Goal: Transaction & Acquisition: Purchase product/service

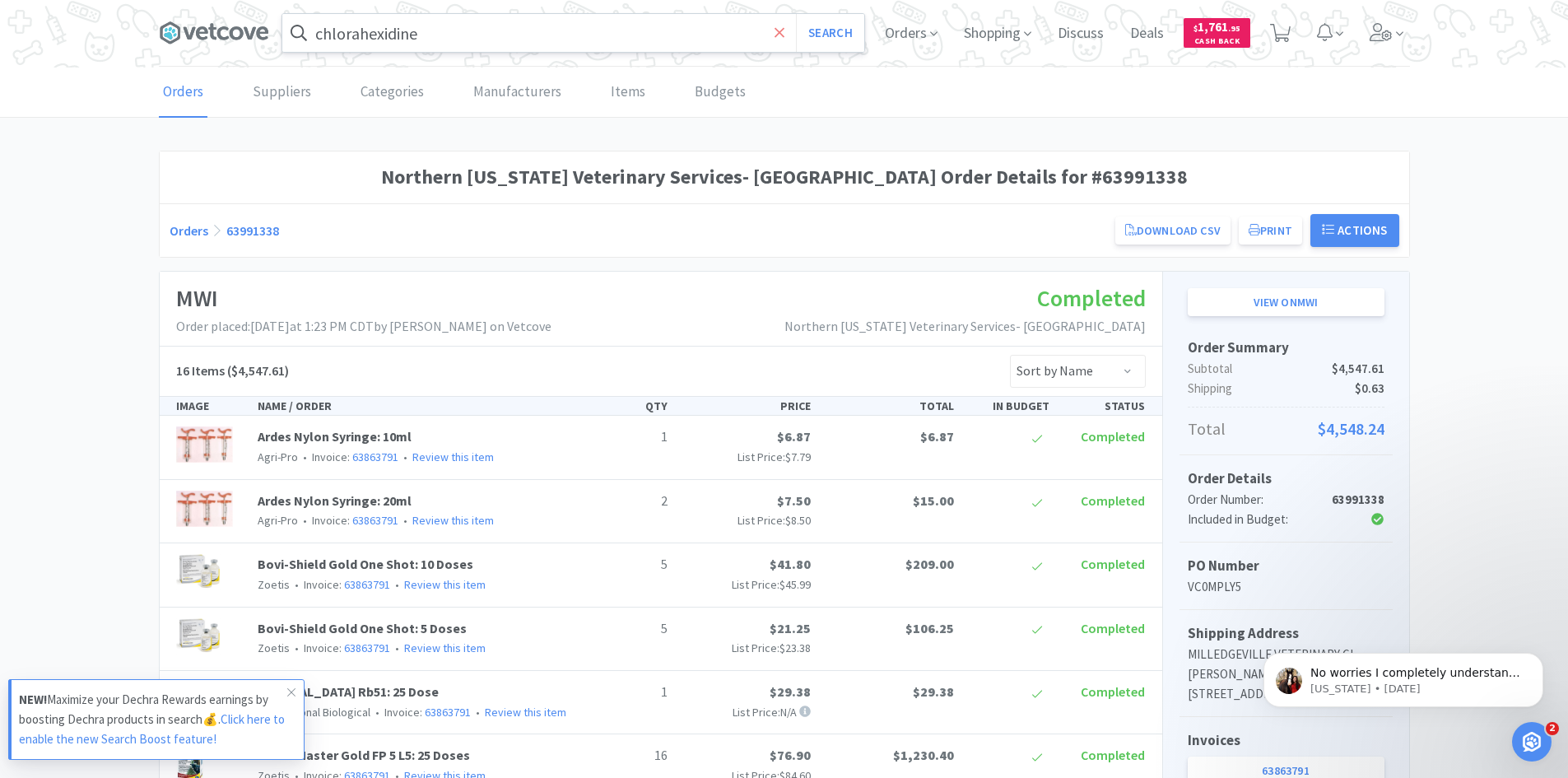
click at [779, 34] on icon at bounding box center [779, 32] width 10 height 10
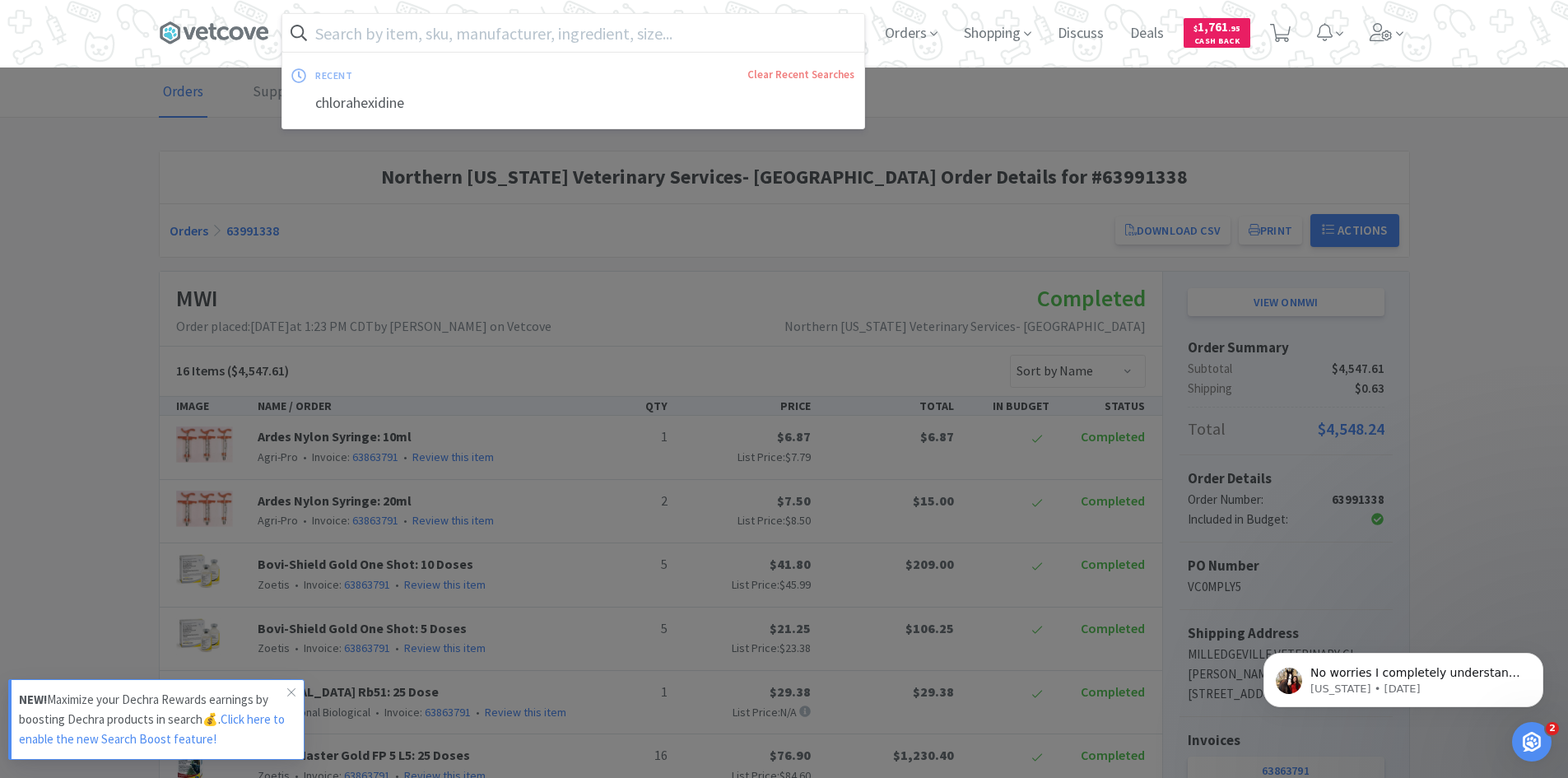
click at [378, 34] on input "text" at bounding box center [573, 33] width 582 height 38
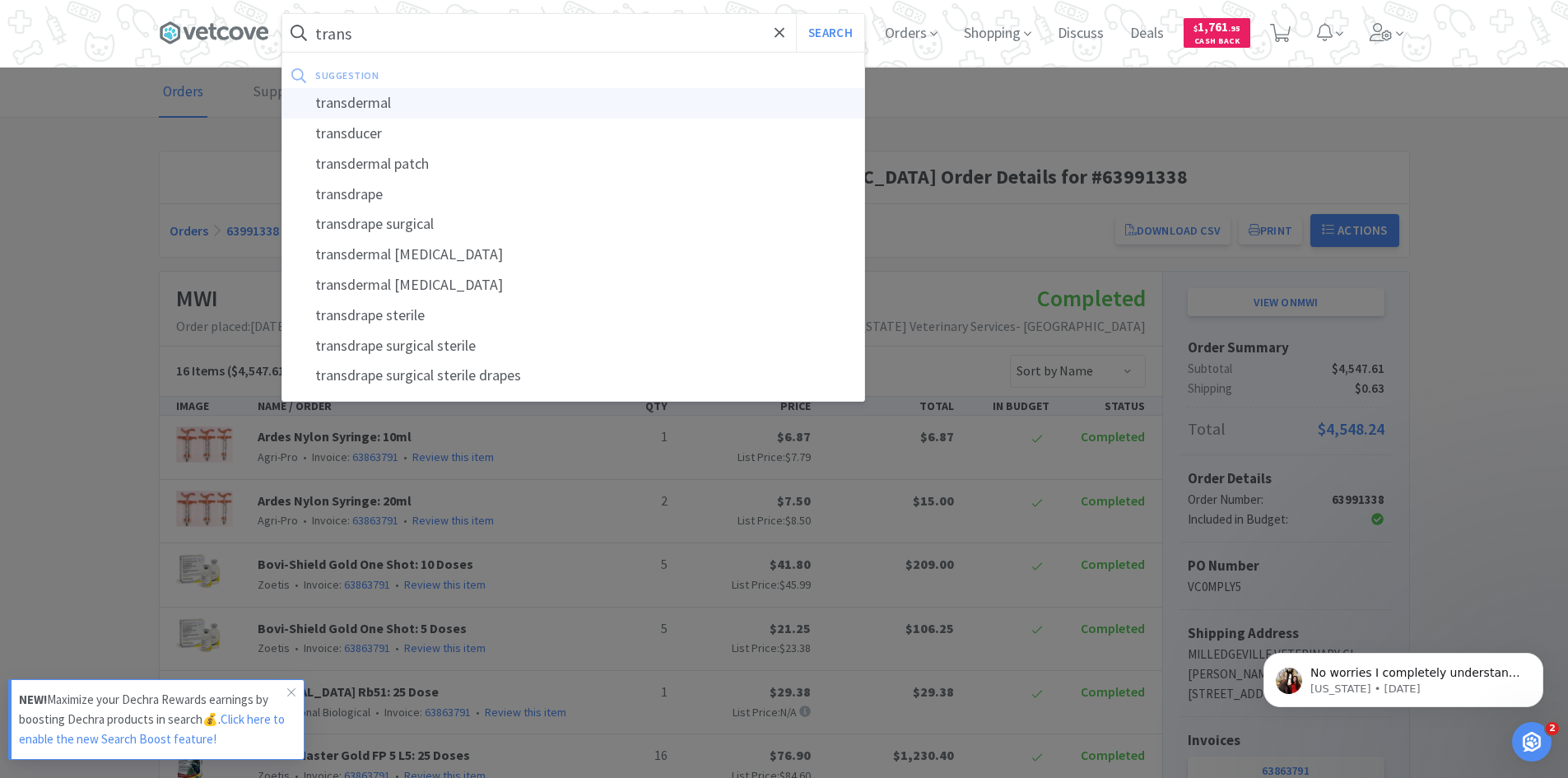
click at [370, 105] on div "transdermal" at bounding box center [573, 103] width 582 height 30
type input "transdermal"
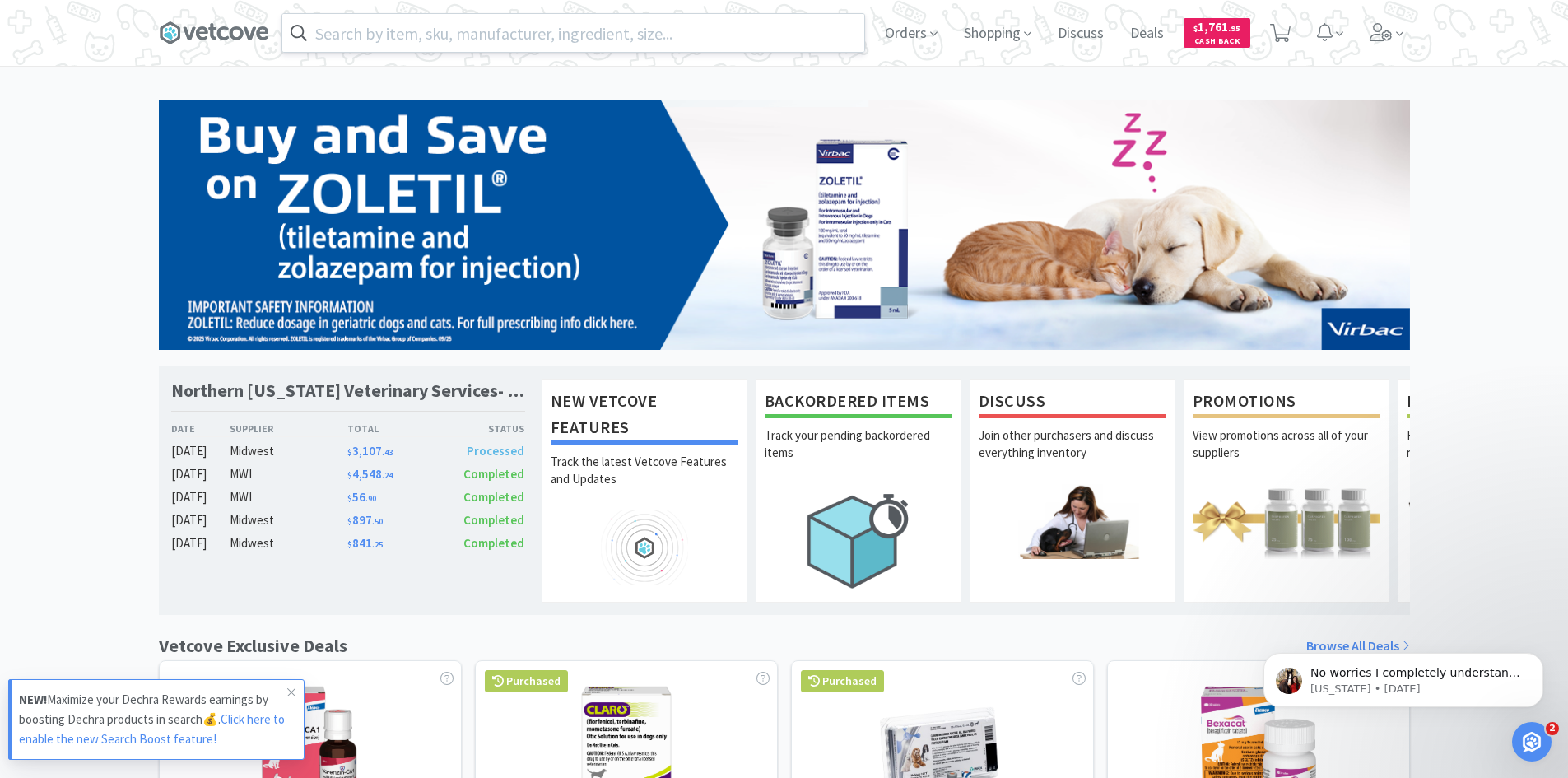
click at [376, 34] on input "text" at bounding box center [573, 33] width 582 height 38
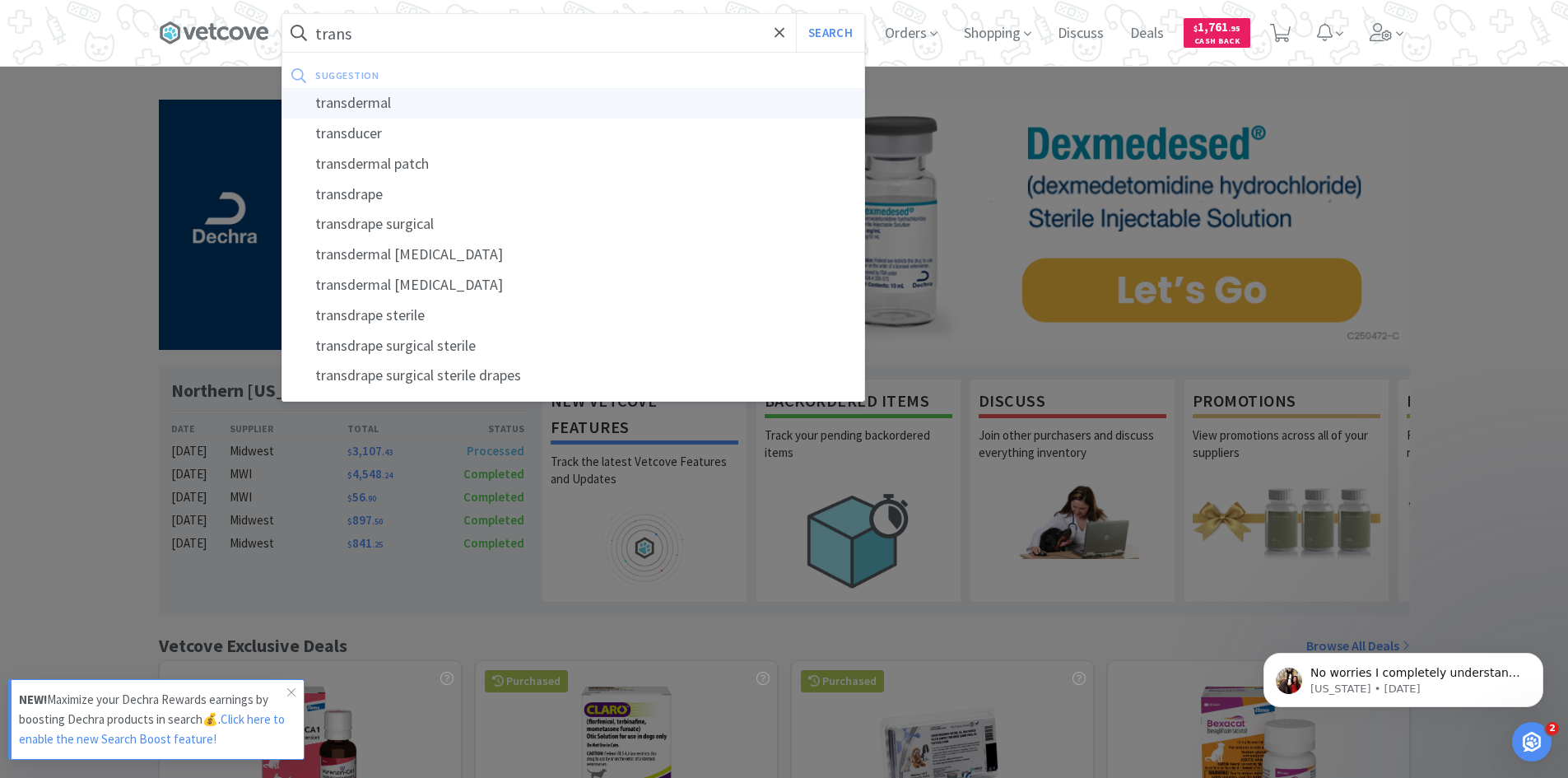
click at [384, 105] on div "transdermal" at bounding box center [573, 103] width 582 height 30
type input "transdermal"
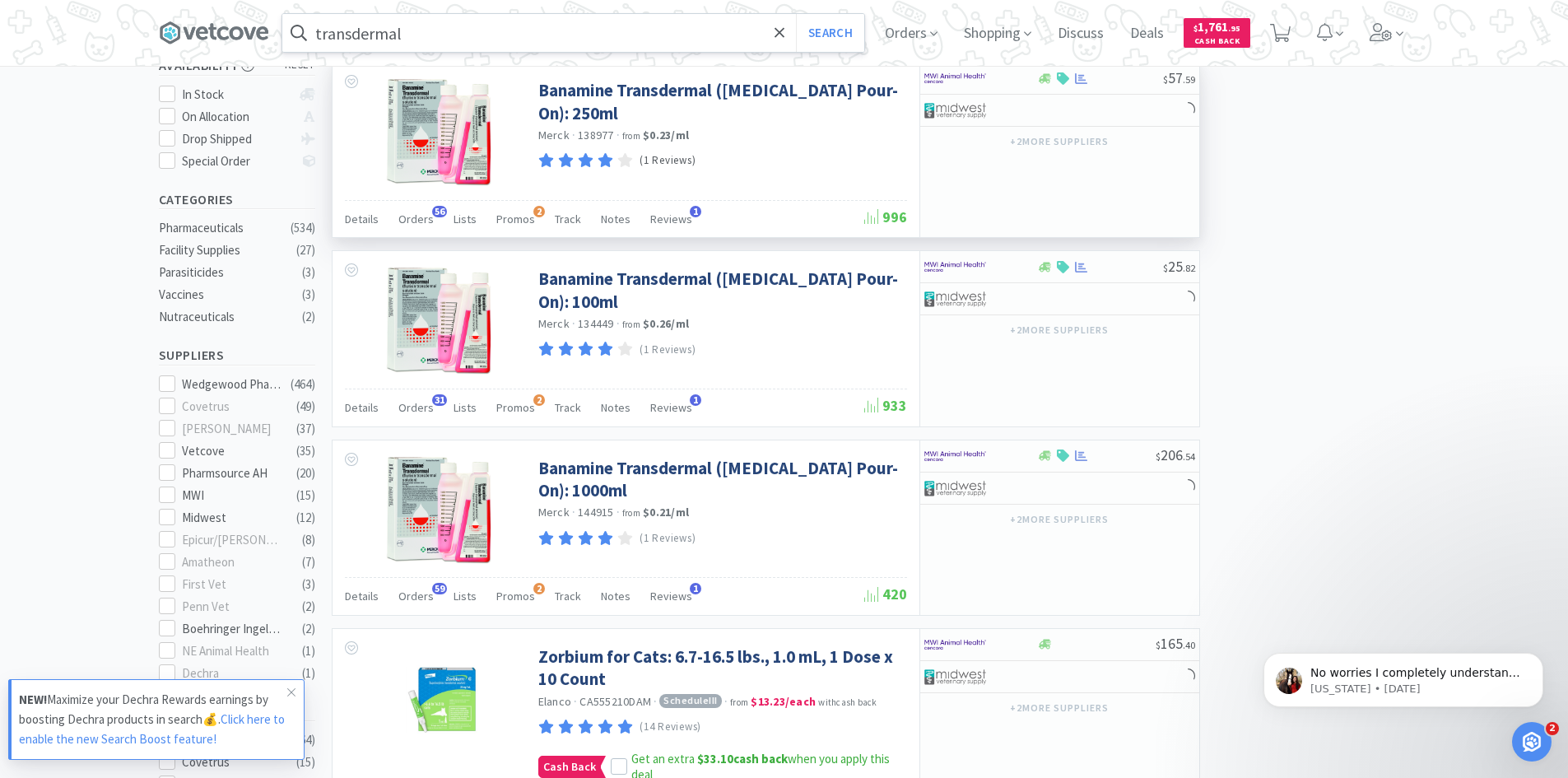
scroll to position [329, 0]
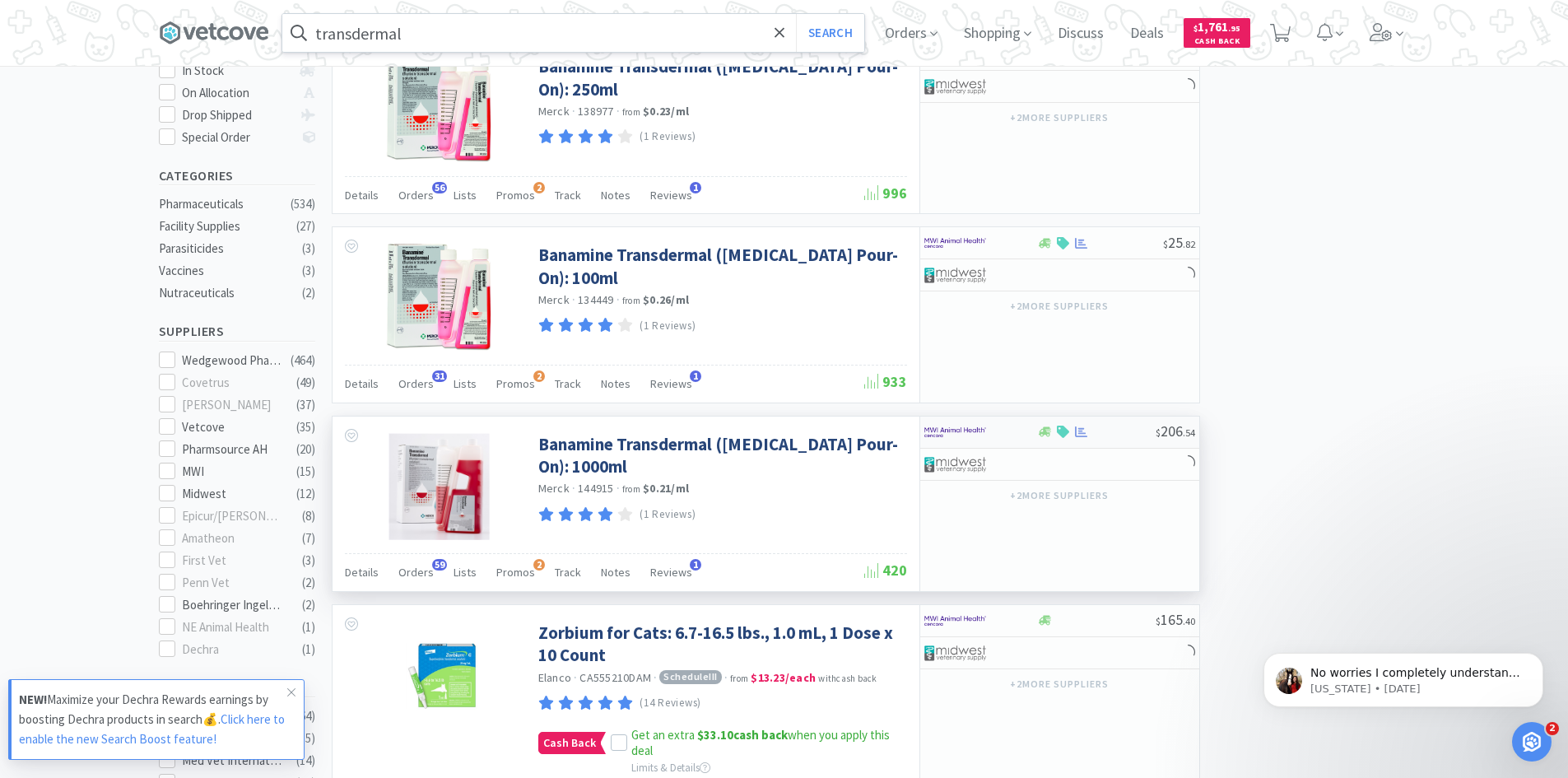
click at [1014, 434] on div at bounding box center [969, 432] width 90 height 28
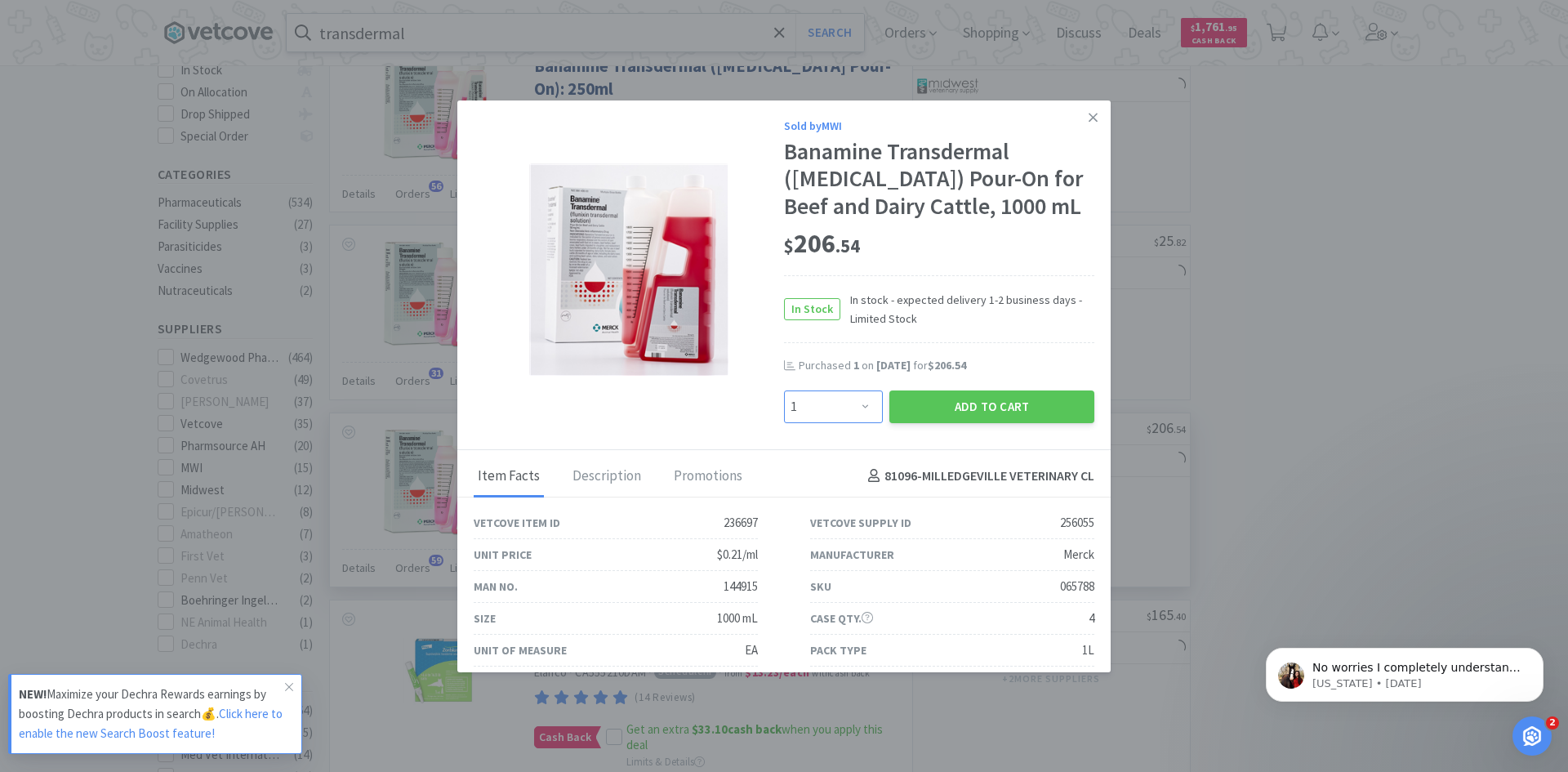
click at [849, 404] on select "Enter Quantity 1 2 3 4 5 6 7 8 9 10 11 12 13 14 15 16 17 18 19 20 Enter Quantity" at bounding box center [834, 406] width 99 height 32
select select "2"
click at [784, 390] on select "Enter Quantity 1 2 3 4 5 6 7 8 9 10 11 12 13 14 15 16 17 18 19 20 Enter Quantity" at bounding box center [834, 406] width 99 height 32
click at [961, 409] on button "Add to Cart" at bounding box center [992, 406] width 205 height 32
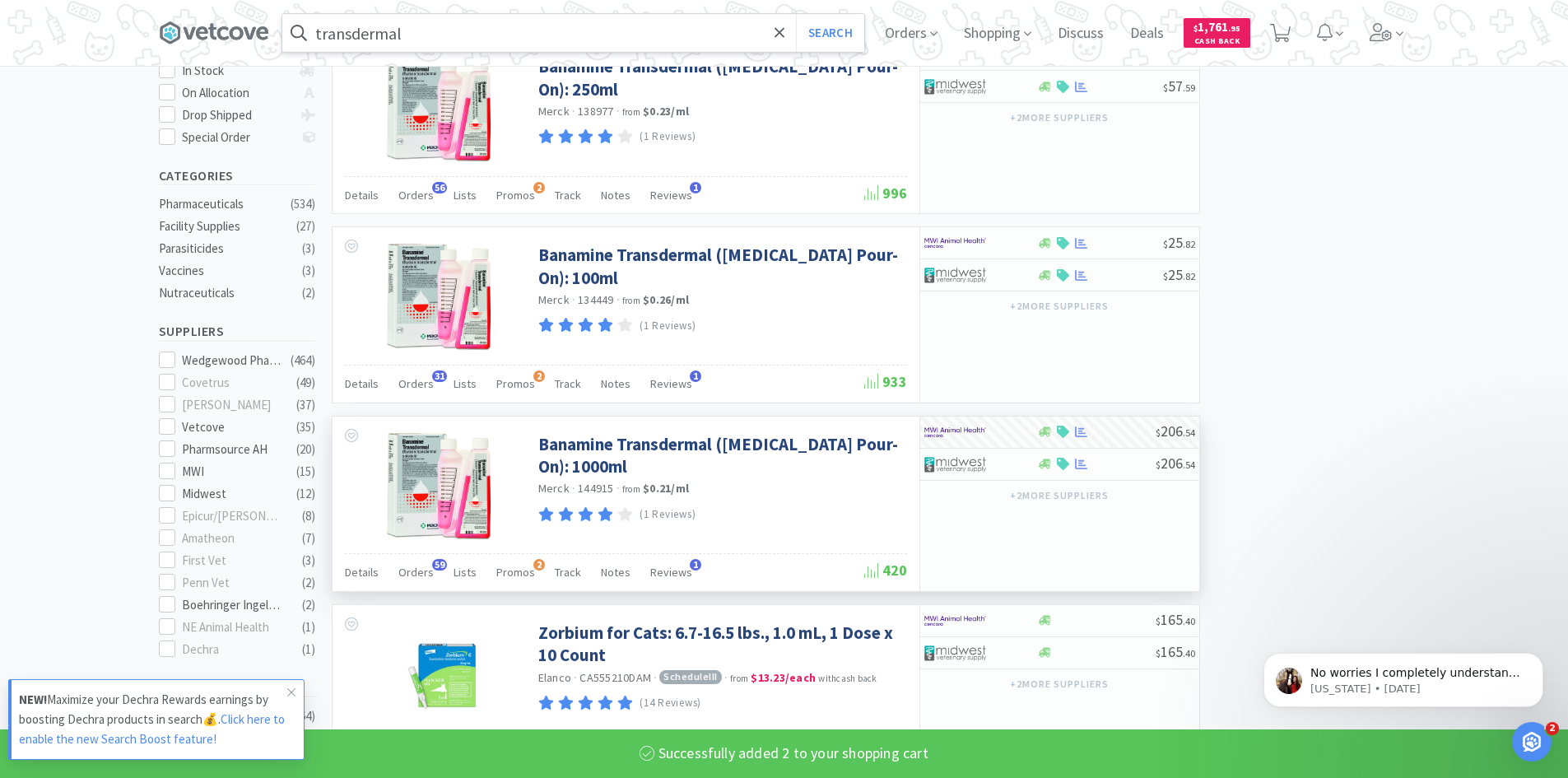
select select "2"
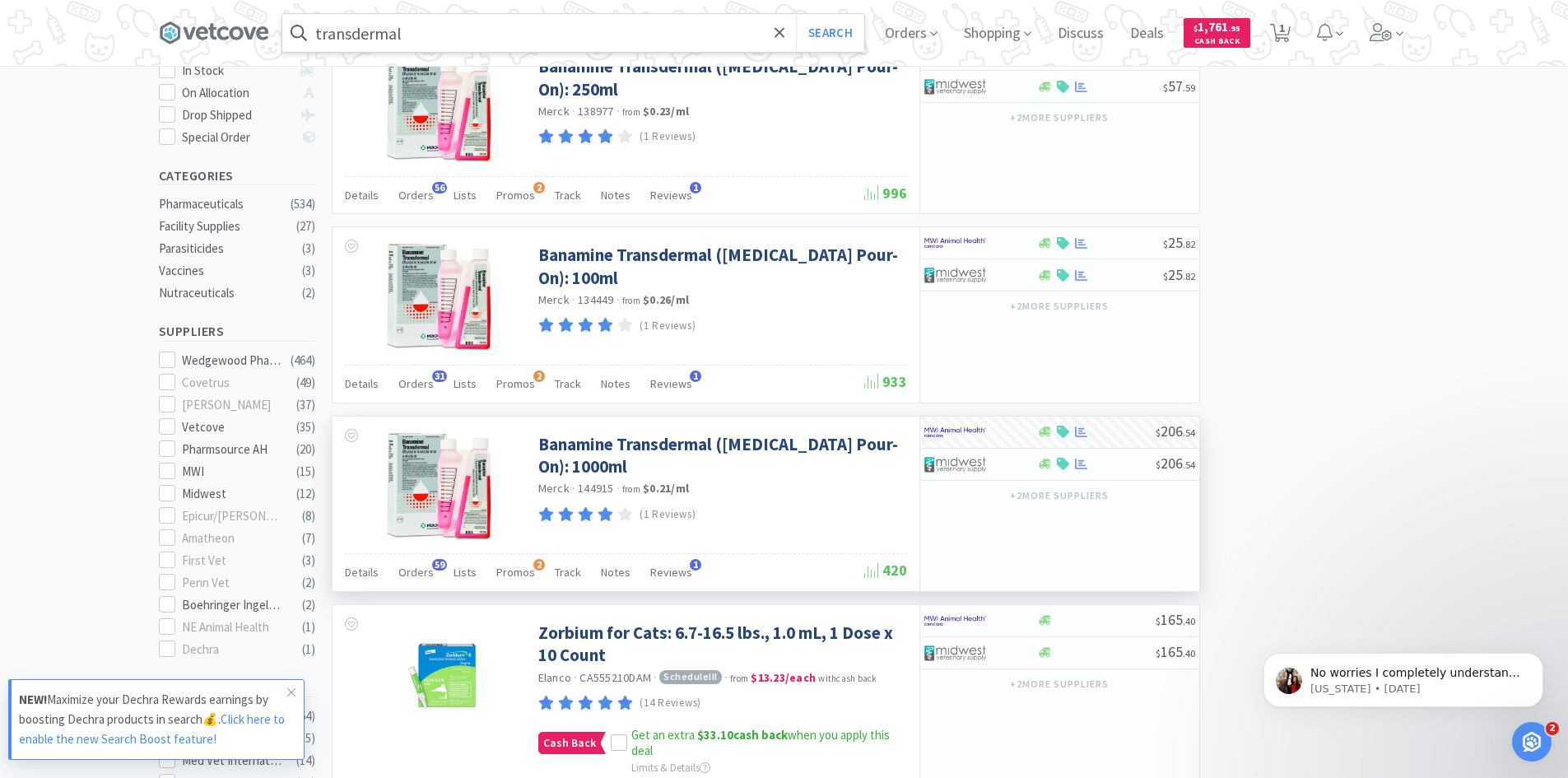
click at [477, 30] on input "transdermal" at bounding box center [573, 33] width 582 height 38
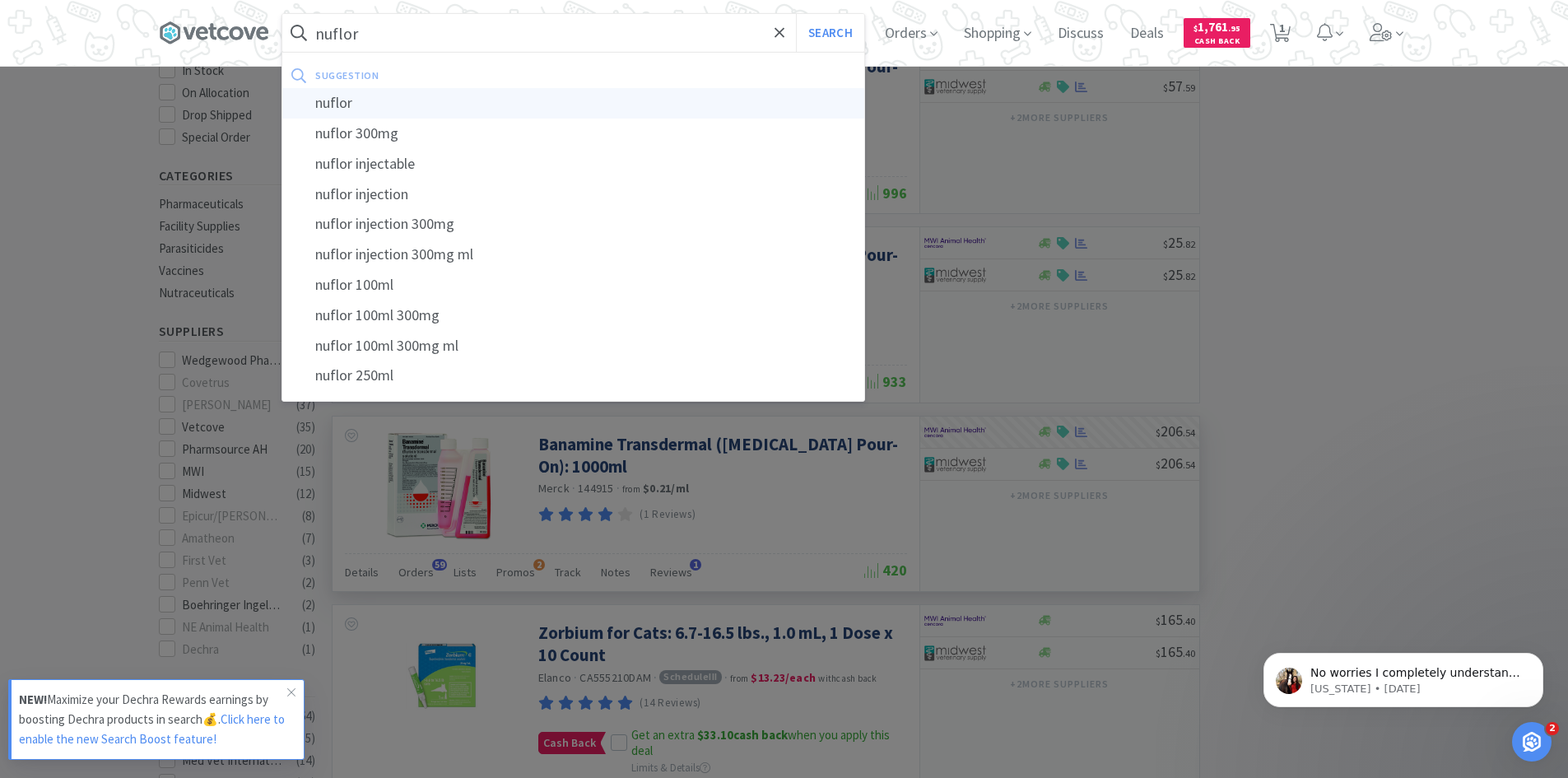
type input "nuflor"
click at [351, 98] on div "nuflor" at bounding box center [573, 103] width 582 height 30
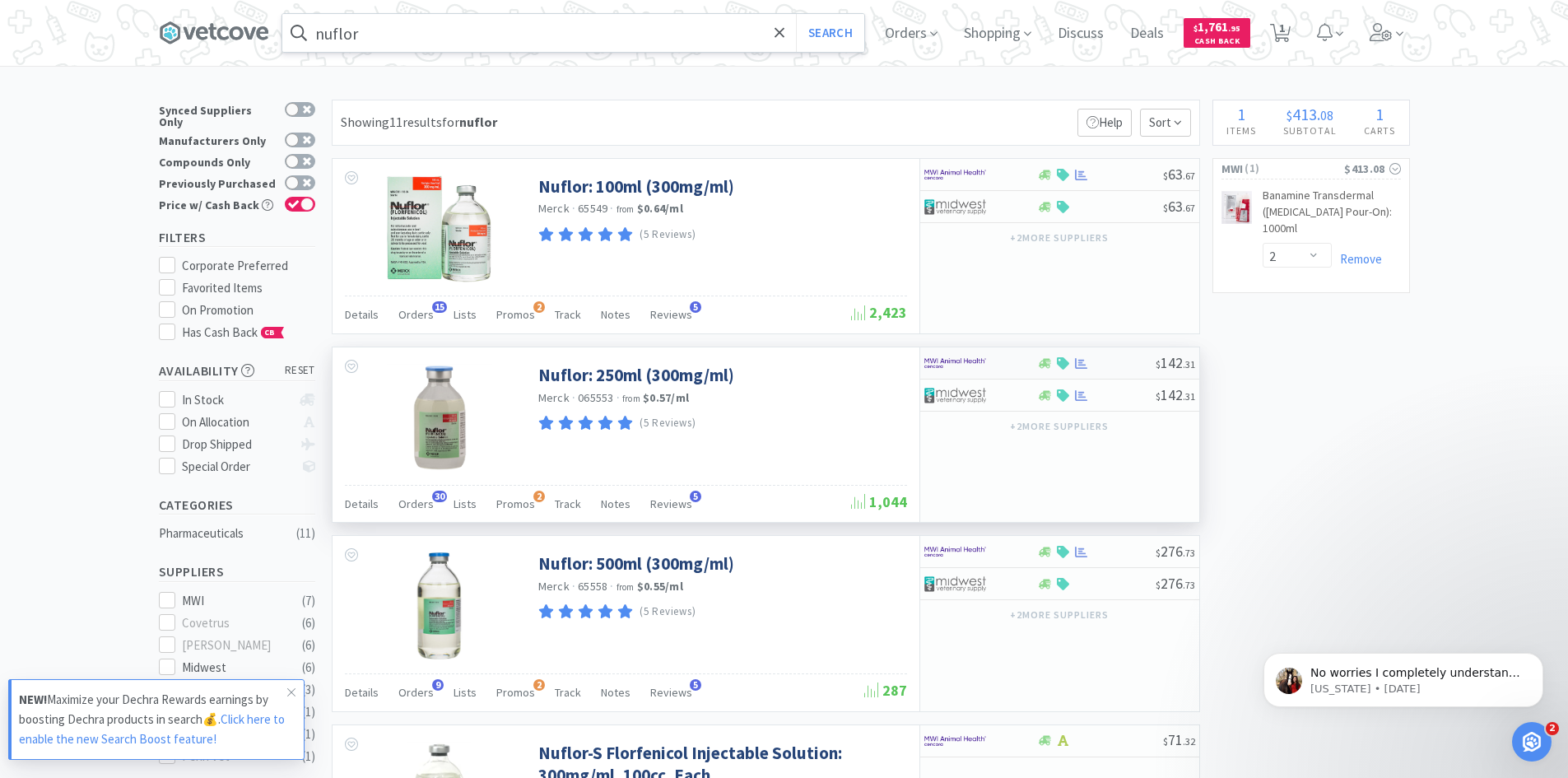
click at [1006, 364] on div at bounding box center [969, 363] width 90 height 28
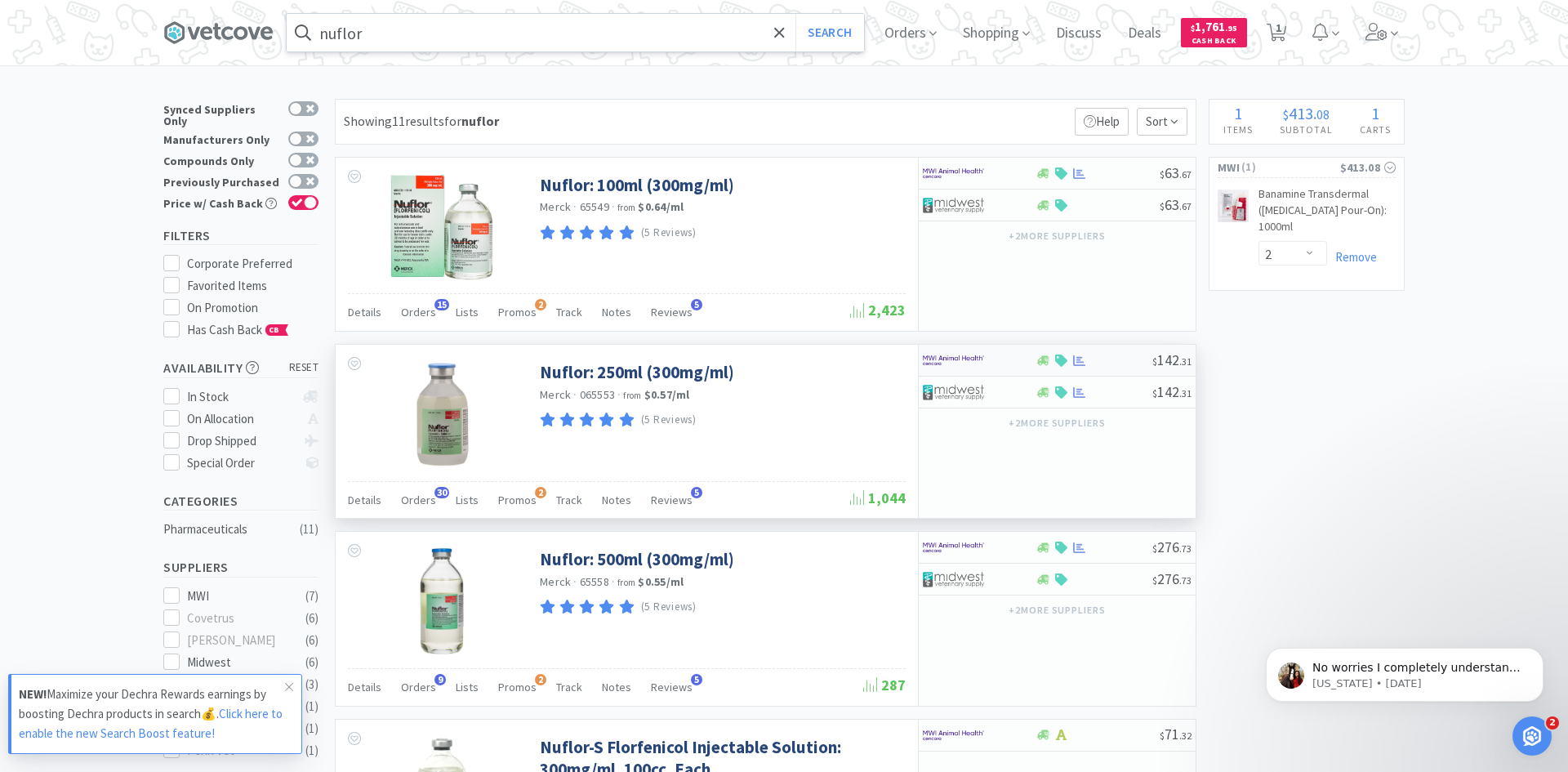
select select "1"
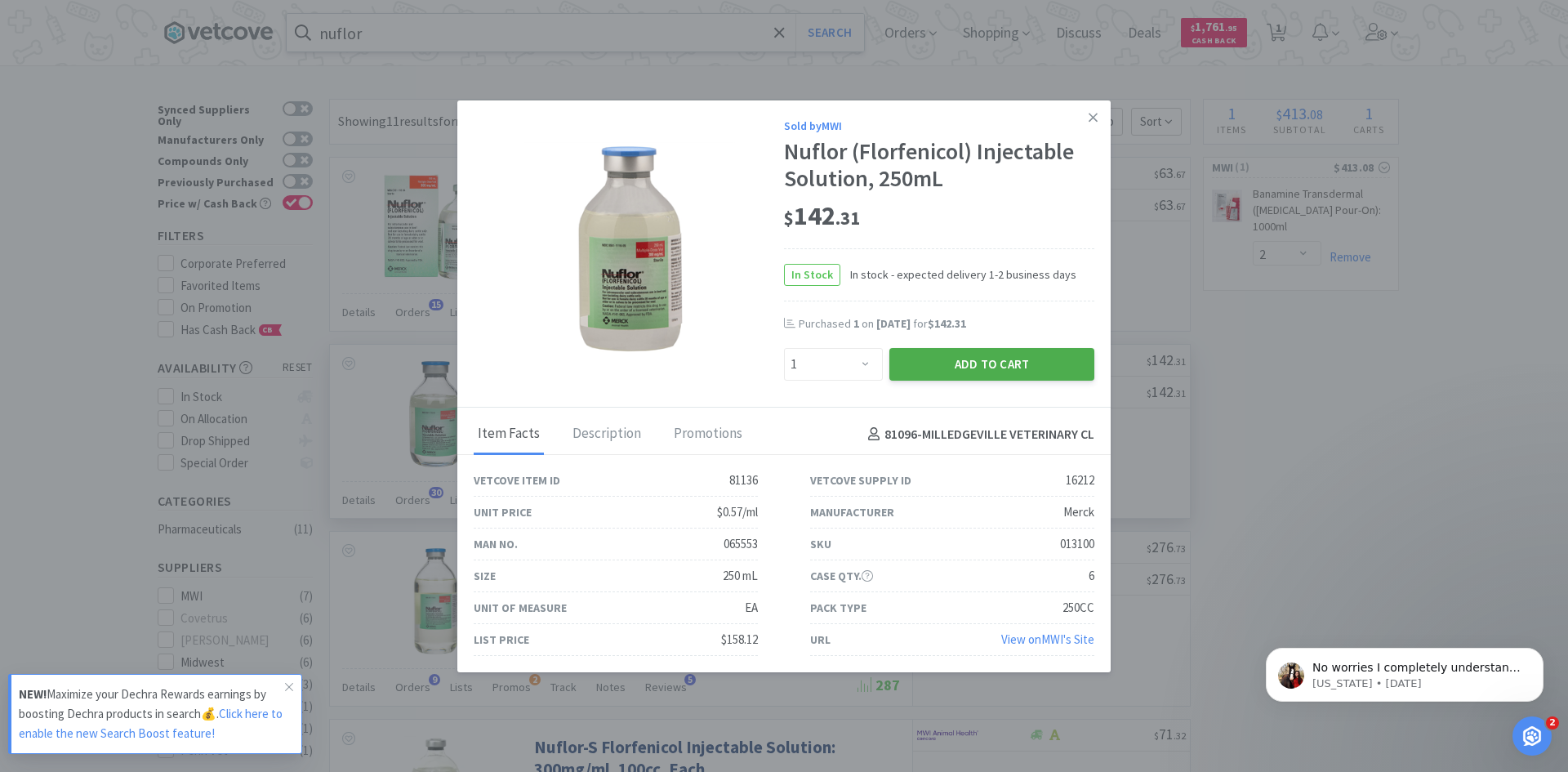
click at [936, 368] on button "Add to Cart" at bounding box center [992, 364] width 205 height 32
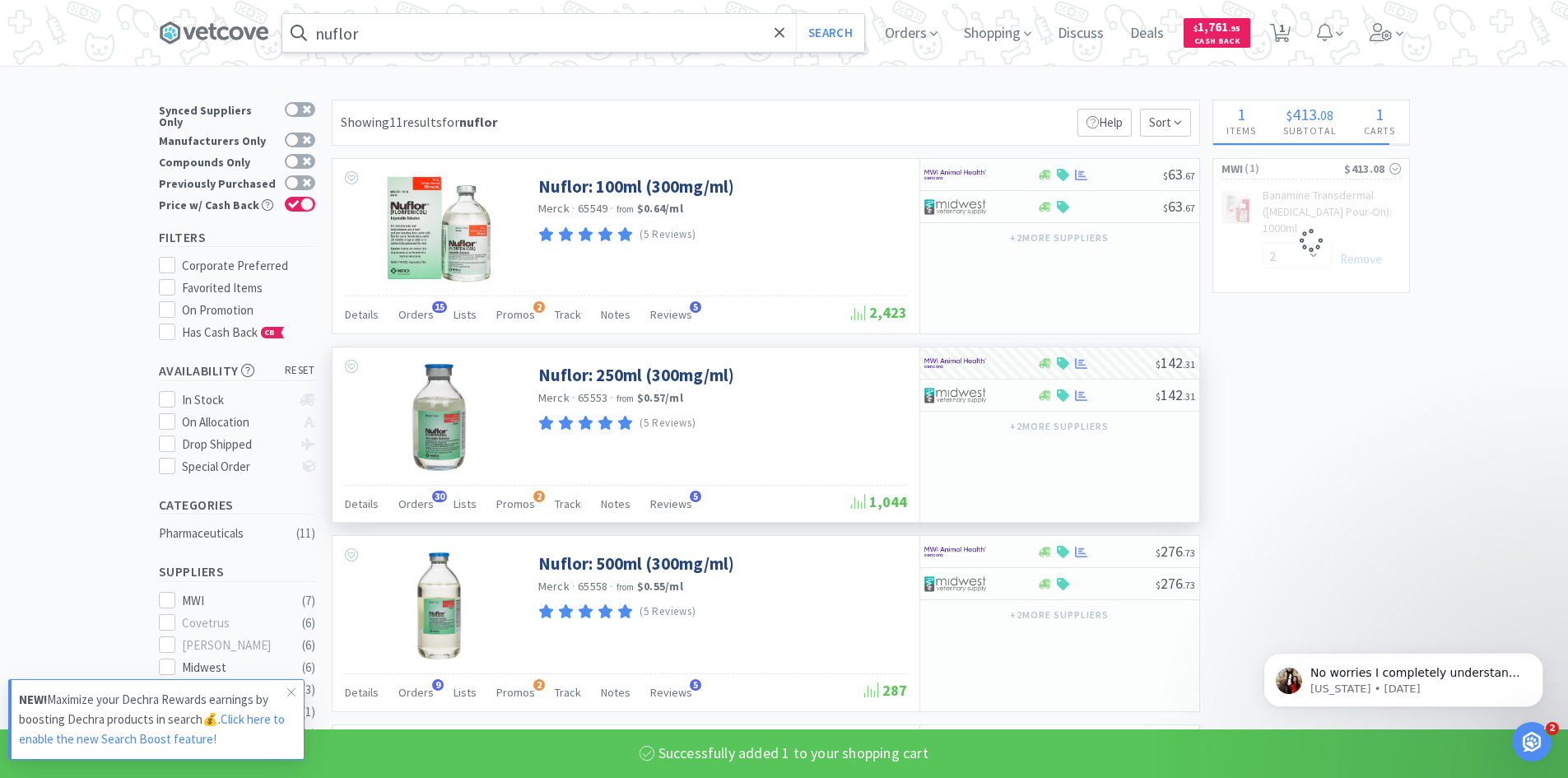
select select "1"
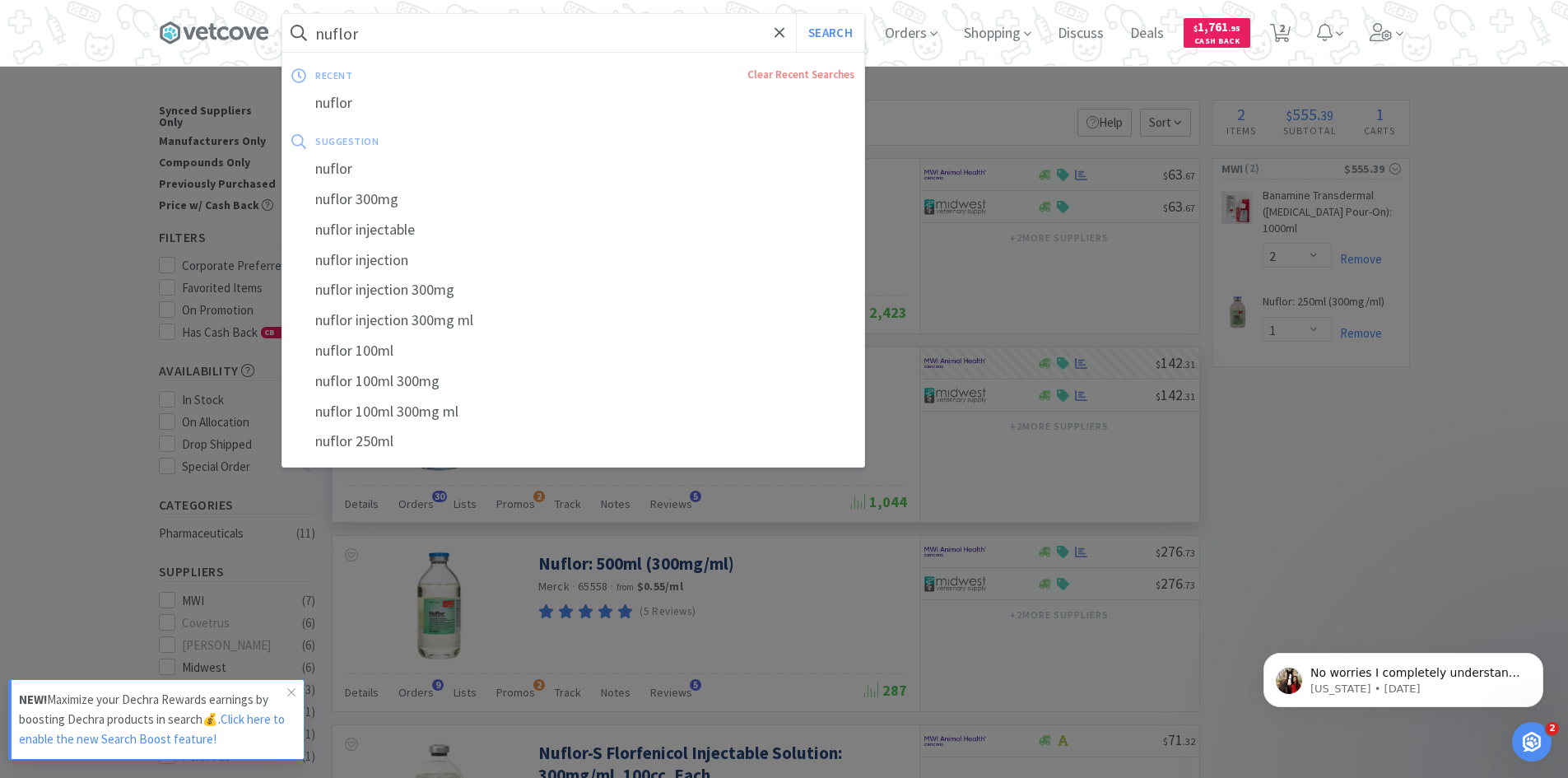
click at [384, 31] on input "nuflor" at bounding box center [573, 33] width 582 height 38
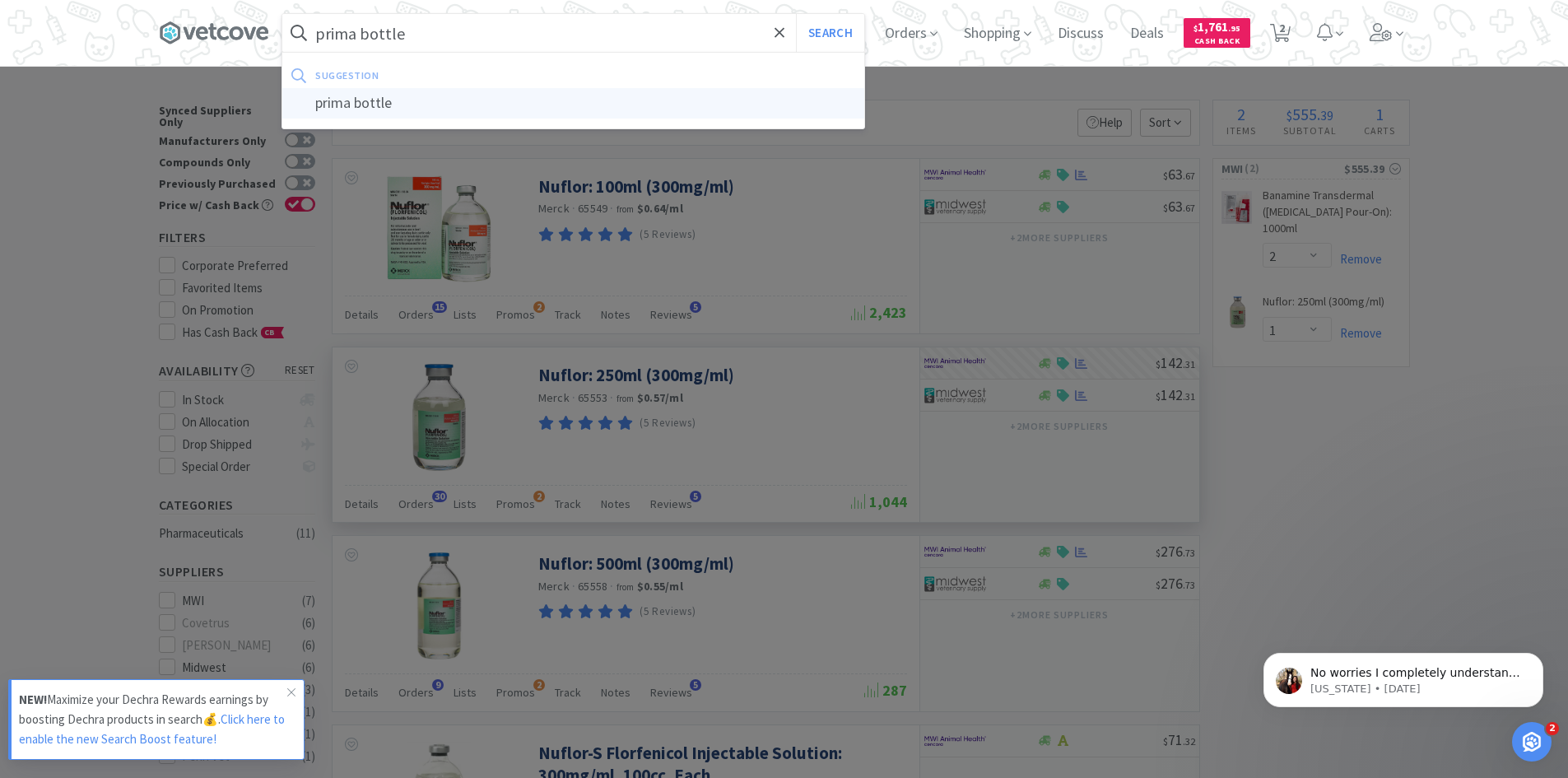
type input "prima bottle"
click at [346, 103] on div "prima bottle" at bounding box center [573, 103] width 582 height 30
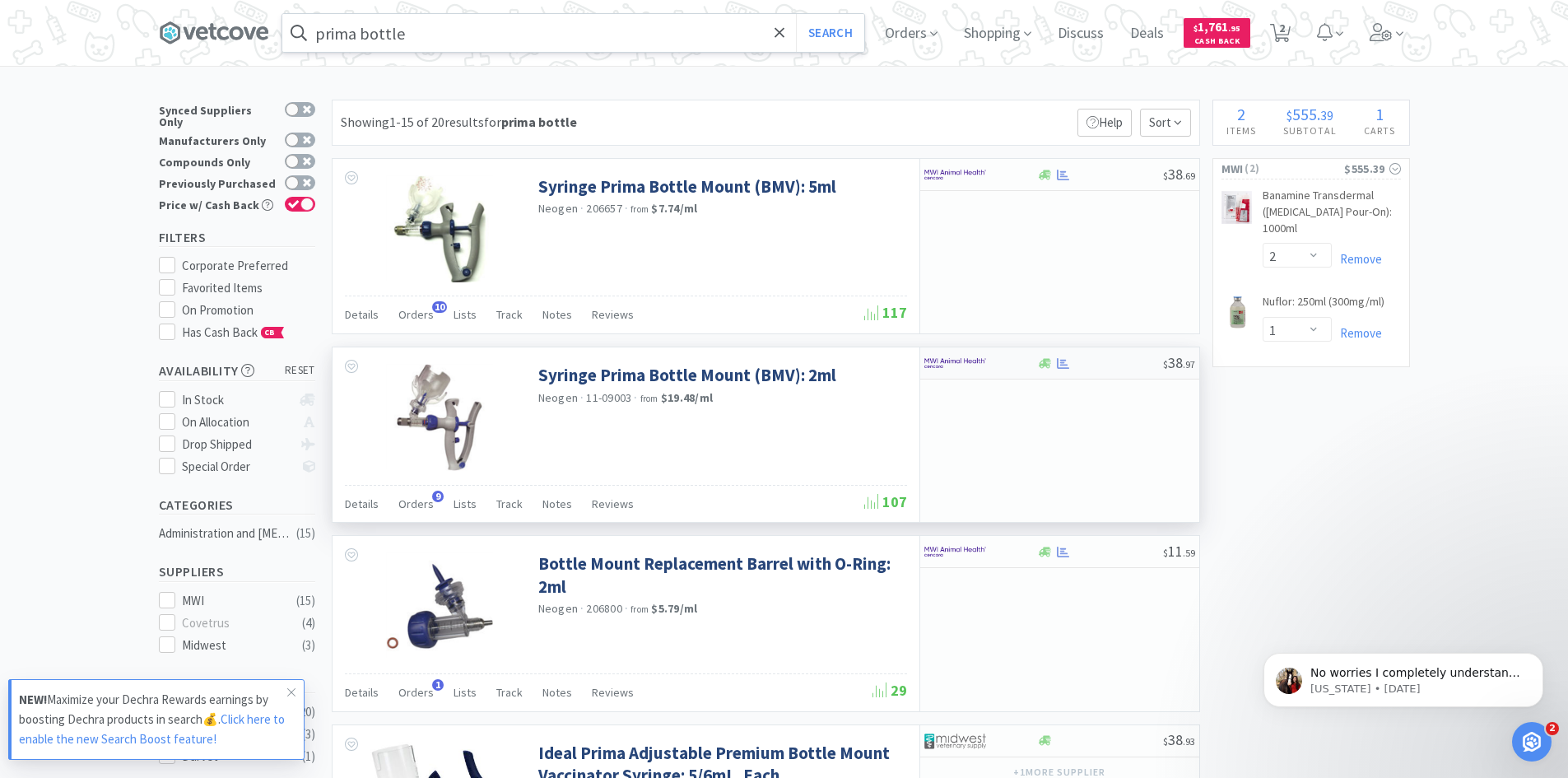
click at [1009, 367] on div at bounding box center [969, 363] width 90 height 28
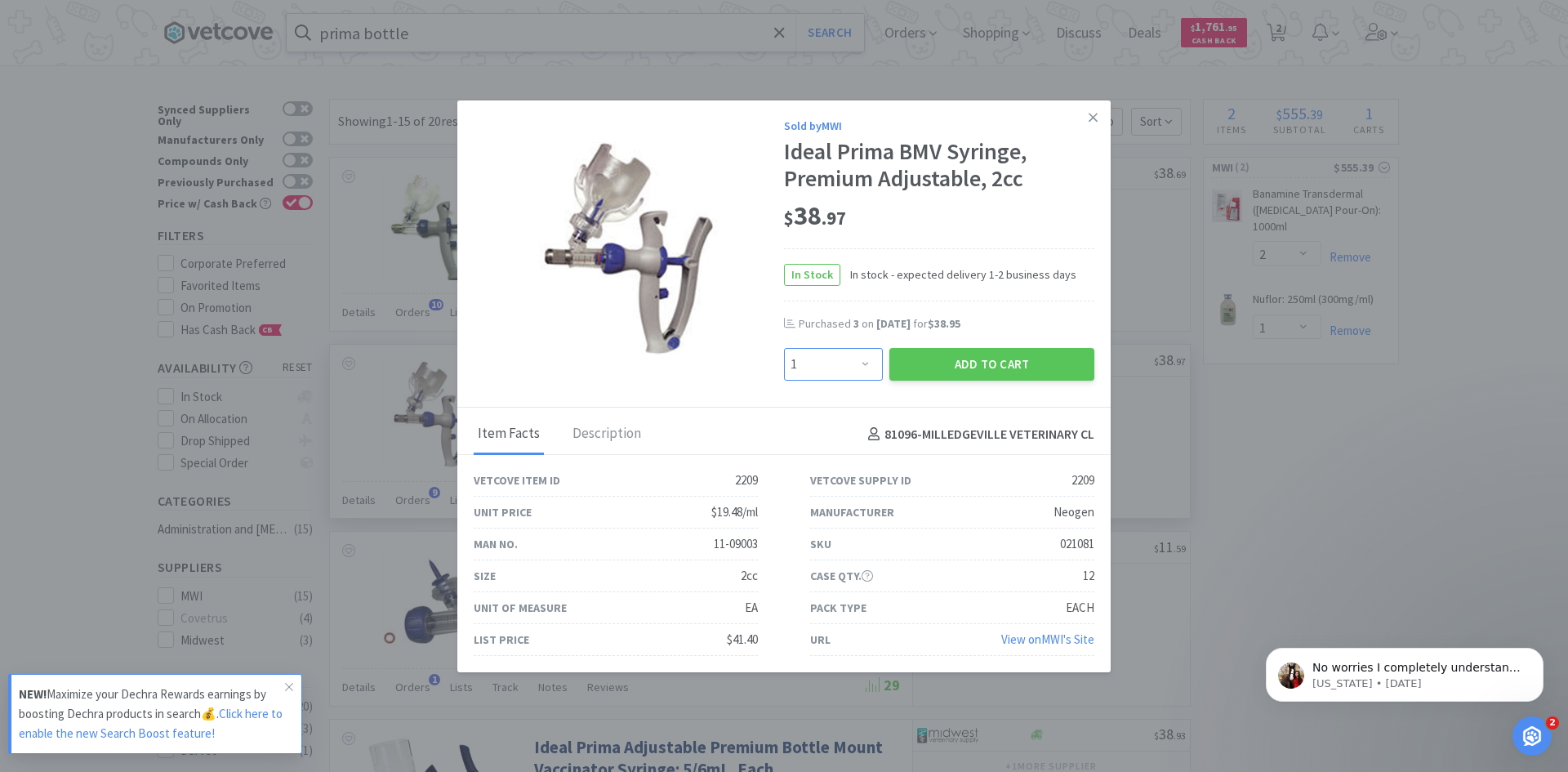
click at [853, 368] on select "Enter Quantity 1 2 3 4 5 6 7 8 9 10 11 12 13 14 15 16 17 18 19 20 Enter Quantity" at bounding box center [834, 364] width 99 height 32
select select "2"
click at [784, 348] on select "Enter Quantity 1 2 3 4 5 6 7 8 9 10 11 12 13 14 15 16 17 18 19 20 Enter Quantity" at bounding box center [834, 364] width 99 height 32
click at [970, 361] on button "Add to Cart" at bounding box center [992, 364] width 205 height 32
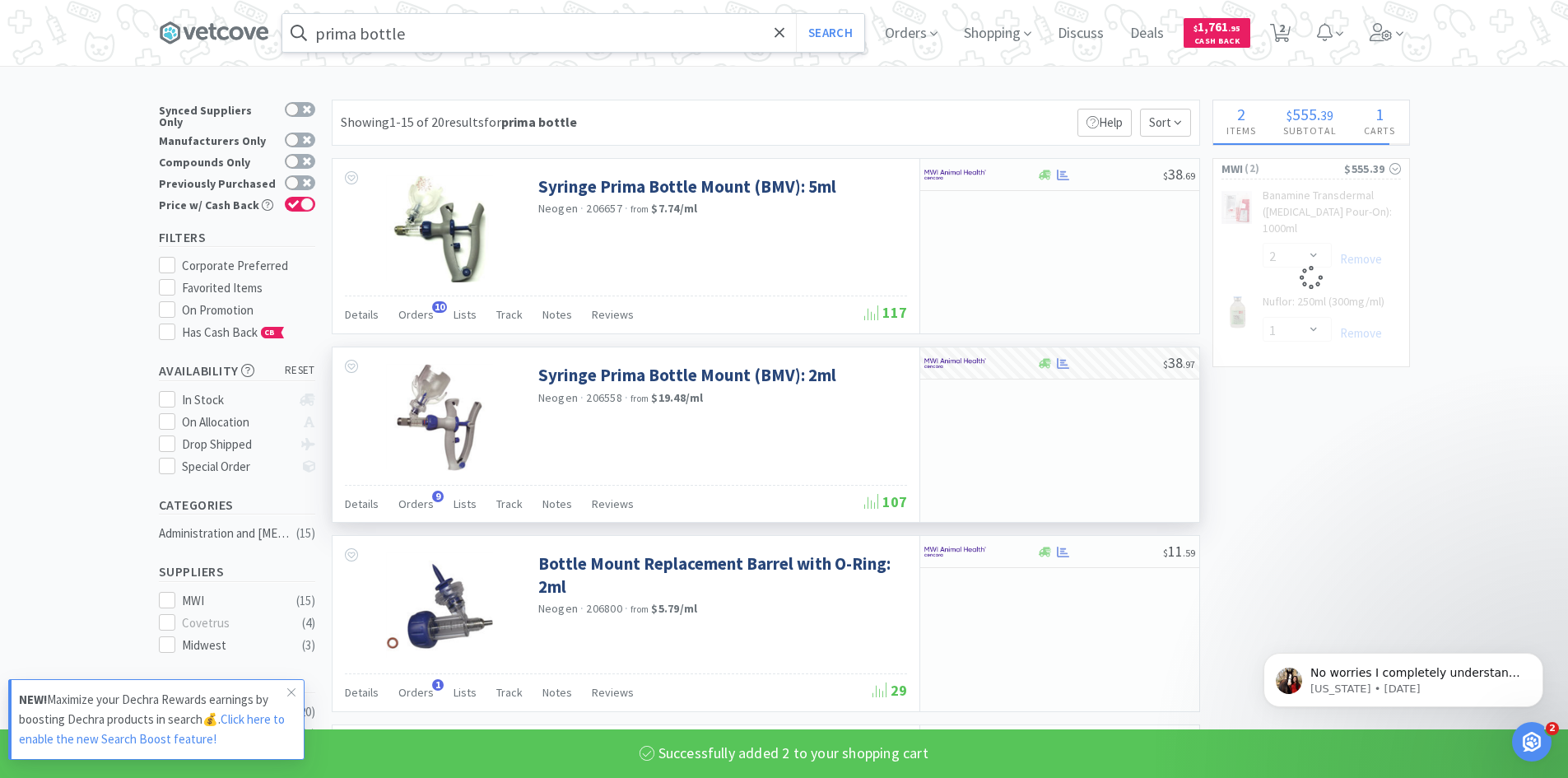
select select "2"
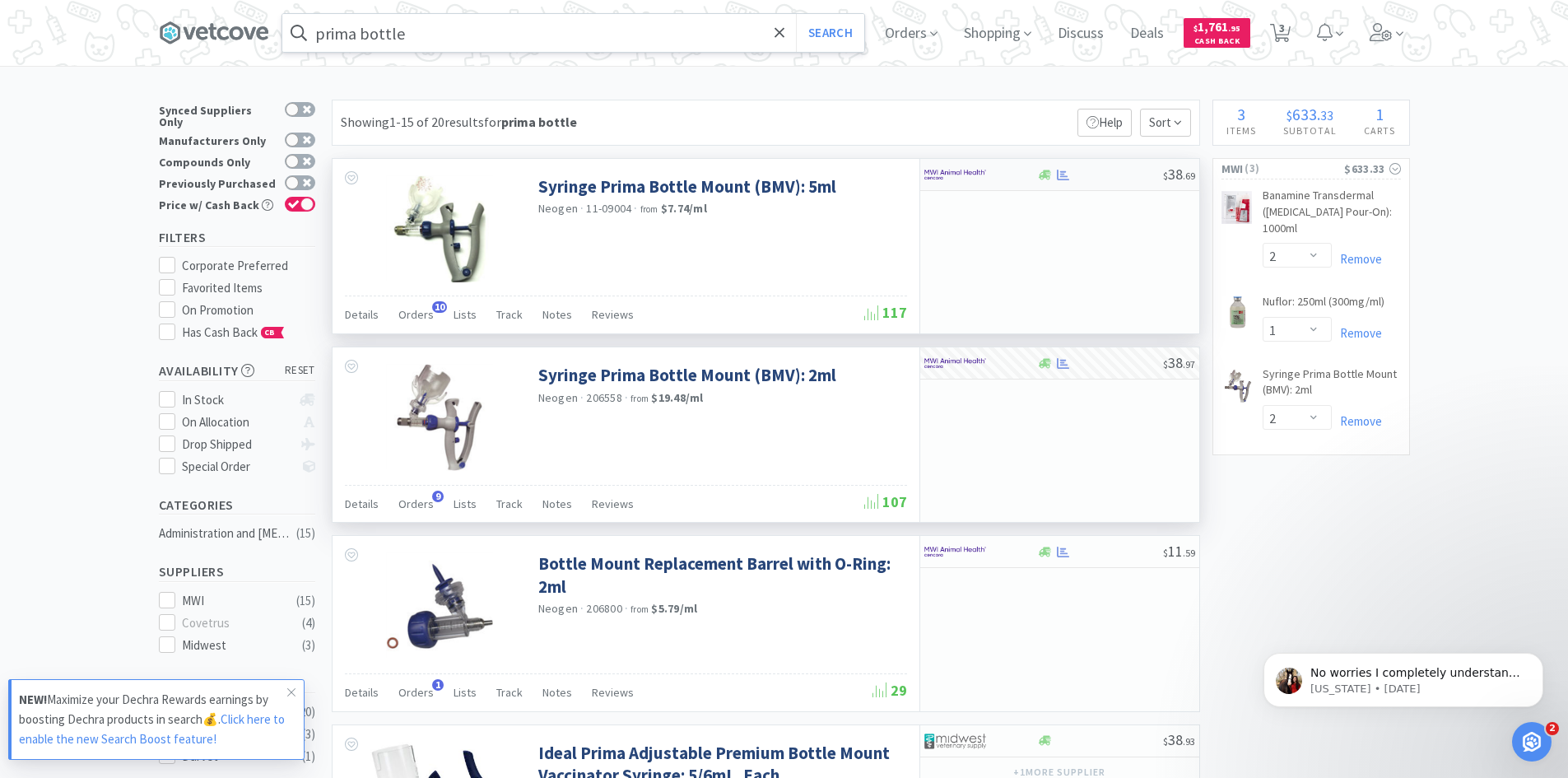
click at [1017, 175] on div at bounding box center [981, 175] width 113 height 28
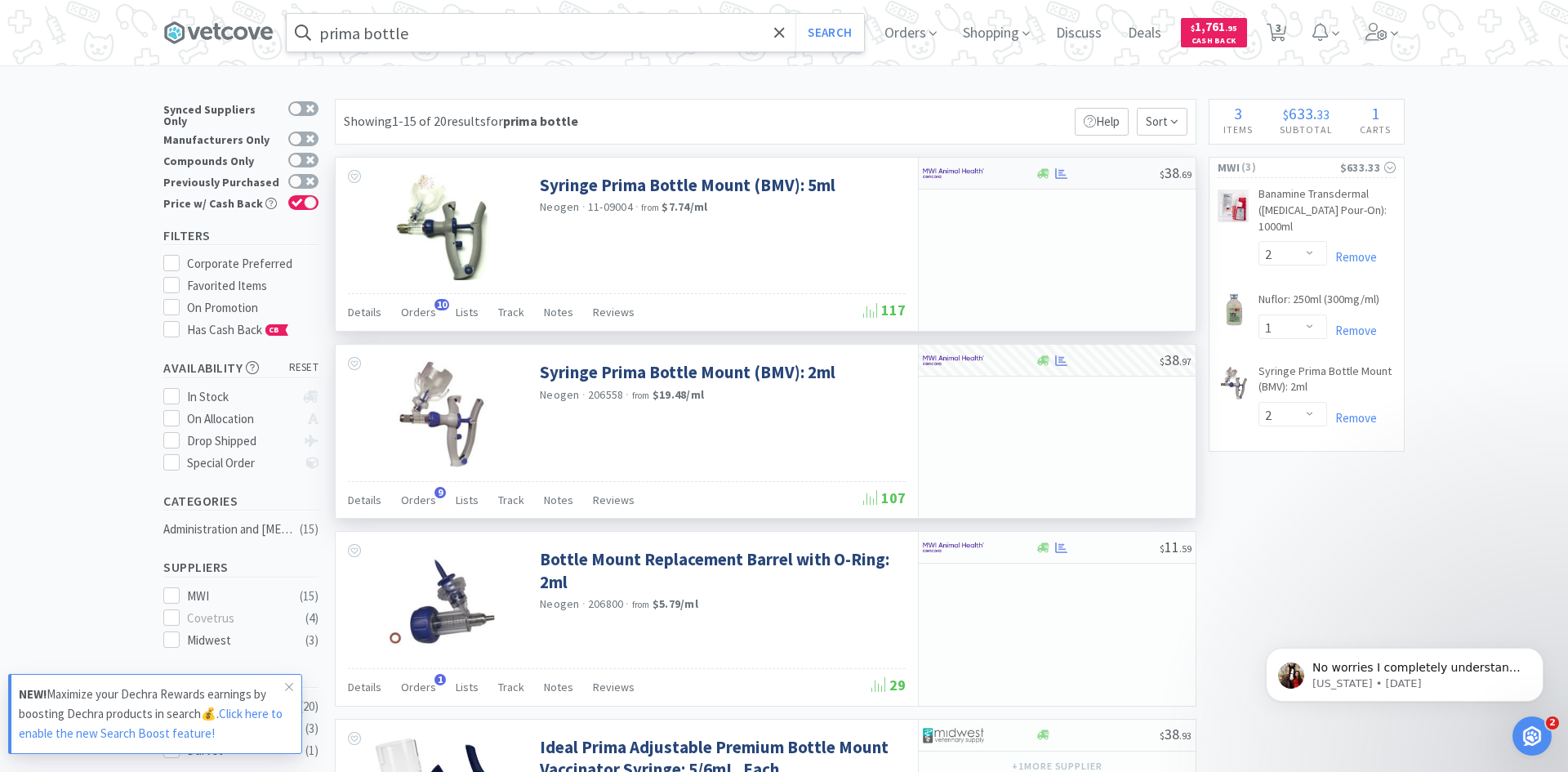
select select "1"
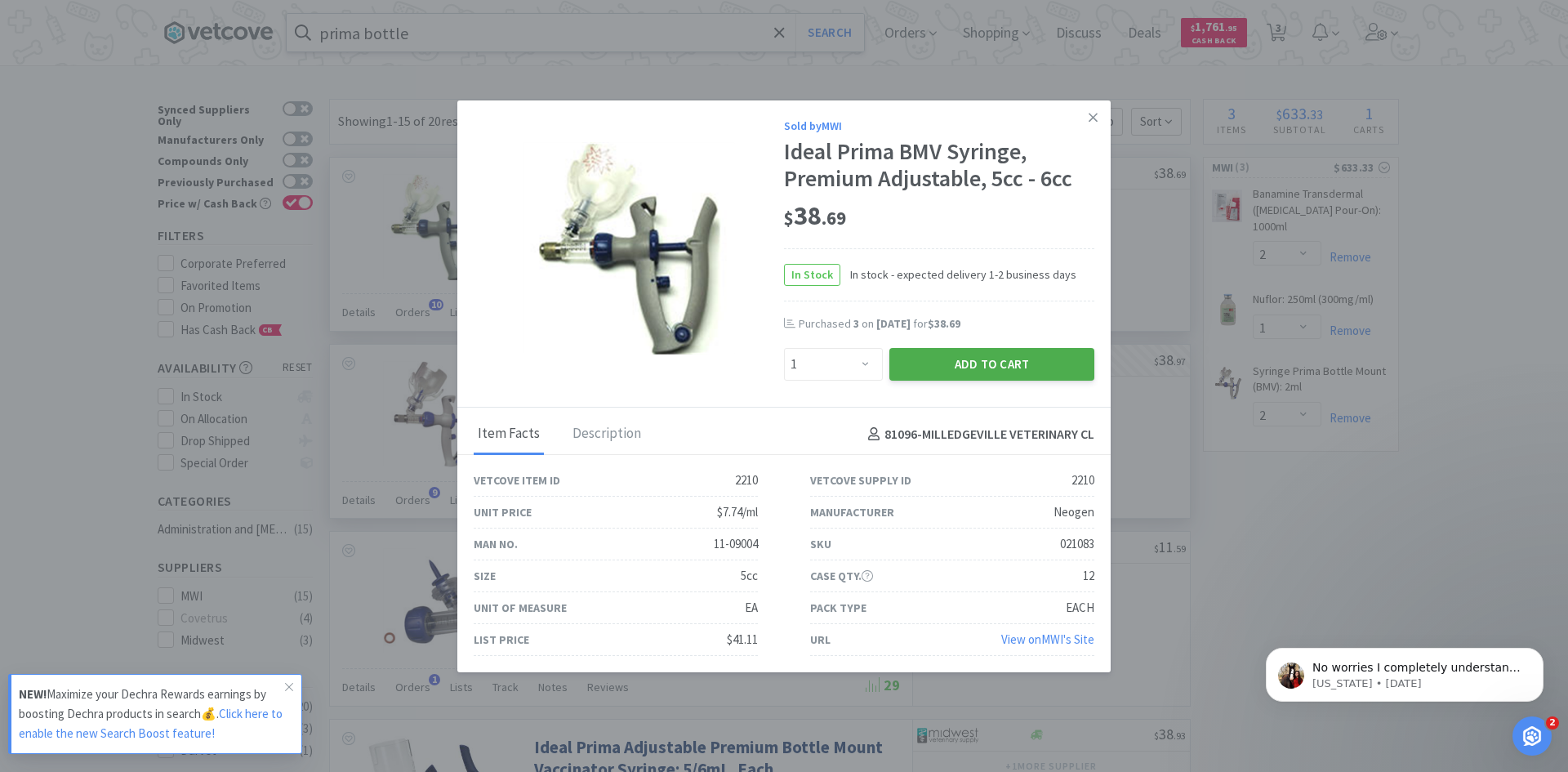
click at [977, 373] on button "Add to Cart" at bounding box center [992, 364] width 205 height 32
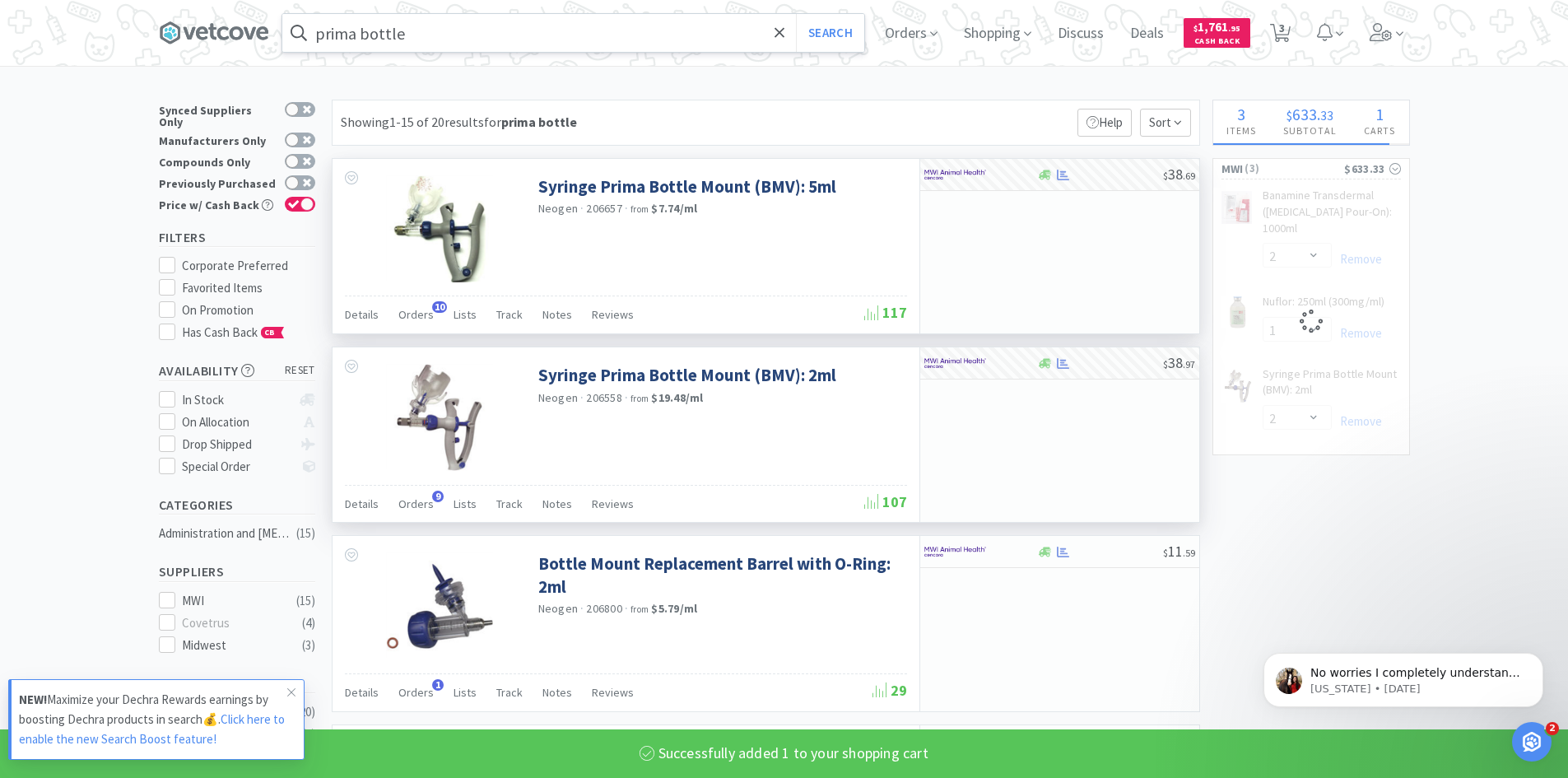
select select "1"
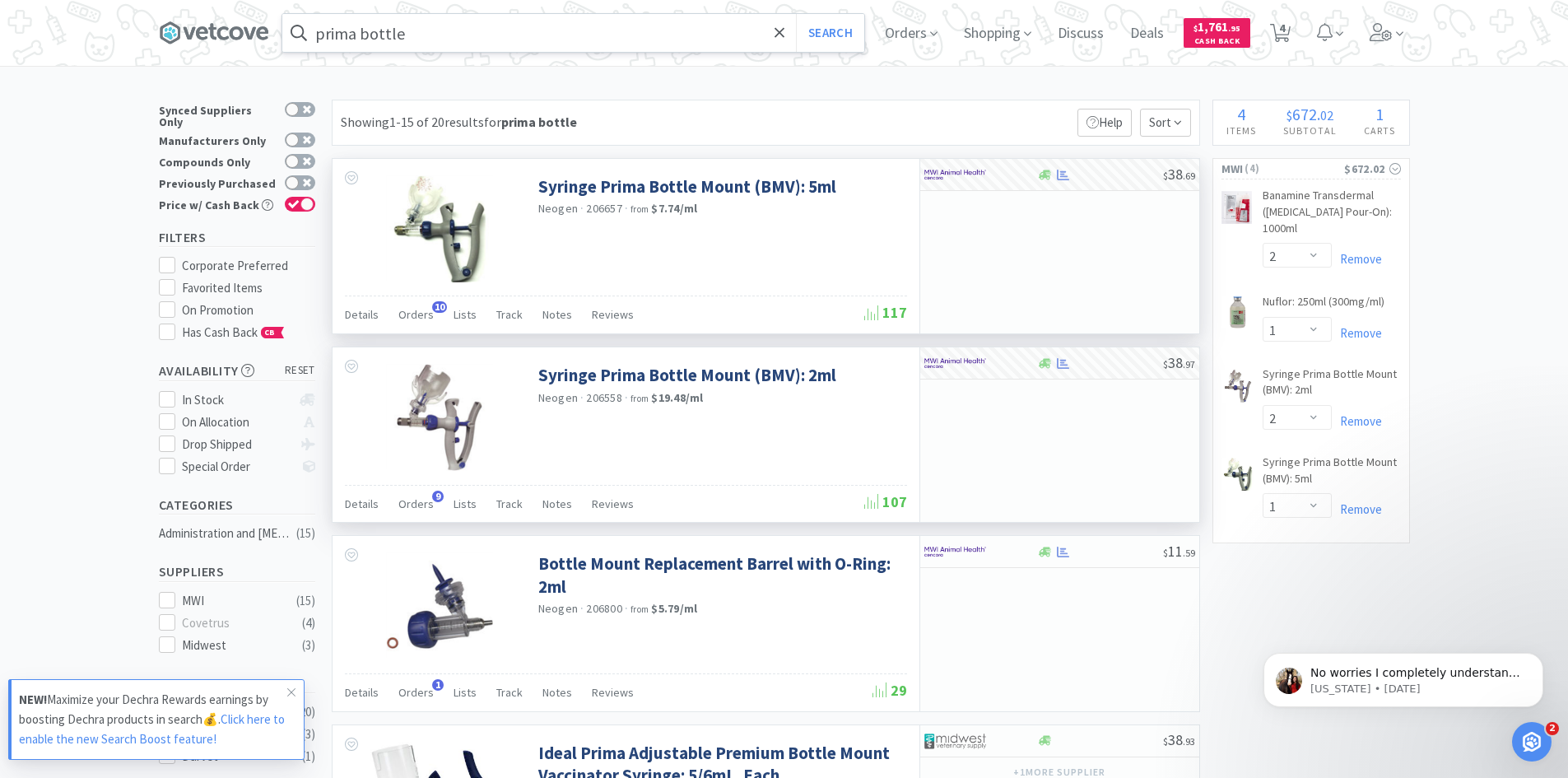
click at [461, 31] on input "prima bottle" at bounding box center [573, 33] width 582 height 38
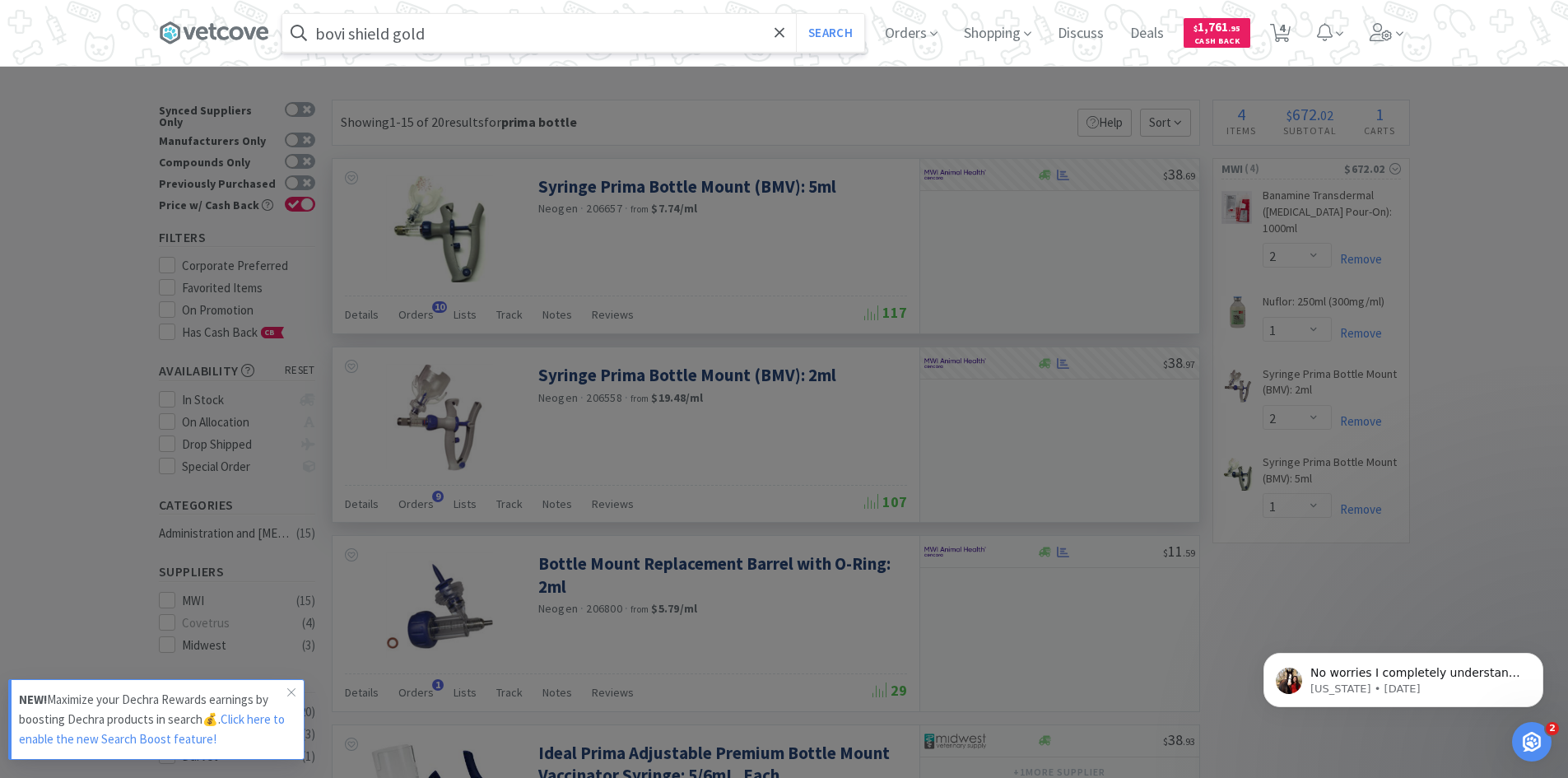
type input "bovi shield gold"
click at [796, 14] on button "Search" at bounding box center [830, 33] width 68 height 38
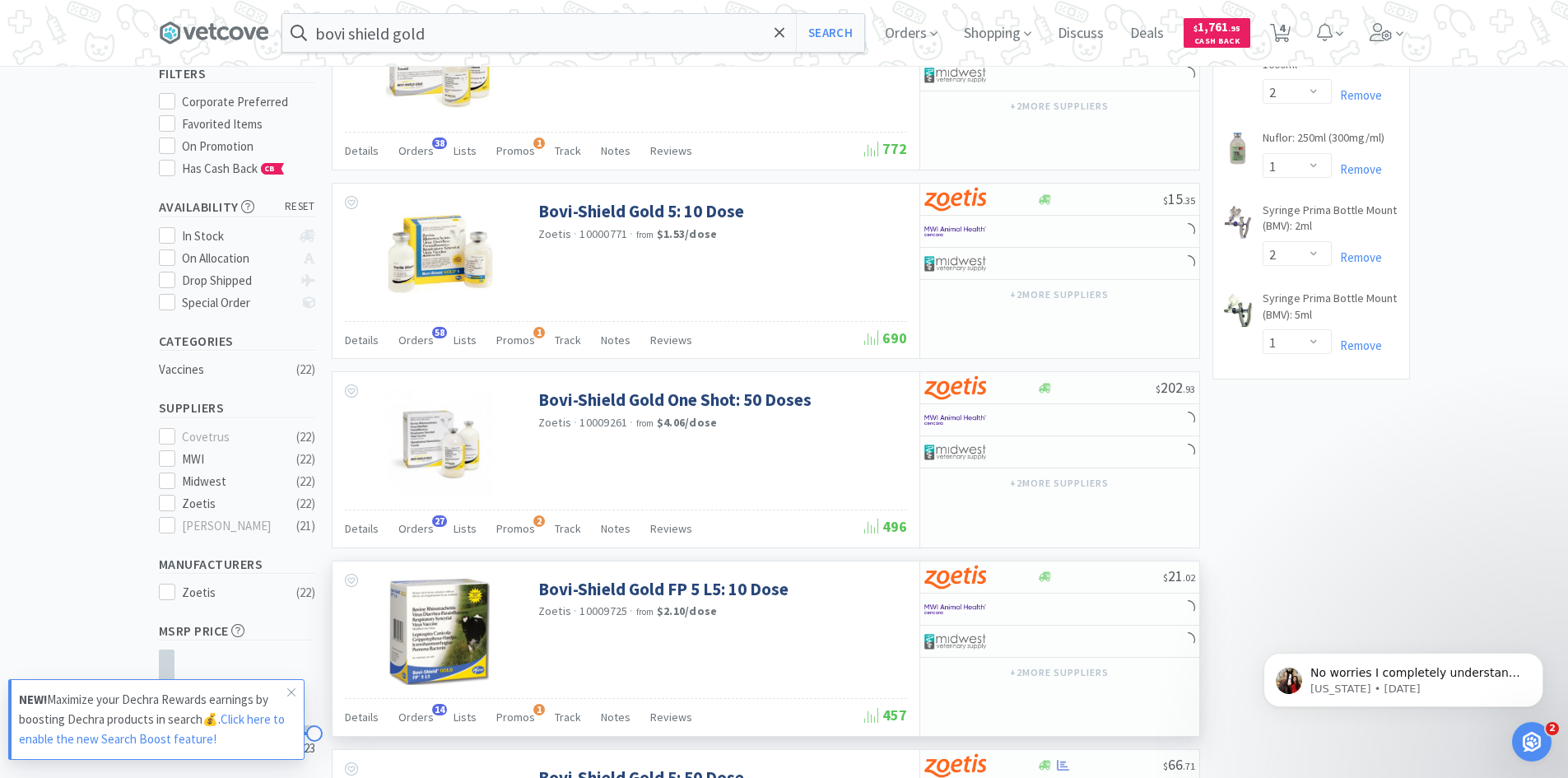
scroll to position [164, 0]
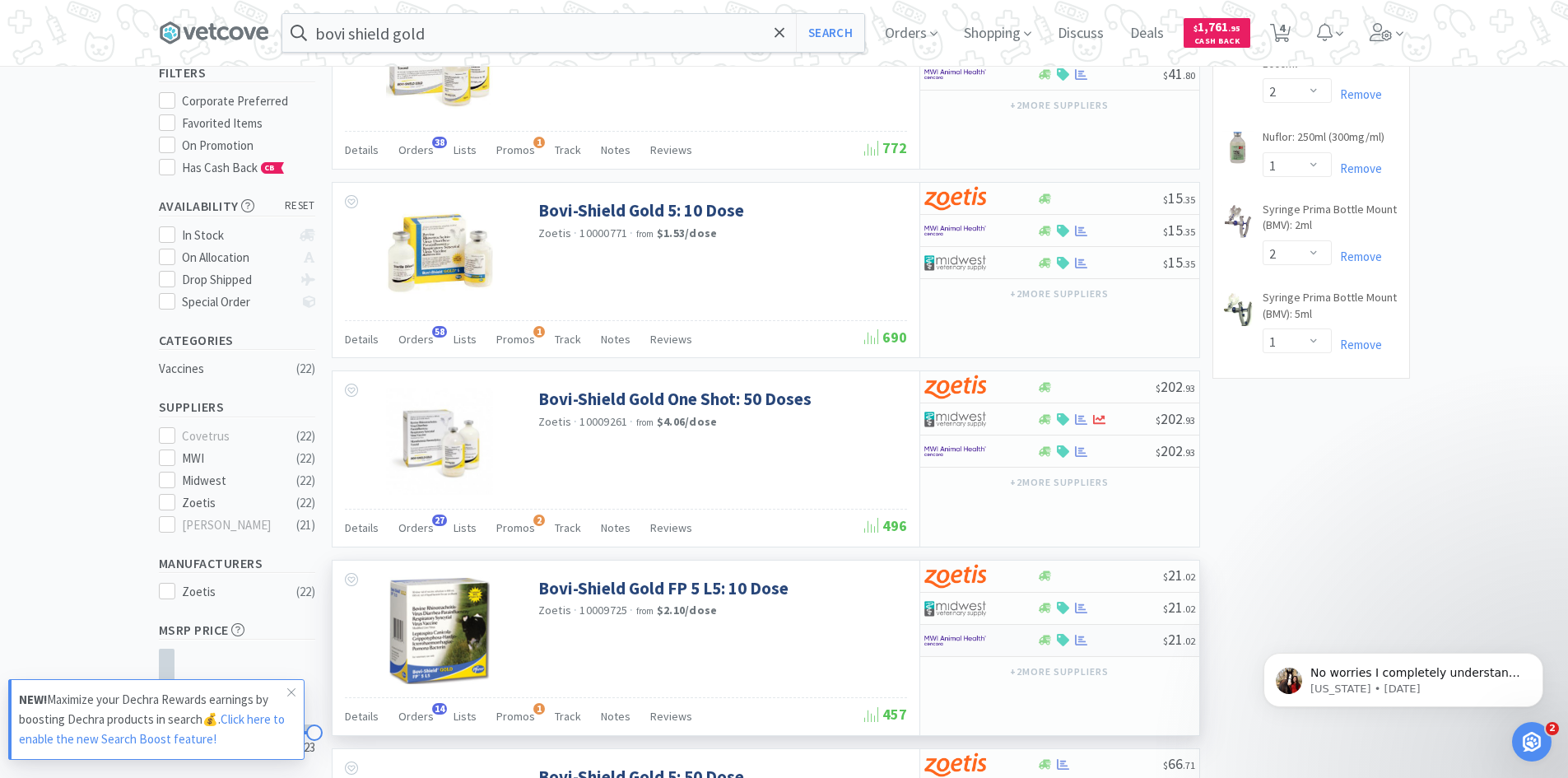
click at [975, 640] on img at bounding box center [955, 640] width 62 height 25
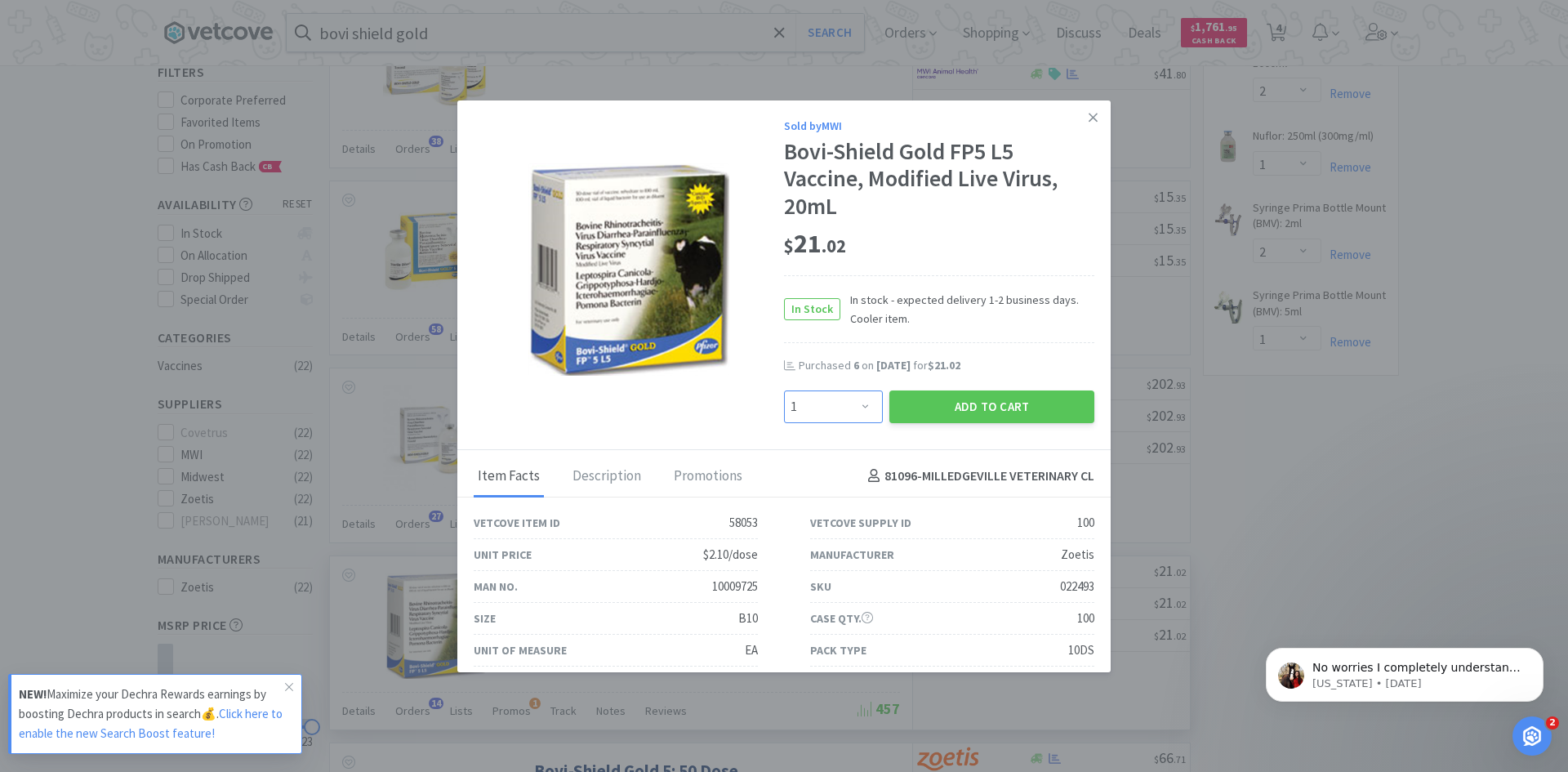
drag, startPoint x: 858, startPoint y: 405, endPoint x: 852, endPoint y: 391, distance: 15.2
click at [858, 405] on select "Enter Quantity 1 2 3 4 5 6 7 8 9 10 11 12 13 14 15 16 17 18 19 20 Enter Quantity" at bounding box center [834, 406] width 99 height 32
select select "2"
click at [784, 390] on select "Enter Quantity 1 2 3 4 5 6 7 8 9 10 11 12 13 14 15 16 17 18 19 20 Enter Quantity" at bounding box center [834, 406] width 99 height 32
click at [933, 401] on button "Add to Cart" at bounding box center [992, 406] width 205 height 32
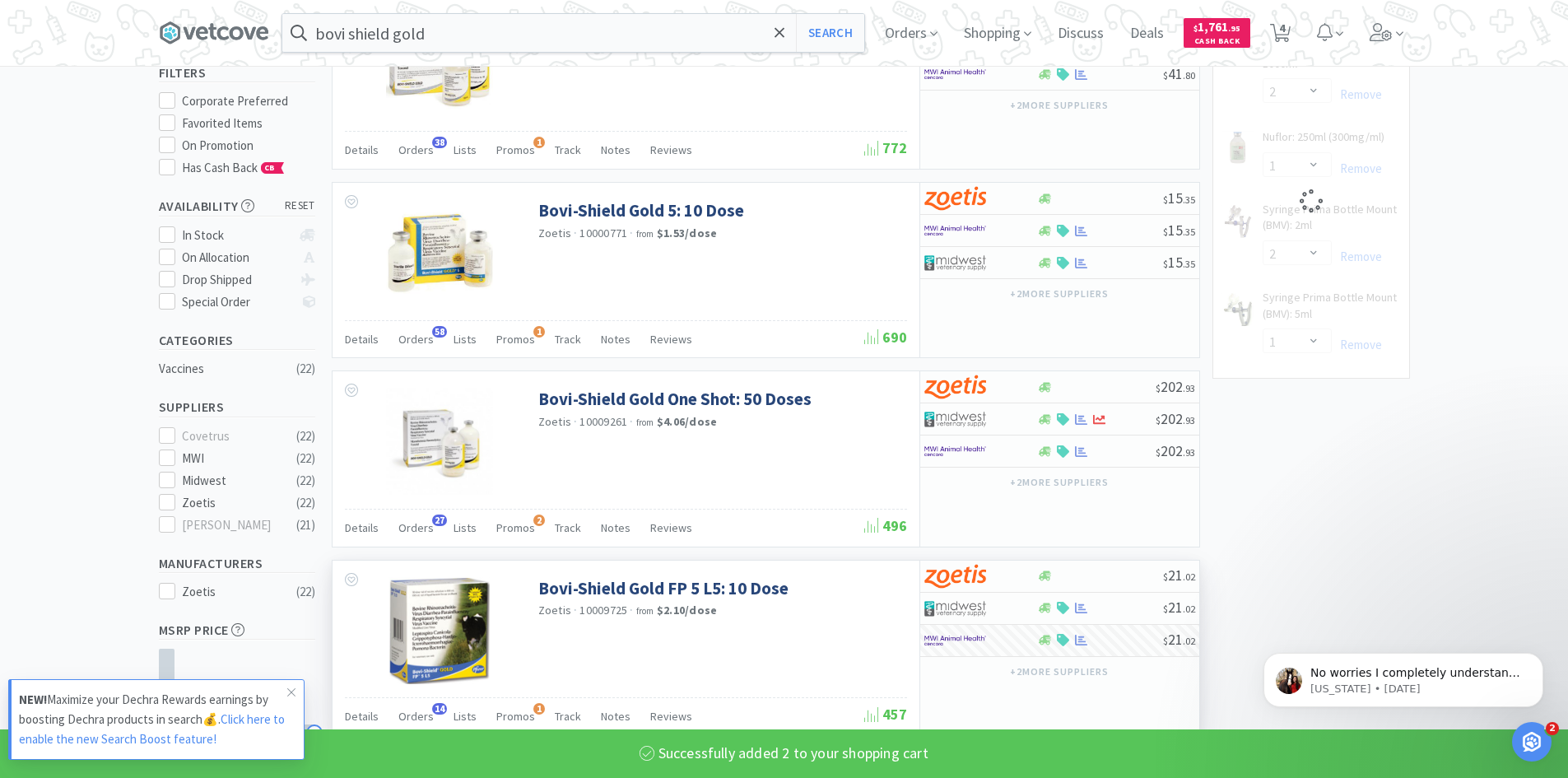
select select "2"
select select "1"
select select "2"
select select "1"
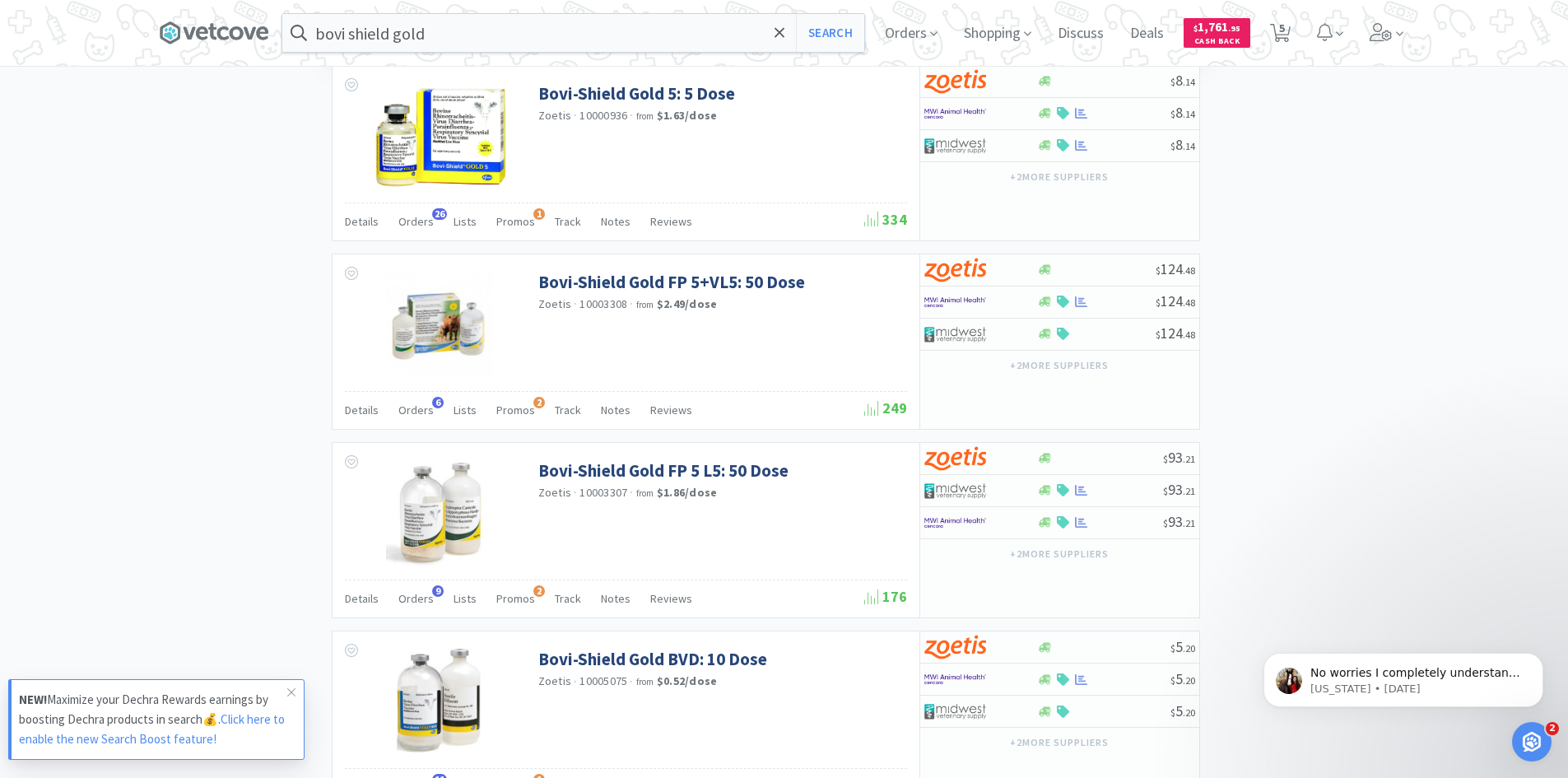
scroll to position [1728, 0]
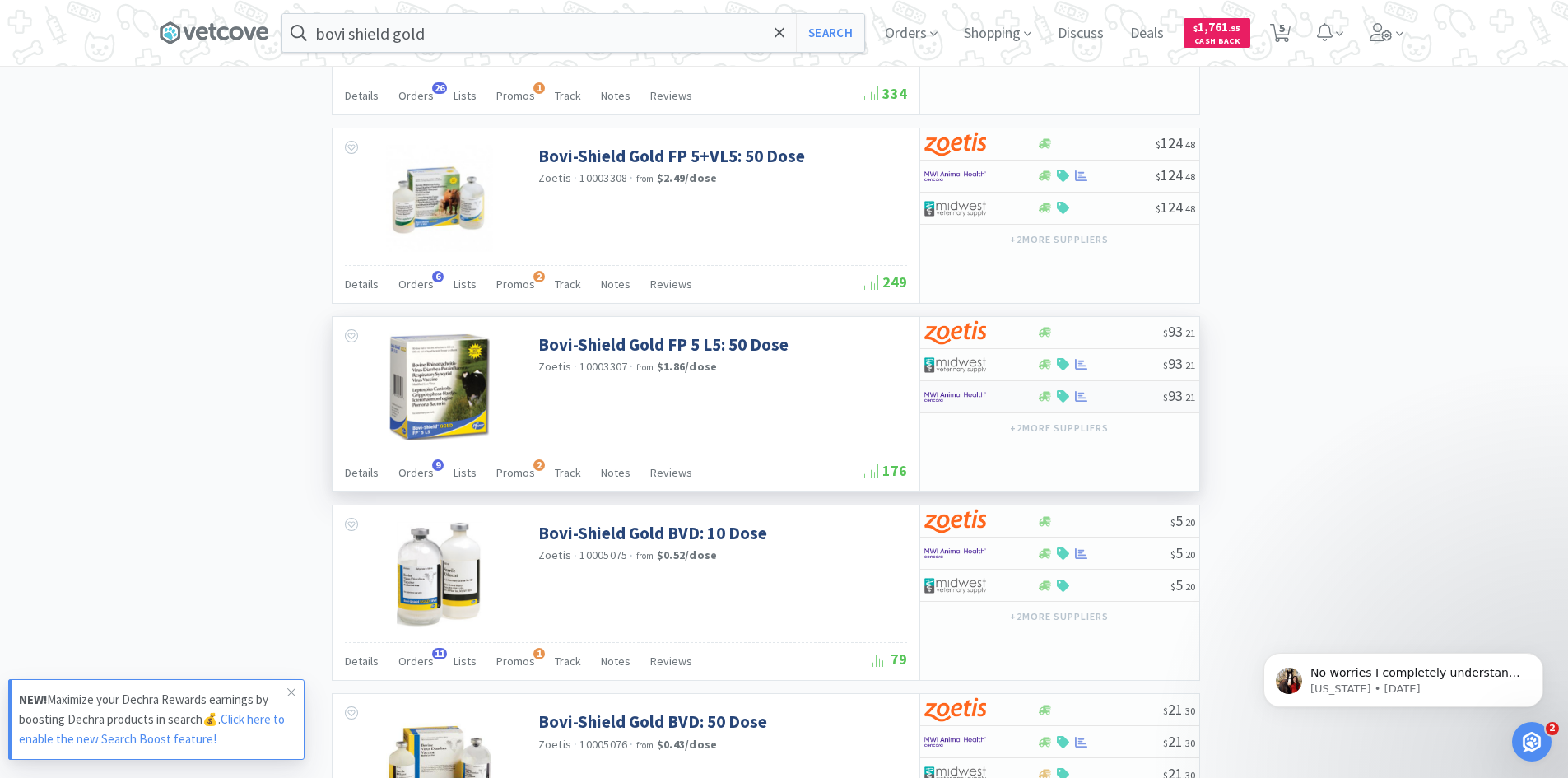
click at [1001, 400] on div at bounding box center [969, 397] width 90 height 28
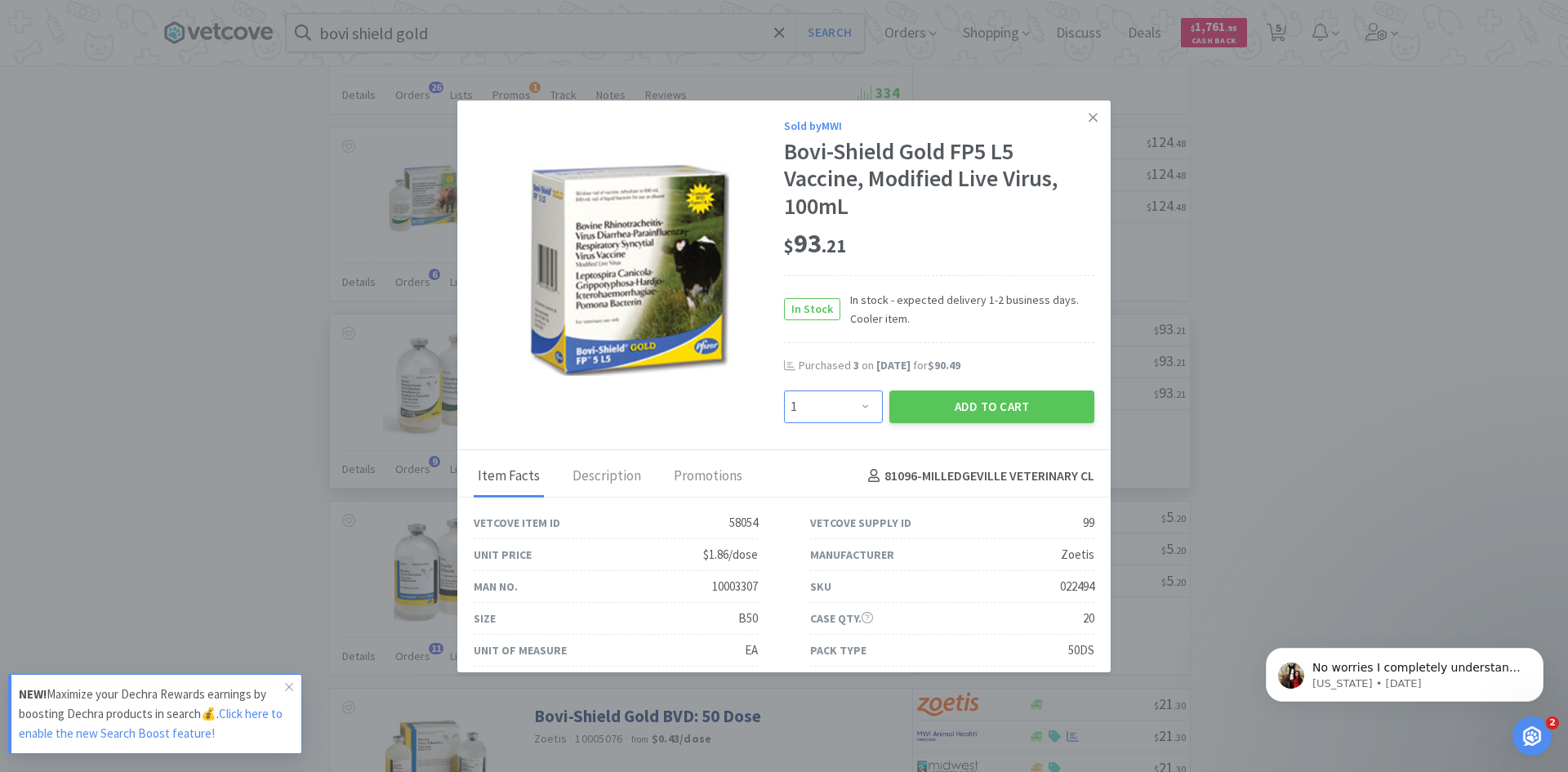
drag, startPoint x: 858, startPoint y: 403, endPoint x: 856, endPoint y: 390, distance: 13.2
click at [858, 403] on select "Enter Quantity 1 2 3 4 5 6 7 8 9 10 11 12 13 14 15 16 17 18 19 20 Enter Quantity" at bounding box center [834, 406] width 99 height 32
select select "4"
click at [784, 390] on select "Enter Quantity 1 2 3 4 5 6 7 8 9 10 11 12 13 14 15 16 17 18 19 20 Enter Quantity" at bounding box center [834, 406] width 99 height 32
click at [911, 413] on button "Add to Cart" at bounding box center [992, 406] width 205 height 32
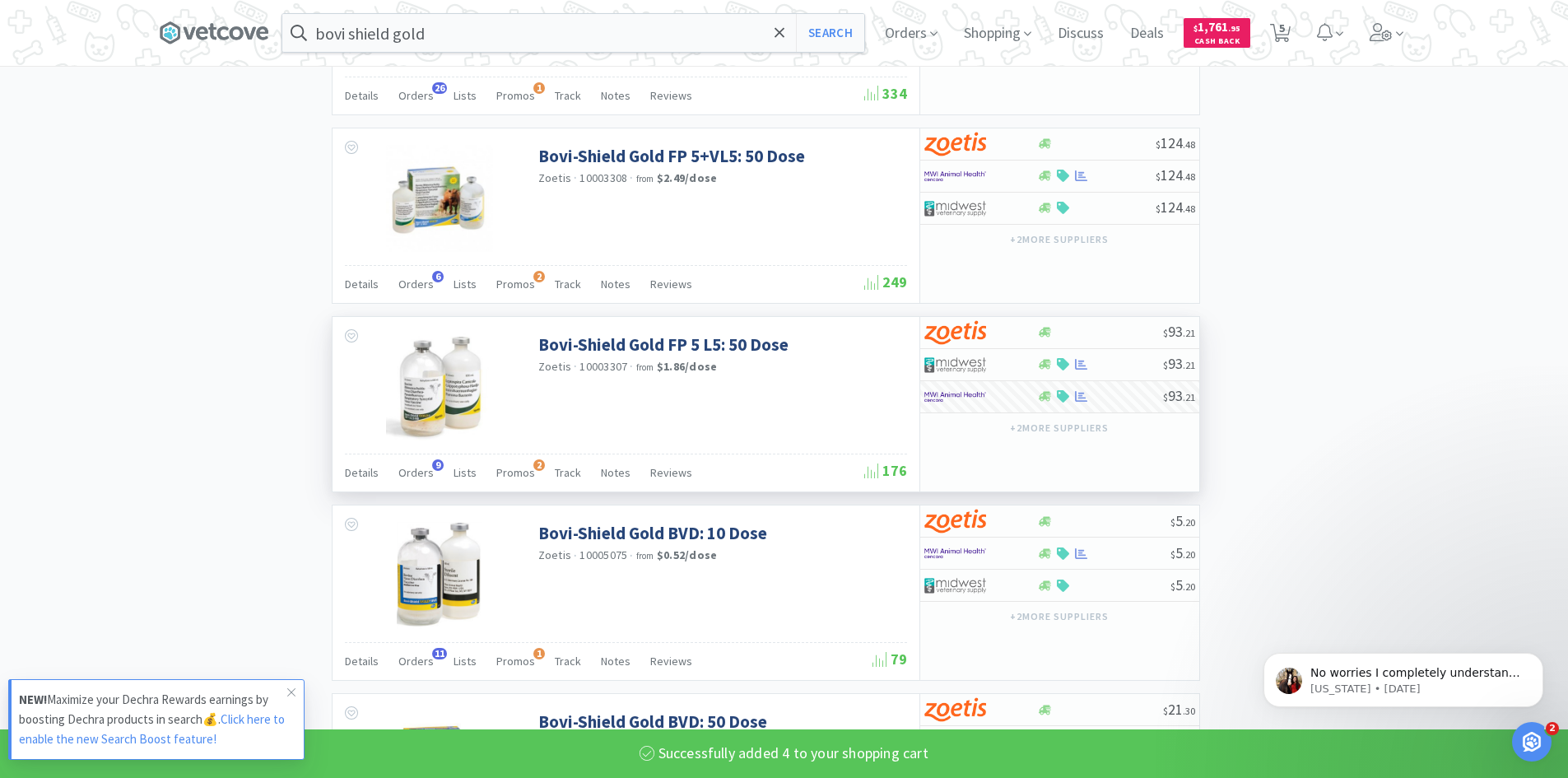
select select "4"
select select "1"
select select "2"
select select "1"
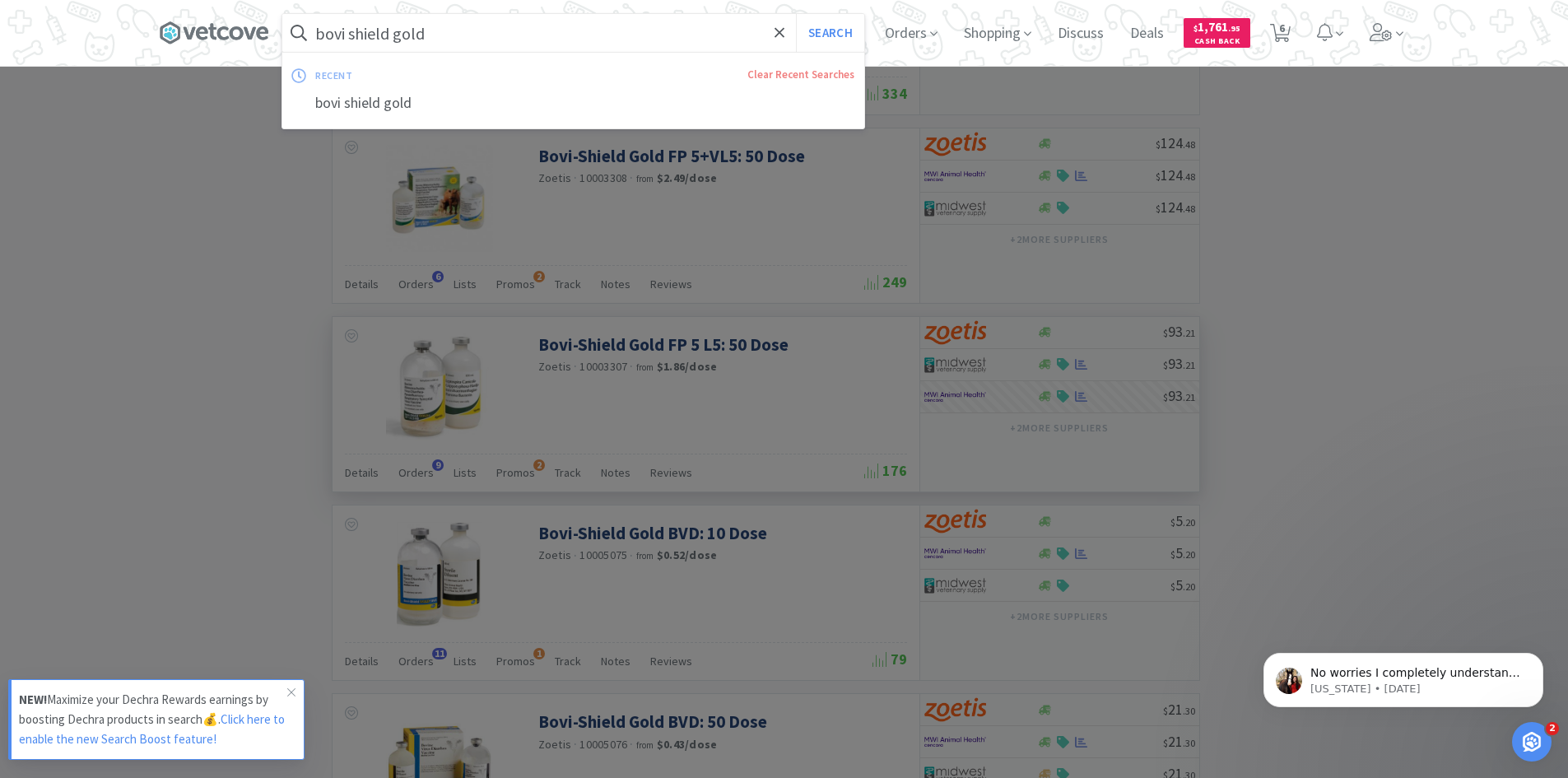
click at [458, 34] on input "bovi shield gold" at bounding box center [573, 33] width 582 height 38
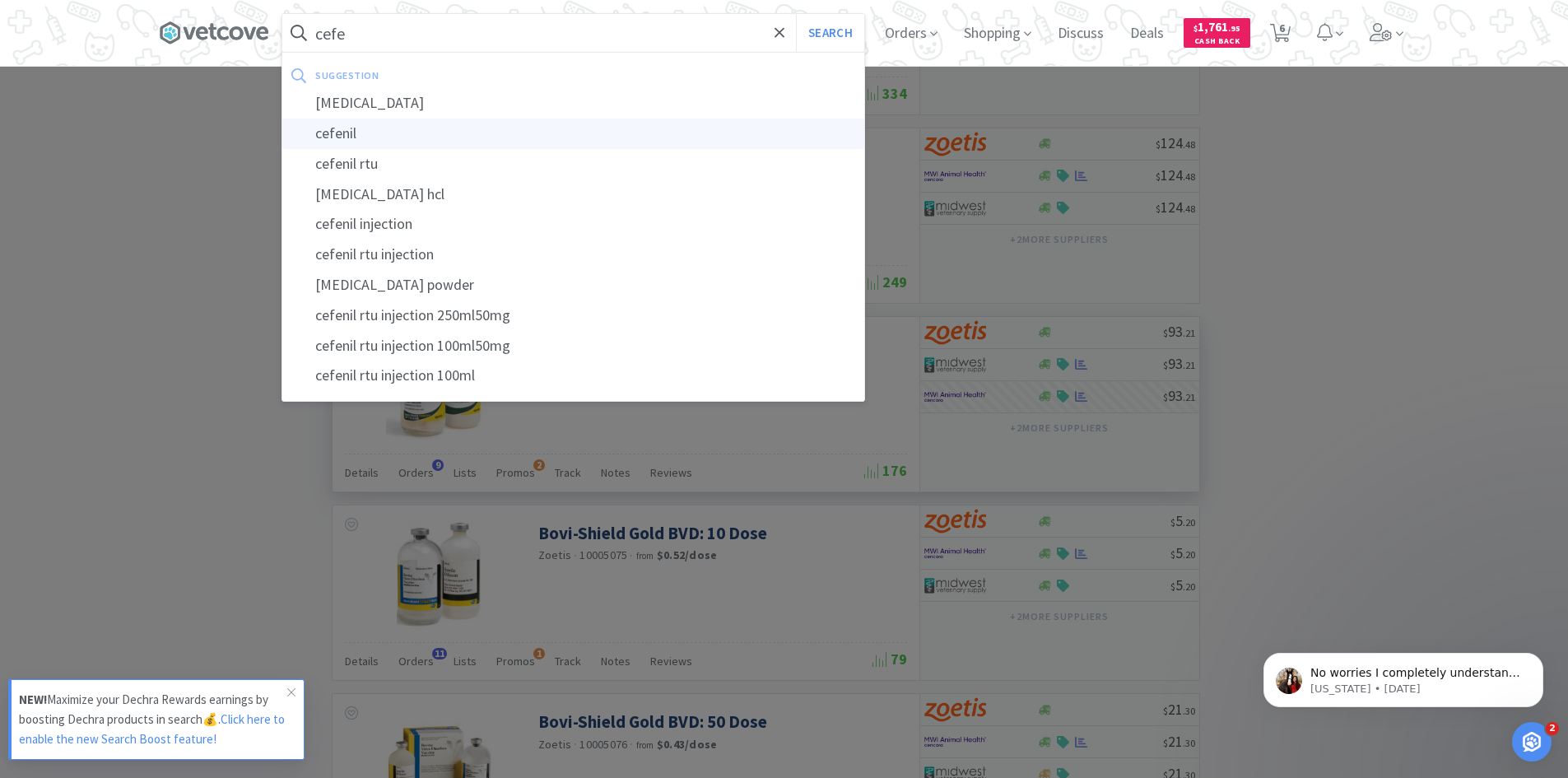
click at [360, 137] on div "cefenil" at bounding box center [573, 133] width 582 height 30
type input "cefenil"
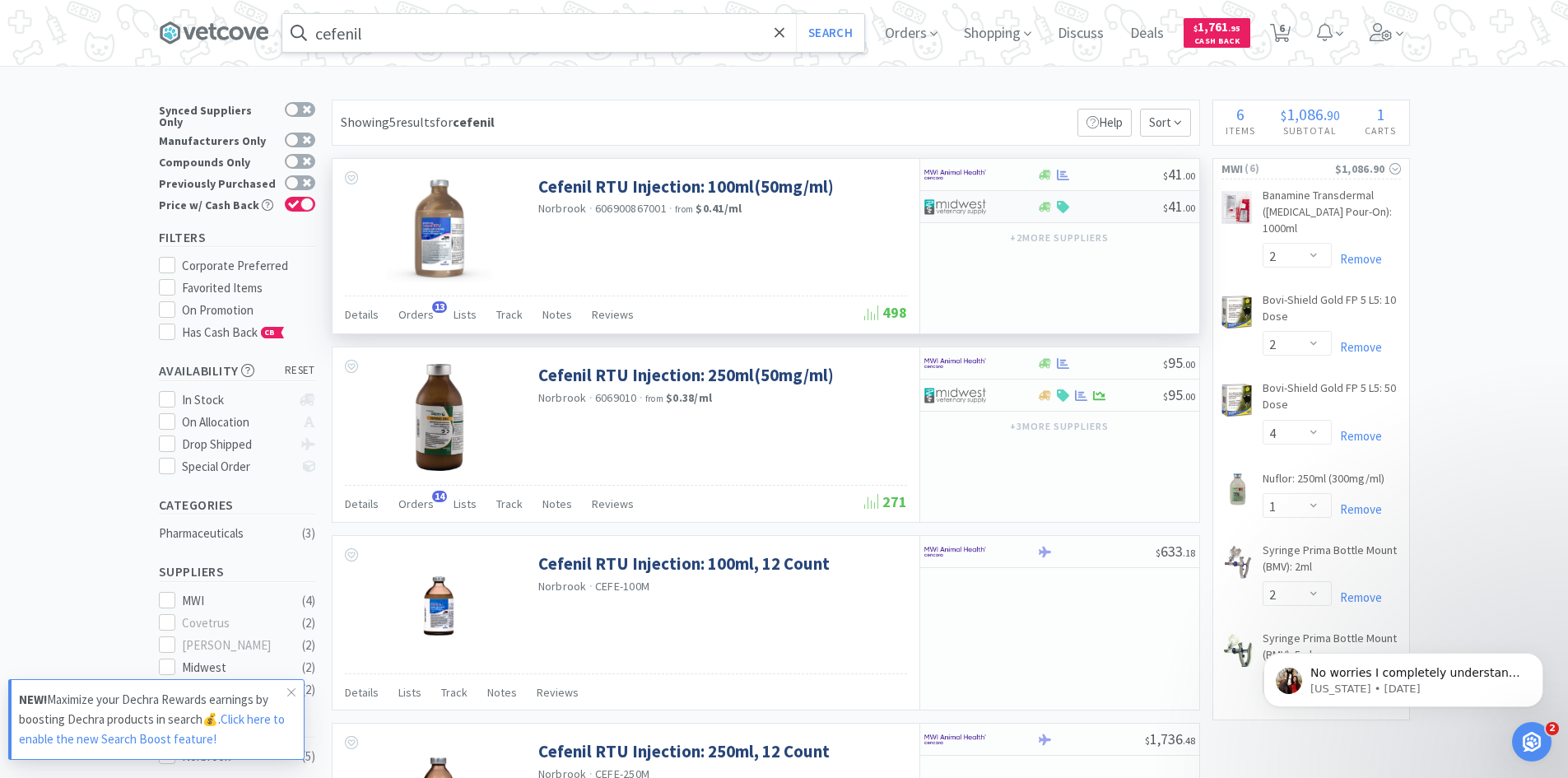
click at [956, 208] on img at bounding box center [955, 207] width 62 height 25
select select "1"
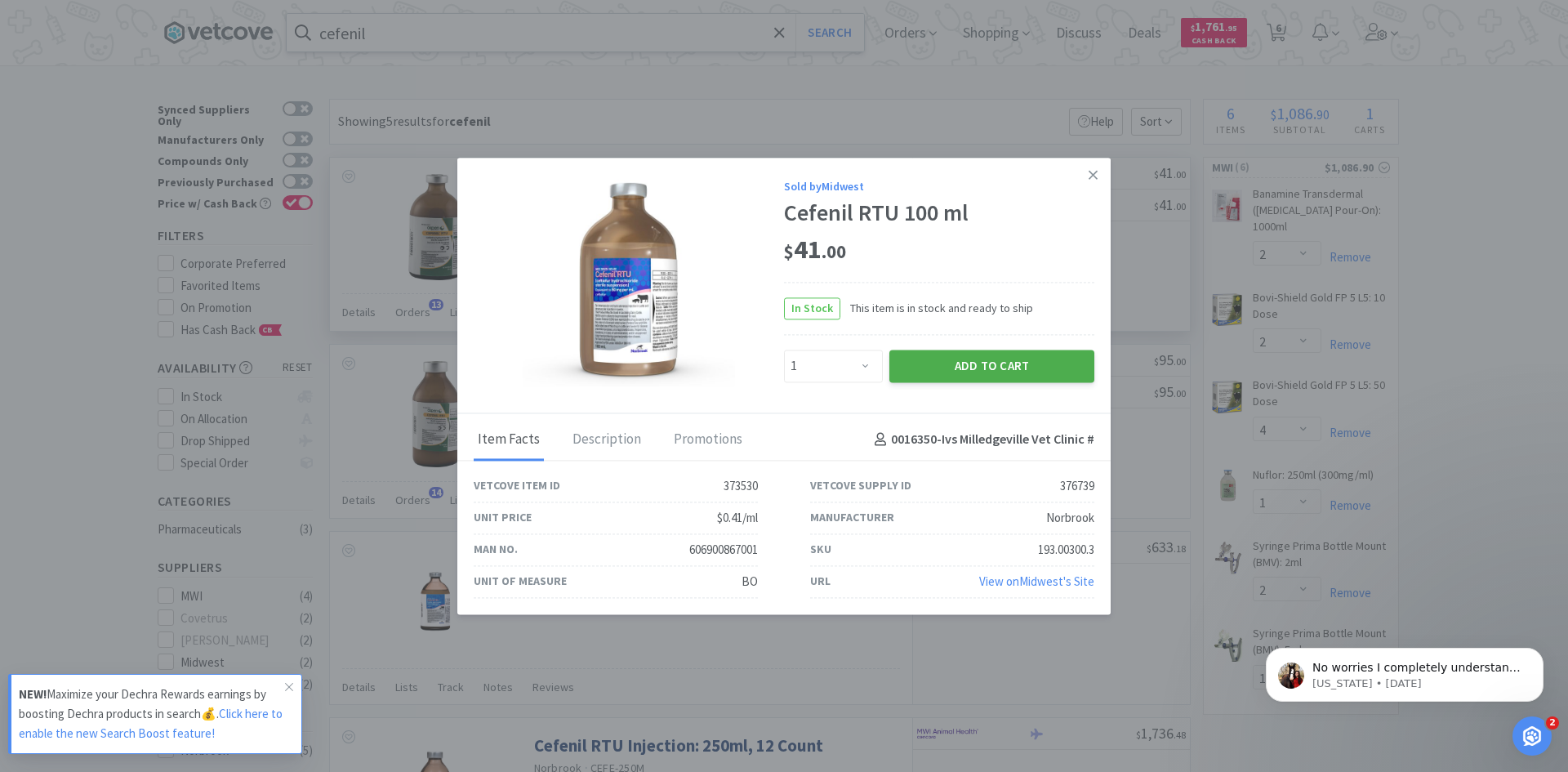
click at [942, 367] on button "Add to Cart" at bounding box center [992, 365] width 205 height 32
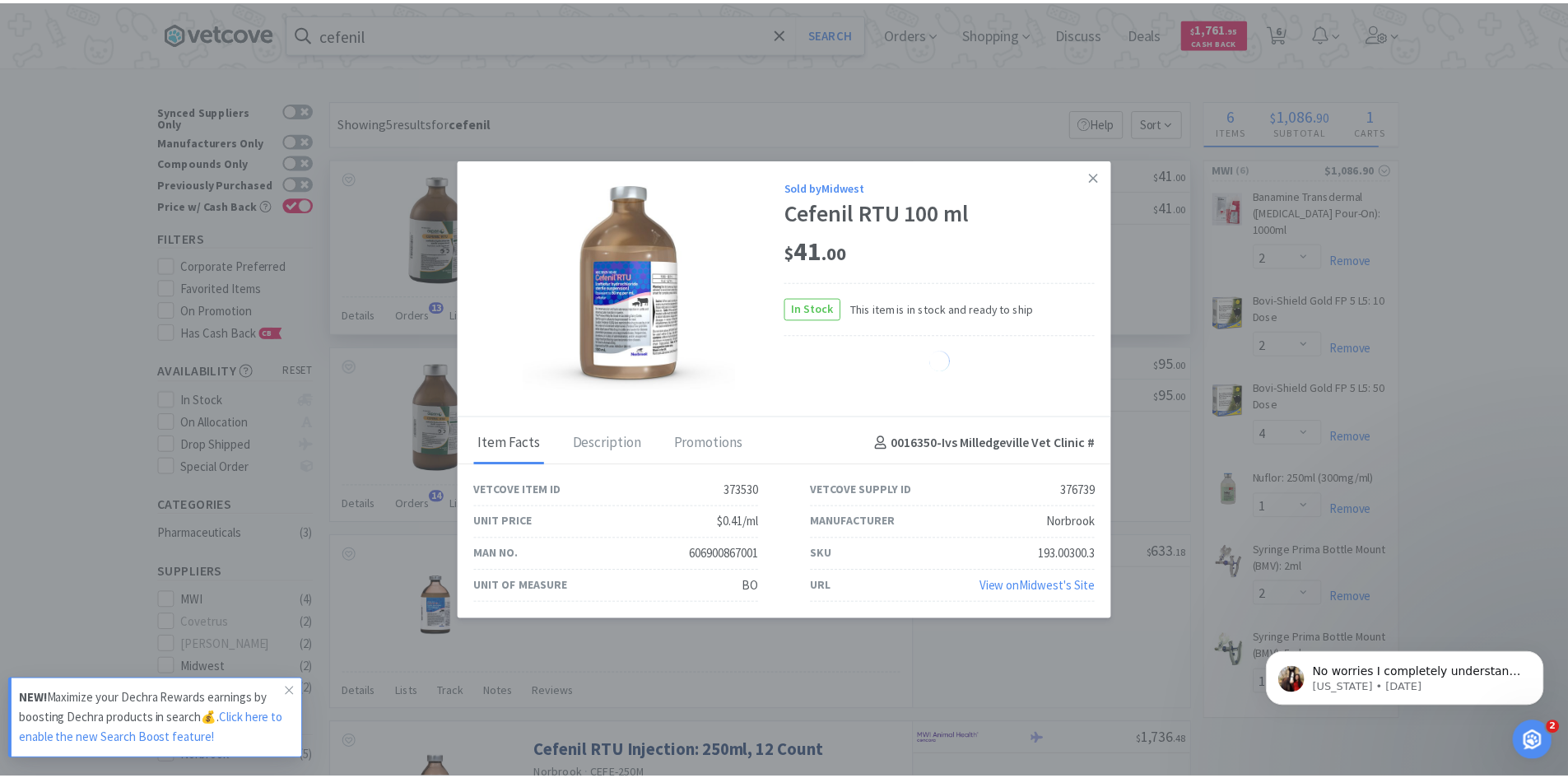
select select "1"
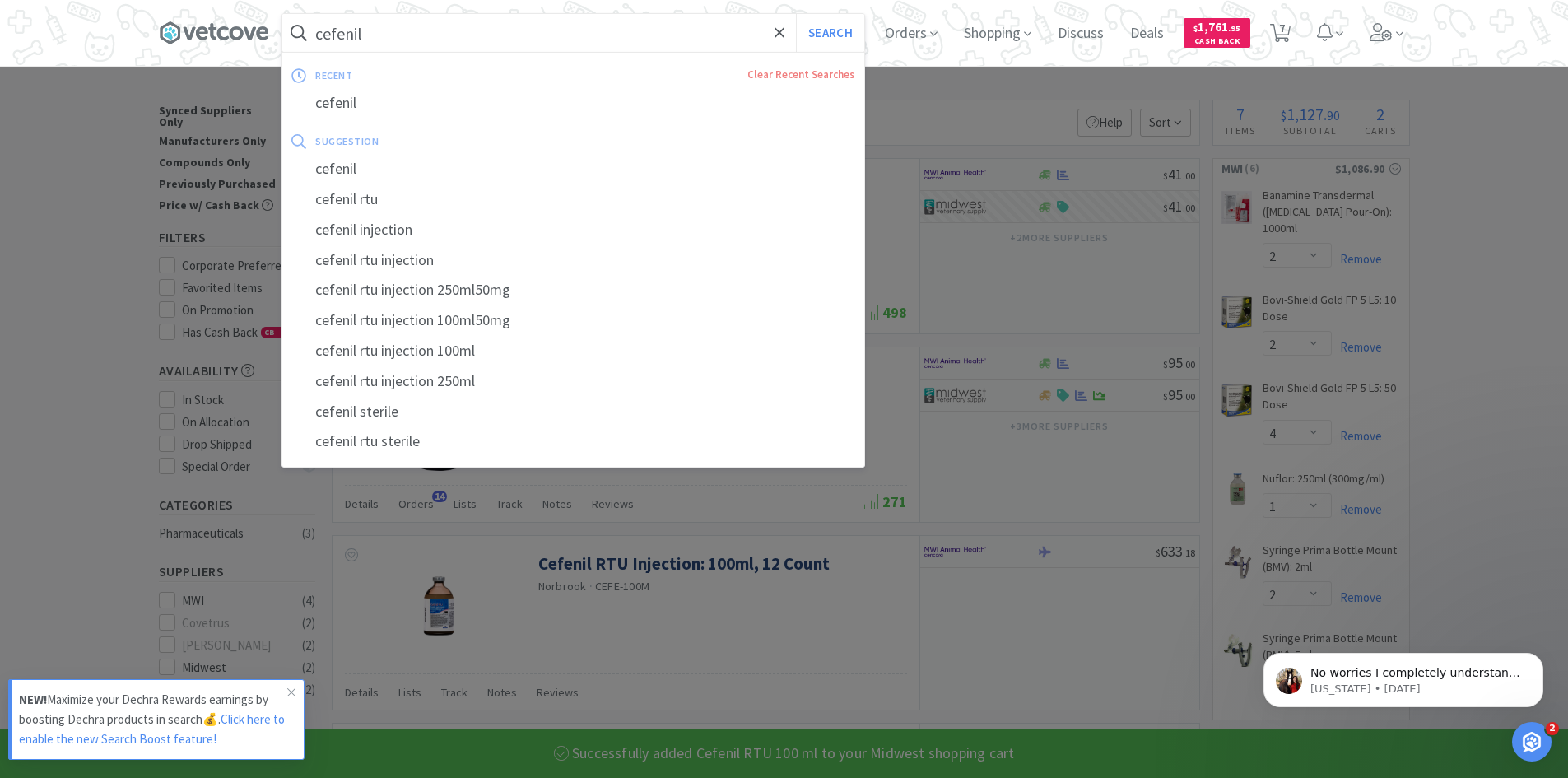
click at [386, 34] on input "cefenil" at bounding box center [573, 33] width 582 height 38
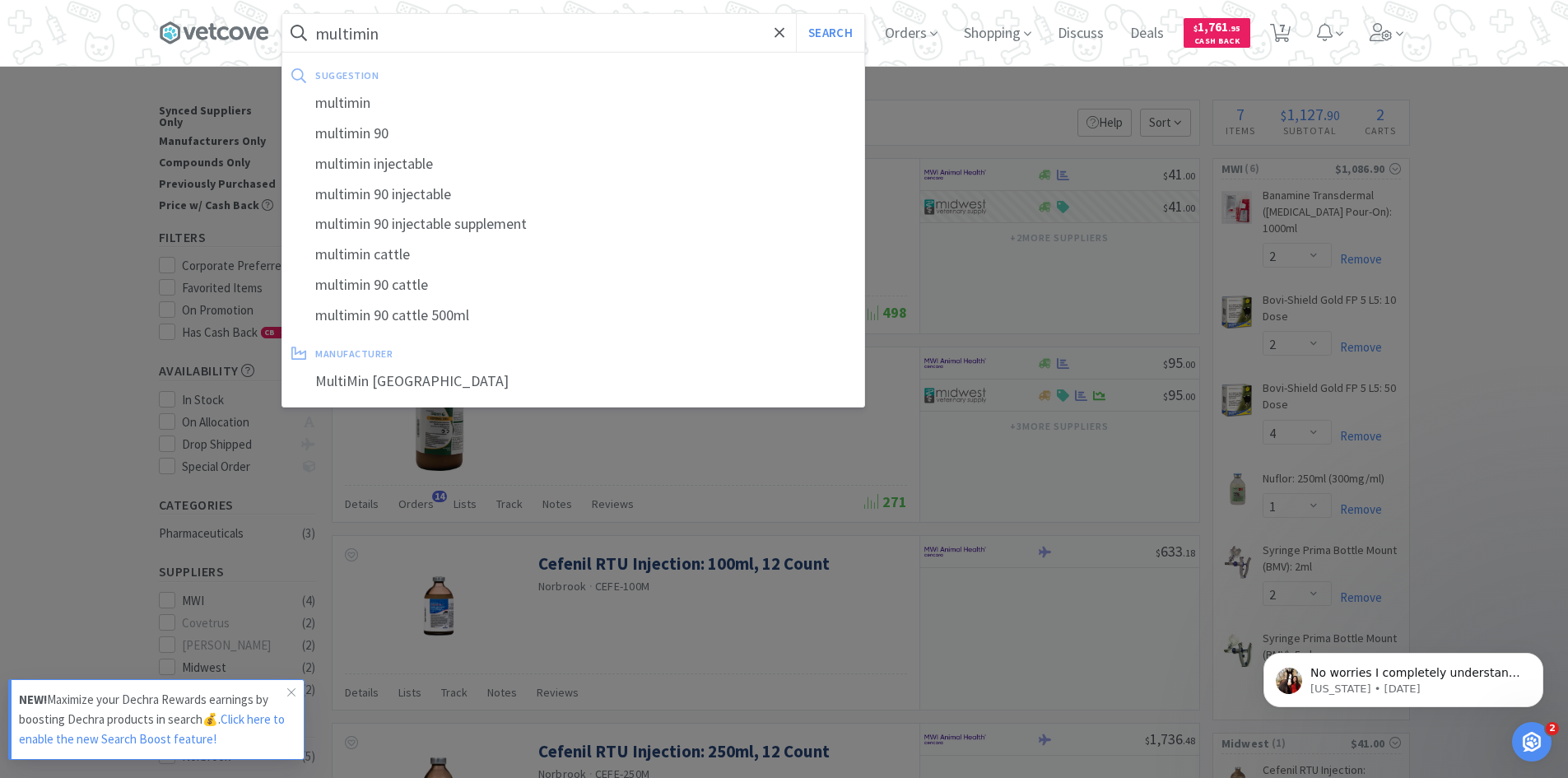
type input "multimin"
click at [796, 14] on button "Search" at bounding box center [830, 33] width 68 height 38
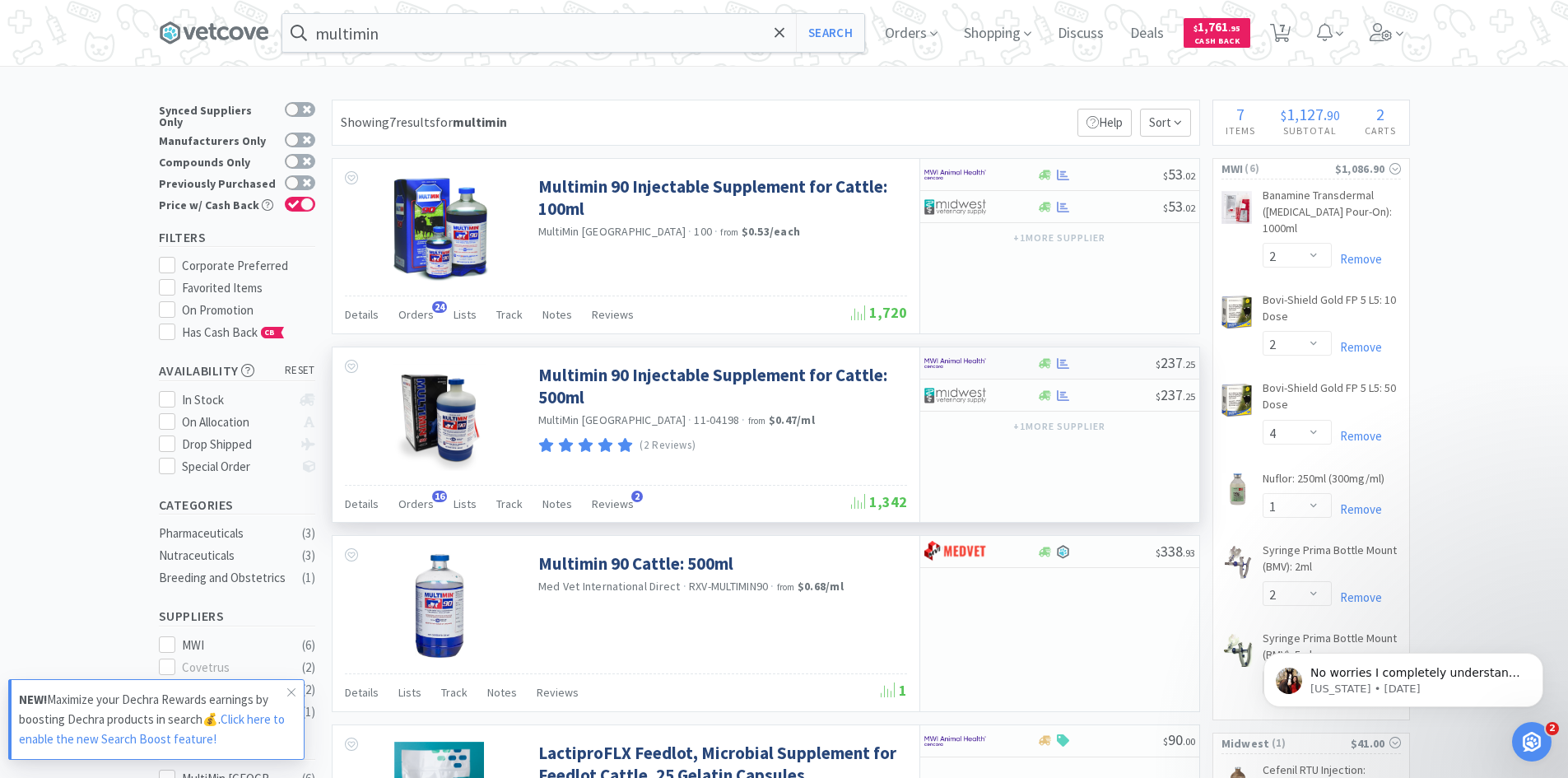
click at [951, 363] on img at bounding box center [955, 363] width 62 height 25
select select "1"
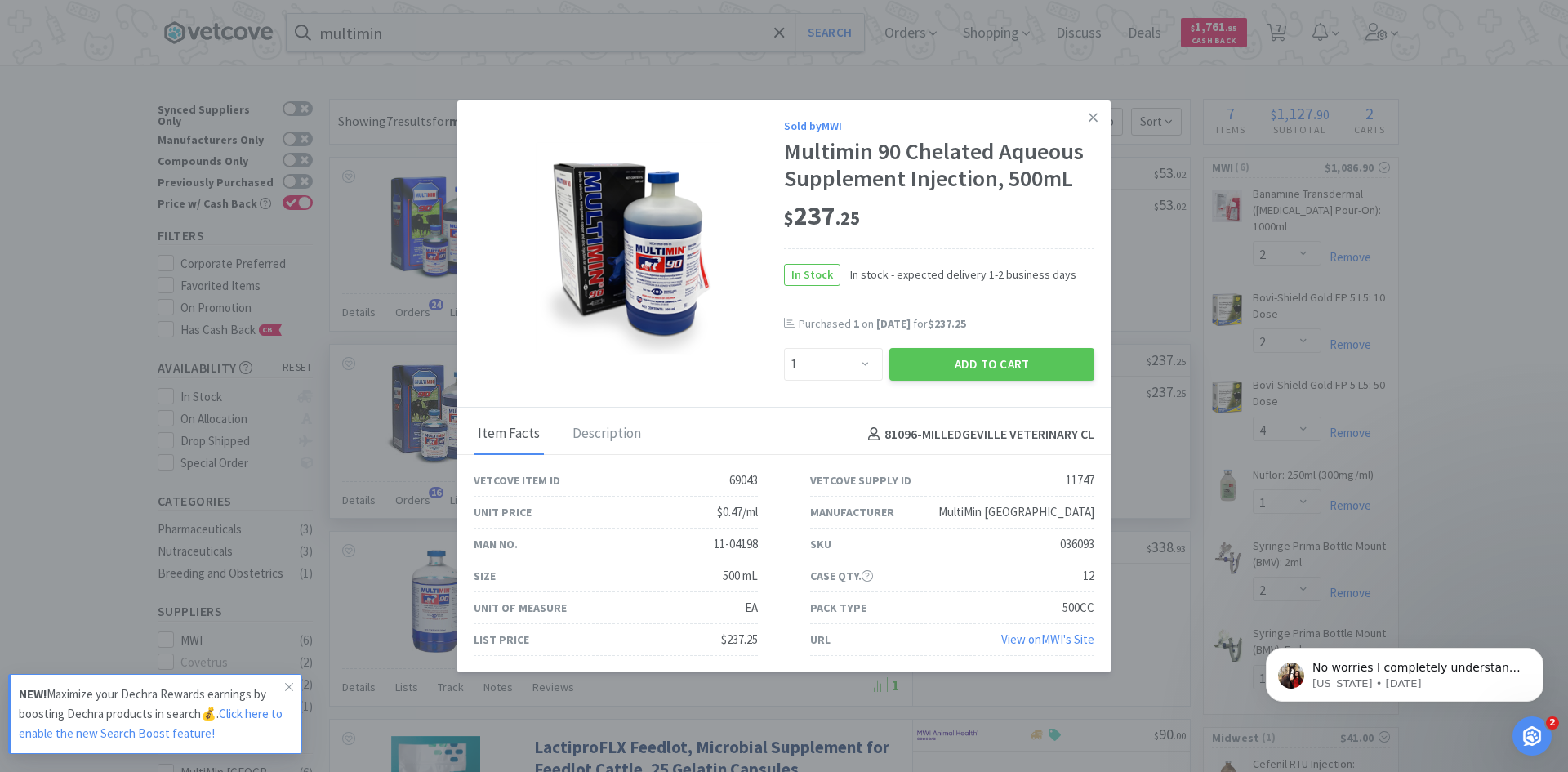
click at [943, 361] on button "Add to Cart" at bounding box center [992, 364] width 205 height 32
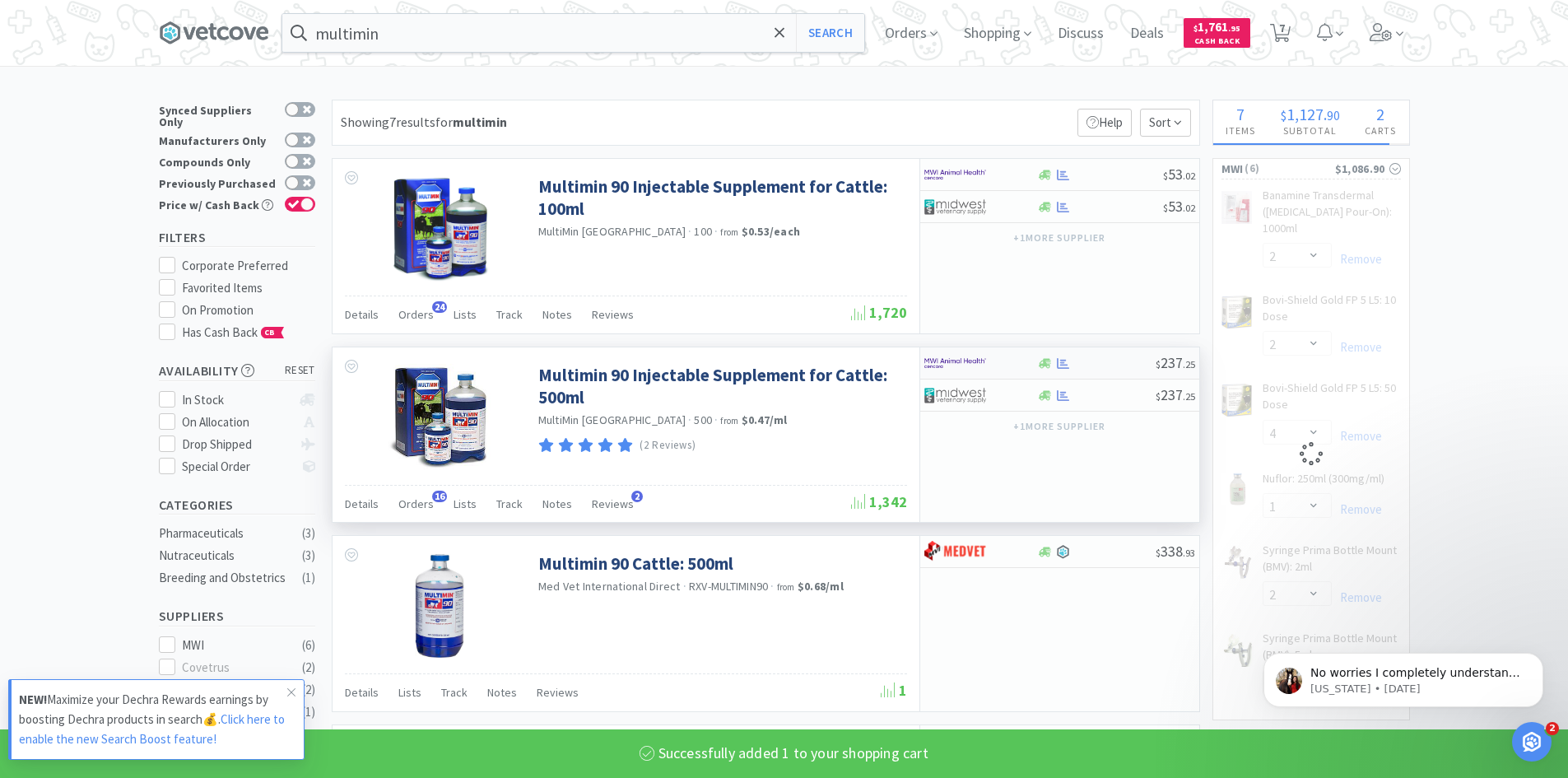
select select "1"
select select "2"
select select "1"
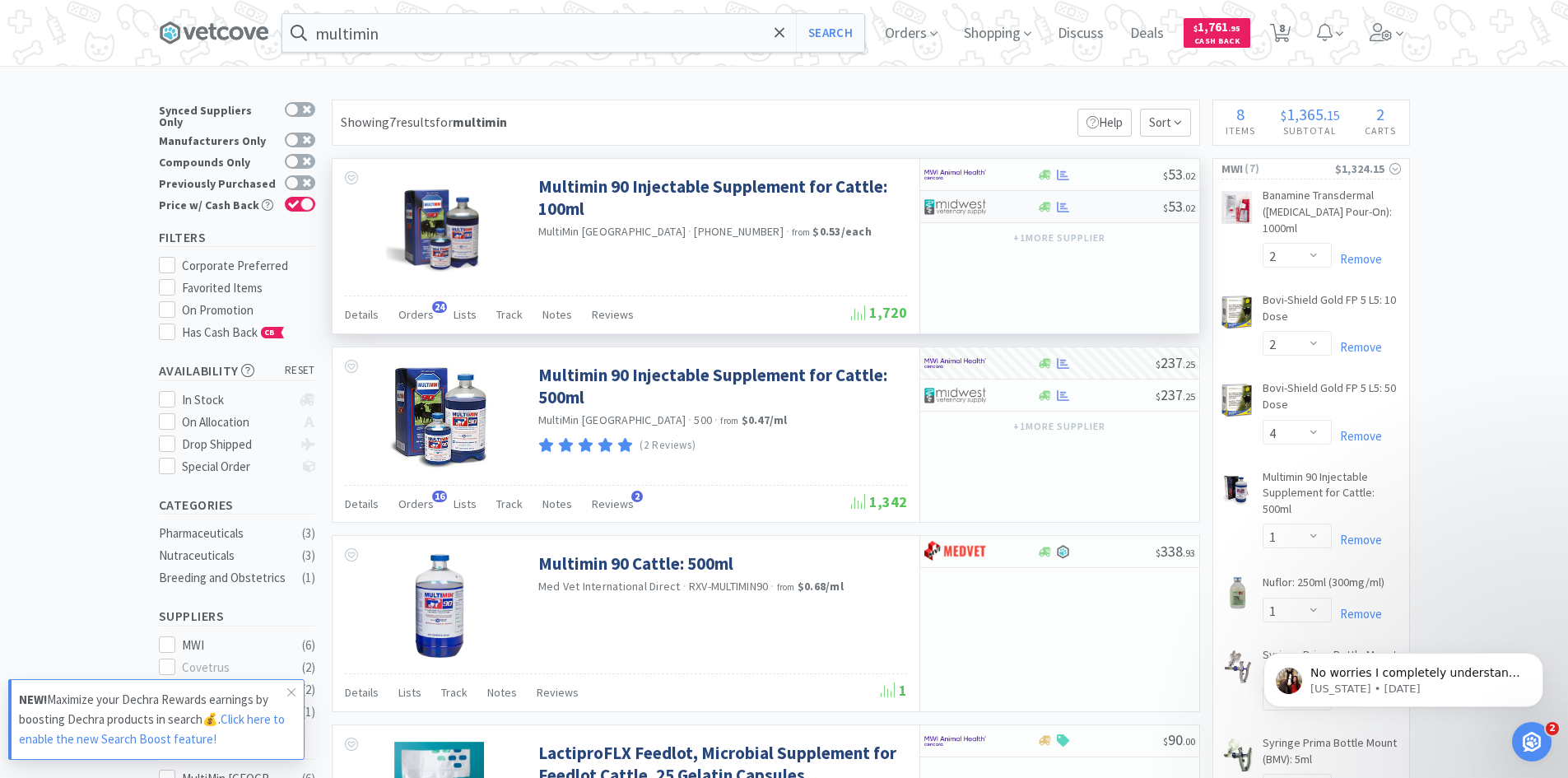
click at [1056, 210] on div at bounding box center [1063, 207] width 17 height 12
select select "1"
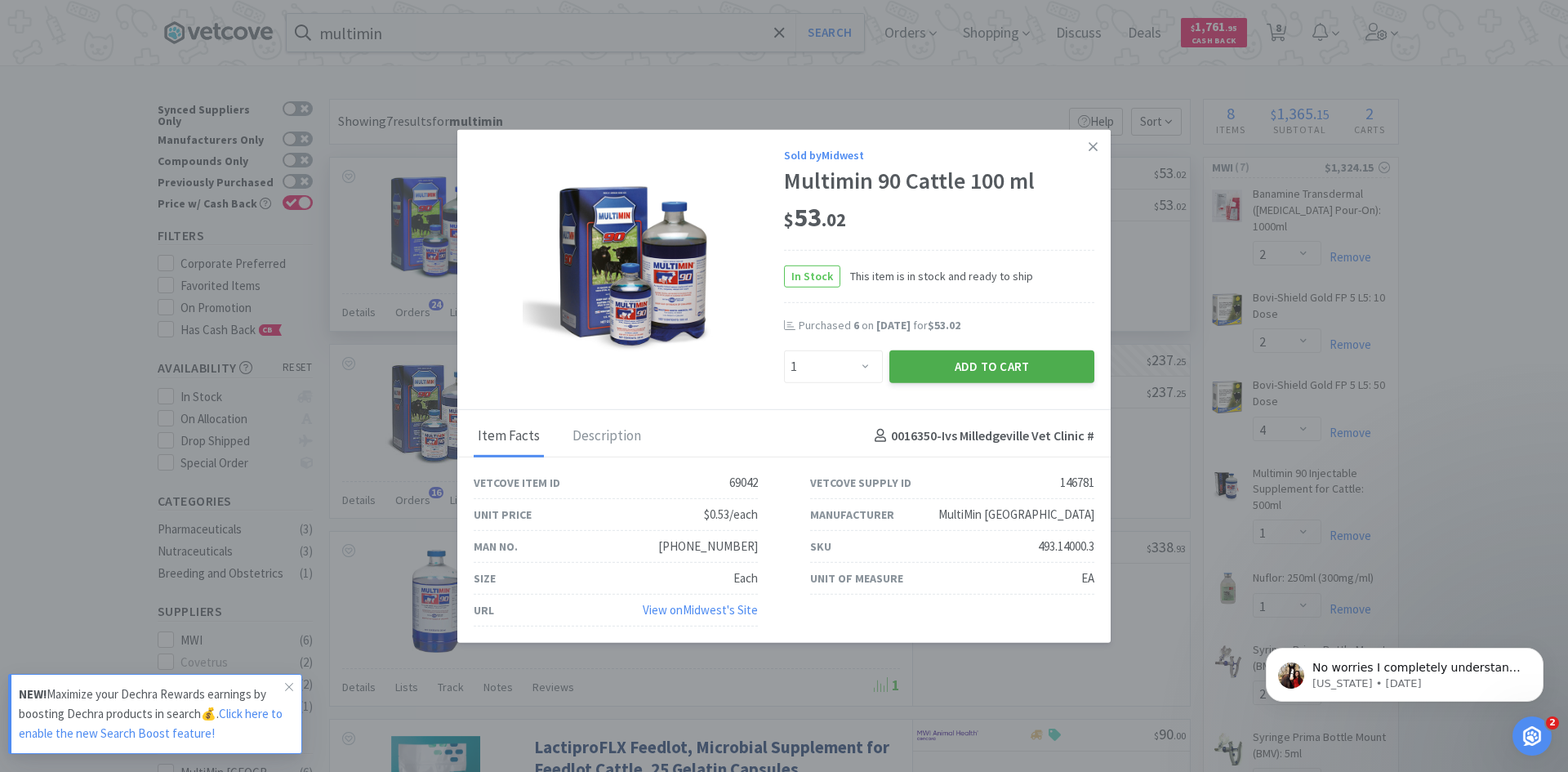
click at [986, 368] on button "Add to Cart" at bounding box center [992, 365] width 205 height 32
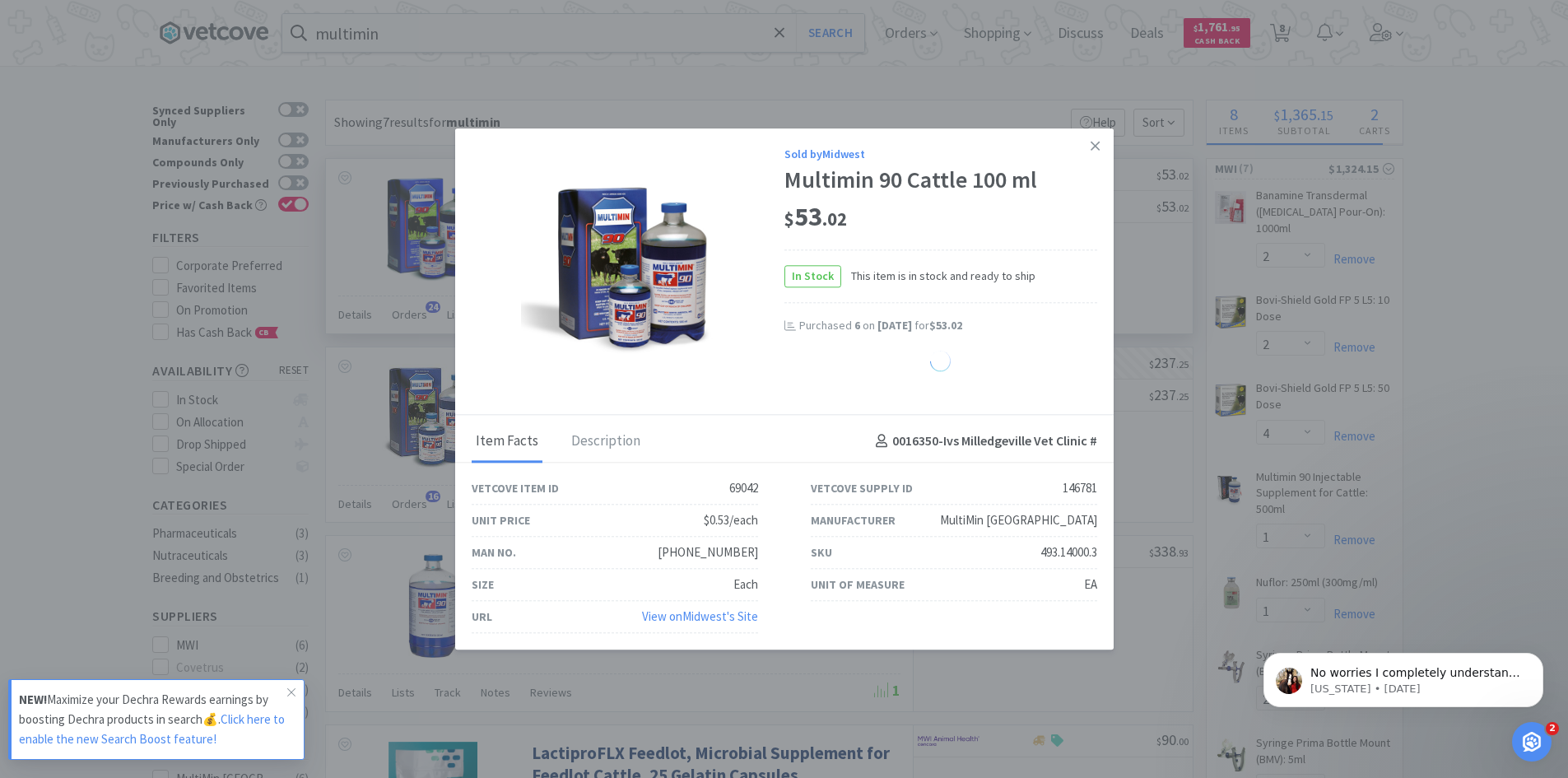
select select "1"
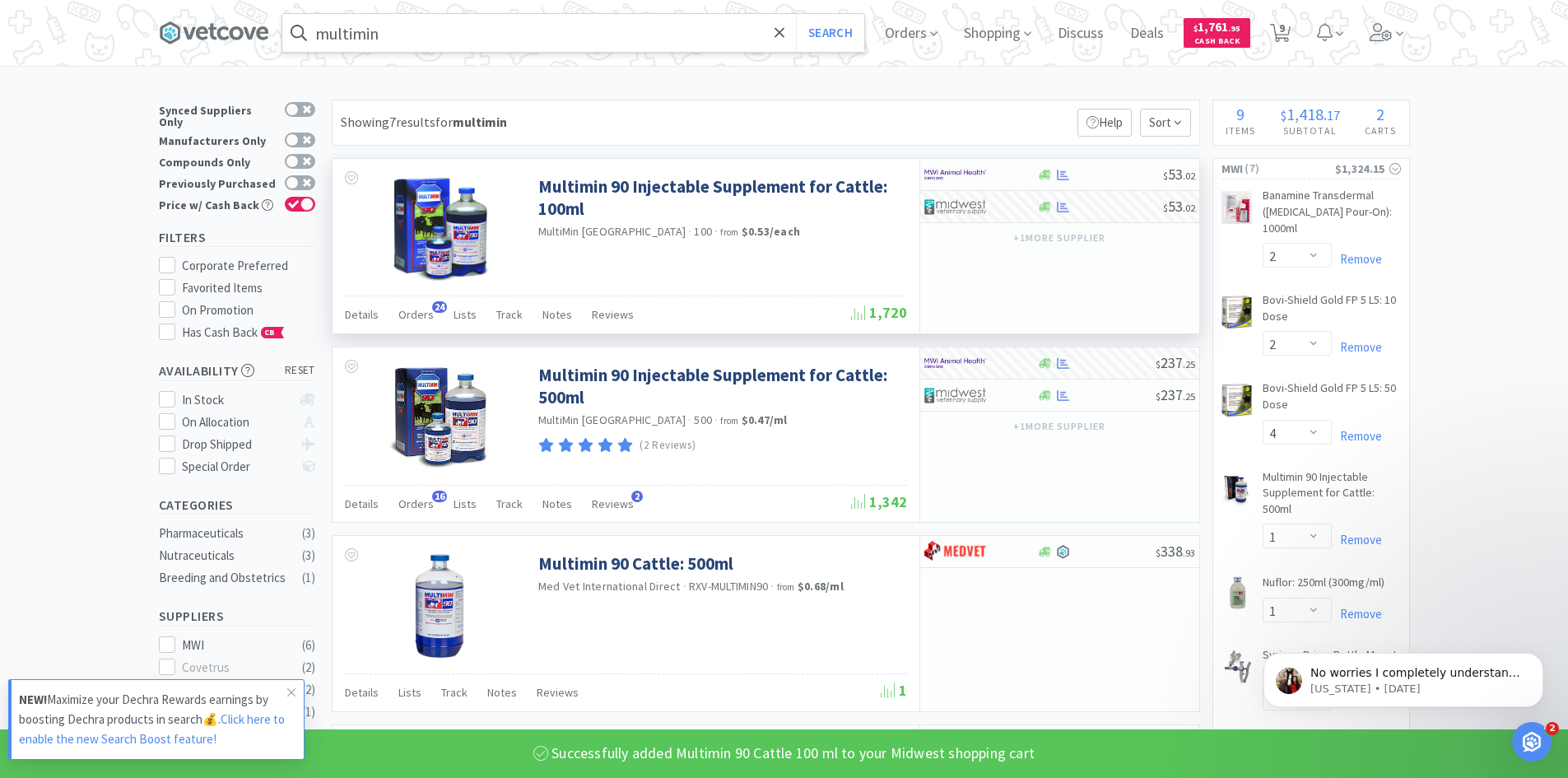
click at [447, 29] on input "multimin" at bounding box center [573, 33] width 582 height 38
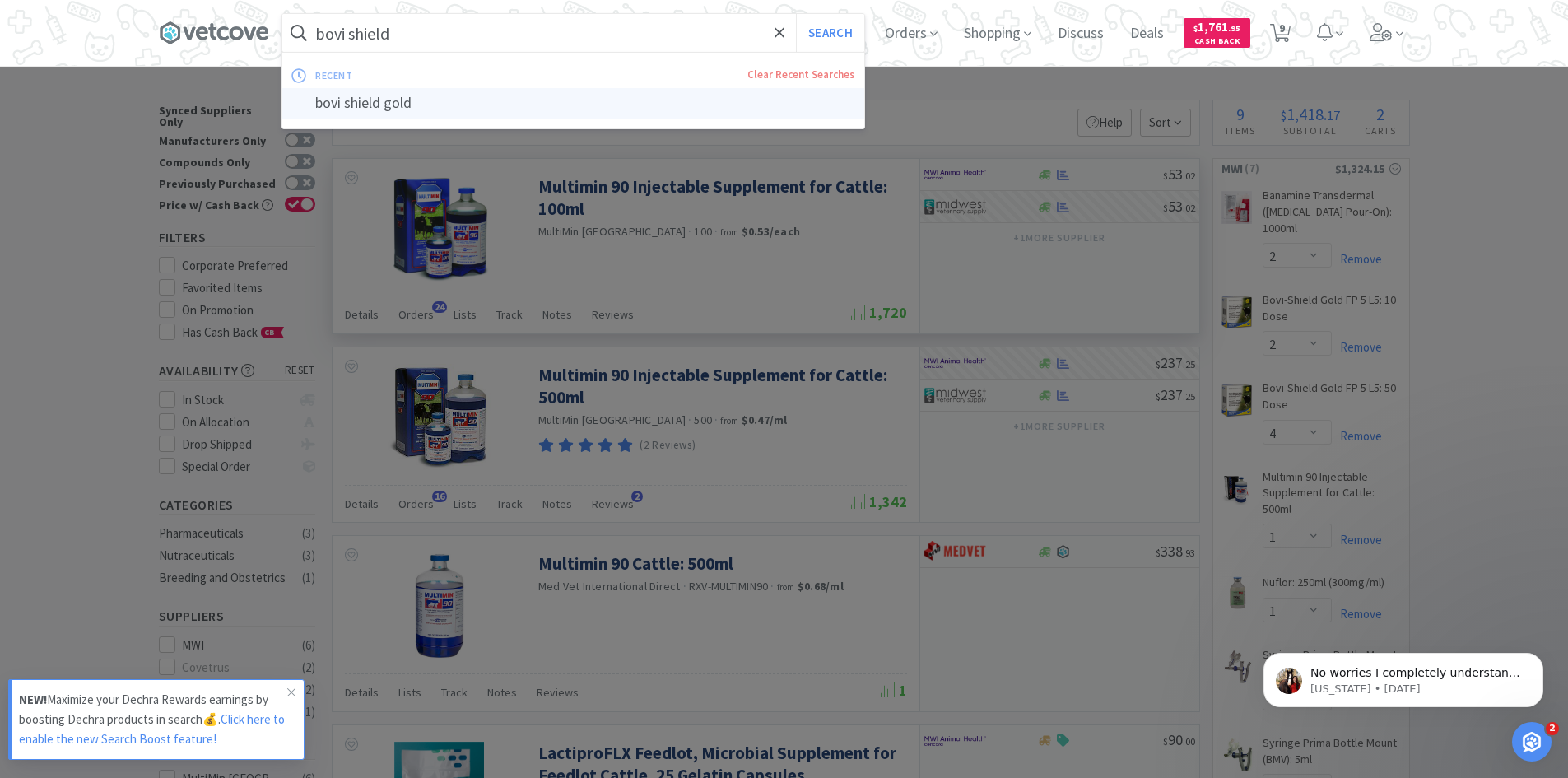
click at [387, 102] on div "bovi shield gold" at bounding box center [573, 103] width 582 height 30
type input "bovi shield gold"
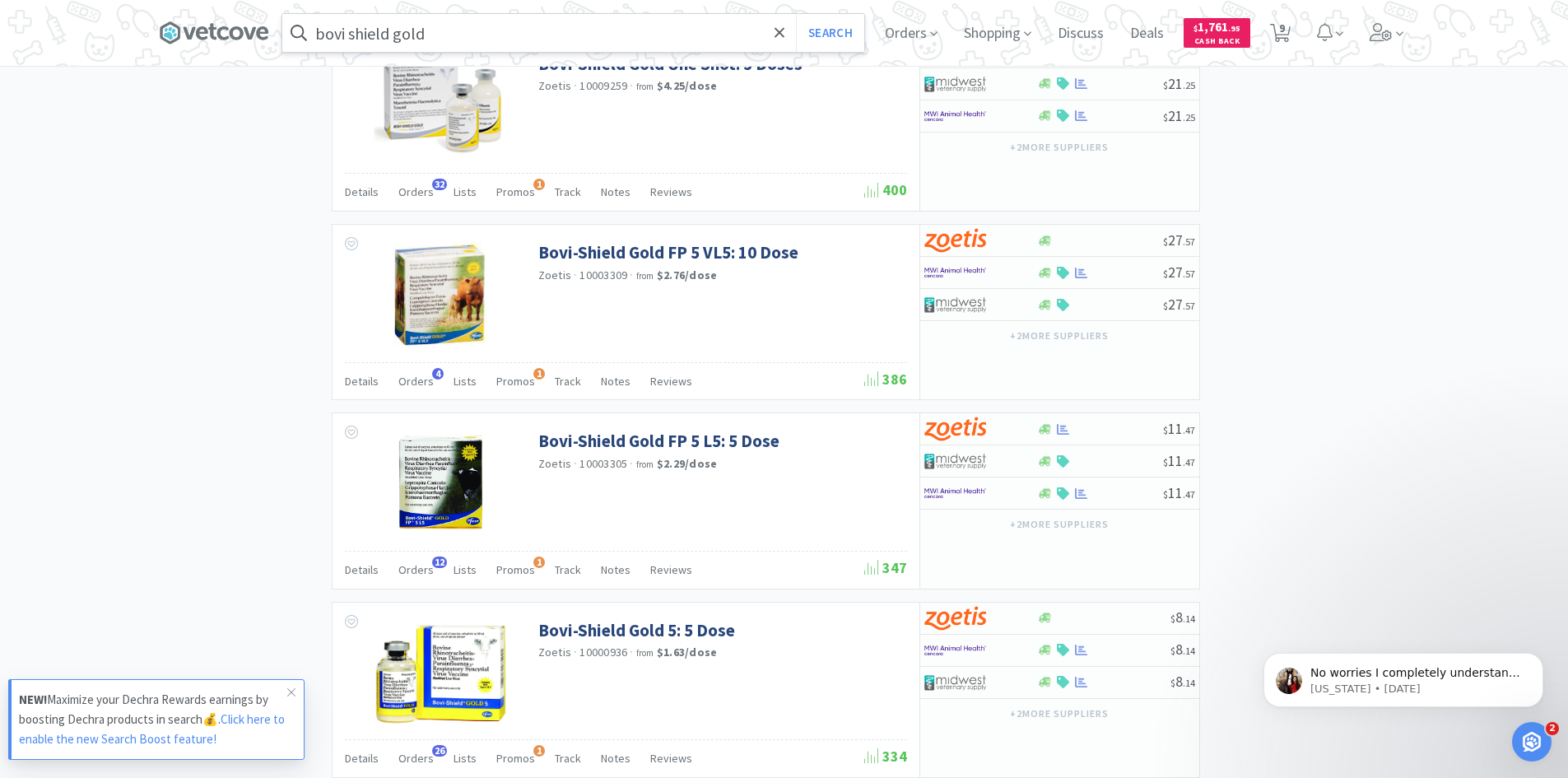
scroll to position [1070, 0]
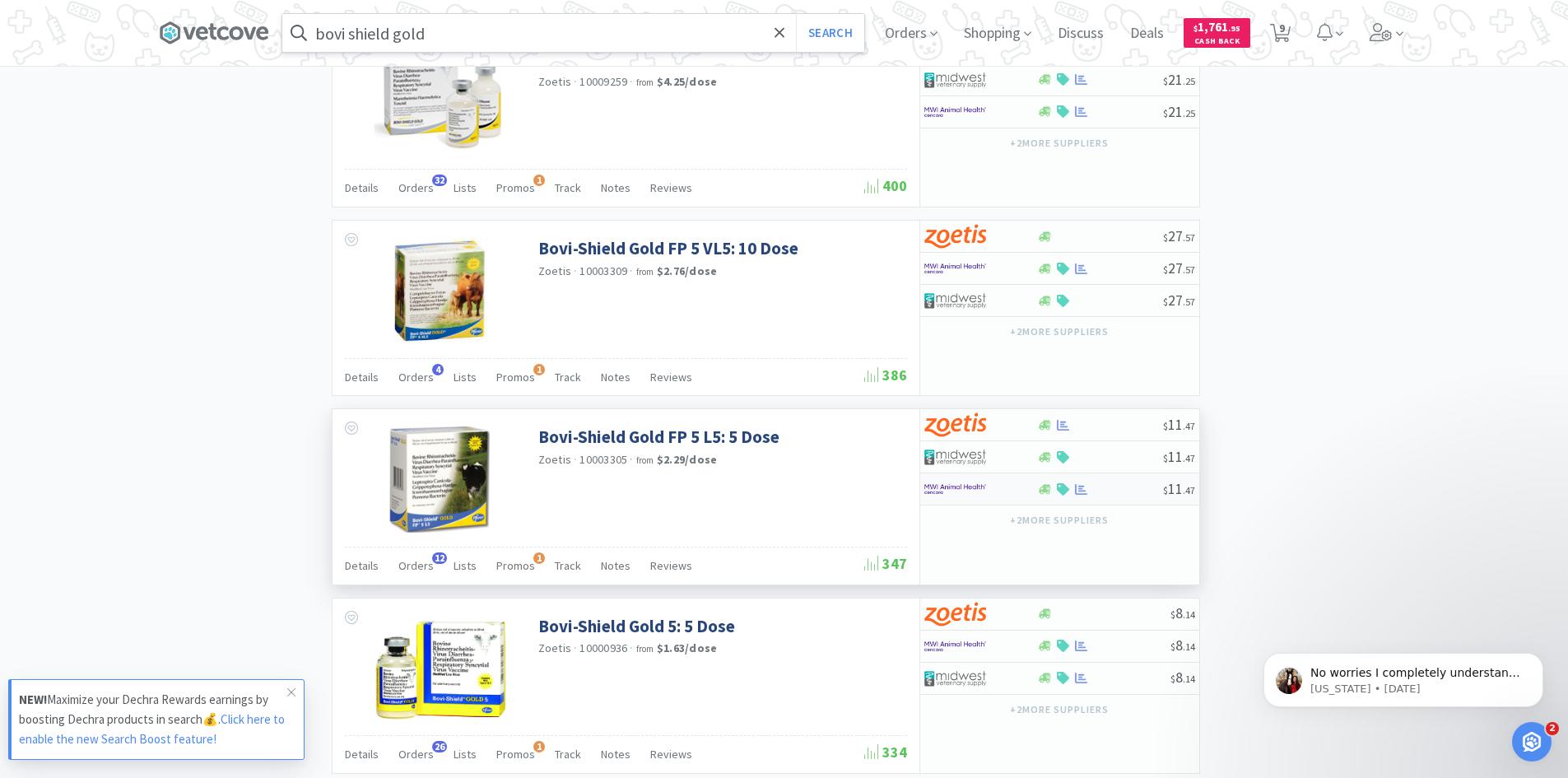
click at [993, 489] on div at bounding box center [969, 489] width 90 height 28
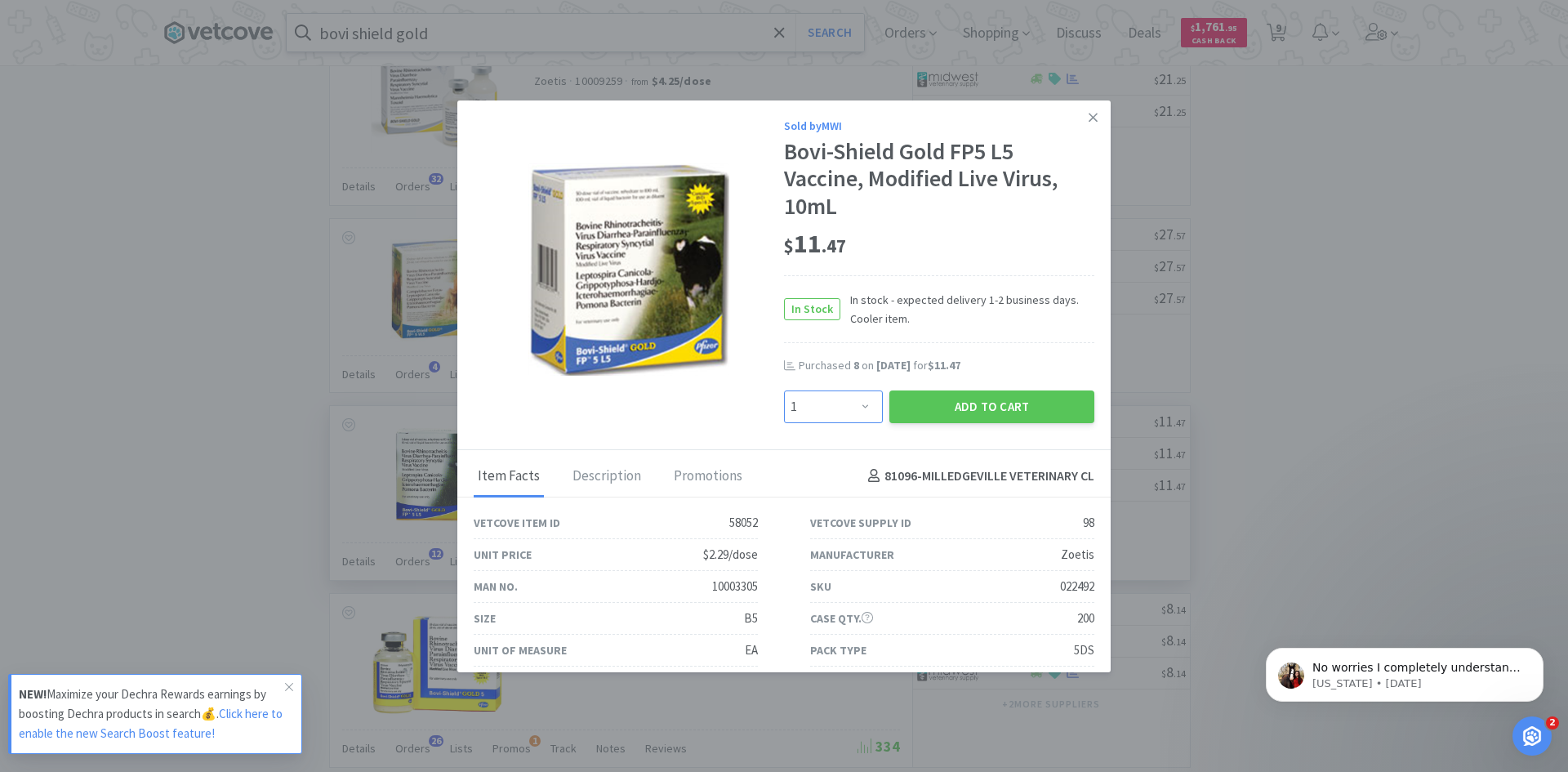
click at [830, 405] on select "Enter Quantity 1 2 3 4 5 6 7 8 9 10 11 12 13 14 15 16 17 18 19 20 Enter Quantity" at bounding box center [834, 406] width 99 height 32
select select "2"
click at [784, 390] on select "Enter Quantity 1 2 3 4 5 6 7 8 9 10 11 12 13 14 15 16 17 18 19 20 Enter Quantity" at bounding box center [834, 406] width 99 height 32
click at [945, 410] on button "Add to Cart" at bounding box center [992, 406] width 205 height 32
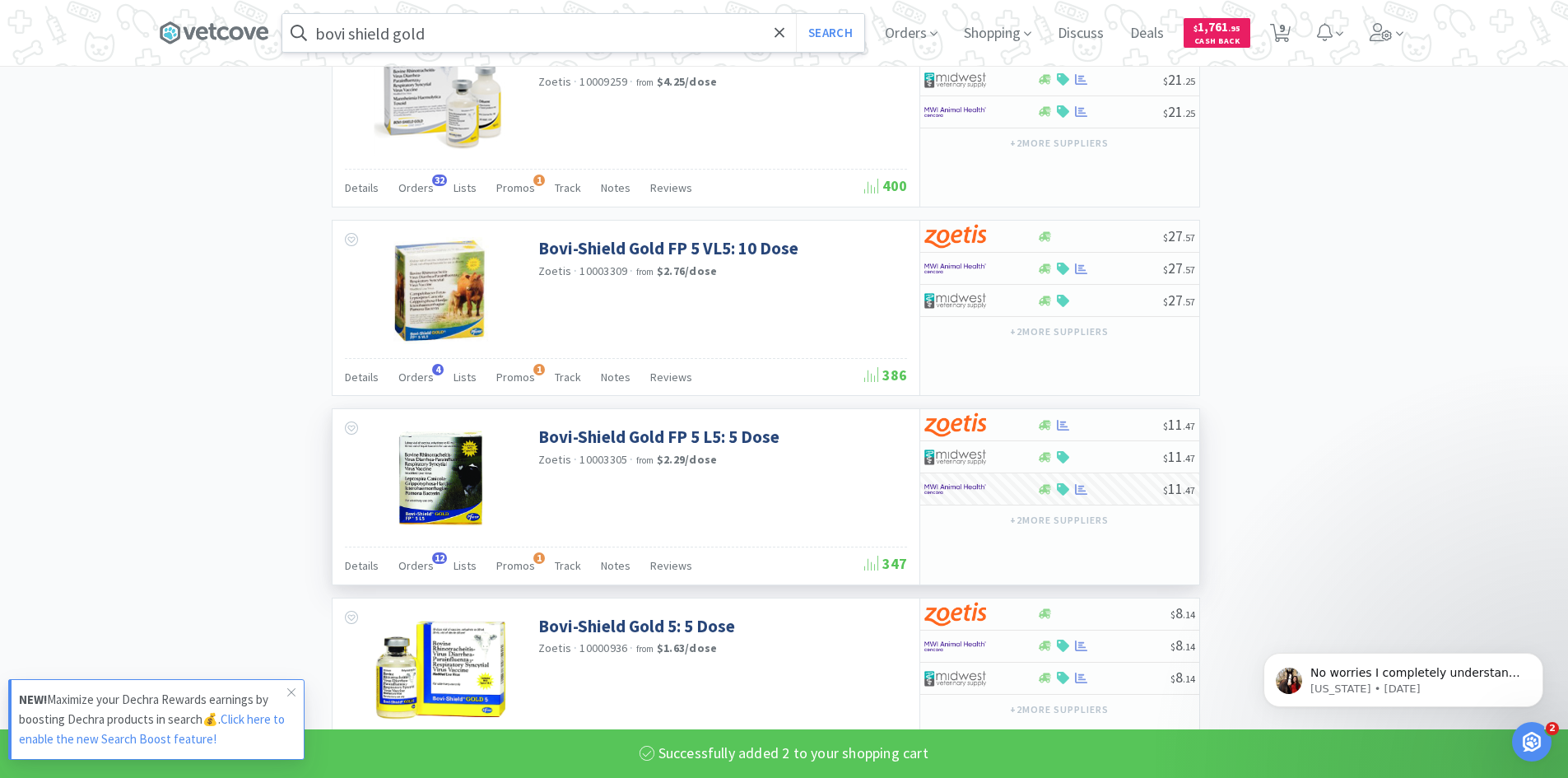
click at [451, 33] on input "bovi shield gold" at bounding box center [573, 33] width 582 height 38
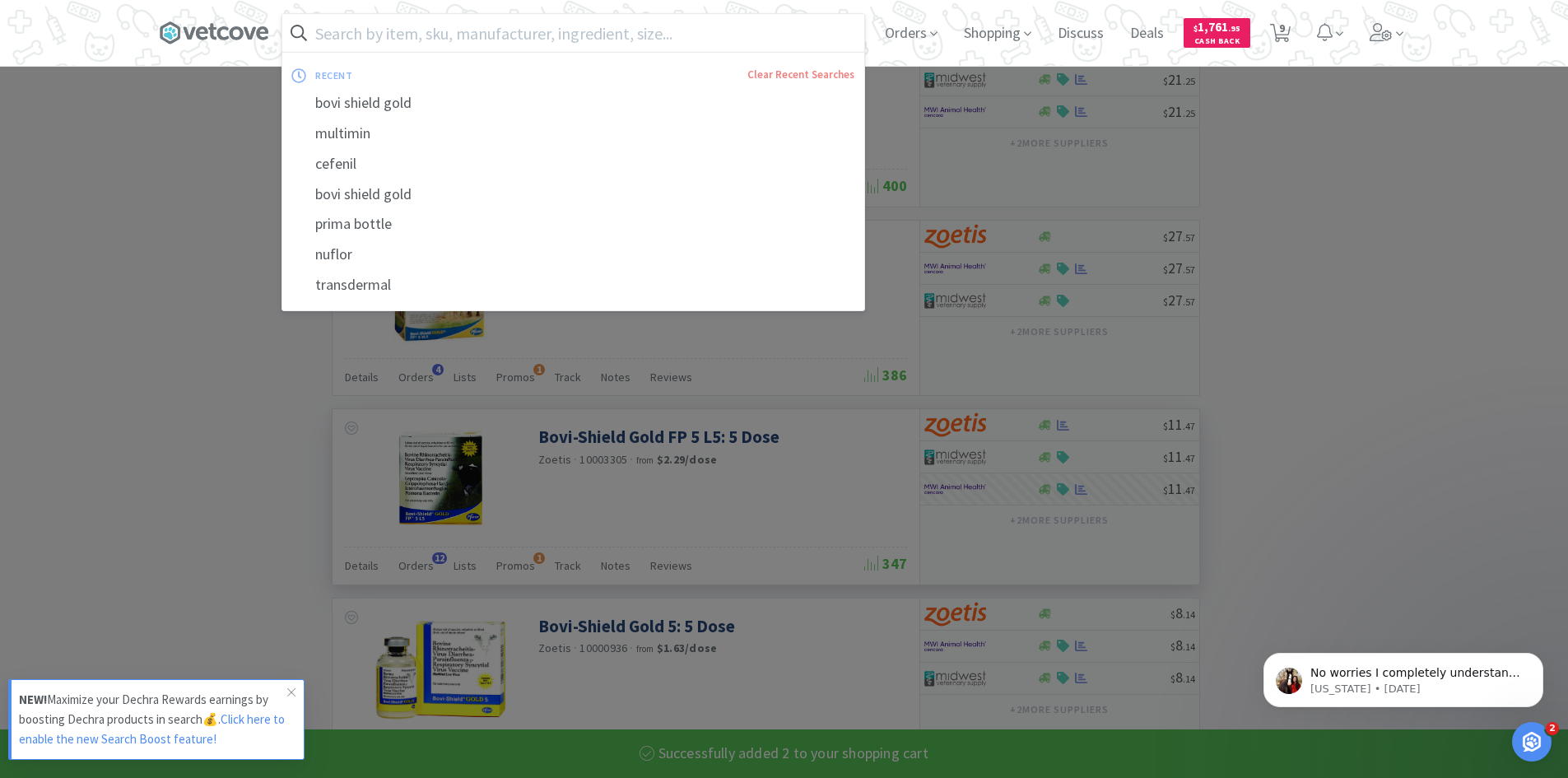
select select "2"
select select "4"
select select "1"
select select "2"
select select "1"
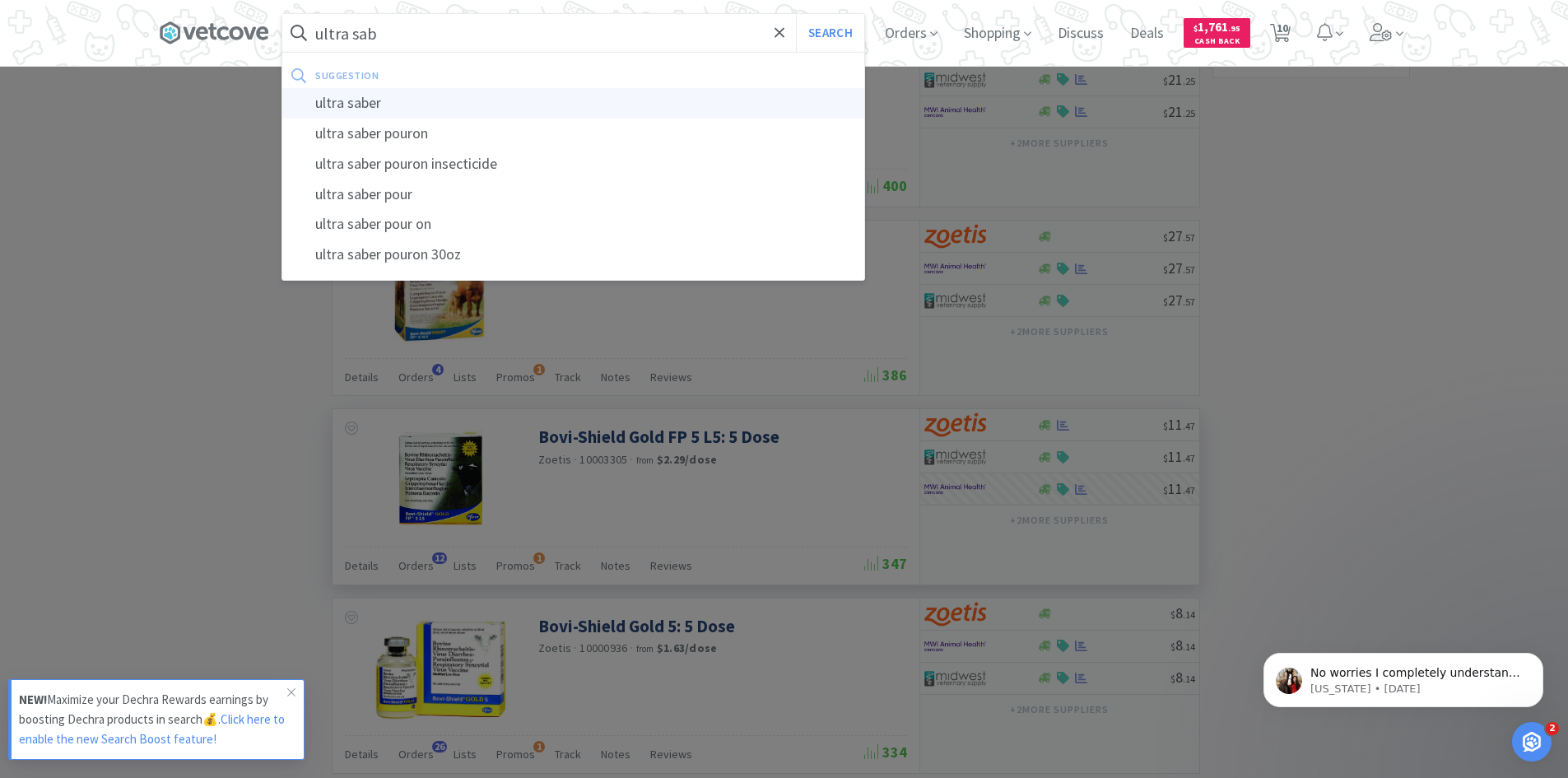
click at [379, 106] on div "ultra saber" at bounding box center [573, 103] width 582 height 30
type input "ultra saber"
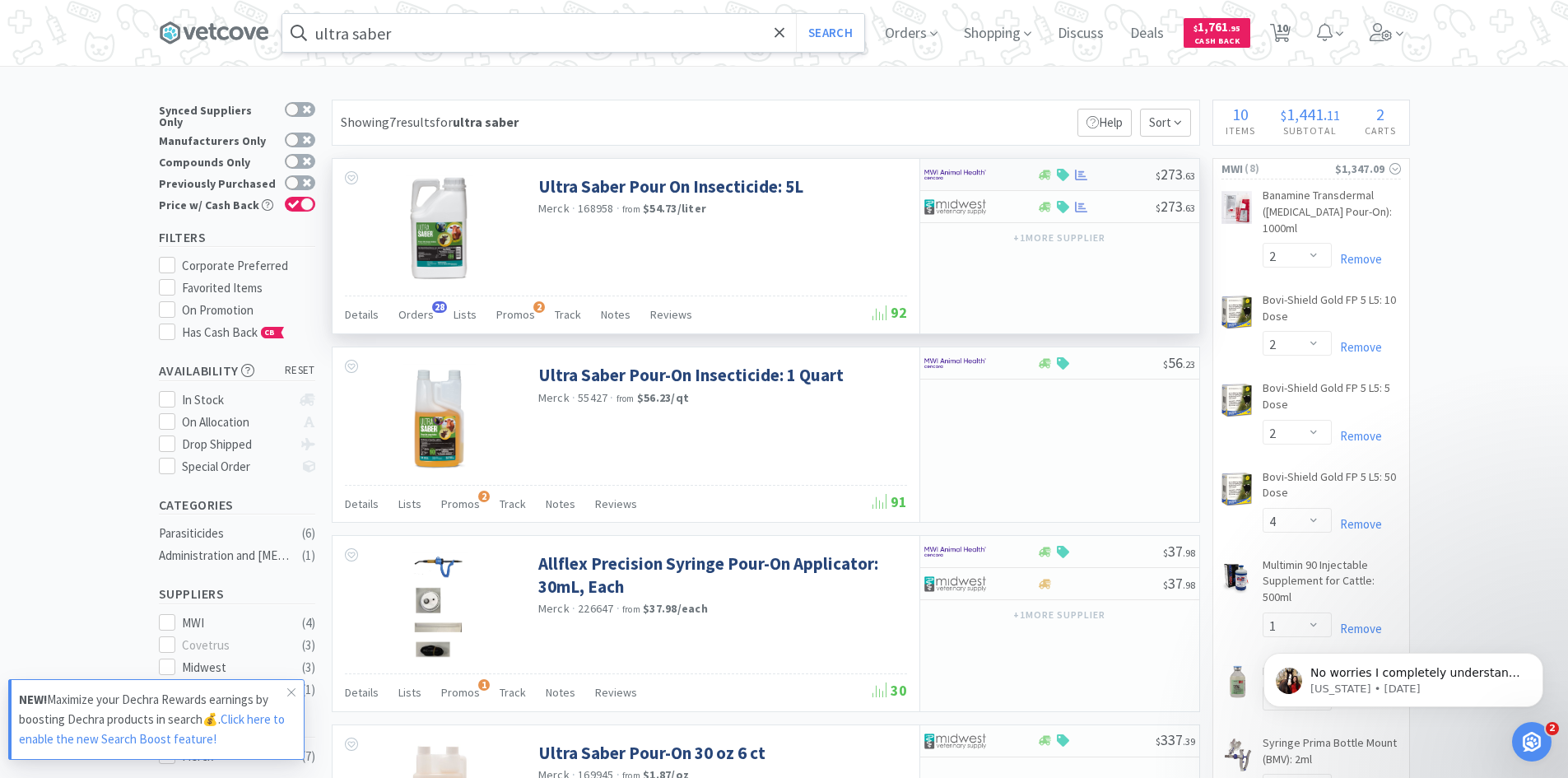
click at [975, 177] on img at bounding box center [955, 174] width 62 height 25
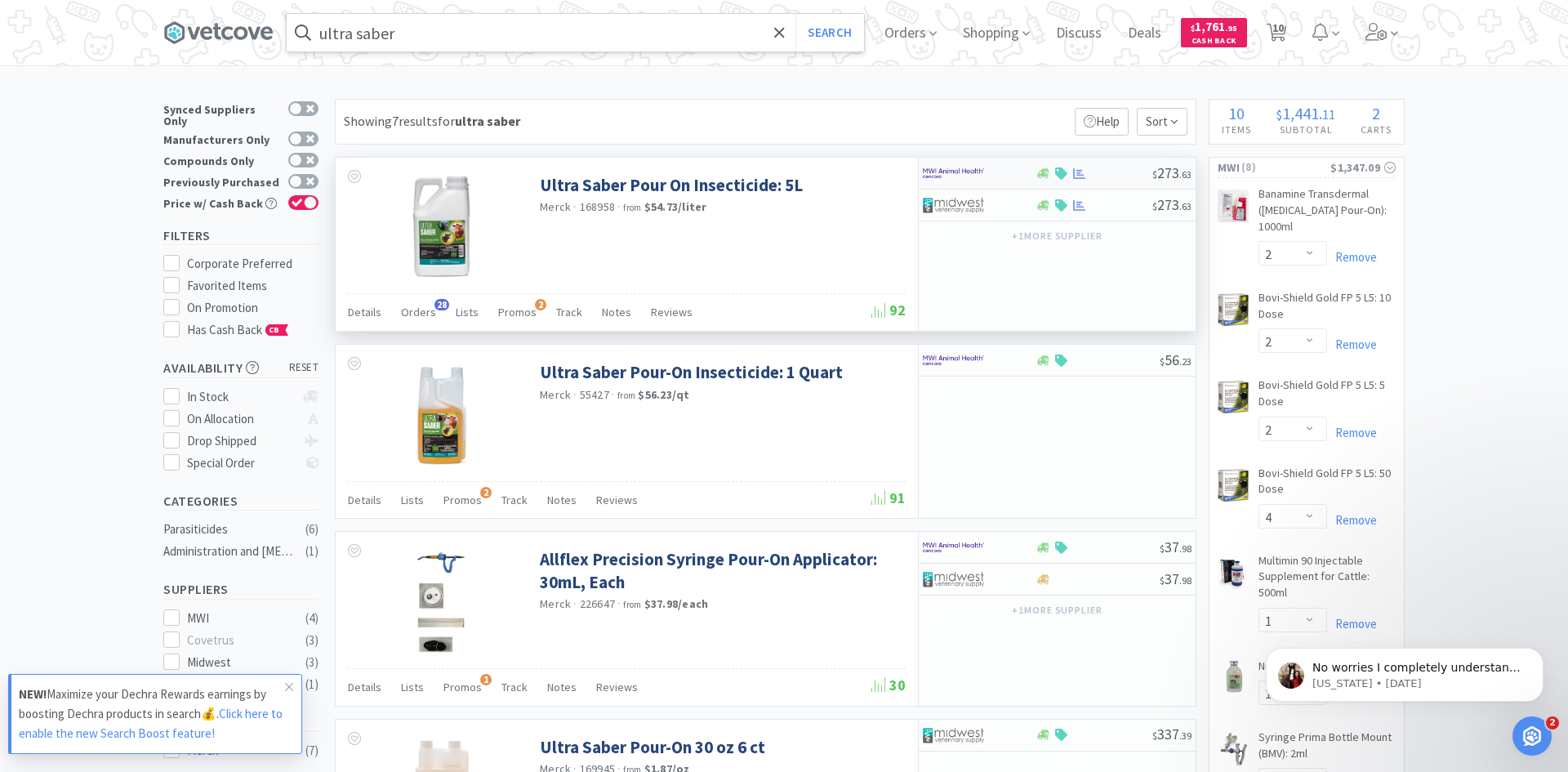
select select "1"
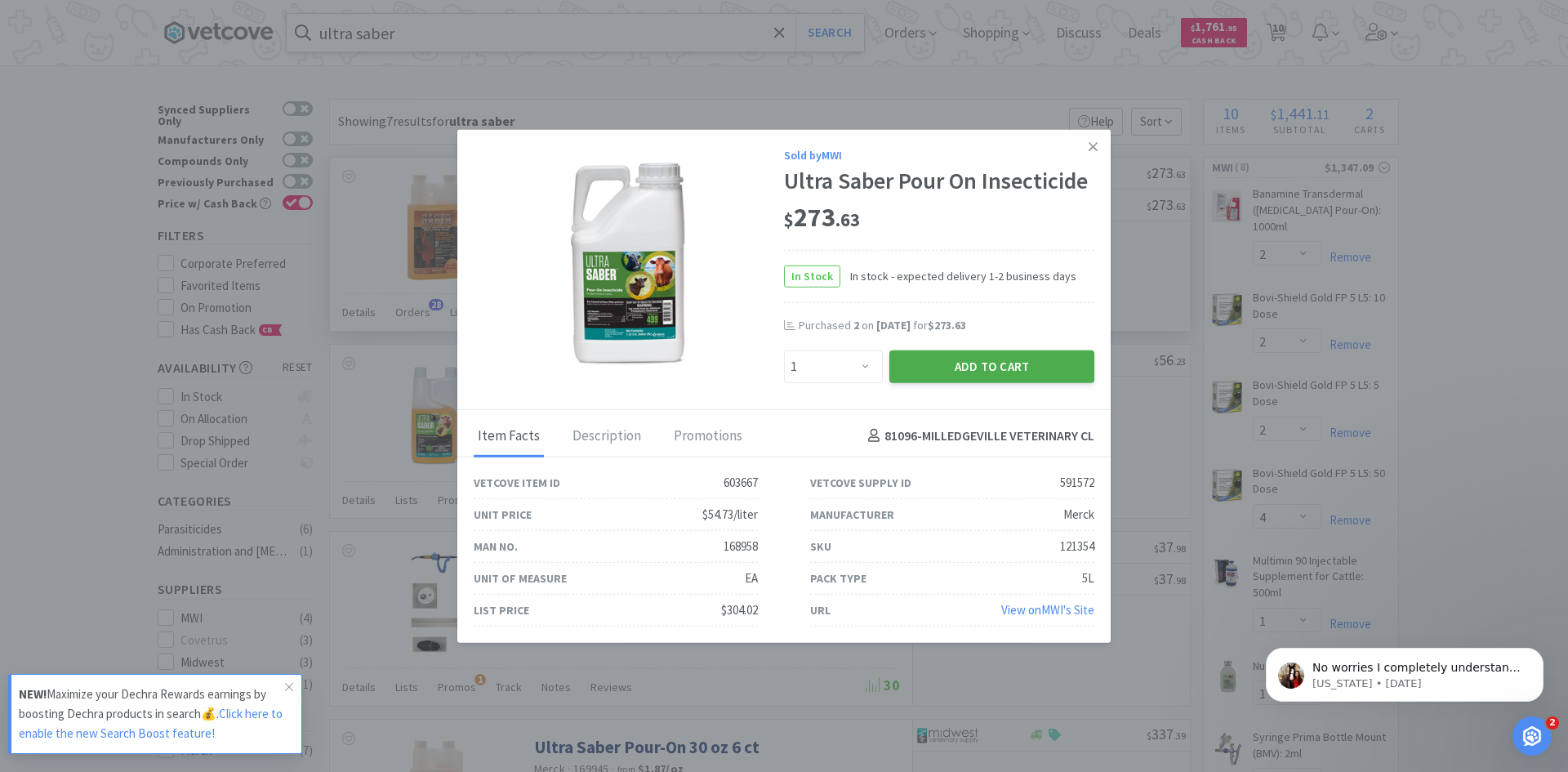
click at [1049, 364] on button "Add to Cart" at bounding box center [992, 365] width 205 height 32
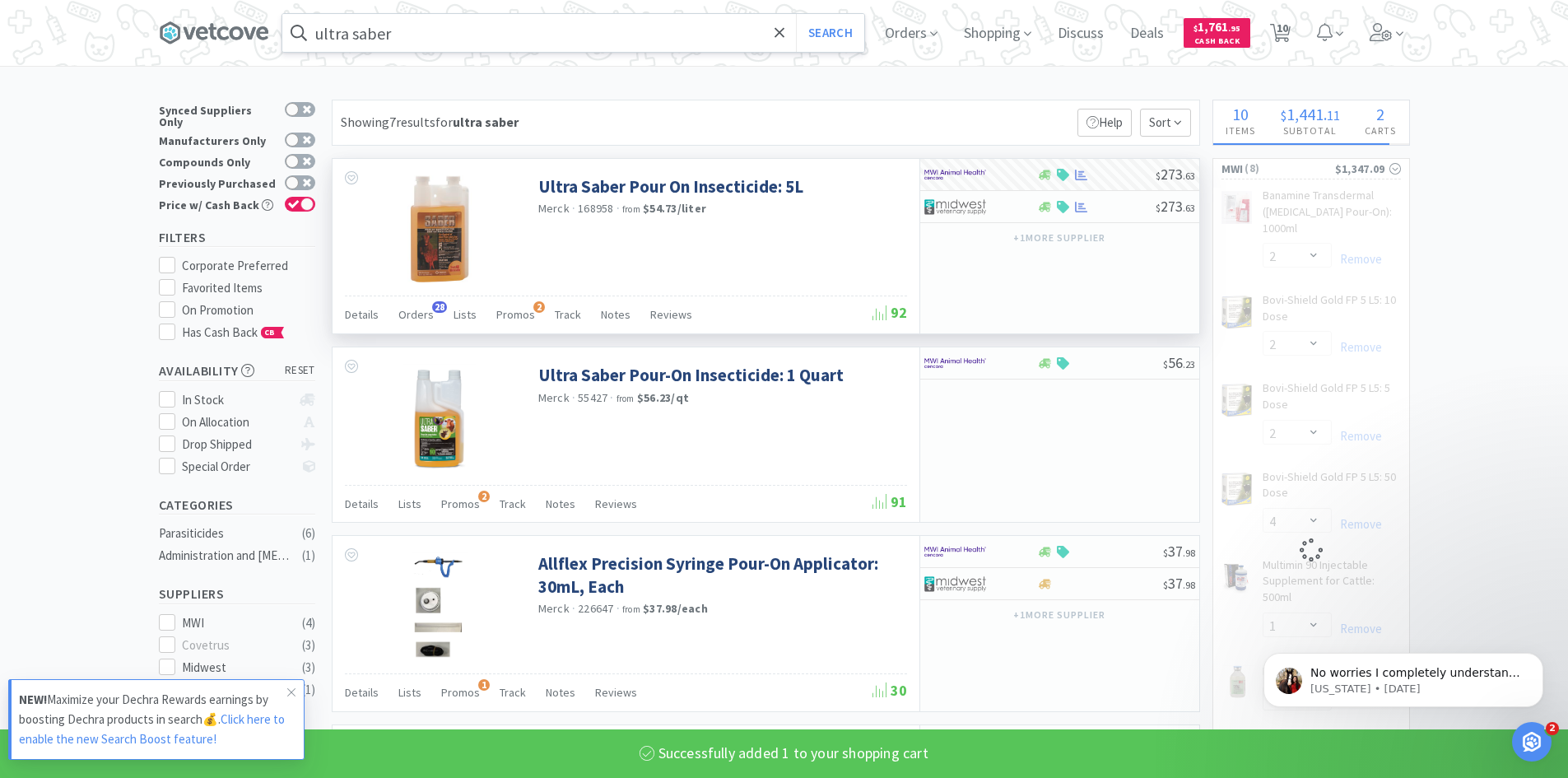
select select "1"
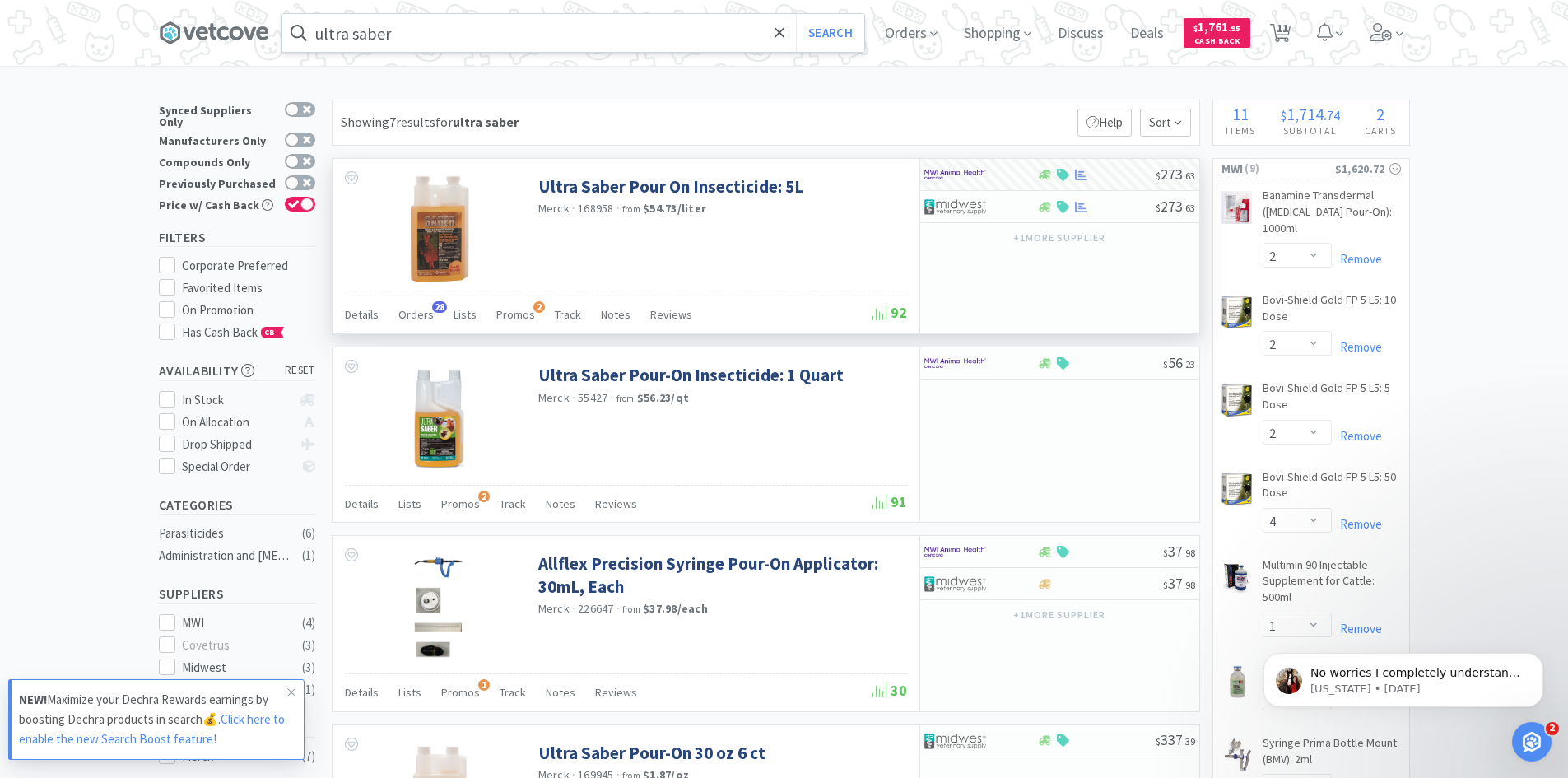
click at [448, 40] on input "ultra saber" at bounding box center [573, 33] width 582 height 38
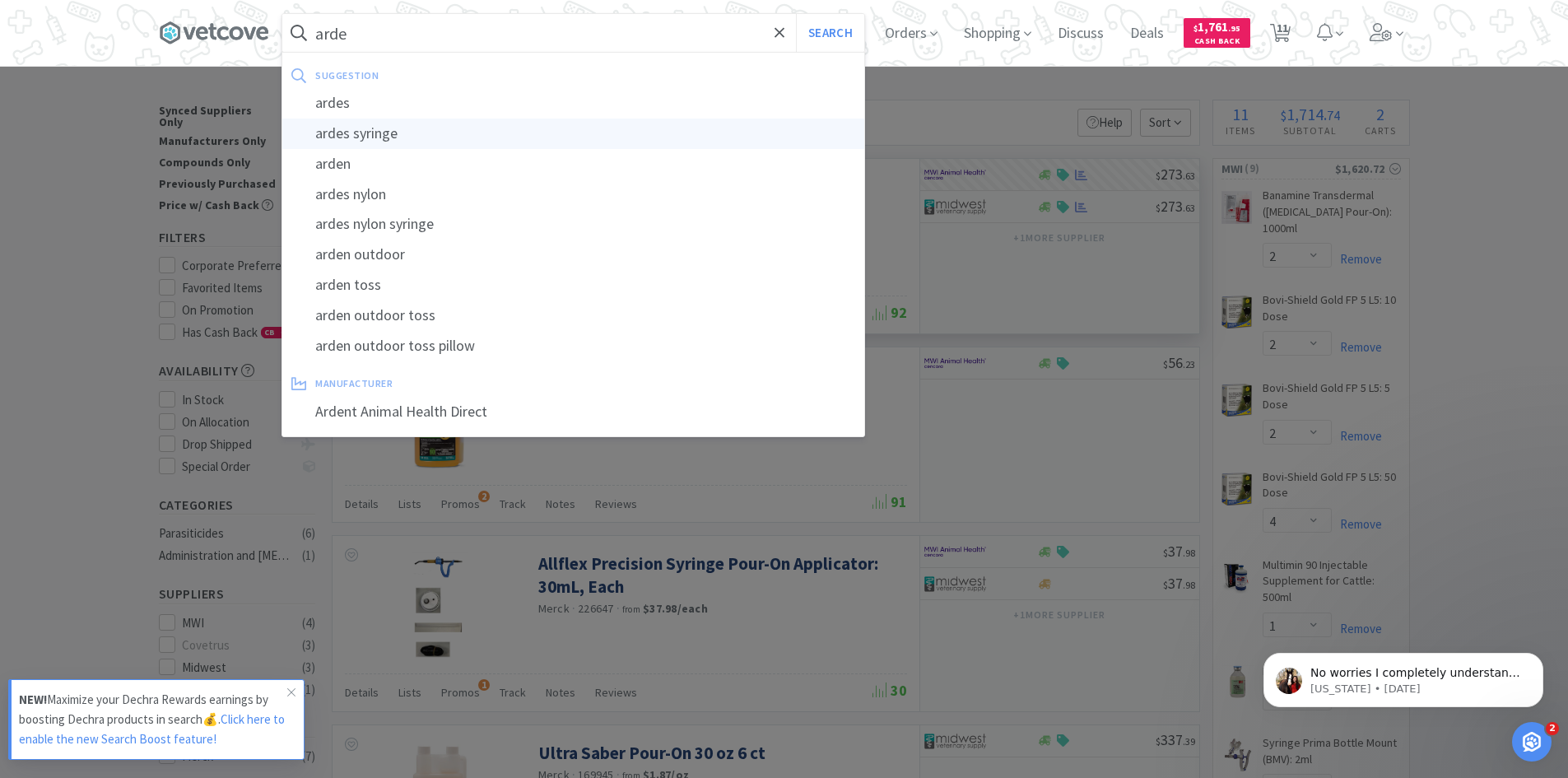
click at [401, 133] on div "ardes syringe" at bounding box center [573, 133] width 582 height 30
type input "ardes syringe"
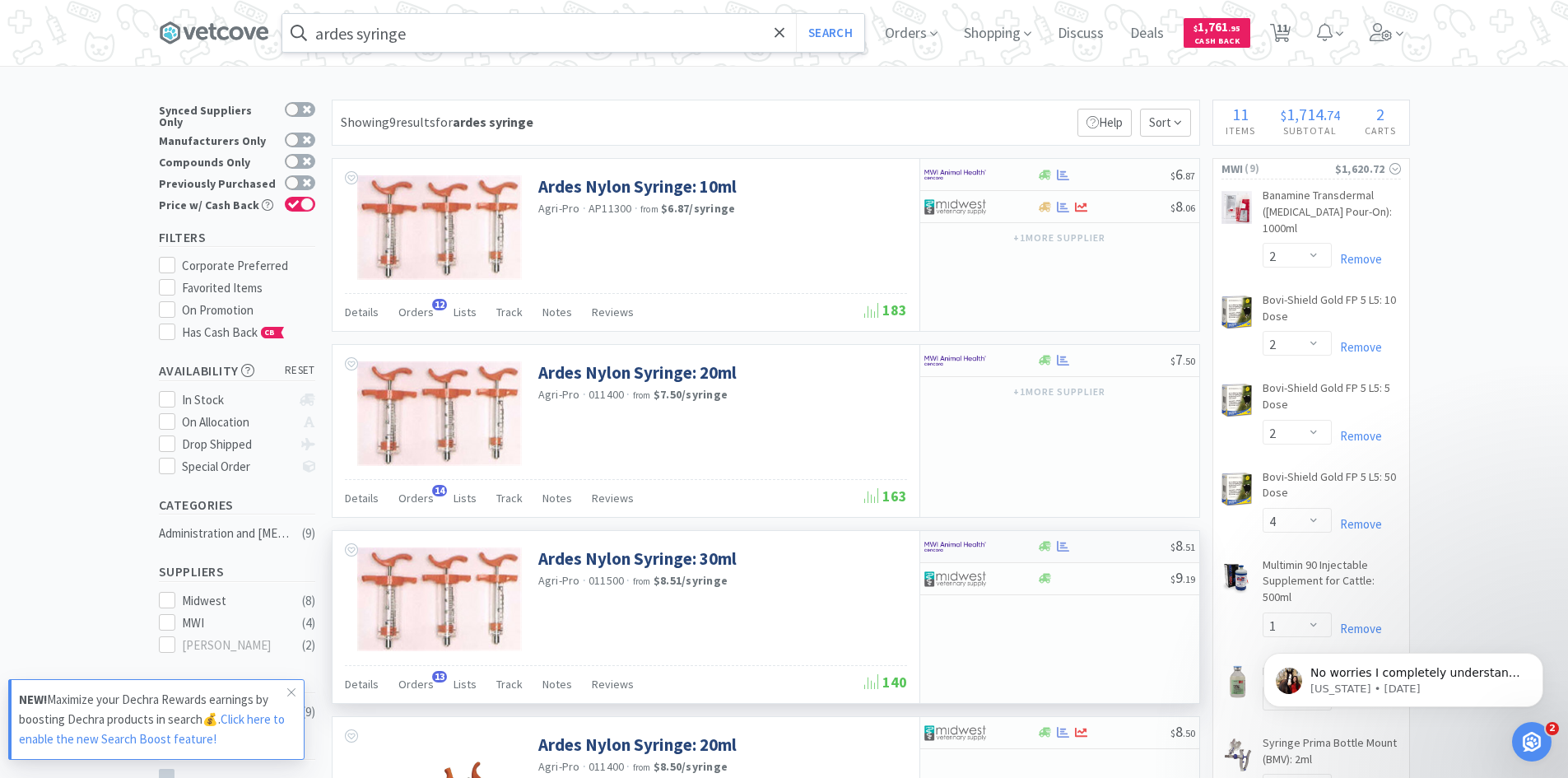
click at [1038, 543] on div at bounding box center [1045, 546] width 17 height 12
select select "1"
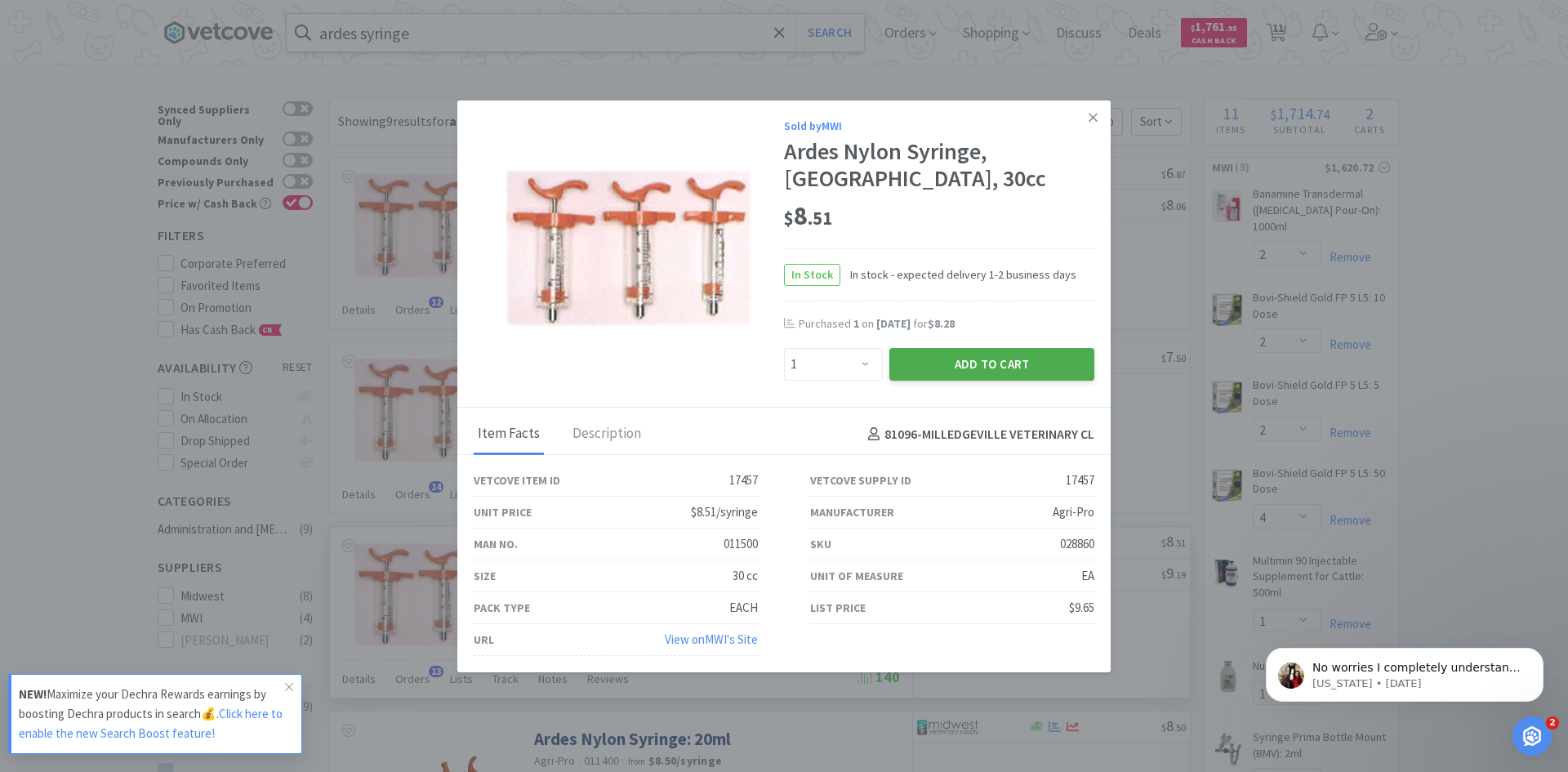
click at [1015, 365] on button "Add to Cart" at bounding box center [992, 364] width 205 height 32
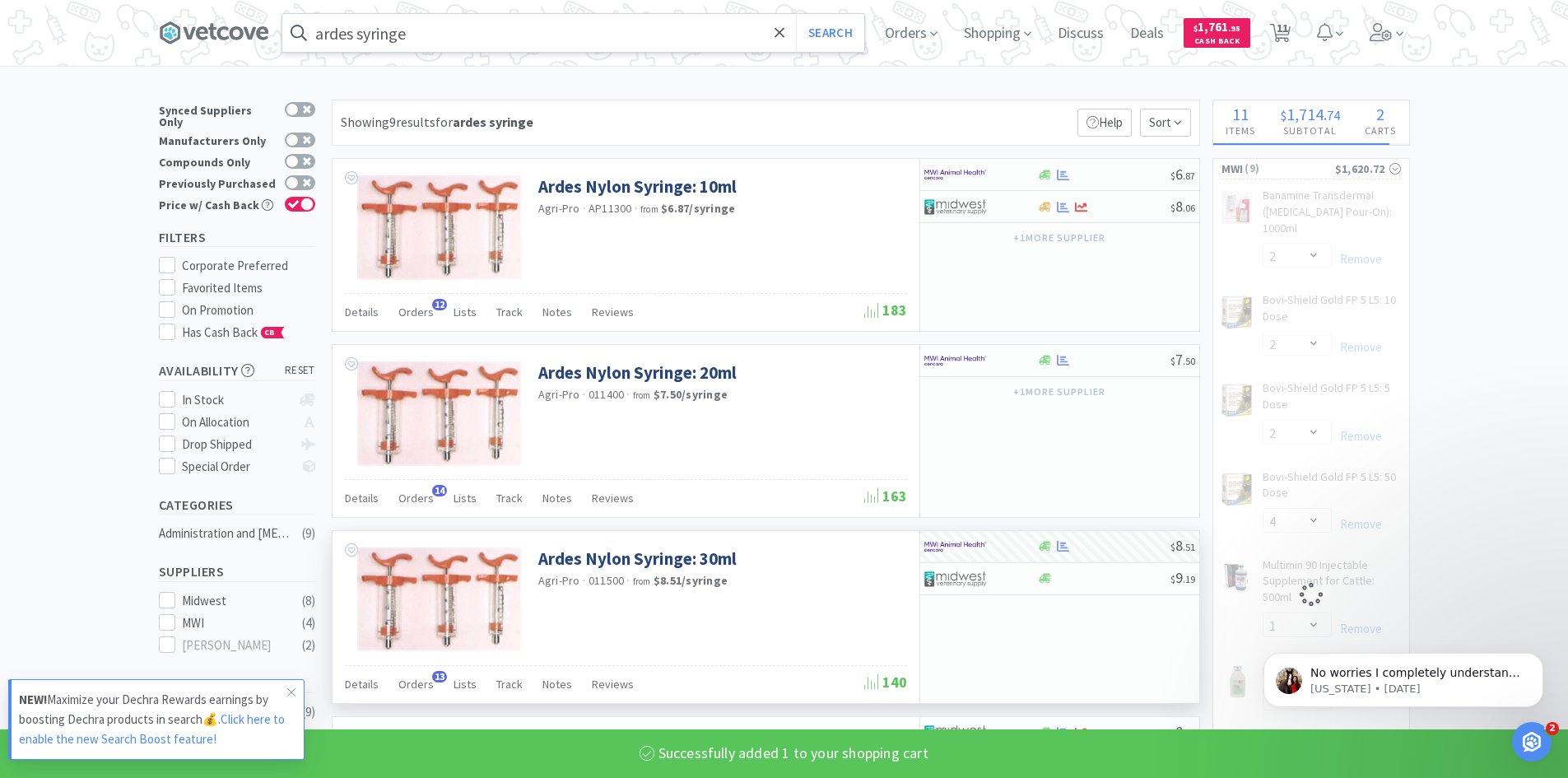
select select "1"
select select "2"
select select "4"
select select "1"
select select "2"
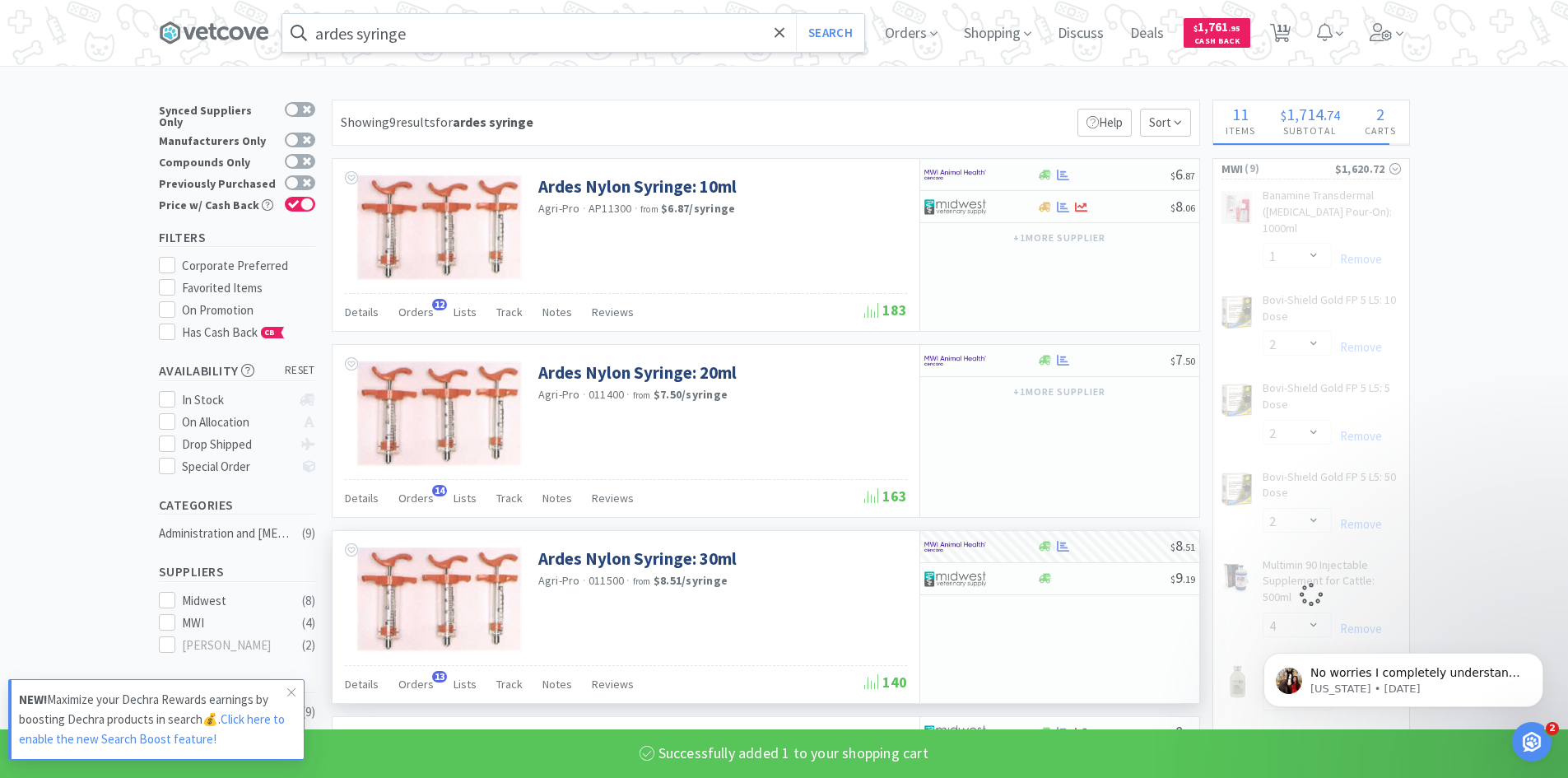
select select "1"
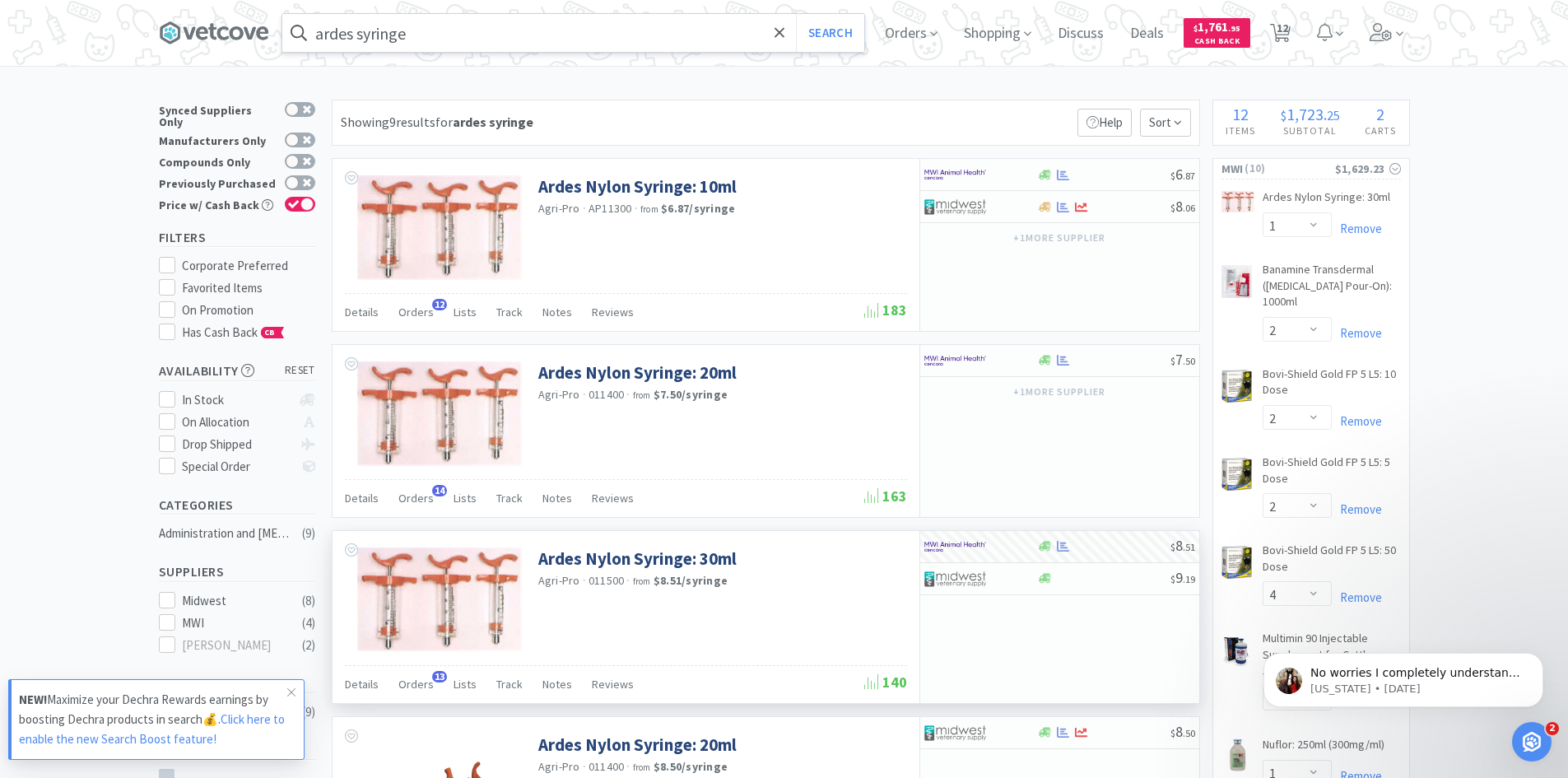
click at [432, 42] on input "ardes syringe" at bounding box center [573, 33] width 582 height 38
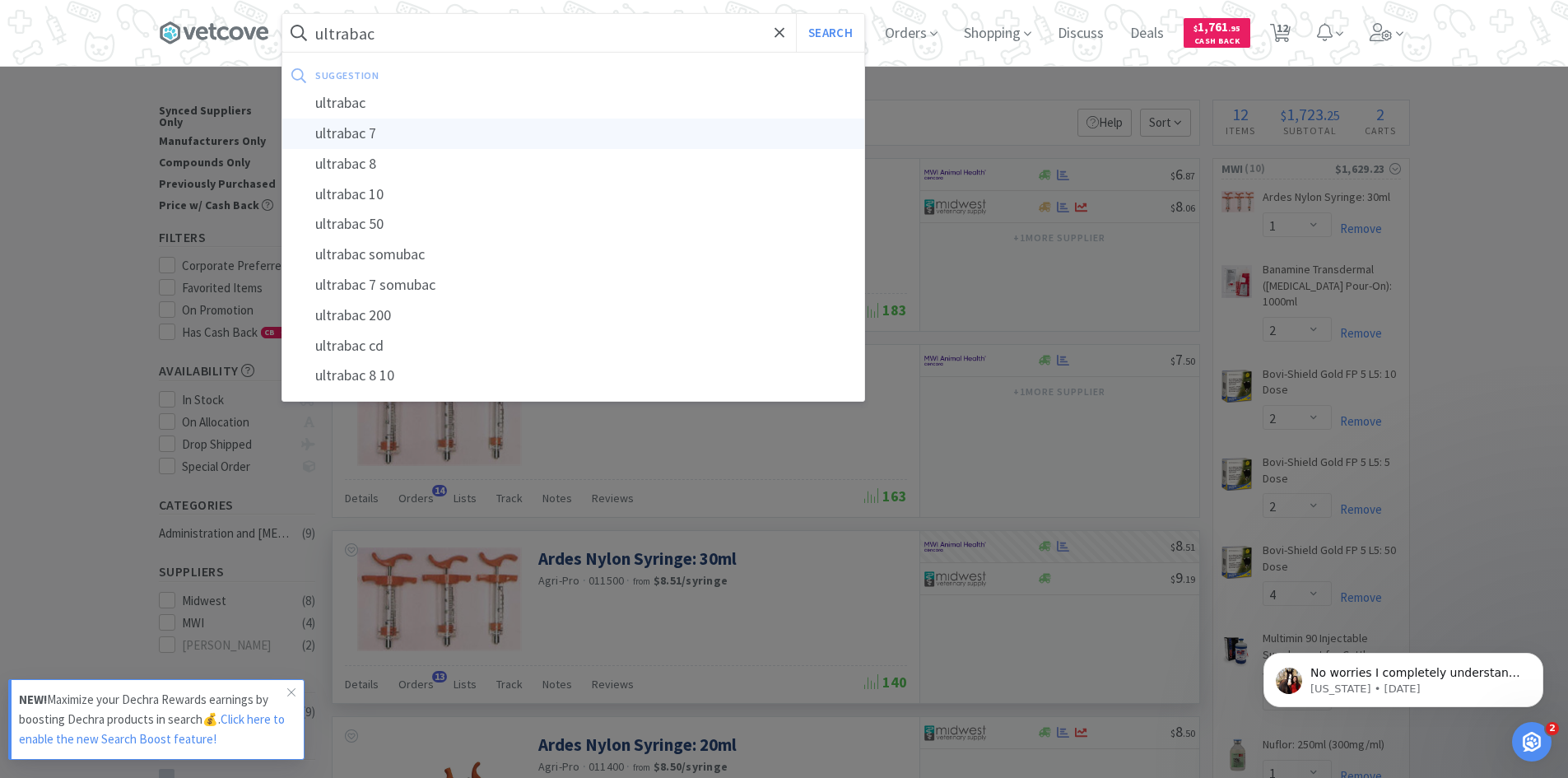
click at [371, 135] on div "ultrabac 7" at bounding box center [573, 133] width 582 height 30
type input "ultrabac 7"
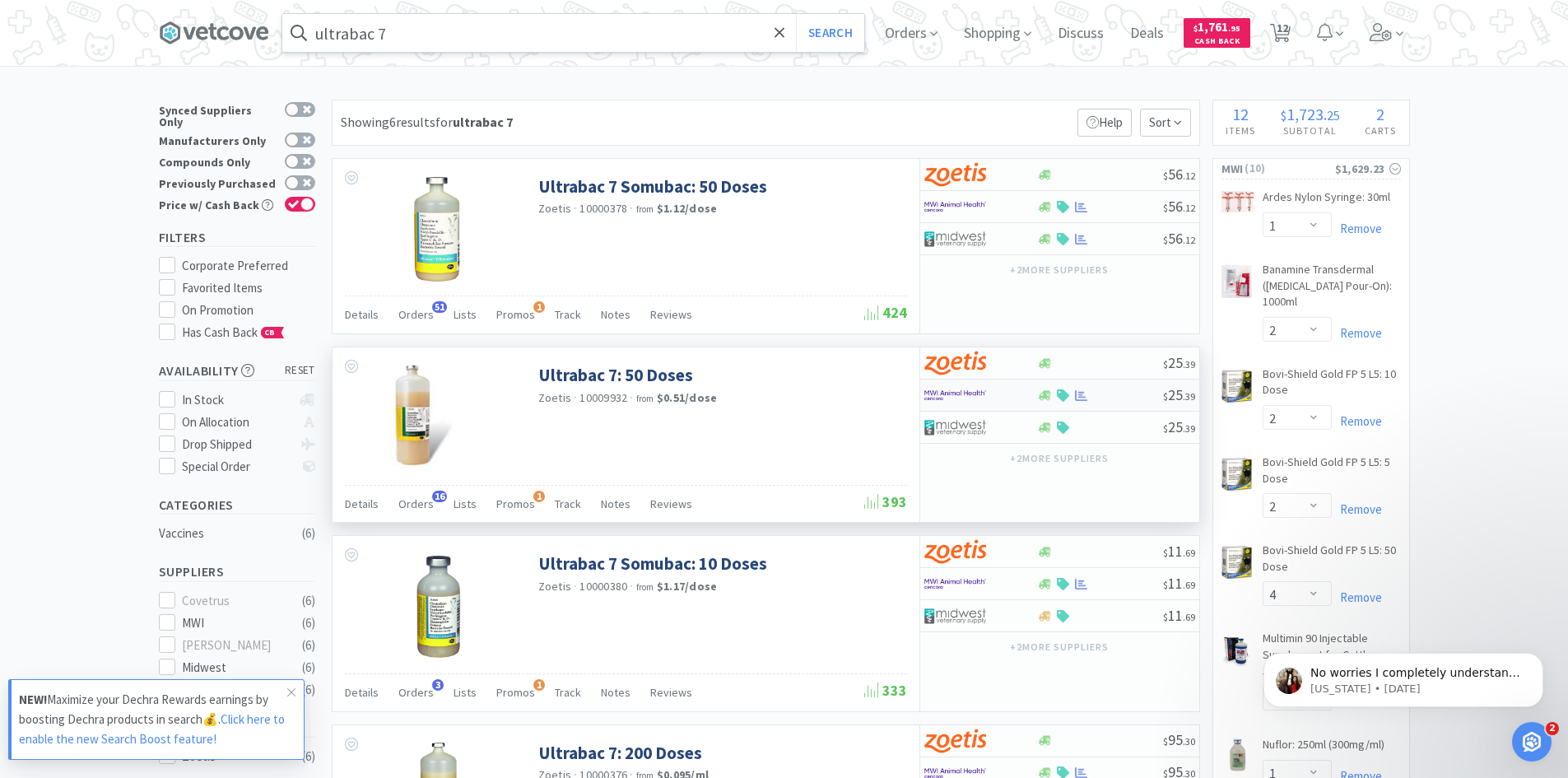
click at [1020, 400] on div at bounding box center [981, 395] width 113 height 28
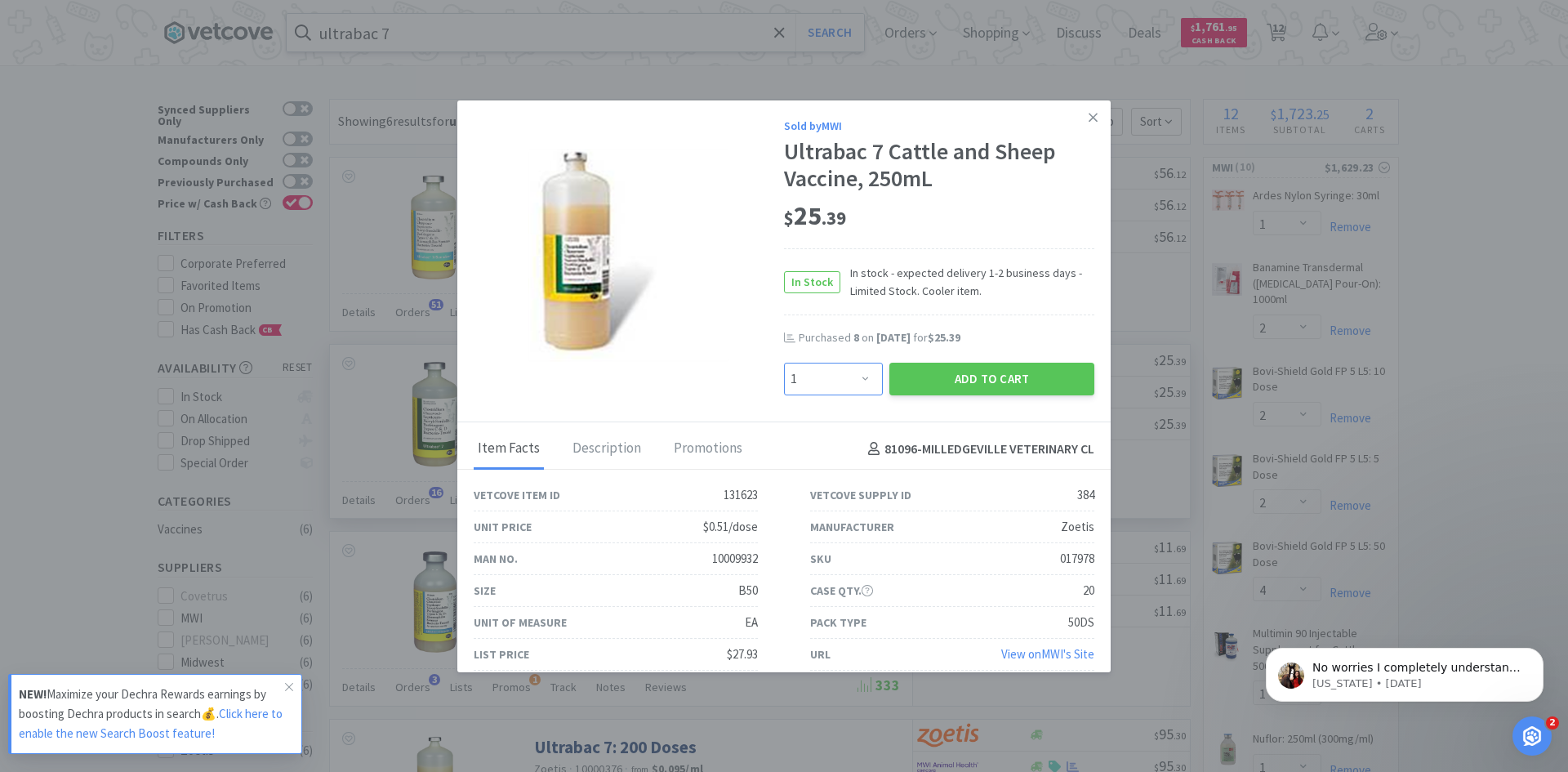
click at [858, 379] on select "Enter Quantity 1 2 3 4 5 6 7 8 9 10 11 12 13 14 15 16 17 18 19 20 Enter Quantity" at bounding box center [834, 378] width 99 height 32
select select "4"
click at [784, 362] on select "Enter Quantity 1 2 3 4 5 6 7 8 9 10 11 12 13 14 15 16 17 18 19 20 Enter Quantity" at bounding box center [834, 378] width 99 height 32
click at [979, 377] on button "Add to Cart" at bounding box center [992, 378] width 205 height 32
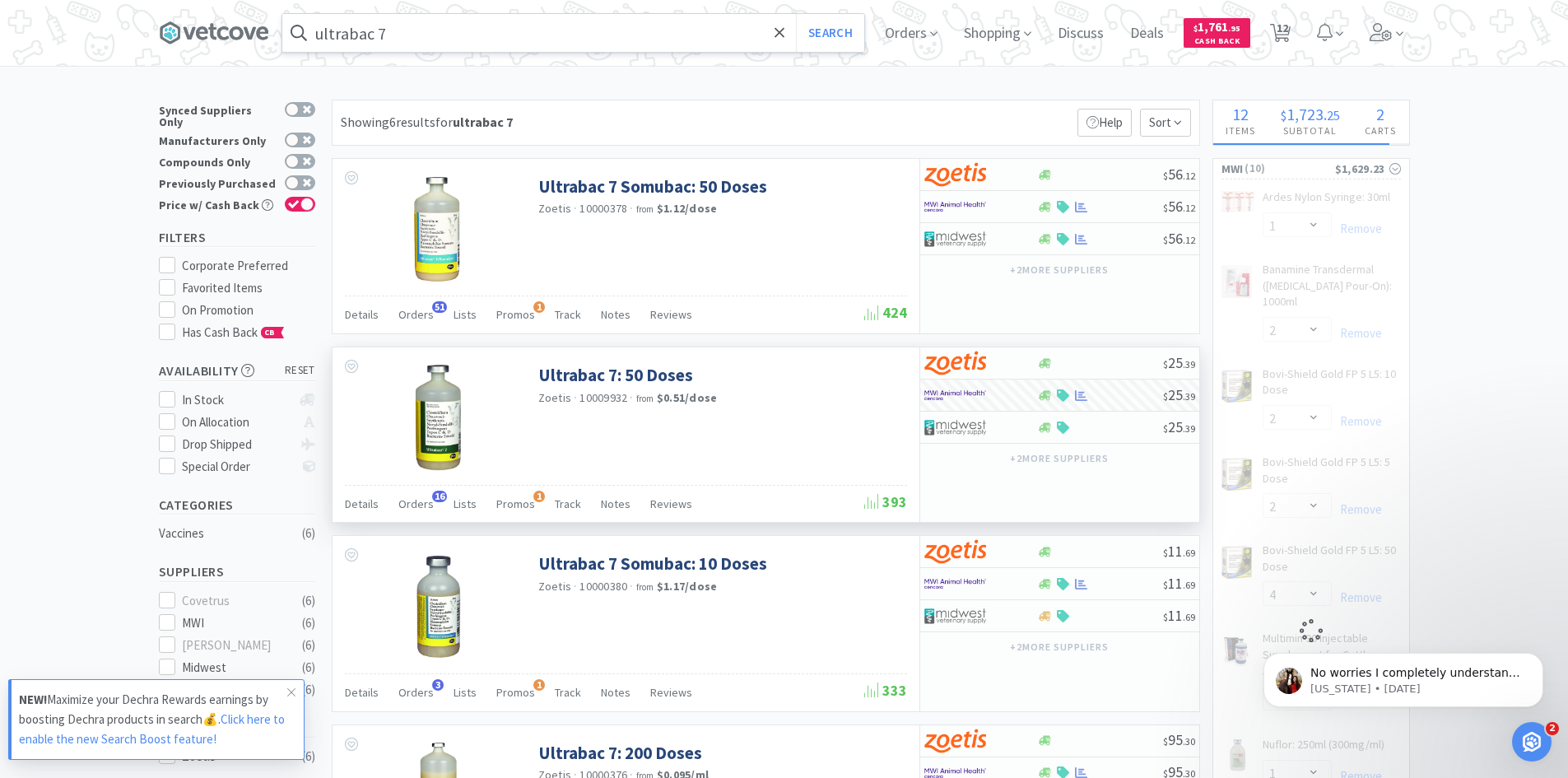
select select "4"
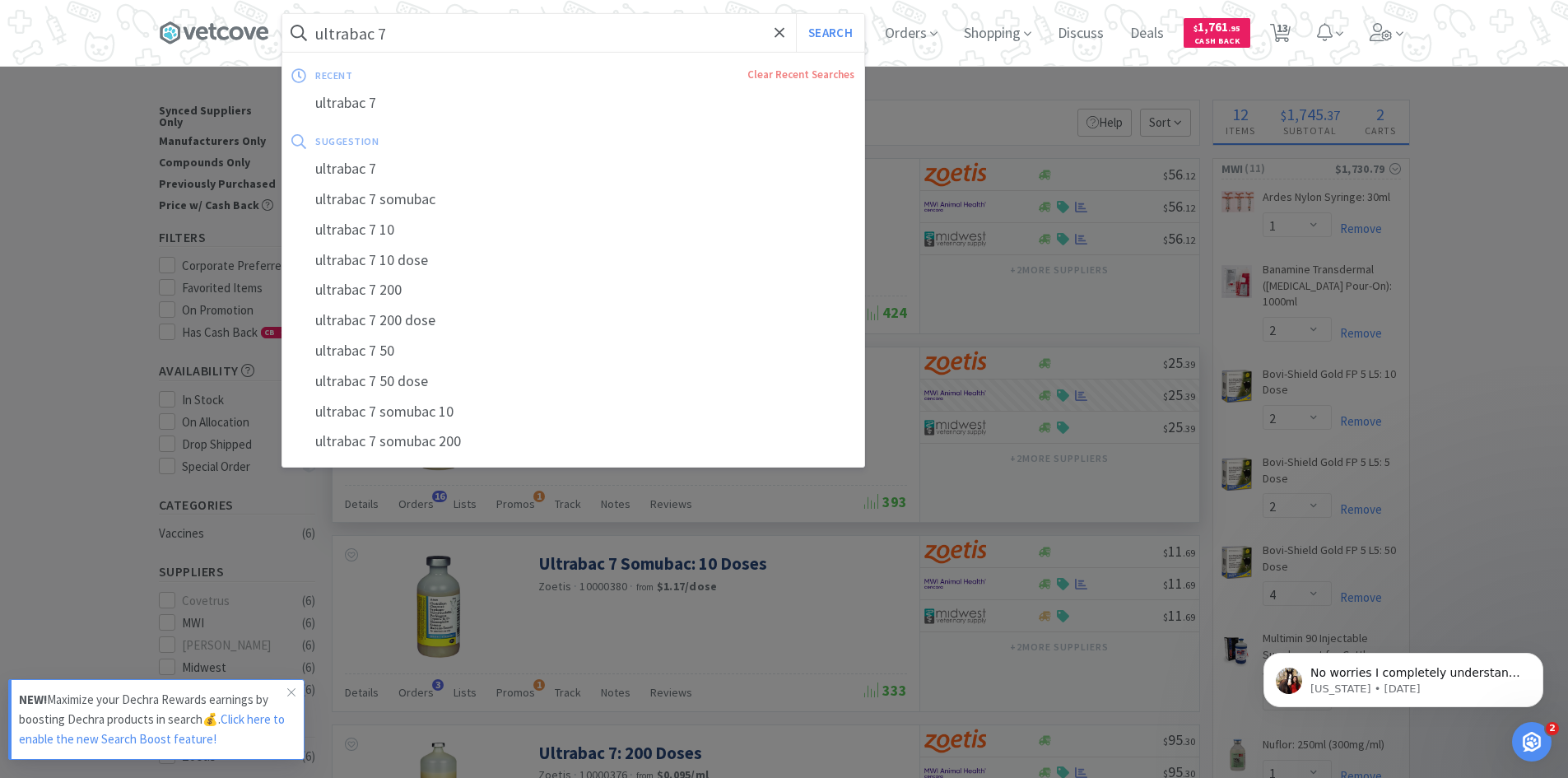
click at [406, 37] on input "ultrabac 7" at bounding box center [573, 33] width 582 height 38
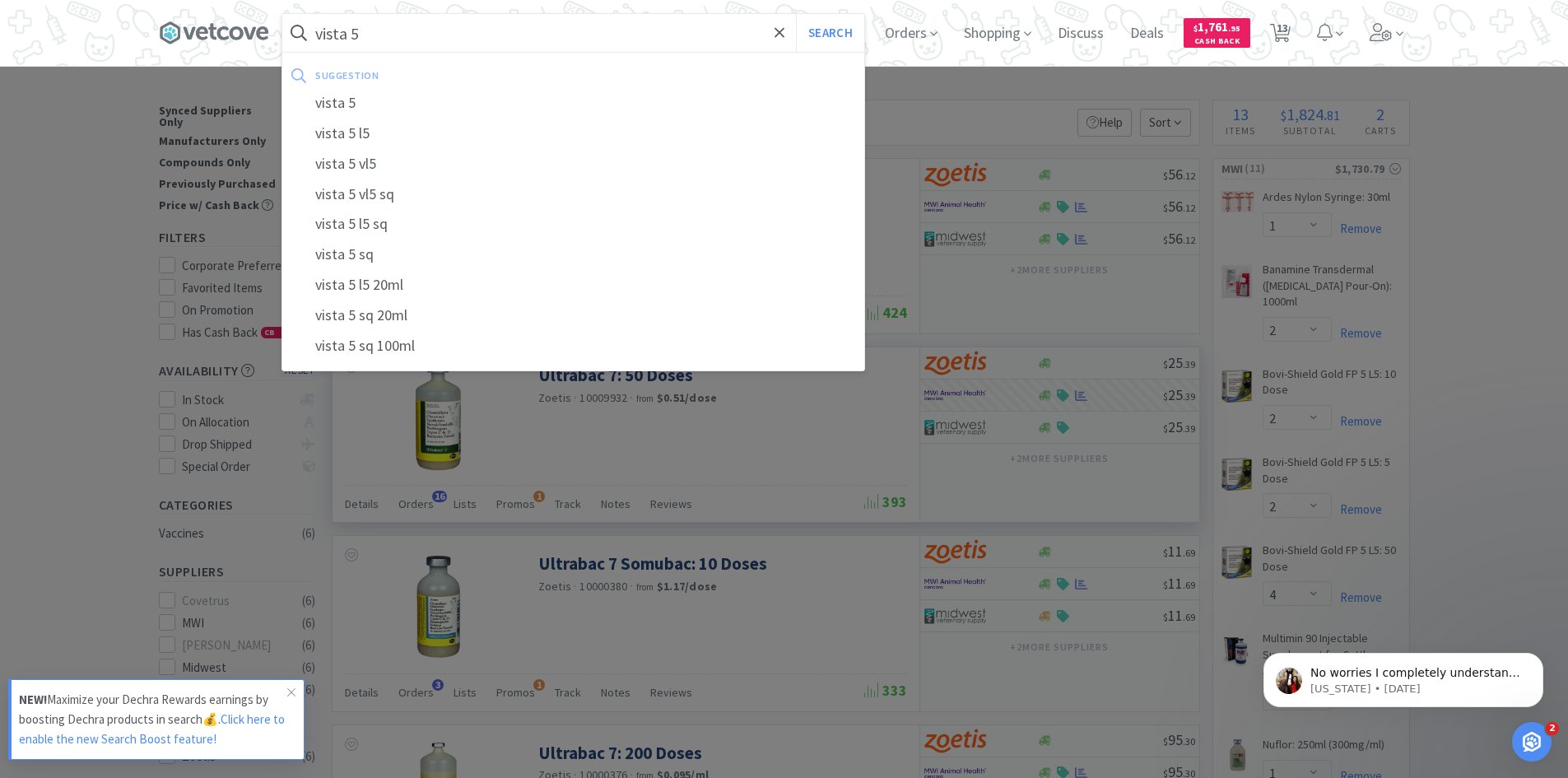
type input "vista 5"
click at [796, 14] on button "Search" at bounding box center [830, 33] width 68 height 38
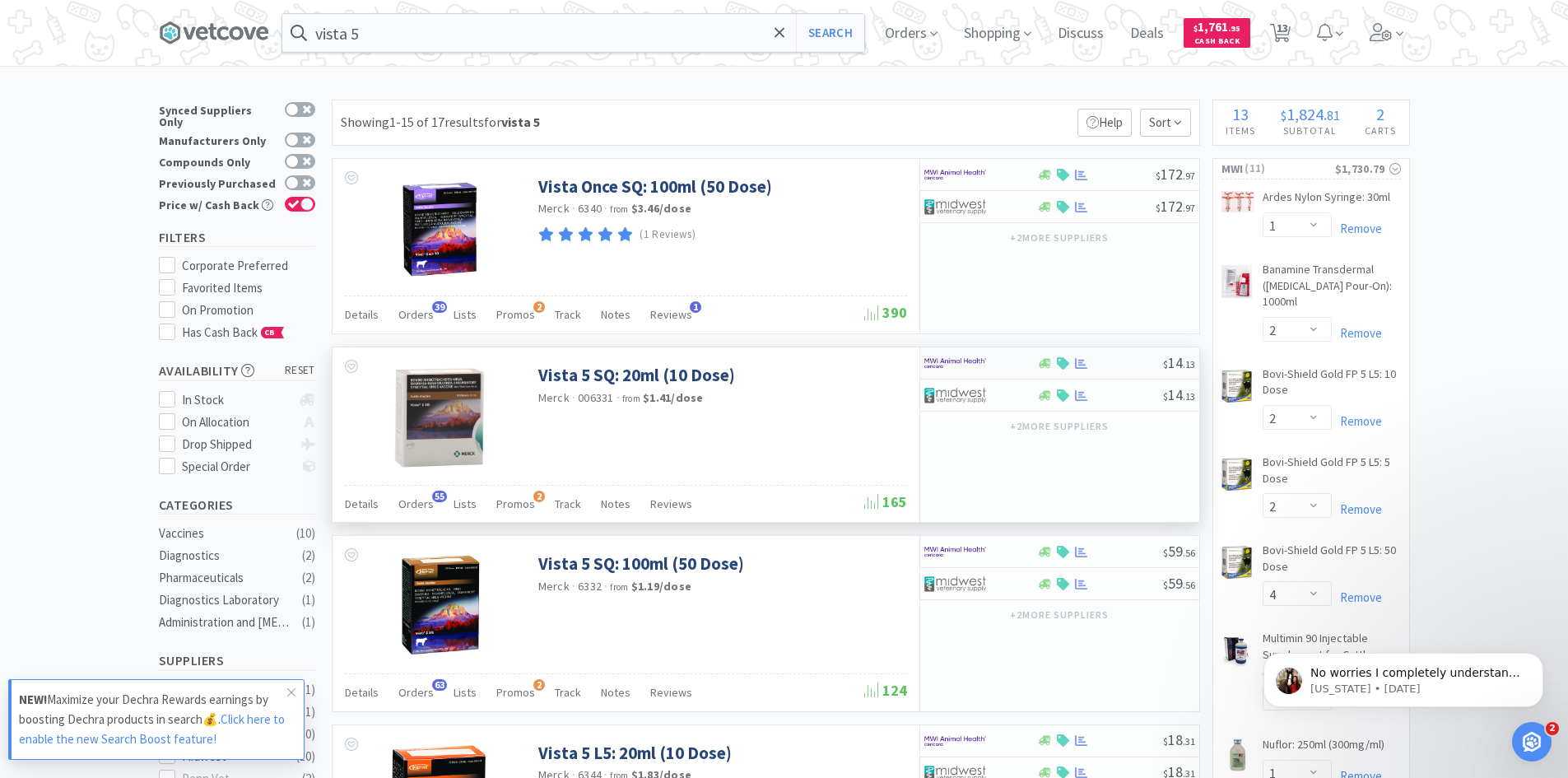
click at [976, 364] on img at bounding box center [955, 363] width 62 height 25
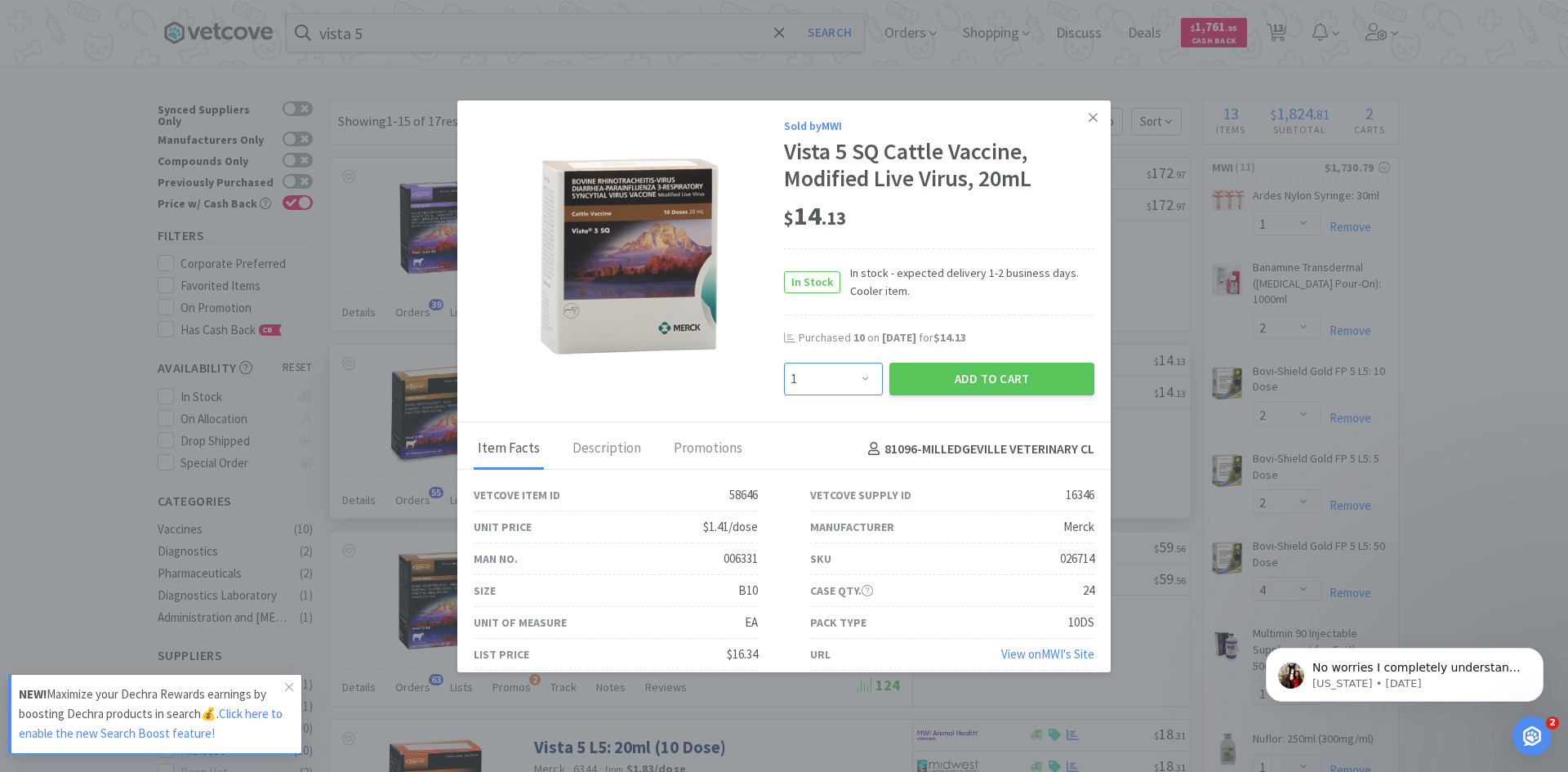
click at [861, 382] on select "Enter Quantity 1 2 3 4 5 6 7 8 9 10 11 12 13 14 15 16 17 18 19 20 Enter Quantity" at bounding box center [834, 378] width 99 height 32
select select "6"
click at [784, 362] on select "Enter Quantity 1 2 3 4 5 6 7 8 9 10 11 12 13 14 15 16 17 18 19 20 Enter Quantity" at bounding box center [834, 378] width 99 height 32
click at [932, 375] on button "Add to Cart" at bounding box center [992, 378] width 205 height 32
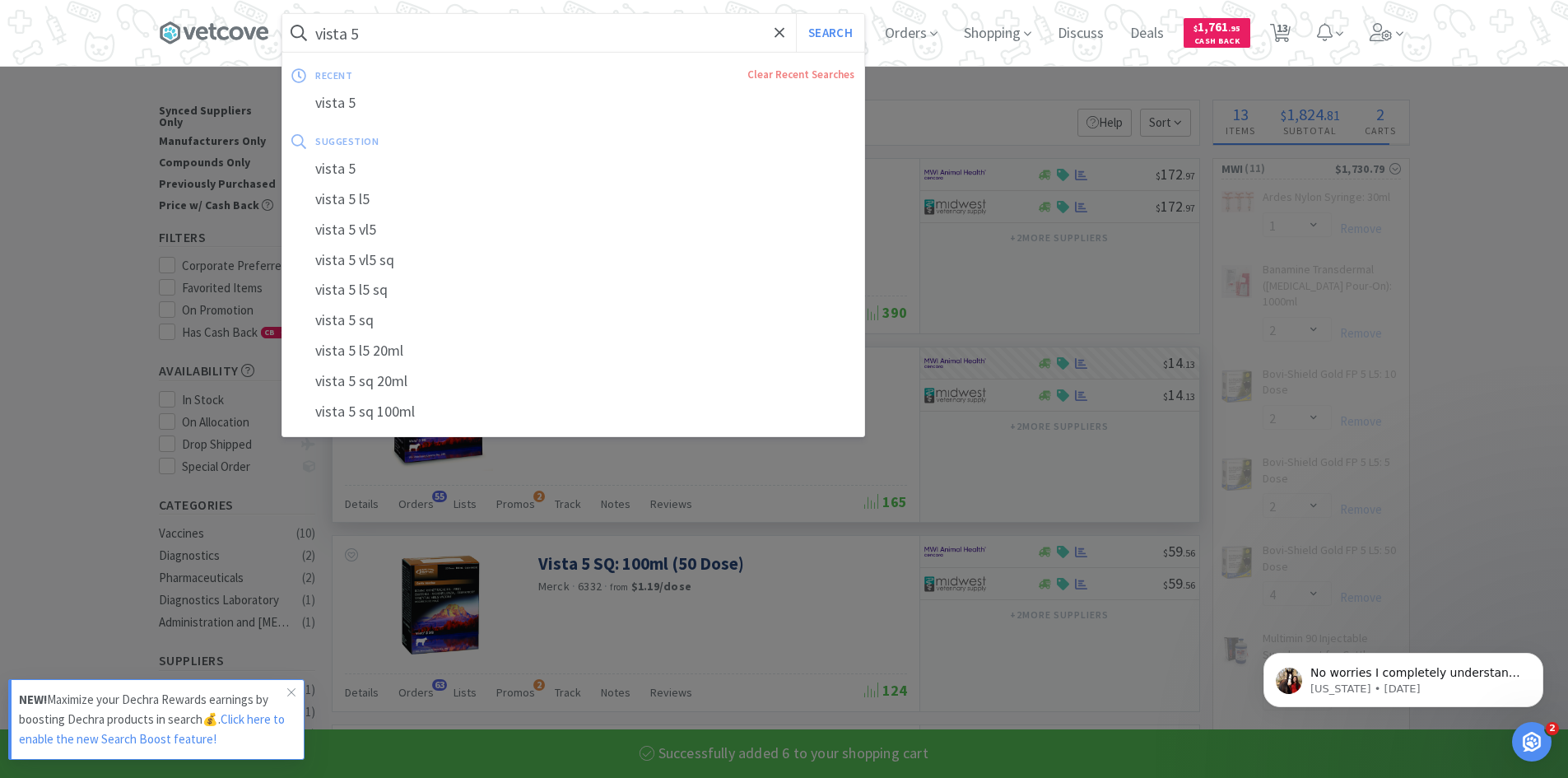
click at [401, 33] on input "vista 5" at bounding box center [573, 33] width 582 height 38
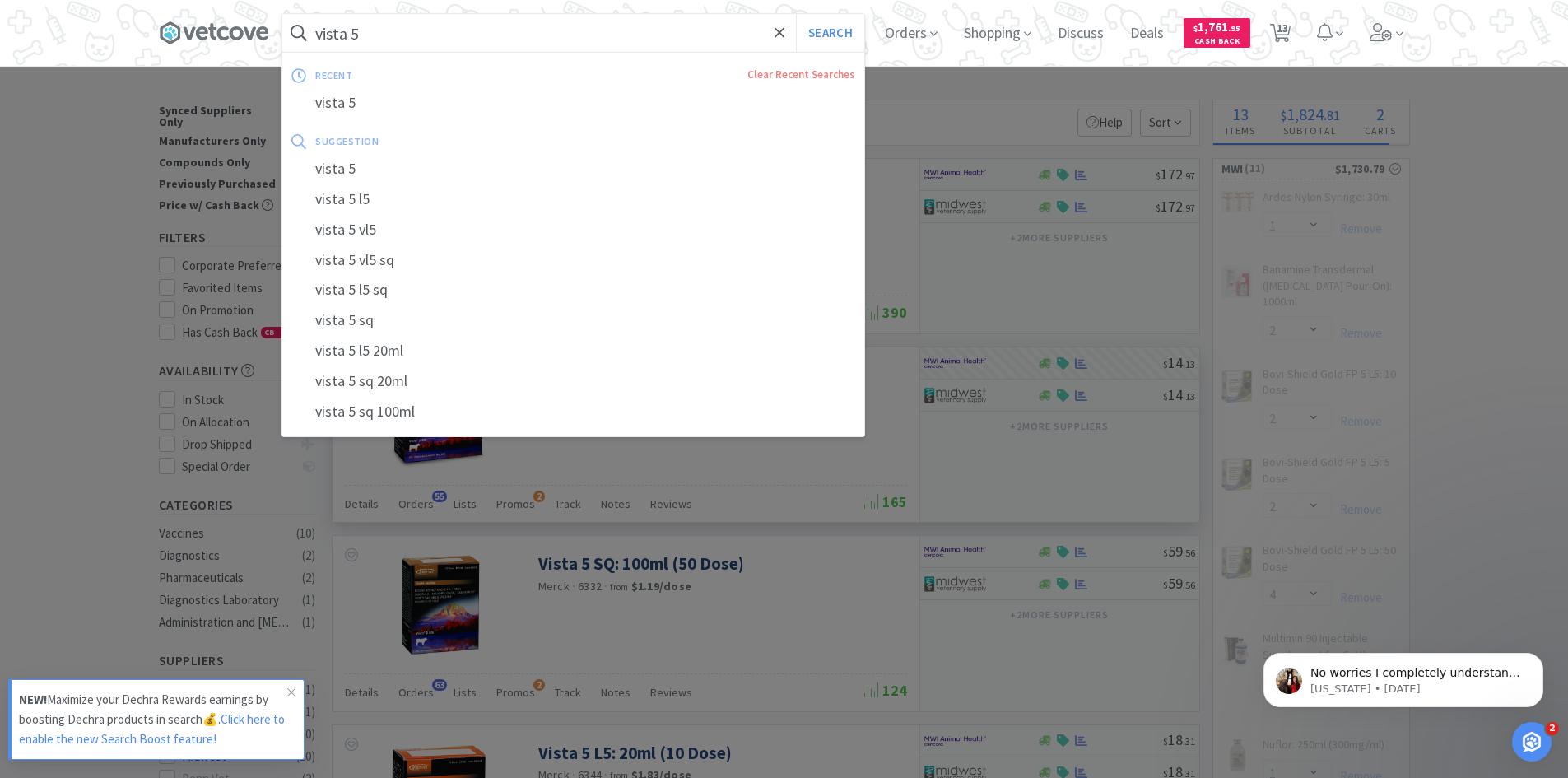
type input "c"
select select "6"
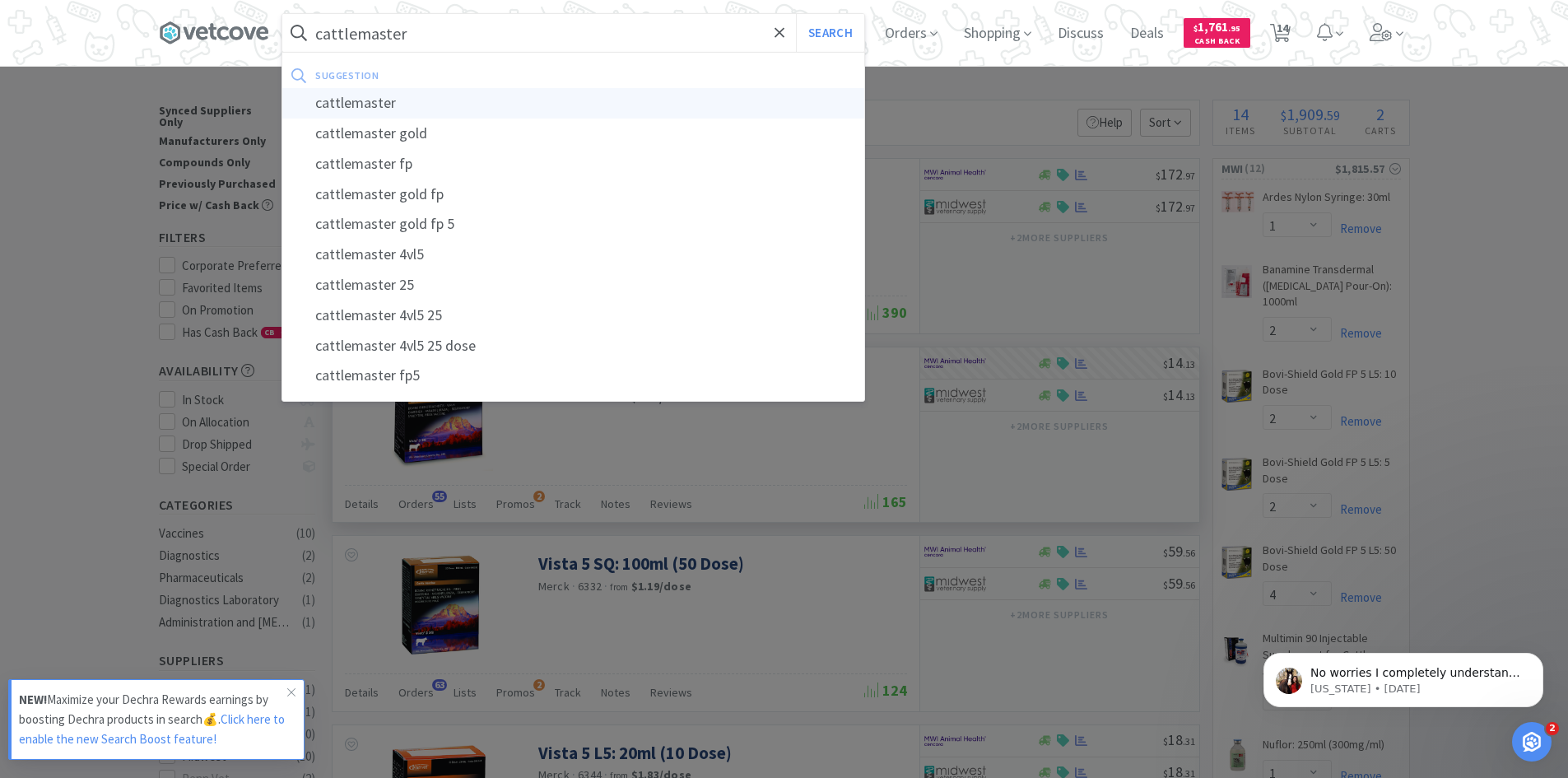
type input "cattlemaster"
click at [351, 94] on div "cattlemaster" at bounding box center [573, 103] width 582 height 30
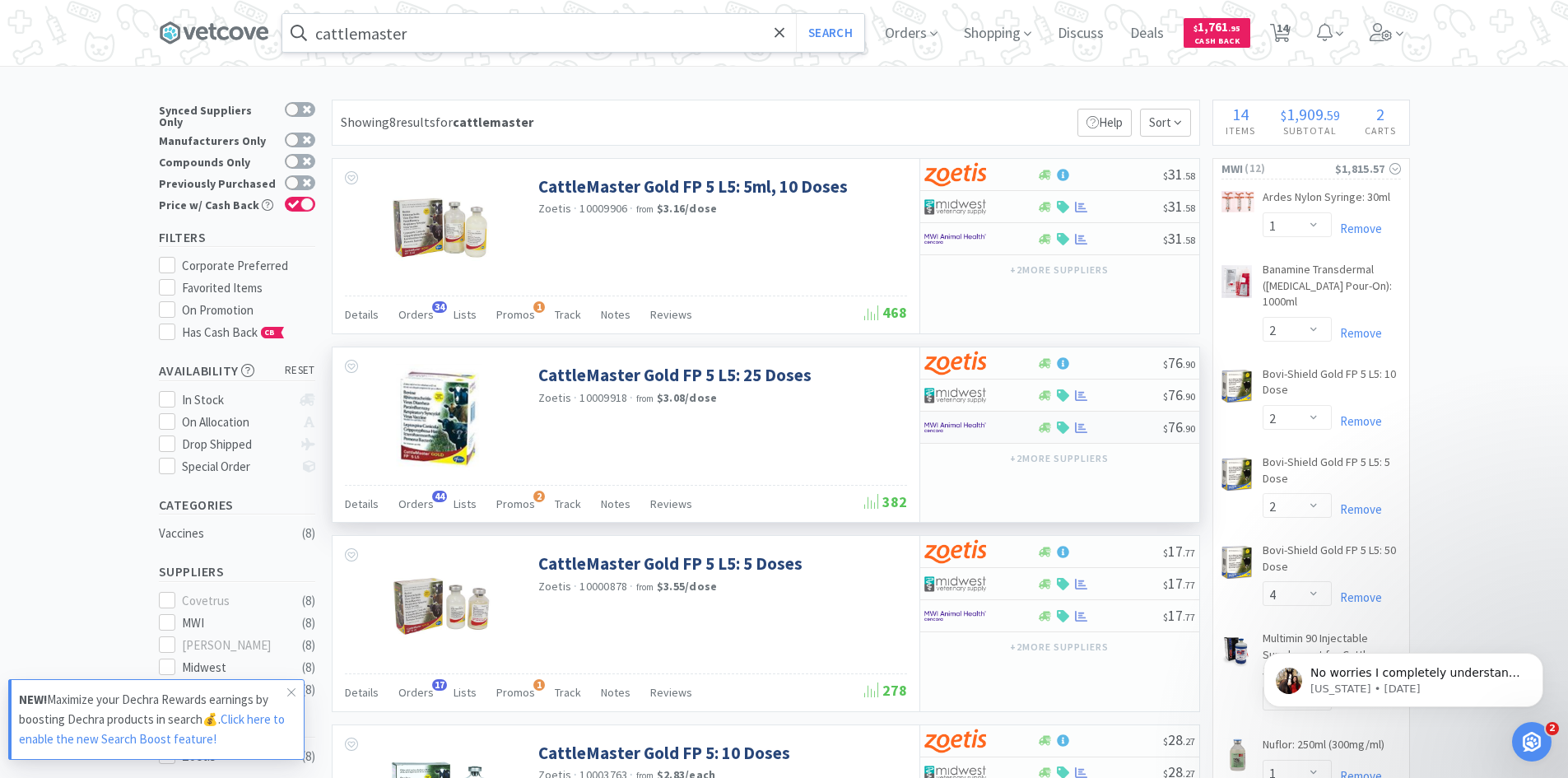
click at [1001, 425] on div at bounding box center [969, 427] width 90 height 28
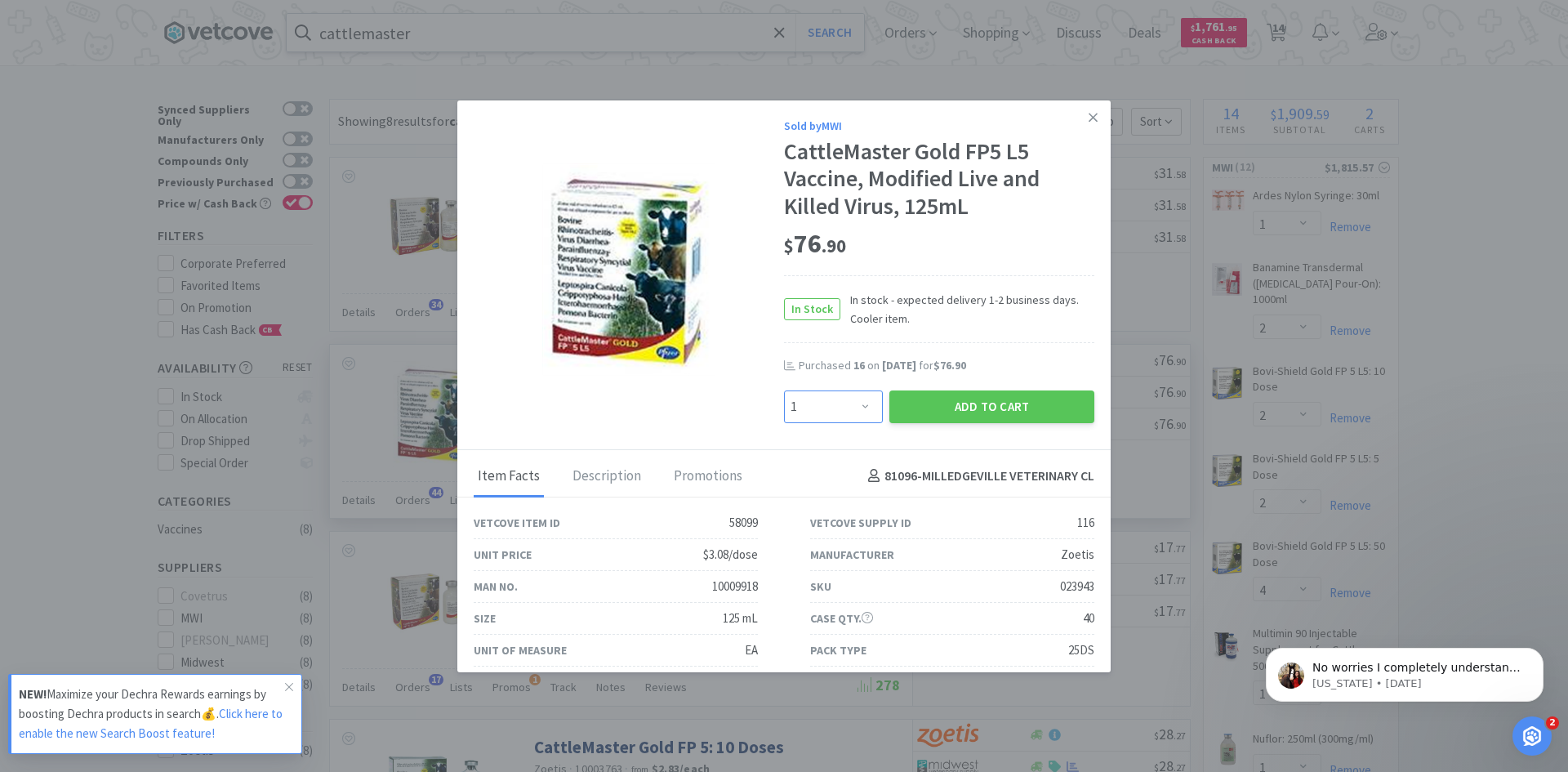
click at [863, 408] on select "Enter Quantity 1 2 3 4 5 6 7 8 9 10 11 12 13 14 15 16 17 18 19 20 Enter Quantity" at bounding box center [834, 406] width 99 height 32
select select "20"
click at [784, 390] on select "Enter Quantity 1 2 3 4 5 6 7 8 9 10 11 12 13 14 15 16 17 18 19 20 Enter Quantity" at bounding box center [834, 406] width 99 height 32
click at [945, 398] on button "Add to Cart" at bounding box center [992, 406] width 205 height 32
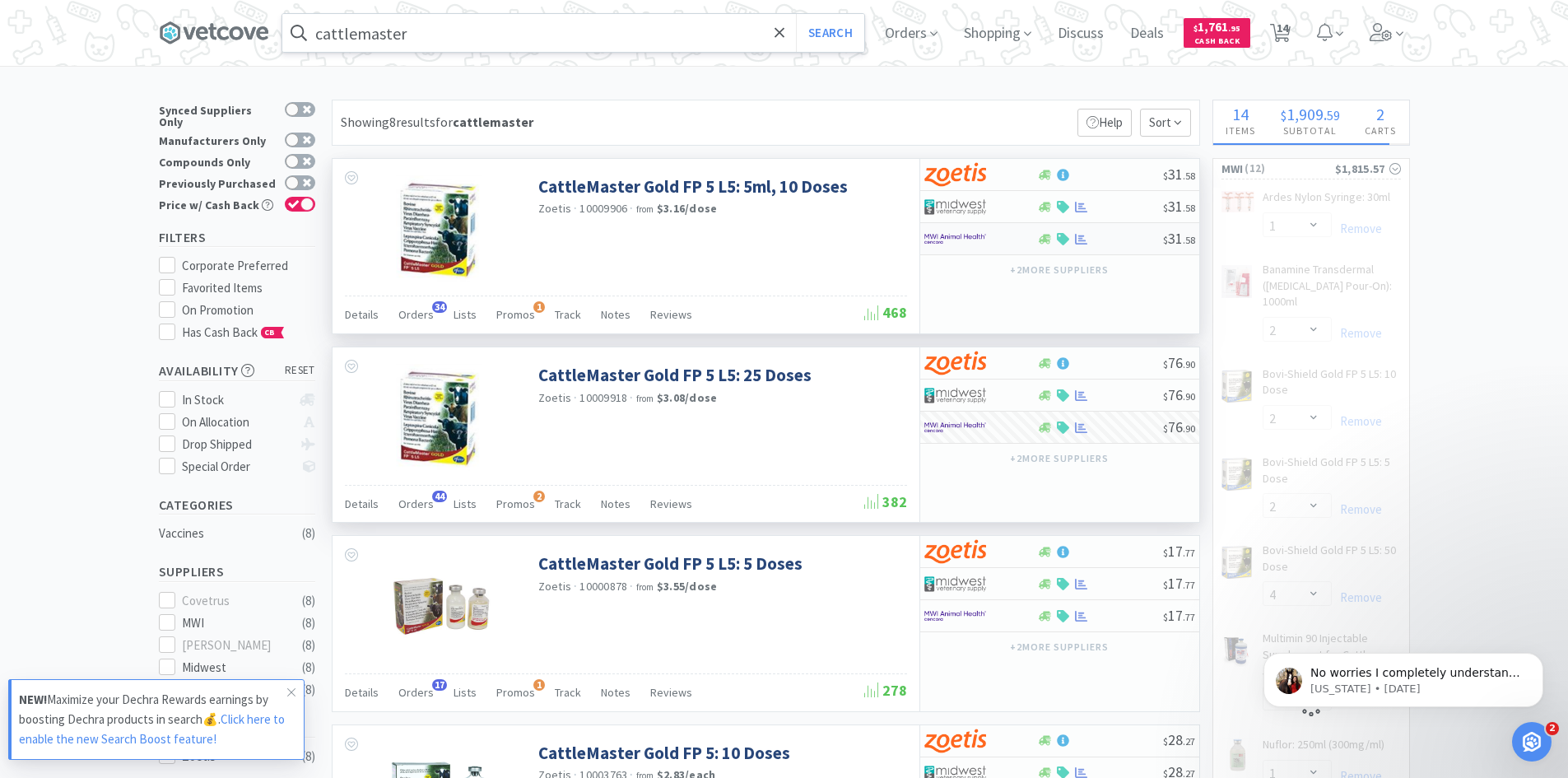
select select "20"
select select "1"
select select "2"
select select "1"
select select "4"
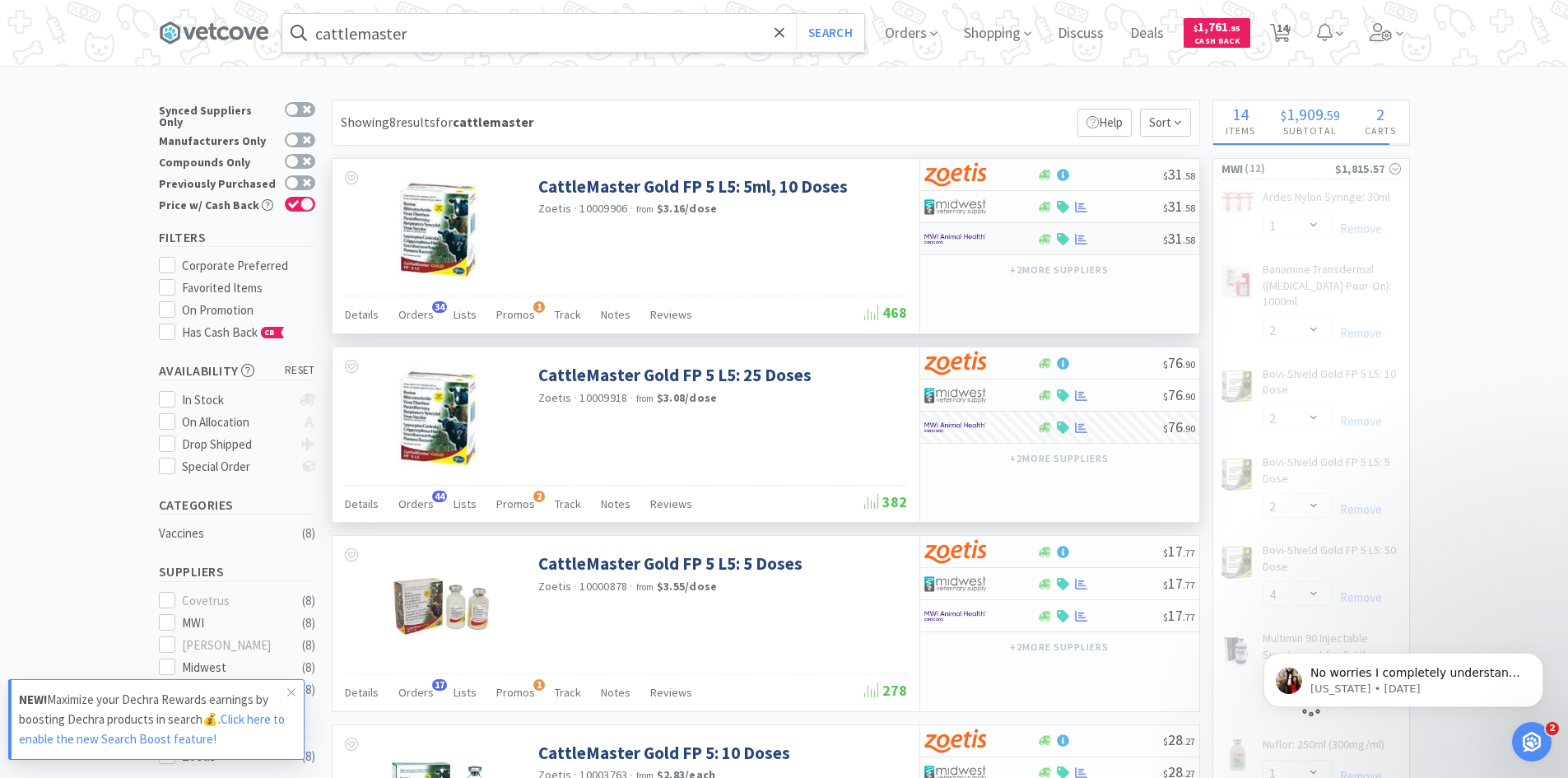
select select "6"
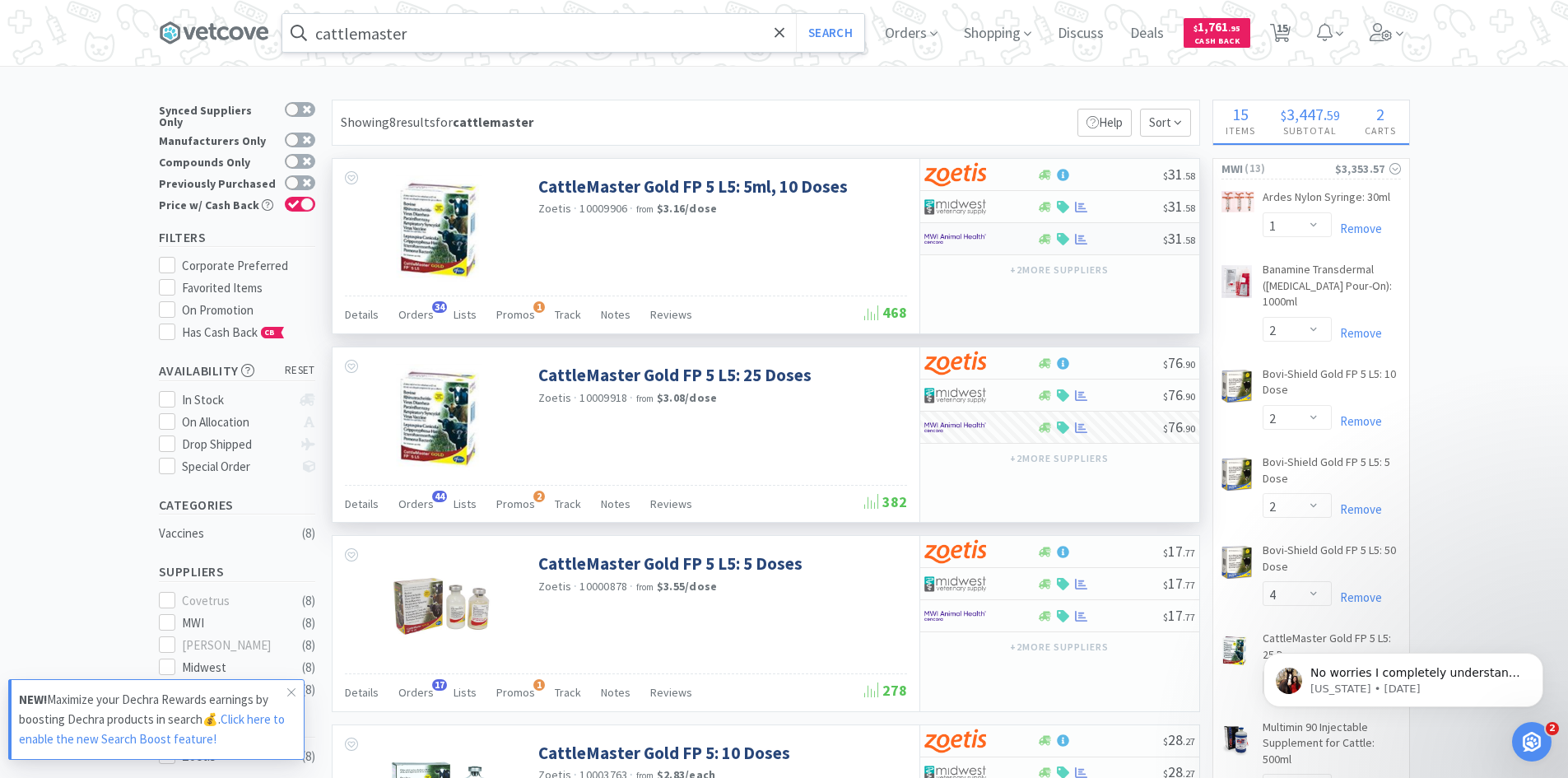
click at [958, 242] on img at bounding box center [955, 239] width 62 height 25
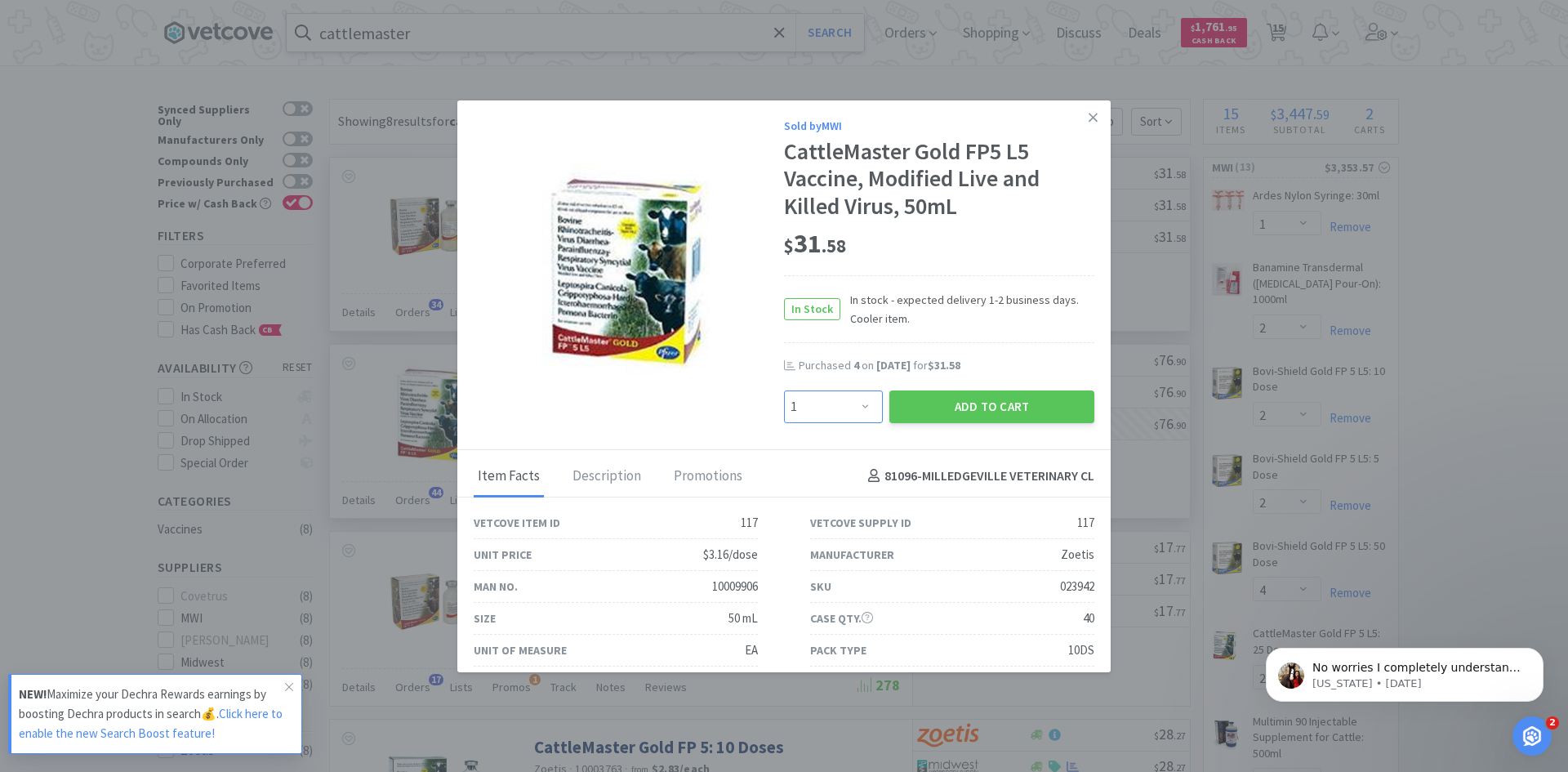
click at [858, 411] on select "Enter Quantity 1 2 3 4 5 6 7 8 9 10 11 12 13 14 15 16 17 18 19 20 Enter Quantity" at bounding box center [834, 406] width 99 height 32
select select "16"
click at [784, 390] on select "Enter Quantity 1 2 3 4 5 6 7 8 9 10 11 12 13 14 15 16 17 18 19 20 Enter Quantity" at bounding box center [834, 406] width 99 height 32
click at [941, 411] on button "Add to Cart" at bounding box center [992, 406] width 205 height 32
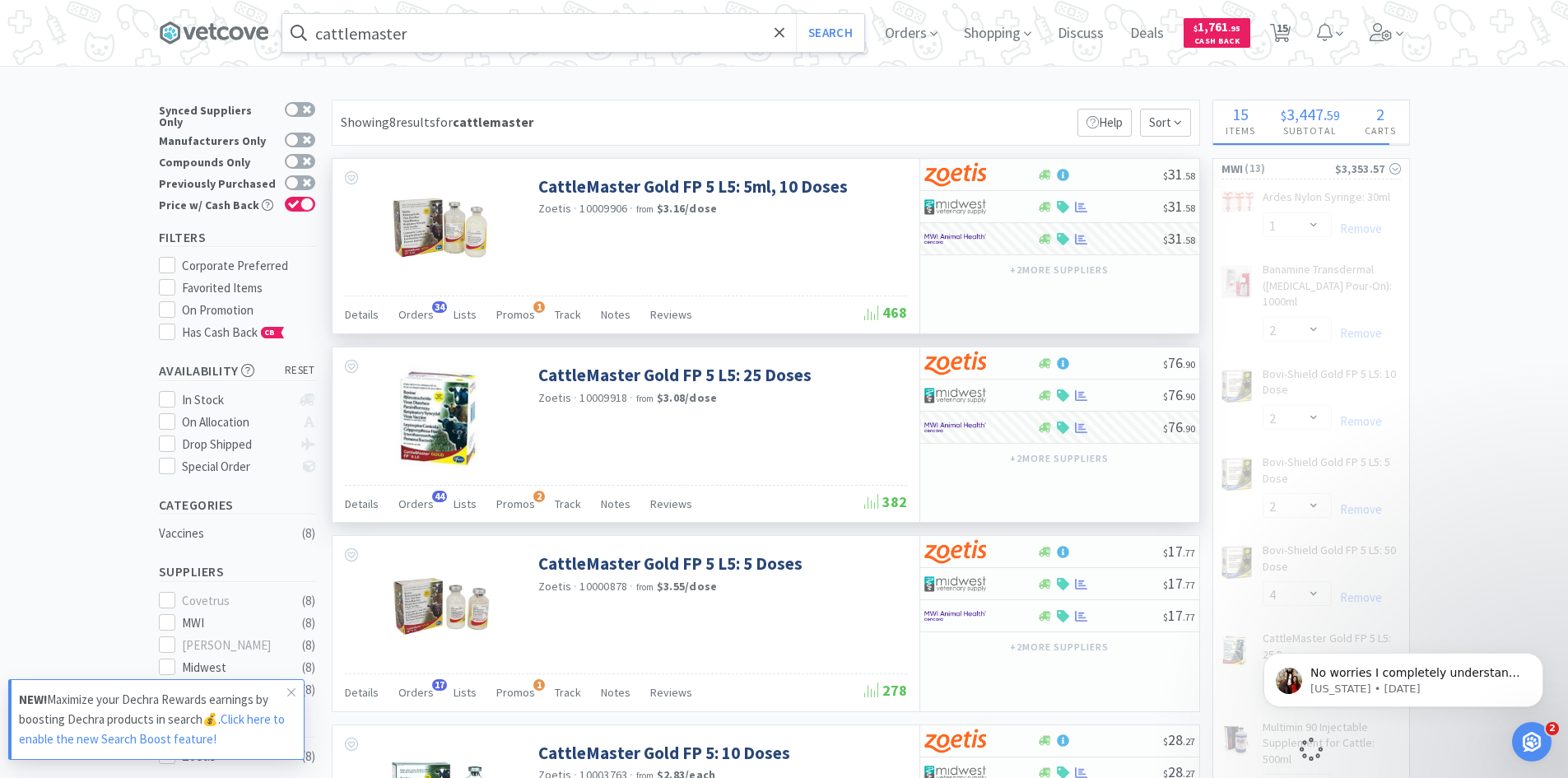
select select "16"
select select "1"
select select "2"
select select "1"
select select "4"
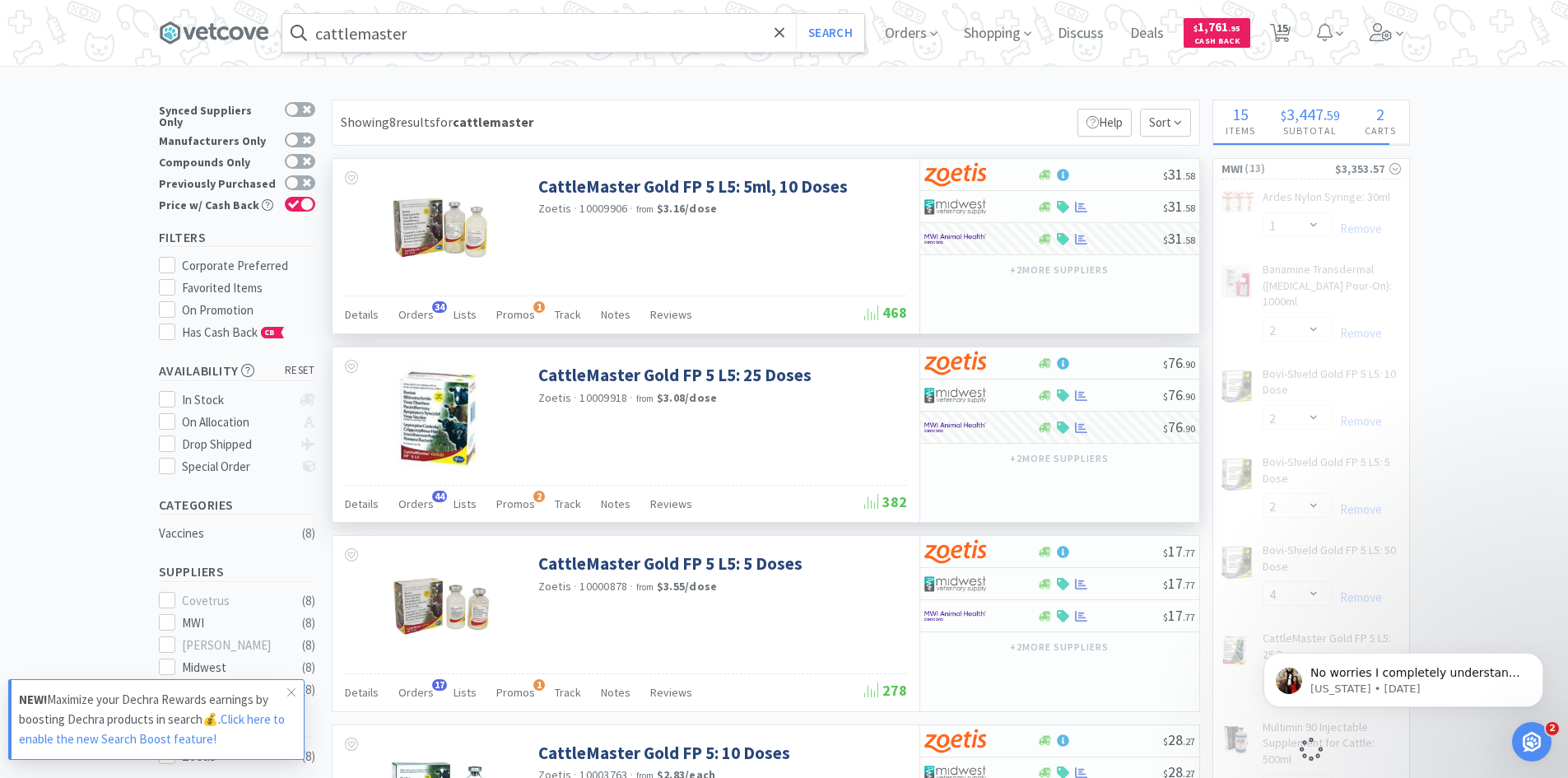
select select "6"
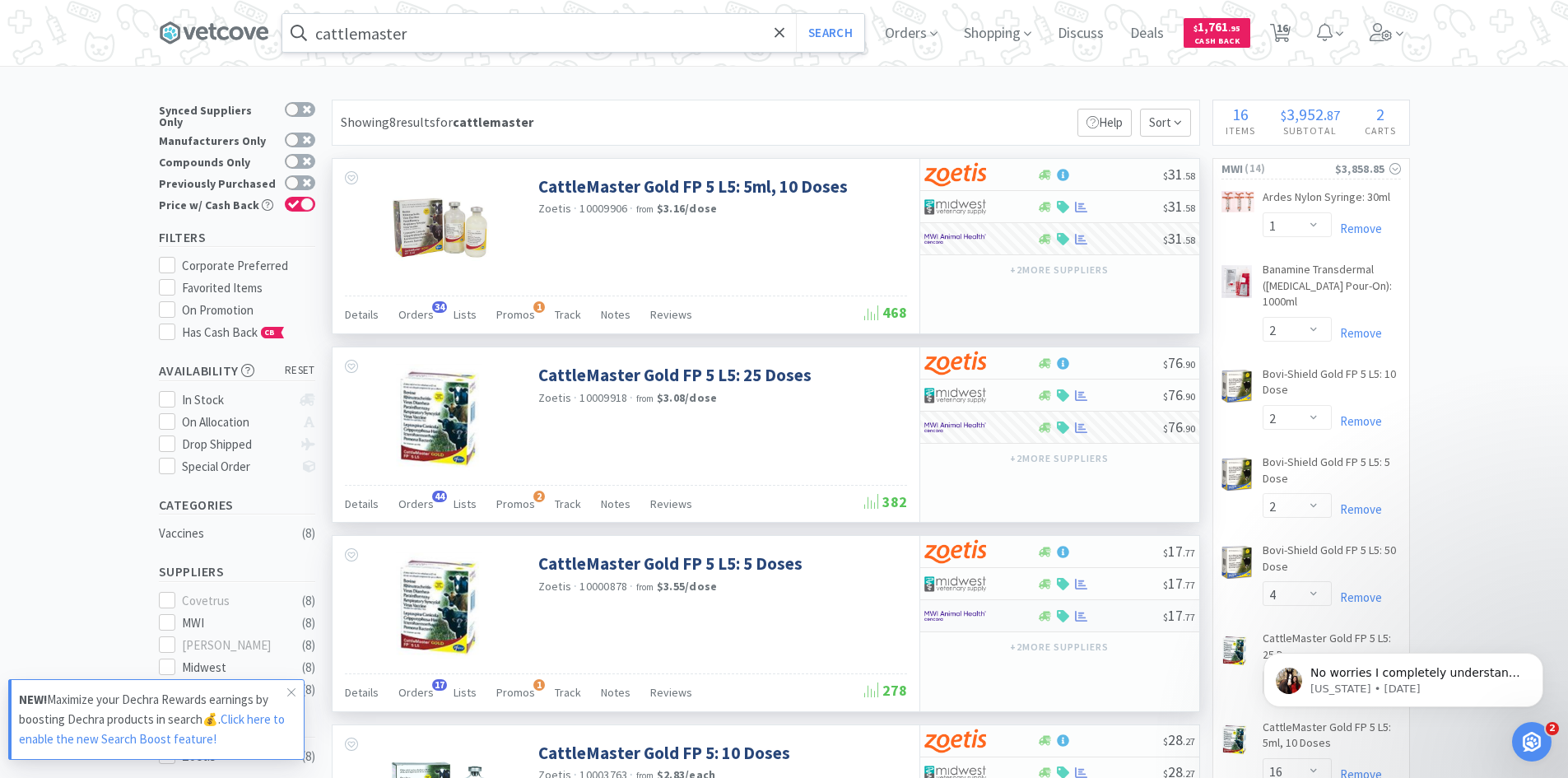
click at [993, 615] on div at bounding box center [969, 616] width 90 height 28
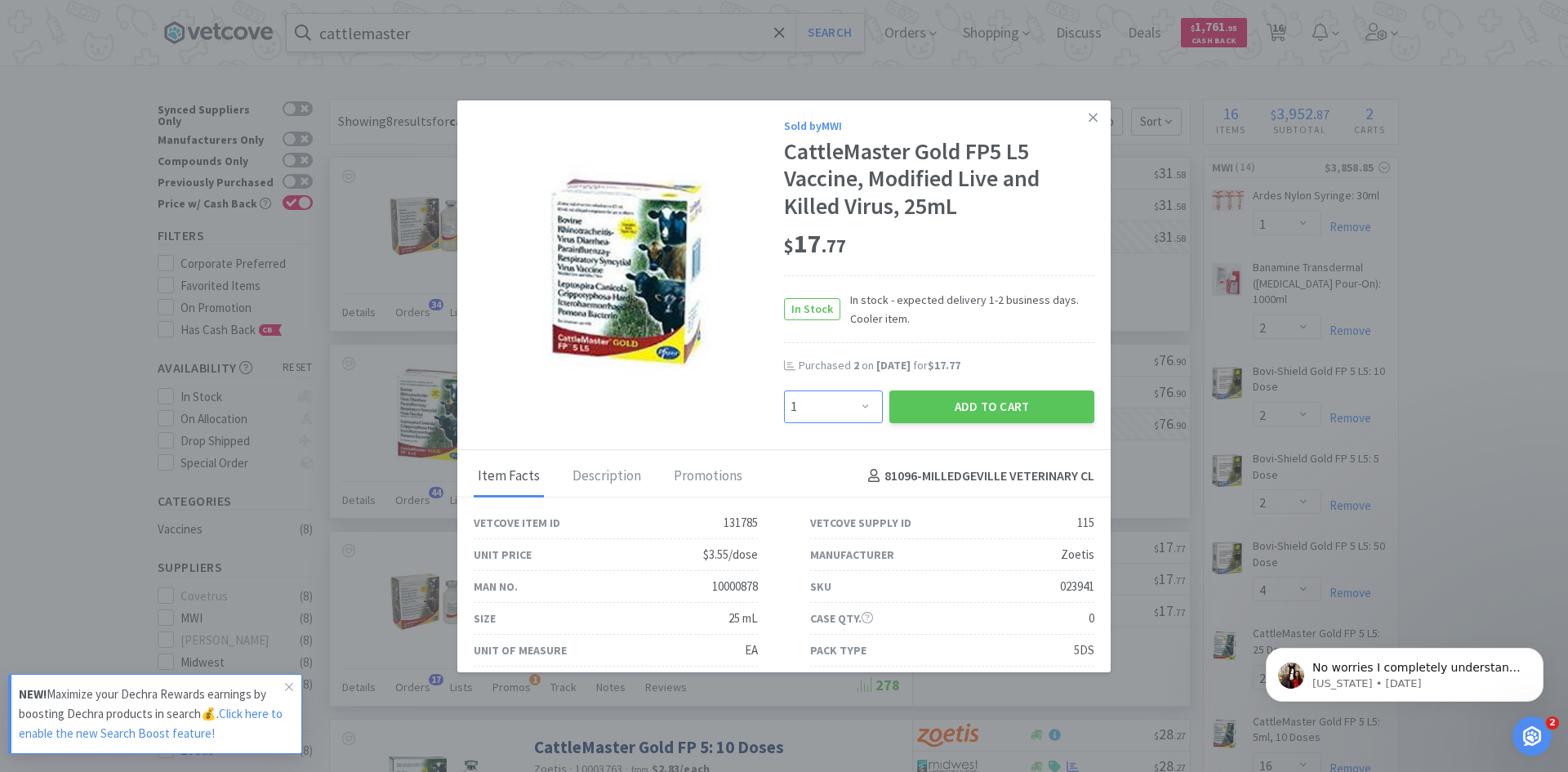
click at [856, 407] on select "Enter Quantity 1 2 3 4 5 6 7 8 9 10 11 12 13 14 15 16 17 18 19 20 Enter Quantity" at bounding box center [834, 406] width 99 height 32
select select "6"
click at [784, 390] on select "Enter Quantity 1 2 3 4 5 6 7 8 9 10 11 12 13 14 15 16 17 18 19 20 Enter Quantity" at bounding box center [834, 406] width 99 height 32
click at [957, 407] on button "Add to Cart" at bounding box center [992, 406] width 205 height 32
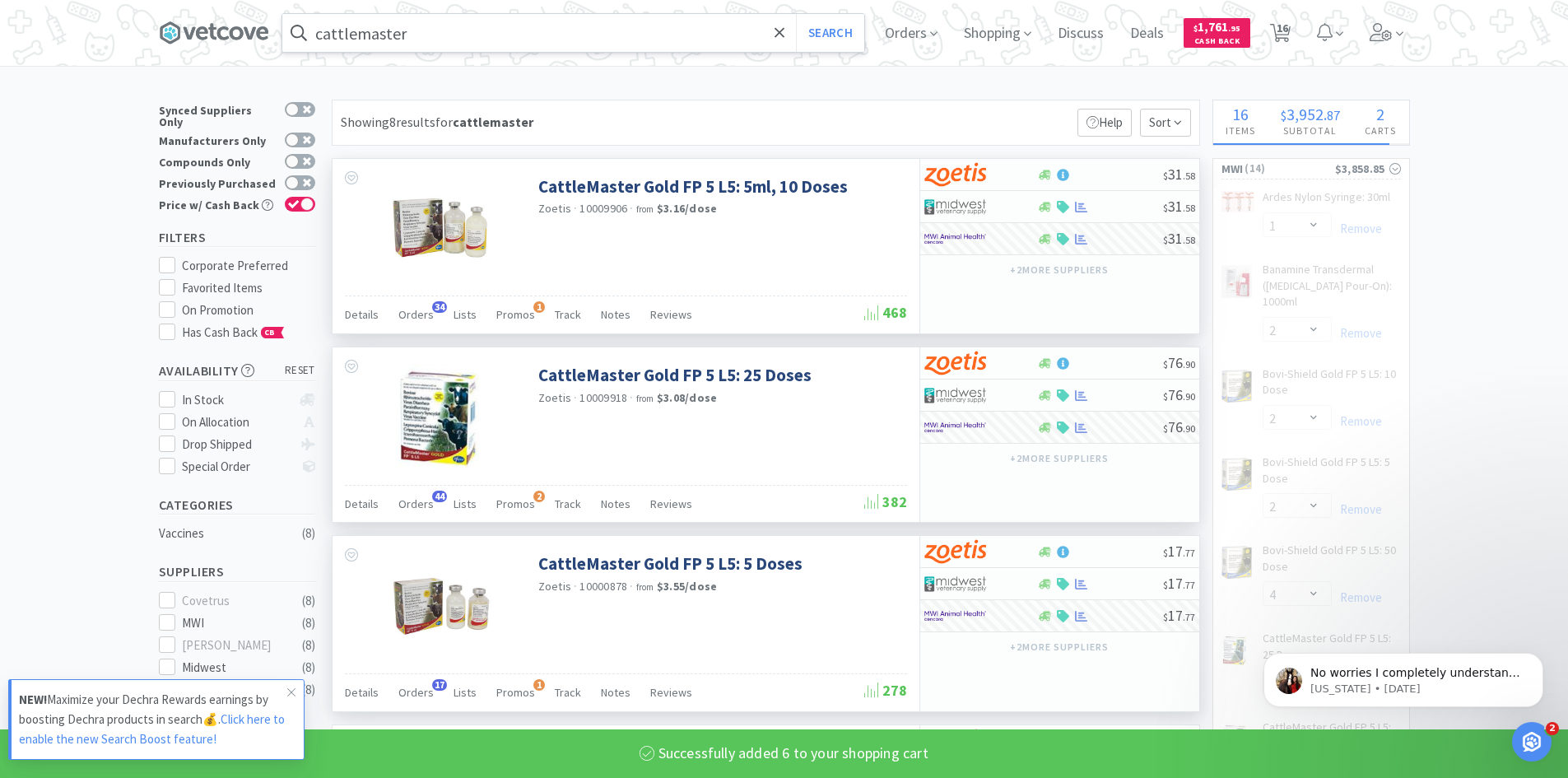
click at [417, 40] on input "cattlemaster" at bounding box center [573, 33] width 582 height 38
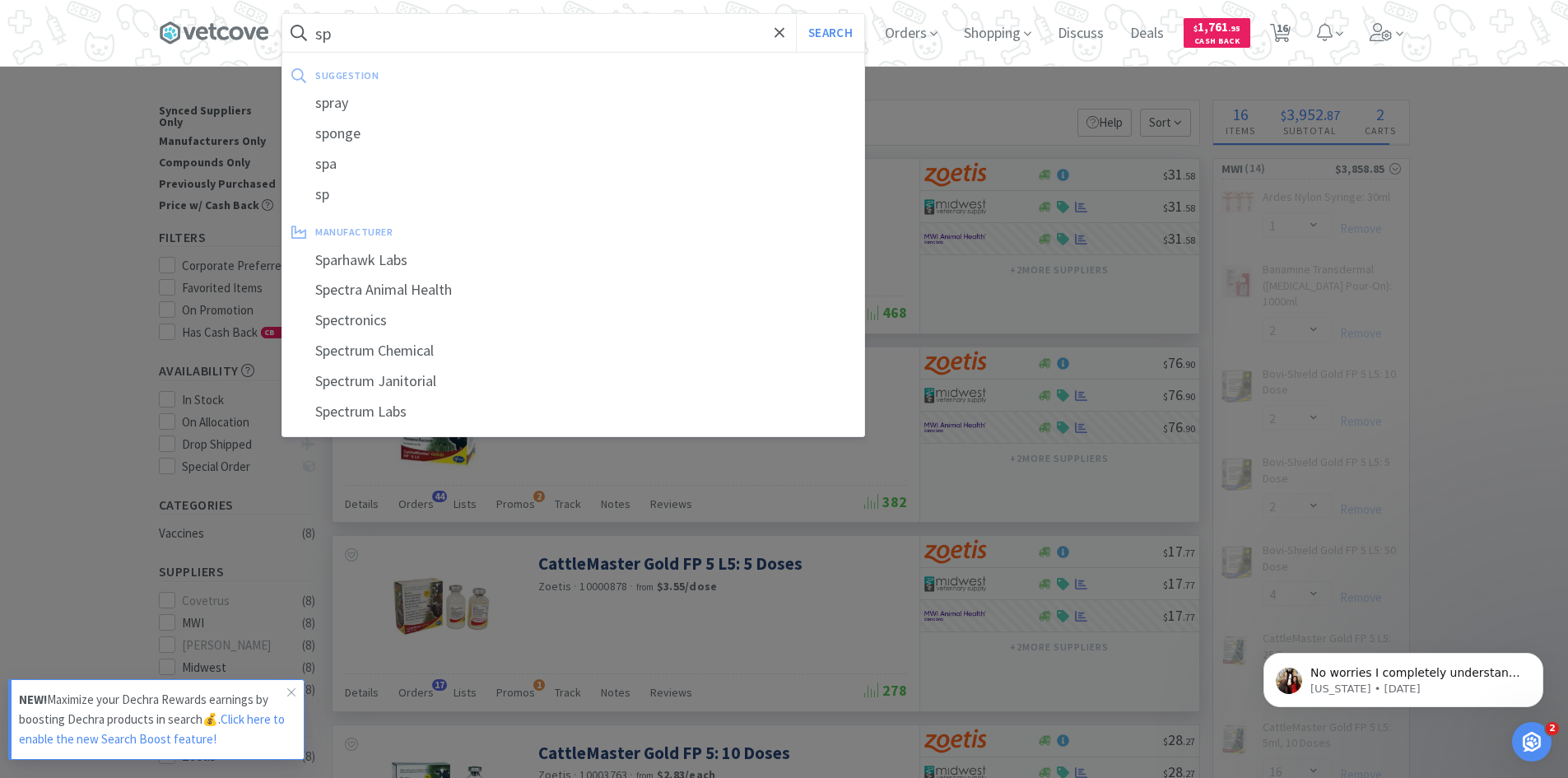
type input "spe"
select select "6"
select select "16"
select select "1"
select select "2"
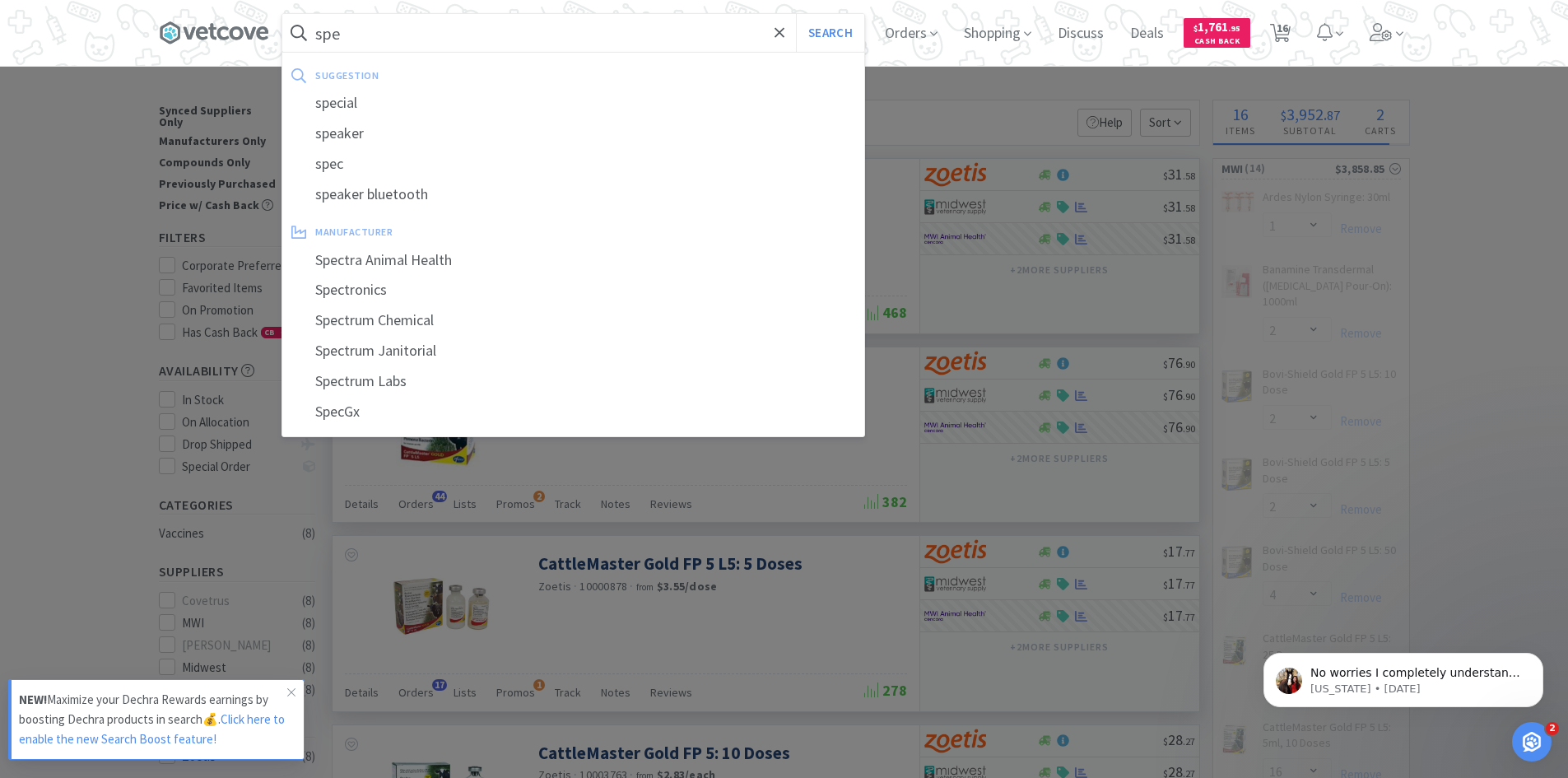
select select "1"
select select "4"
type input "spec"
select select "6"
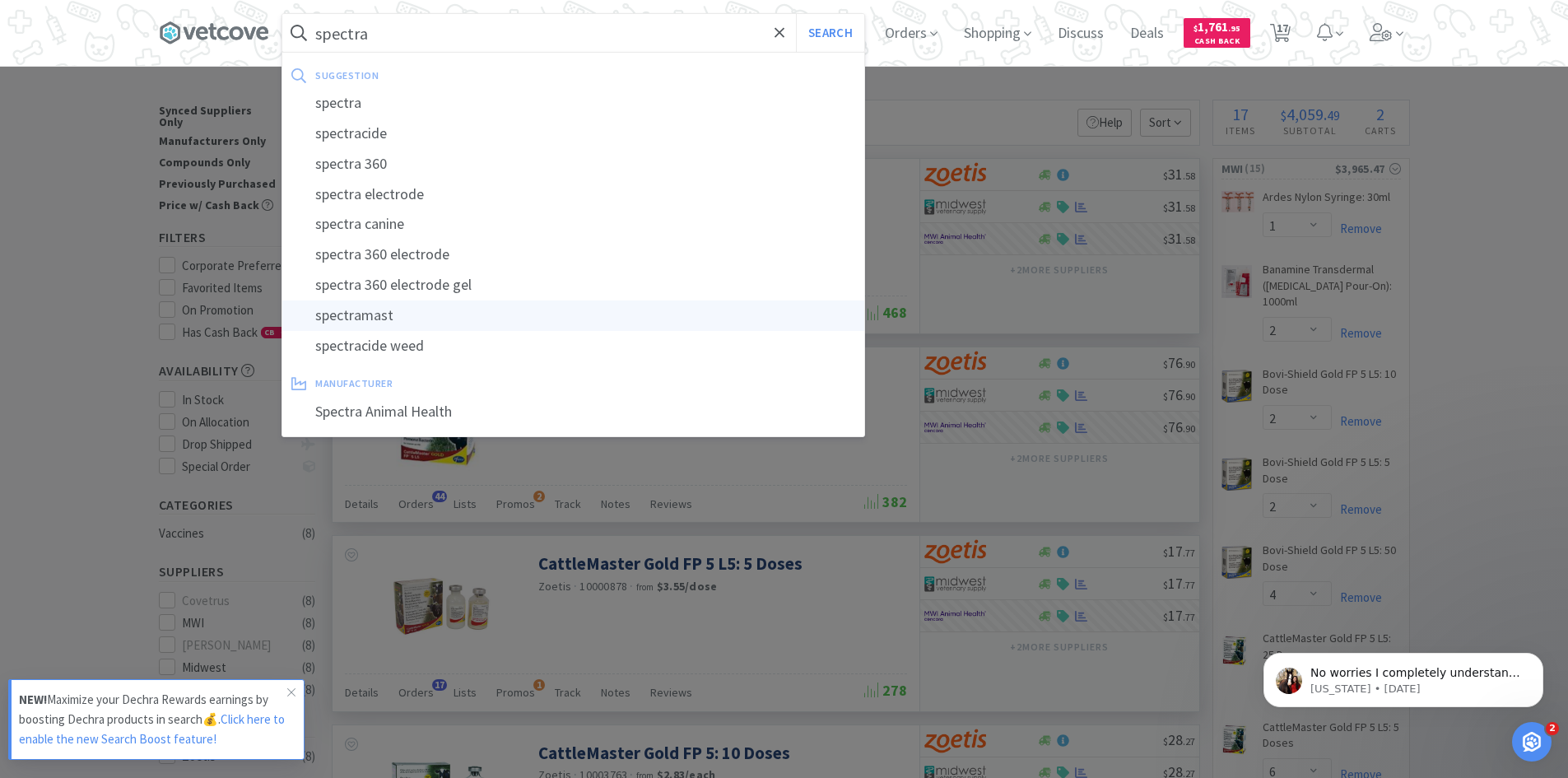
click at [393, 314] on div "spectramast" at bounding box center [573, 316] width 582 height 30
type input "spectramast"
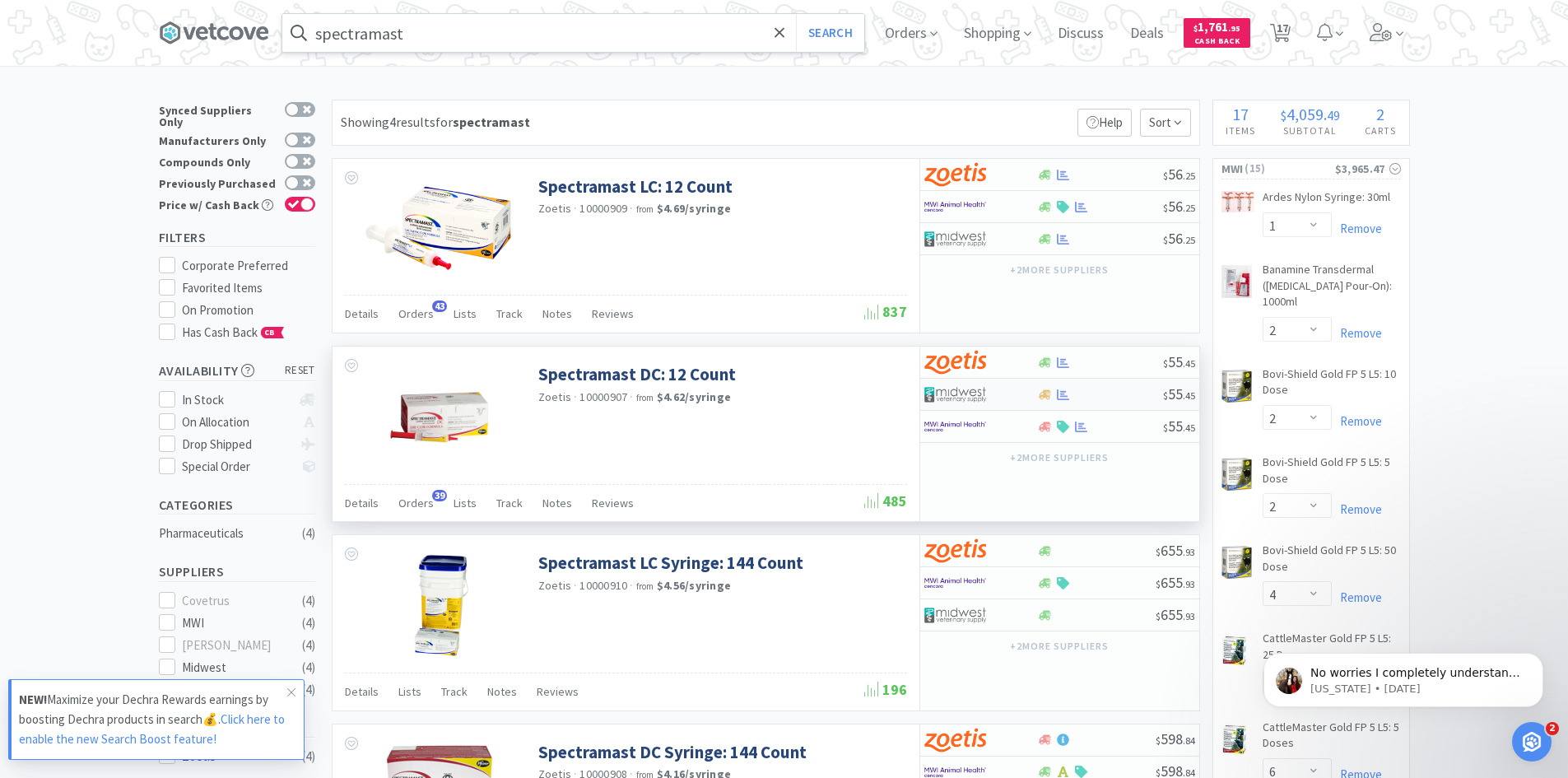
click at [993, 394] on div at bounding box center [969, 394] width 90 height 28
select select "1"
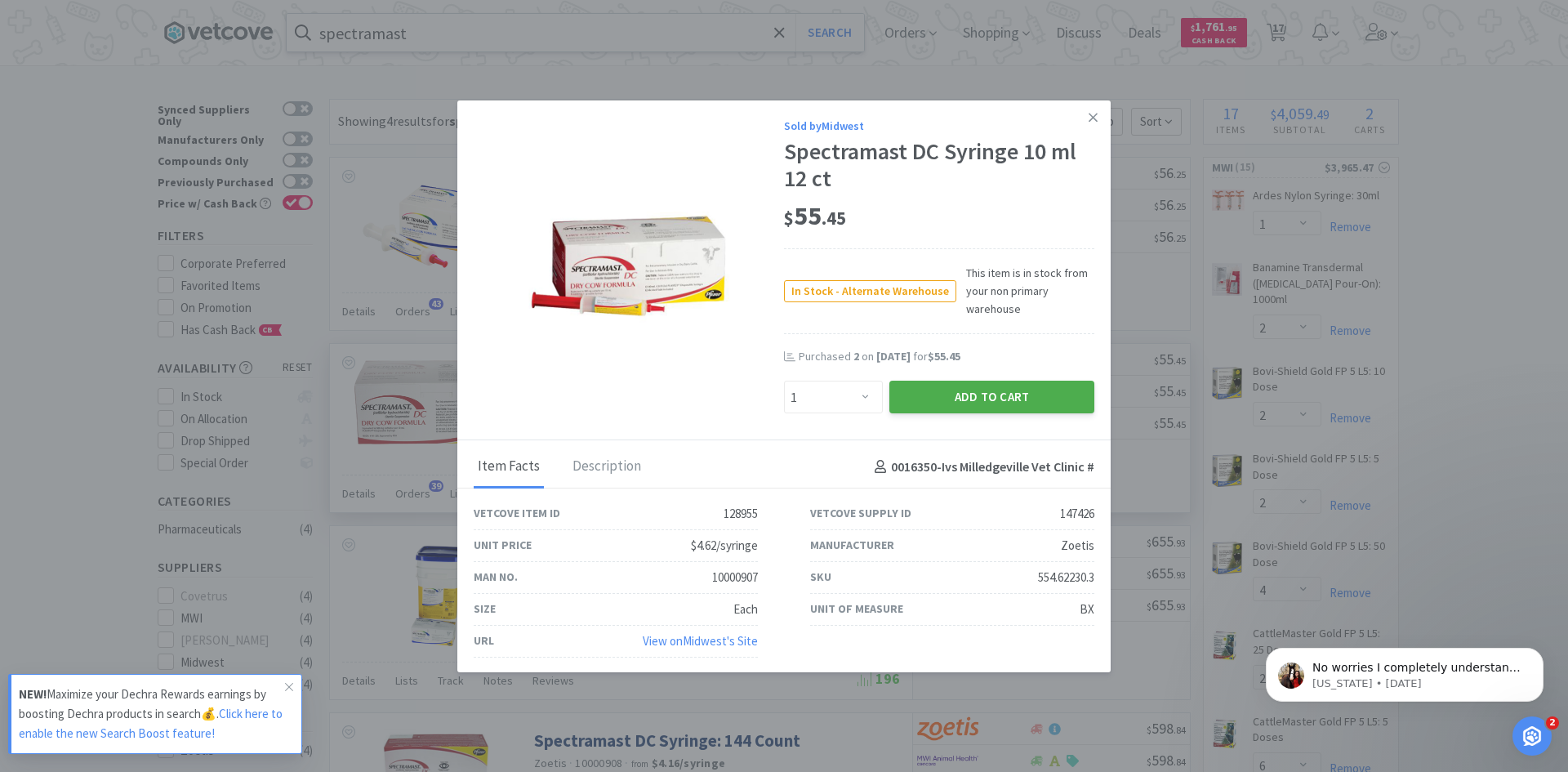
click at [977, 390] on button "Add to Cart" at bounding box center [992, 397] width 205 height 32
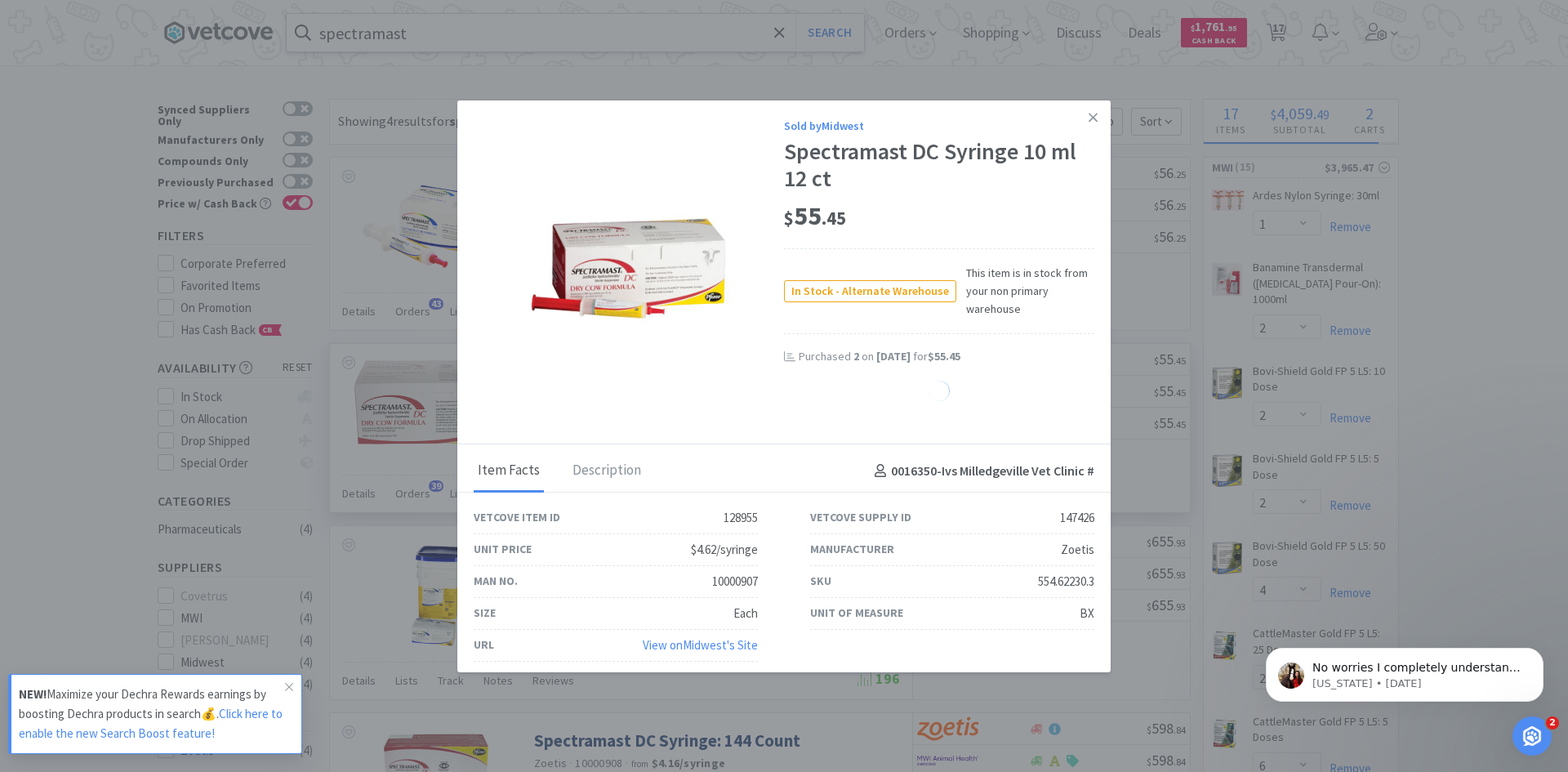
select select "1"
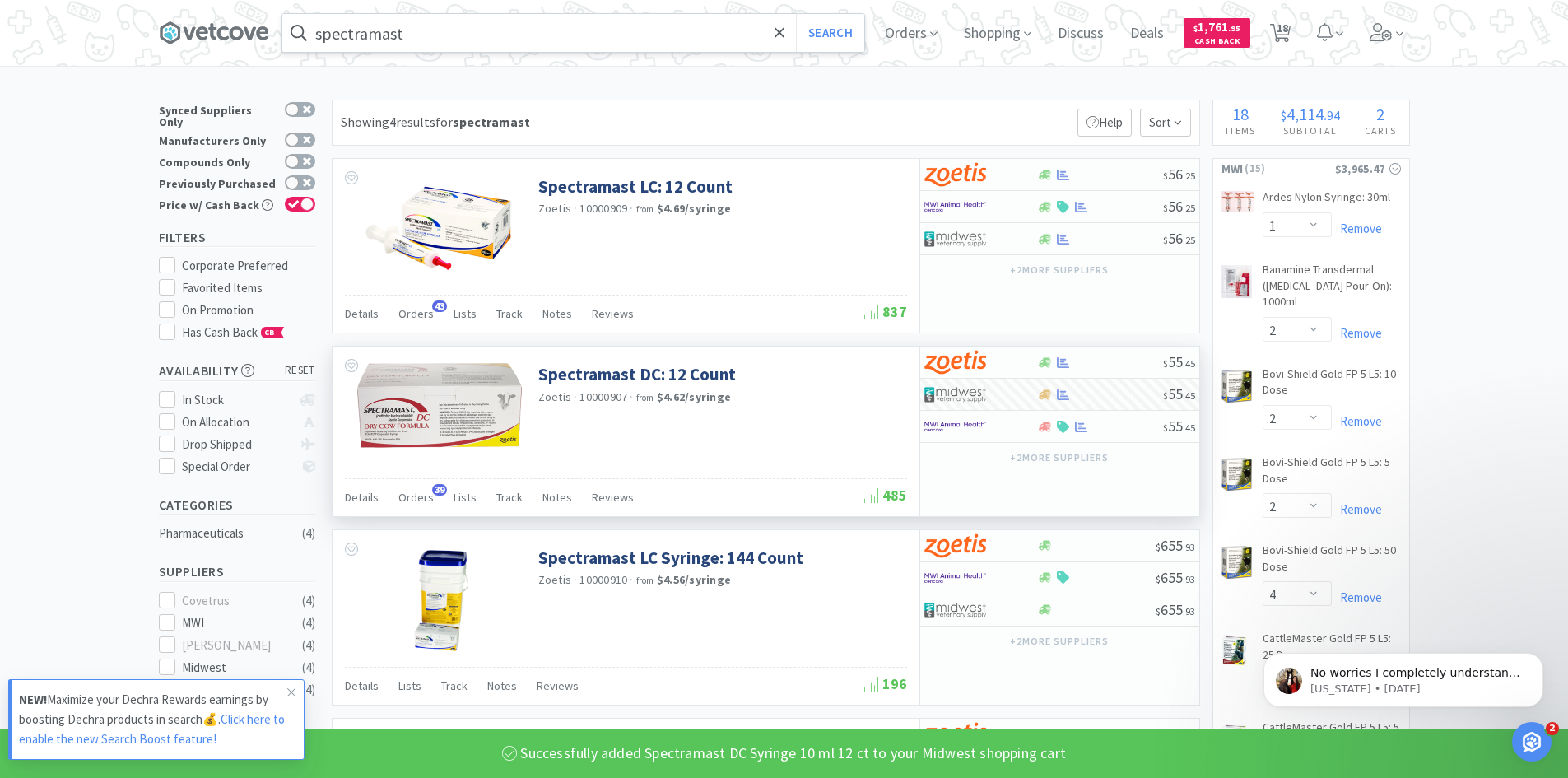
click at [478, 36] on input "spectramast" at bounding box center [573, 33] width 582 height 38
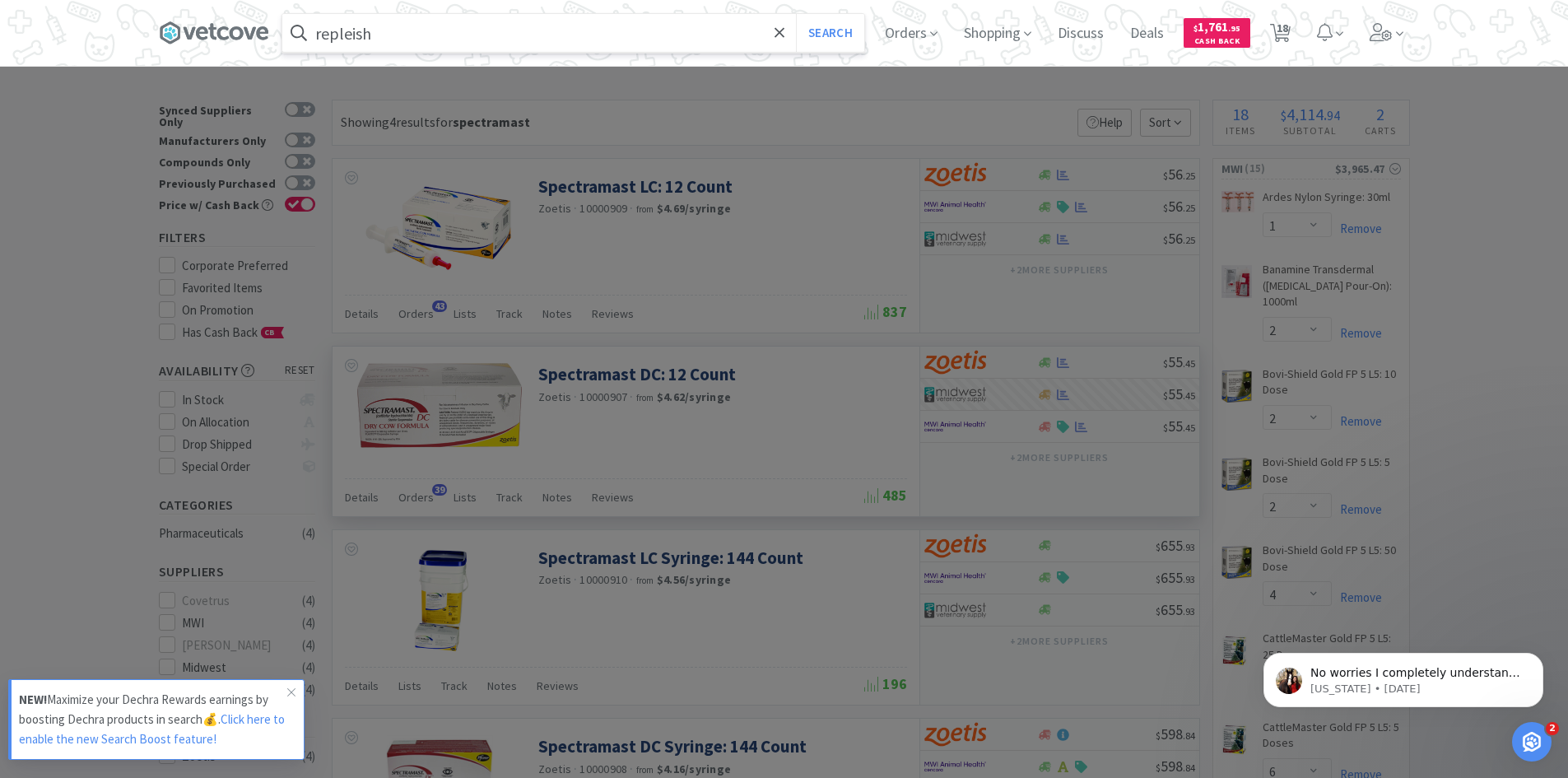
type input "repleish"
click at [796, 14] on button "Search" at bounding box center [830, 33] width 68 height 38
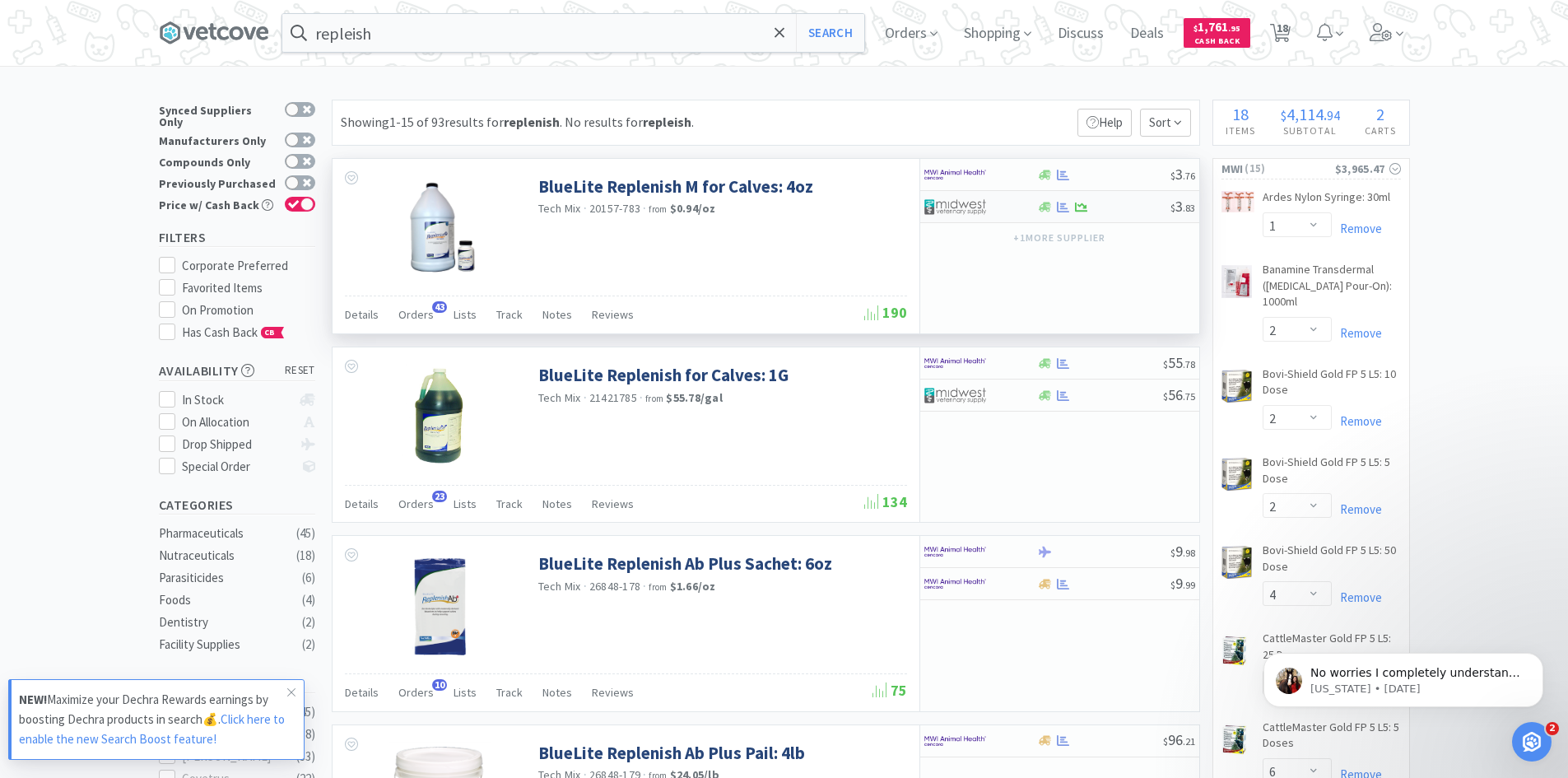
click at [1035, 213] on div at bounding box center [981, 207] width 113 height 28
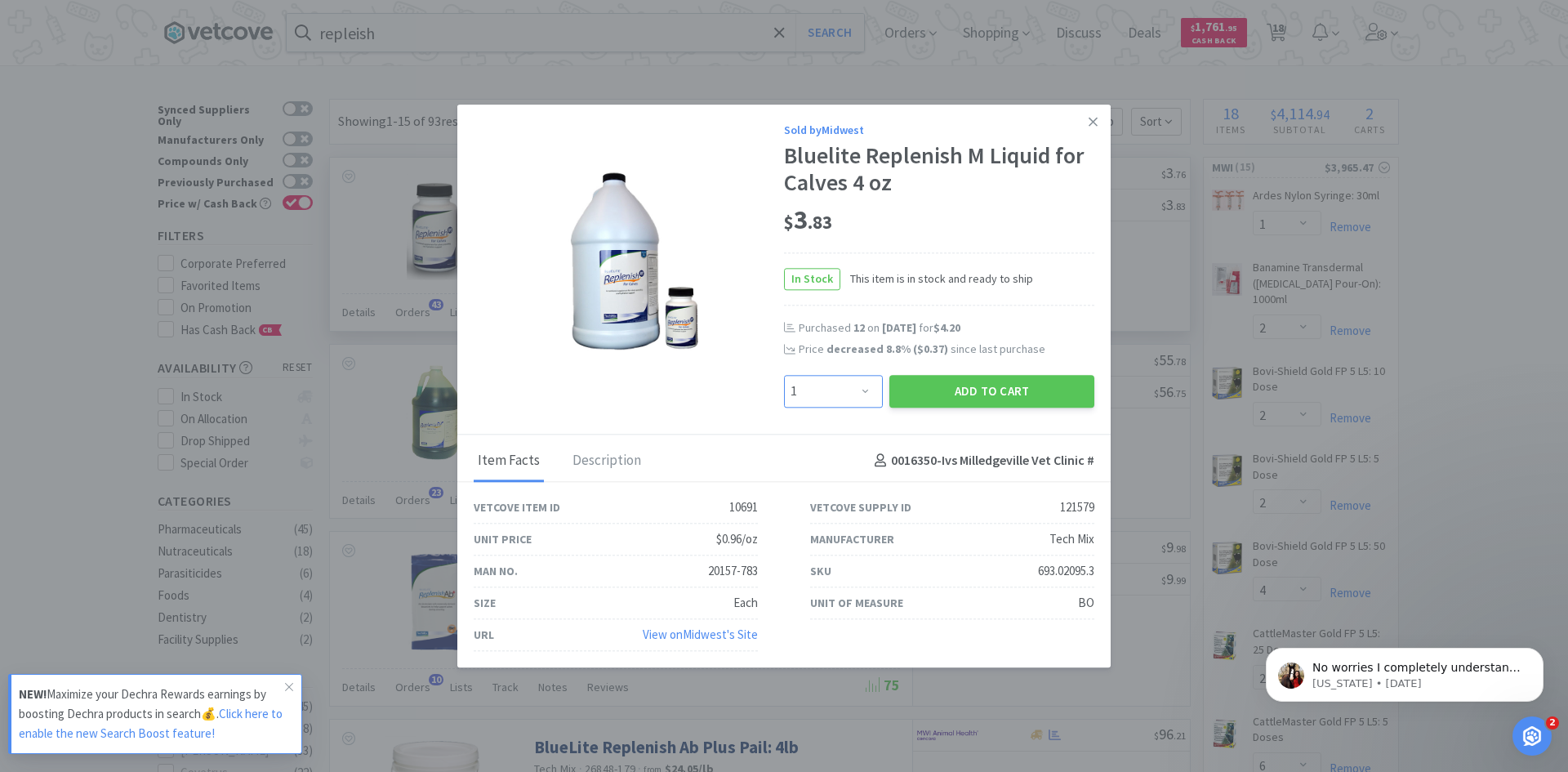
click at [869, 393] on select "Enter Quantity 1 2 3 4 5 6 7 8 9 10 11 12 13 14 15 16 17 18 19 20 Enter Quantity" at bounding box center [834, 390] width 99 height 32
select select "6"
click at [784, 375] on select "Enter Quantity 1 2 3 4 5 6 7 8 9 10 11 12 13 14 15 16 17 18 19 20 Enter Quantity" at bounding box center [834, 390] width 99 height 32
click at [945, 387] on button "Add to Cart" at bounding box center [992, 390] width 205 height 32
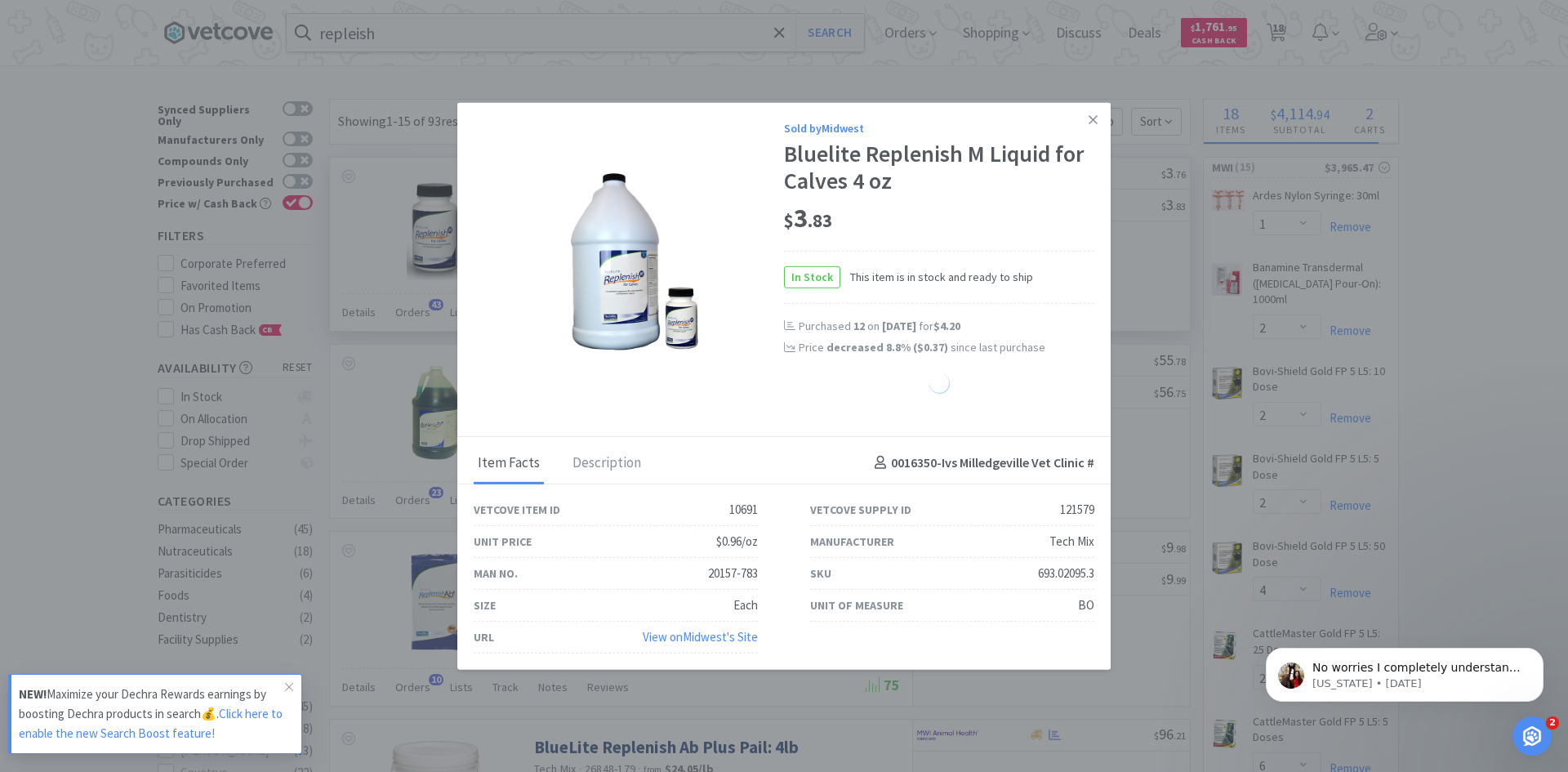
select select "6"
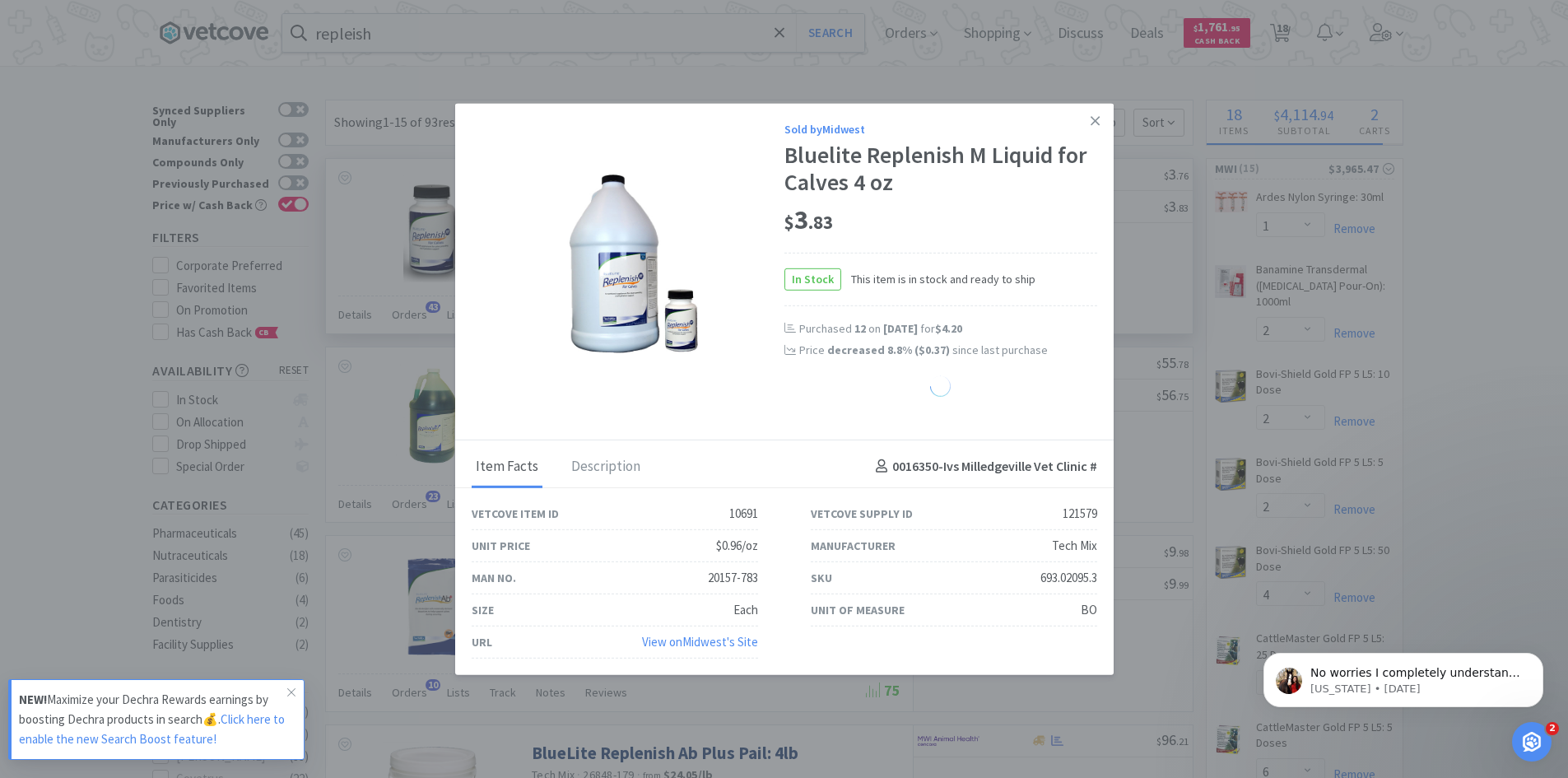
select select "1"
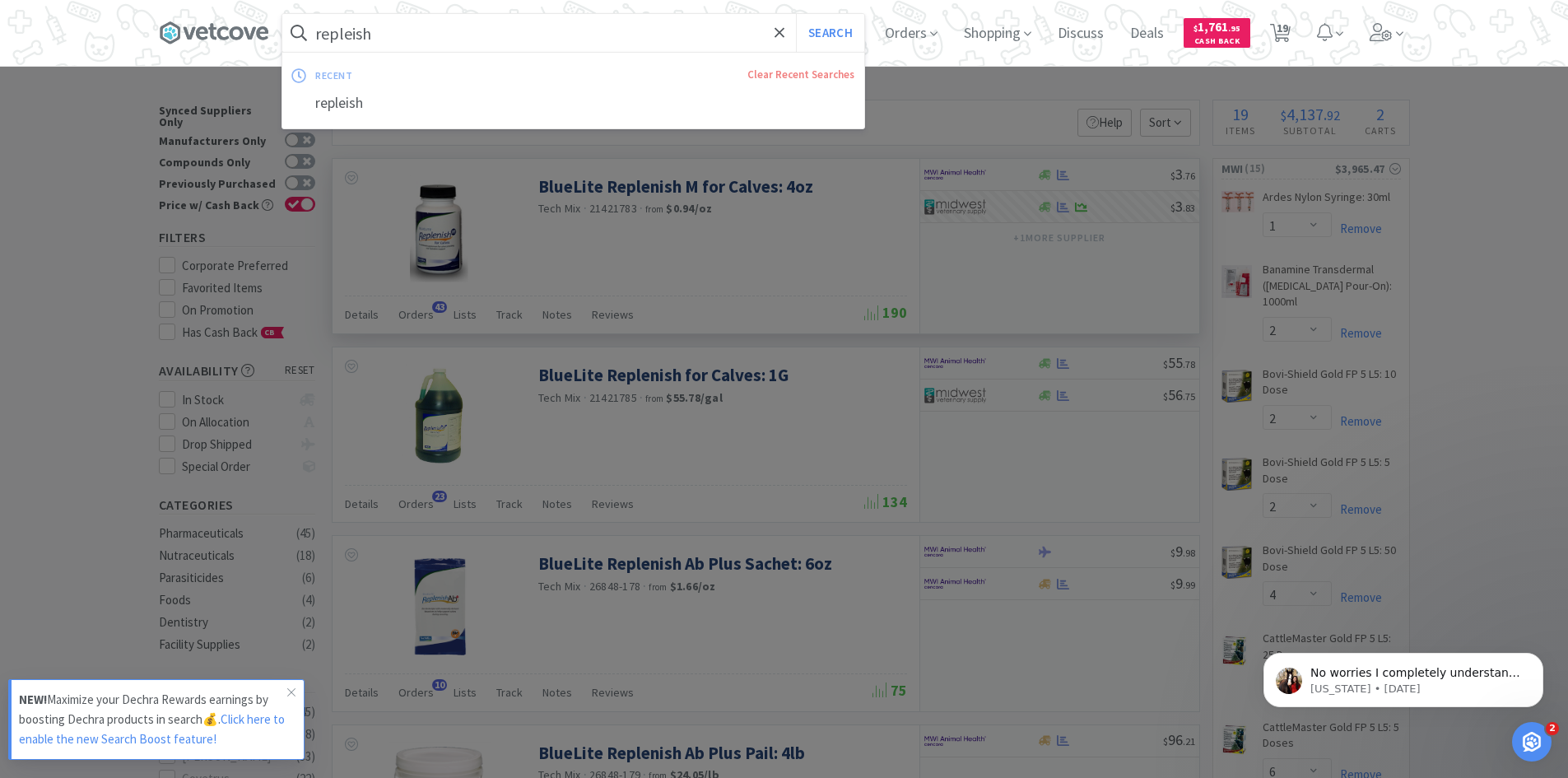
click at [392, 39] on input "repleish" at bounding box center [573, 33] width 582 height 38
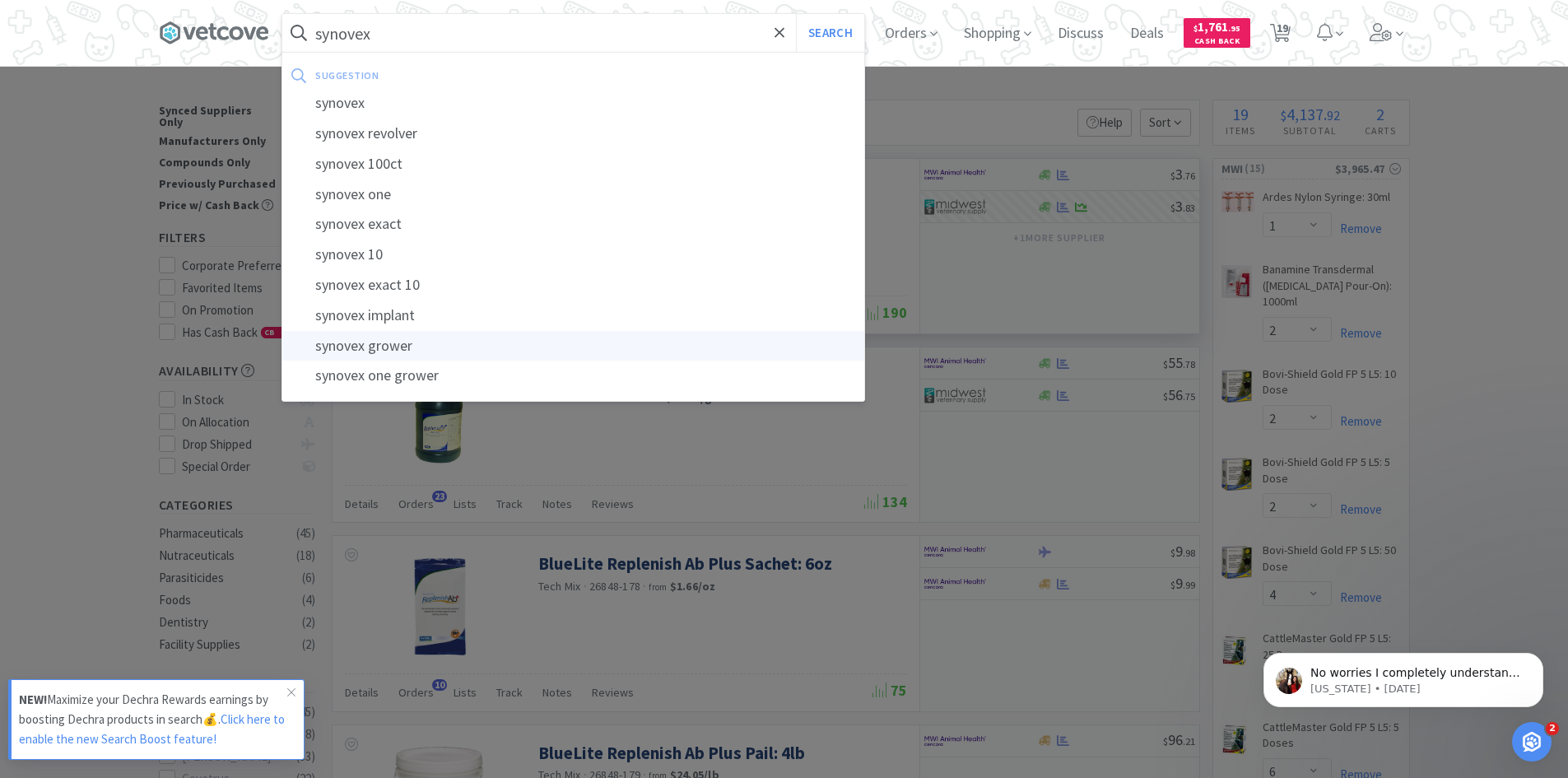
click at [379, 349] on div "synovex grower" at bounding box center [573, 346] width 582 height 30
type input "synovex grower"
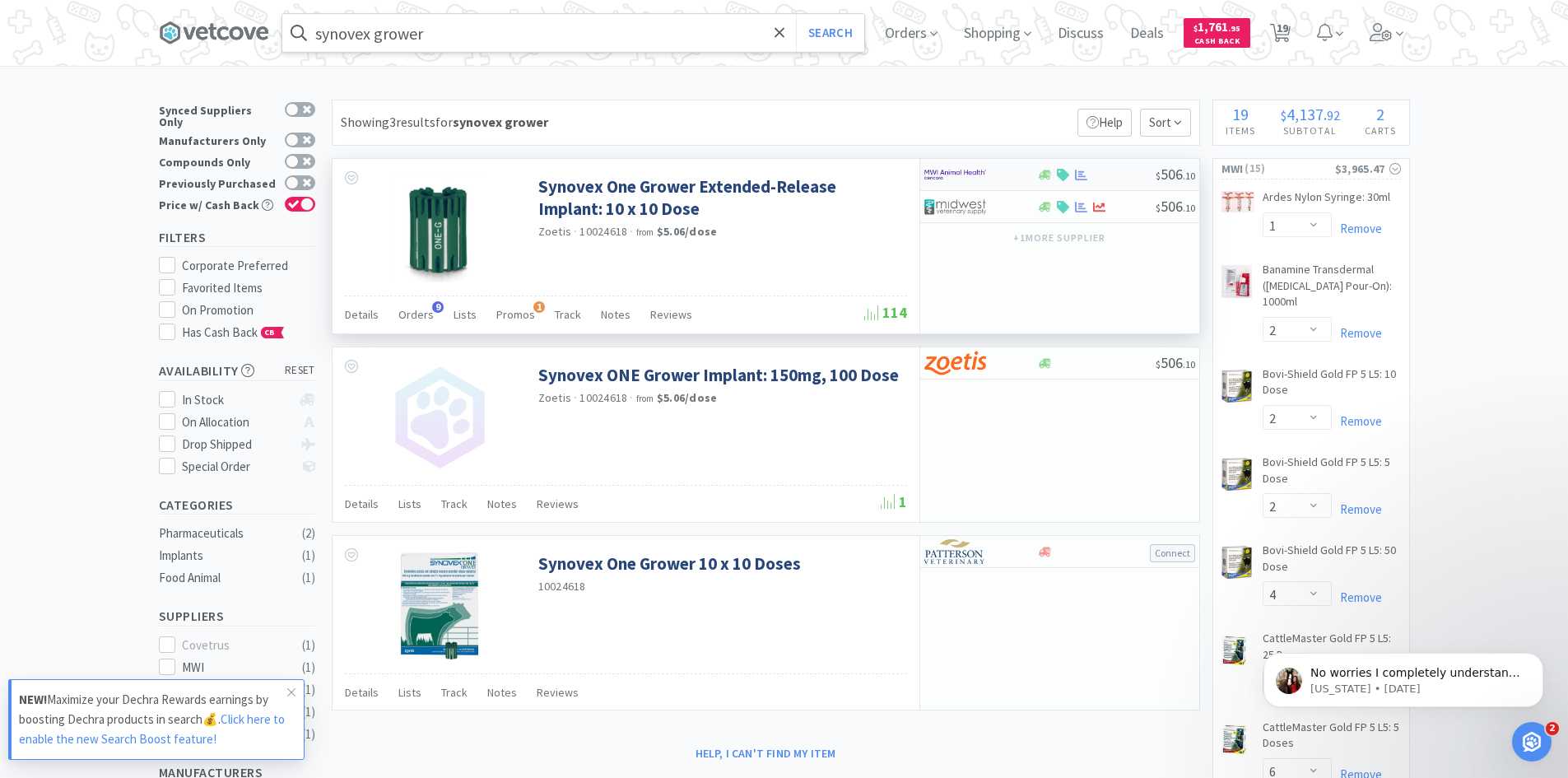
click at [984, 175] on img at bounding box center [955, 174] width 62 height 25
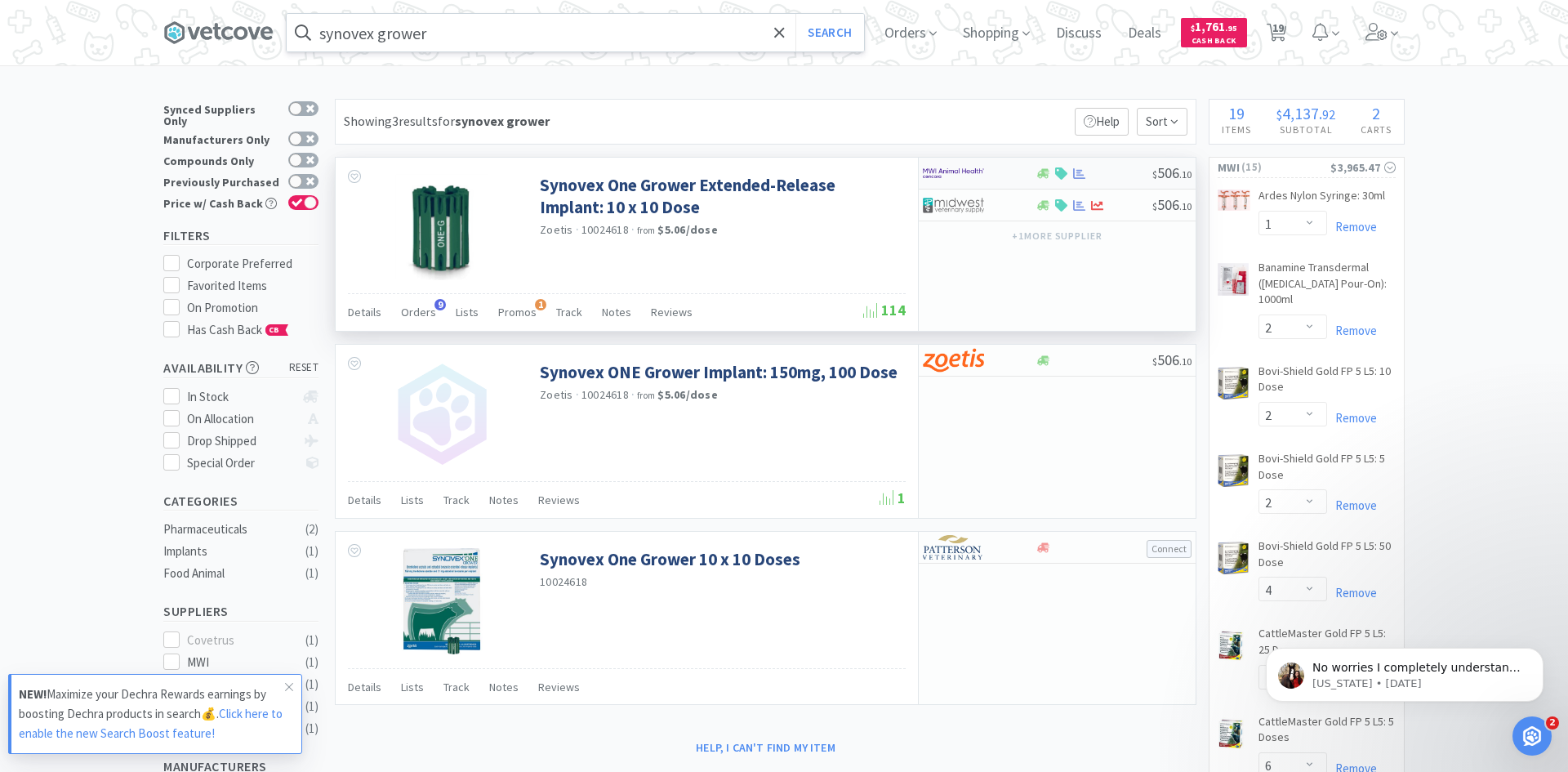
select select "1"
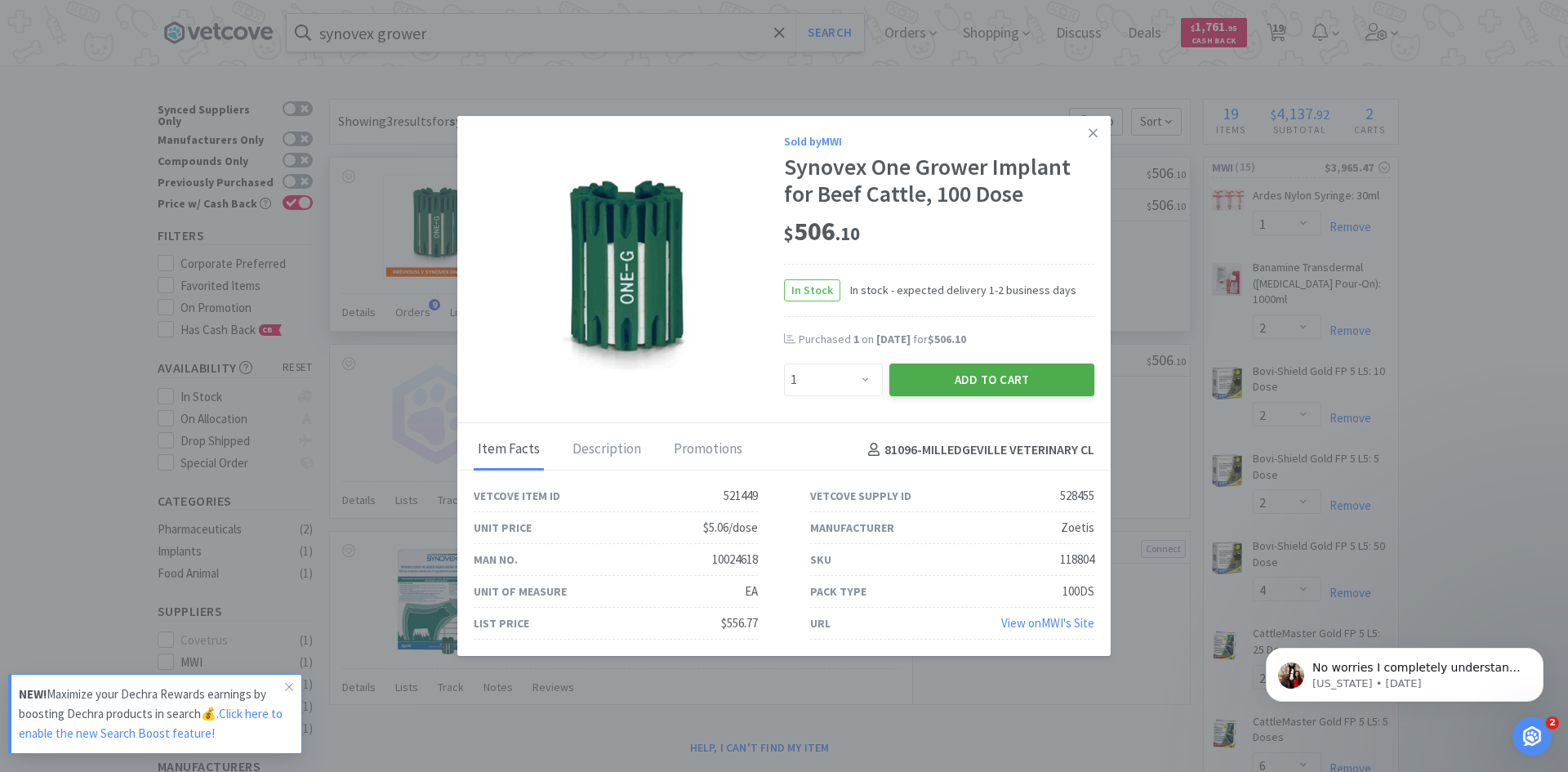
click at [964, 383] on button "Add to Cart" at bounding box center [992, 379] width 205 height 32
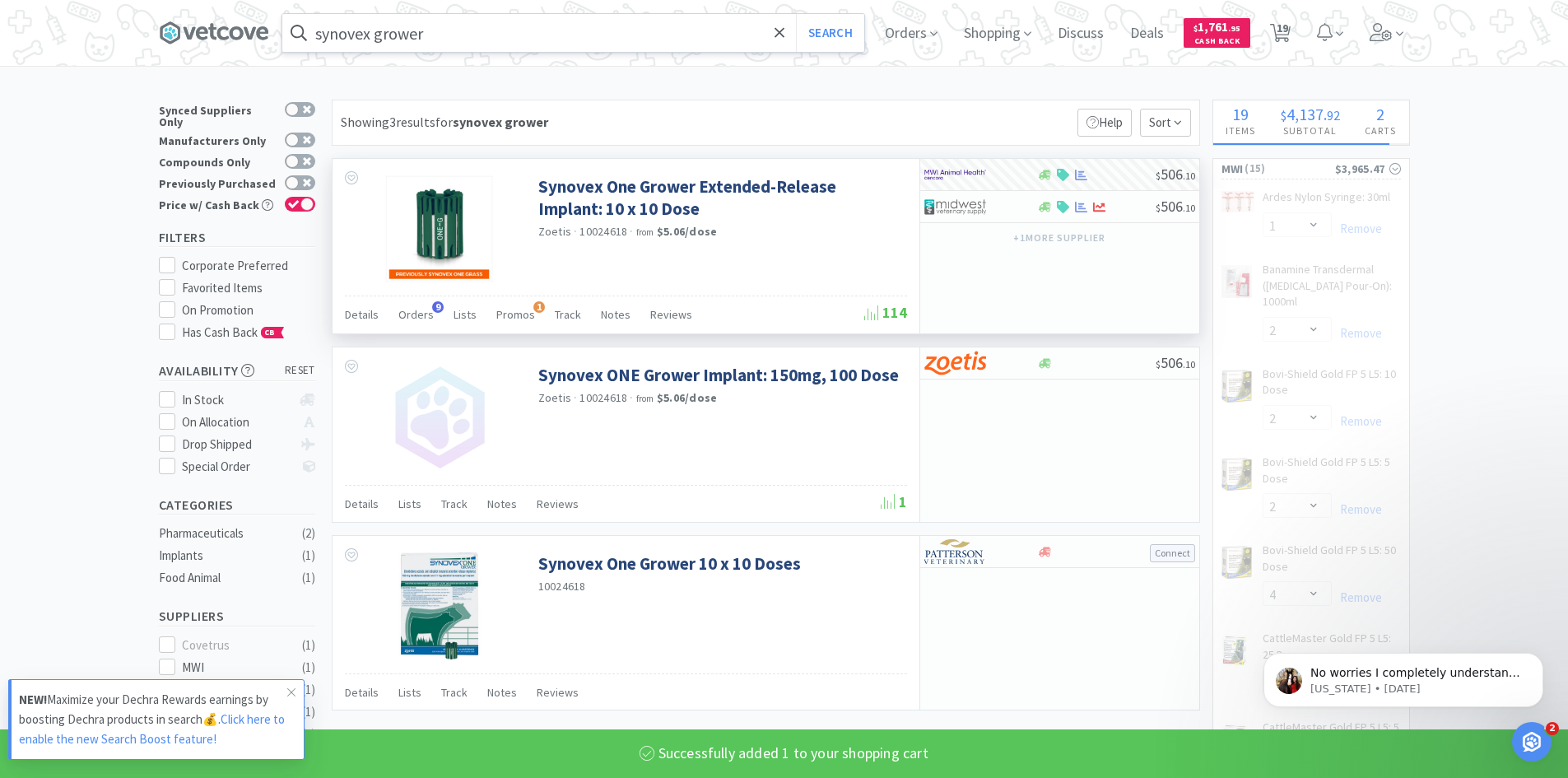
click at [456, 33] on input "synovex grower" at bounding box center [573, 33] width 582 height 38
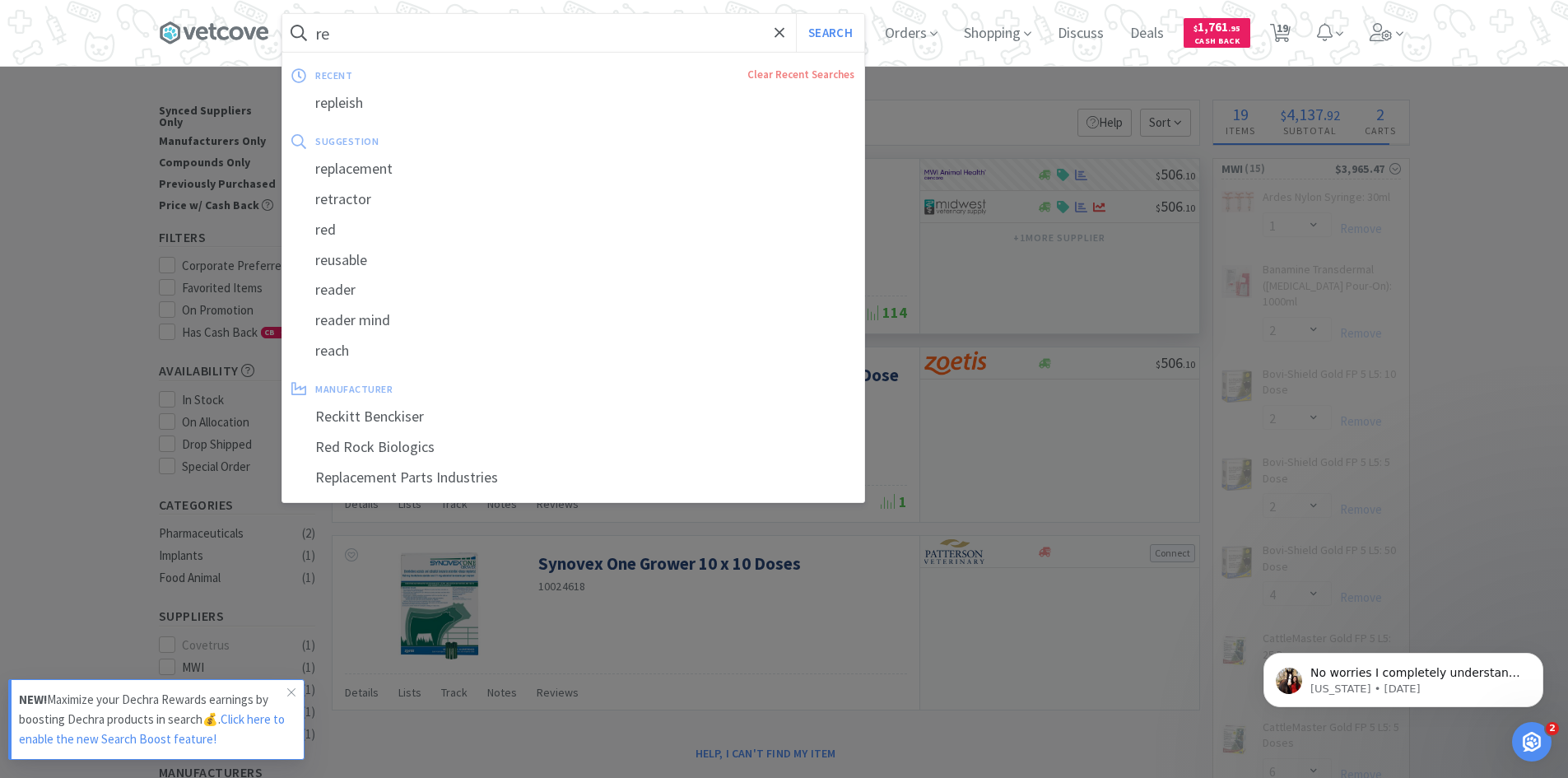
type input "rev"
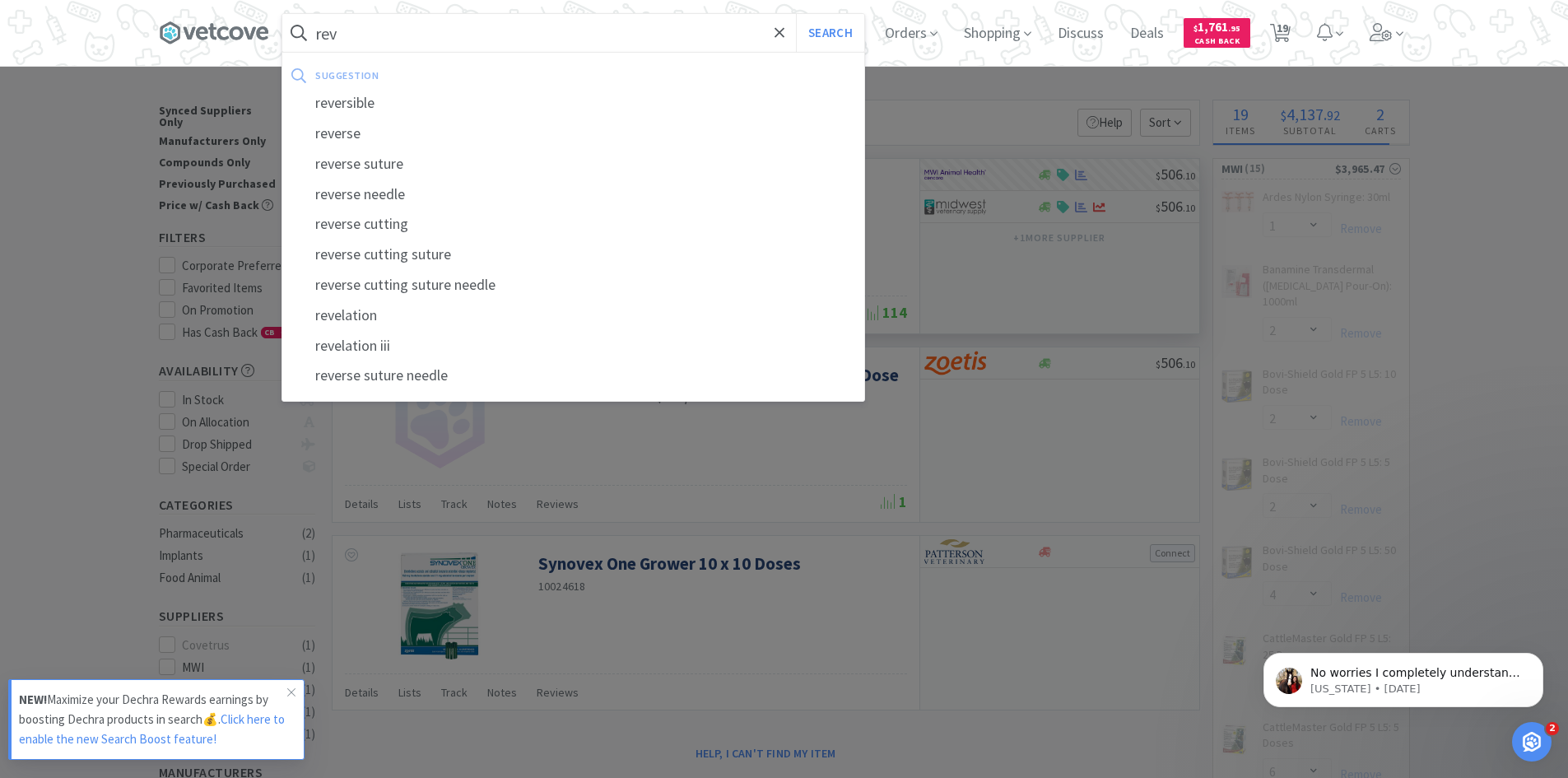
select select "1"
select select "2"
select select "1"
select select "4"
select select "6"
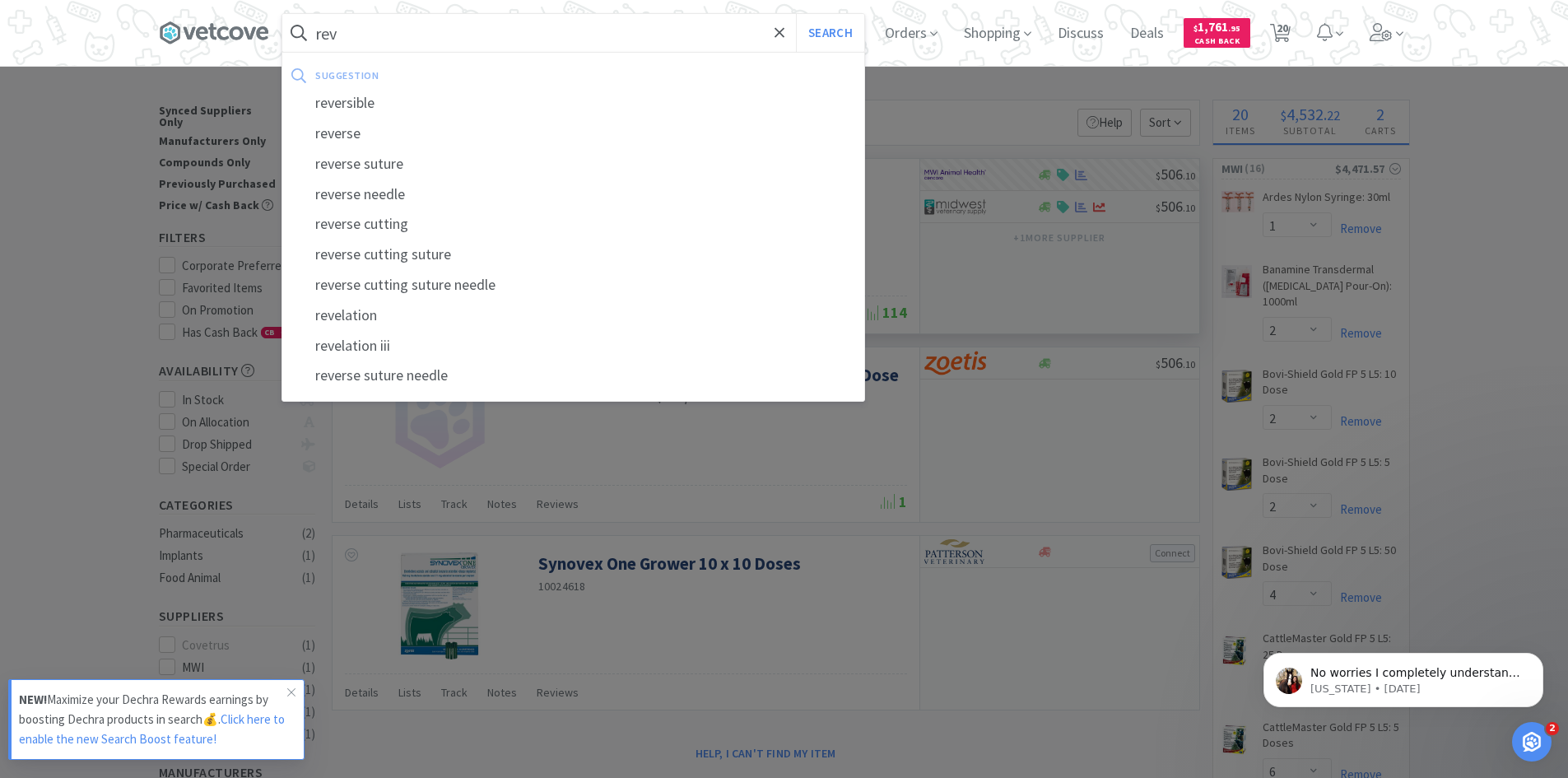
type input "rev"
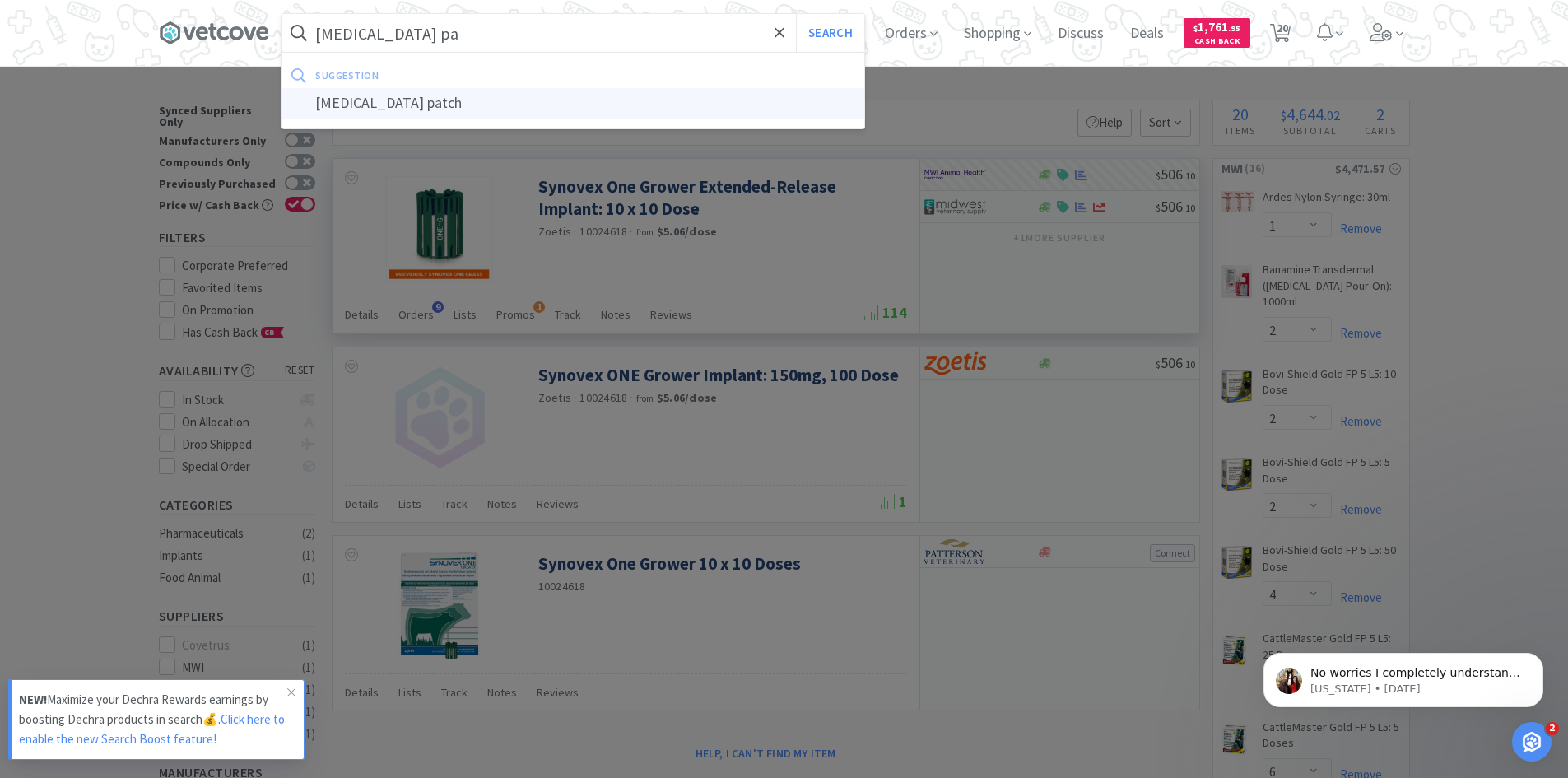
click at [330, 103] on div "[MEDICAL_DATA] patch" at bounding box center [573, 103] width 582 height 30
type input "[MEDICAL_DATA] patch"
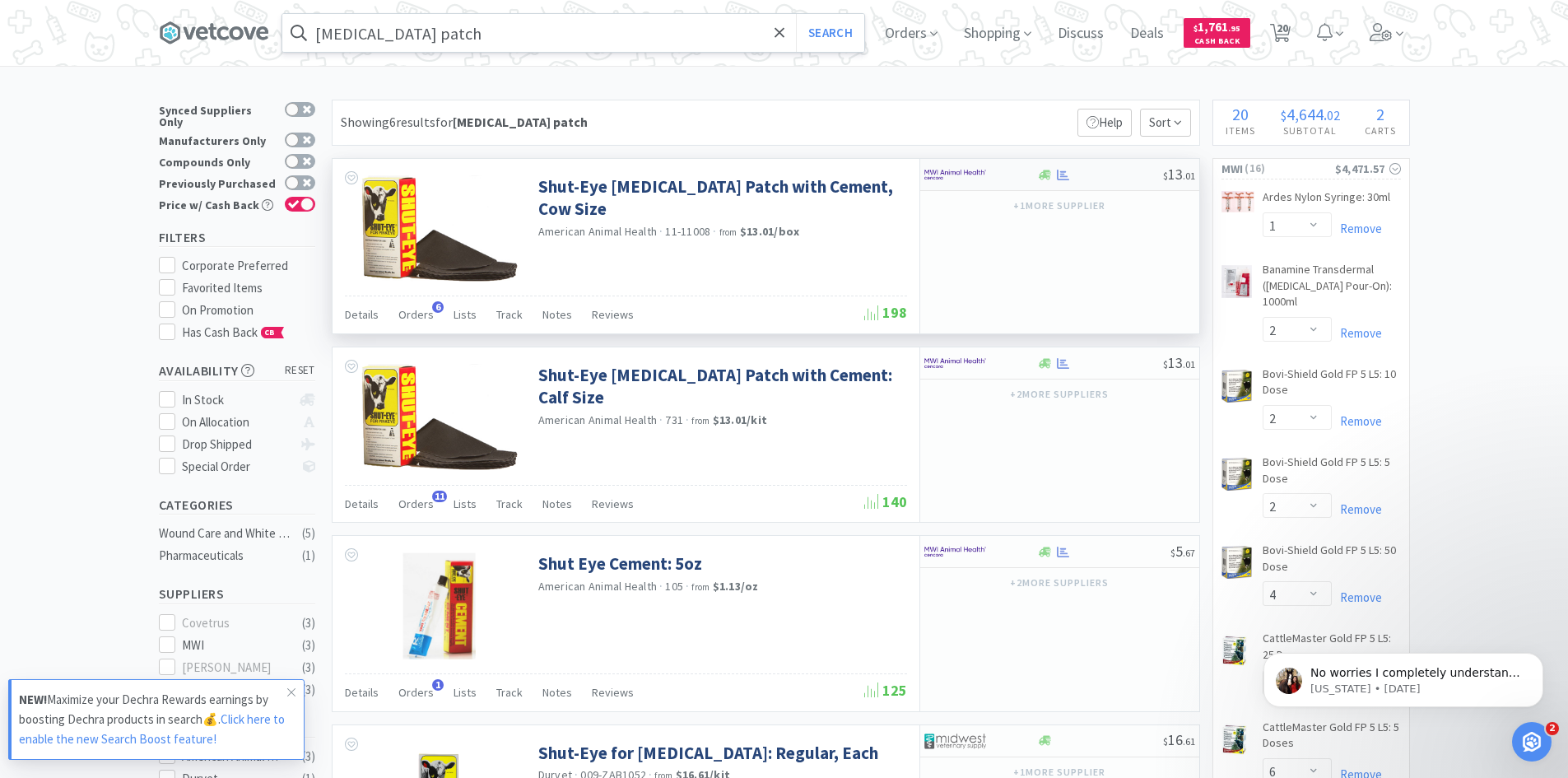
click at [973, 176] on img at bounding box center [955, 174] width 62 height 25
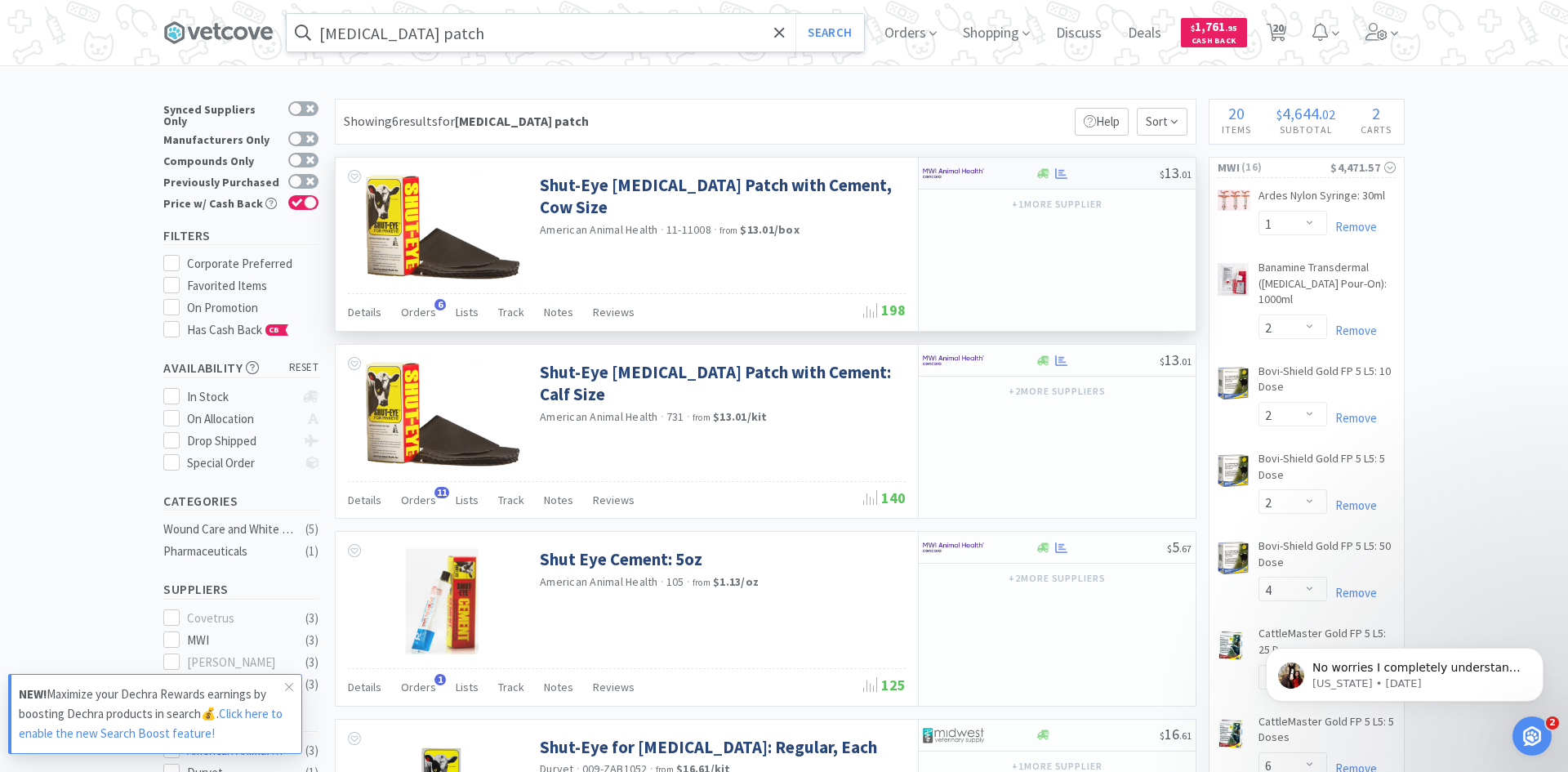
select select "1"
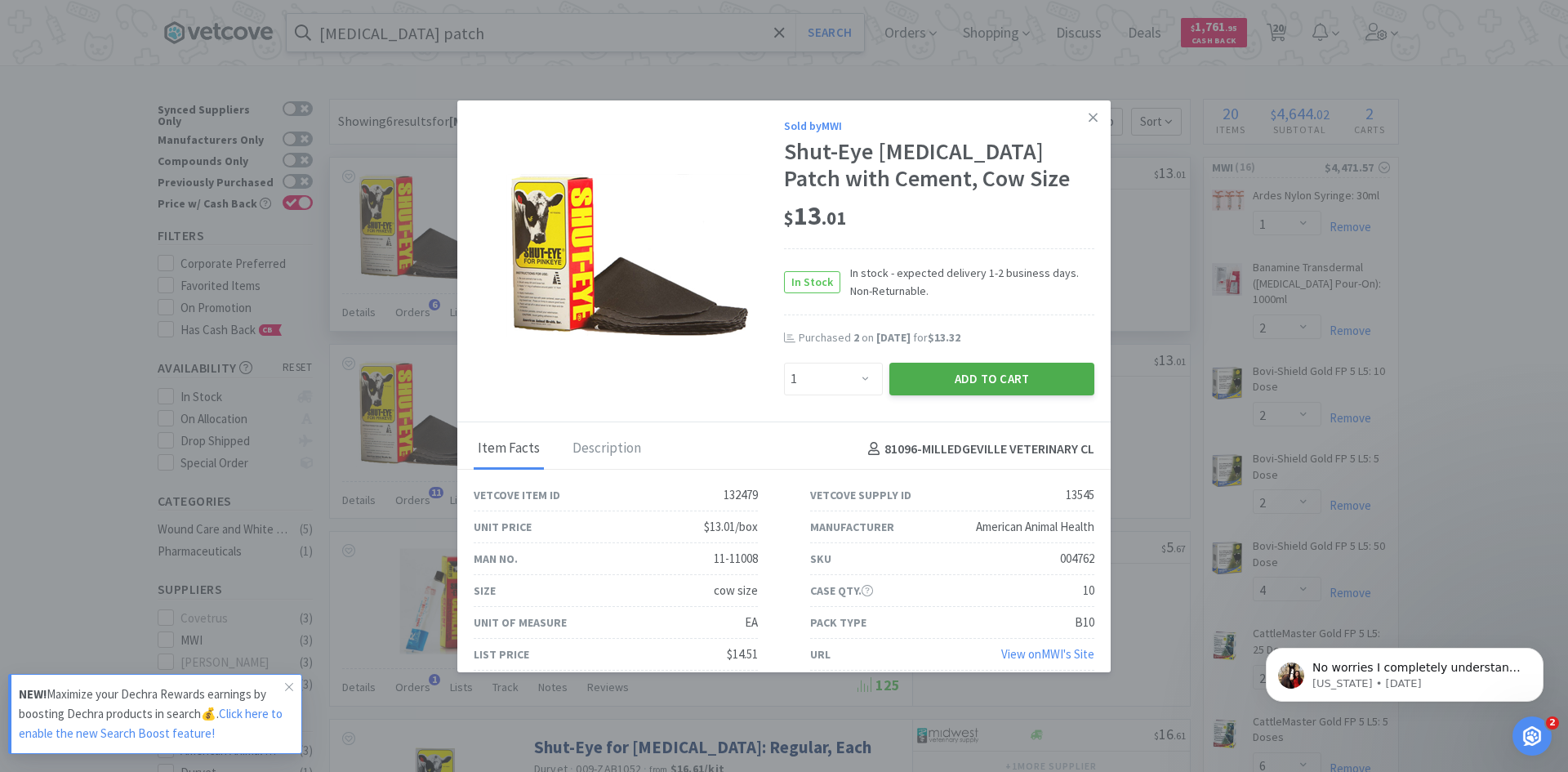
click at [1004, 377] on button "Add to Cart" at bounding box center [992, 378] width 205 height 32
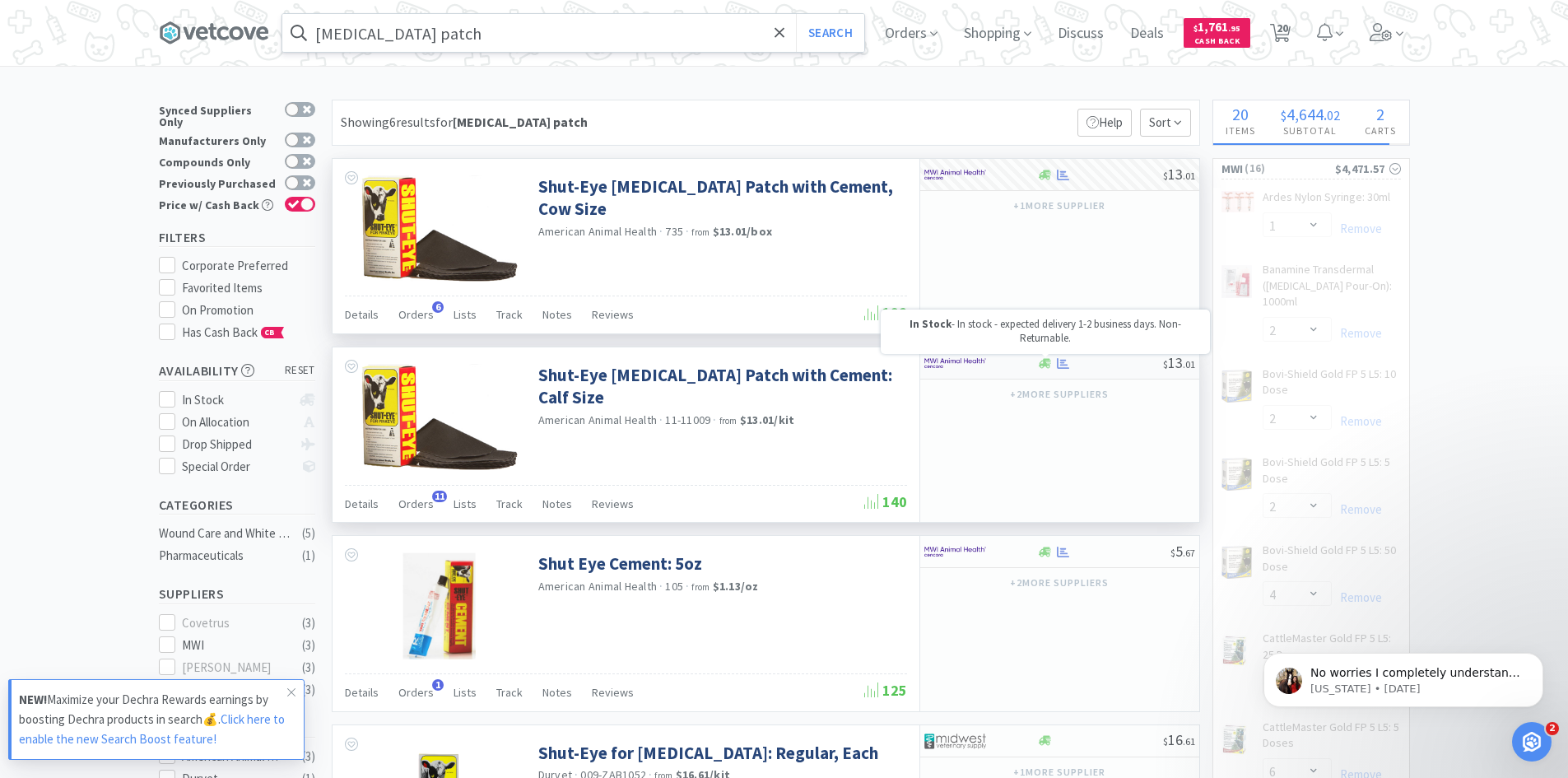
click at [1042, 365] on icon at bounding box center [1045, 362] width 12 height 10
select select "1"
select select "2"
select select "1"
select select "4"
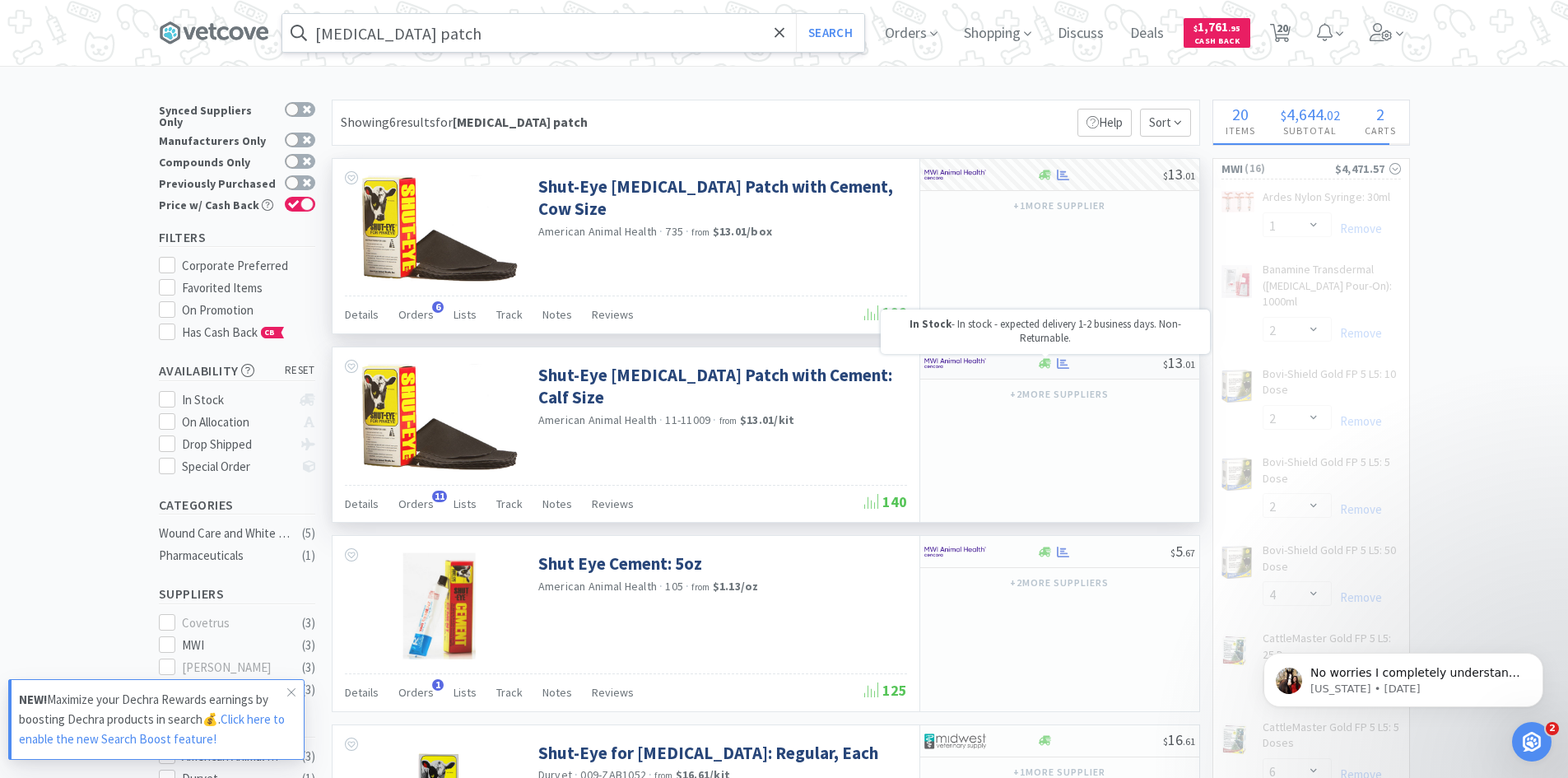
select select "6"
select select "1"
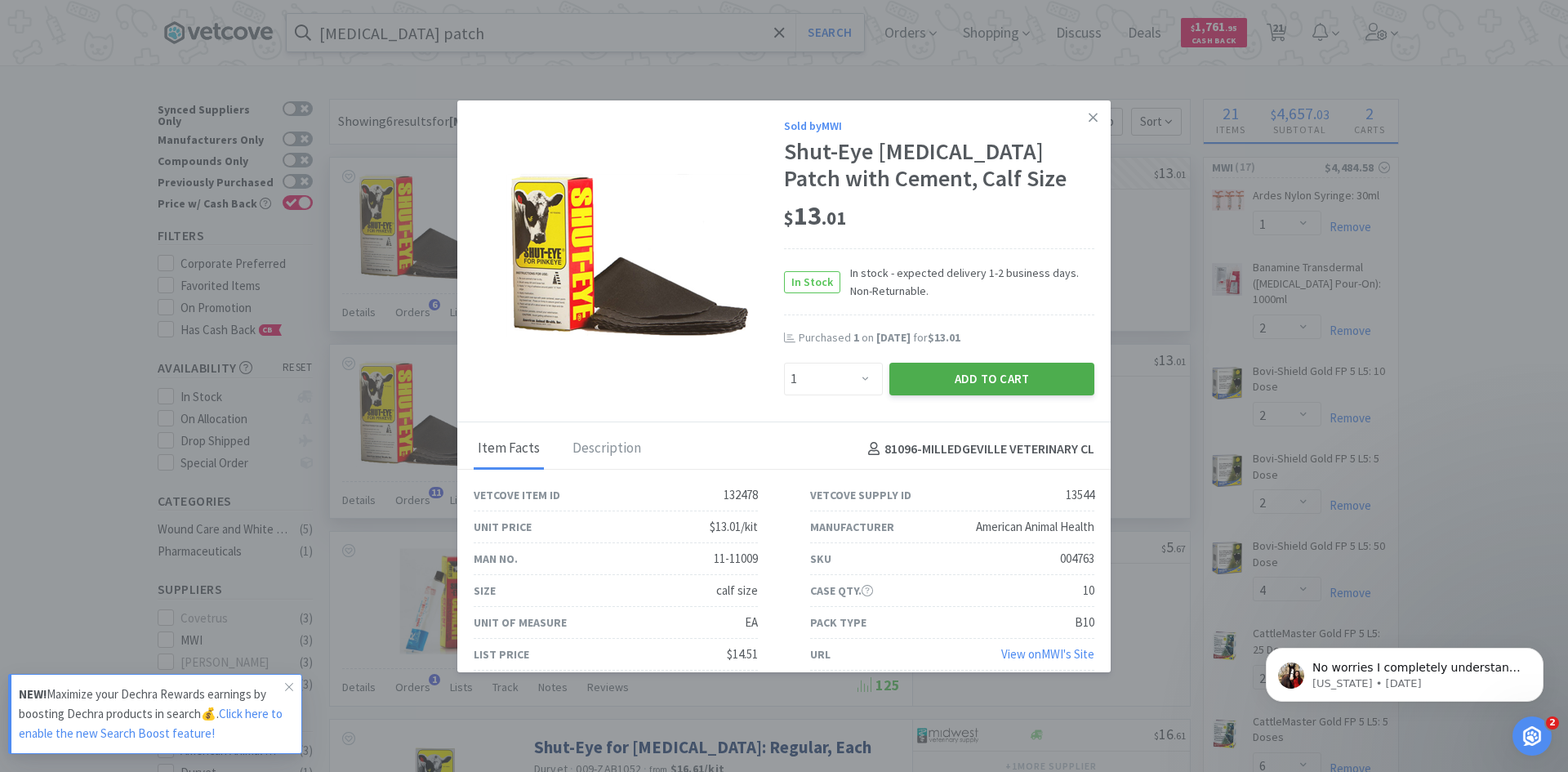
click at [1029, 379] on button "Add to Cart" at bounding box center [992, 378] width 205 height 32
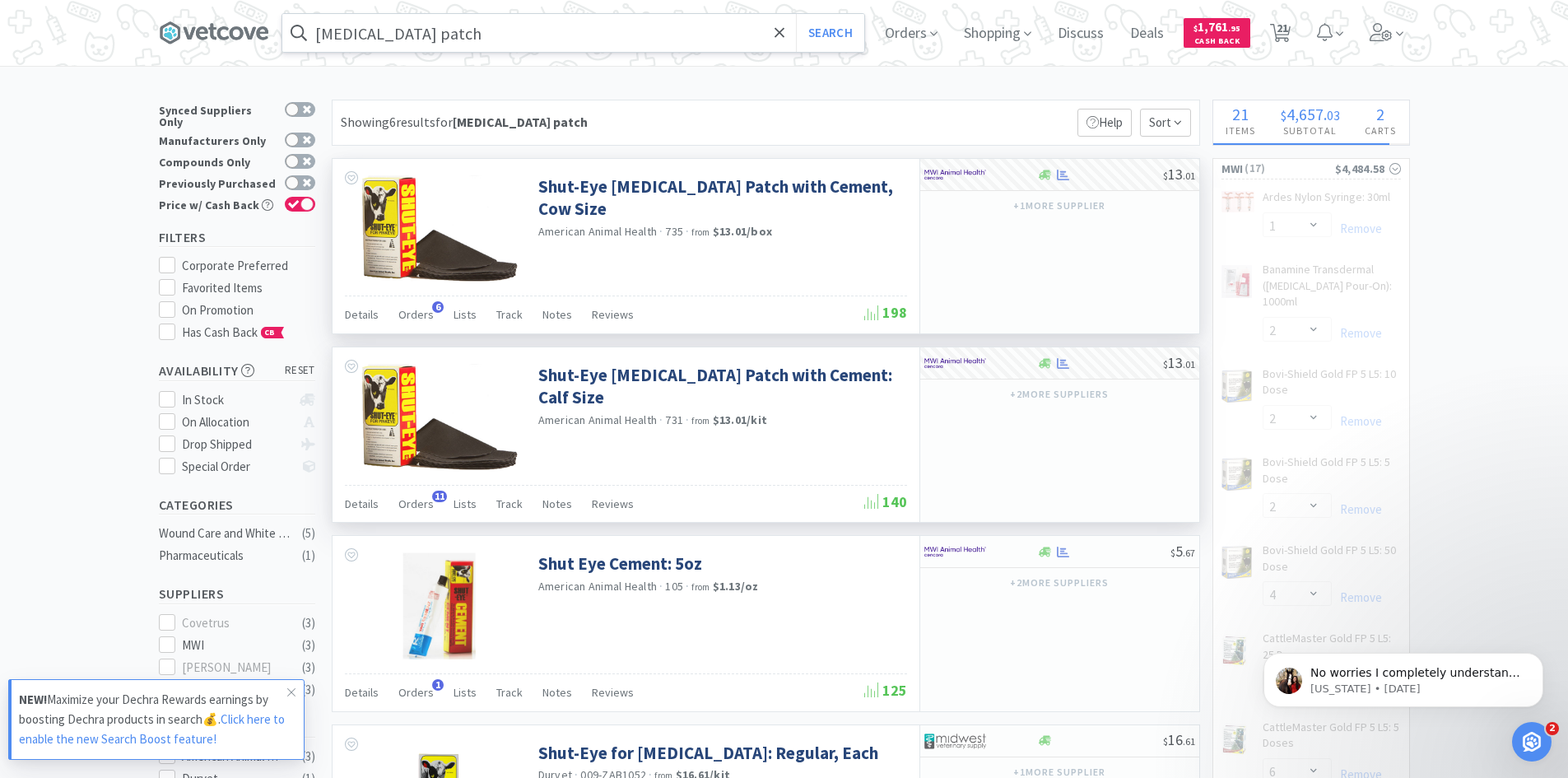
click at [438, 46] on input "[MEDICAL_DATA] patch" at bounding box center [573, 33] width 582 height 38
select select "1"
select select "2"
select select "1"
select select "4"
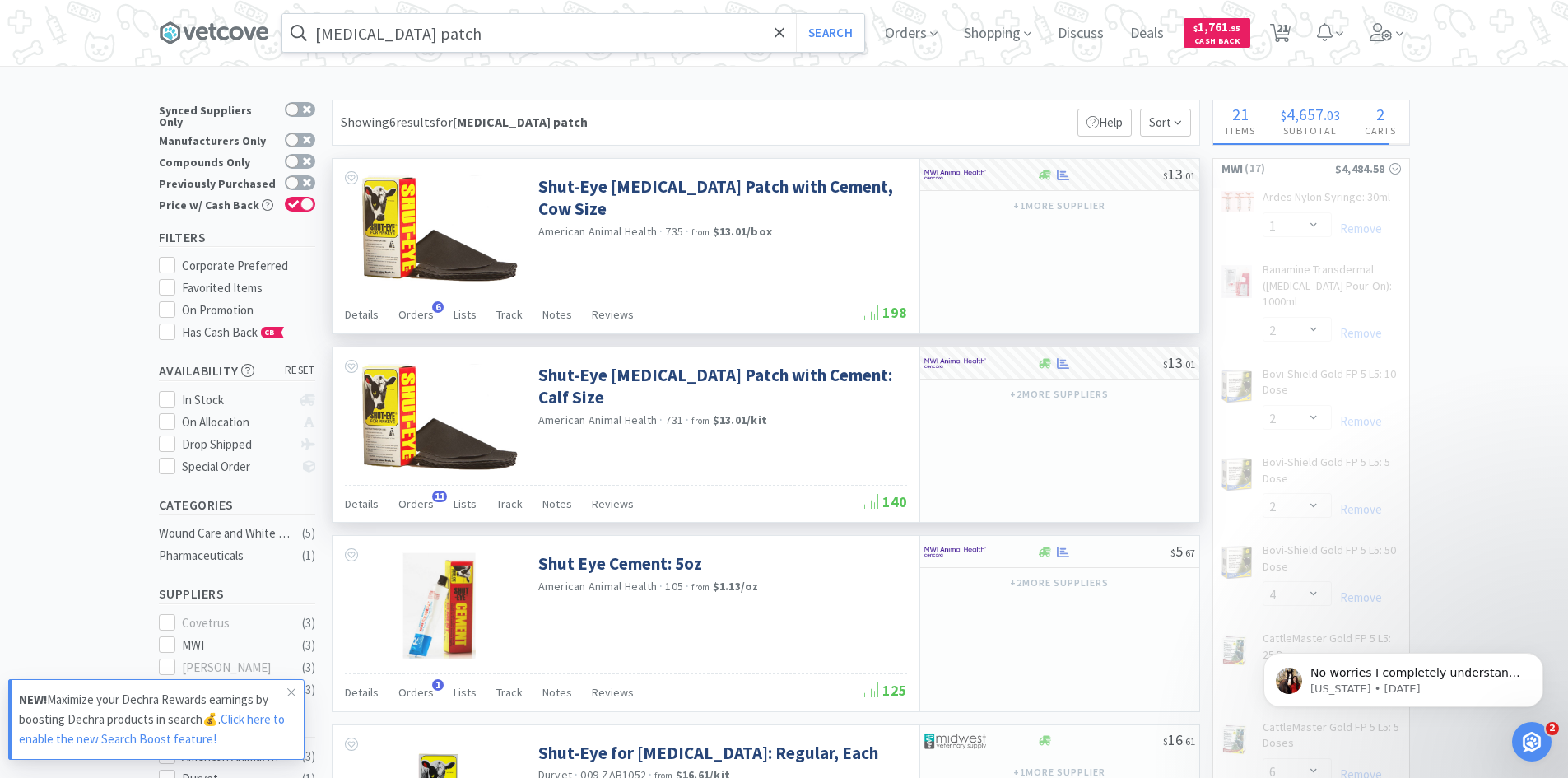
select select "6"
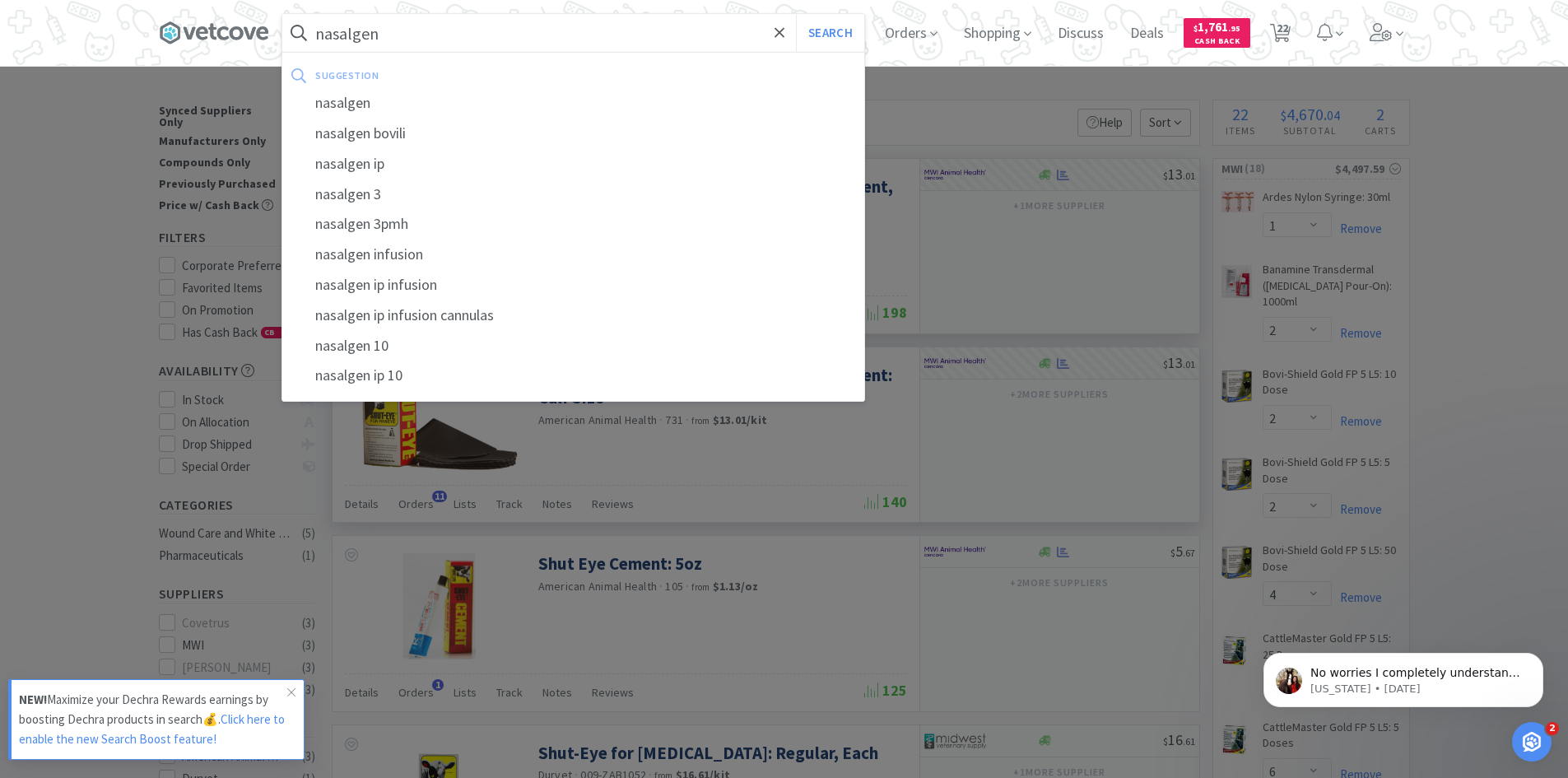
type input "nasalgen"
click at [796, 14] on button "Search" at bounding box center [830, 33] width 68 height 38
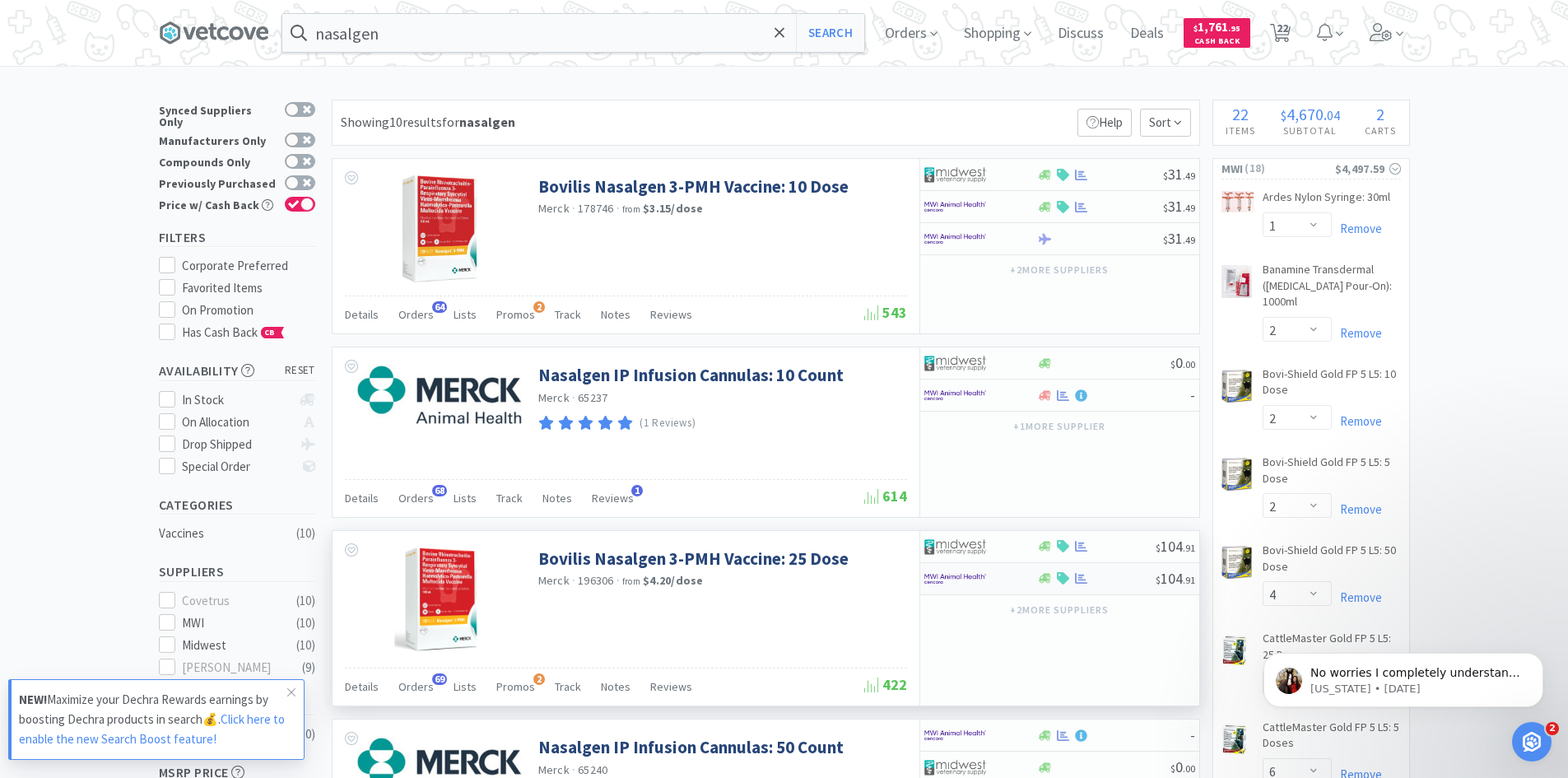
click at [1007, 581] on div at bounding box center [969, 579] width 90 height 28
select select "1"
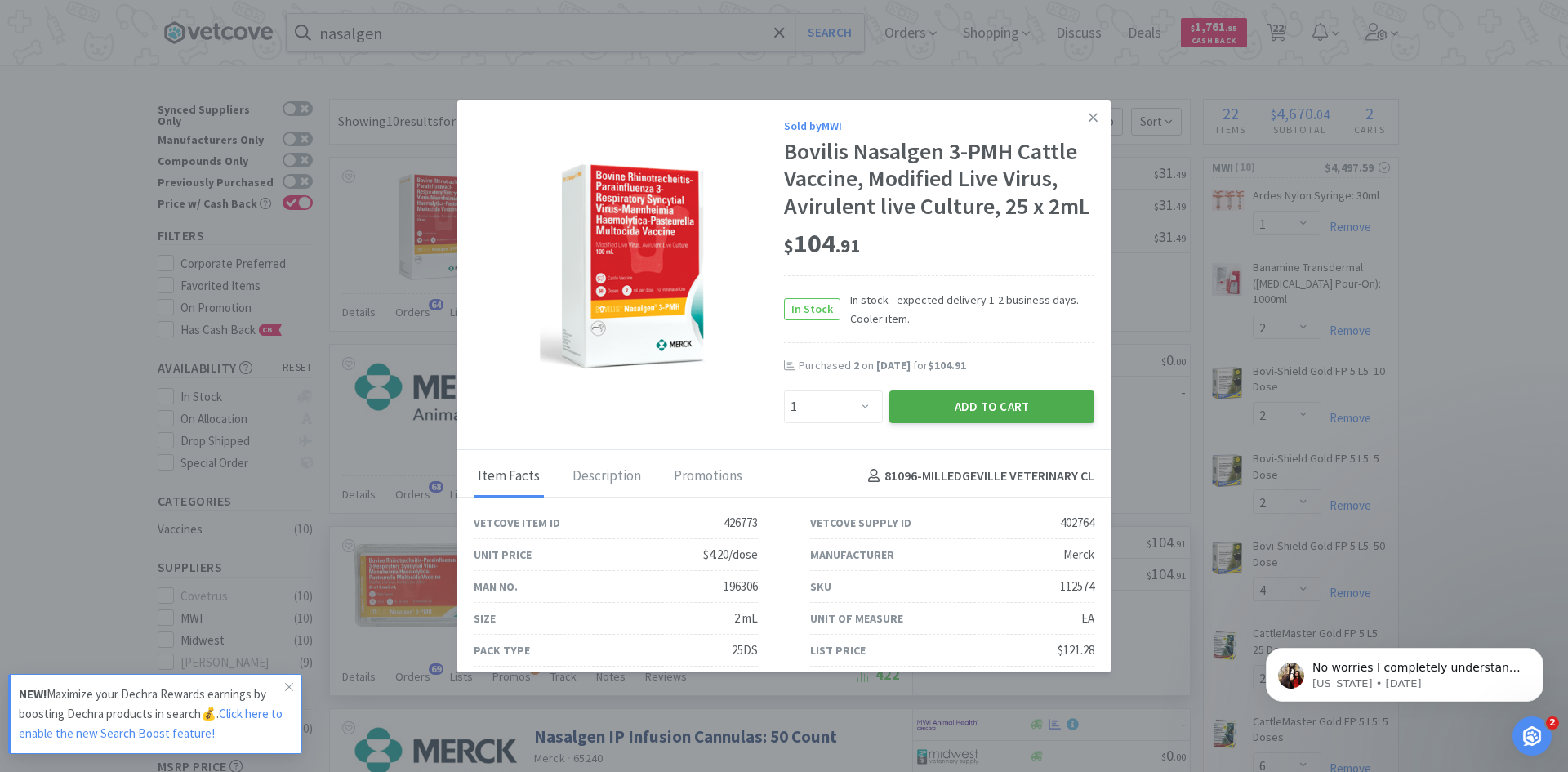
click at [955, 411] on button "Add to Cart" at bounding box center [992, 406] width 205 height 32
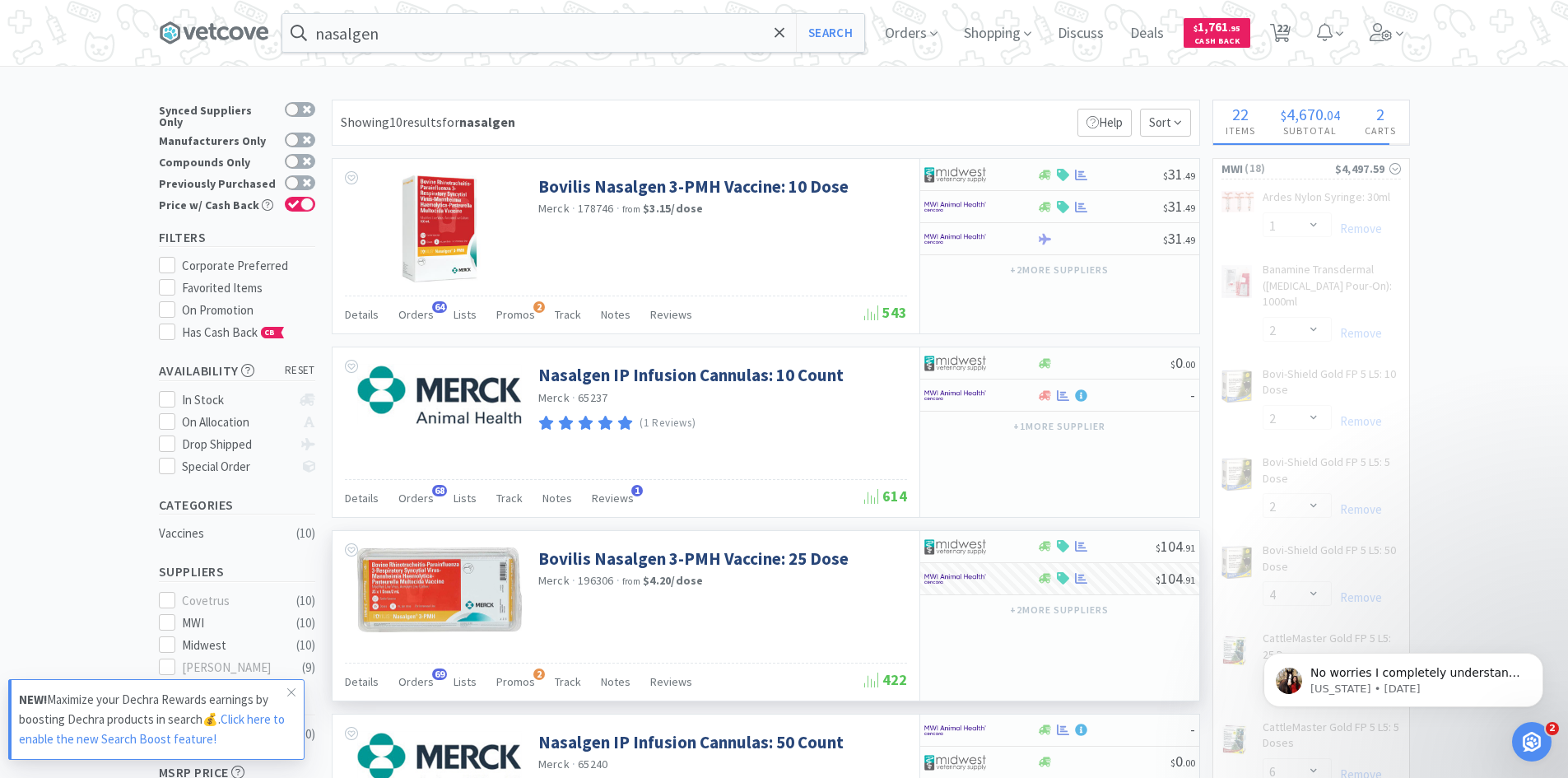
select select "1"
select select "20"
select select "6"
select select "16"
select select "1"
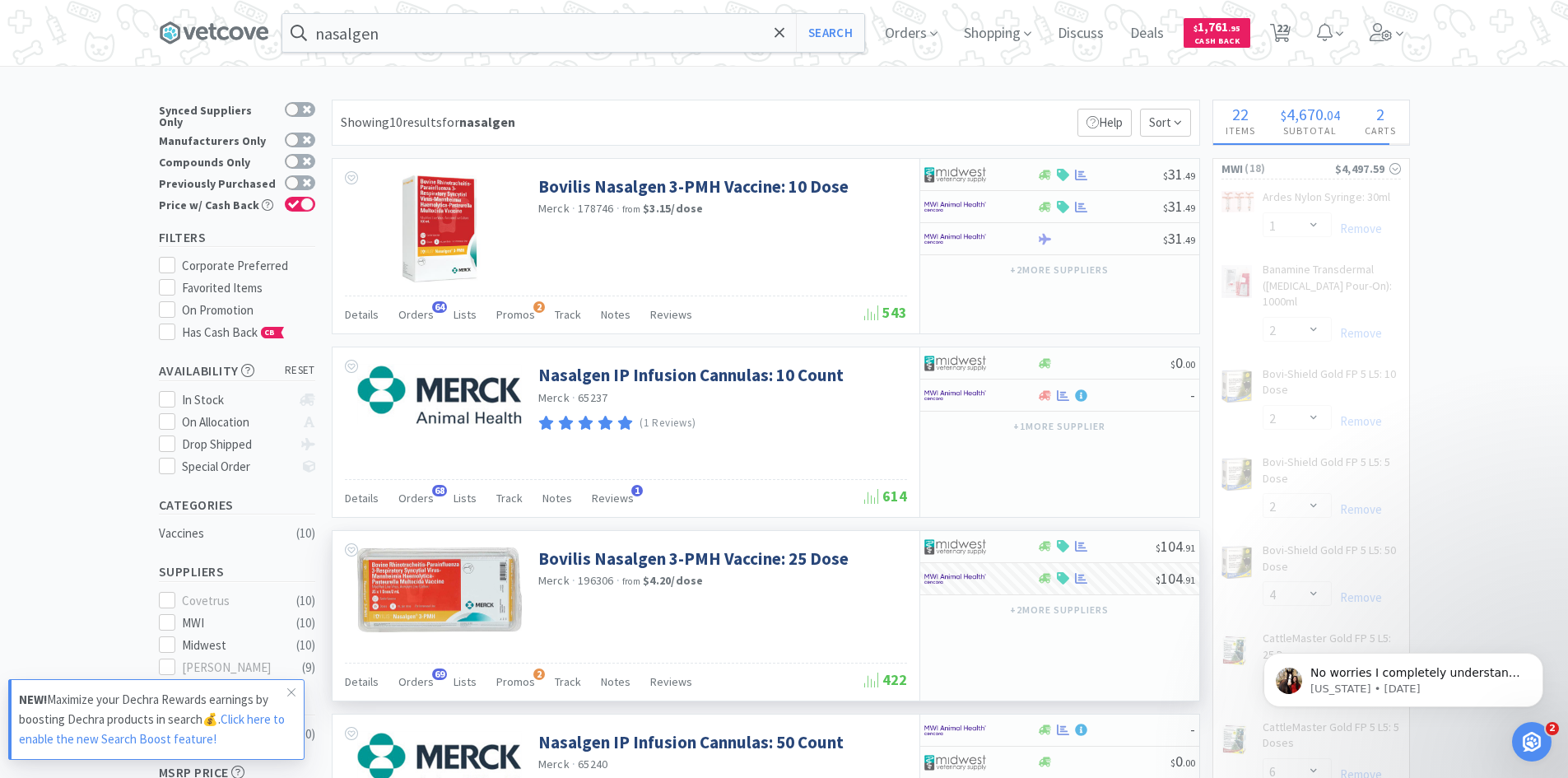
select select "2"
select select "1"
select select "4"
select select "6"
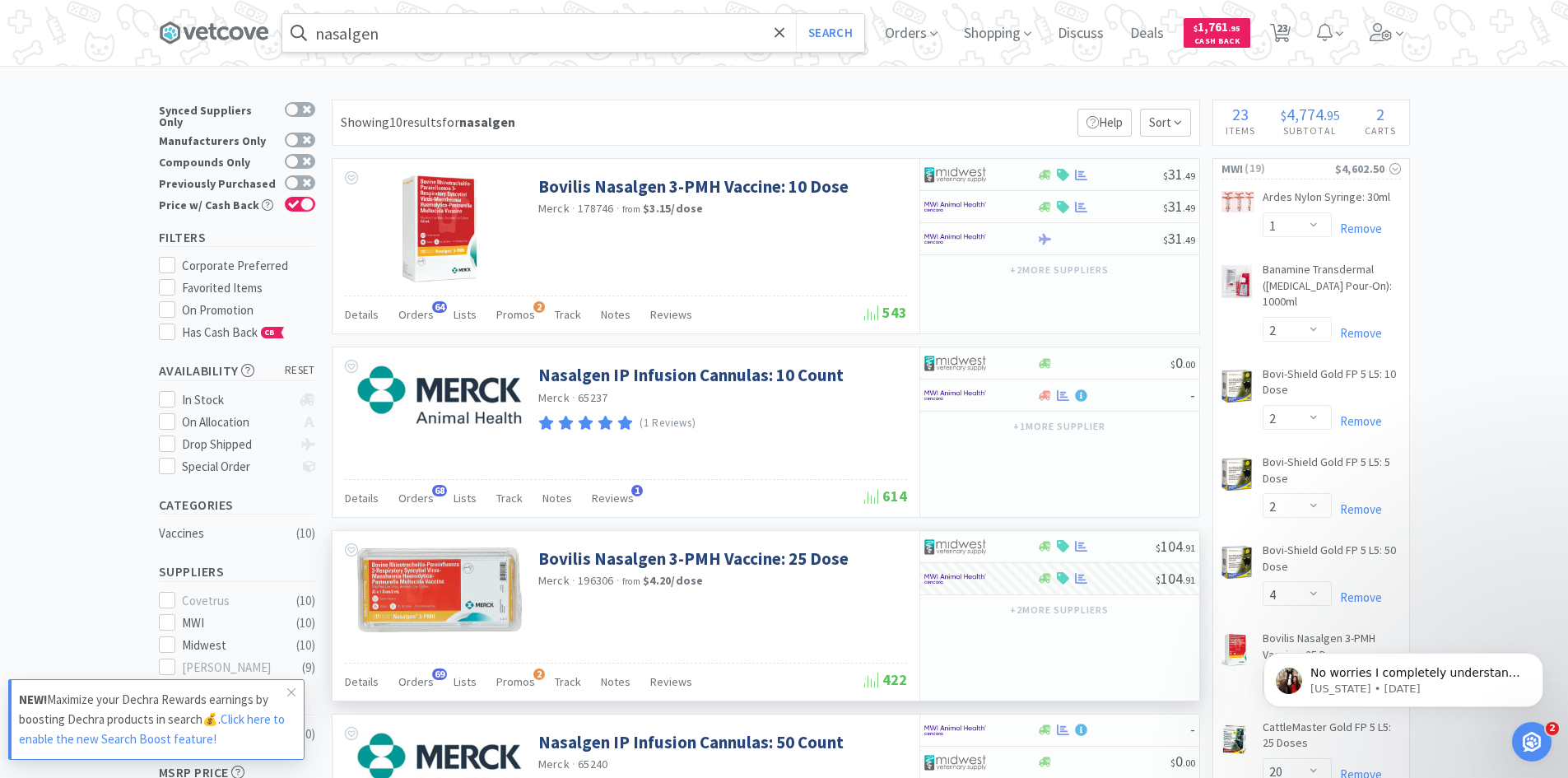
click at [437, 40] on input "nasalgen" at bounding box center [573, 33] width 582 height 38
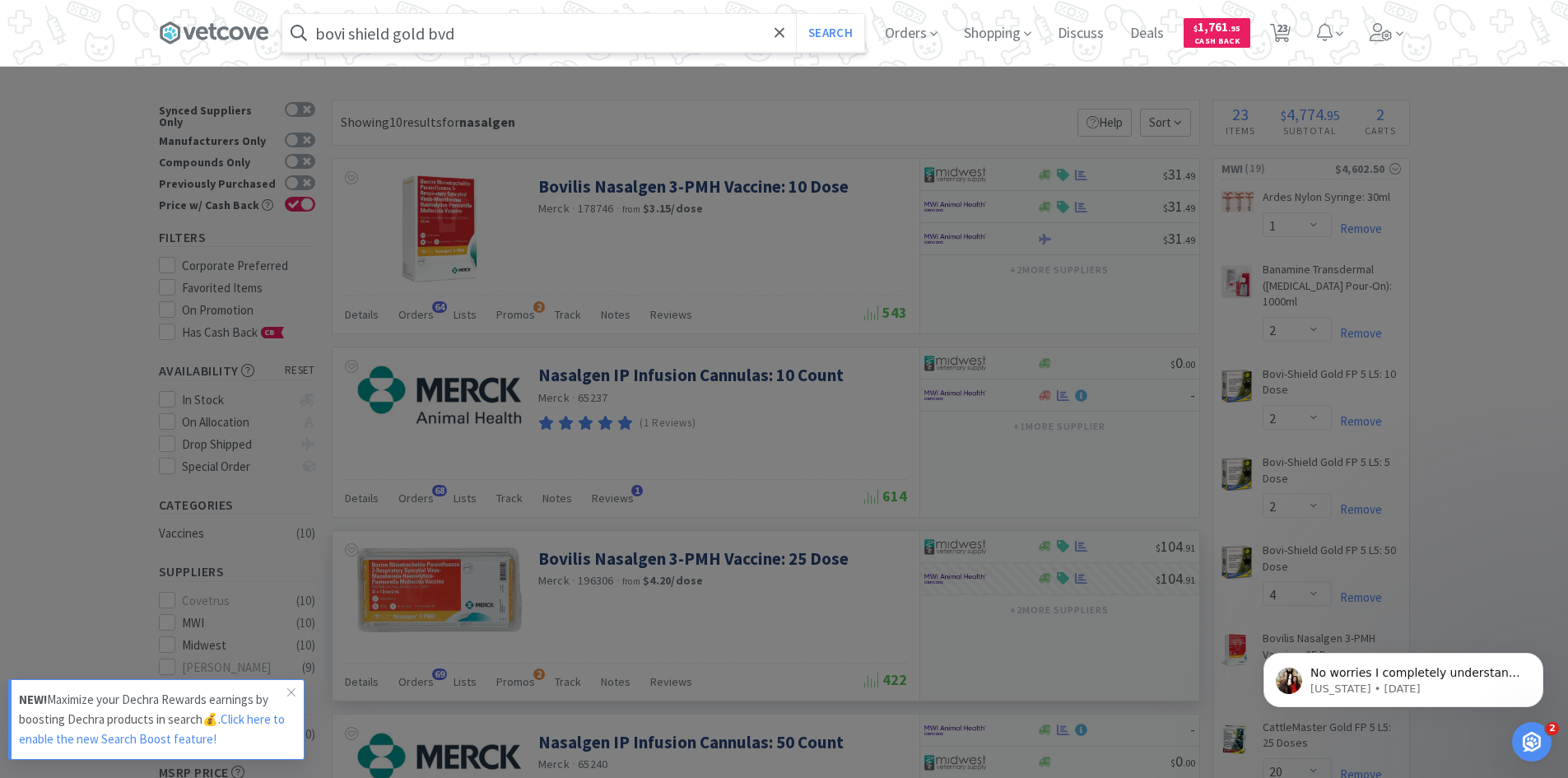
type input "bovi shield gold bvd"
click at [796, 14] on button "Search" at bounding box center [830, 33] width 68 height 38
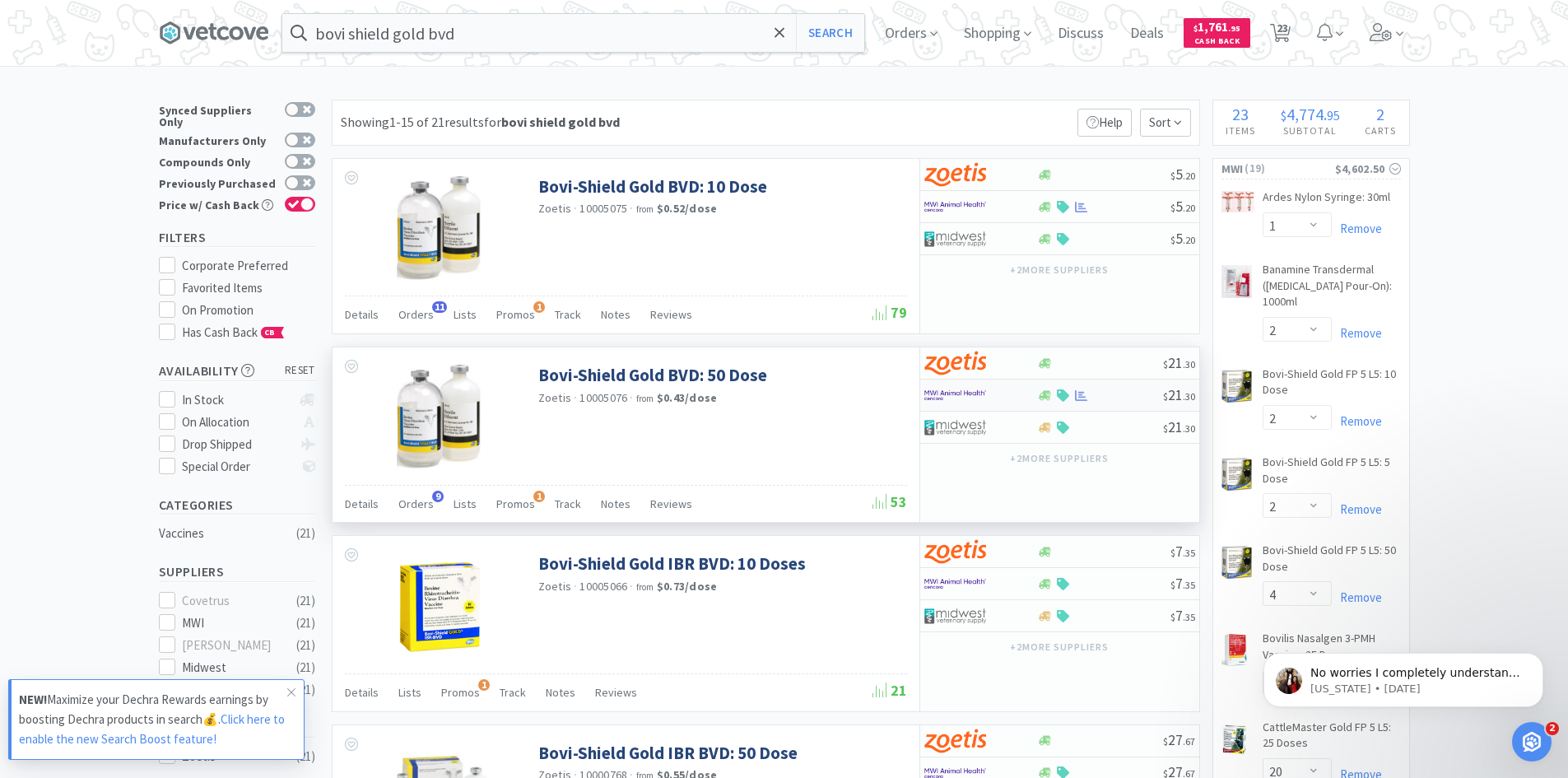
click at [994, 397] on div at bounding box center [969, 395] width 90 height 28
select select "1"
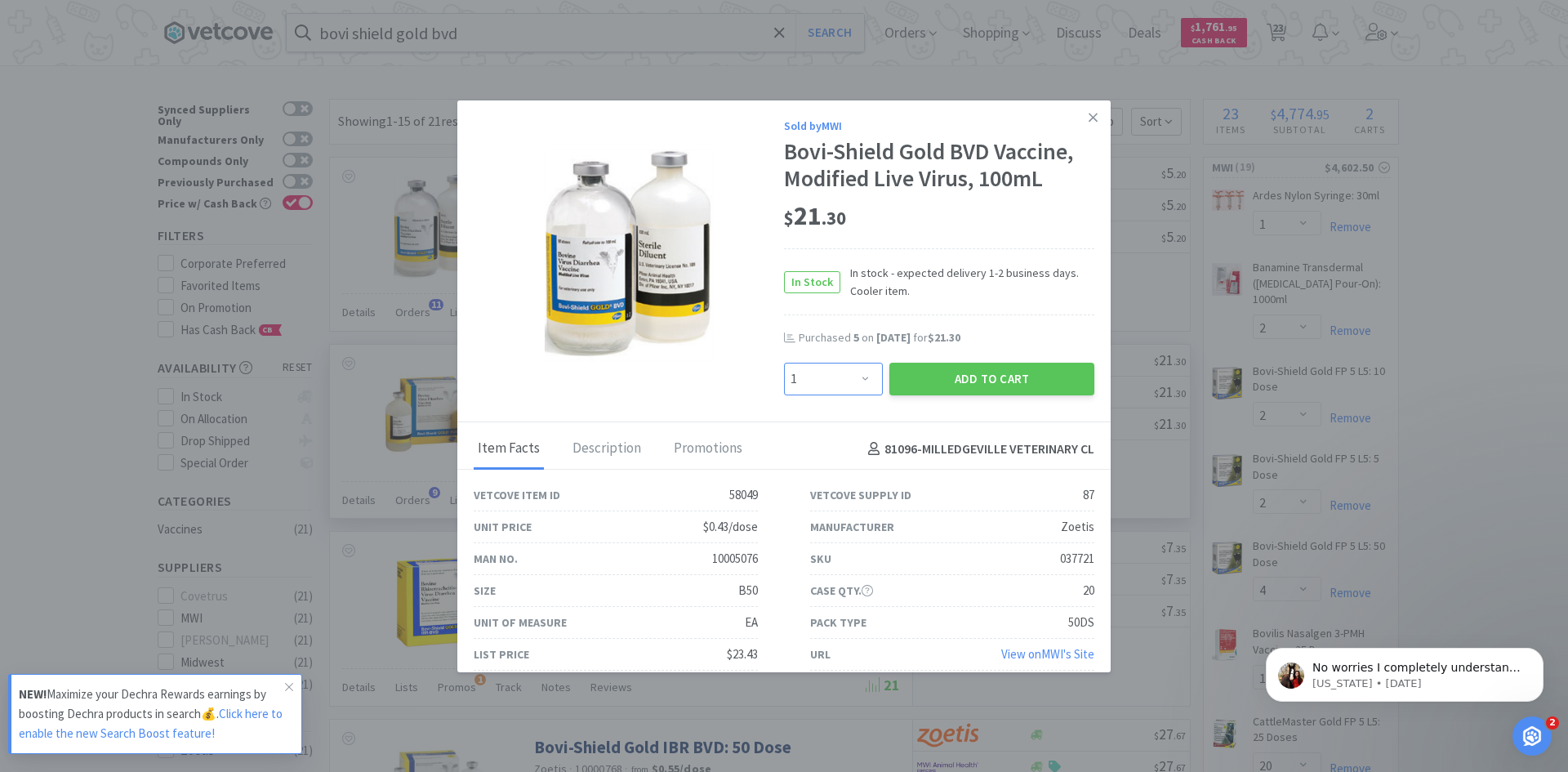
click at [799, 376] on select "Enter Quantity 1 2 3 4 5 6 7 8 9 10 11 12 13 14 15 16 17 18 19 20 Enter Quantity" at bounding box center [834, 378] width 99 height 32
type input "40"
click at [941, 373] on button "Add to Cart" at bounding box center [992, 378] width 205 height 32
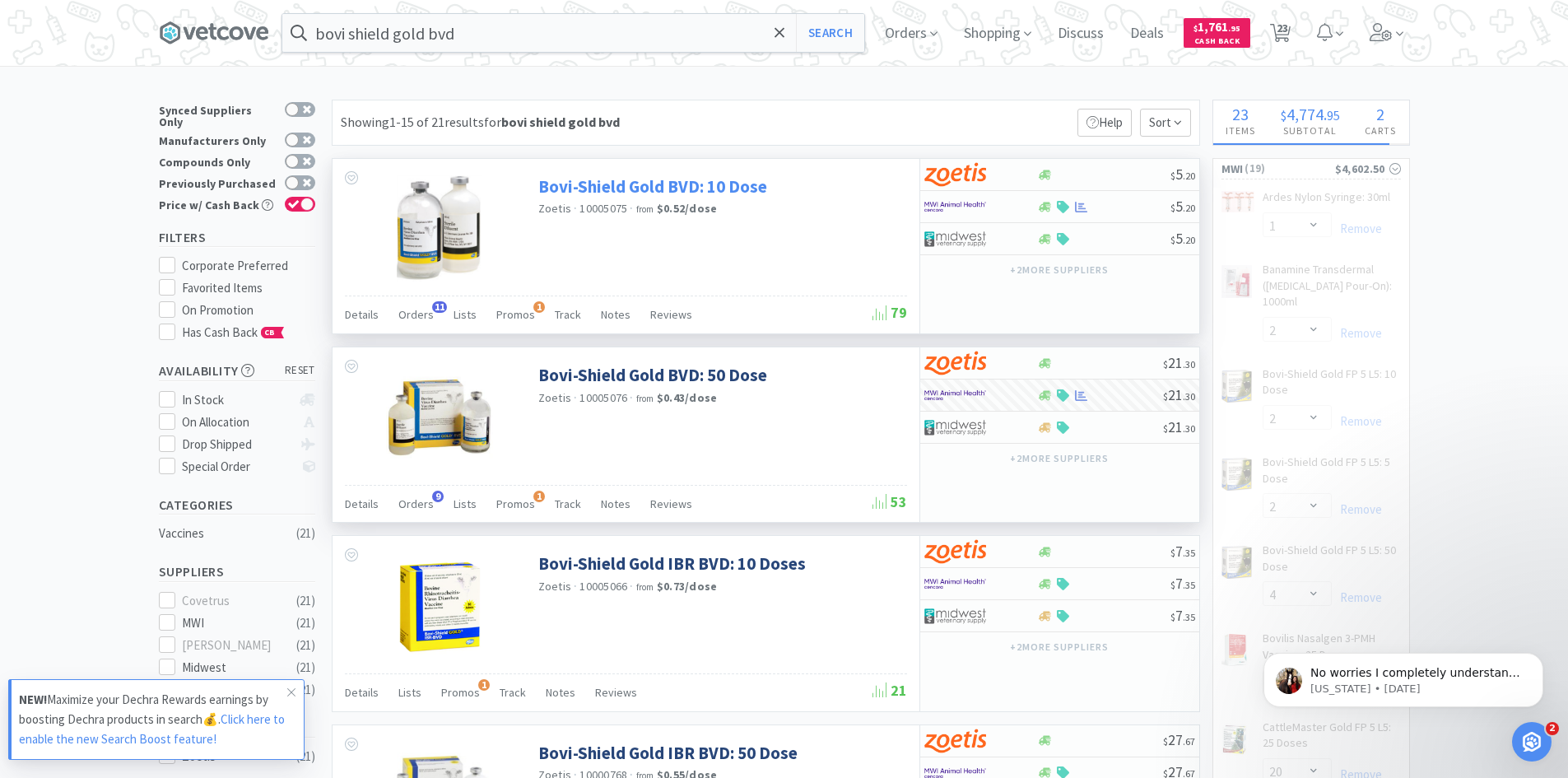
select select "2"
select select "4"
select select "1"
select select "20"
select select "6"
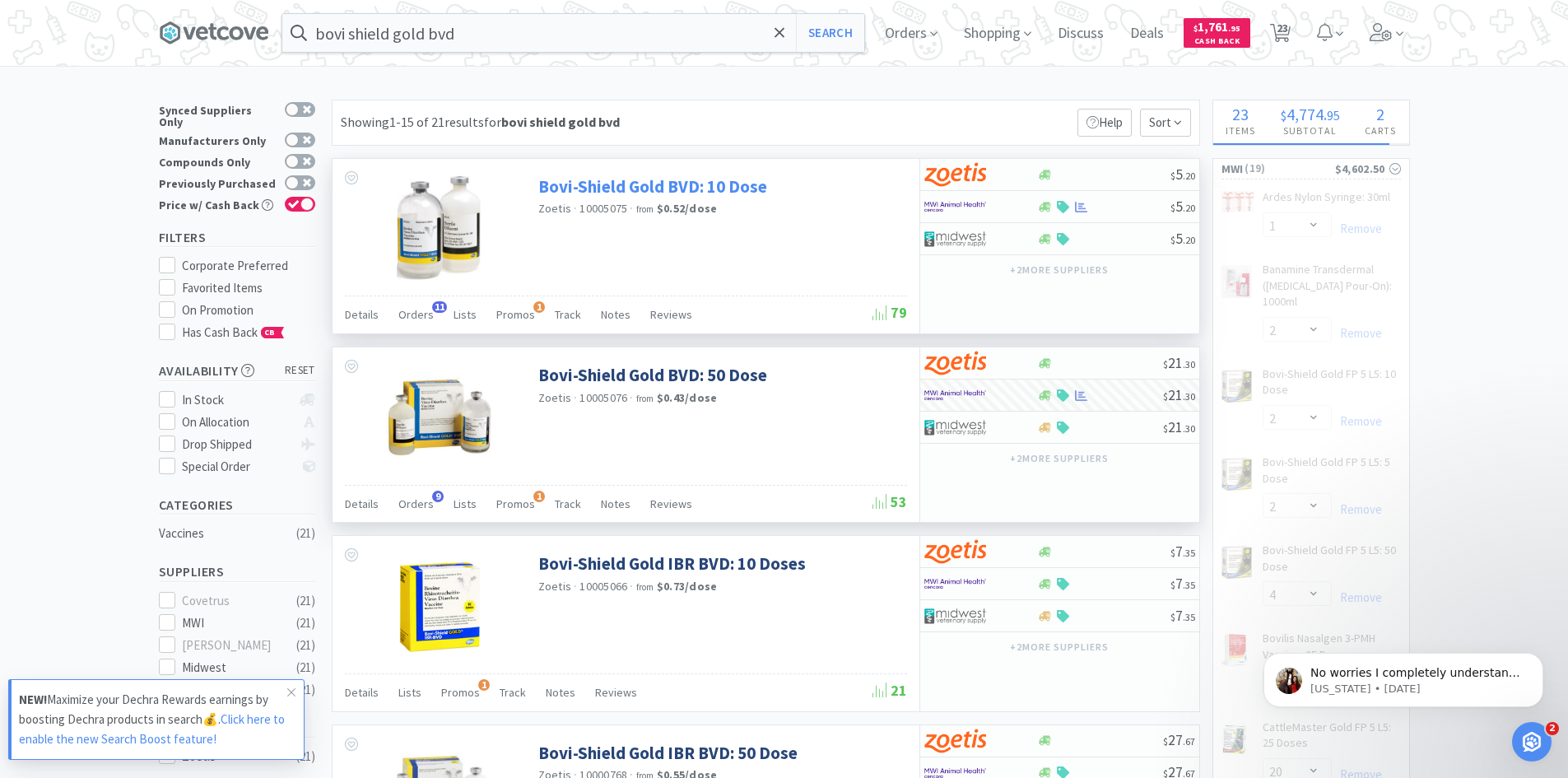
select select "16"
select select "1"
select select "2"
select select "1"
select select "4"
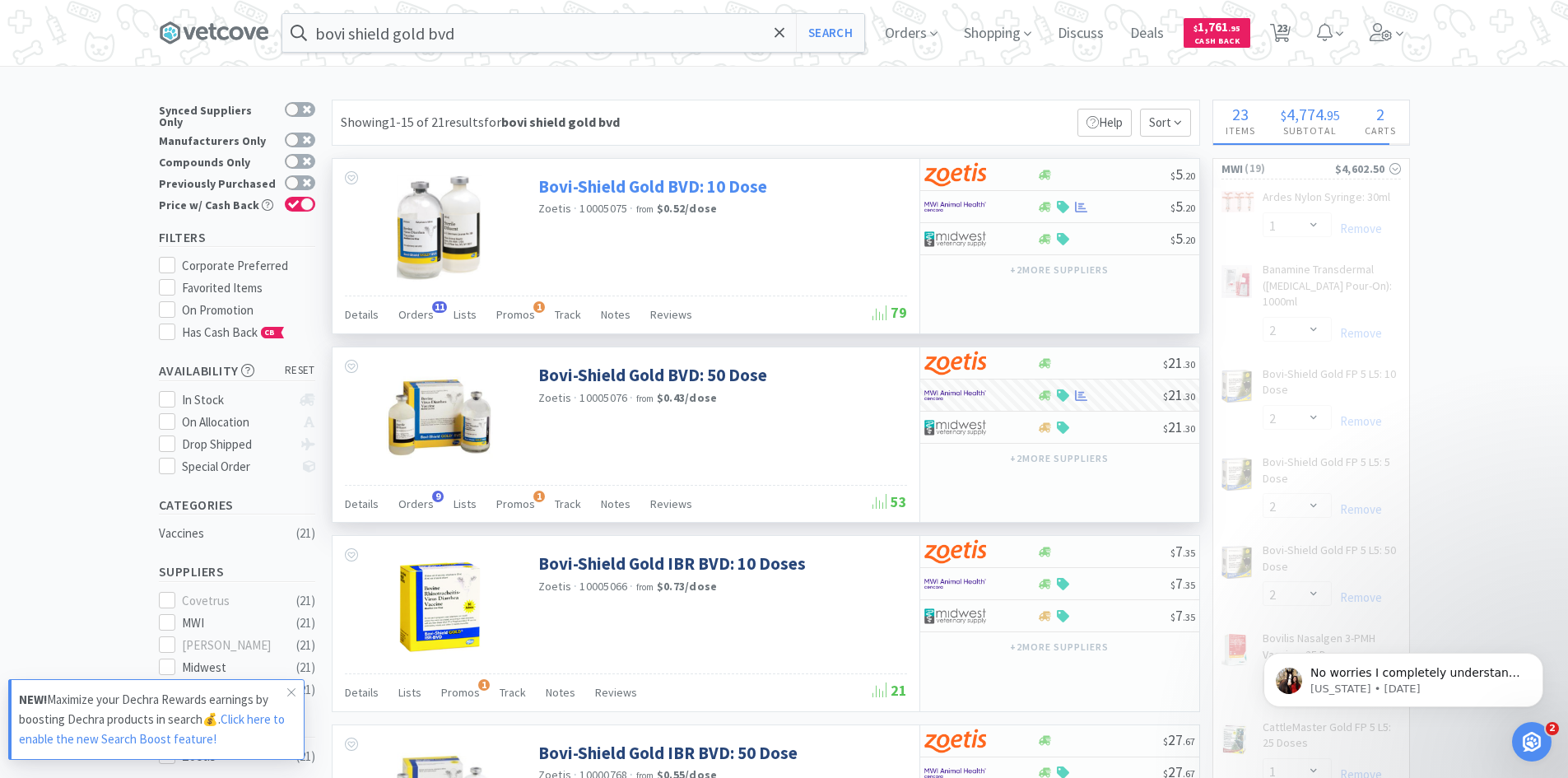
select select "40"
select select "6"
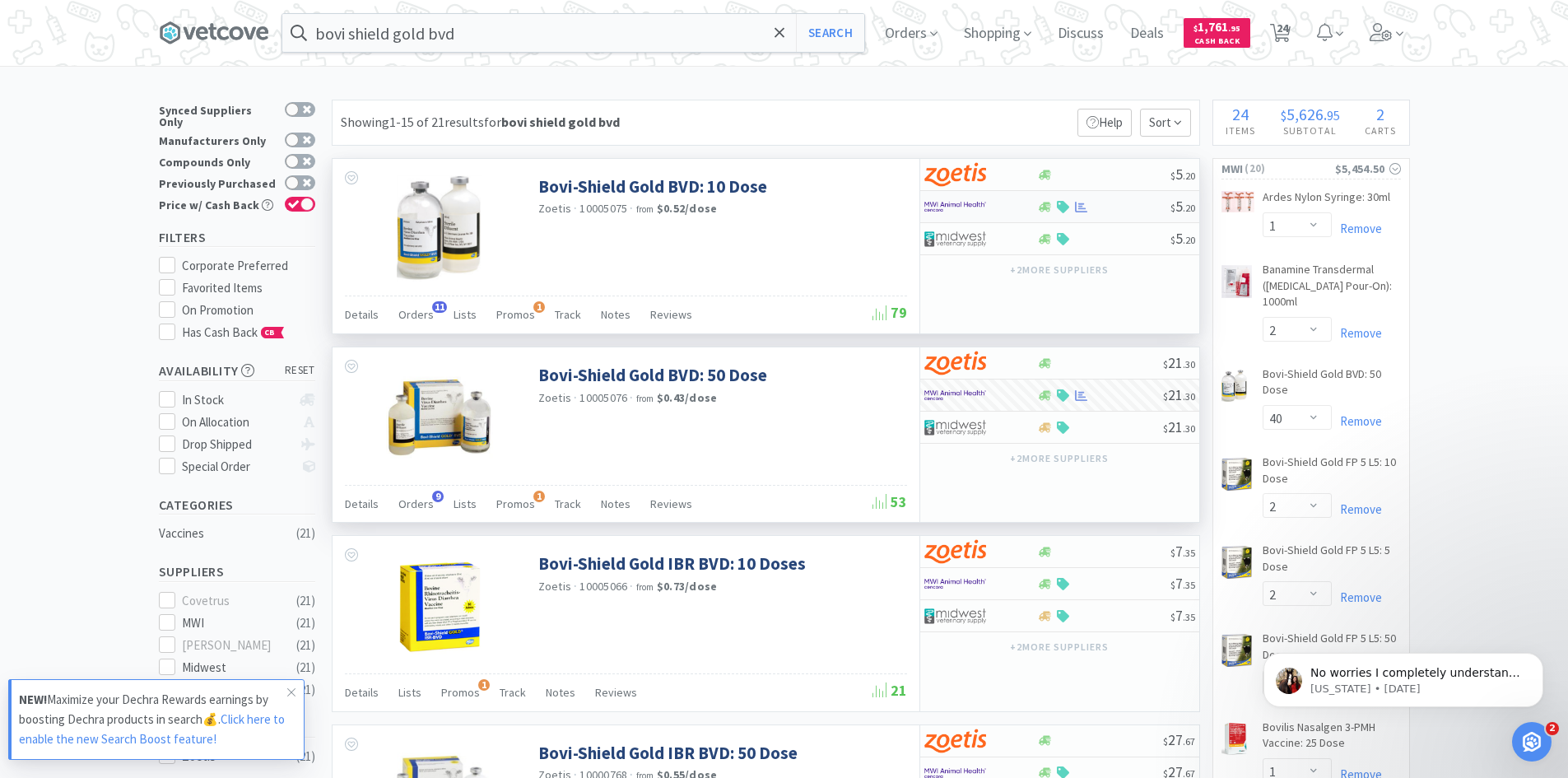
click at [1019, 205] on div at bounding box center [981, 207] width 113 height 28
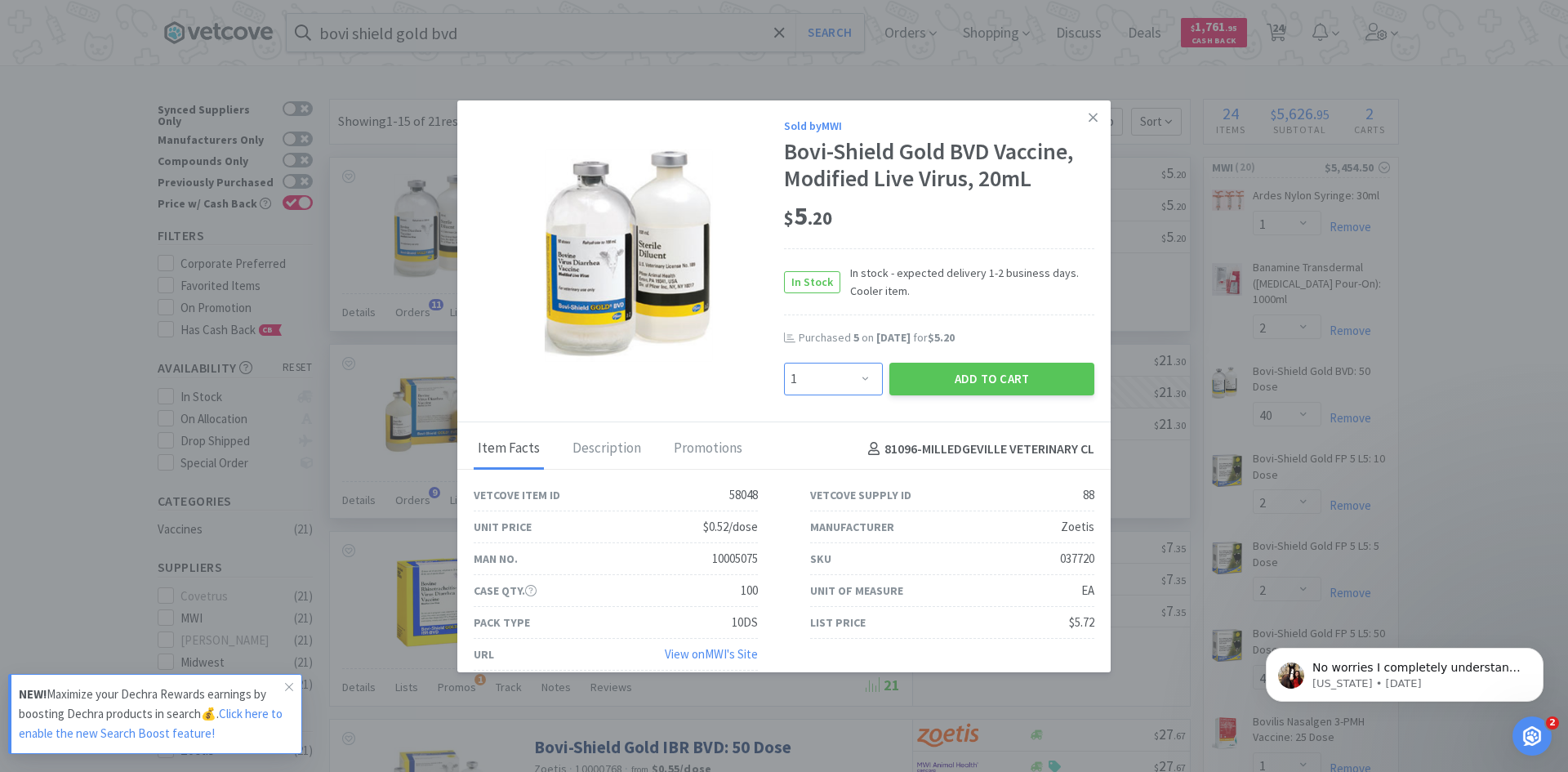
click at [859, 378] on select "Enter Quantity 1 2 3 4 5 6 7 8 9 10 11 12 13 14 15 16 17 18 19 20 Enter Quantity" at bounding box center [834, 378] width 99 height 32
select select "20"
click at [784, 362] on select "Enter Quantity 1 2 3 4 5 6 7 8 9 10 11 12 13 14 15 16 17 18 19 20 Enter Quantity" at bounding box center [834, 378] width 99 height 32
click at [954, 388] on button "Add to Cart" at bounding box center [992, 378] width 205 height 32
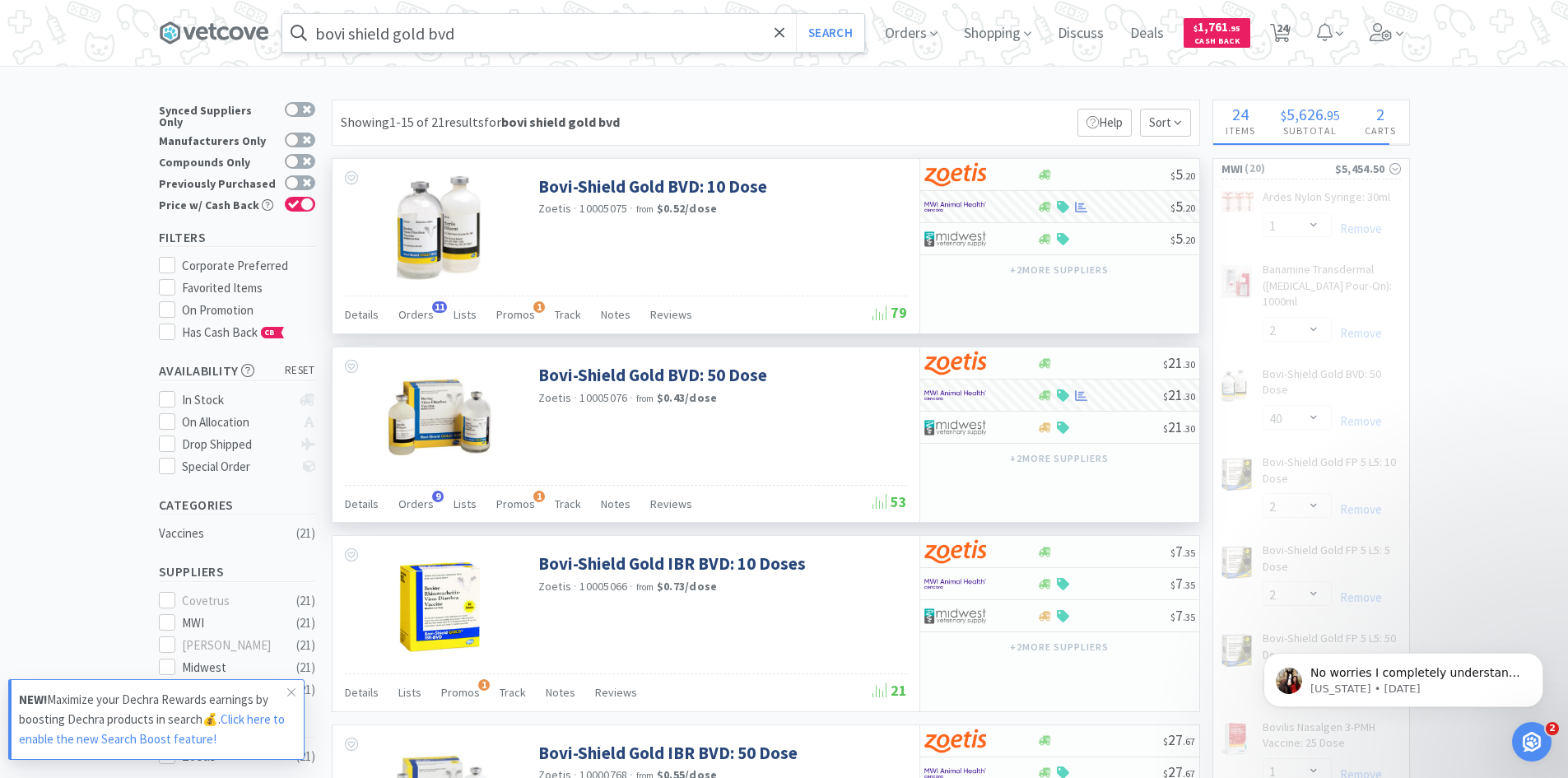
click at [493, 37] on input "bovi shield gold bvd" at bounding box center [573, 33] width 582 height 38
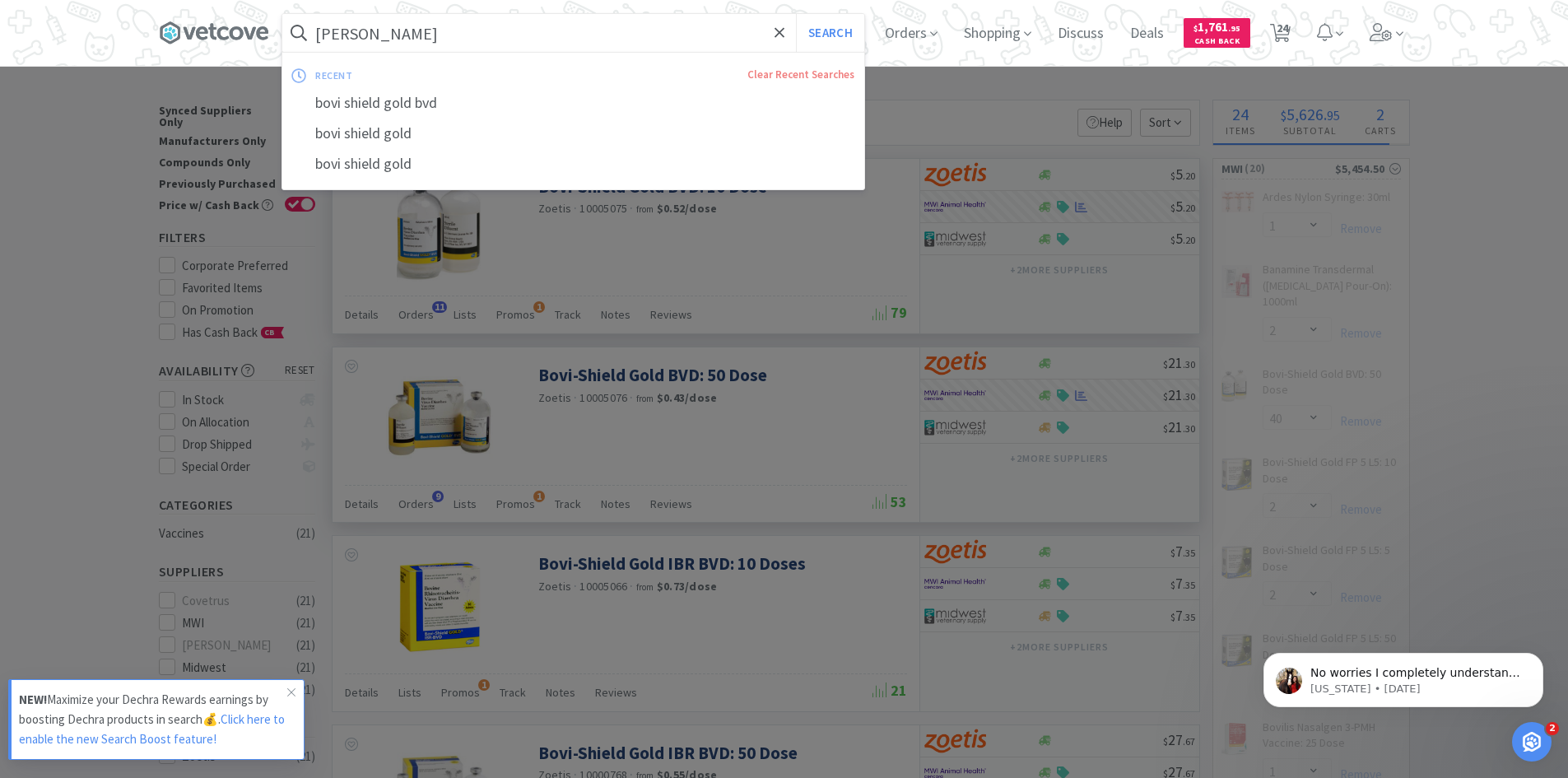
type input "[PERSON_NAME]"
select select "20"
select select "2"
select select "4"
select select "1"
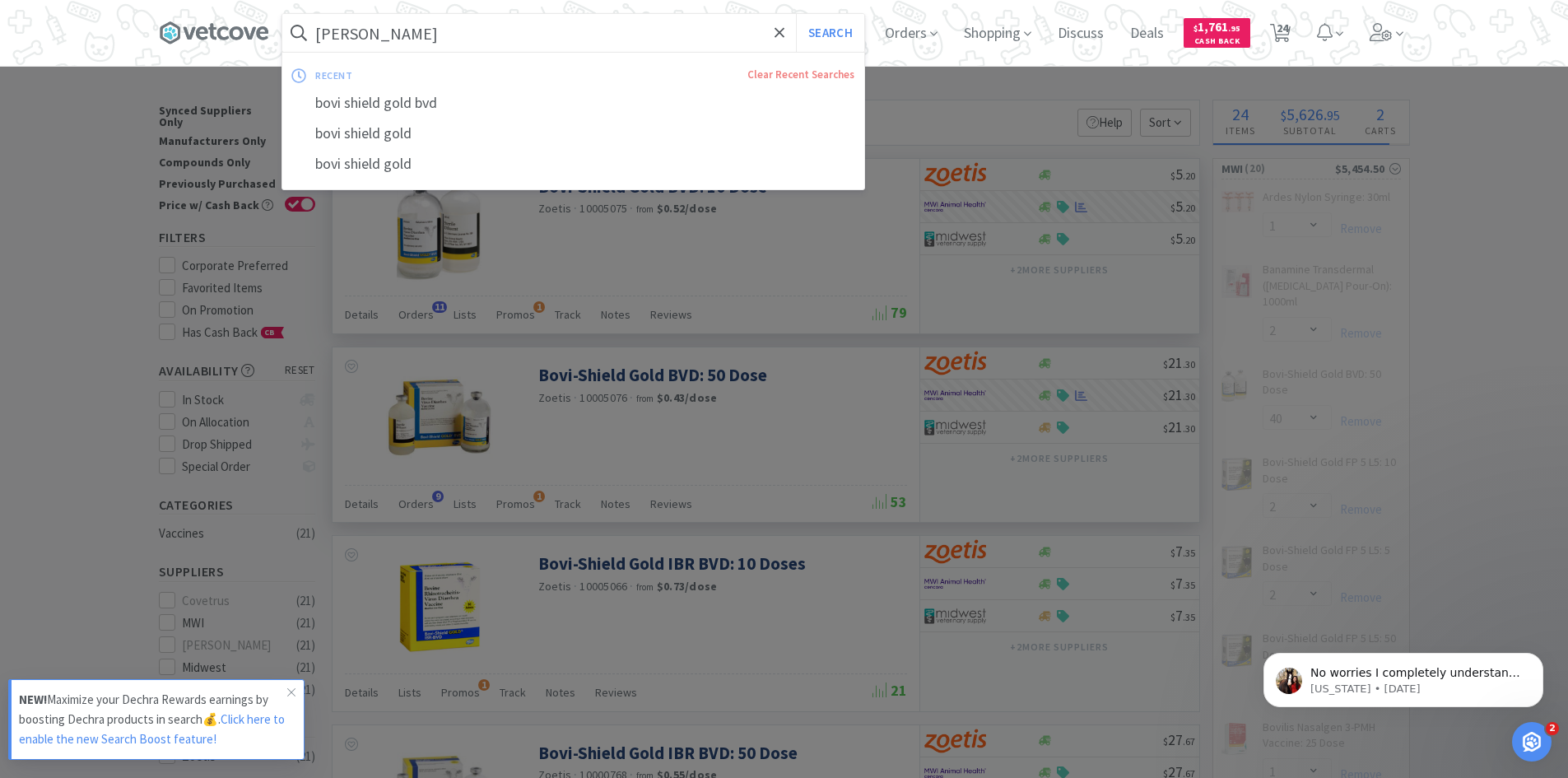
select select "20"
select select "6"
select select "16"
select select "1"
select select "2"
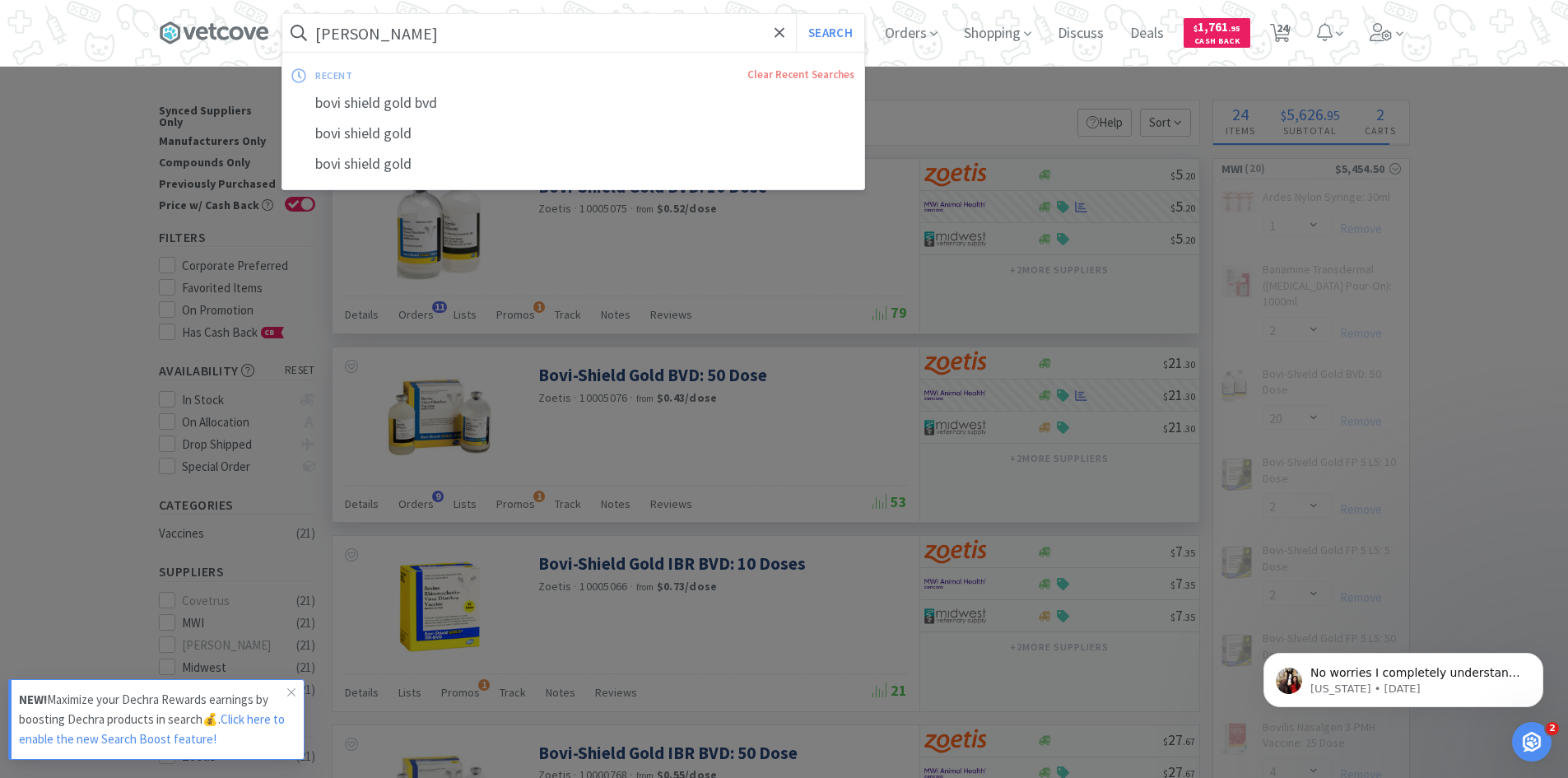
select select "1"
select select "4"
type input "[PERSON_NAME]"
select select "40"
select select "6"
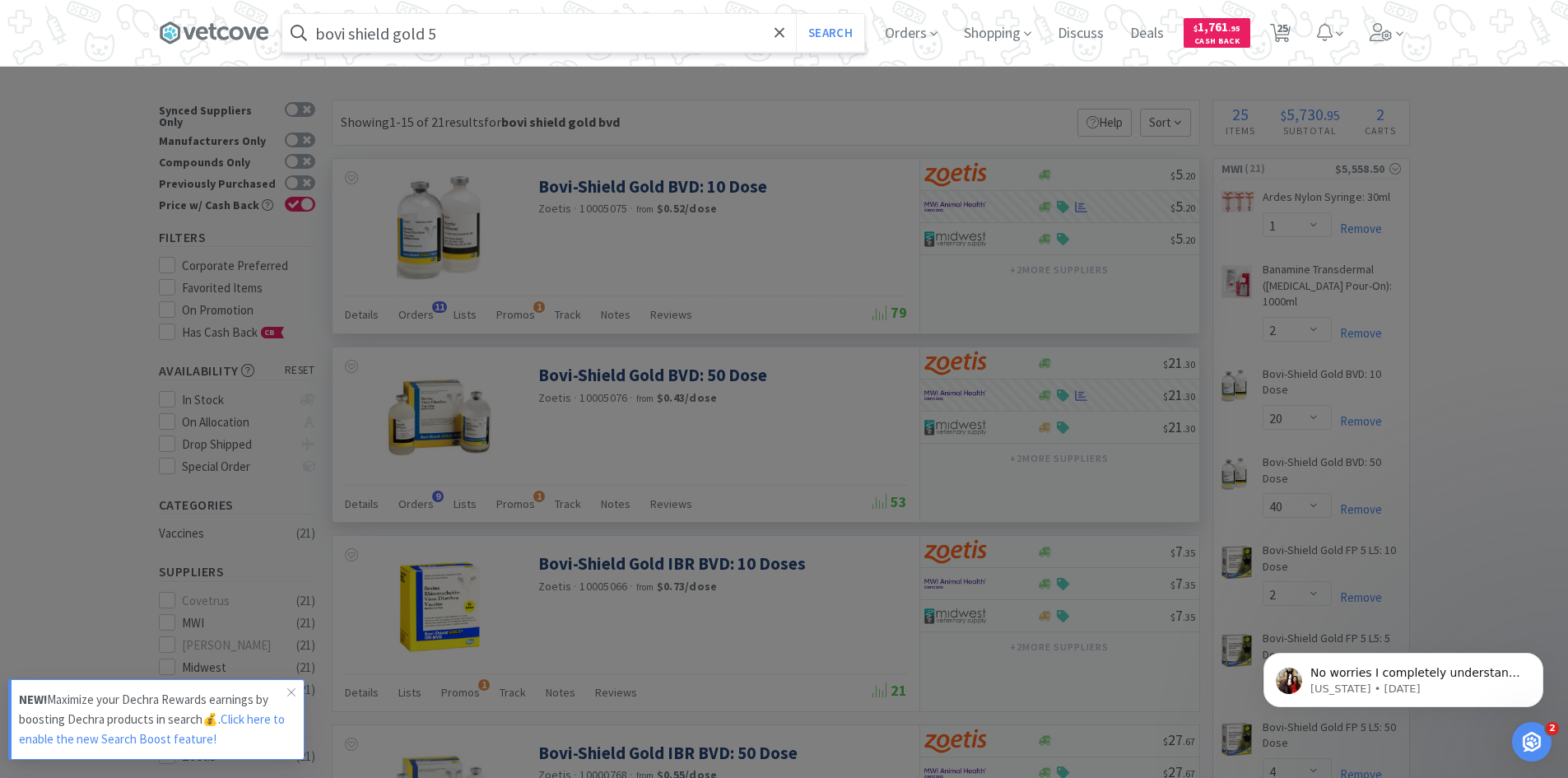
type input "bovi shield gold 5"
click at [796, 14] on button "Search" at bounding box center [830, 33] width 68 height 38
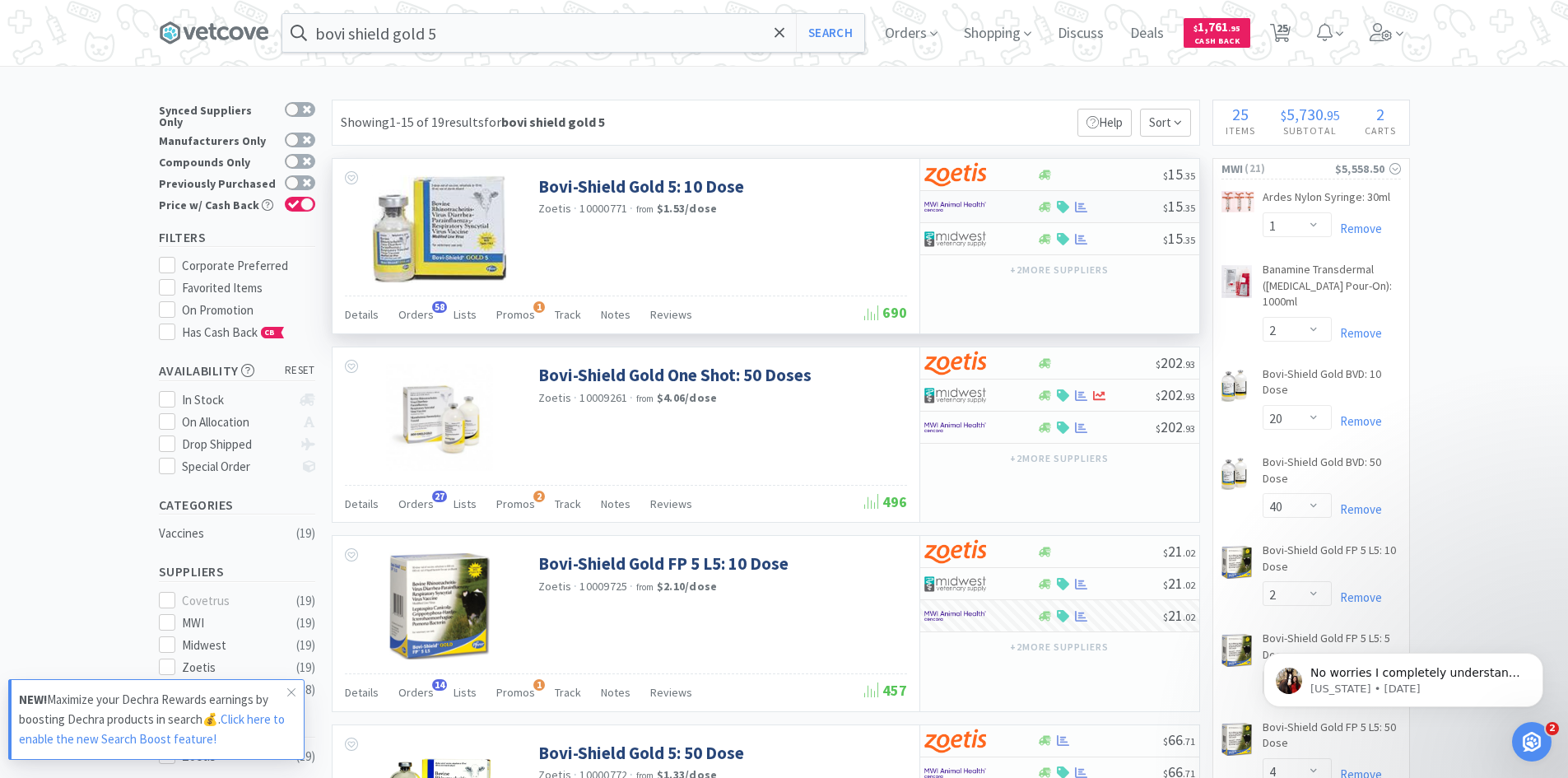
click at [1026, 213] on div at bounding box center [981, 207] width 113 height 28
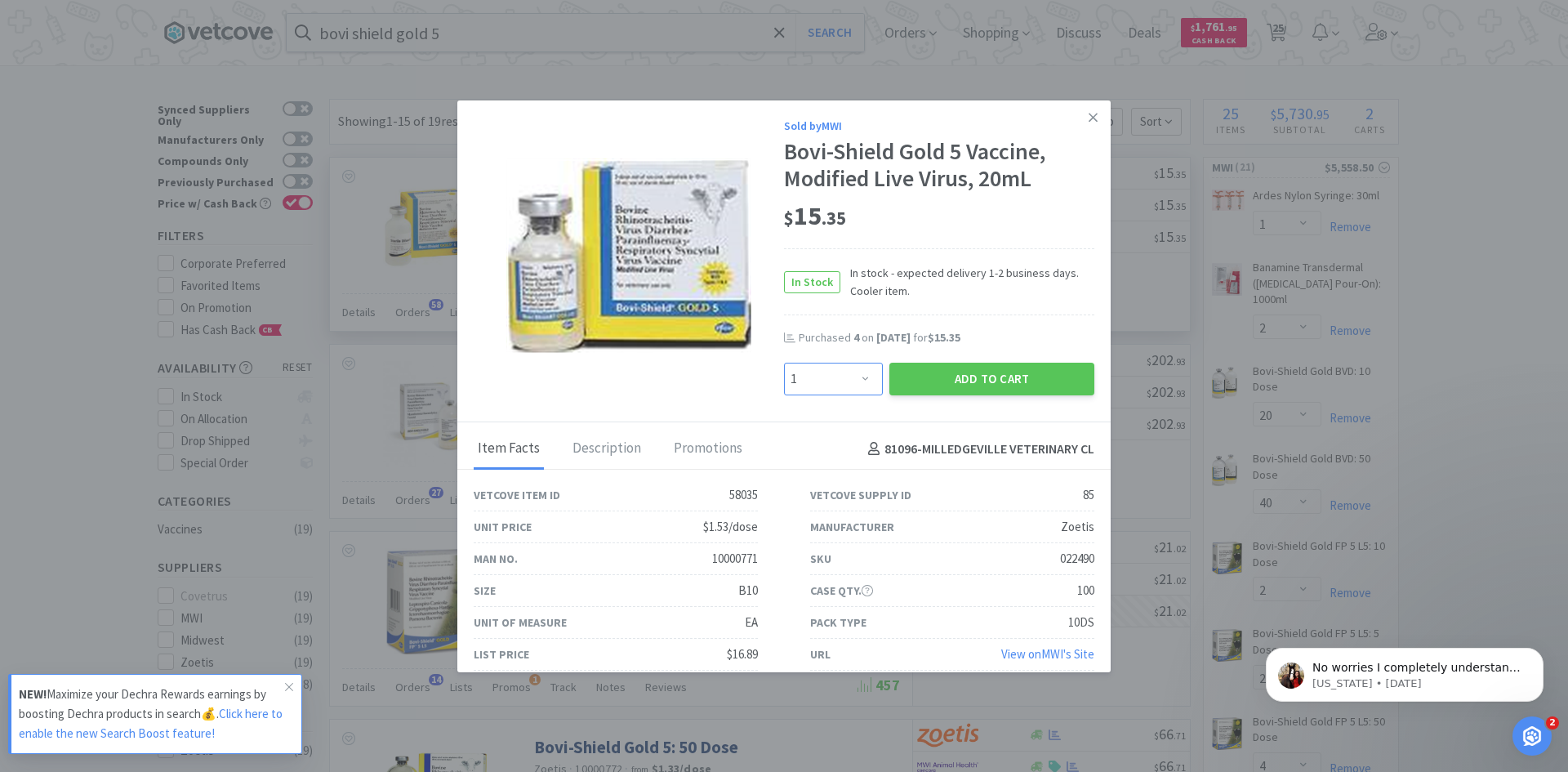
click at [860, 371] on select "Enter Quantity 1 2 3 4 5 6 7 8 9 10 11 12 13 14 15 16 17 18 19 20 Enter Quantity" at bounding box center [834, 378] width 99 height 32
select select "4"
click at [784, 362] on select "Enter Quantity 1 2 3 4 5 6 7 8 9 10 11 12 13 14 15 16 17 18 19 20 Enter Quantity" at bounding box center [834, 378] width 99 height 32
click at [962, 381] on button "Add to Cart" at bounding box center [992, 378] width 205 height 32
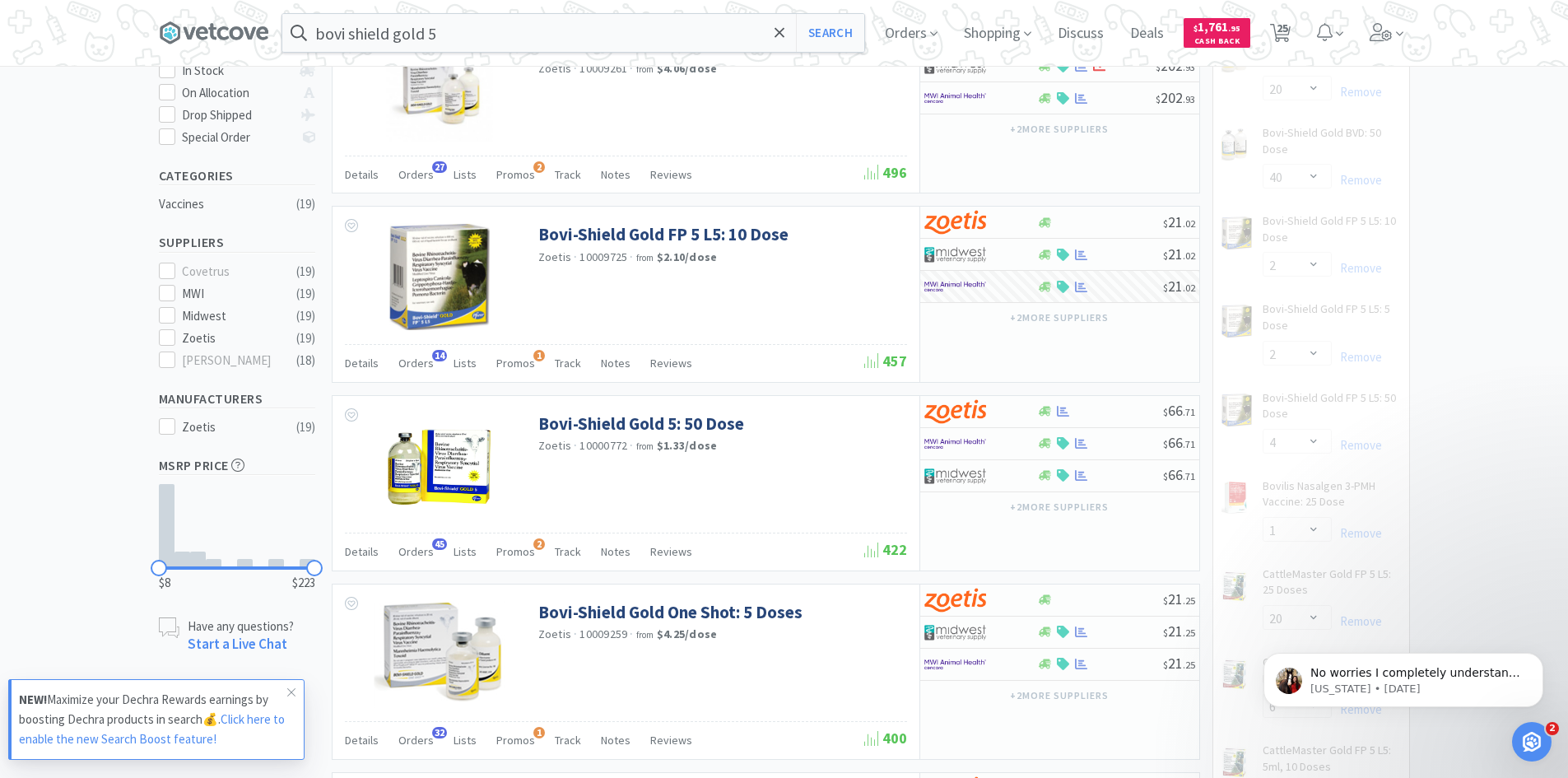
scroll to position [411, 0]
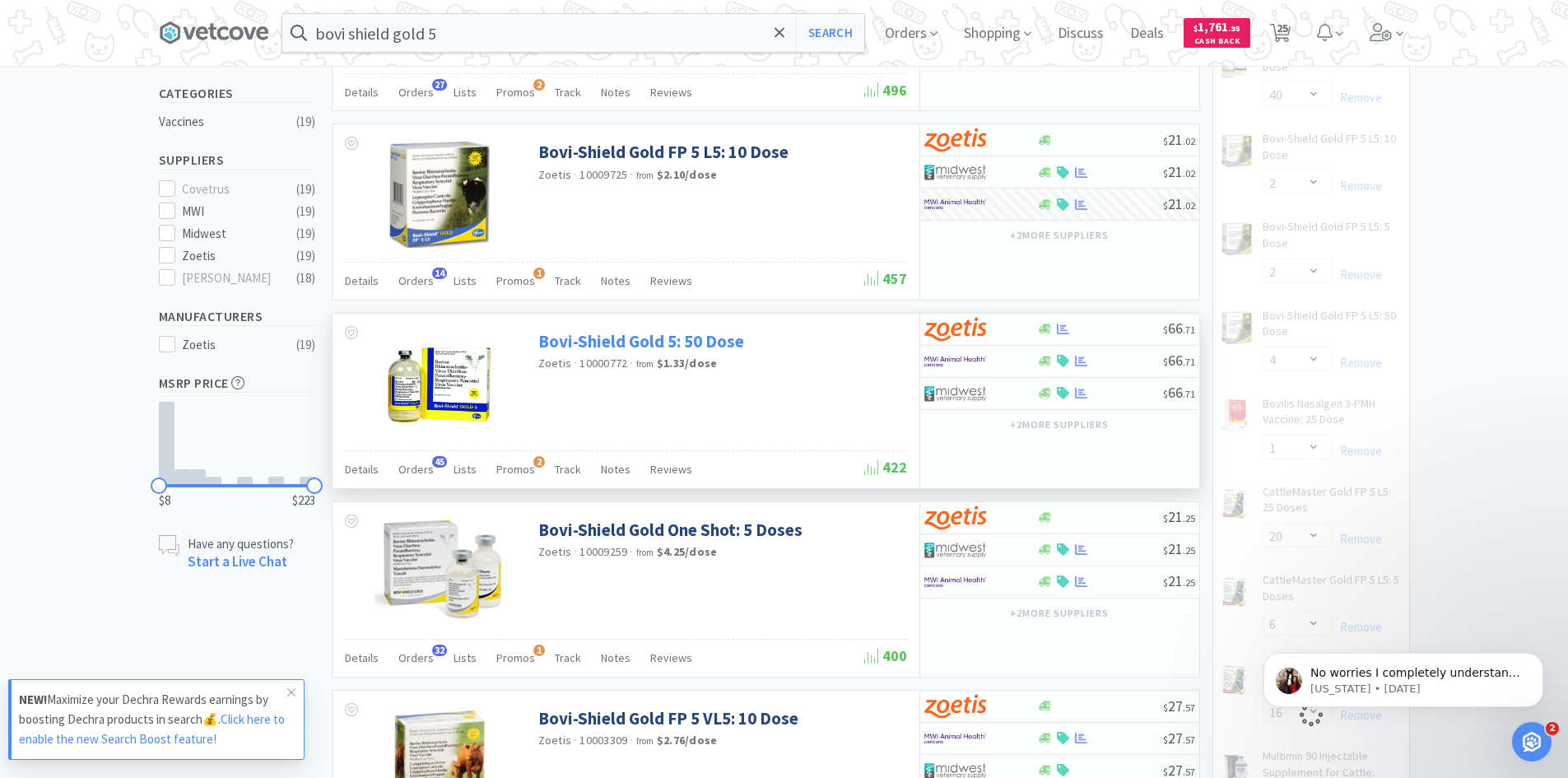
select select "4"
select select "20"
select select "2"
select select "4"
select select "1"
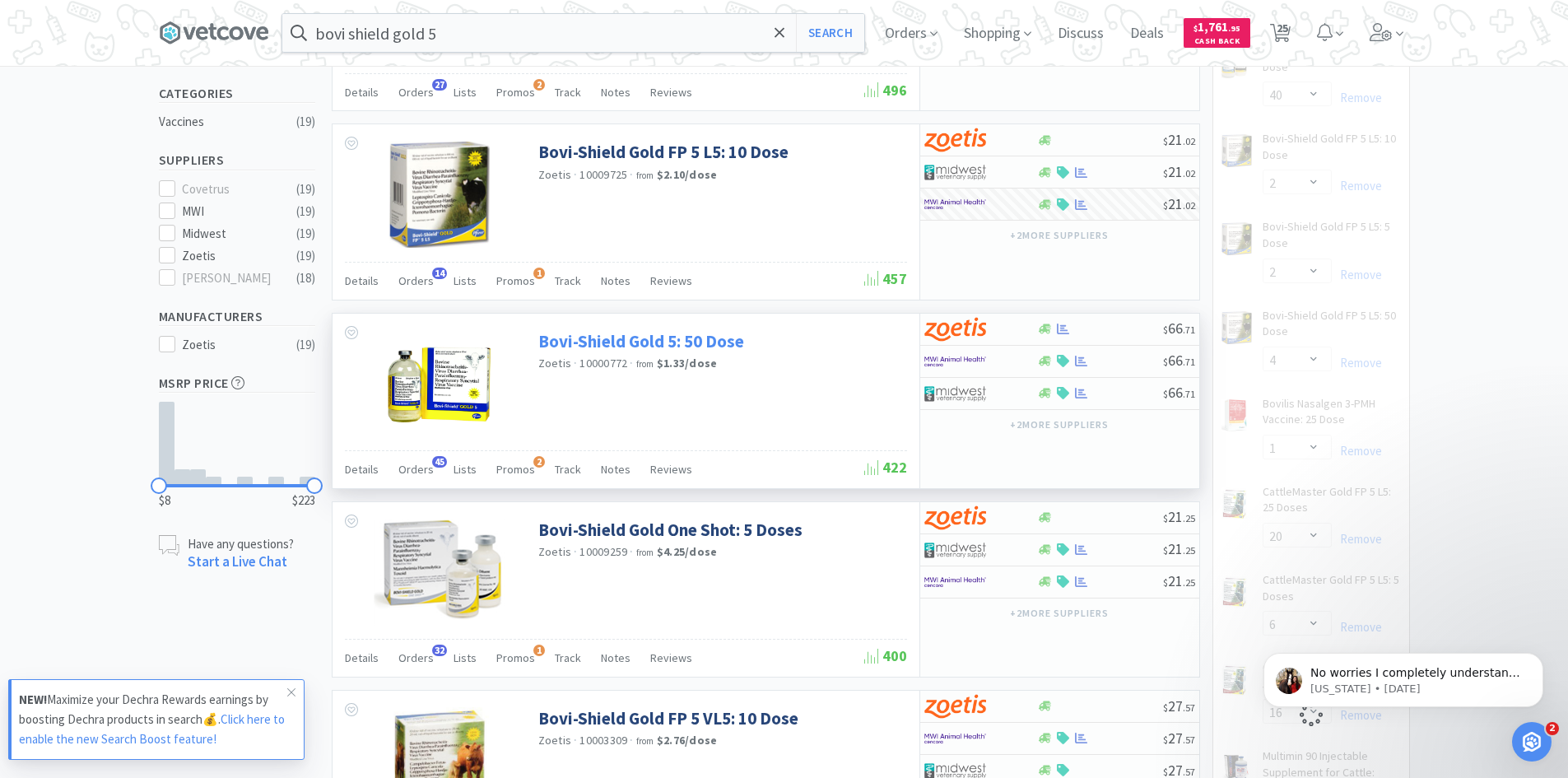
select select "20"
select select "6"
select select "16"
select select "1"
select select "2"
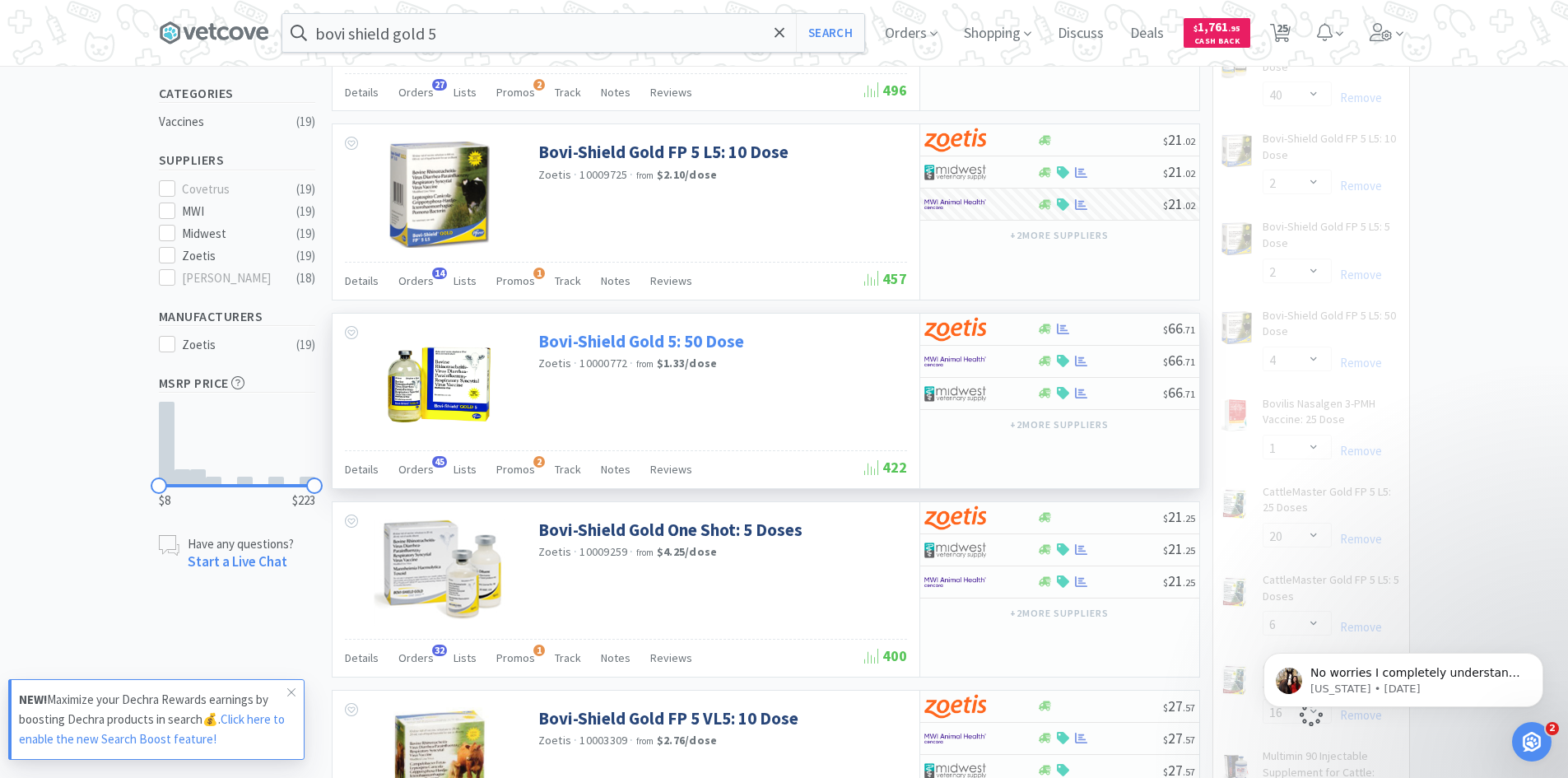
select select "1"
select select "4"
select select "40"
select select "6"
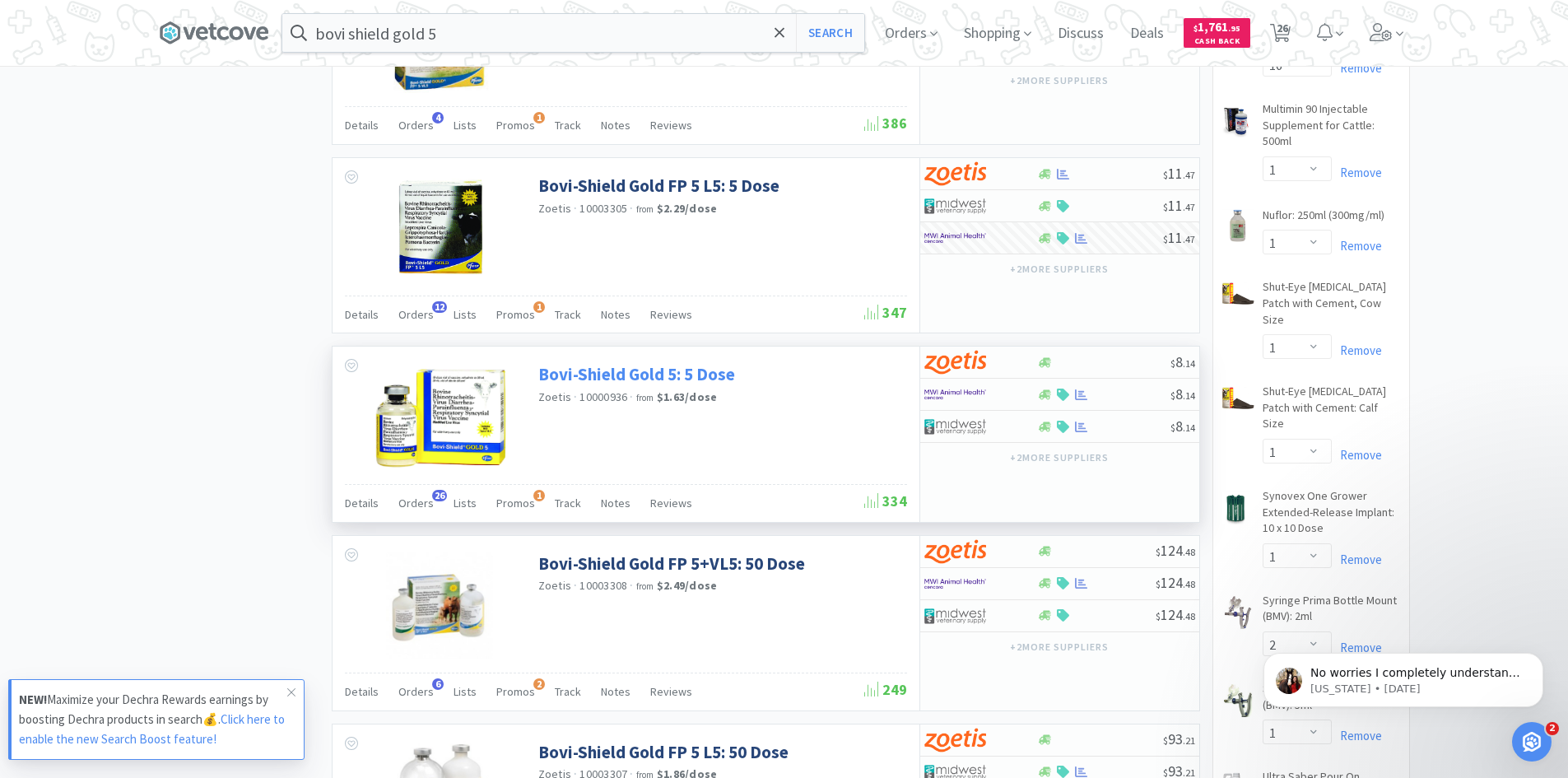
scroll to position [1152, 0]
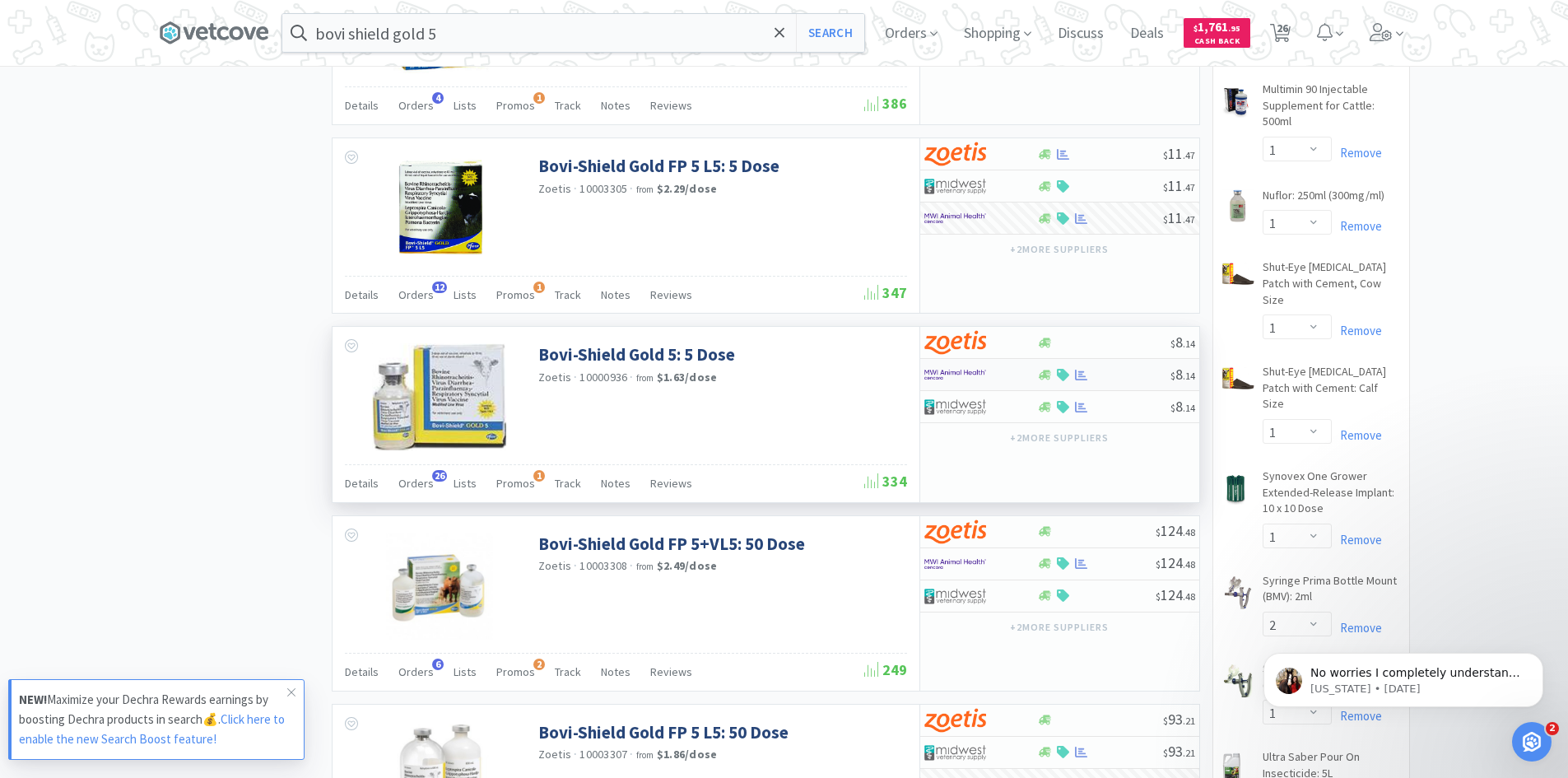
click at [1024, 377] on div at bounding box center [981, 375] width 113 height 28
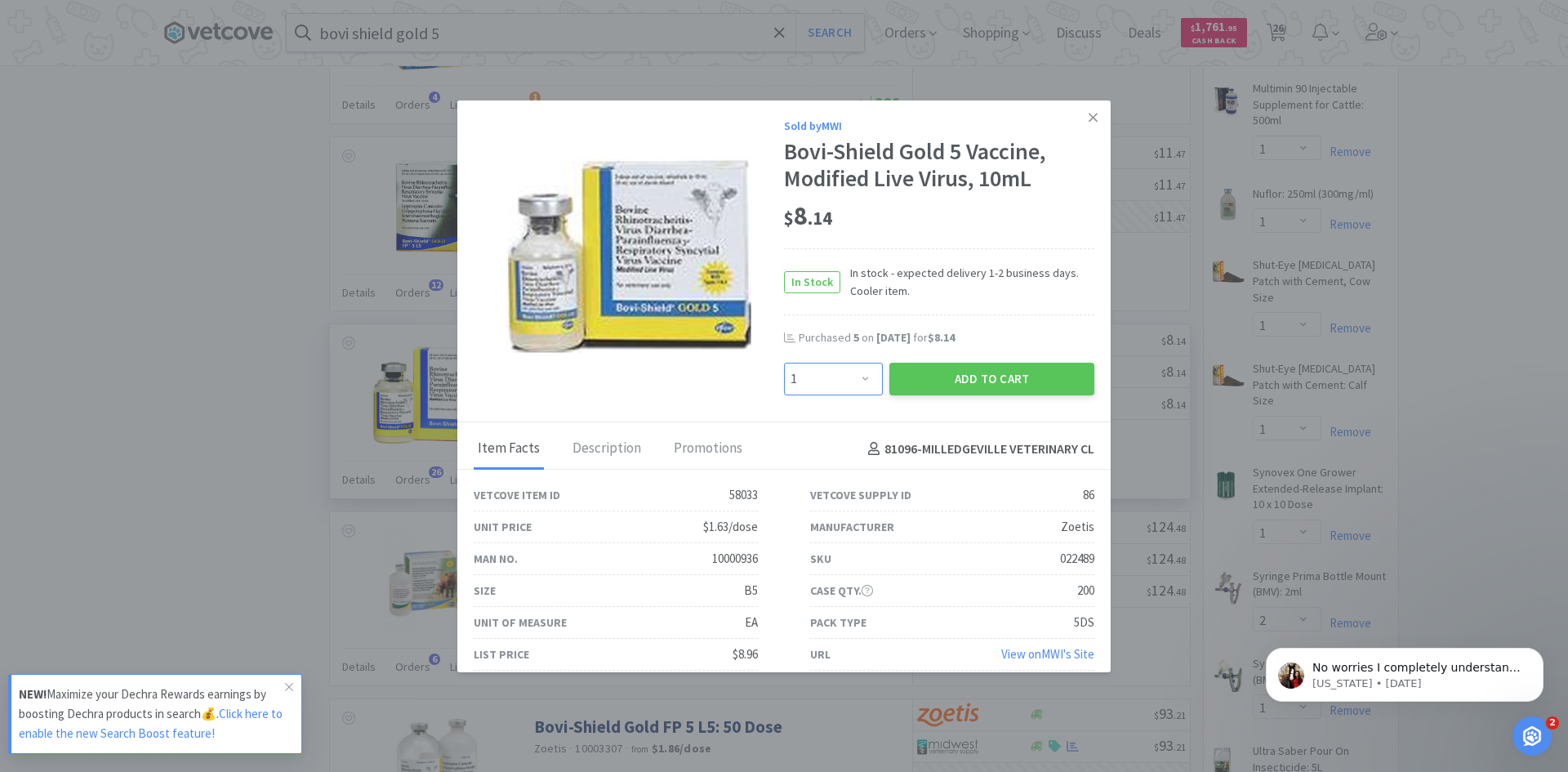
drag, startPoint x: 855, startPoint y: 375, endPoint x: 852, endPoint y: 363, distance: 12.4
click at [855, 375] on select "Enter Quantity 1 2 3 4 5 6 7 8 9 10 11 12 13 14 15 16 17 18 19 20 Enter Quantity" at bounding box center [834, 378] width 99 height 32
select select "3"
click at [784, 362] on select "Enter Quantity 1 2 3 4 5 6 7 8 9 10 11 12 13 14 15 16 17 18 19 20 Enter Quantity" at bounding box center [834, 378] width 99 height 32
click at [958, 379] on button "Add to Cart" at bounding box center [992, 378] width 205 height 32
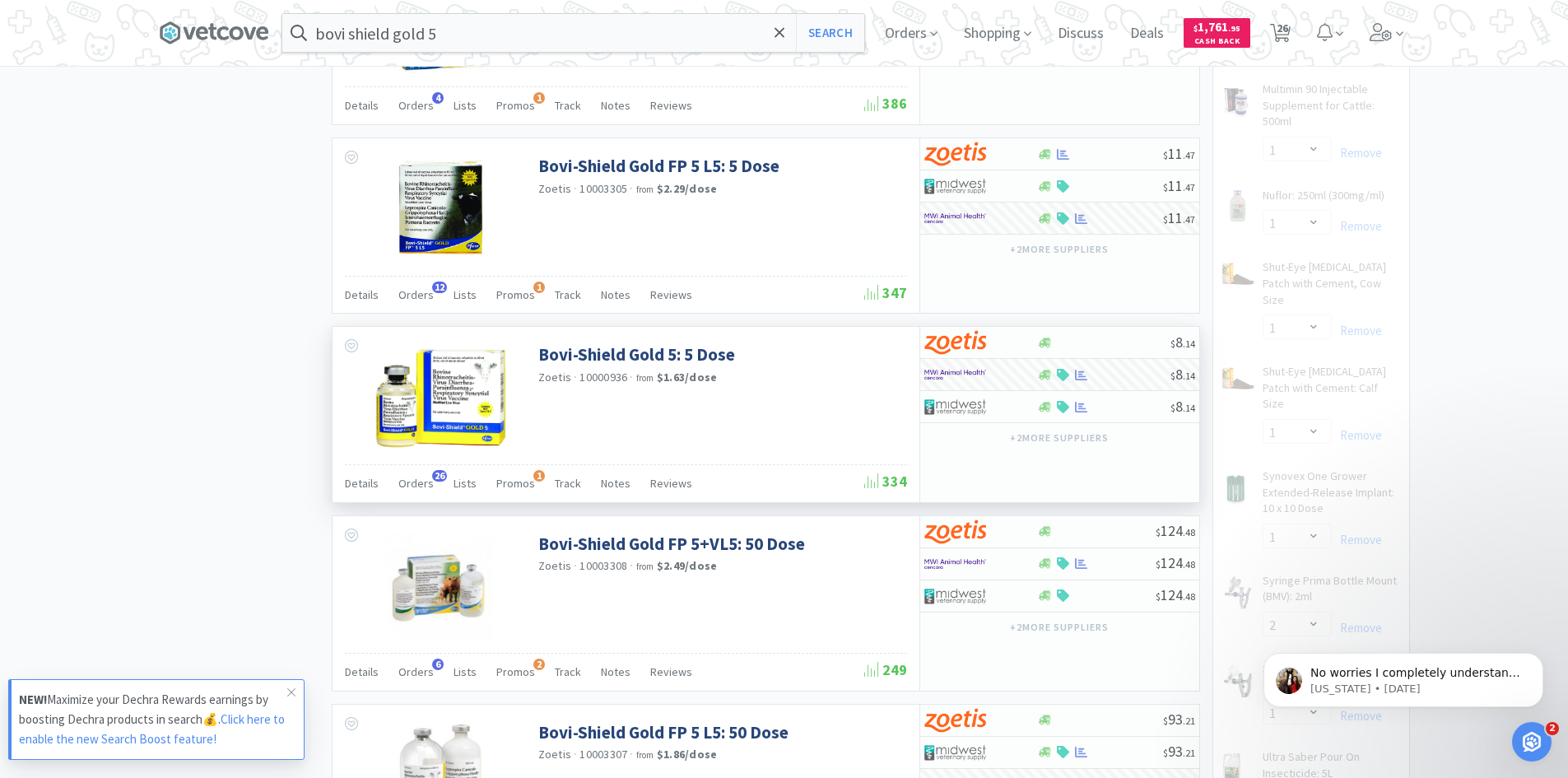
select select "3"
select select "20"
select select "2"
select select "4"
select select "1"
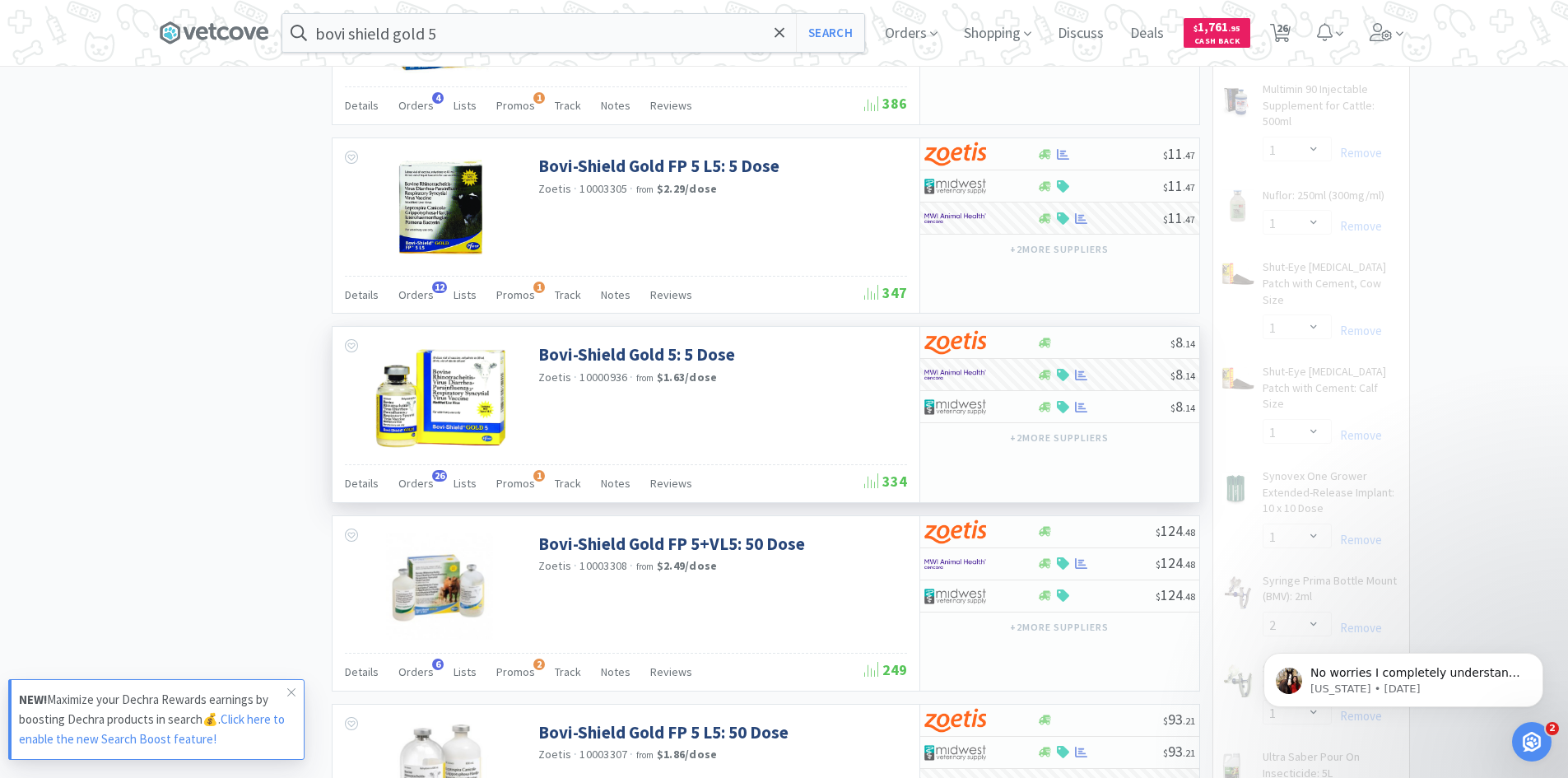
select select "20"
select select "6"
select select "16"
select select "1"
select select "2"
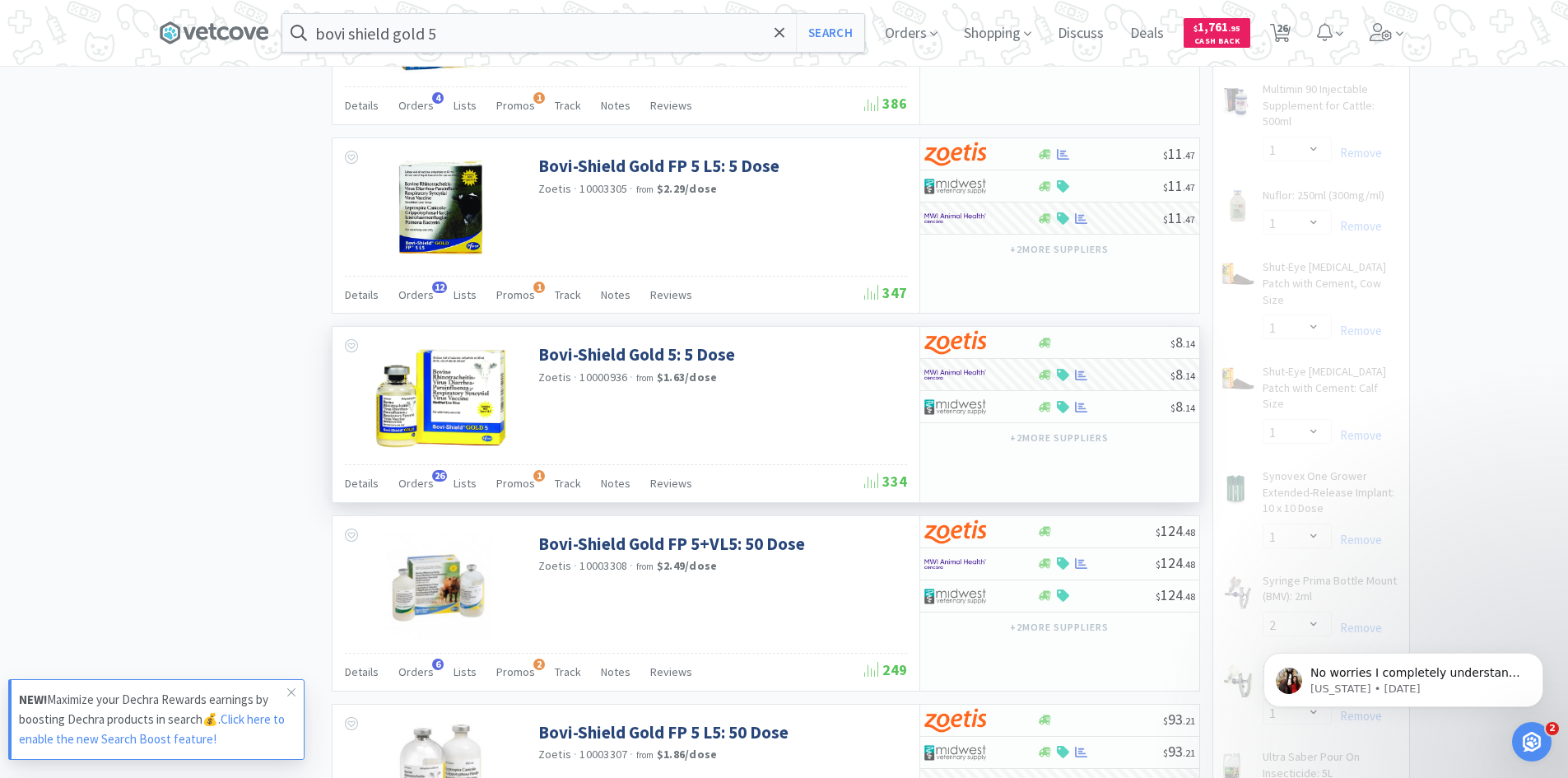
select select "1"
select select "4"
select select "40"
select select "6"
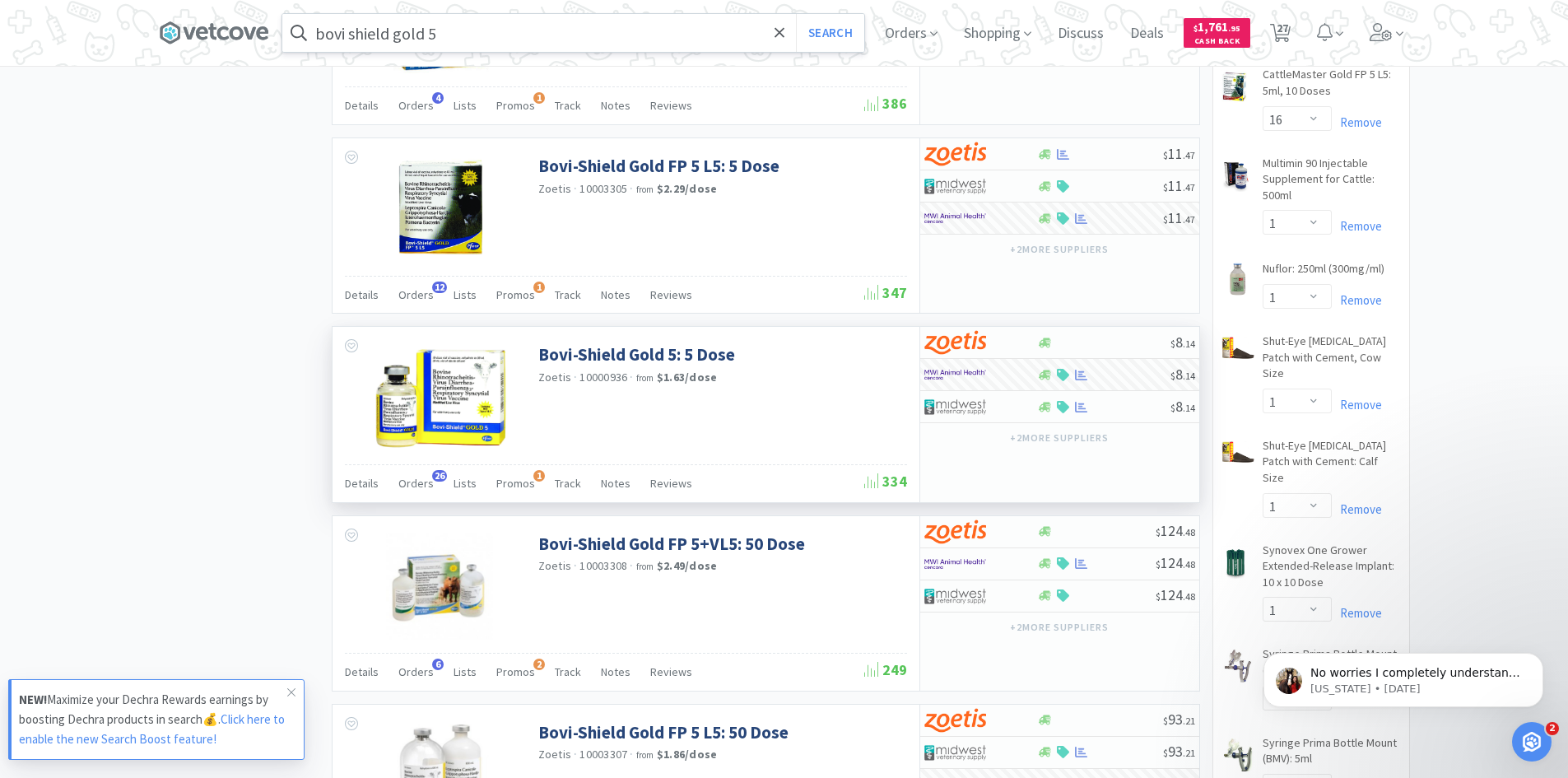
click at [494, 41] on input "bovi shield gold 5" at bounding box center [573, 33] width 582 height 38
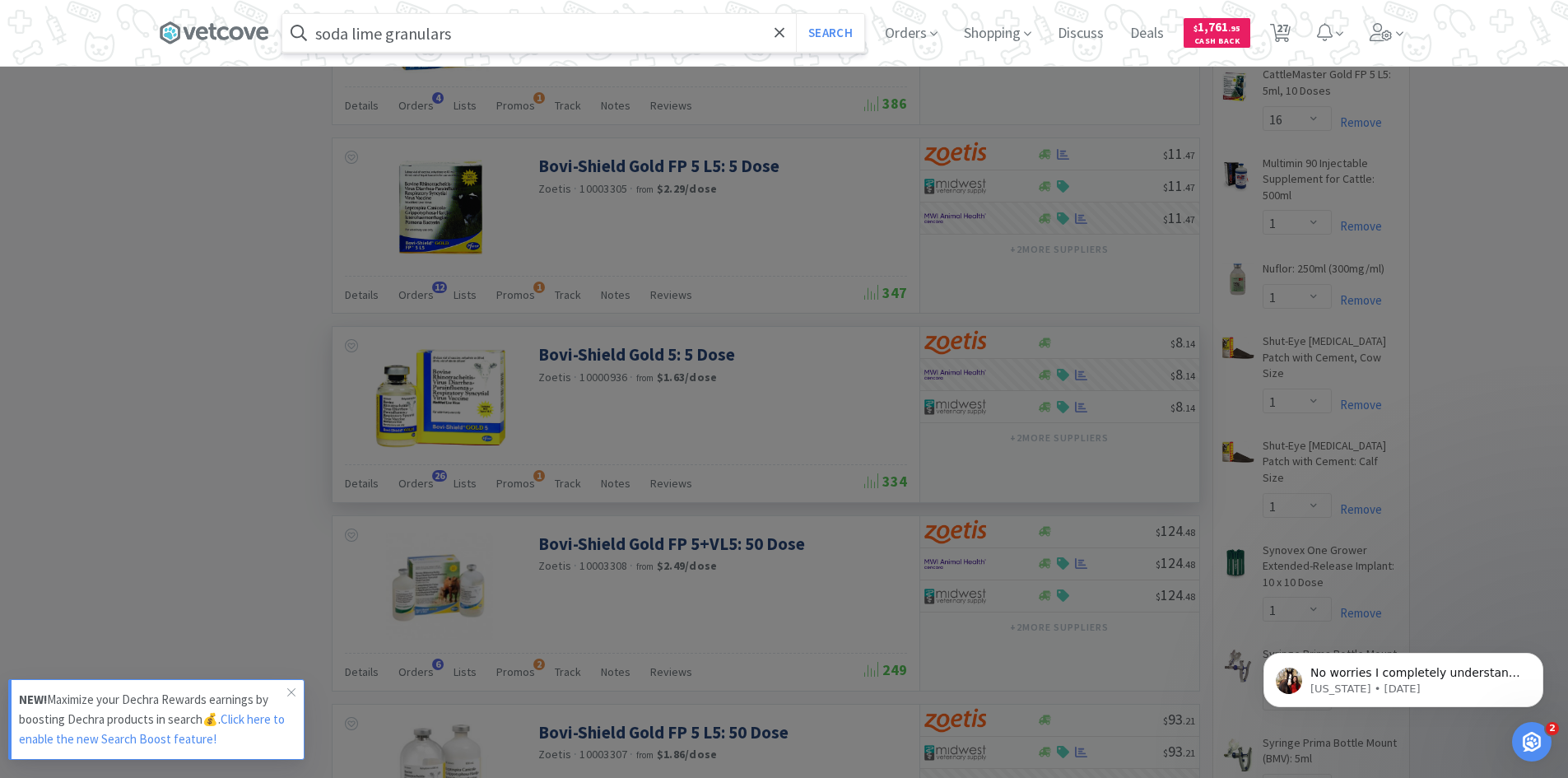
type input "soda lime granulars"
click at [796, 14] on button "Search" at bounding box center [830, 33] width 68 height 38
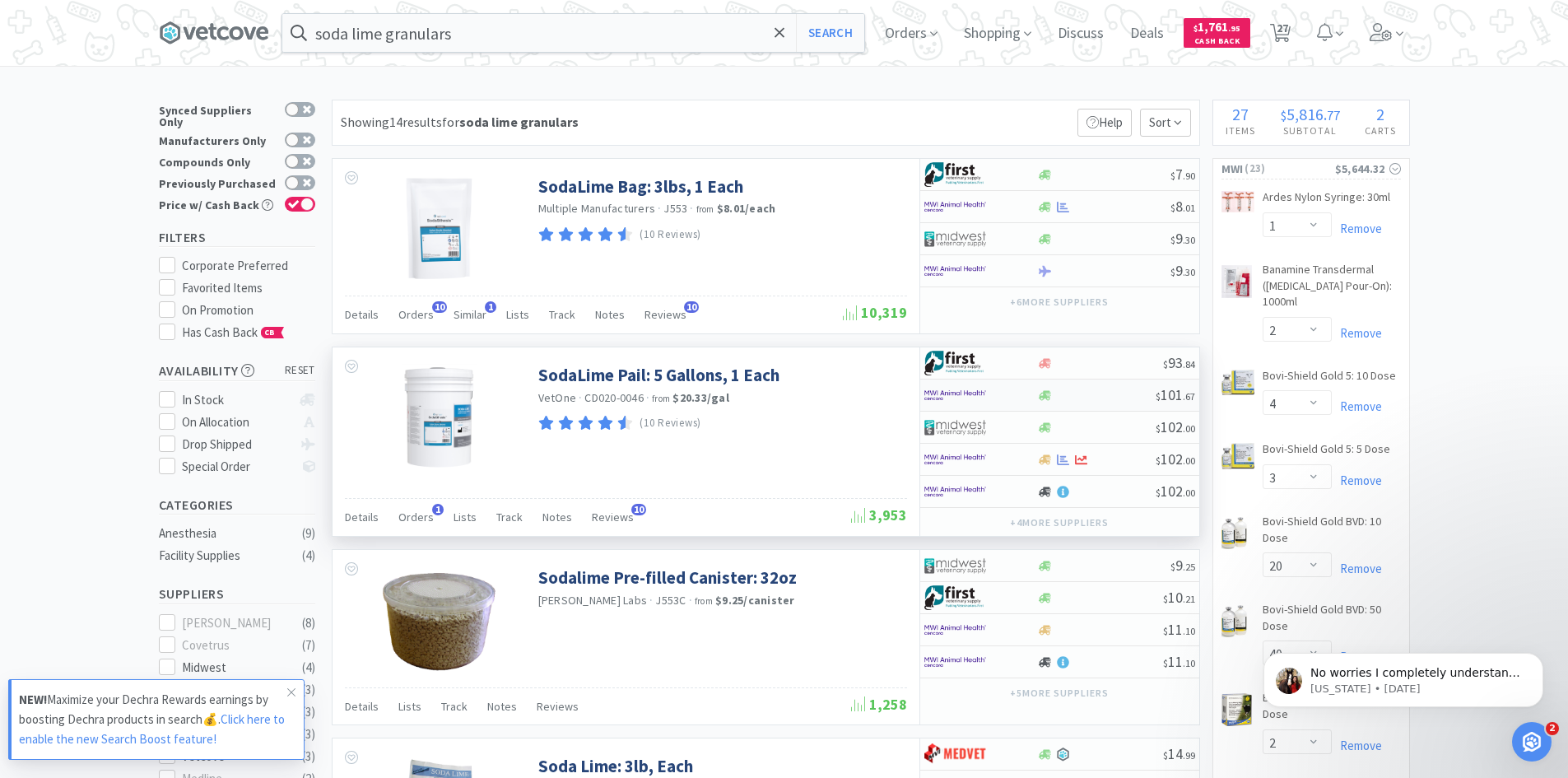
click at [970, 394] on img at bounding box center [955, 395] width 62 height 25
select select "1"
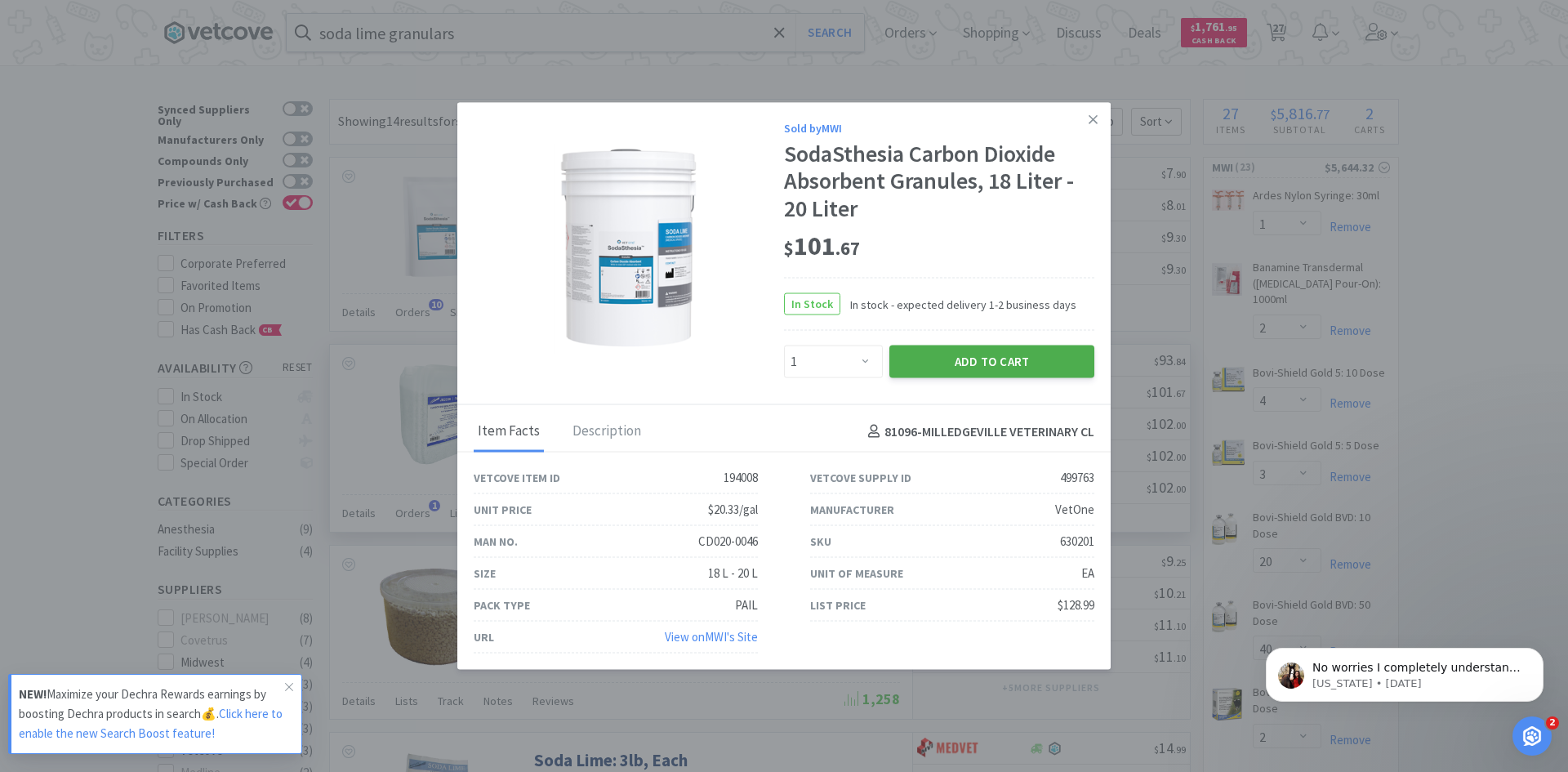
click at [965, 360] on button "Add to Cart" at bounding box center [992, 361] width 205 height 32
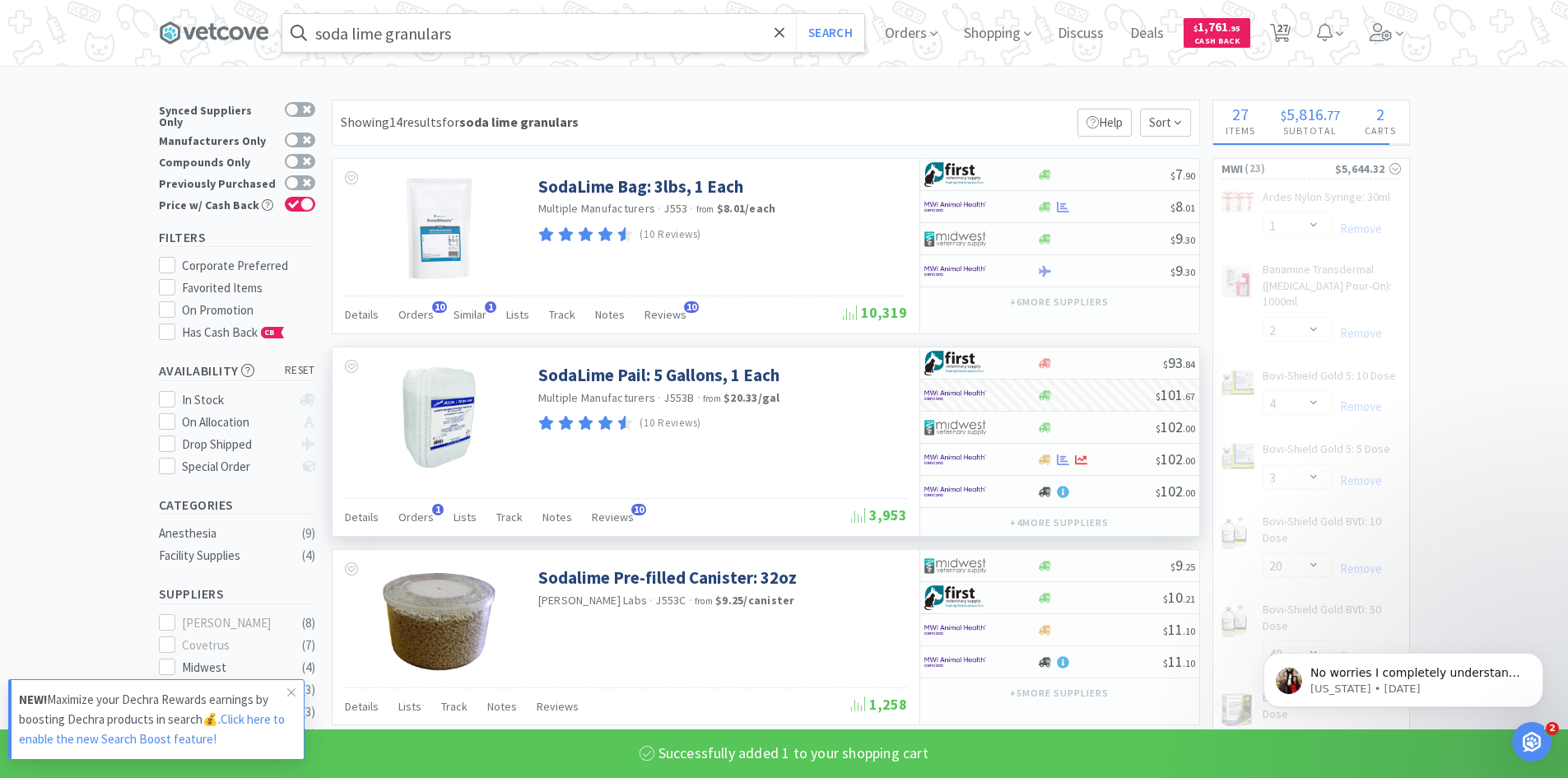
click at [467, 34] on input "soda lime granulars" at bounding box center [573, 33] width 582 height 38
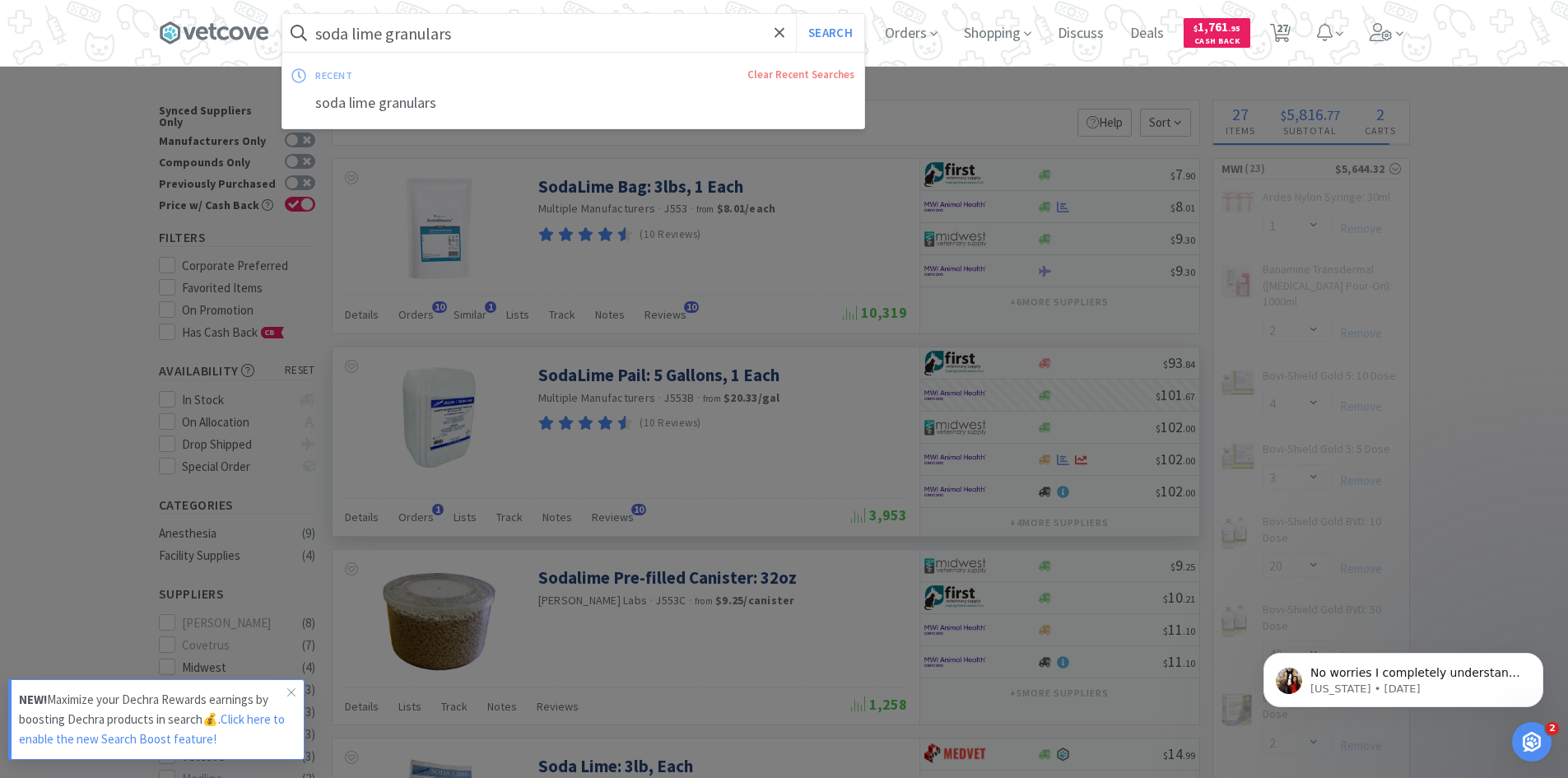
type input "d"
select select "1"
select select "2"
select select "1"
select select "4"
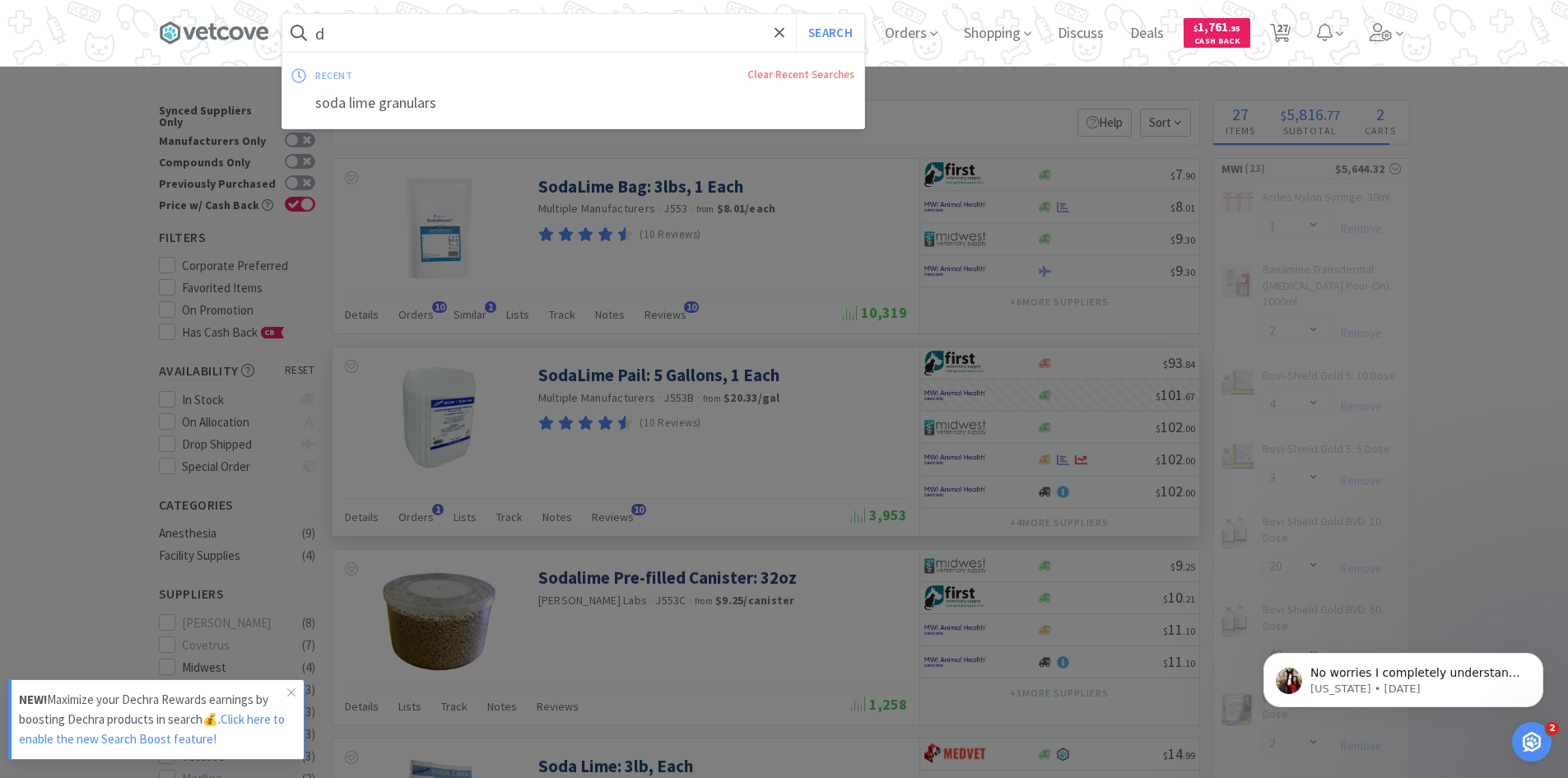
select select "6"
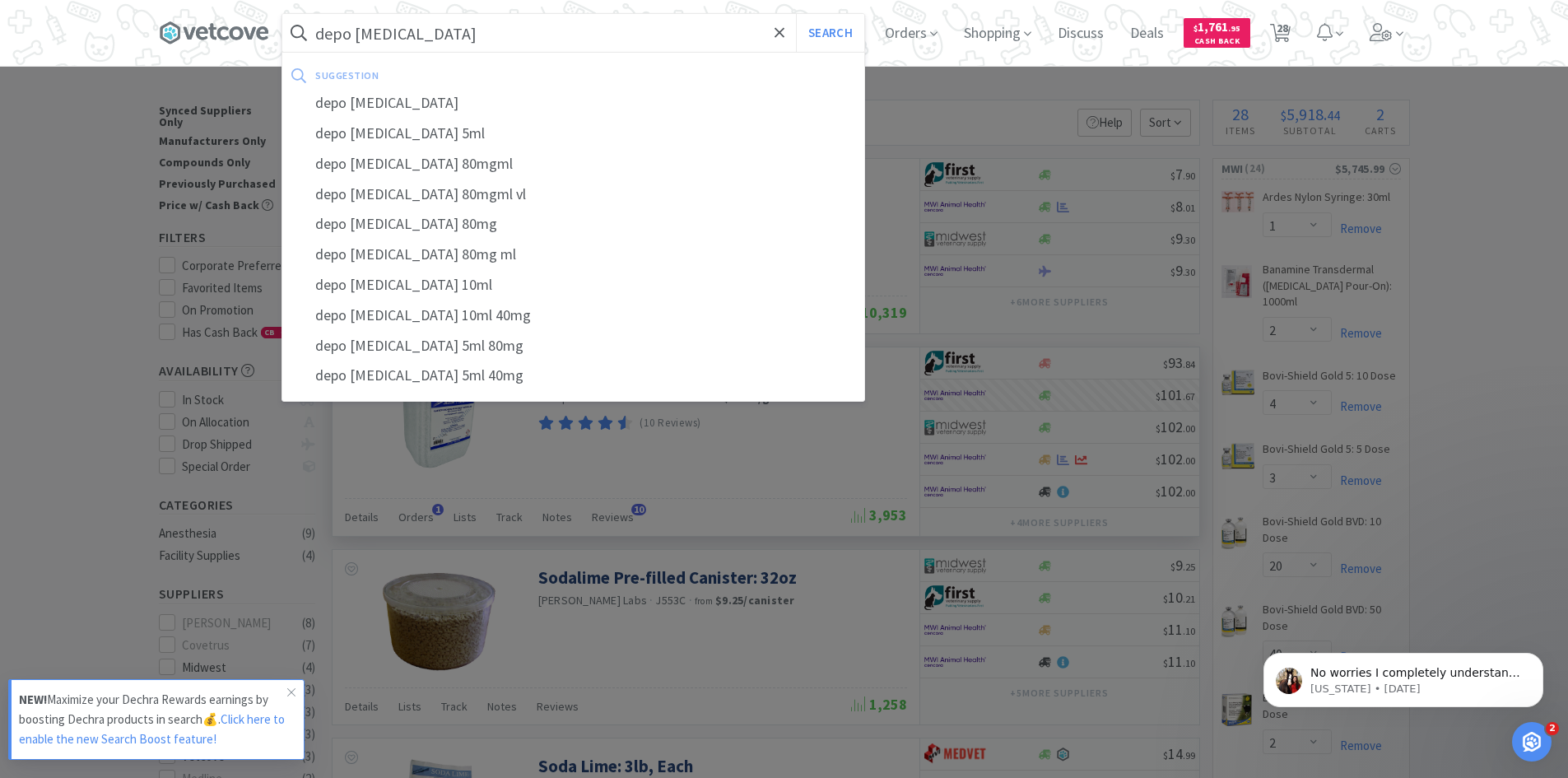
type input "depo [MEDICAL_DATA]"
click at [796, 14] on button "Search" at bounding box center [830, 33] width 68 height 38
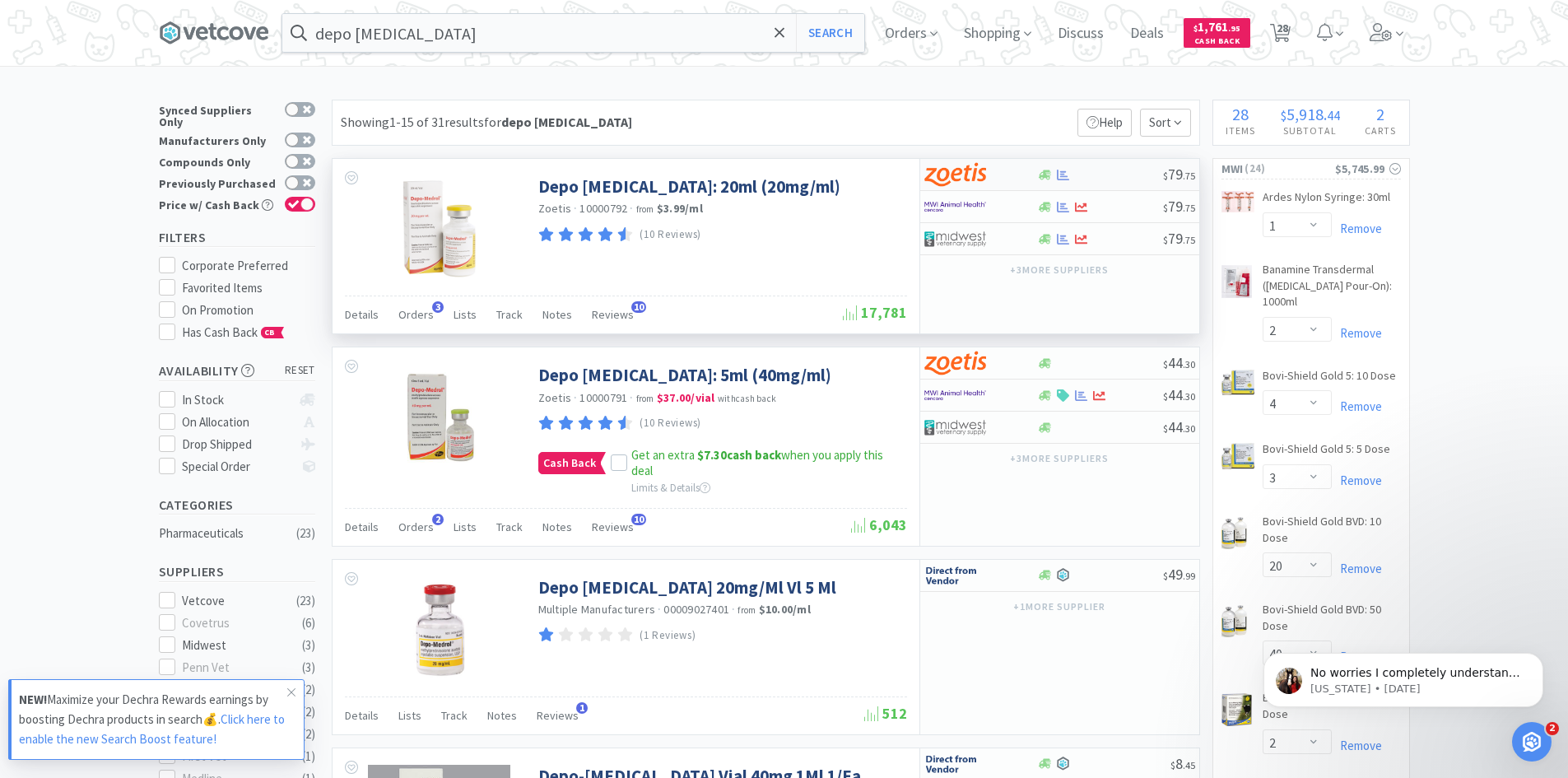
click at [1010, 178] on div at bounding box center [969, 175] width 90 height 28
select select "1"
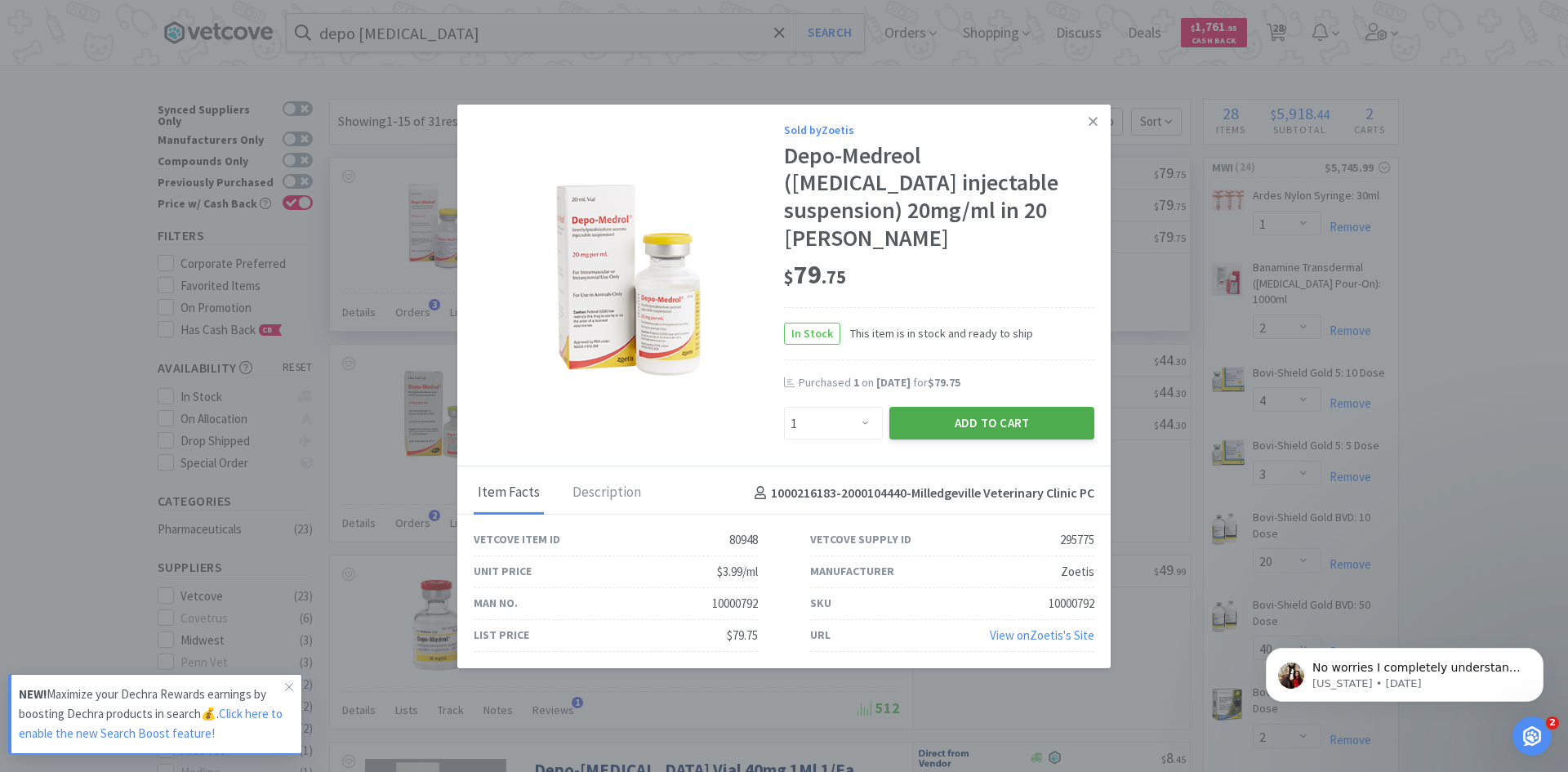
click at [987, 422] on button "Add to Cart" at bounding box center [992, 423] width 205 height 32
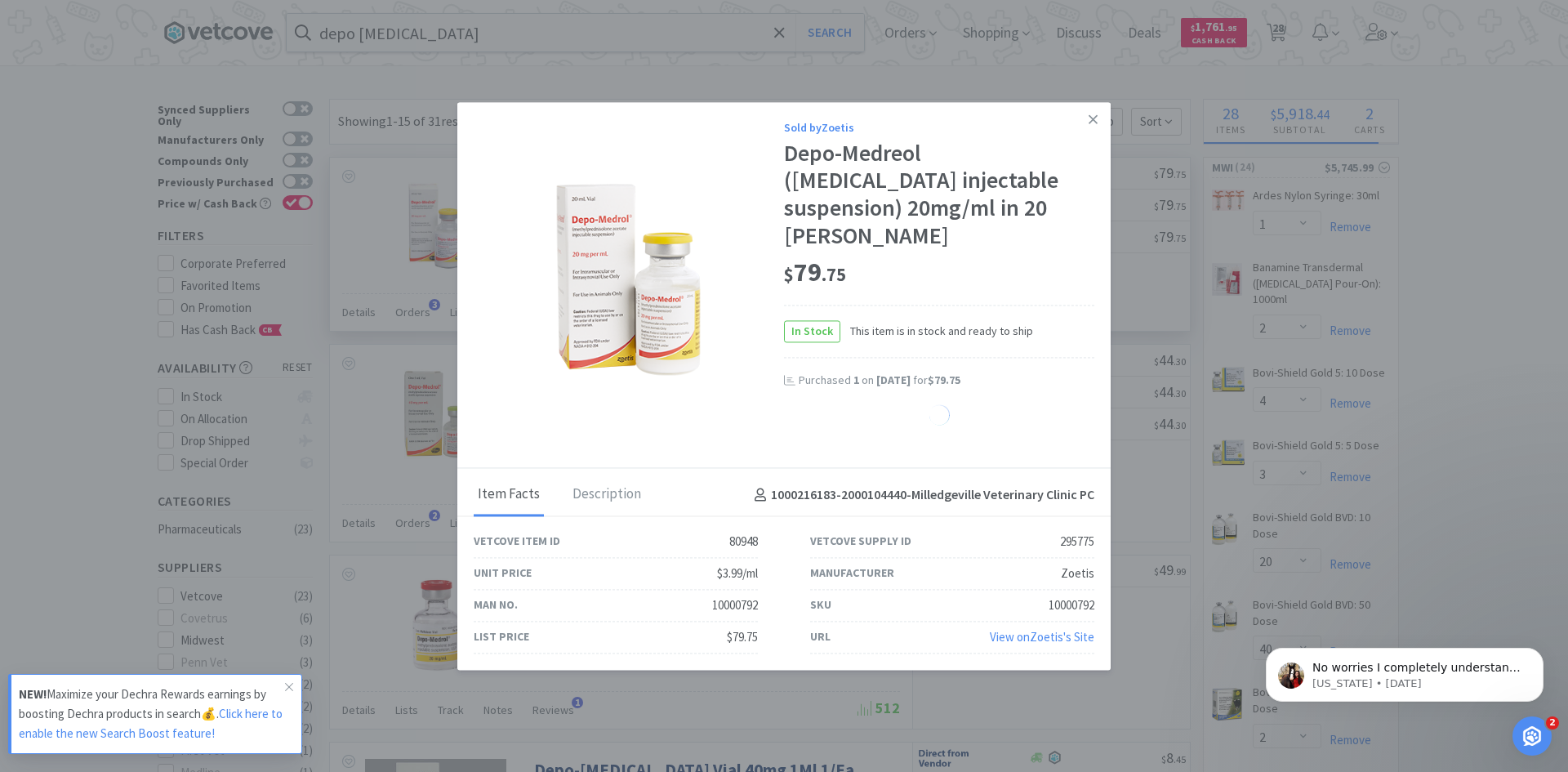
select select "1"
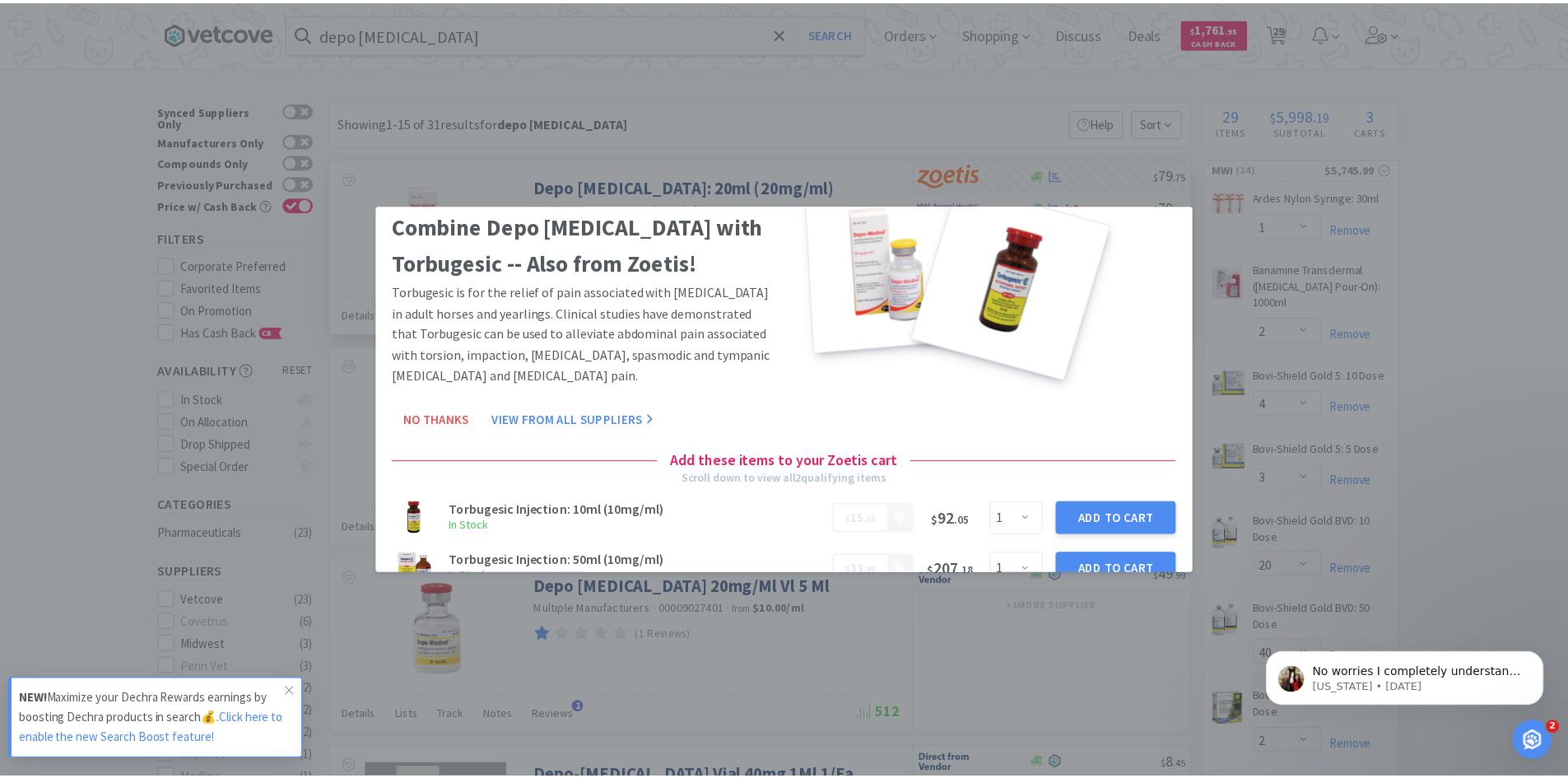
scroll to position [73, 0]
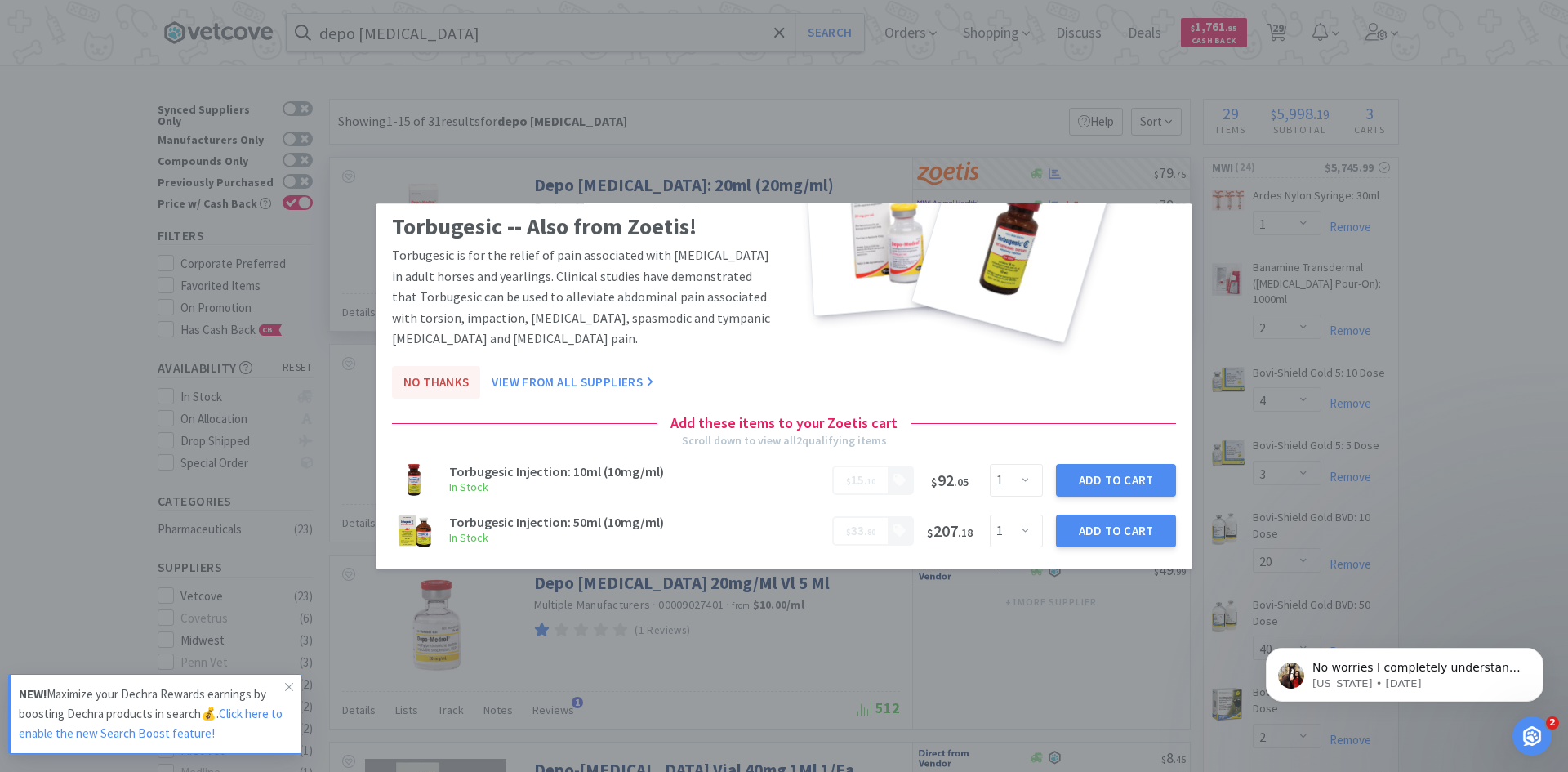
click at [438, 381] on button "No Thanks" at bounding box center [436, 382] width 89 height 32
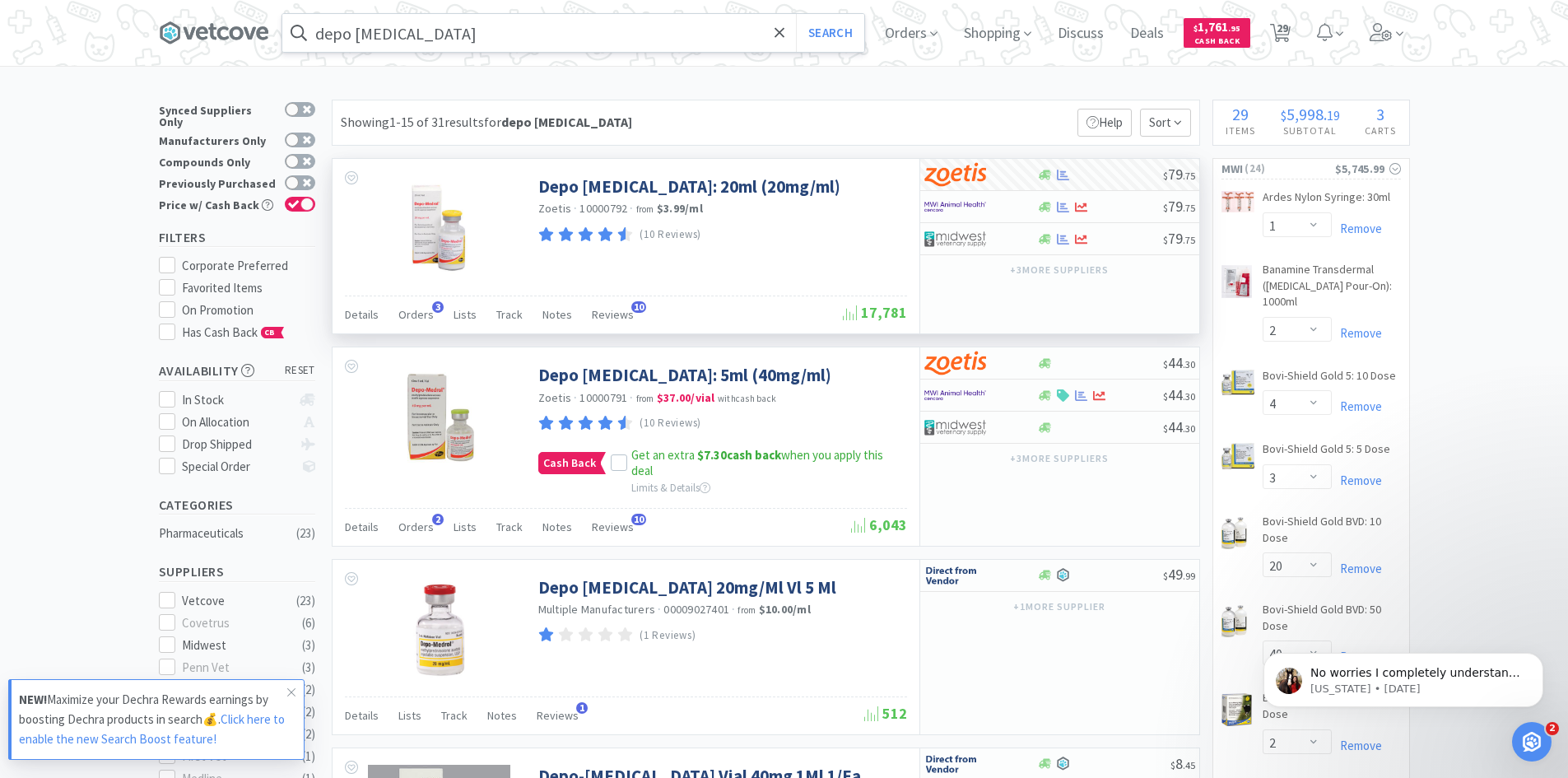
click at [444, 39] on input "depo [MEDICAL_DATA]" at bounding box center [573, 33] width 582 height 38
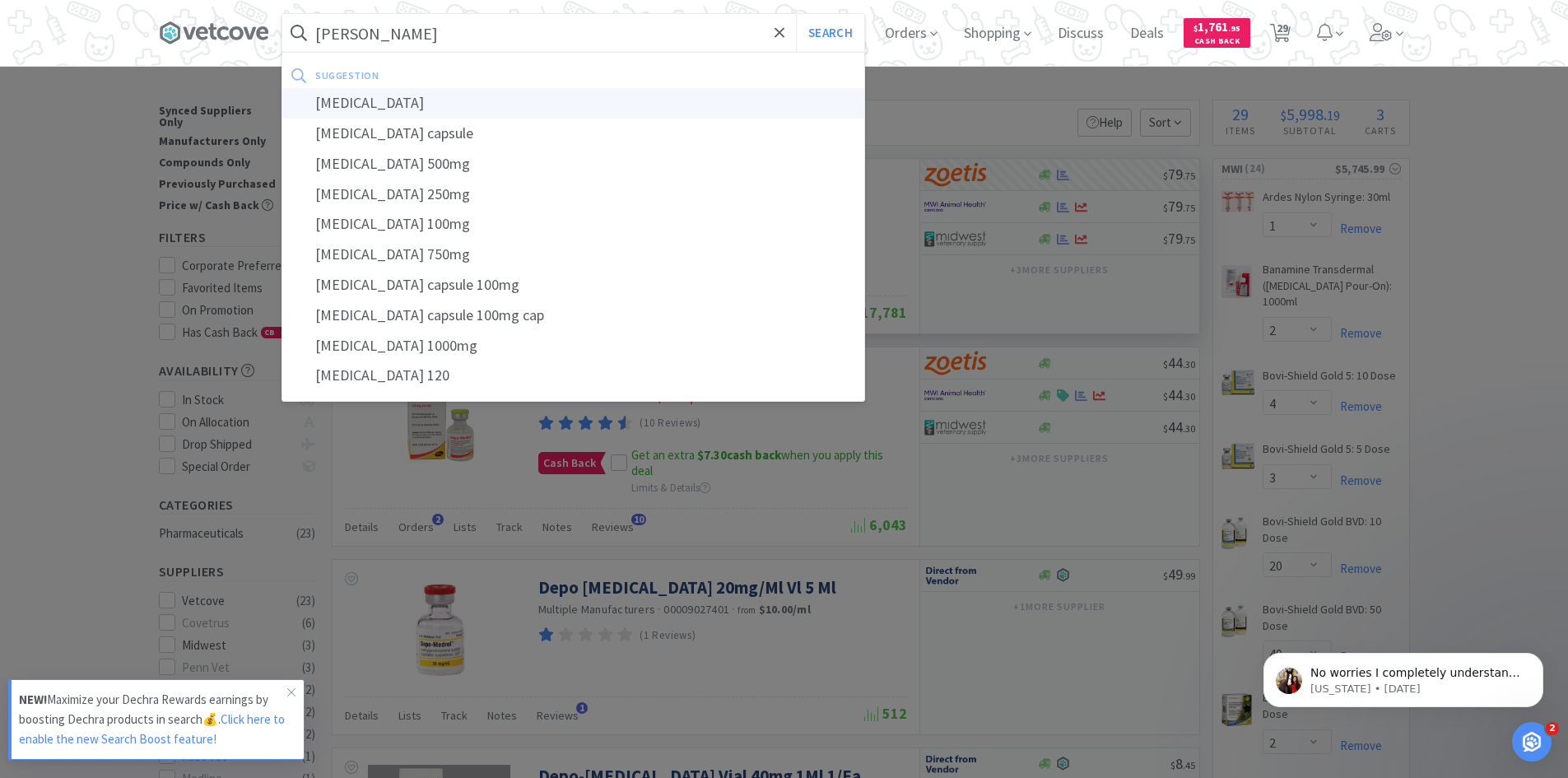
click at [412, 108] on div "[MEDICAL_DATA]" at bounding box center [573, 103] width 582 height 30
type input "[MEDICAL_DATA]"
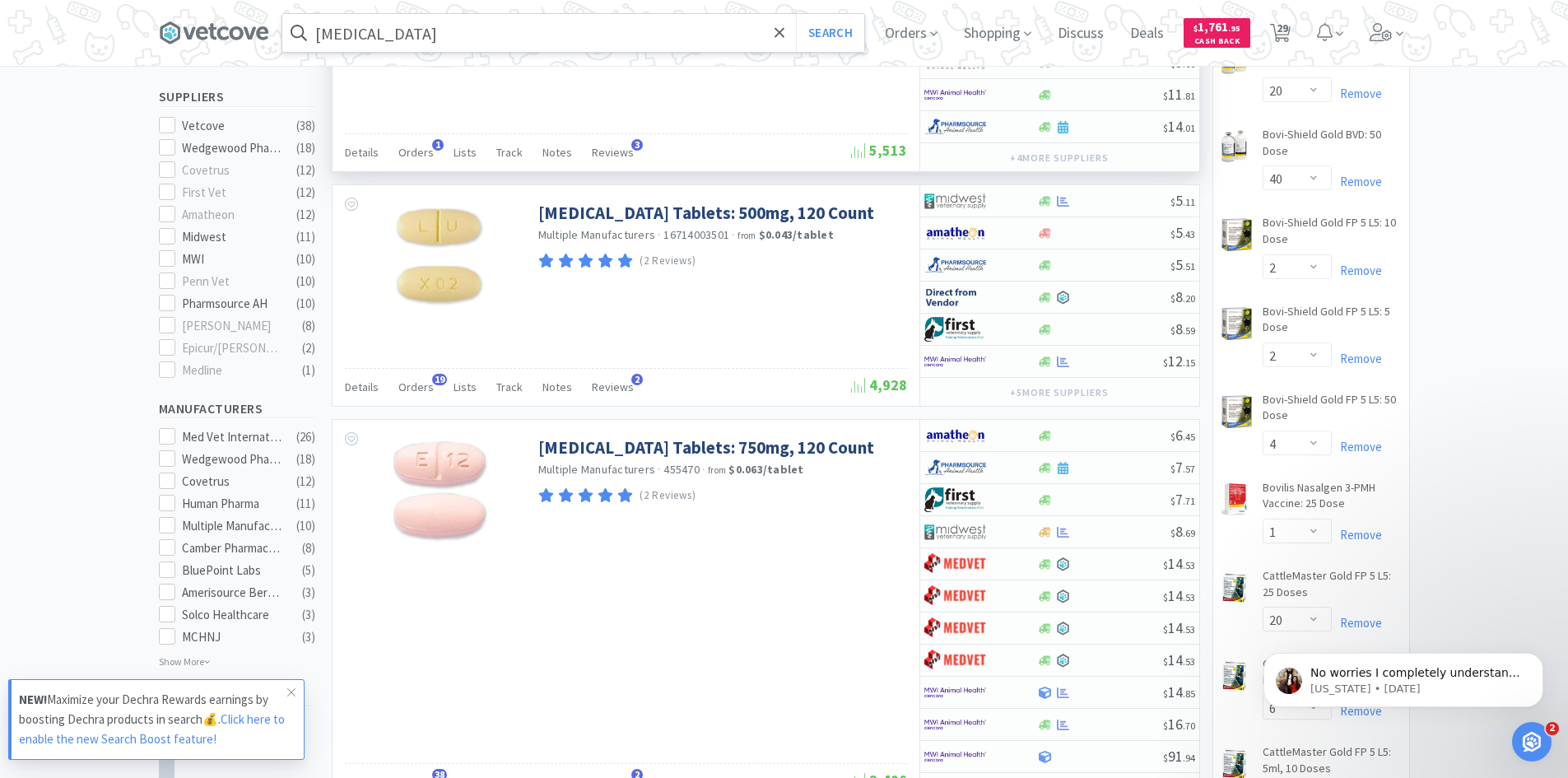
scroll to position [494, 0]
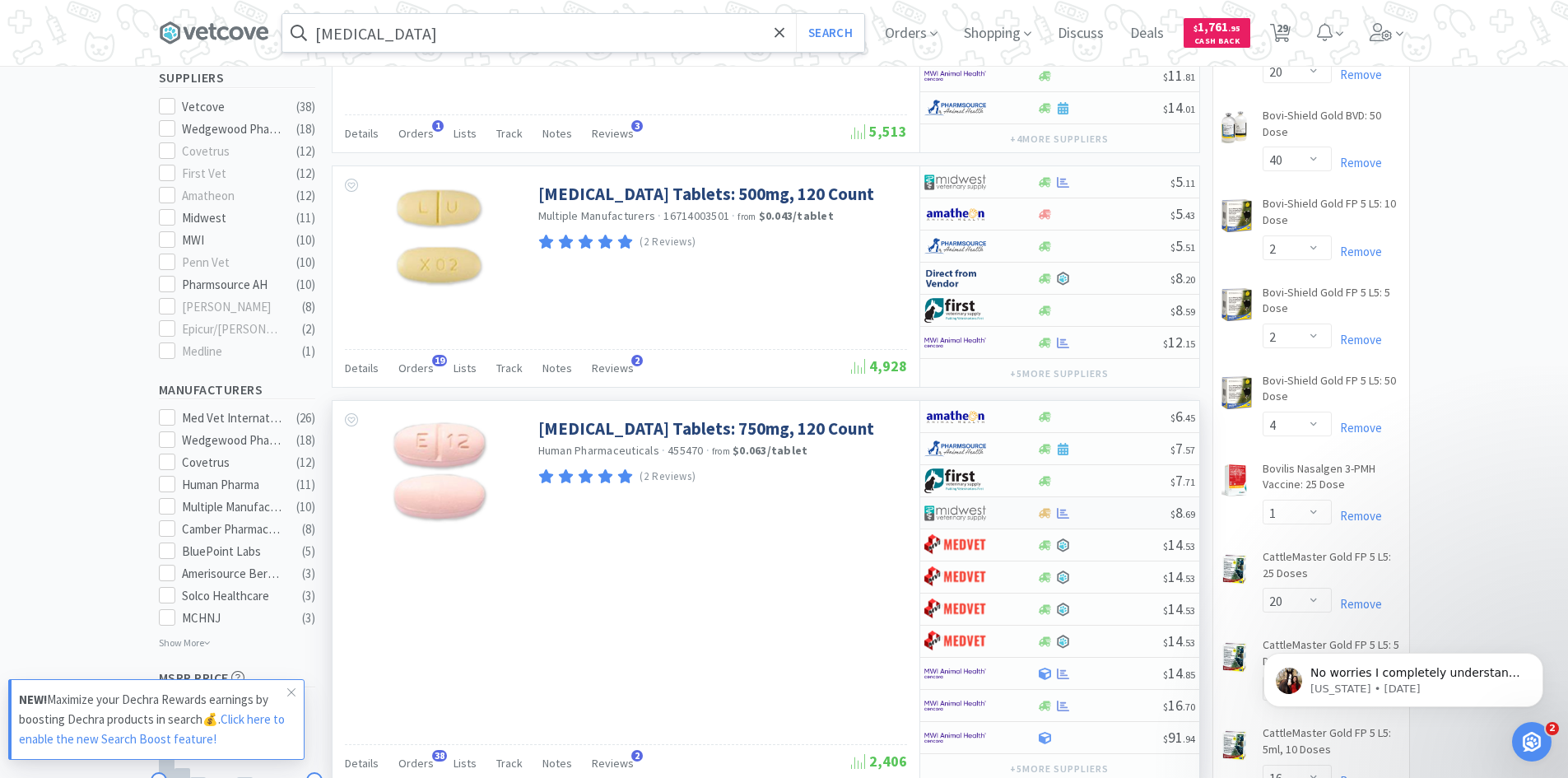
click at [977, 511] on img at bounding box center [955, 513] width 62 height 25
select select "1"
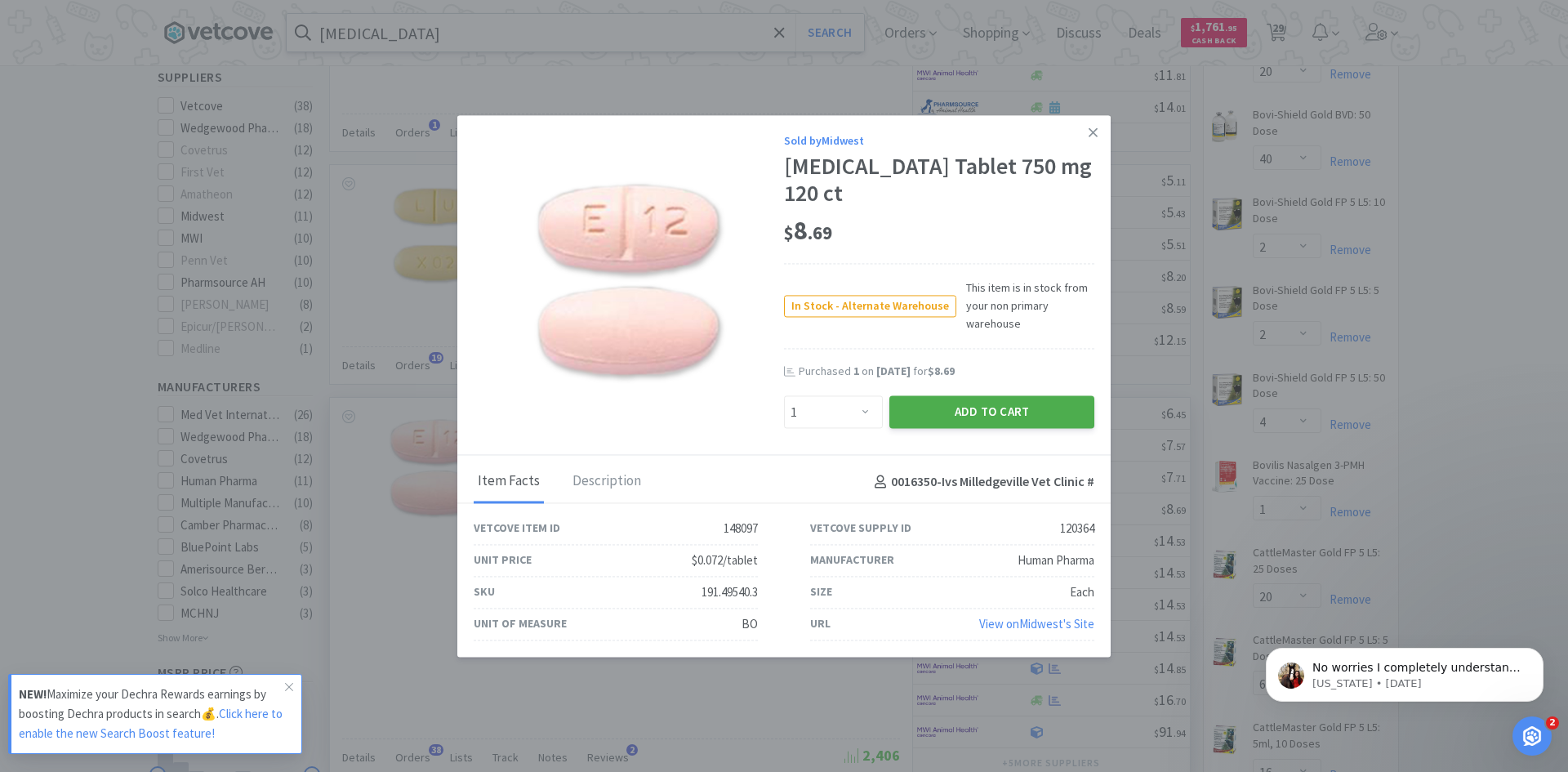
click at [1002, 418] on button "Add to Cart" at bounding box center [992, 412] width 205 height 32
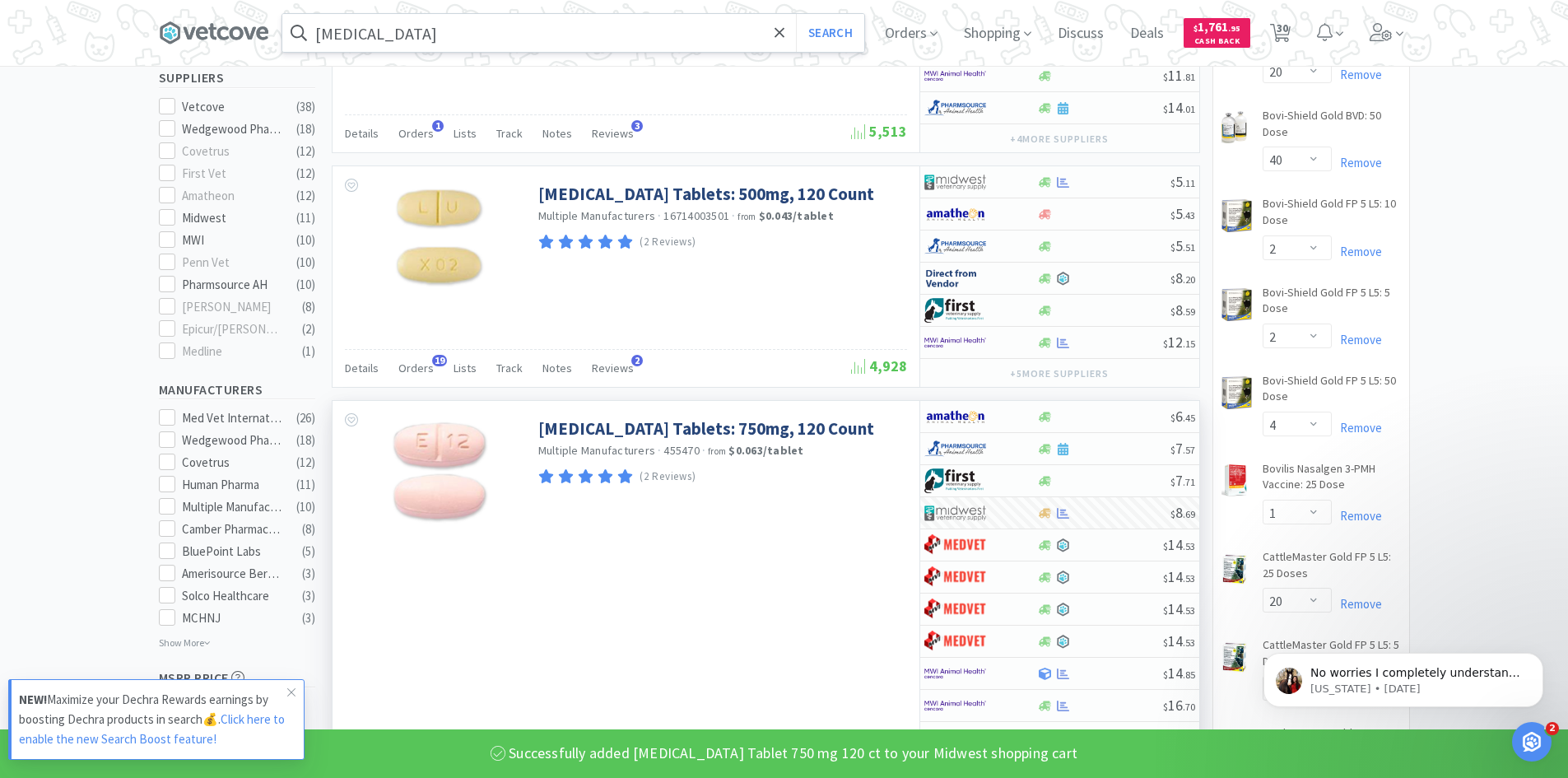
click at [455, 41] on input "[MEDICAL_DATA]" at bounding box center [573, 33] width 582 height 38
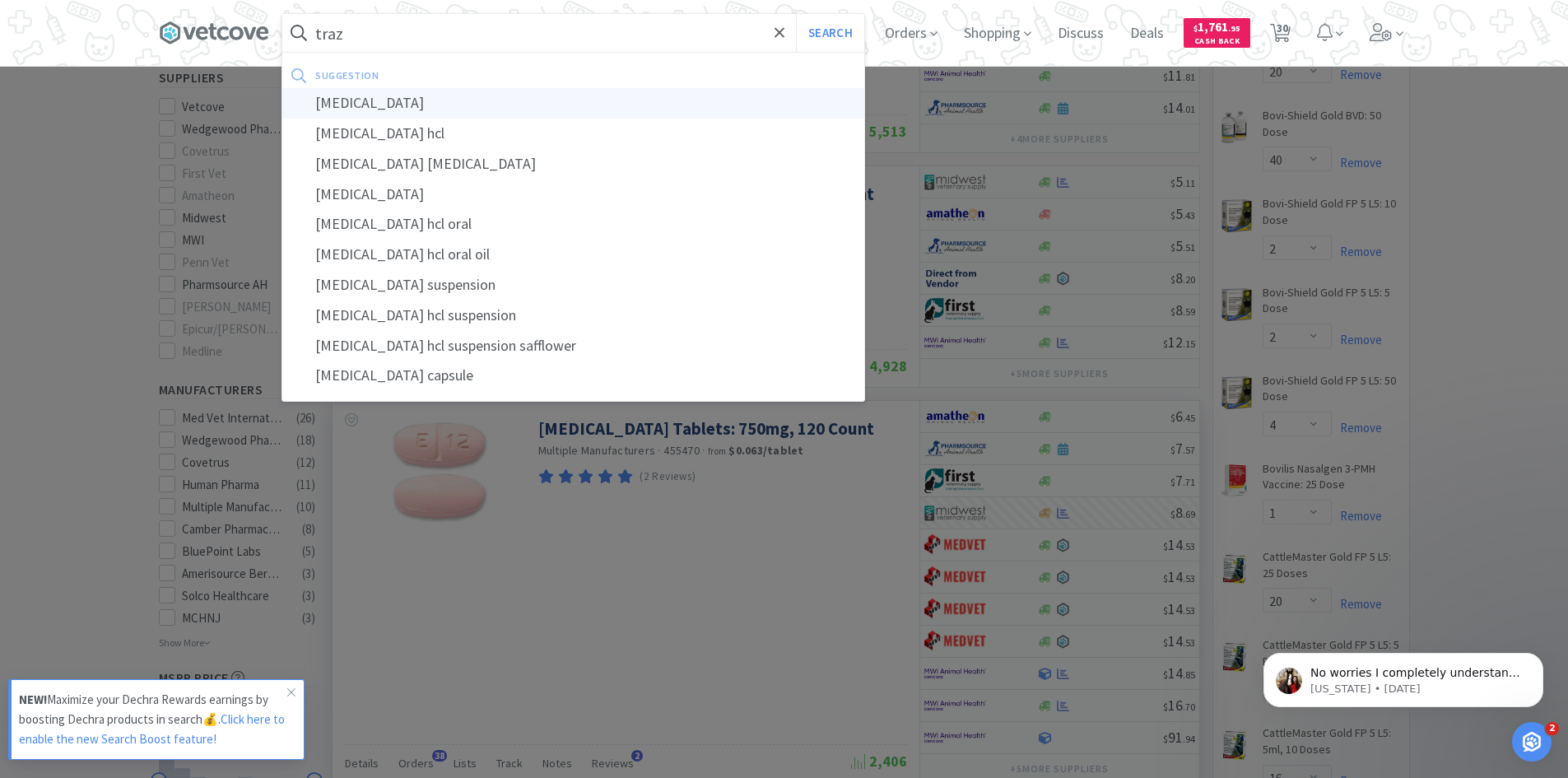
click at [401, 108] on div "[MEDICAL_DATA]" at bounding box center [573, 103] width 582 height 30
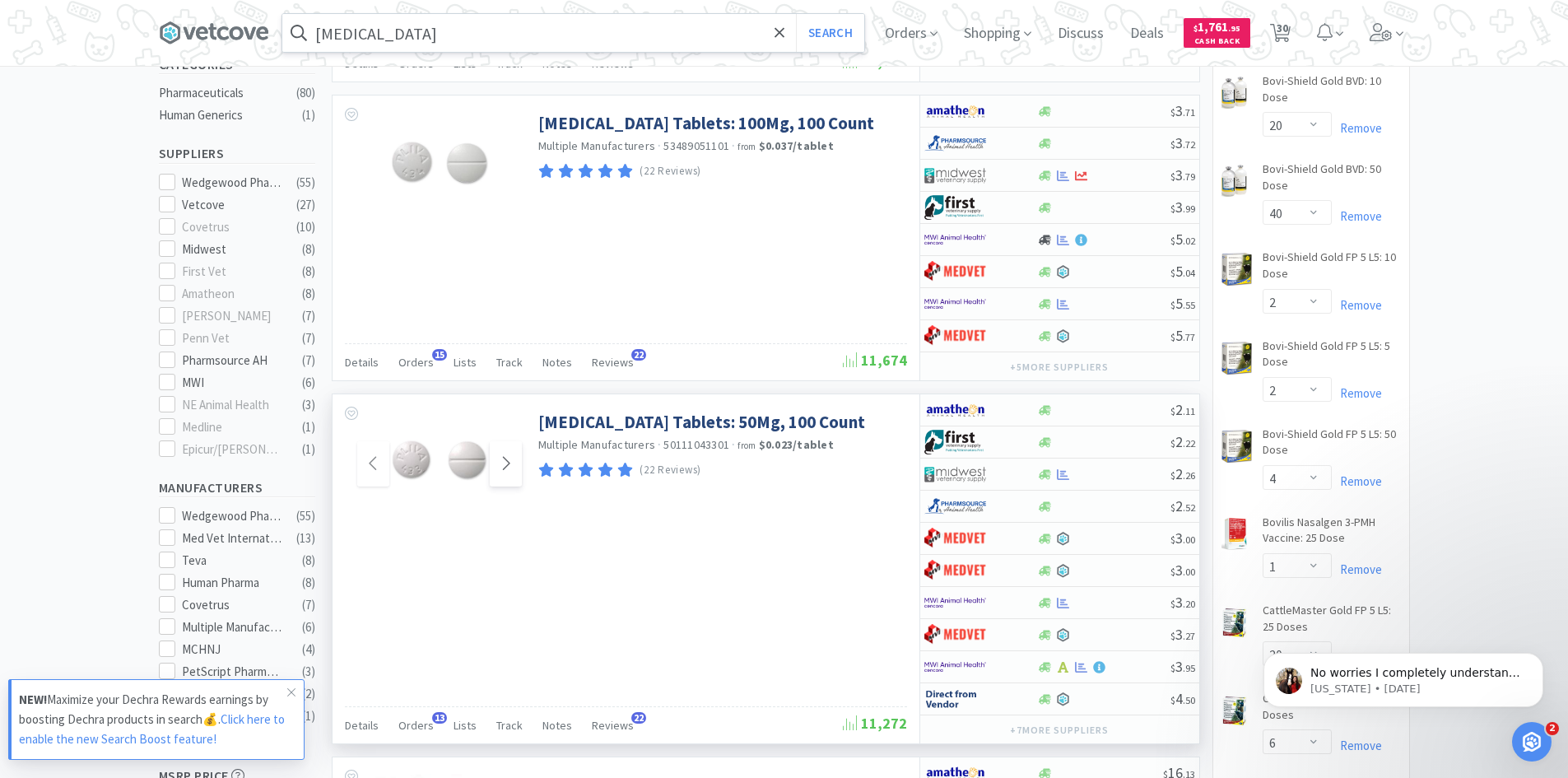
scroll to position [494, 0]
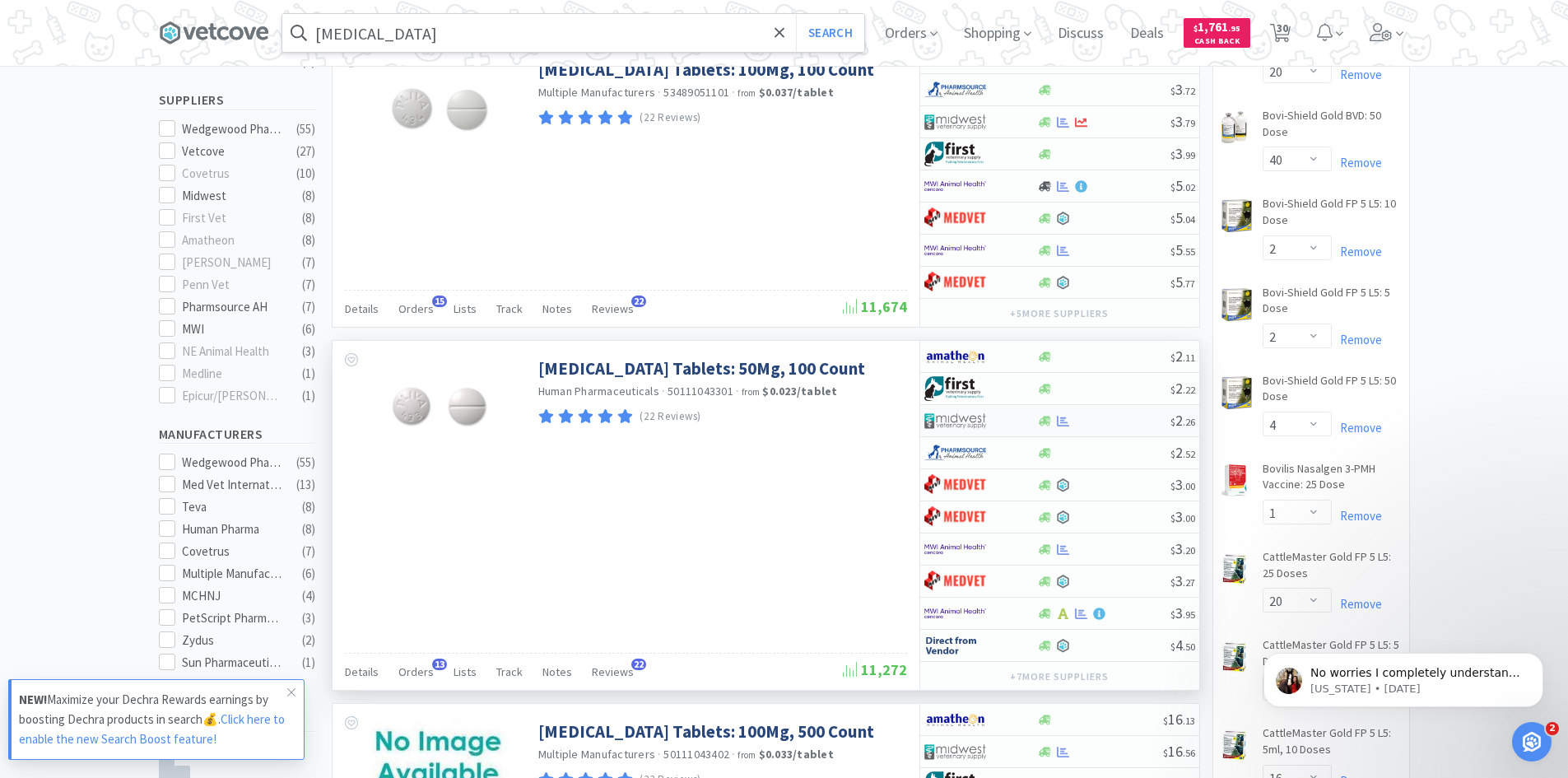
click at [1019, 421] on div at bounding box center [981, 421] width 113 height 28
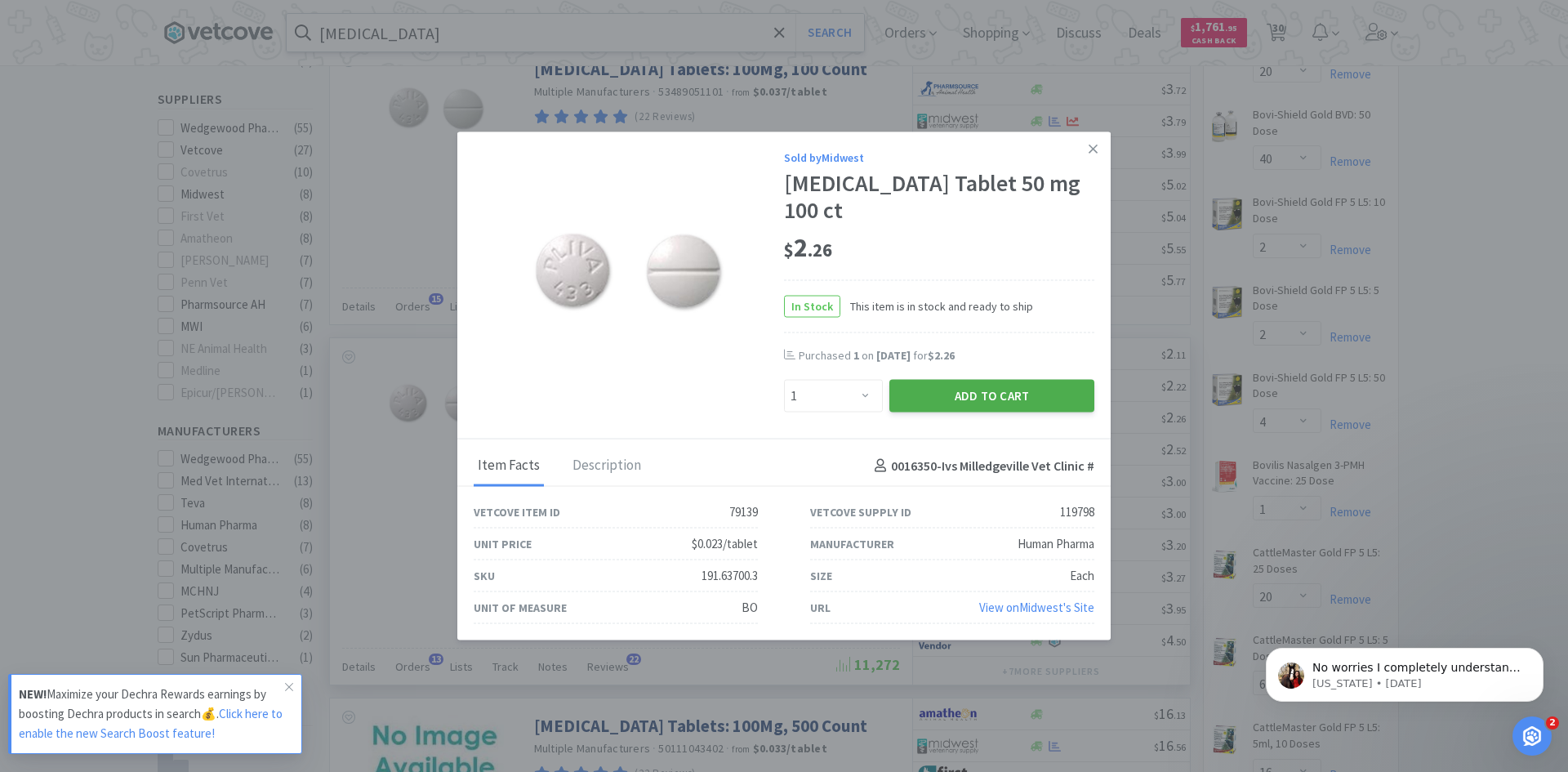
click at [994, 380] on button "Add to Cart" at bounding box center [992, 396] width 205 height 32
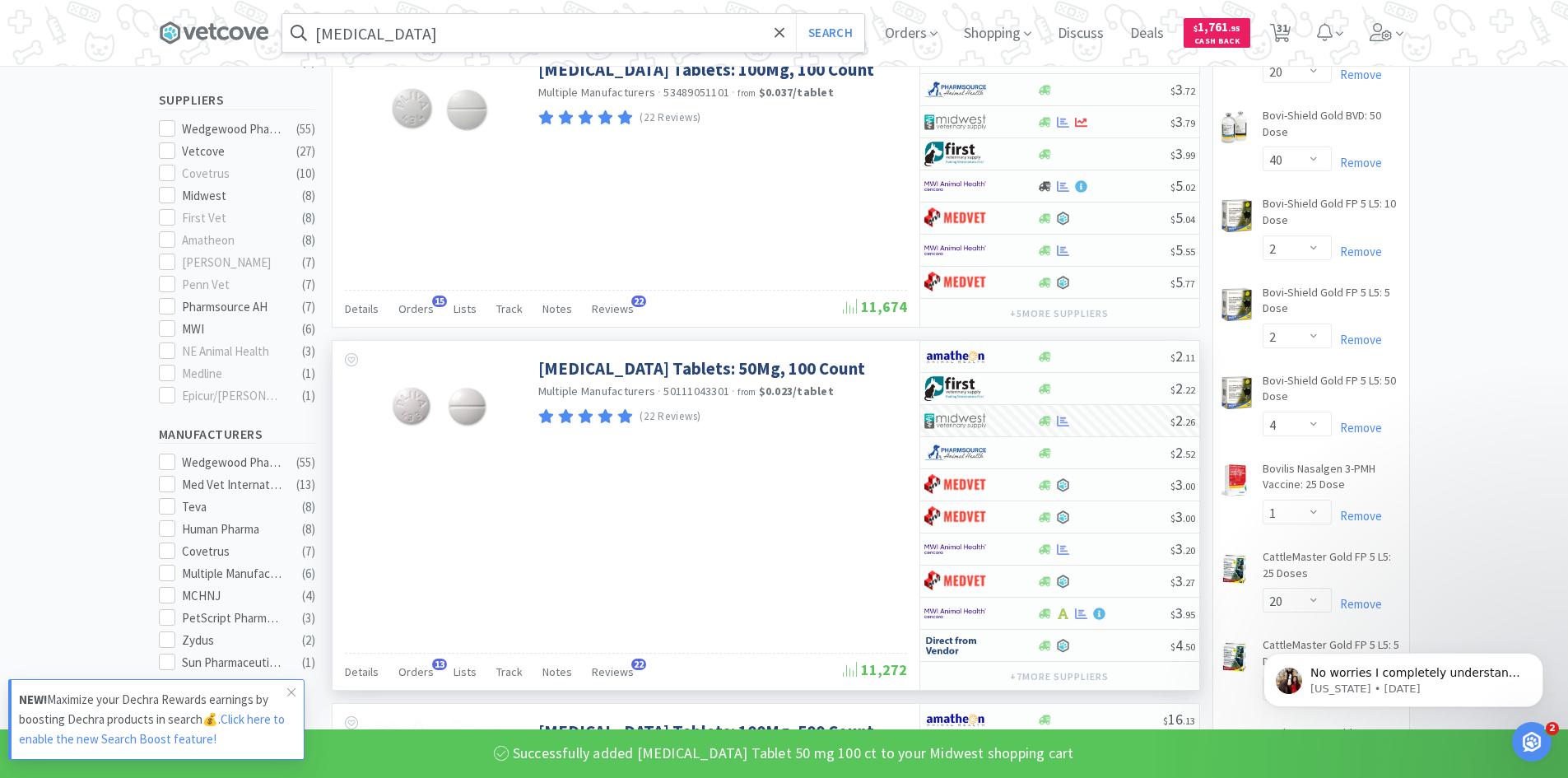
click at [403, 43] on input "[MEDICAL_DATA]" at bounding box center [573, 33] width 582 height 38
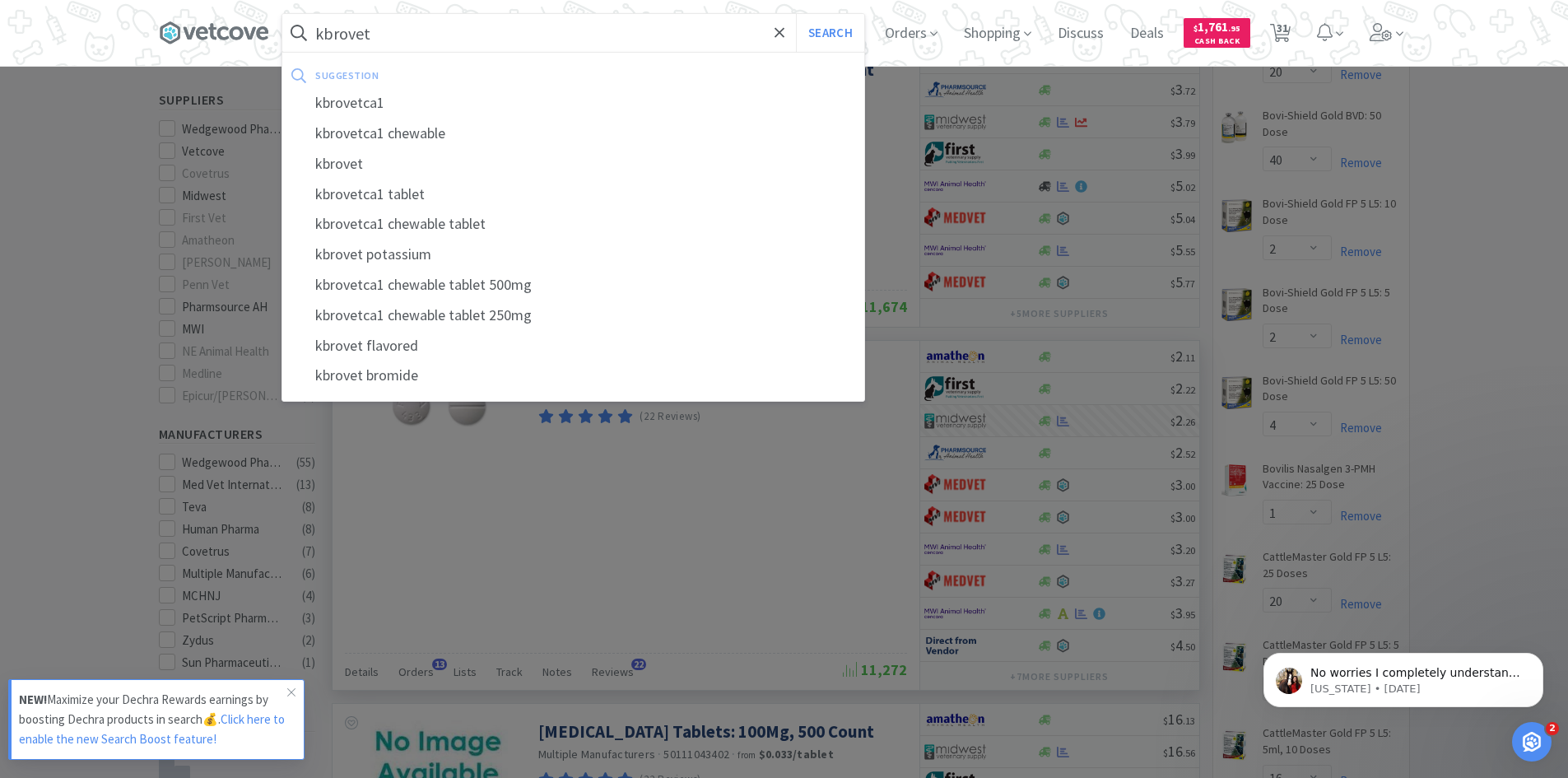
click at [796, 14] on button "Search" at bounding box center [830, 33] width 68 height 38
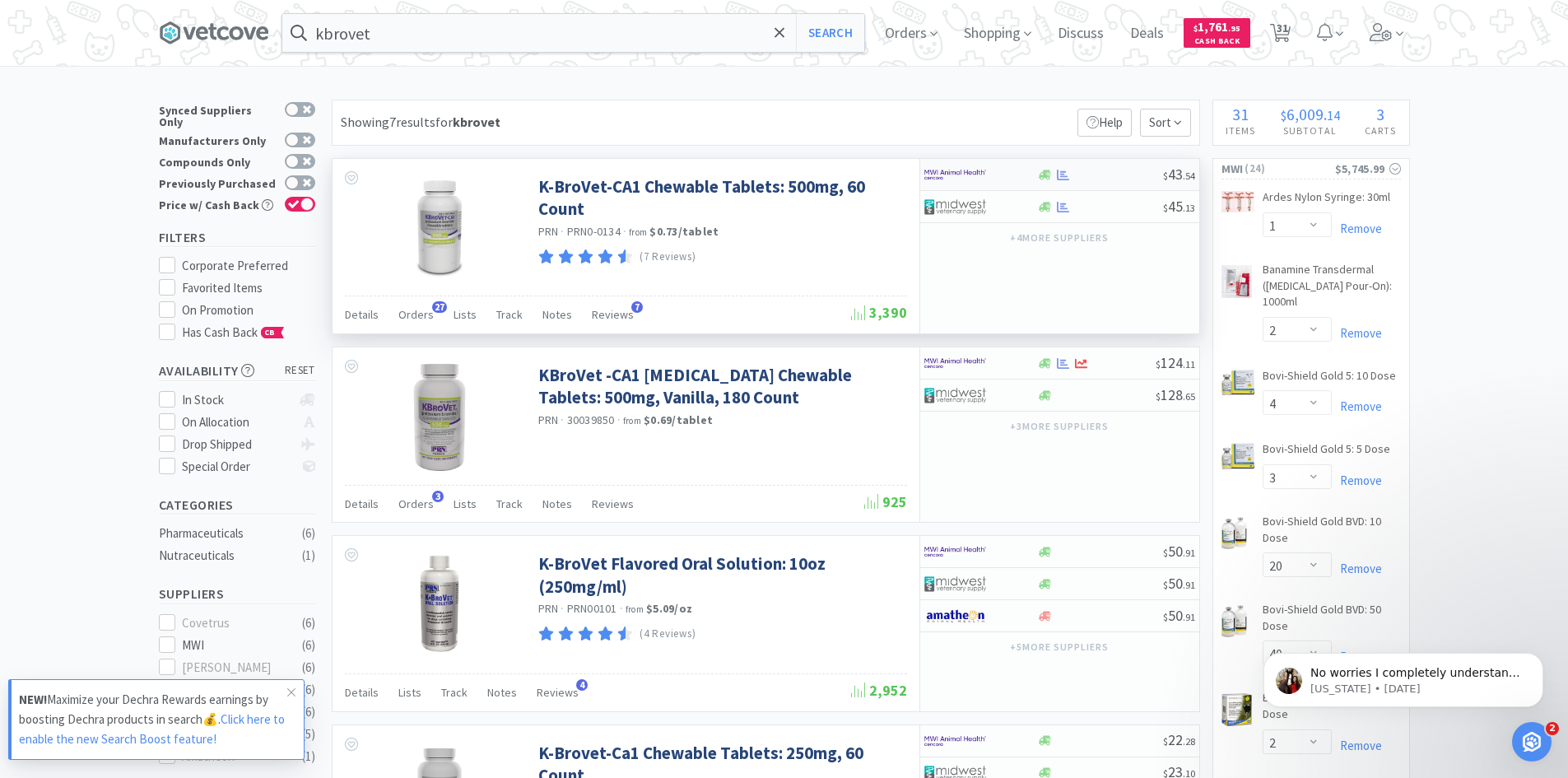
click at [1036, 173] on div at bounding box center [981, 175] width 113 height 28
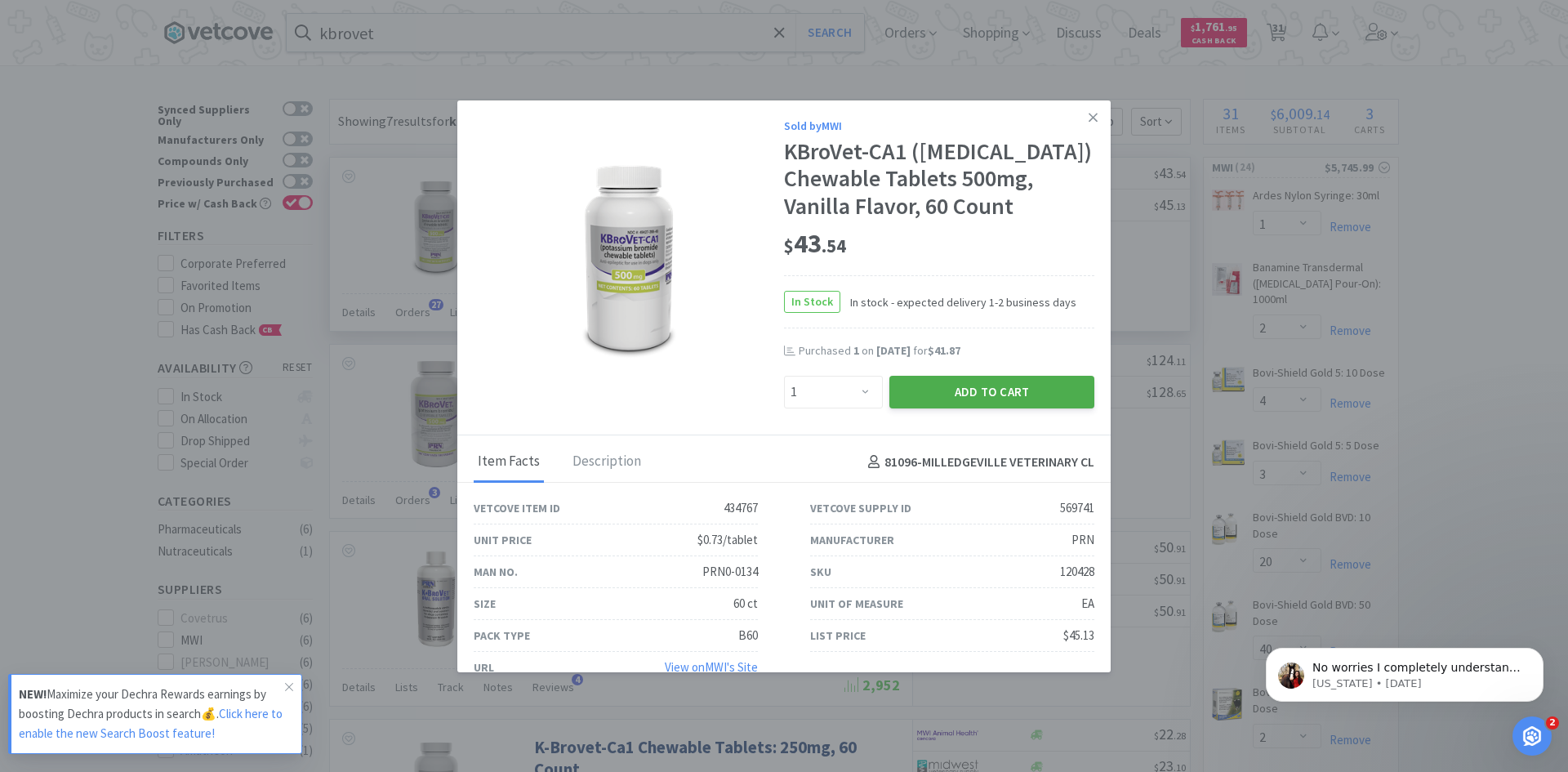
click at [973, 408] on button "Add to Cart" at bounding box center [992, 391] width 205 height 32
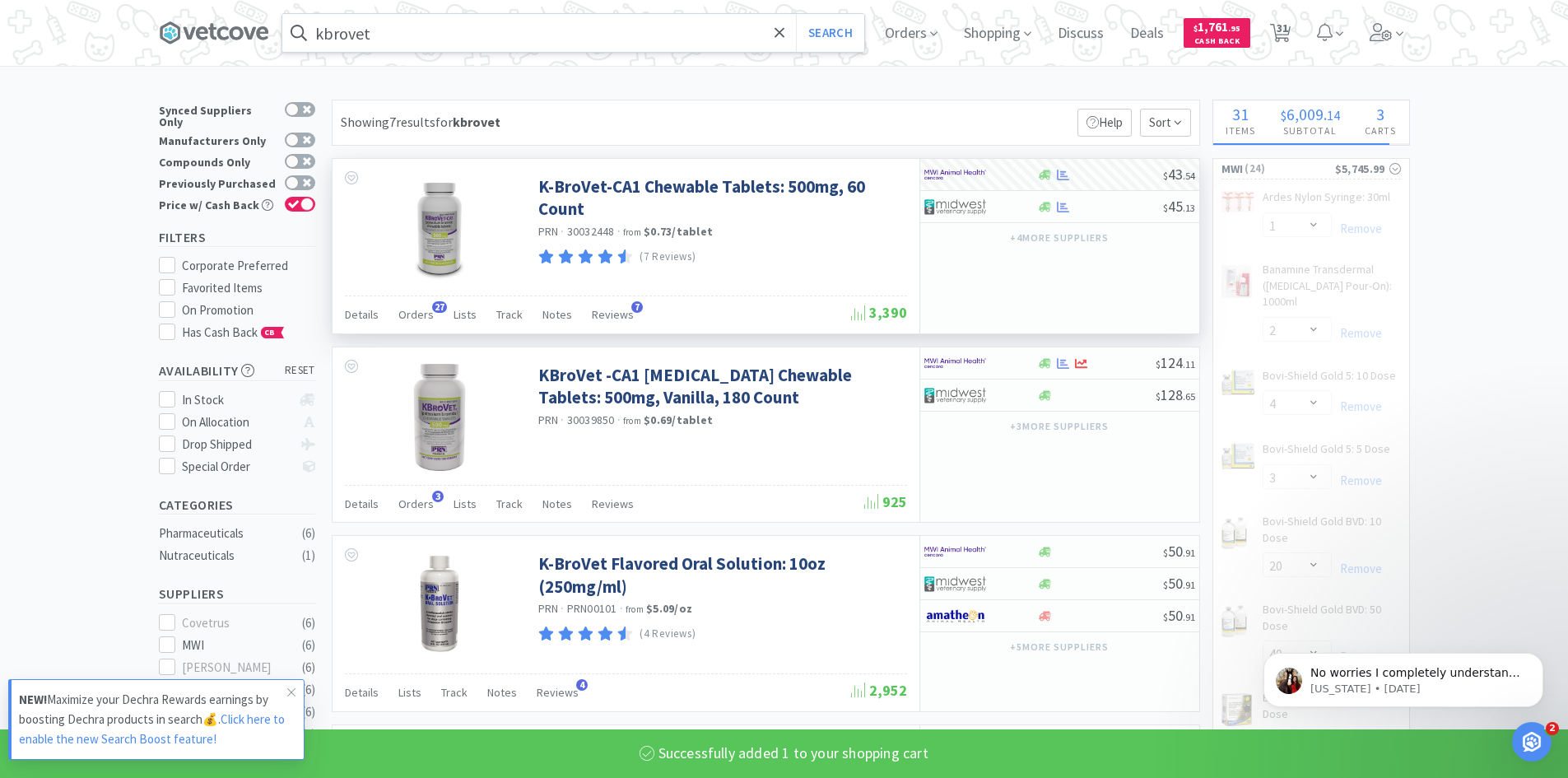
click at [421, 36] on input "kbrovet" at bounding box center [573, 33] width 582 height 38
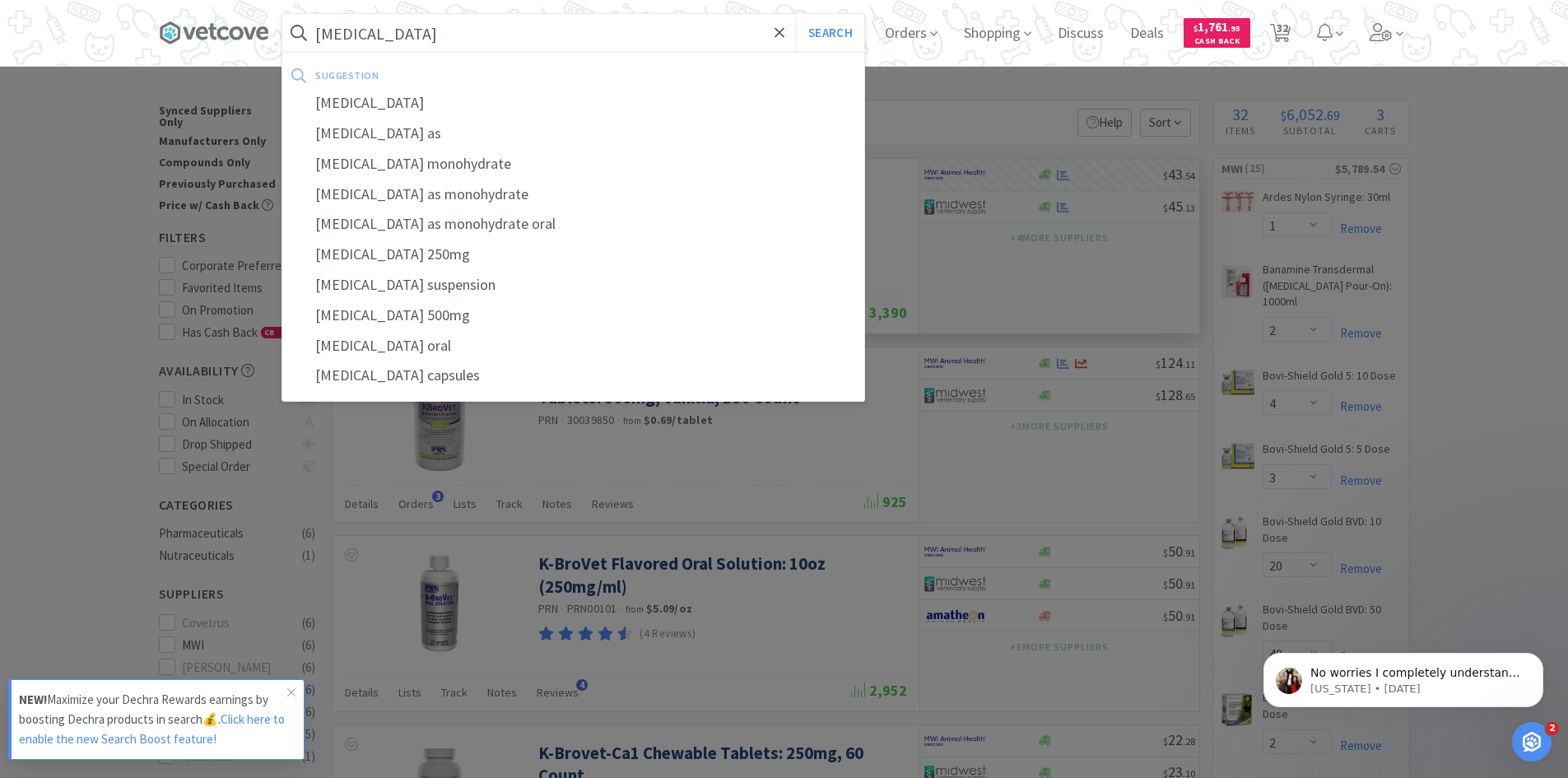
click at [796, 14] on button "Search" at bounding box center [830, 33] width 68 height 38
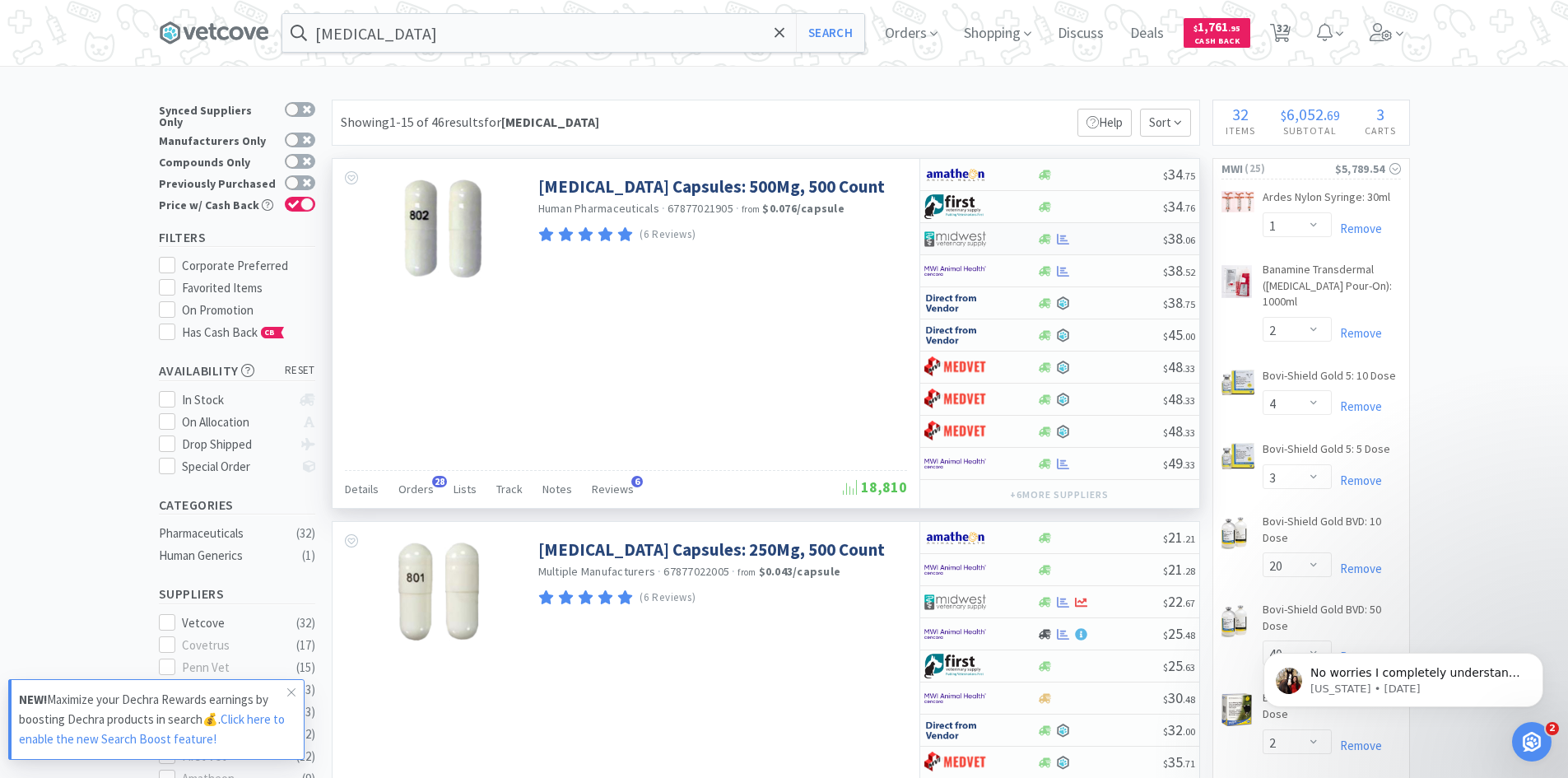
click at [980, 238] on img at bounding box center [955, 239] width 62 height 25
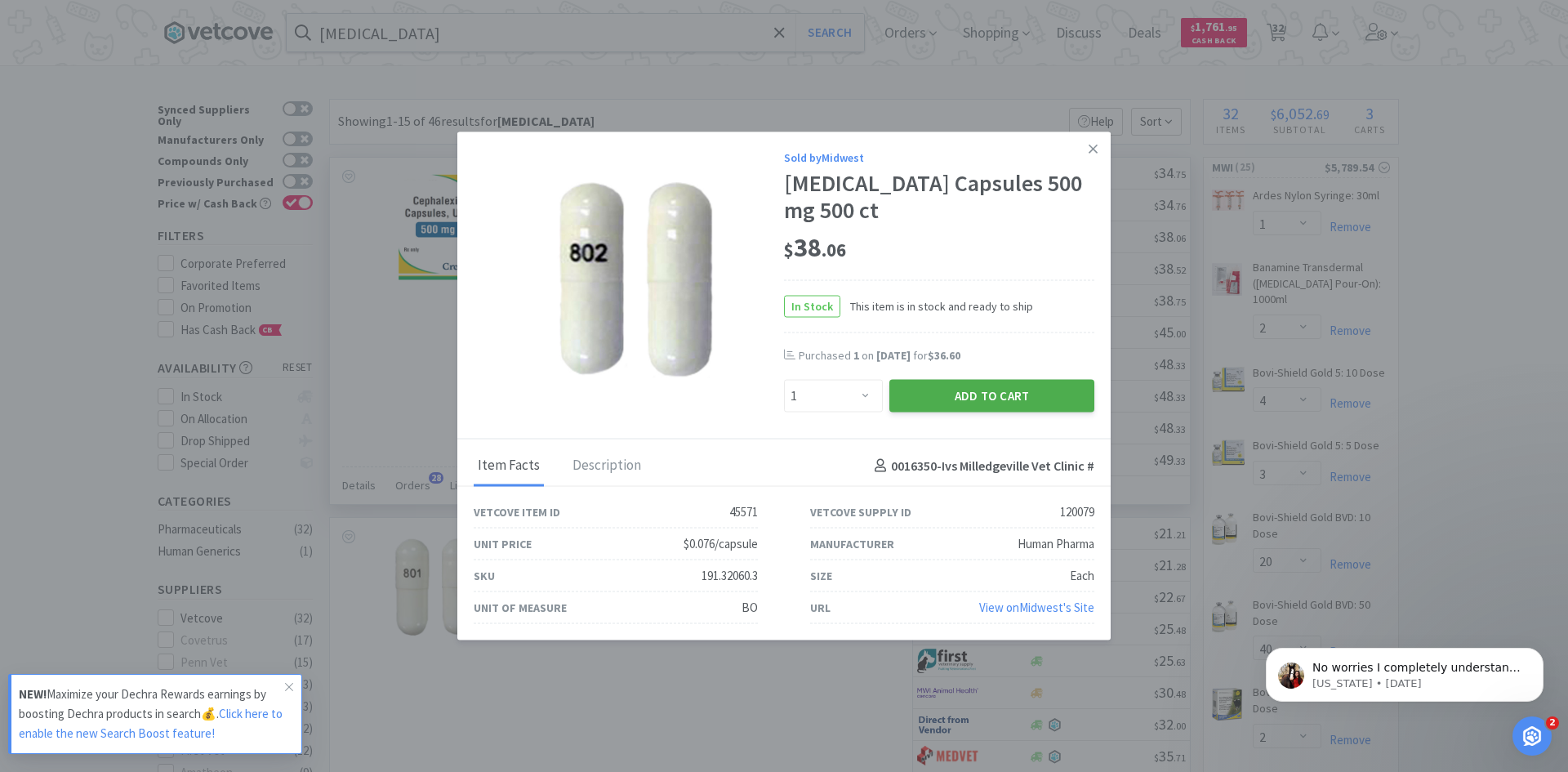
click at [968, 395] on button "Add to Cart" at bounding box center [992, 396] width 205 height 32
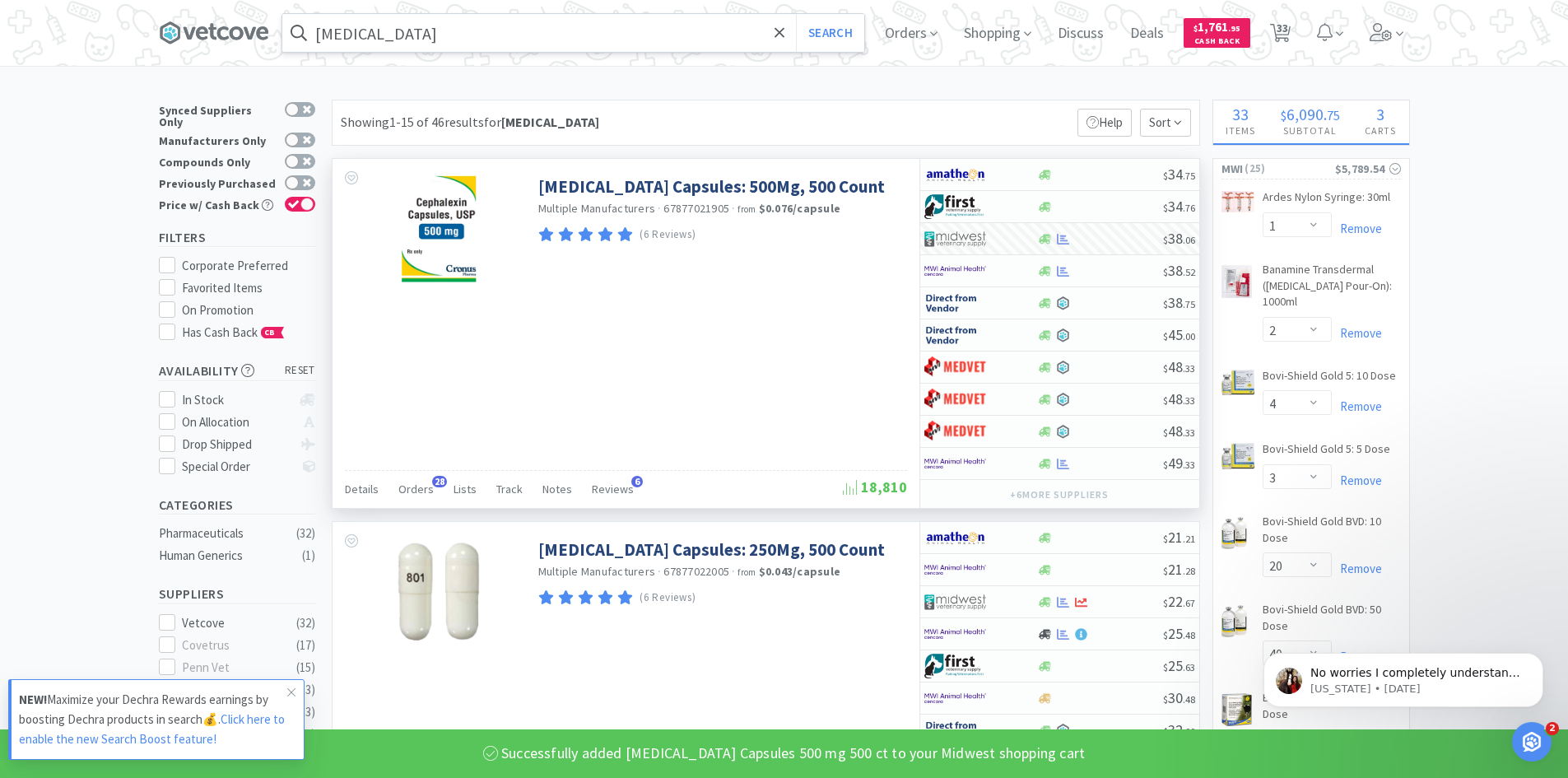
click at [458, 35] on input "[MEDICAL_DATA]" at bounding box center [573, 33] width 582 height 38
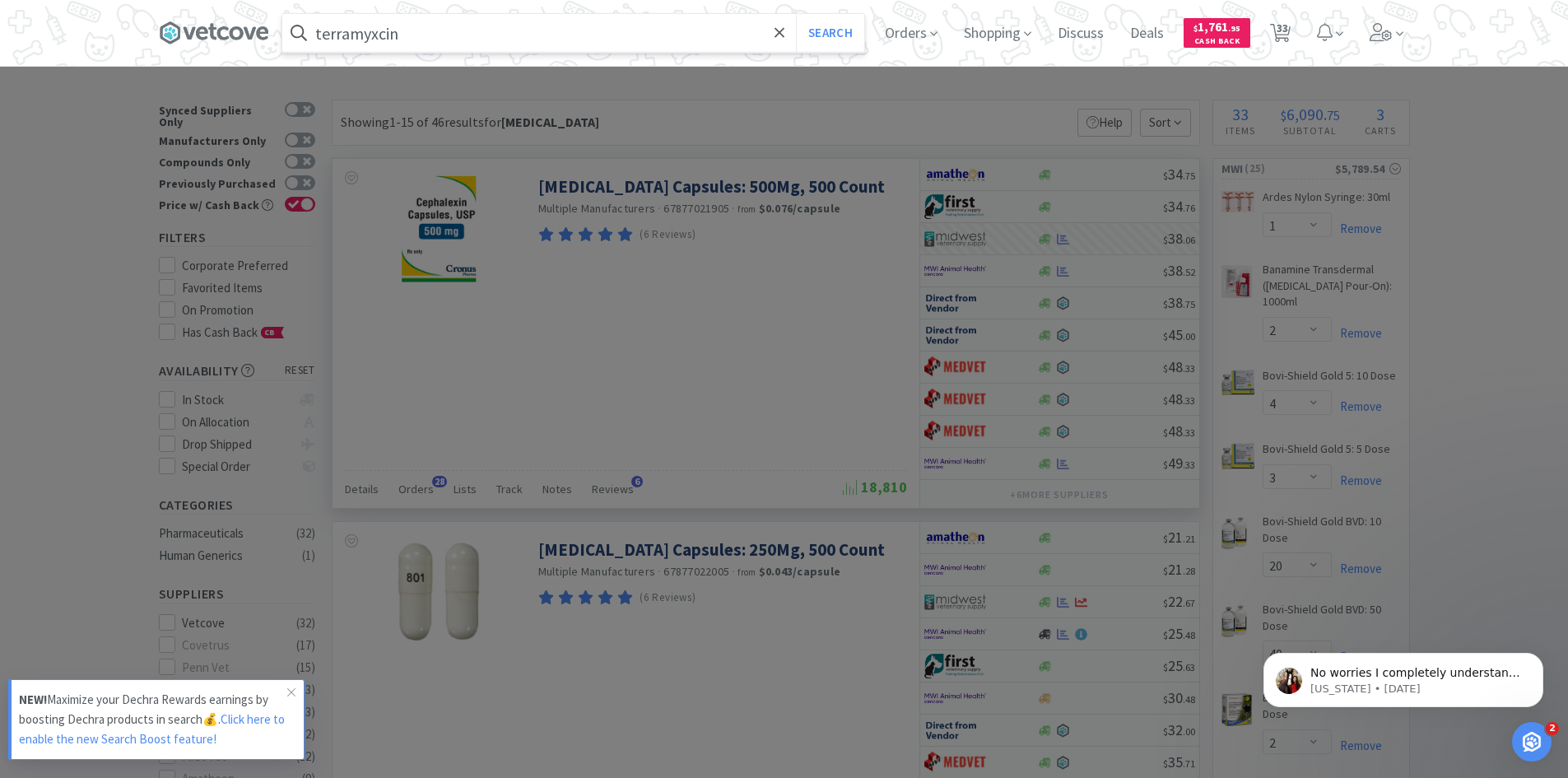
click at [796, 14] on button "Search" at bounding box center [830, 33] width 68 height 38
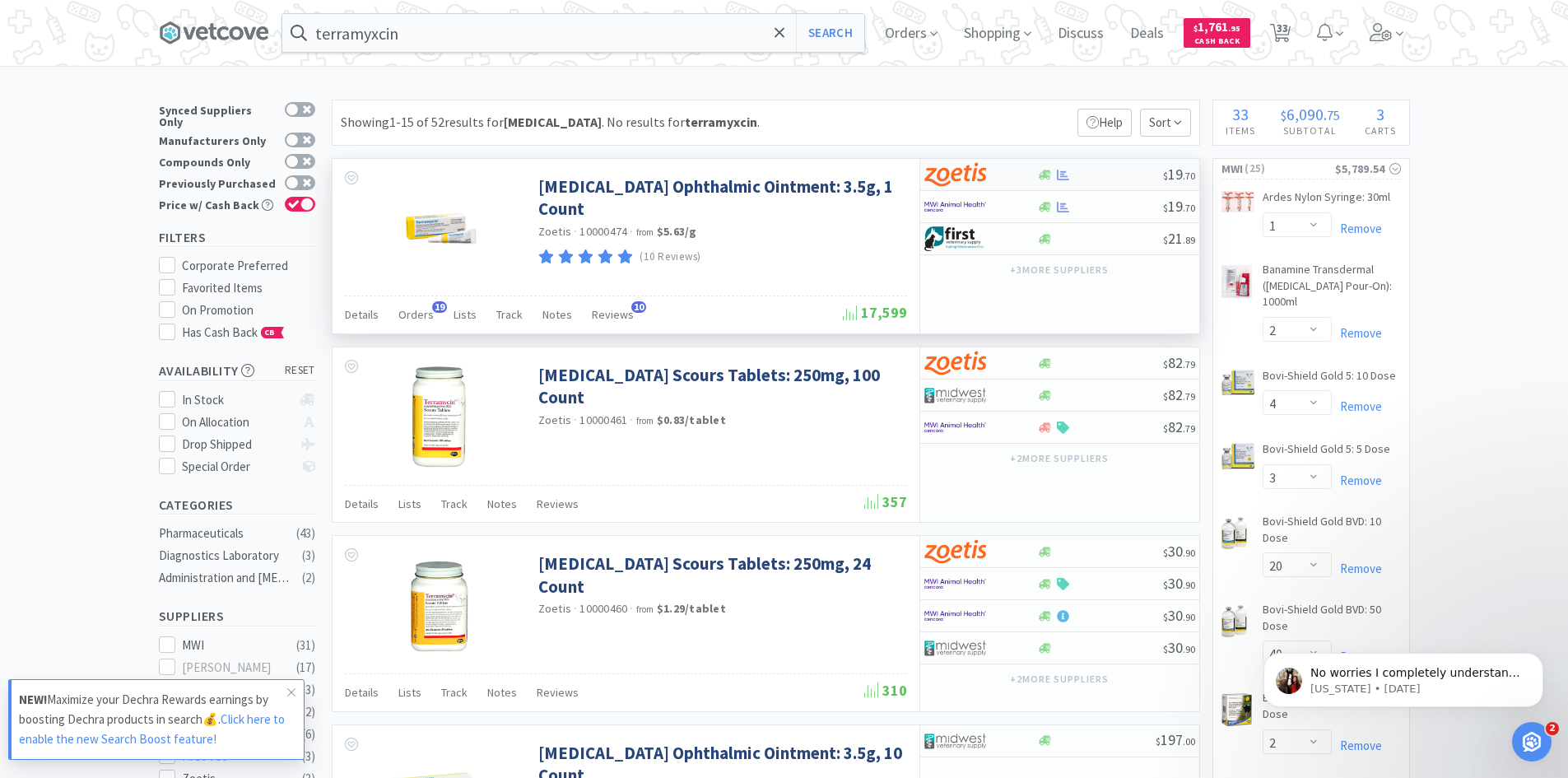
click at [1085, 180] on div at bounding box center [1100, 175] width 126 height 12
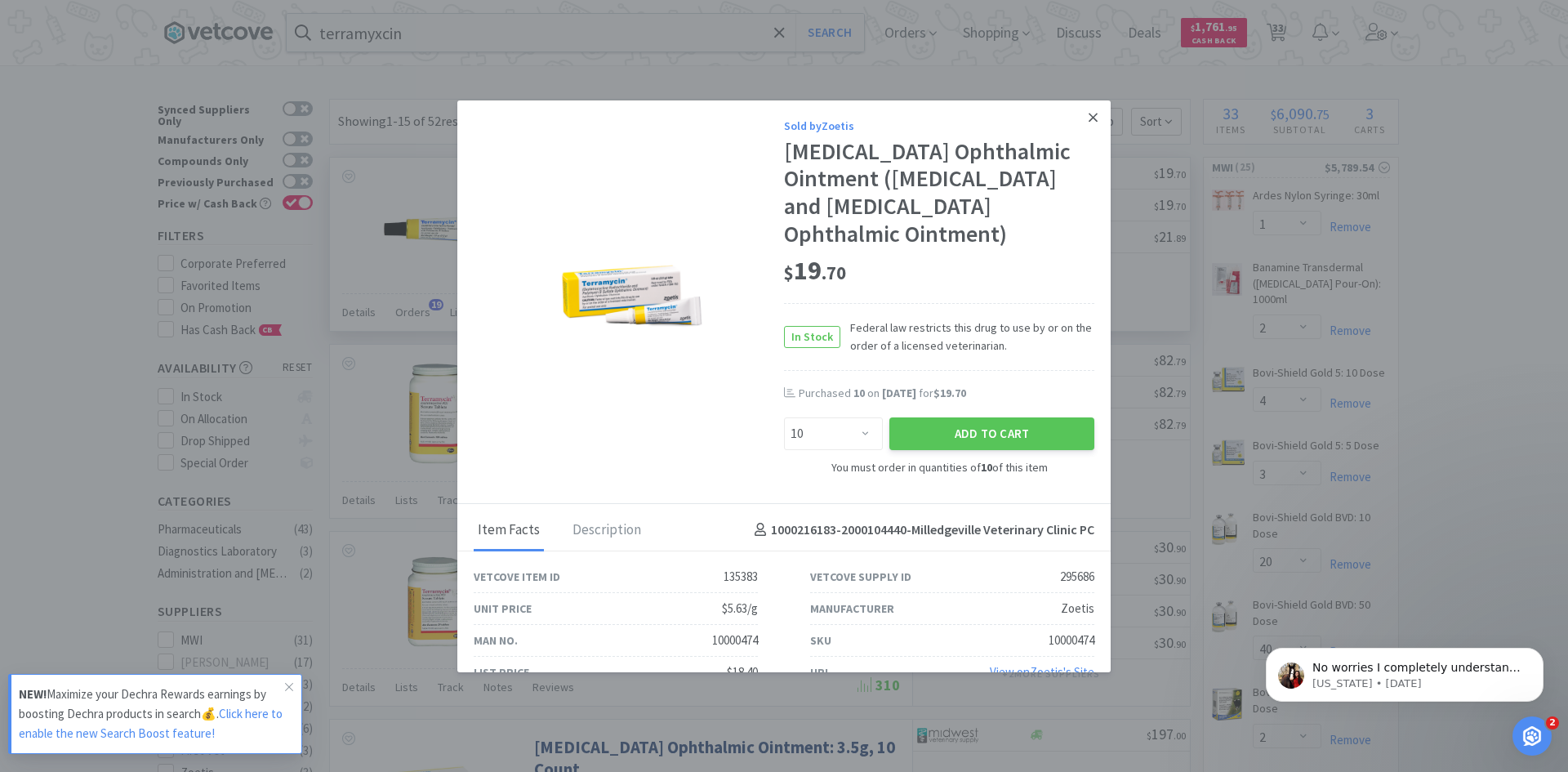
click at [1089, 118] on icon at bounding box center [1093, 118] width 9 height 15
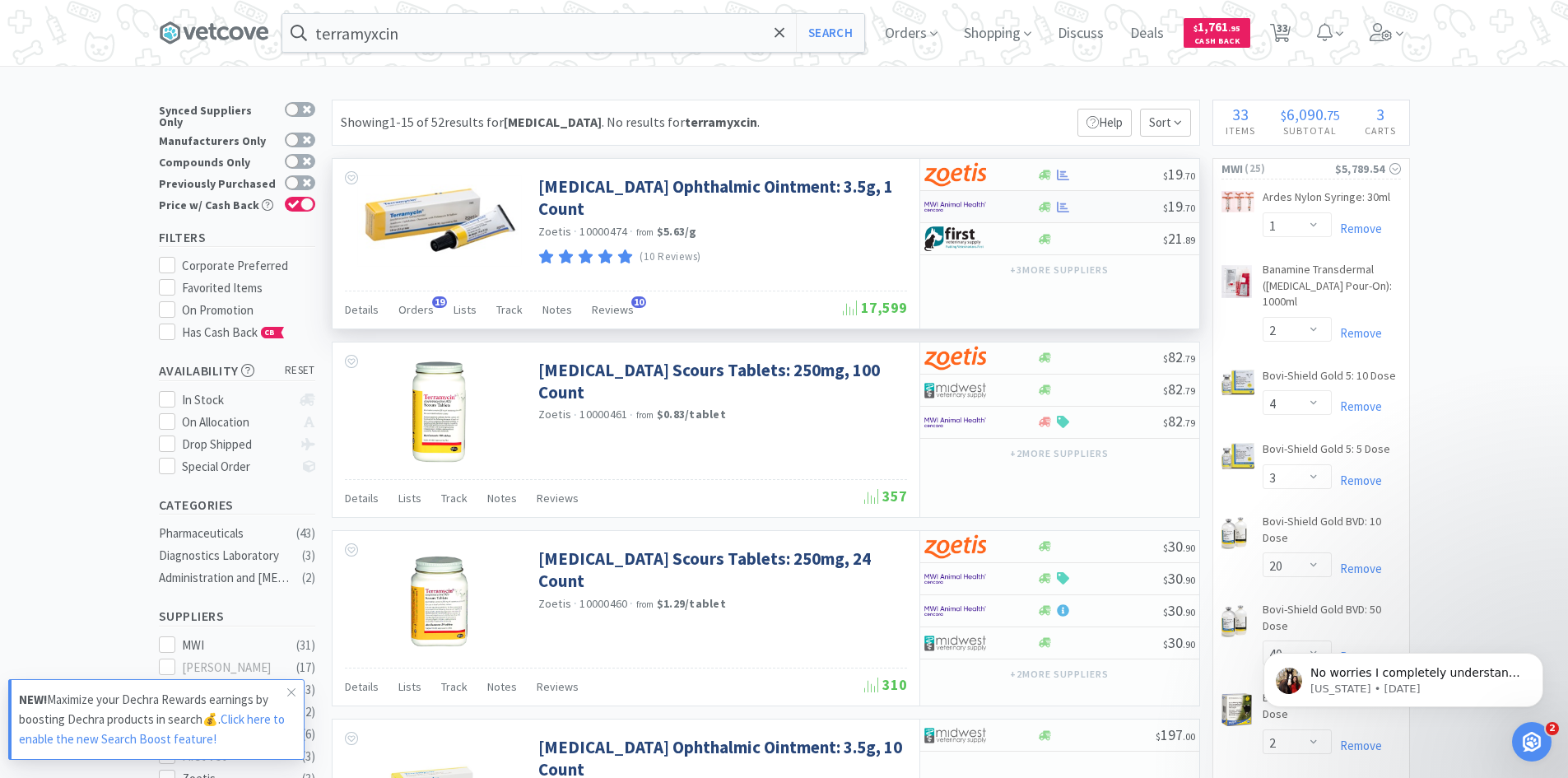
click at [1019, 210] on div at bounding box center [981, 207] width 113 height 28
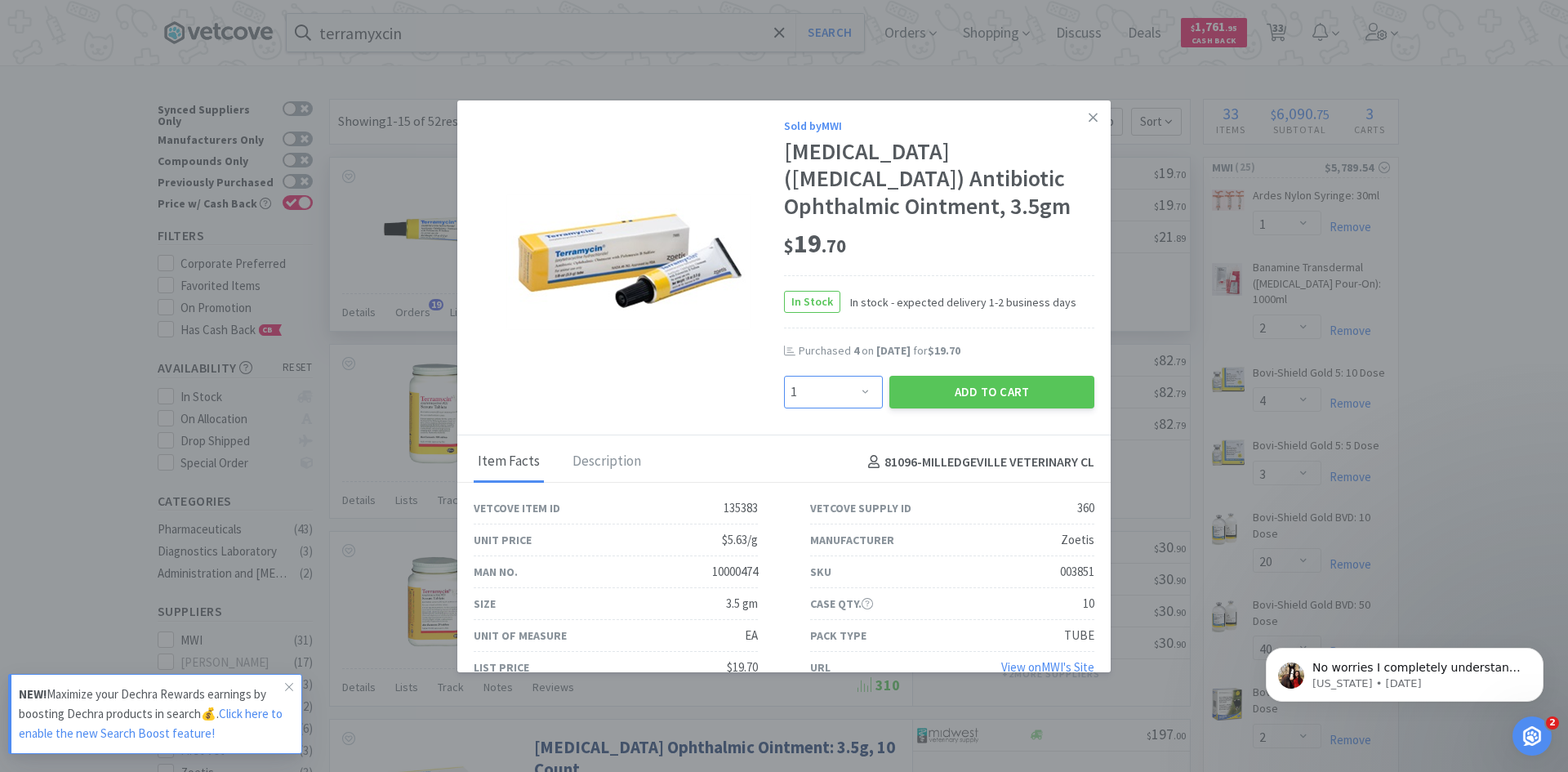
click at [854, 390] on select "Enter Quantity 1 2 3 4 5 6 7 8 9 10 11 12 13 14 15 16 17 18 19 20 Enter Quantity" at bounding box center [834, 391] width 99 height 32
click at [784, 375] on select "Enter Quantity 1 2 3 4 5 6 7 8 9 10 11 12 13 14 15 16 17 18 19 20 Enter Quantity" at bounding box center [834, 391] width 99 height 32
click at [942, 392] on button "Add to Cart" at bounding box center [992, 391] width 205 height 32
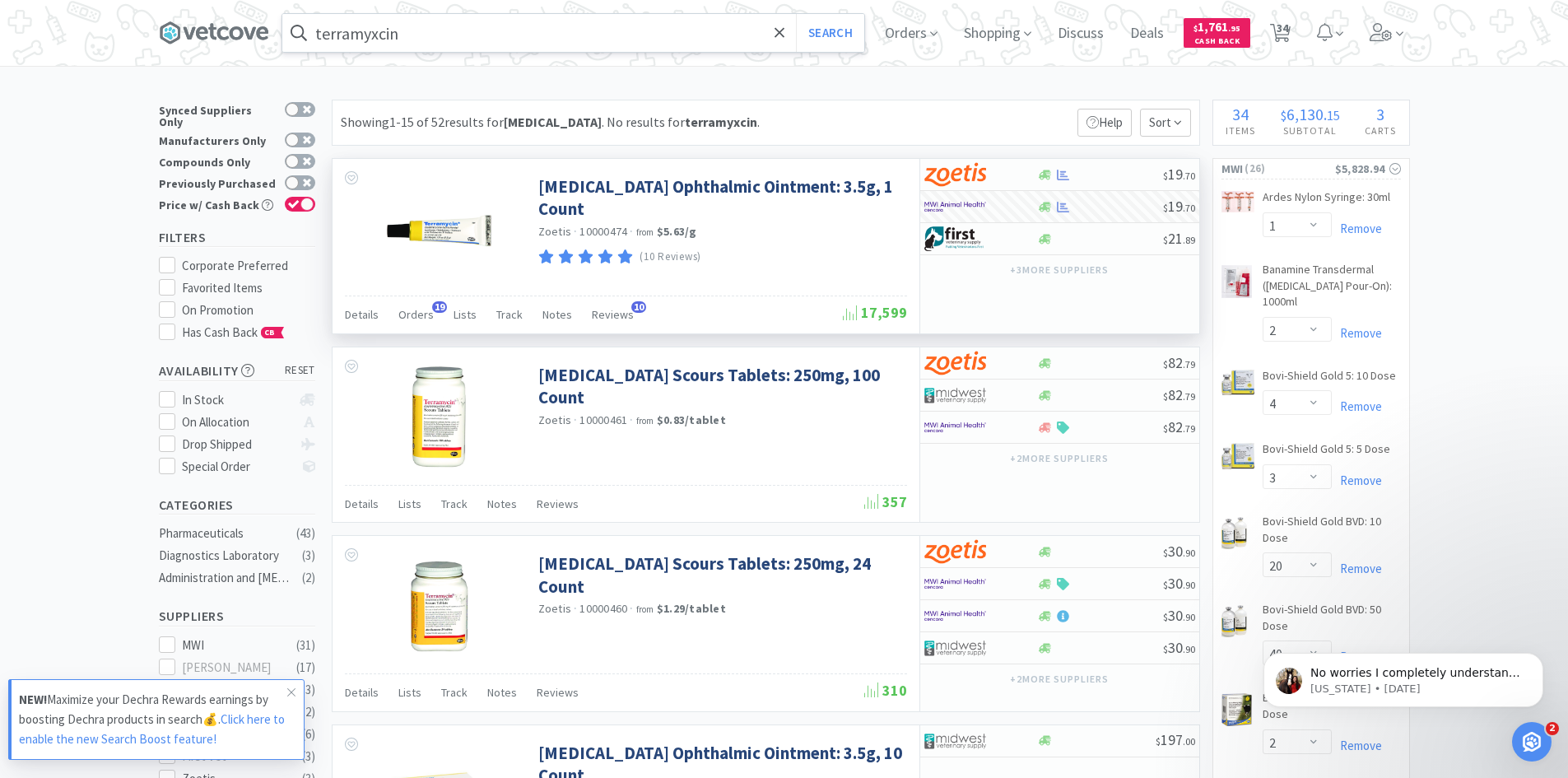
click at [417, 37] on input "terramyxcin" at bounding box center [573, 33] width 582 height 38
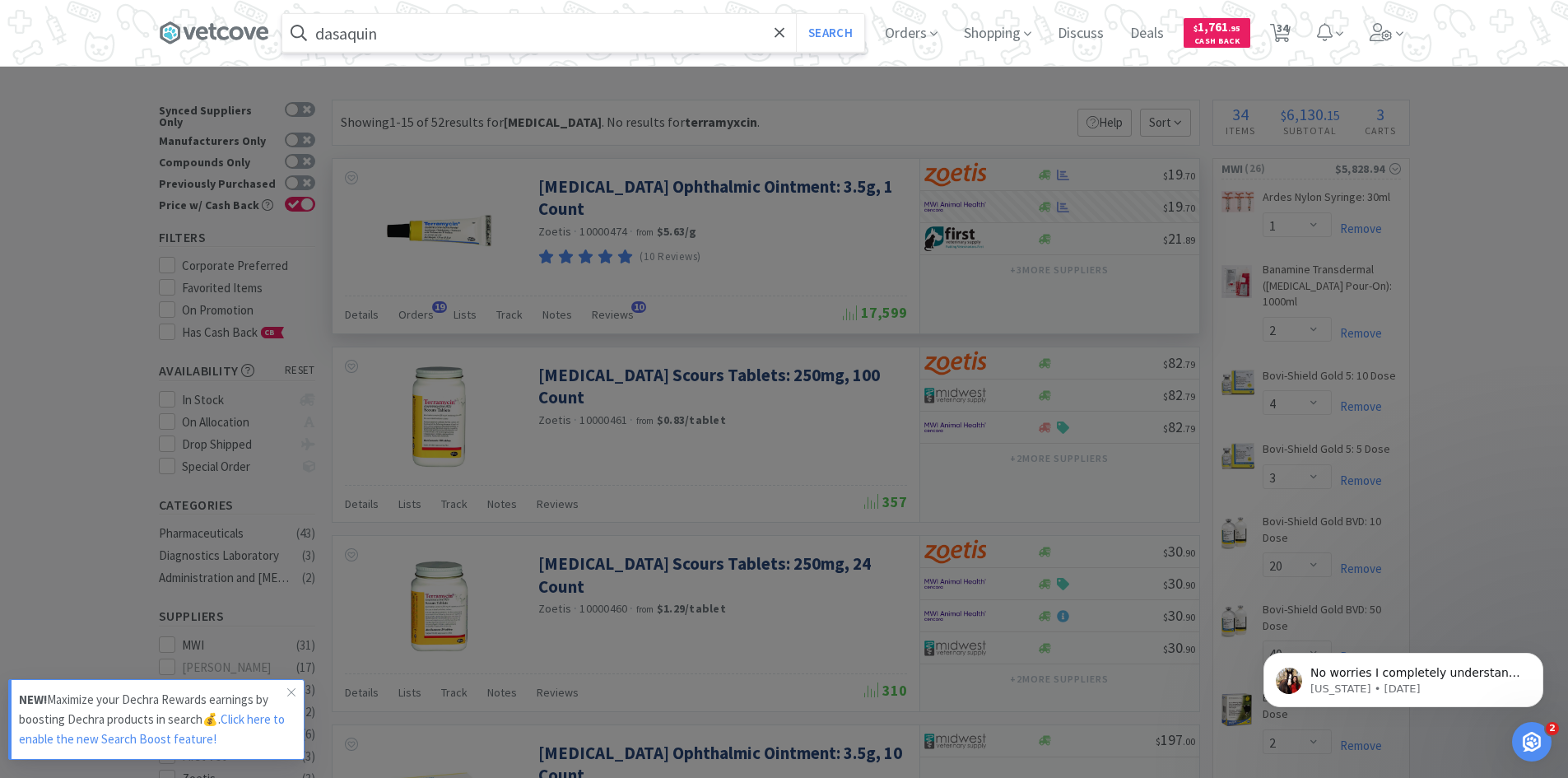
click at [796, 14] on button "Search" at bounding box center [830, 33] width 68 height 38
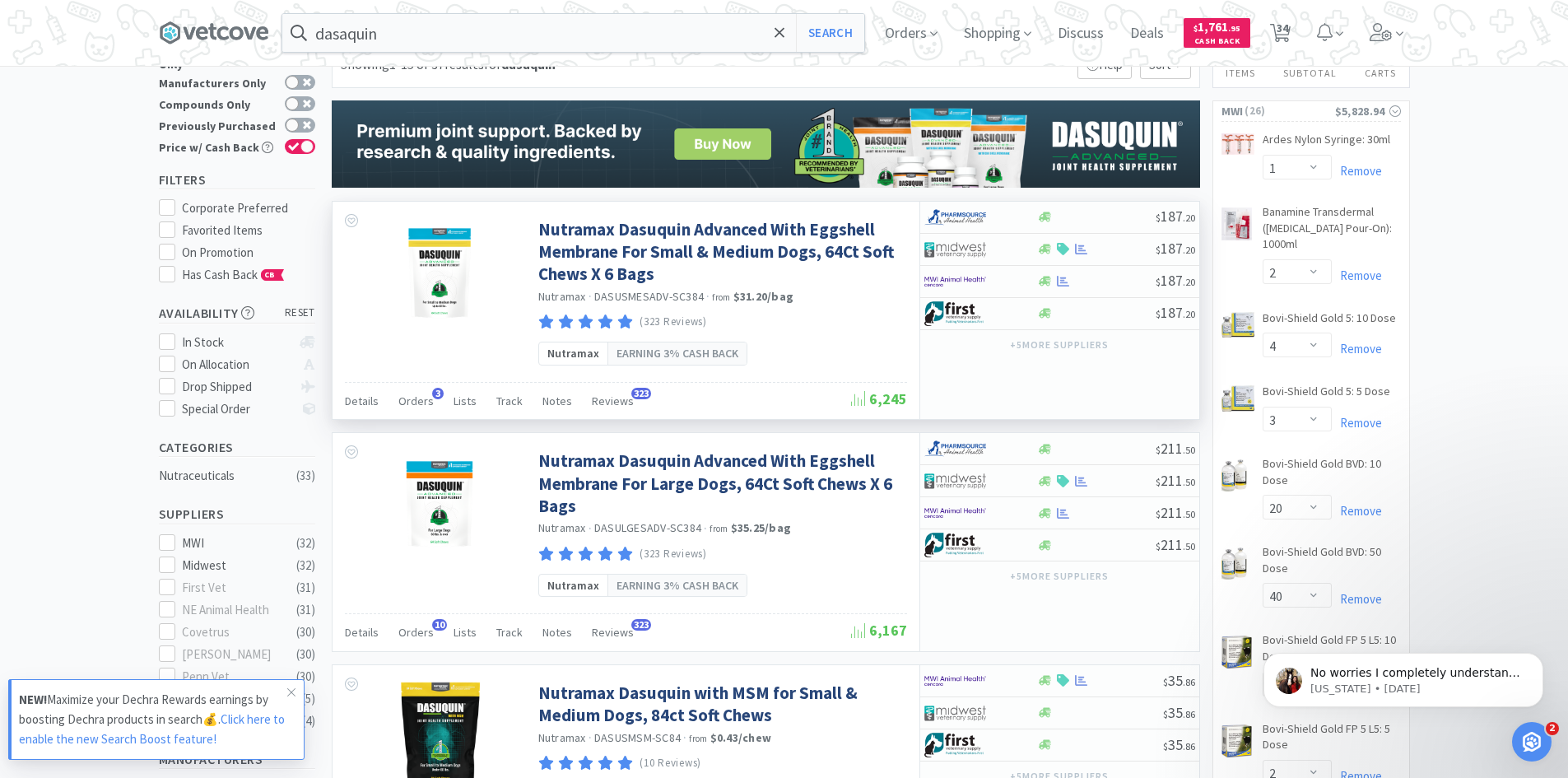
scroll to position [82, 0]
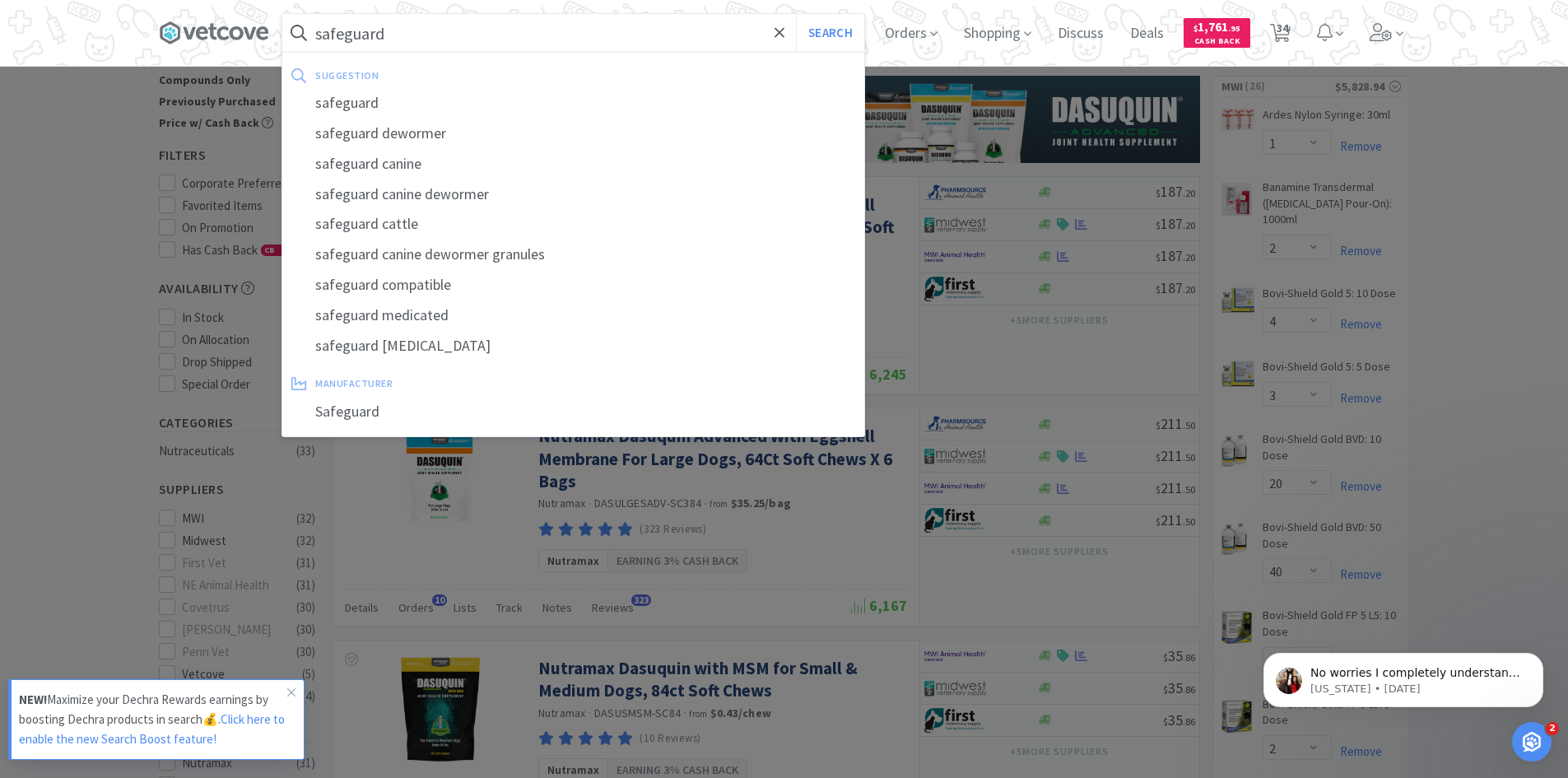
click at [796, 14] on button "Search" at bounding box center [830, 33] width 68 height 38
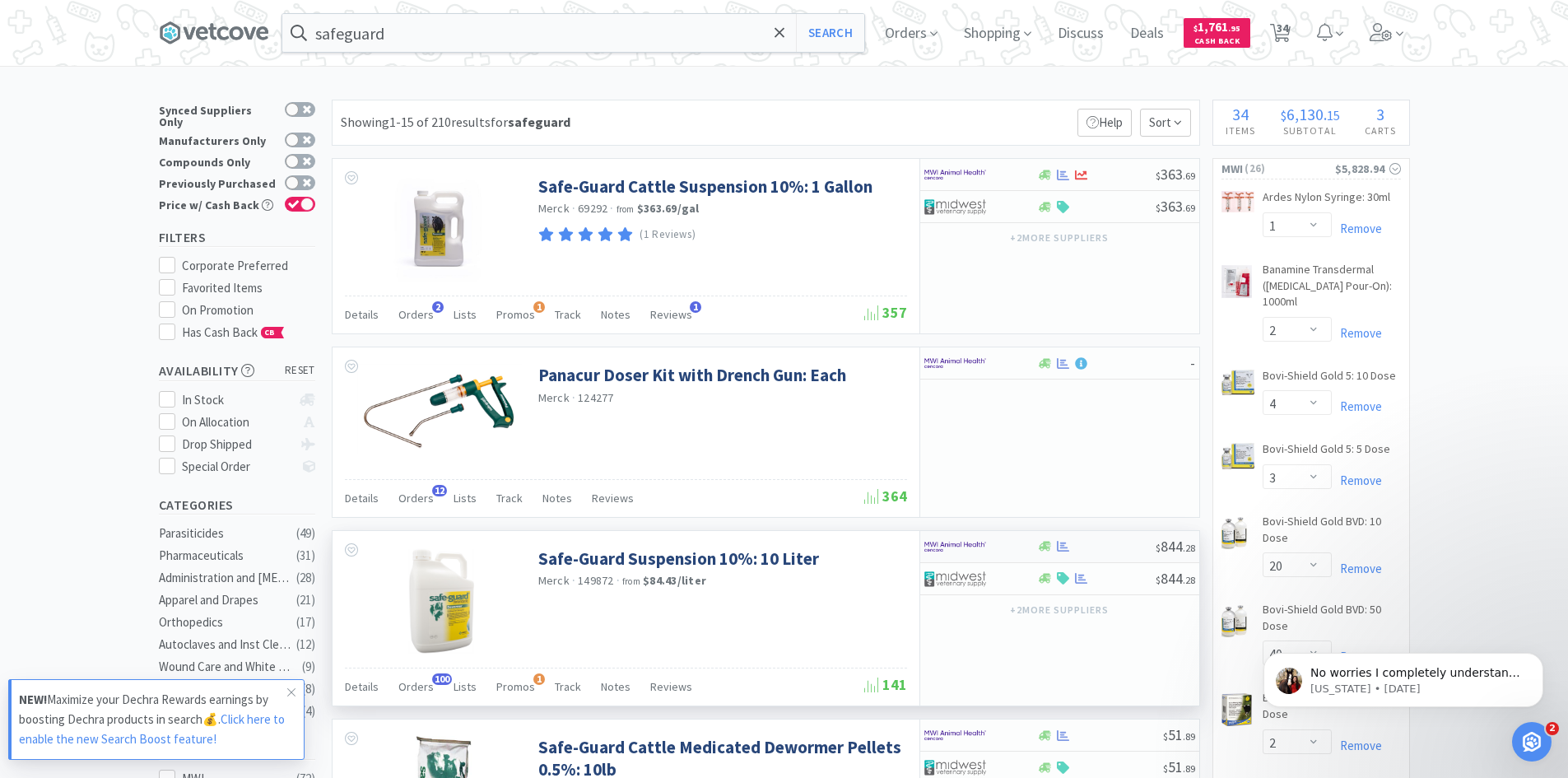
click at [964, 545] on img at bounding box center [955, 546] width 62 height 25
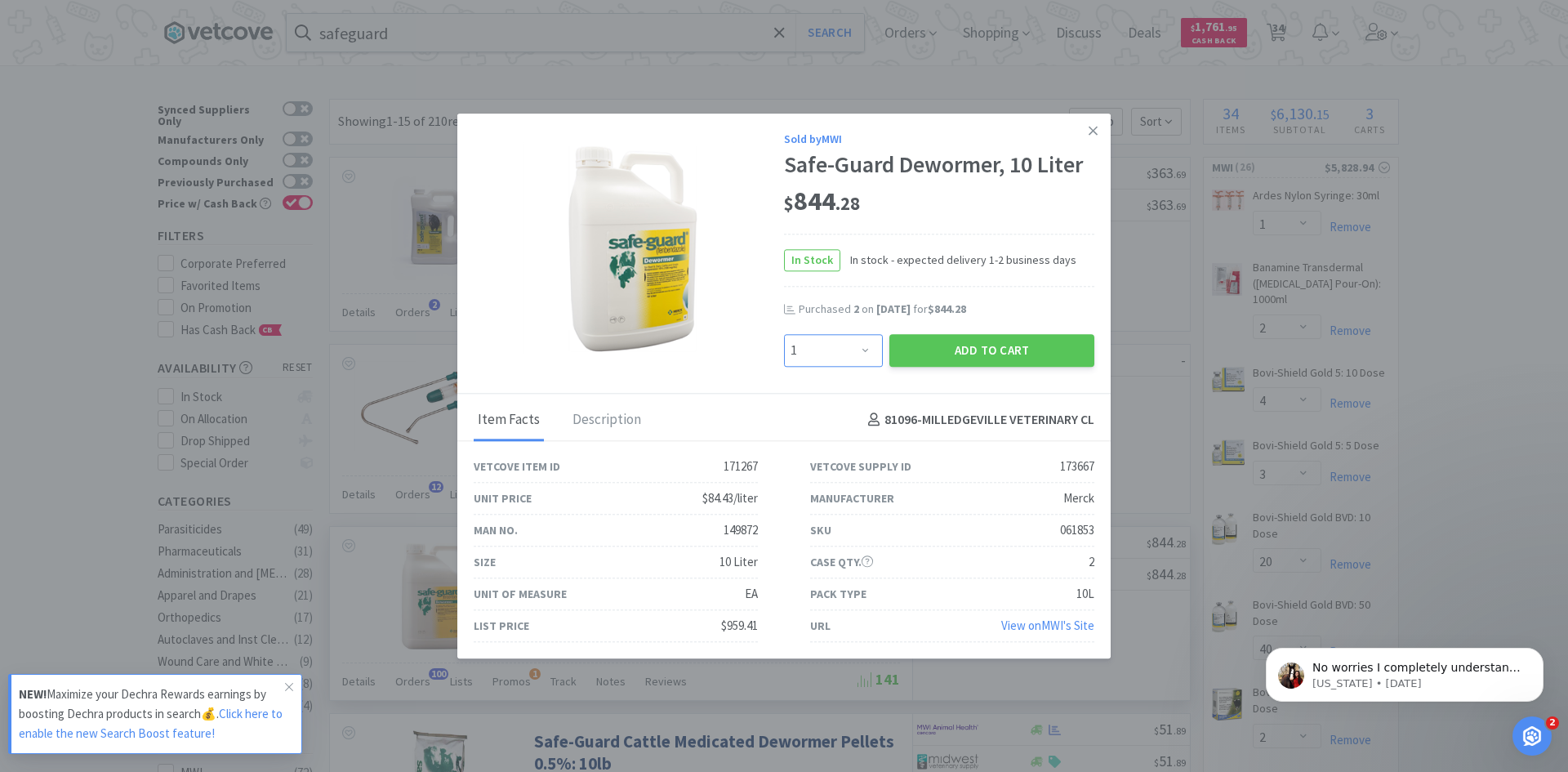
drag, startPoint x: 866, startPoint y: 350, endPoint x: 840, endPoint y: 312, distance: 46.0
click at [866, 350] on select "Enter Quantity 1 2 3 4 5 6 7 8 9 10 11 12 13 14 15 16 17 18 19 20 Enter Quantity" at bounding box center [834, 350] width 99 height 32
click at [784, 334] on select "Enter Quantity 1 2 3 4 5 6 7 8 9 10 11 12 13 14 15 16 17 18 19 20 Enter Quantity" at bounding box center [834, 350] width 99 height 32
click at [949, 361] on button "Add to Cart" at bounding box center [992, 350] width 205 height 32
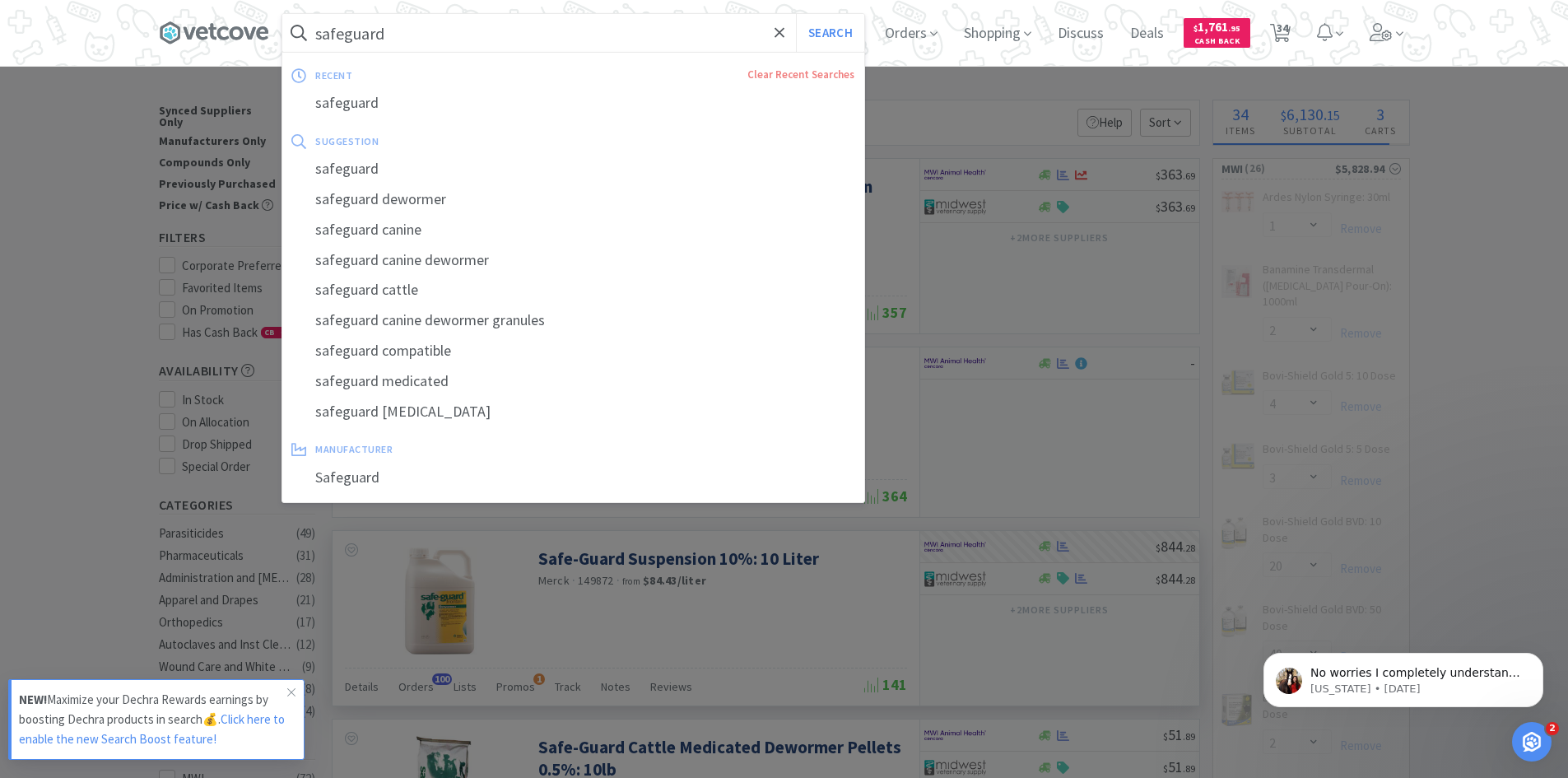
click at [441, 43] on input "safeguard" at bounding box center [573, 33] width 582 height 38
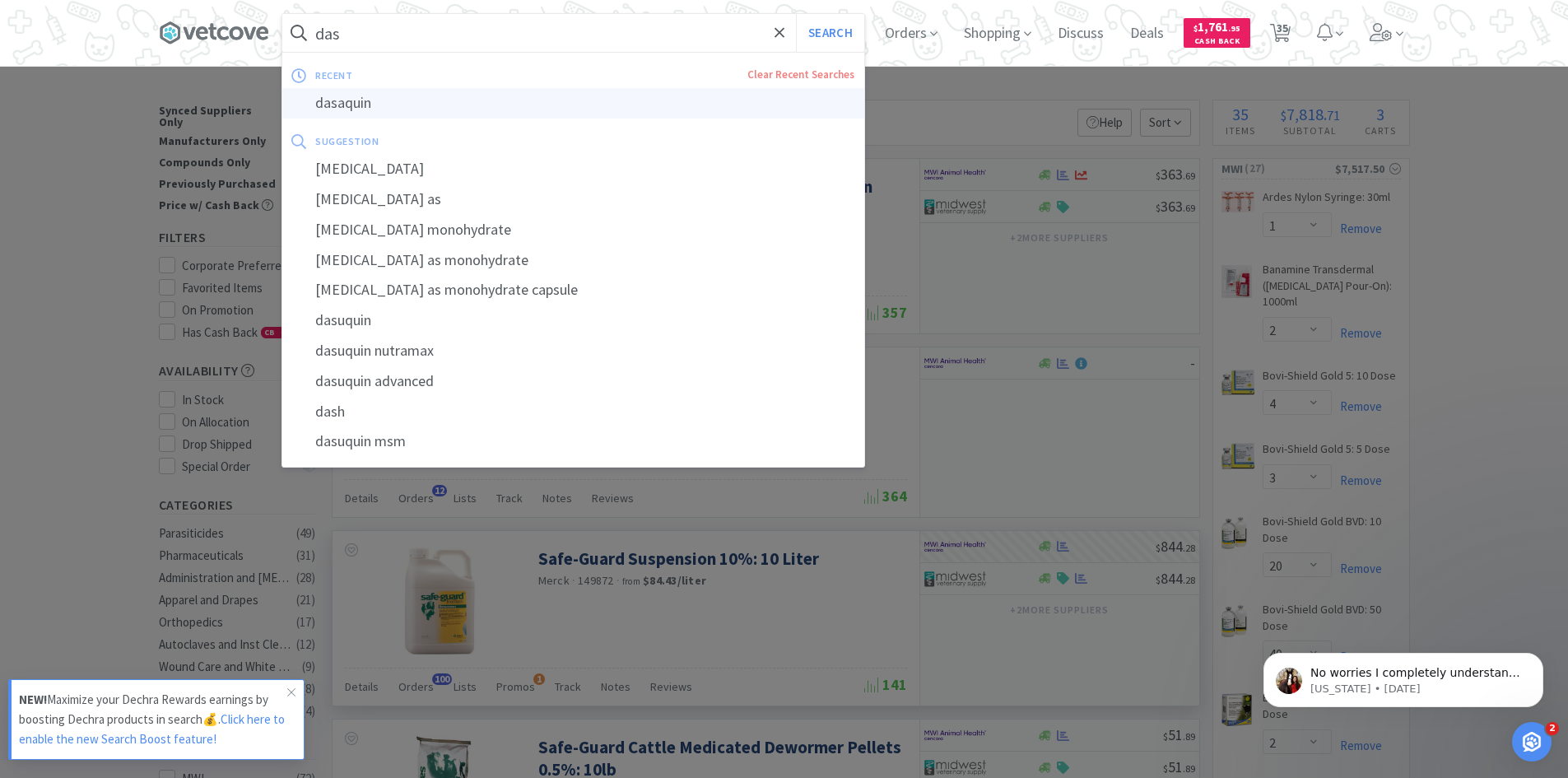
click at [391, 103] on div "dasaquin" at bounding box center [573, 103] width 582 height 30
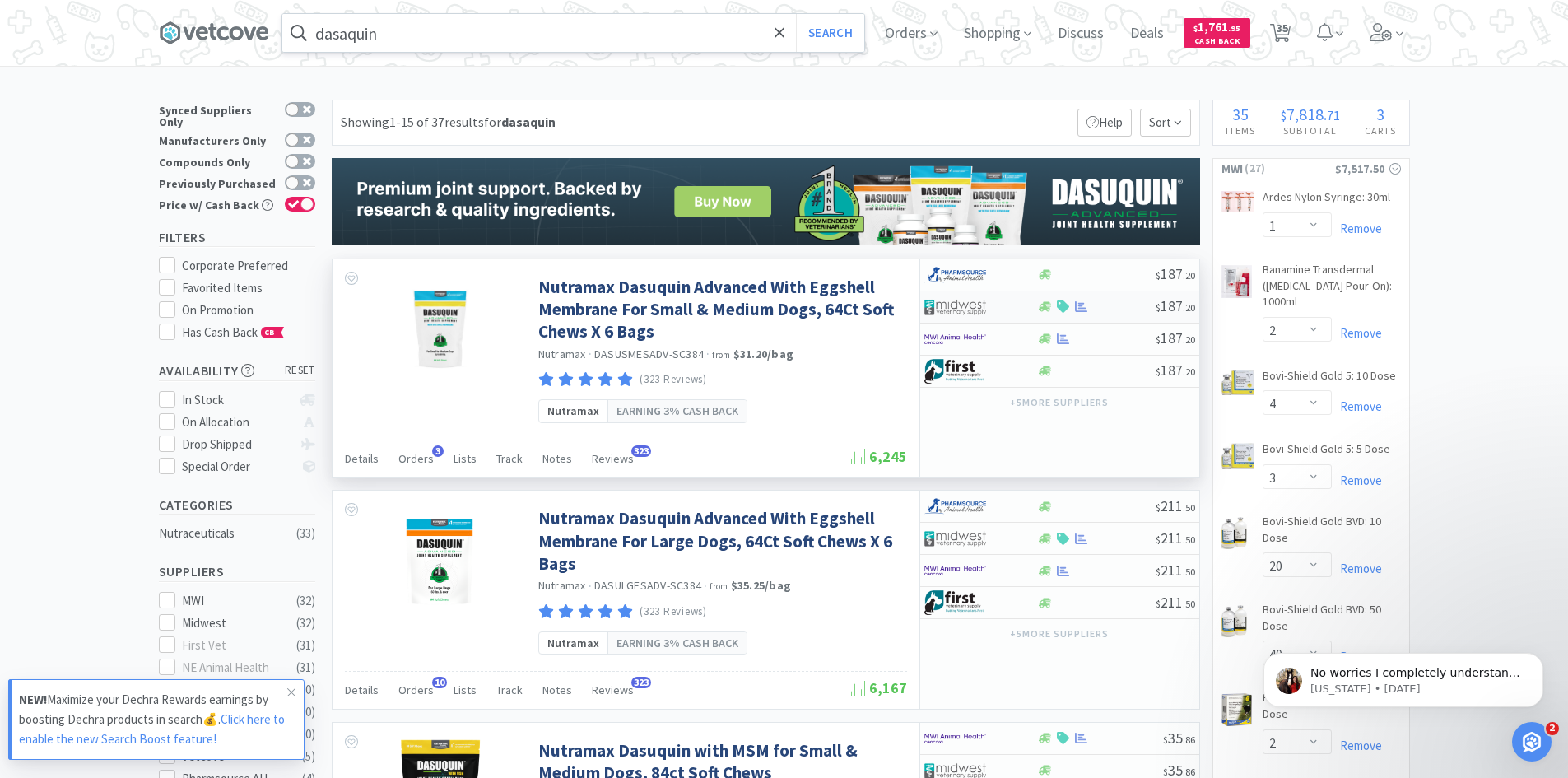
click at [1006, 309] on div at bounding box center [969, 307] width 90 height 28
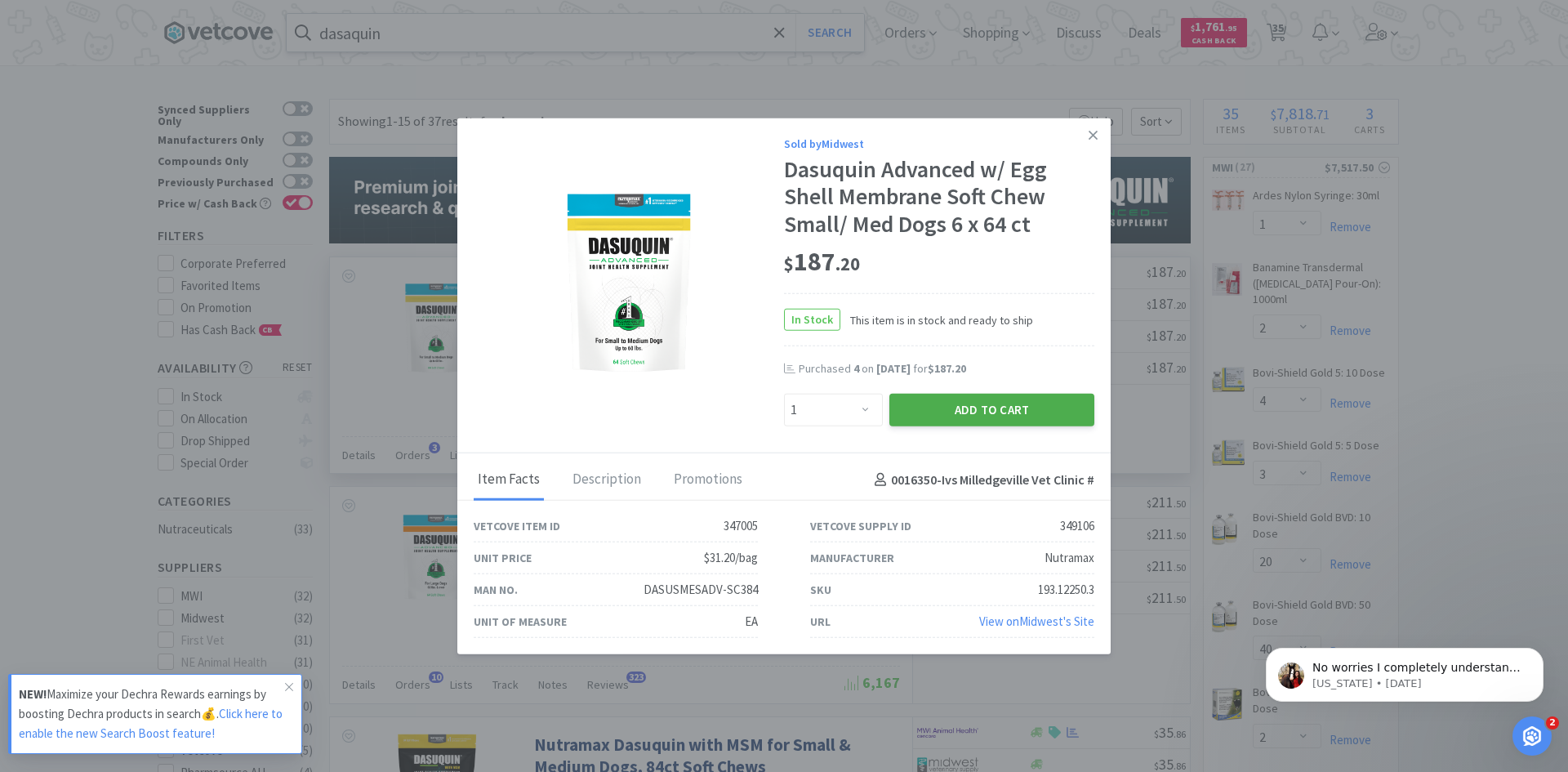
click at [959, 403] on button "Add to Cart" at bounding box center [992, 410] width 205 height 32
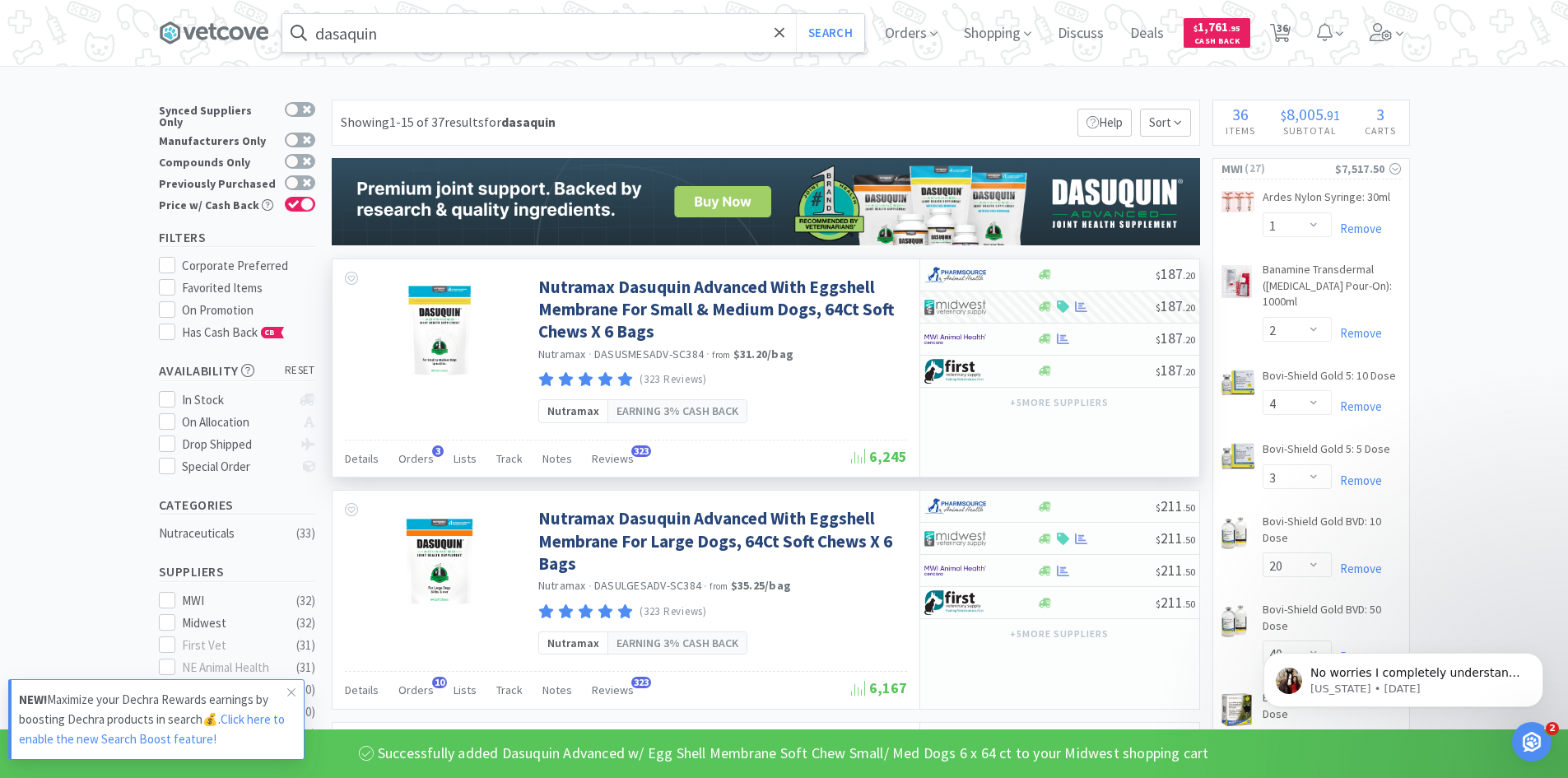
click at [420, 47] on input "dasaquin" at bounding box center [573, 33] width 582 height 38
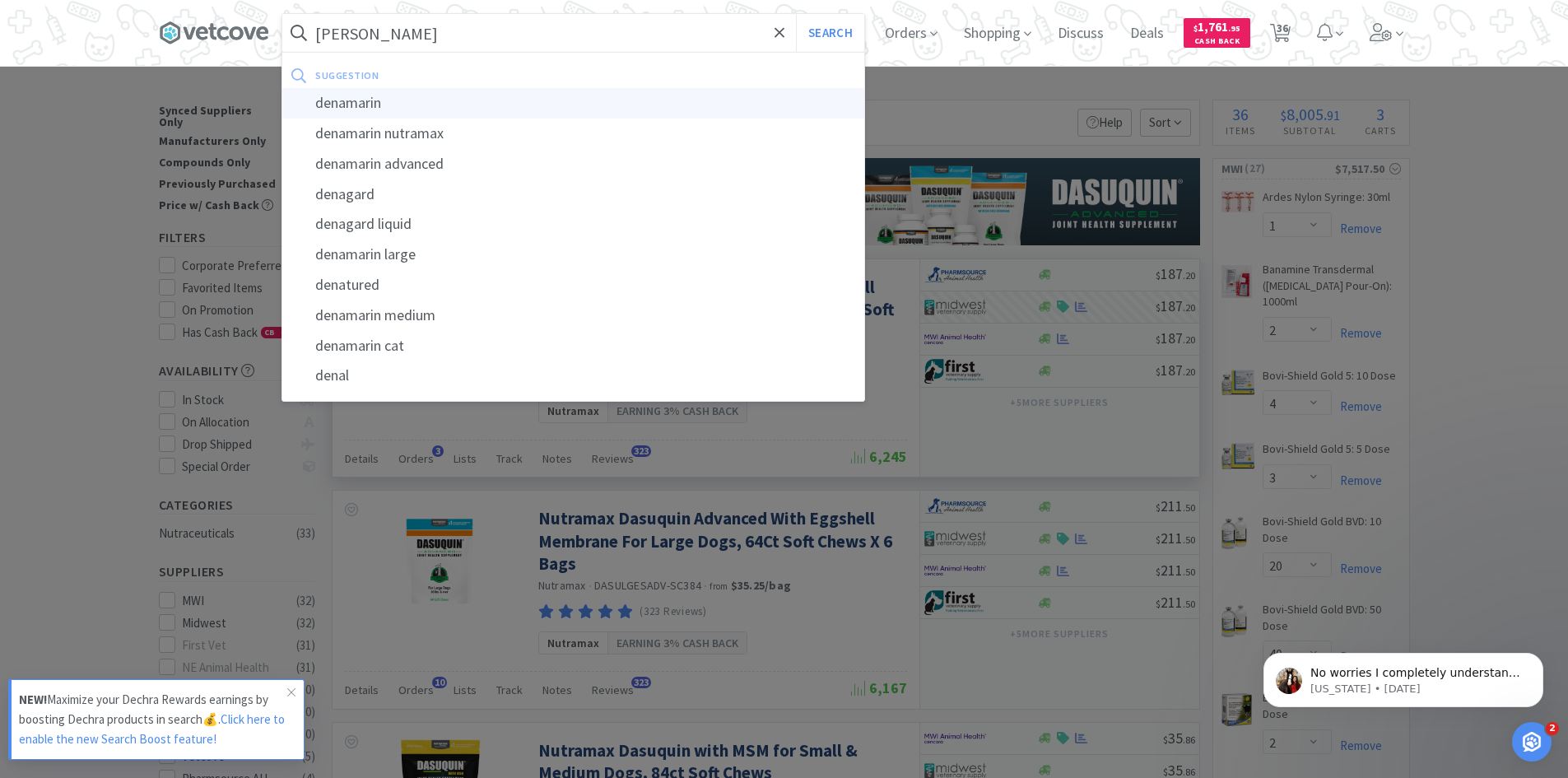
click at [409, 101] on div "denamarin" at bounding box center [573, 103] width 582 height 30
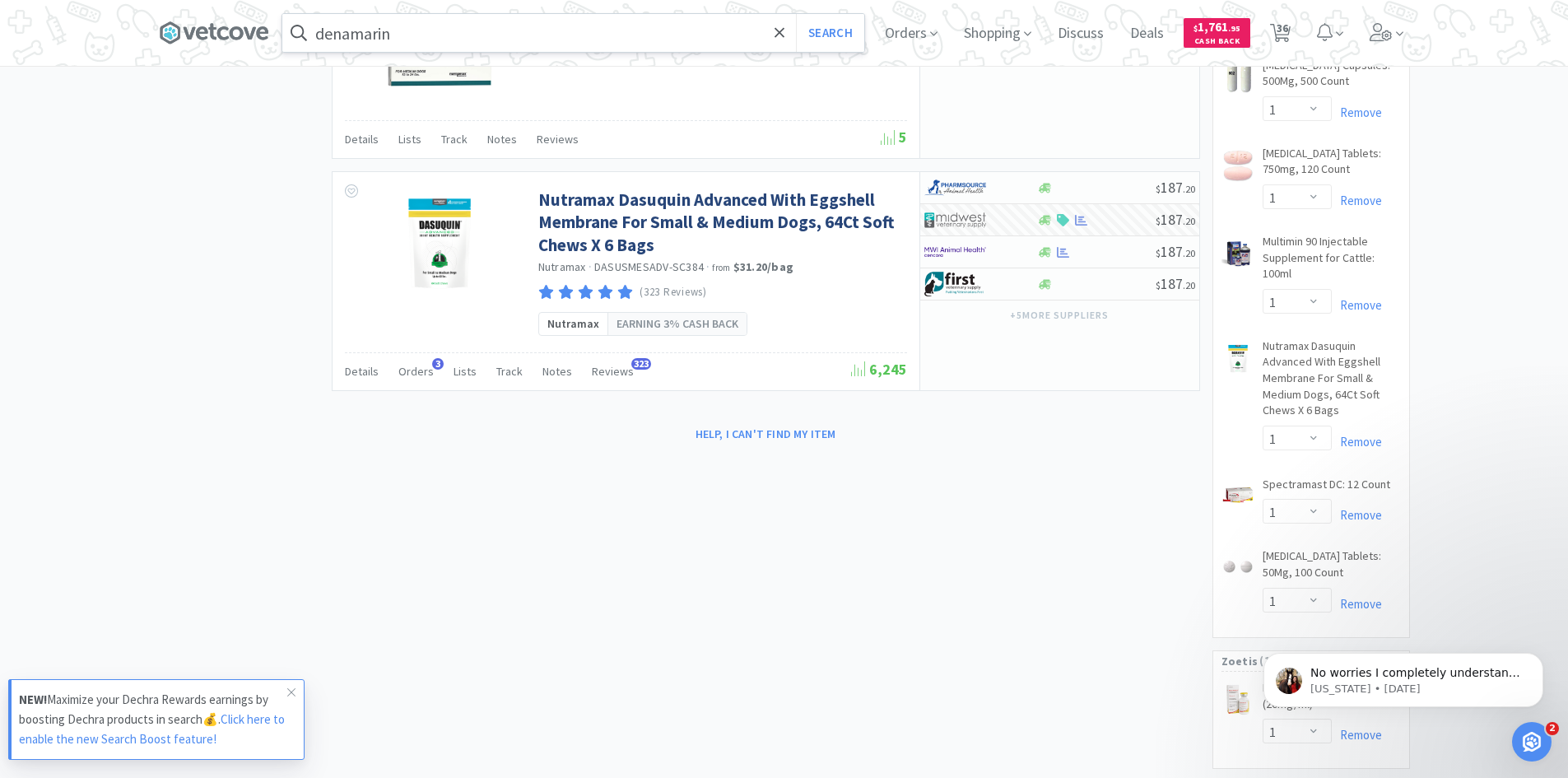
scroll to position [2730, 0]
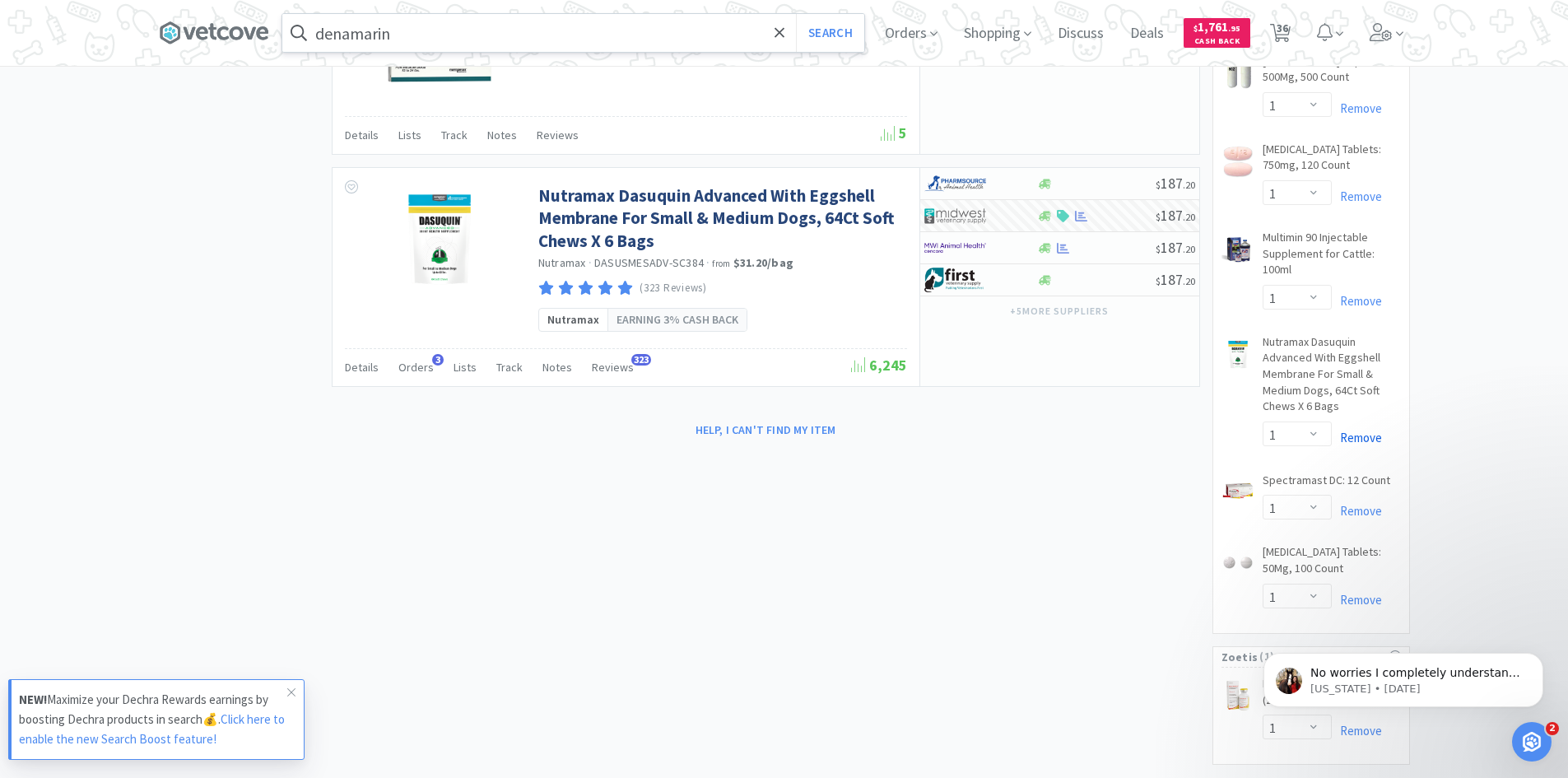
click at [1358, 430] on link "Remove" at bounding box center [1357, 438] width 50 height 16
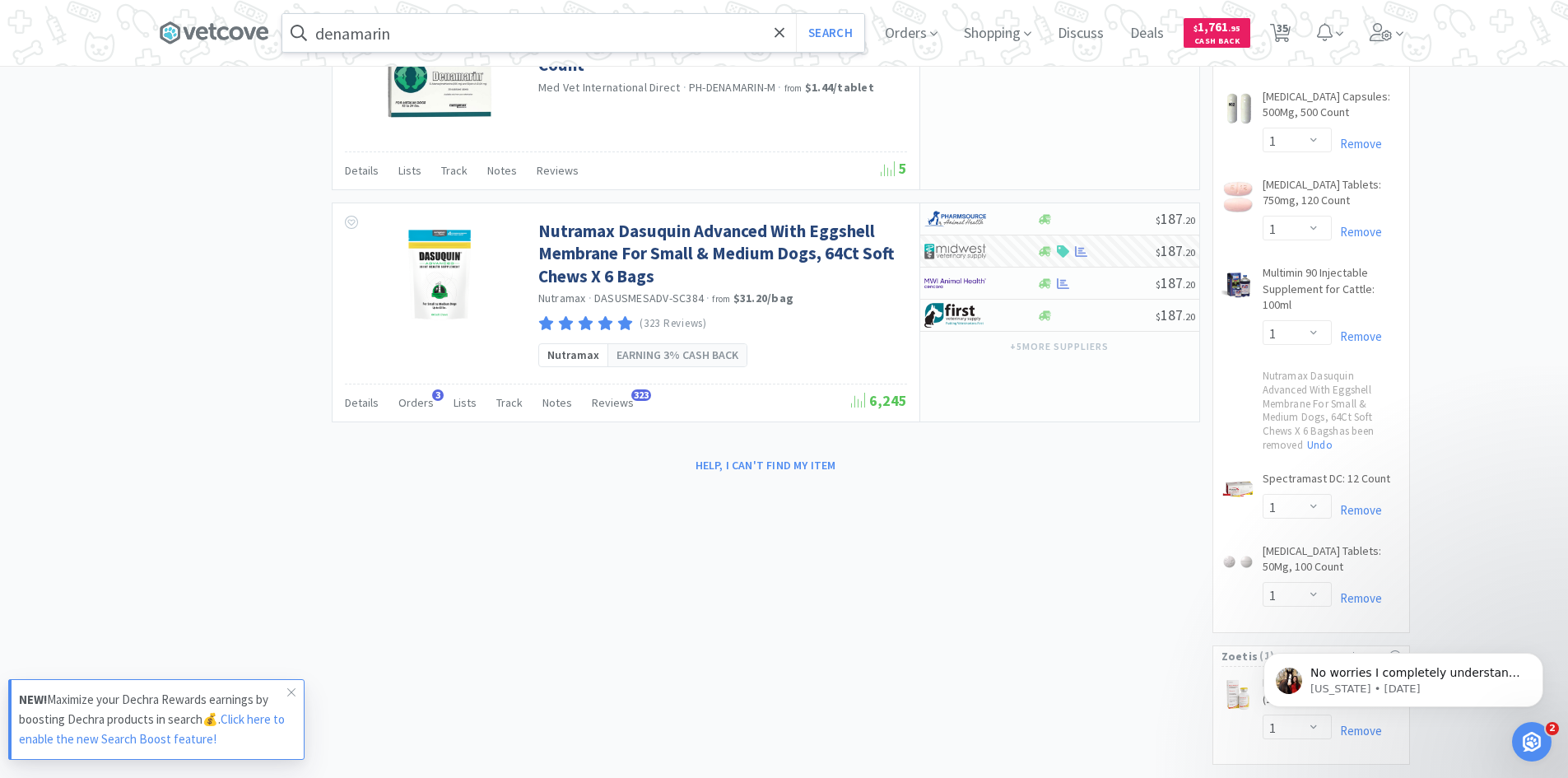
scroll to position [2694, 0]
click at [464, 42] on input "denamarin" at bounding box center [573, 33] width 582 height 38
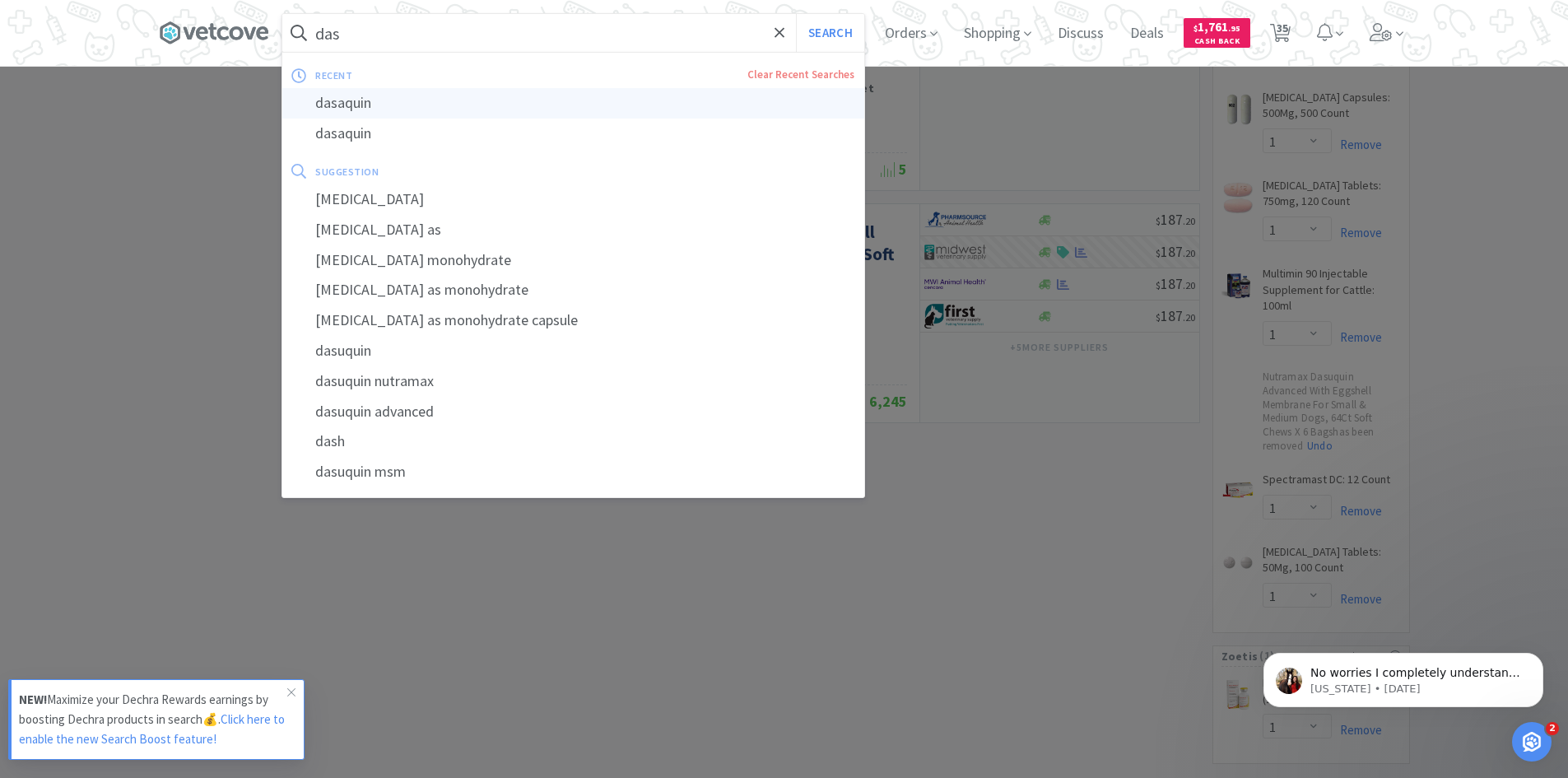
click at [426, 95] on div "dasaquin" at bounding box center [573, 103] width 582 height 30
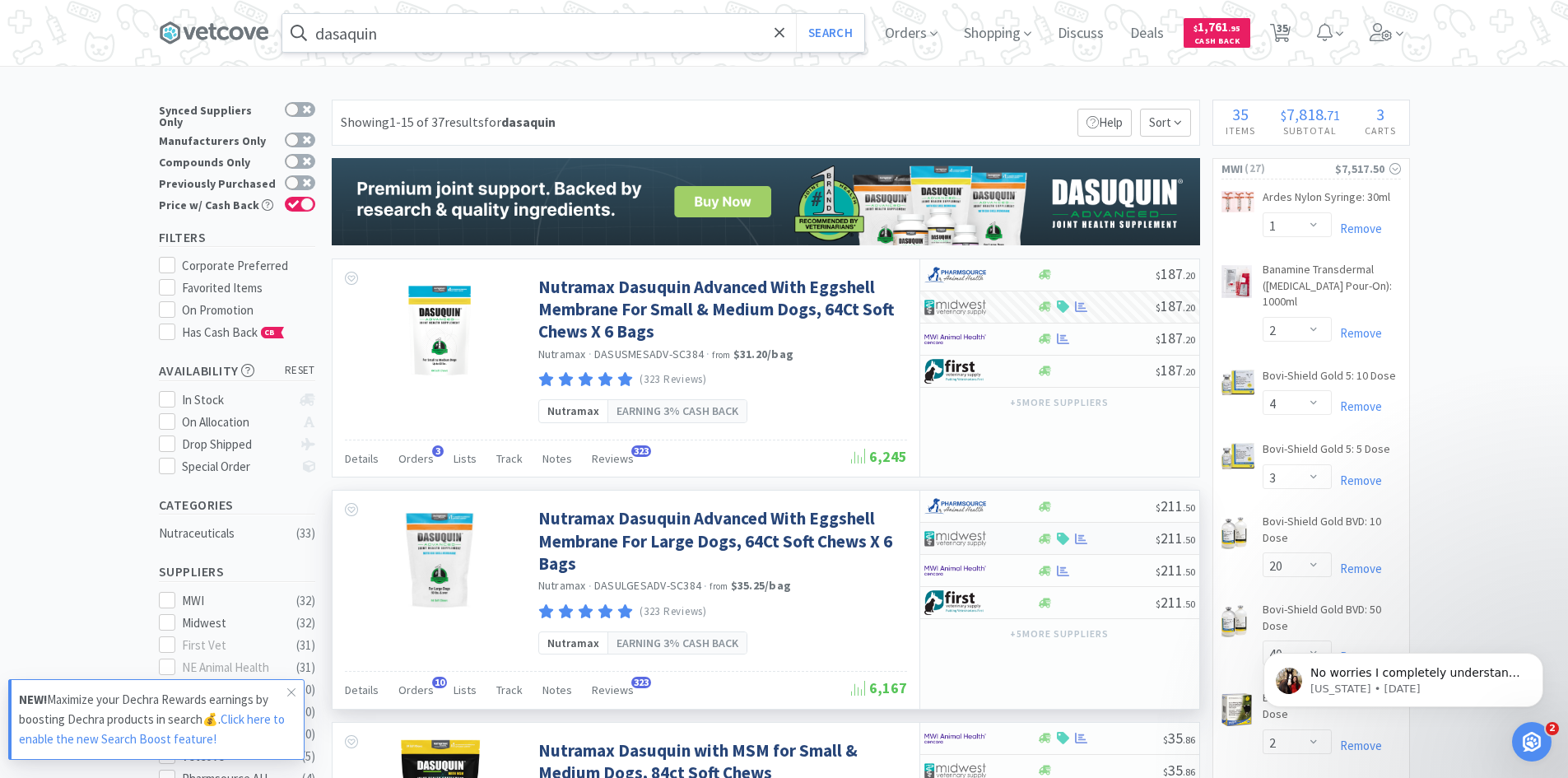
click at [975, 542] on img at bounding box center [955, 538] width 62 height 25
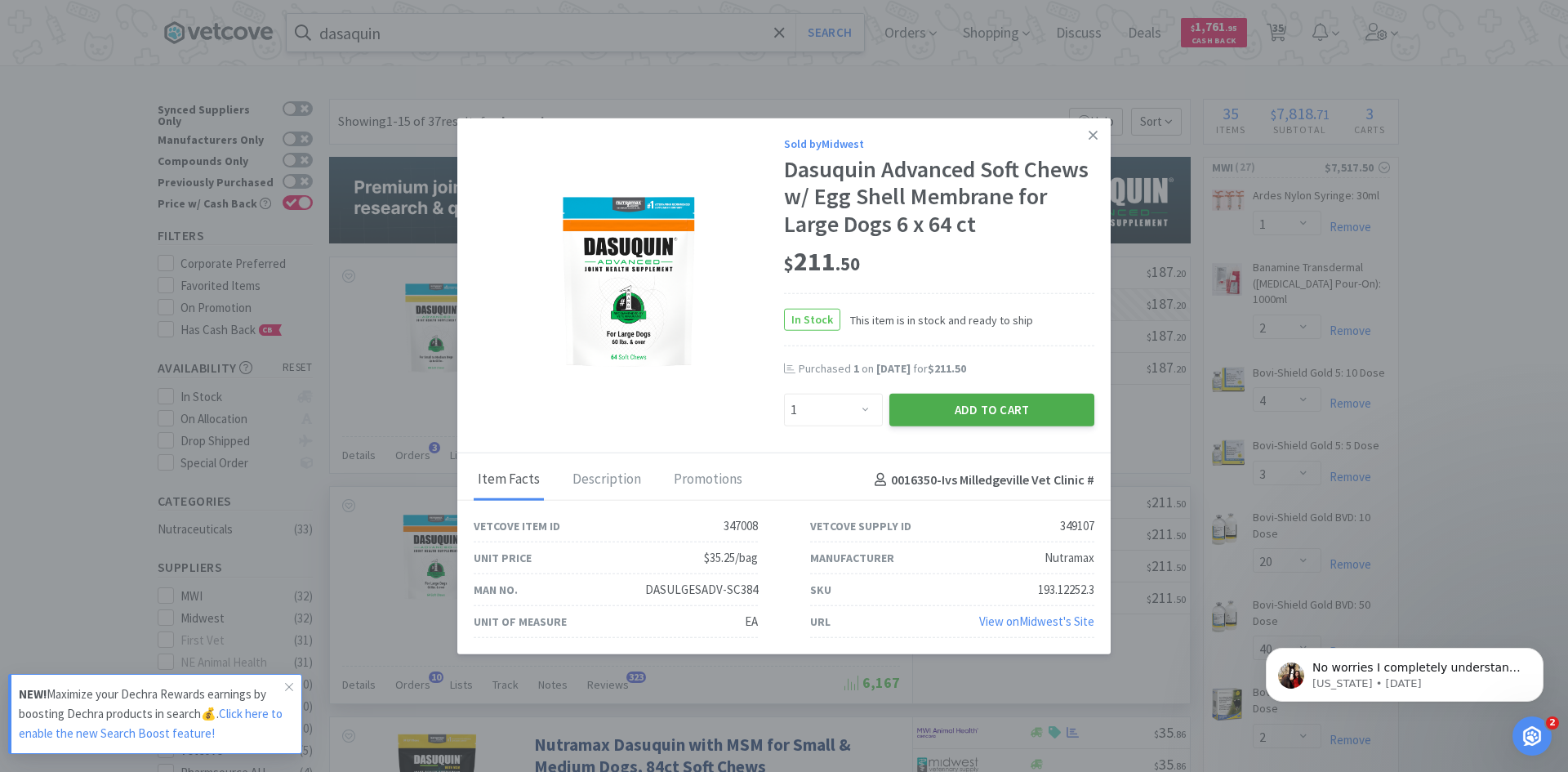
click at [965, 411] on button "Add to Cart" at bounding box center [992, 410] width 205 height 32
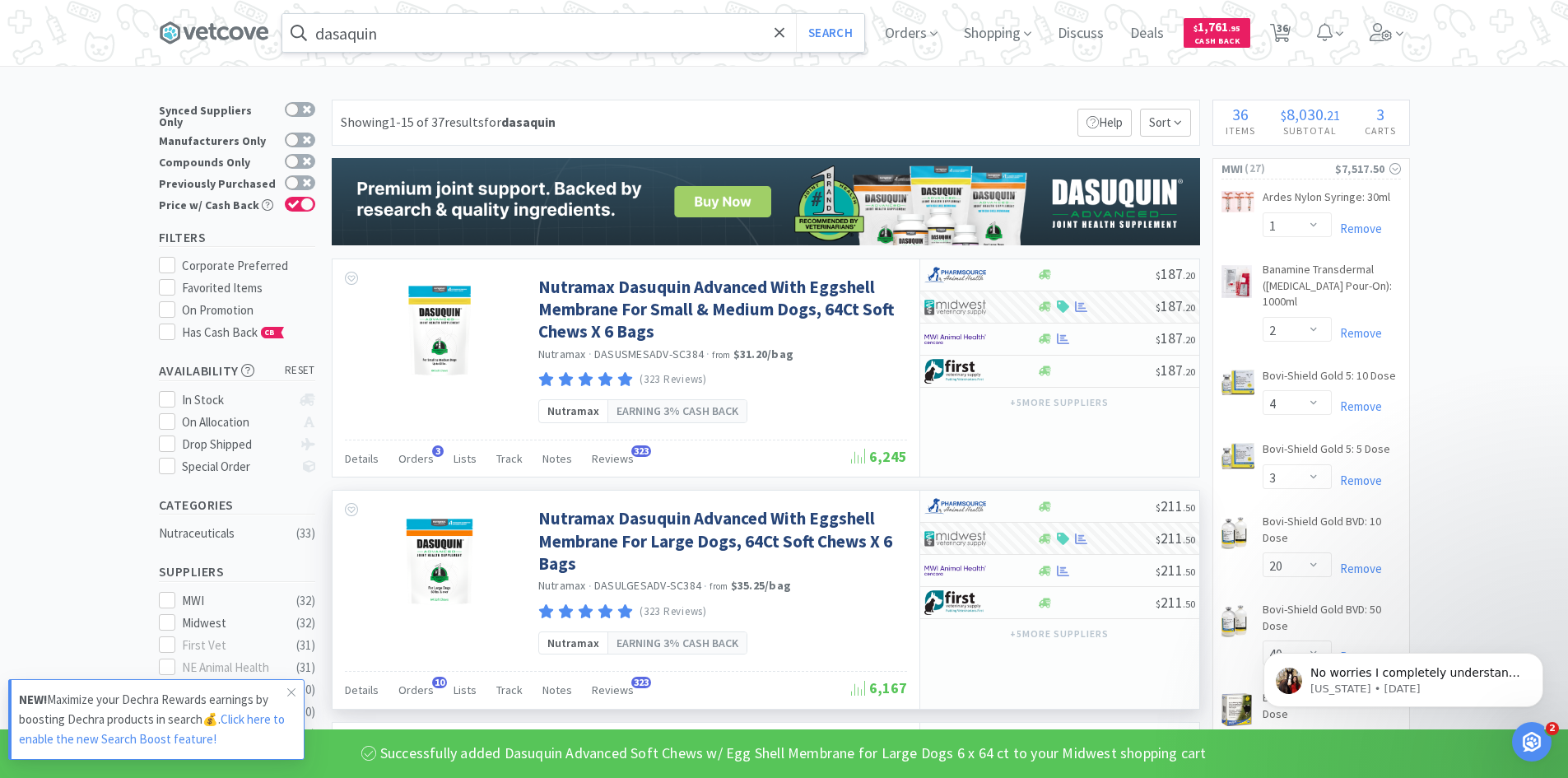
click at [456, 38] on input "dasaquin" at bounding box center [573, 33] width 582 height 38
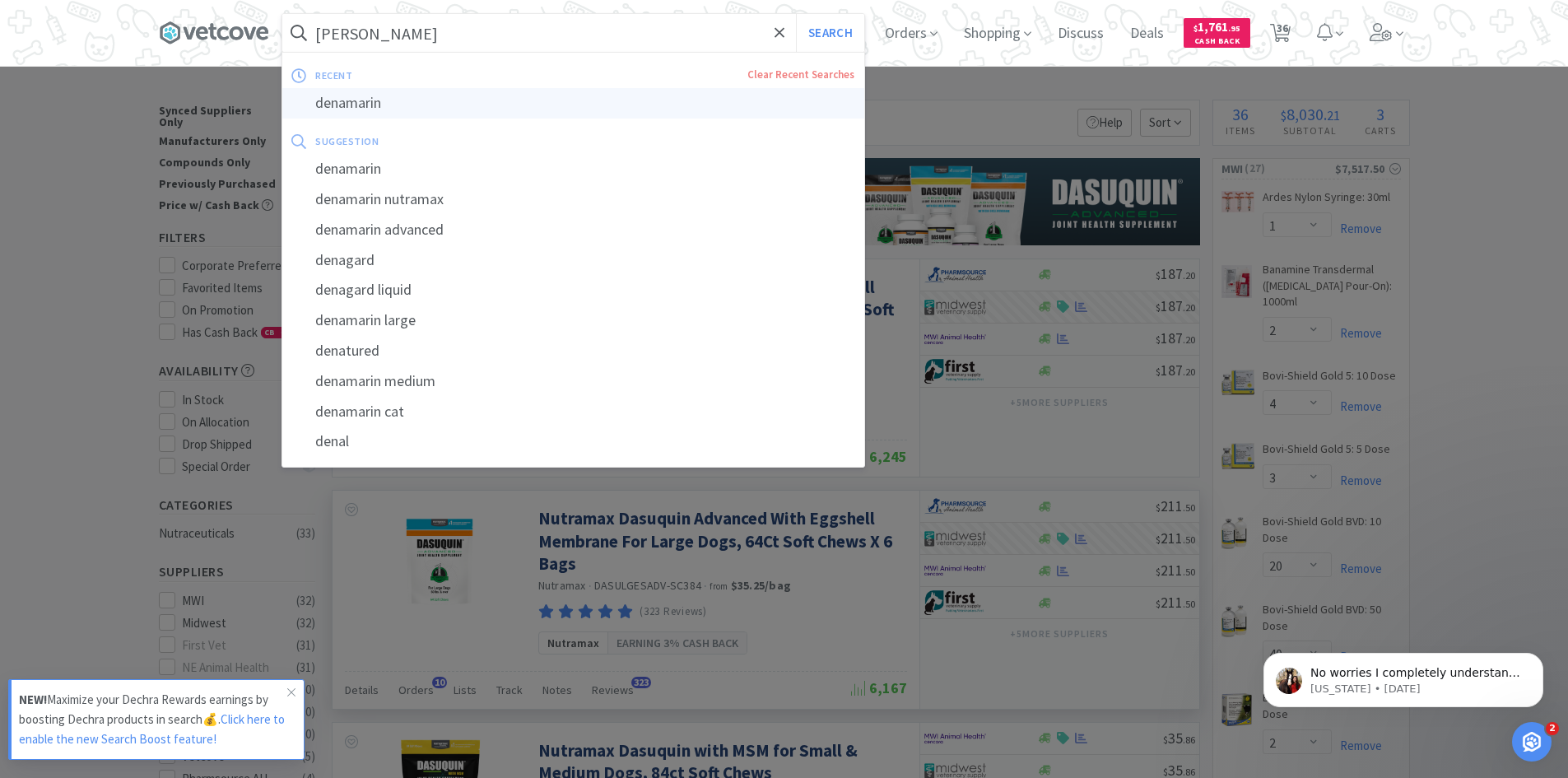
click at [384, 99] on div "denamarin" at bounding box center [573, 103] width 582 height 30
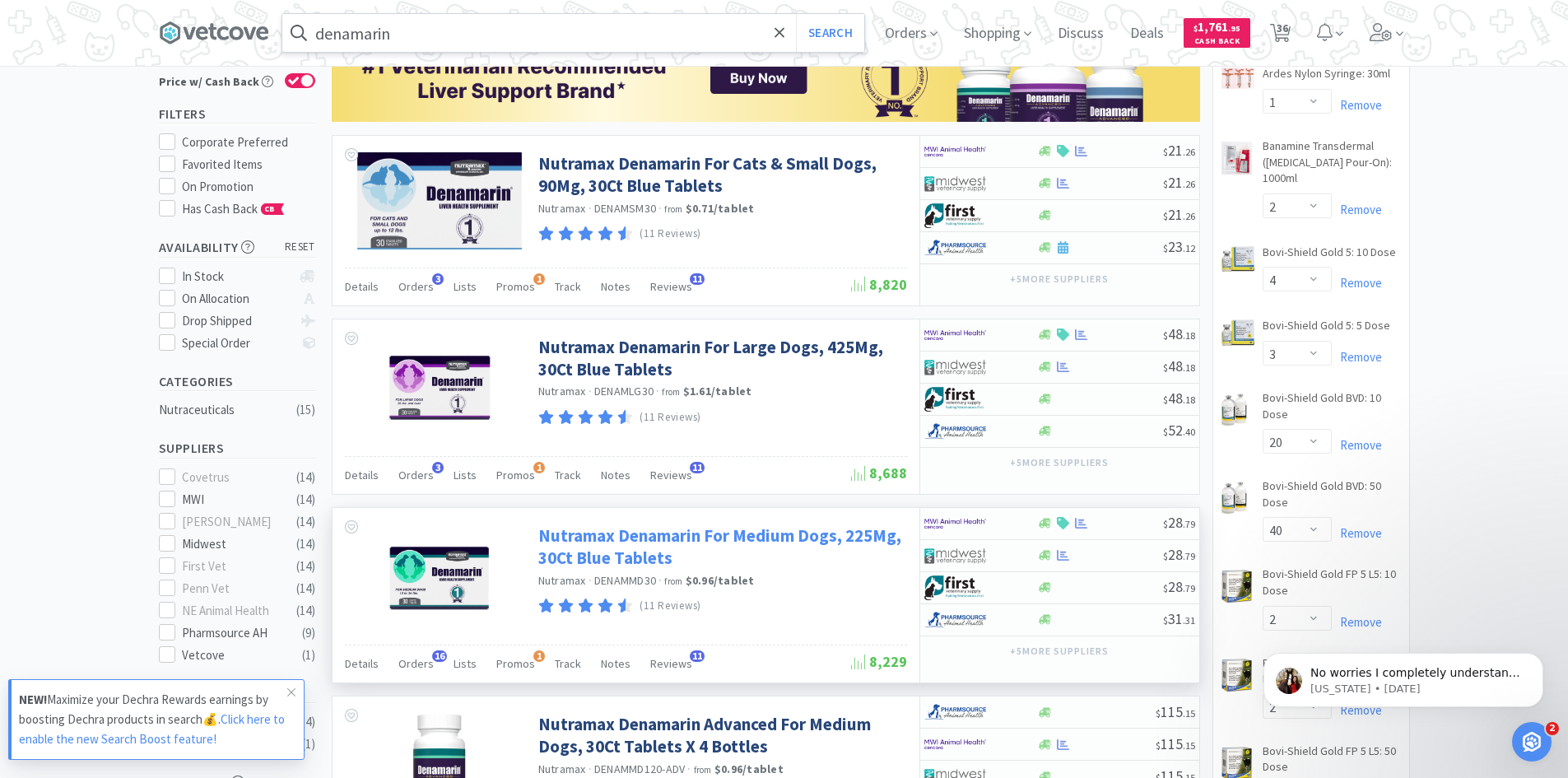
scroll to position [247, 0]
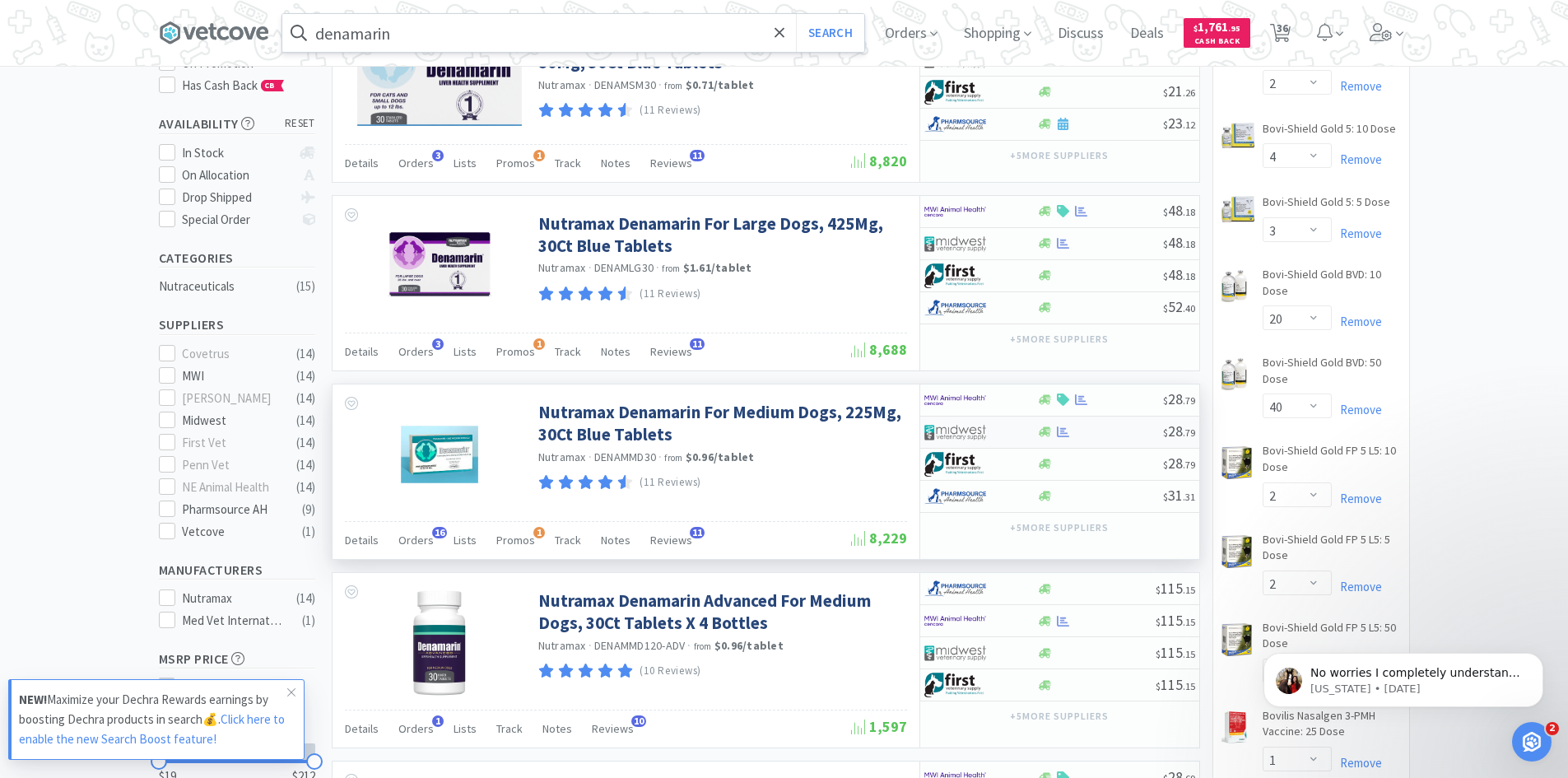
click at [1089, 434] on div at bounding box center [1100, 431] width 126 height 12
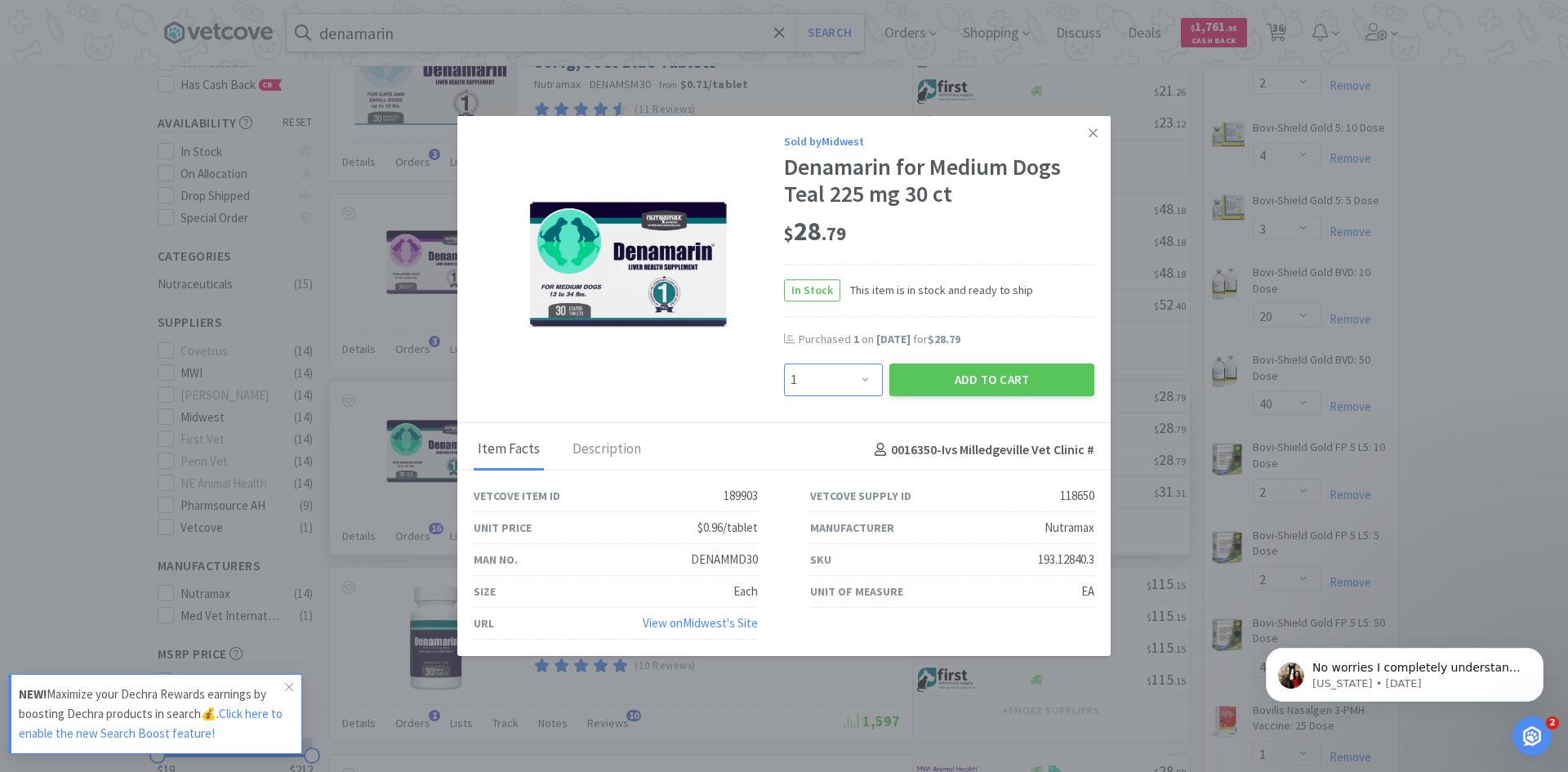
click at [867, 384] on select "Enter Quantity 1 2 3 4 5 6 7 8 9 10 11 12 13 14 15 16 17 18 19 20 Enter Quantity" at bounding box center [834, 379] width 99 height 32
click at [1099, 137] on link at bounding box center [1093, 133] width 29 height 35
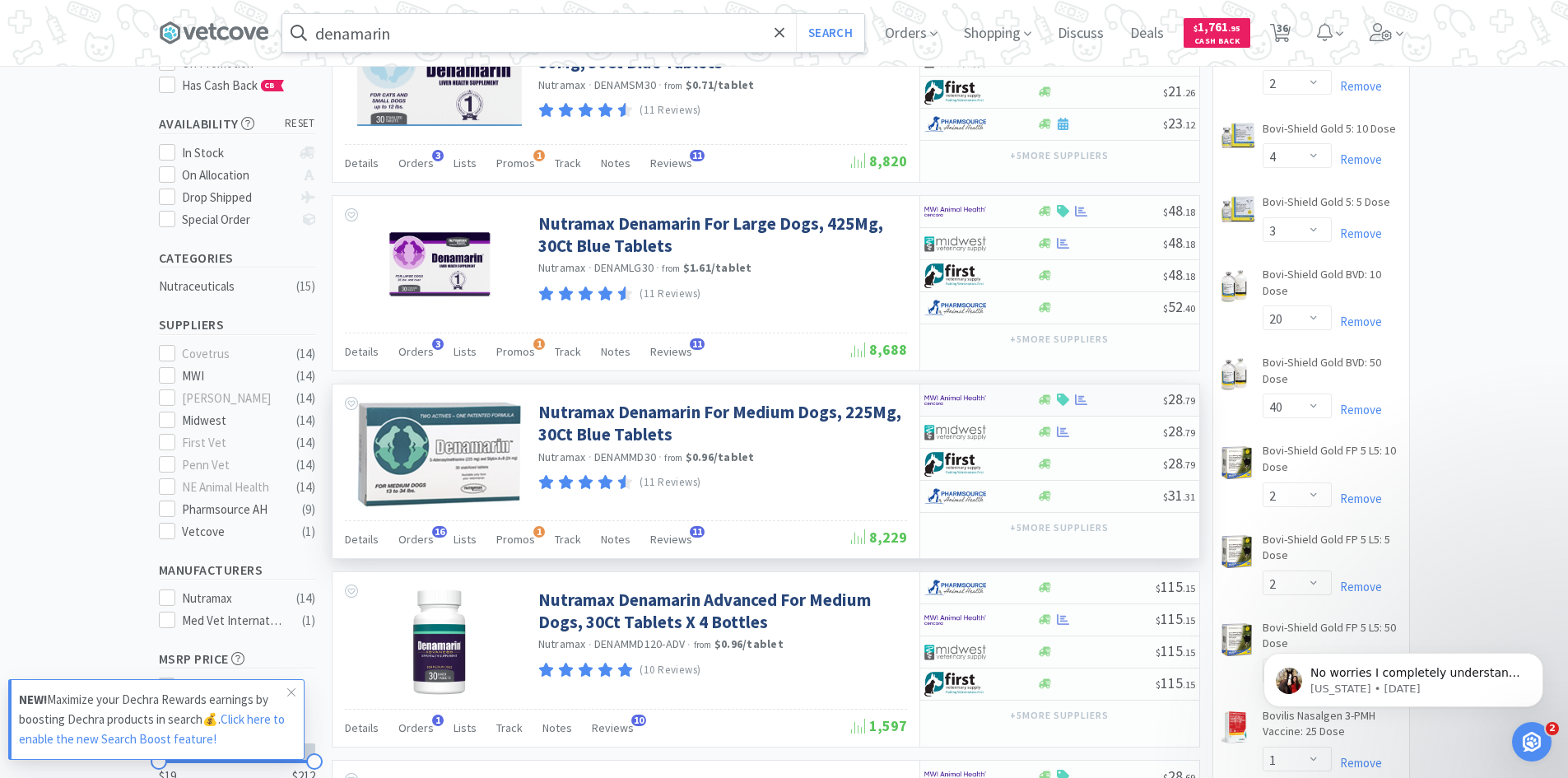
click at [1008, 400] on div at bounding box center [969, 400] width 90 height 28
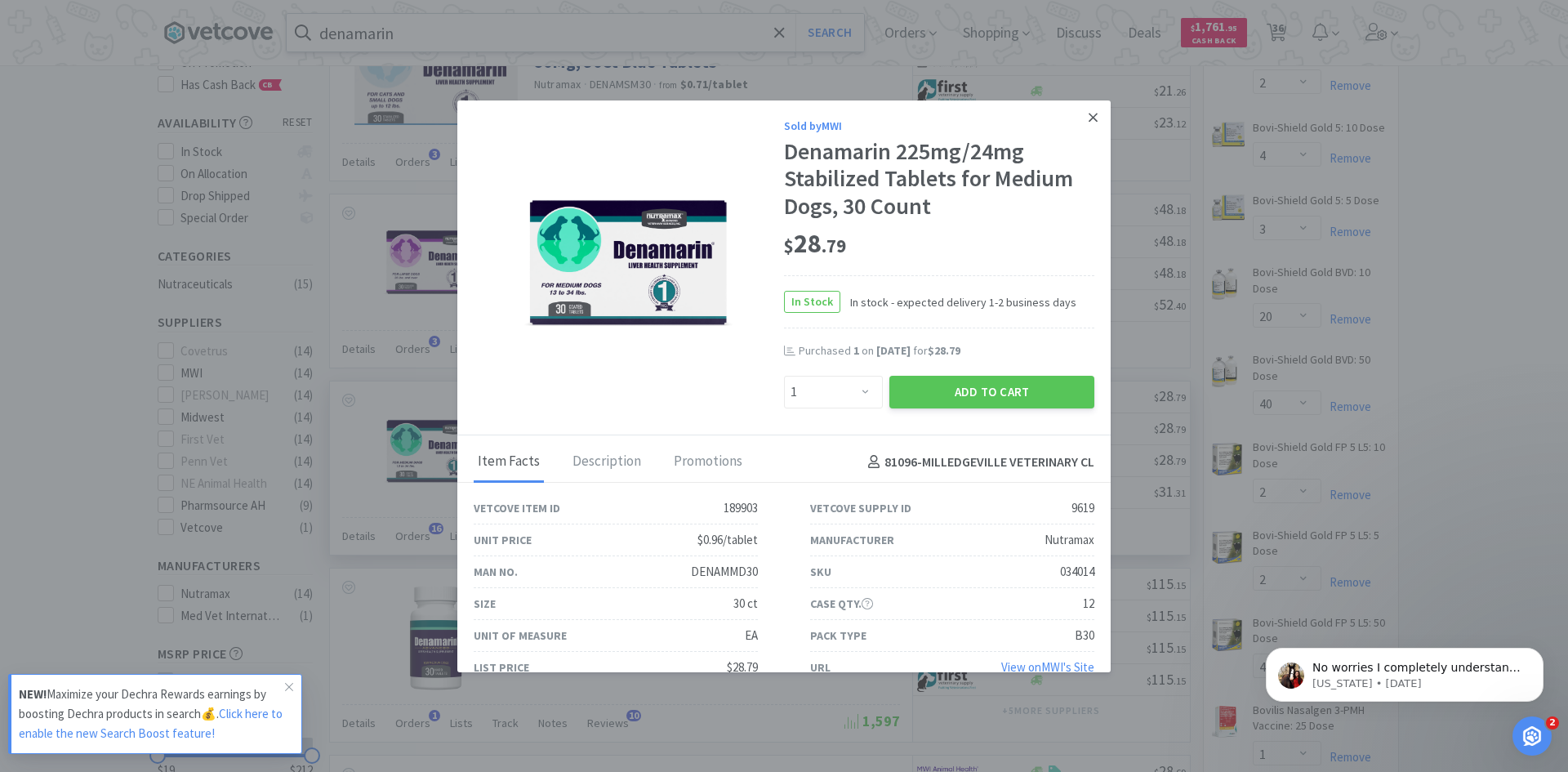
click at [1089, 117] on icon at bounding box center [1093, 118] width 9 height 15
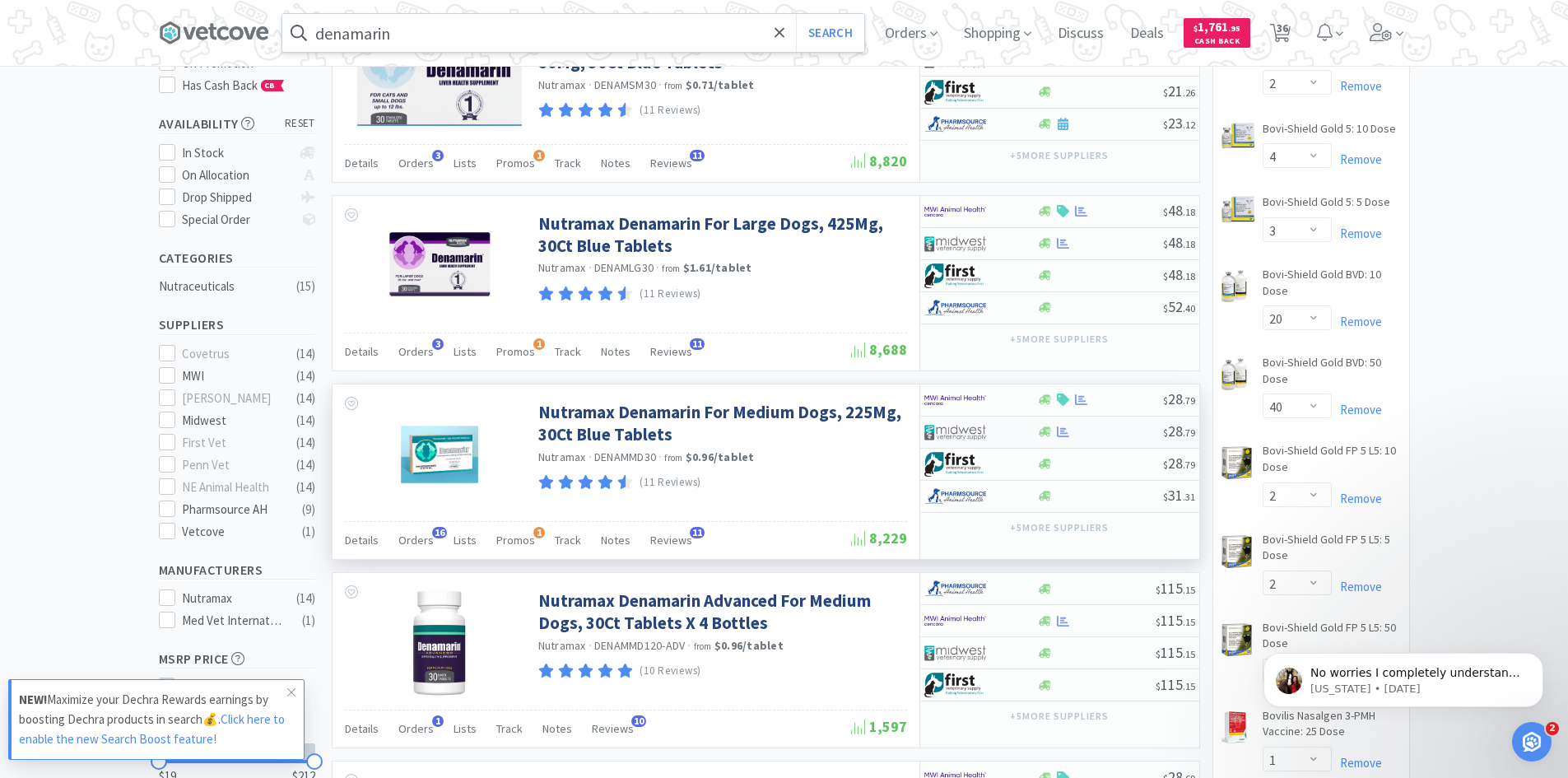
click at [1017, 433] on div at bounding box center [981, 432] width 113 height 28
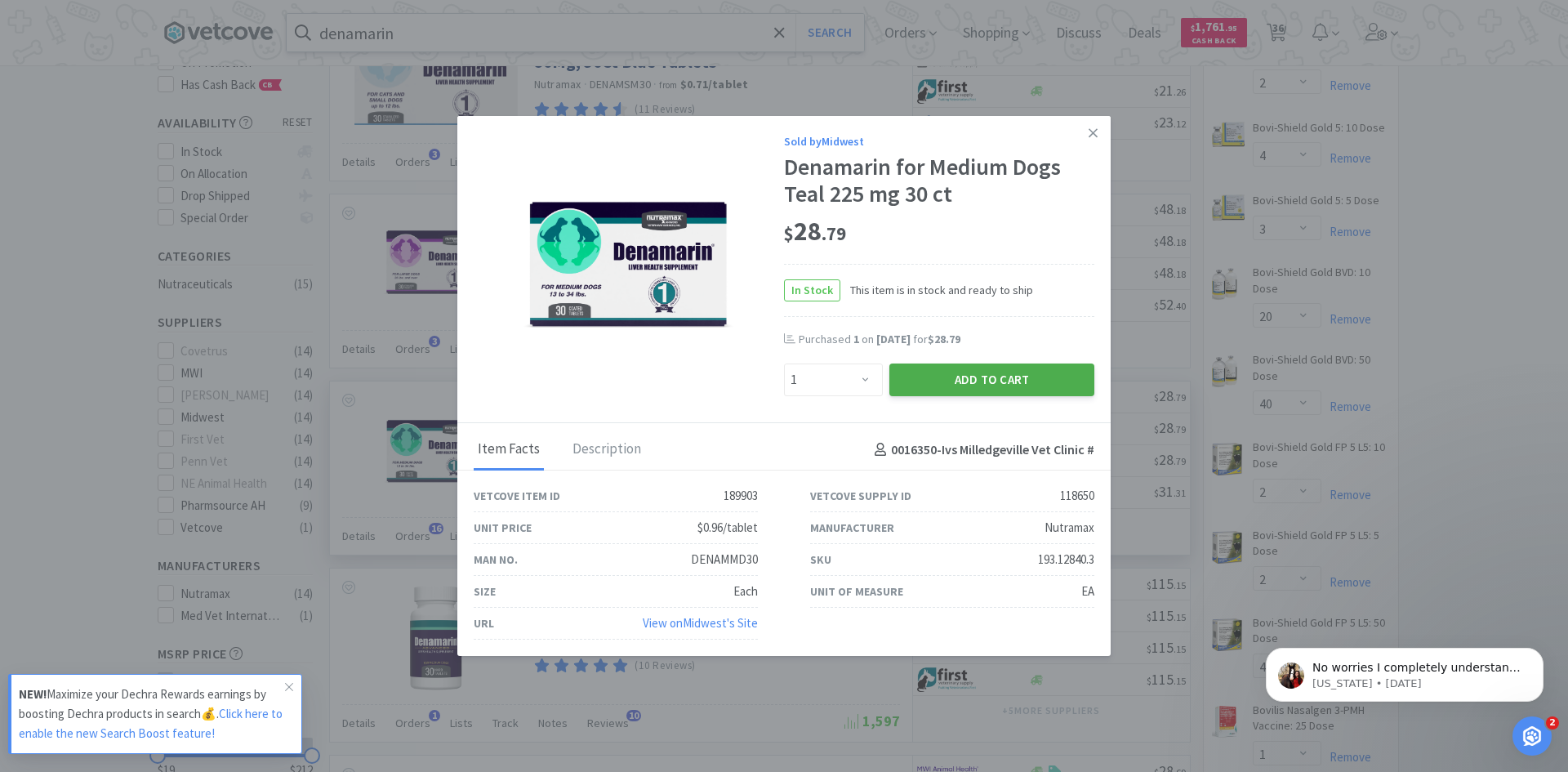
click at [934, 383] on button "Add to Cart" at bounding box center [992, 379] width 205 height 32
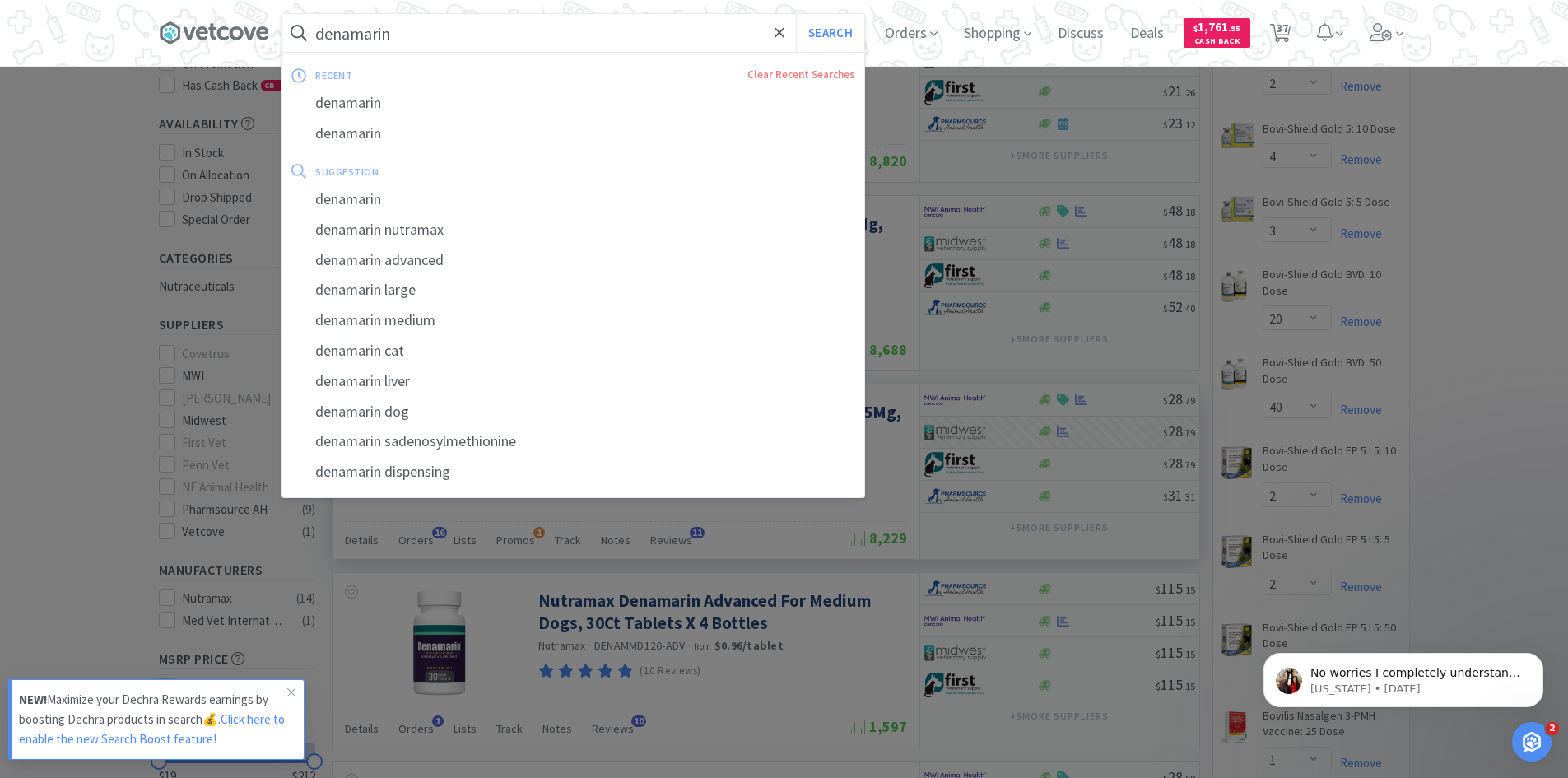
click at [408, 32] on input "denamarin" at bounding box center [573, 33] width 582 height 38
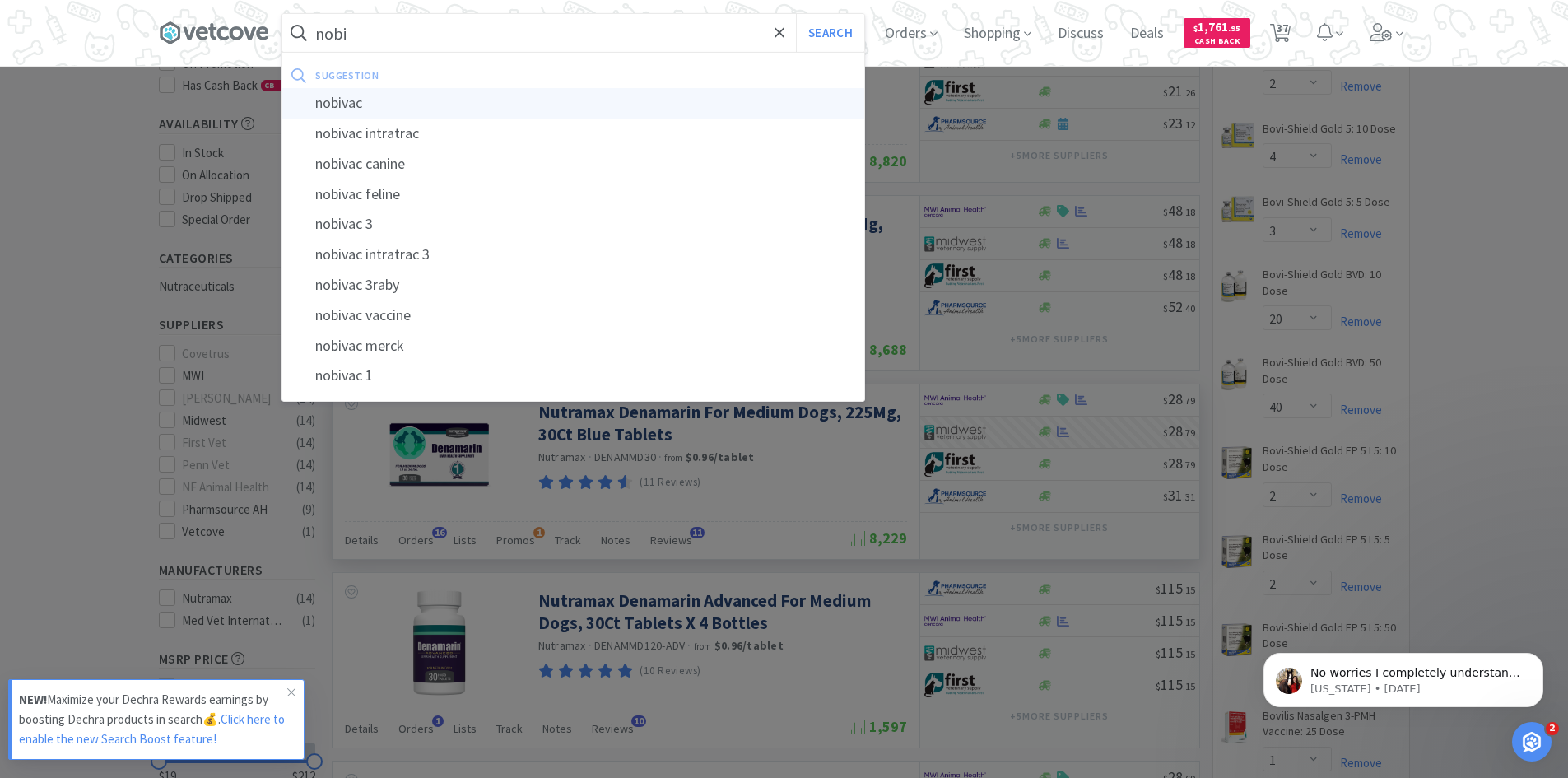
click at [360, 105] on div "nobivac" at bounding box center [573, 103] width 582 height 30
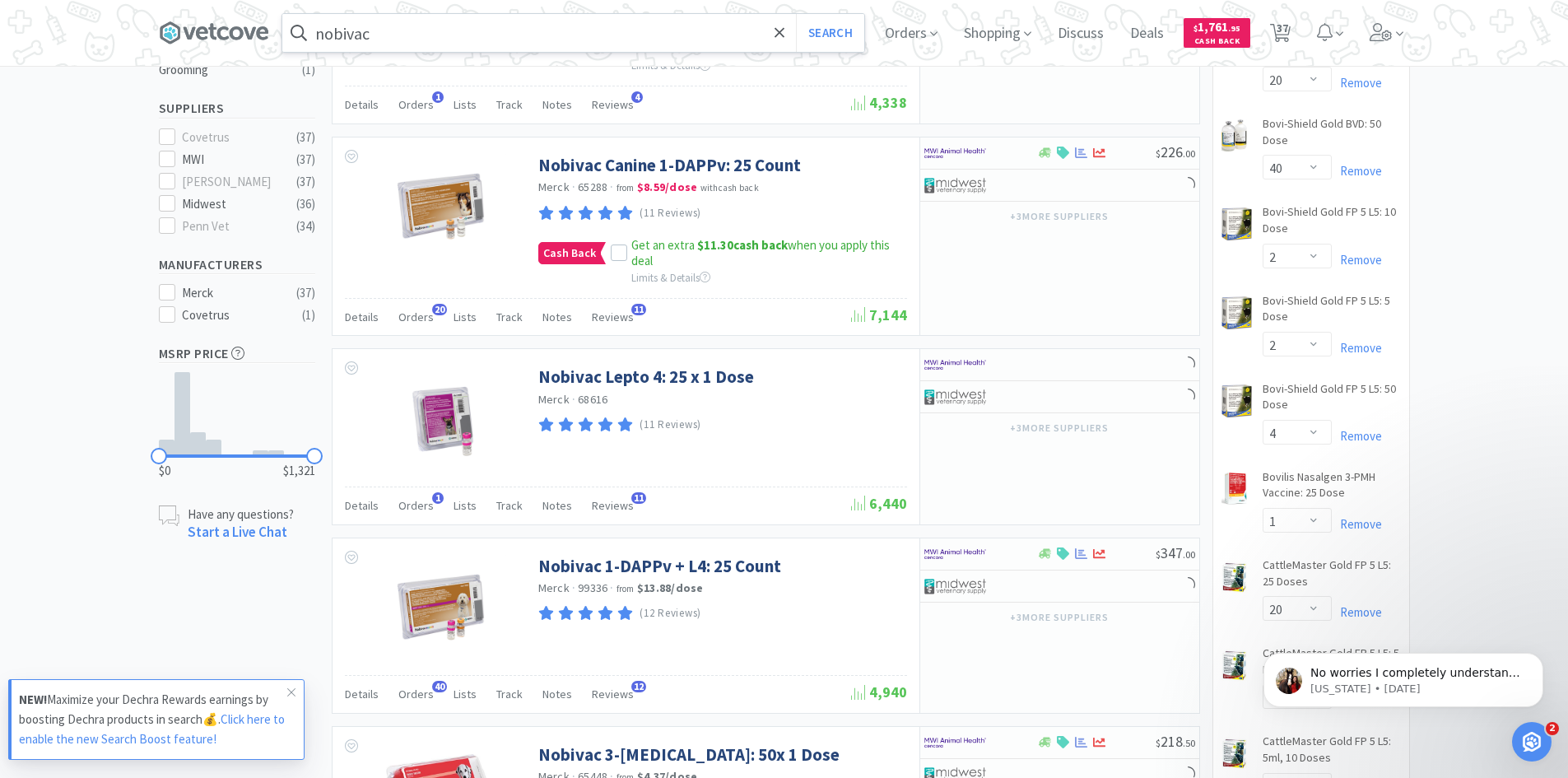
scroll to position [494, 0]
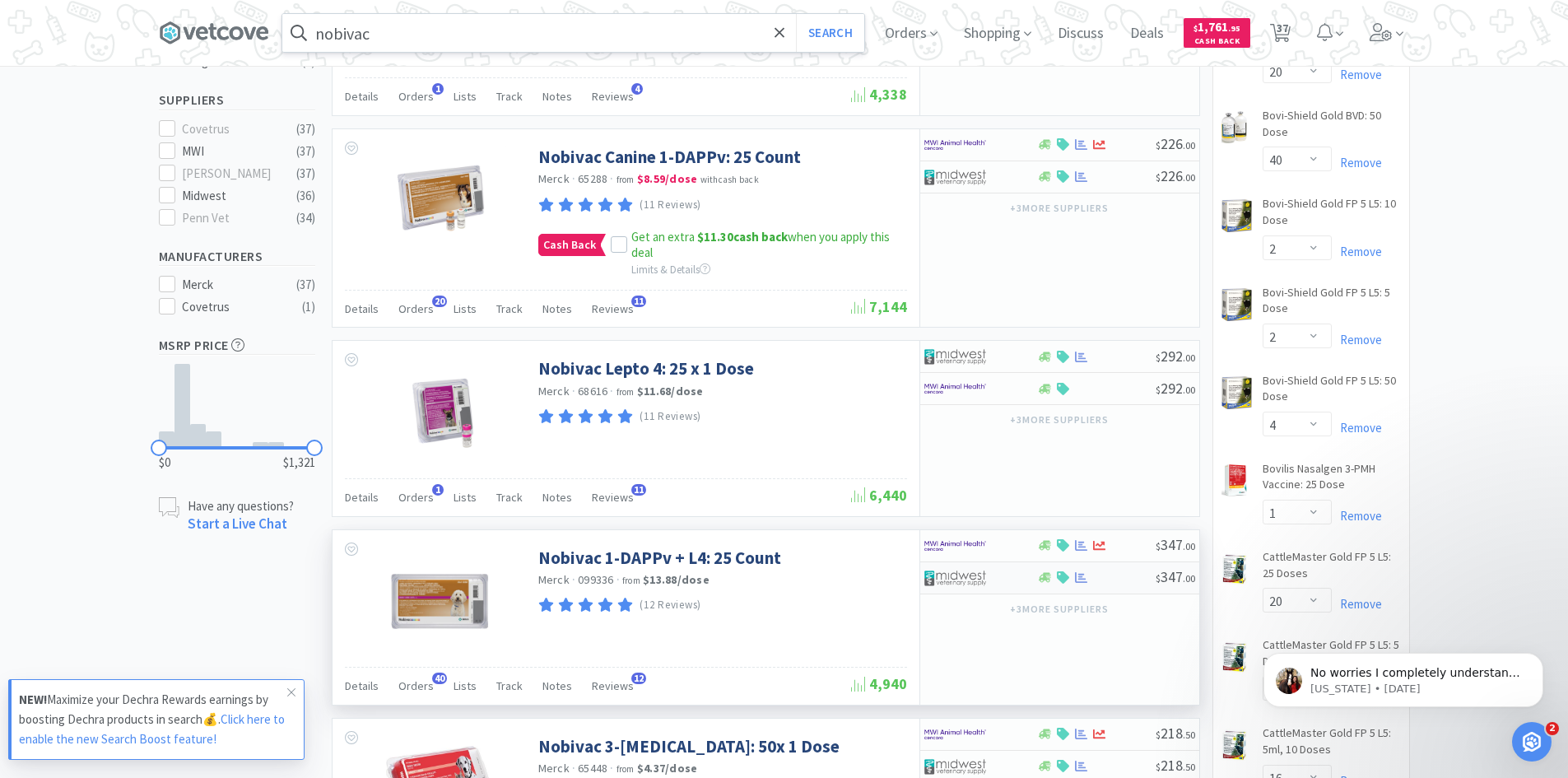
click at [1006, 564] on div at bounding box center [969, 578] width 90 height 28
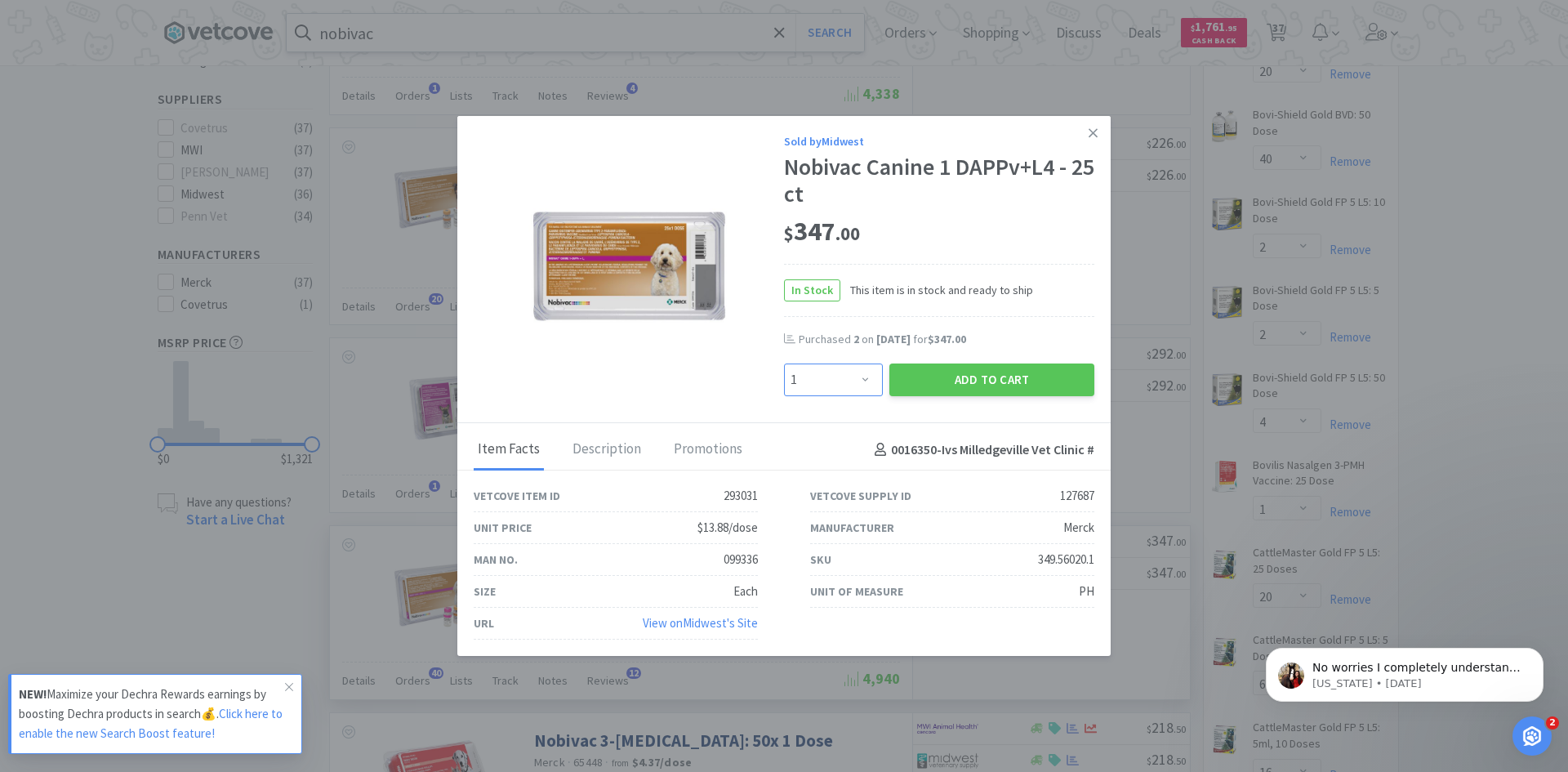
drag, startPoint x: 860, startPoint y: 378, endPoint x: 860, endPoint y: 364, distance: 14.0
click at [860, 378] on select "Enter Quantity 1 2 3 4 5 6 7 8 9 10 11 12 13 14 15 16 17 18 19 20 Enter Quantity" at bounding box center [834, 379] width 99 height 32
click at [784, 363] on select "Enter Quantity 1 2 3 4 5 6 7 8 9 10 11 12 13 14 15 16 17 18 19 20 Enter Quantity" at bounding box center [834, 379] width 99 height 32
click at [1027, 373] on button "Add to Cart" at bounding box center [992, 379] width 205 height 32
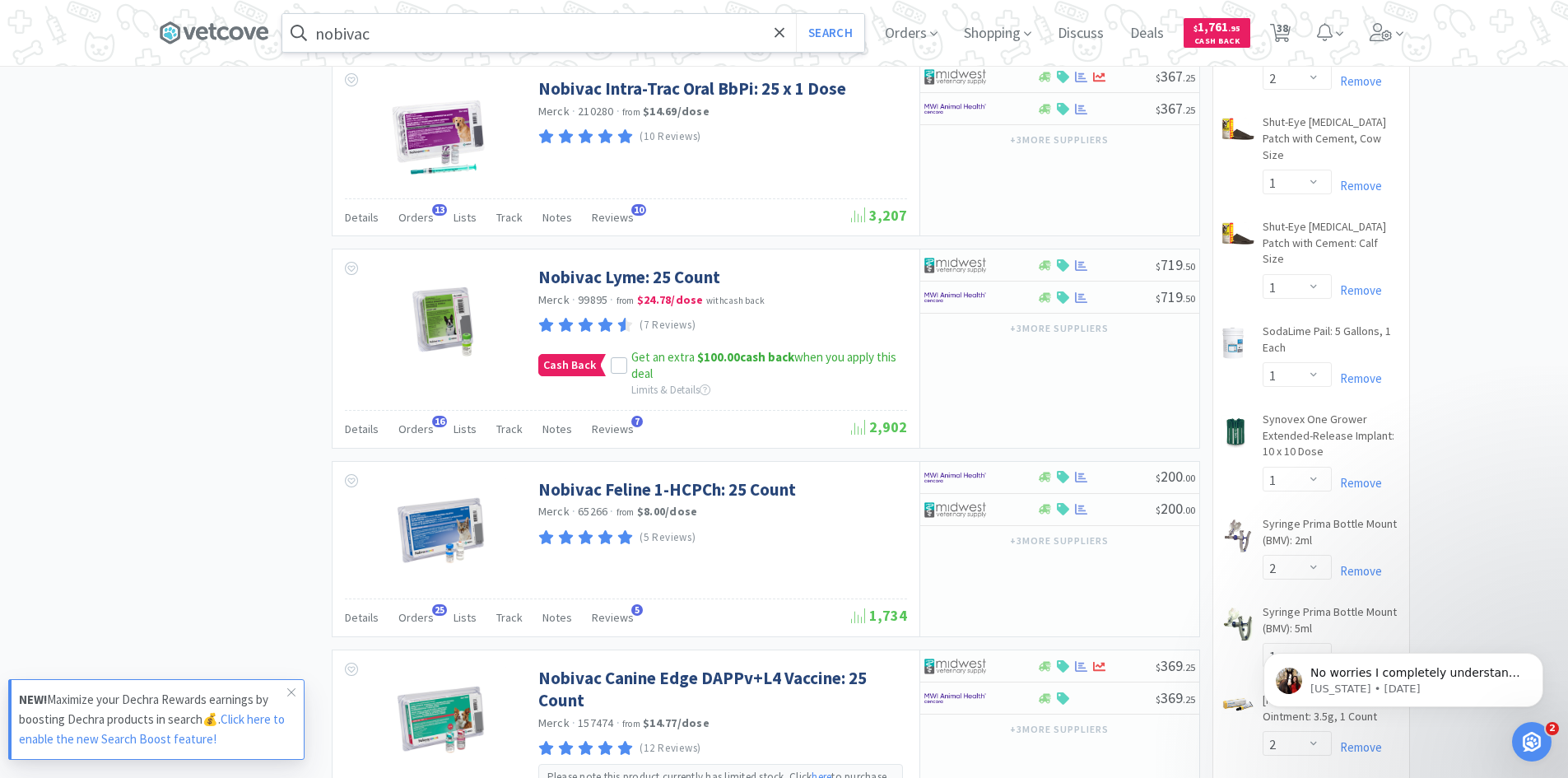
scroll to position [1564, 0]
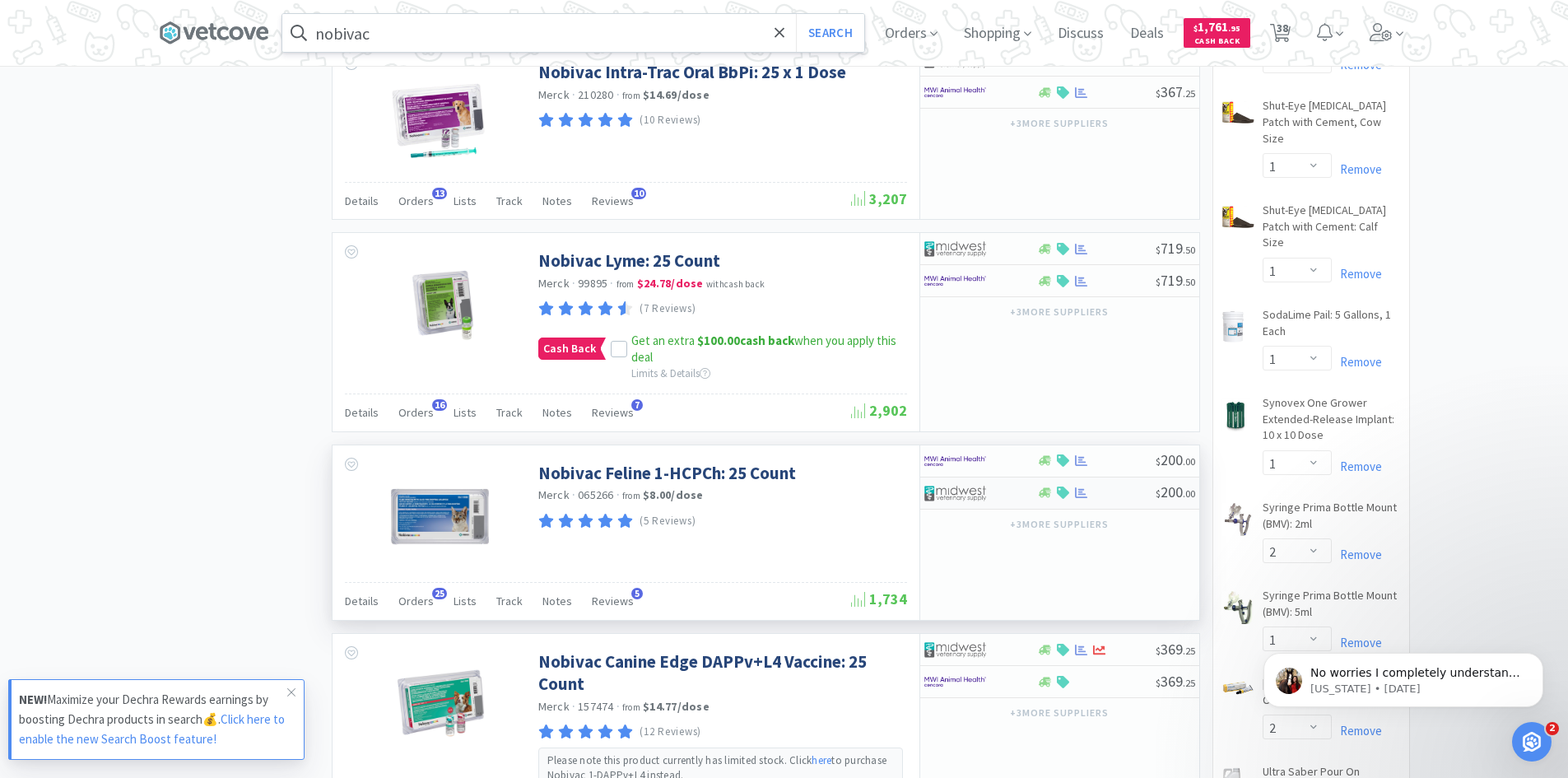
click at [1026, 479] on div at bounding box center [981, 493] width 113 height 28
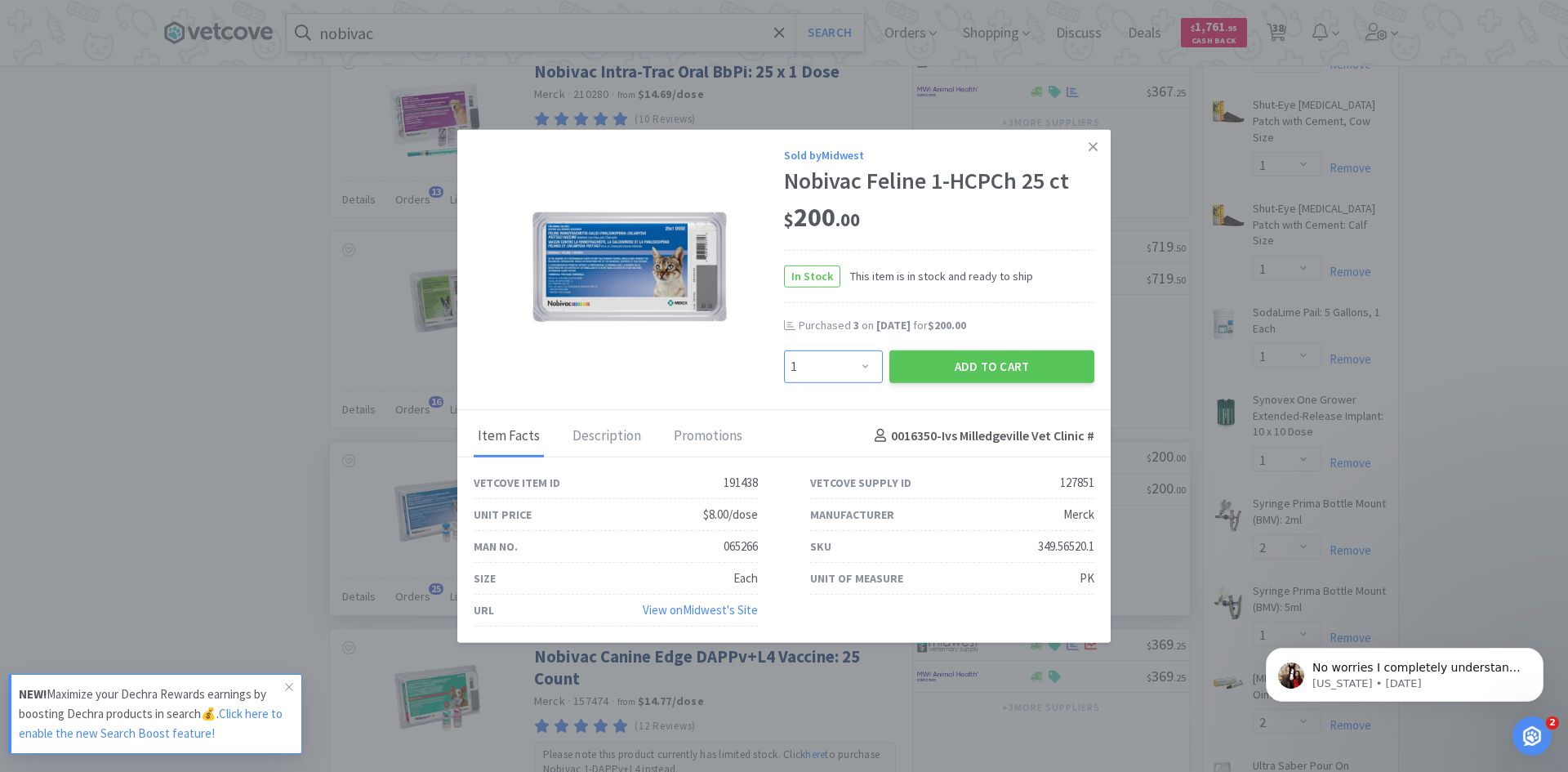
drag, startPoint x: 869, startPoint y: 369, endPoint x: 870, endPoint y: 354, distance: 15.0
click at [869, 369] on select "Enter Quantity 1 2 3 4 5 6 7 8 9 10 11 12 13 14 15 16 17 18 19 20 Enter Quantity" at bounding box center [834, 365] width 99 height 32
click at [784, 349] on select "Enter Quantity 1 2 3 4 5 6 7 8 9 10 11 12 13 14 15 16 17 18 19 20 Enter Quantity" at bounding box center [834, 365] width 99 height 32
click at [988, 369] on button "Add to Cart" at bounding box center [992, 365] width 205 height 32
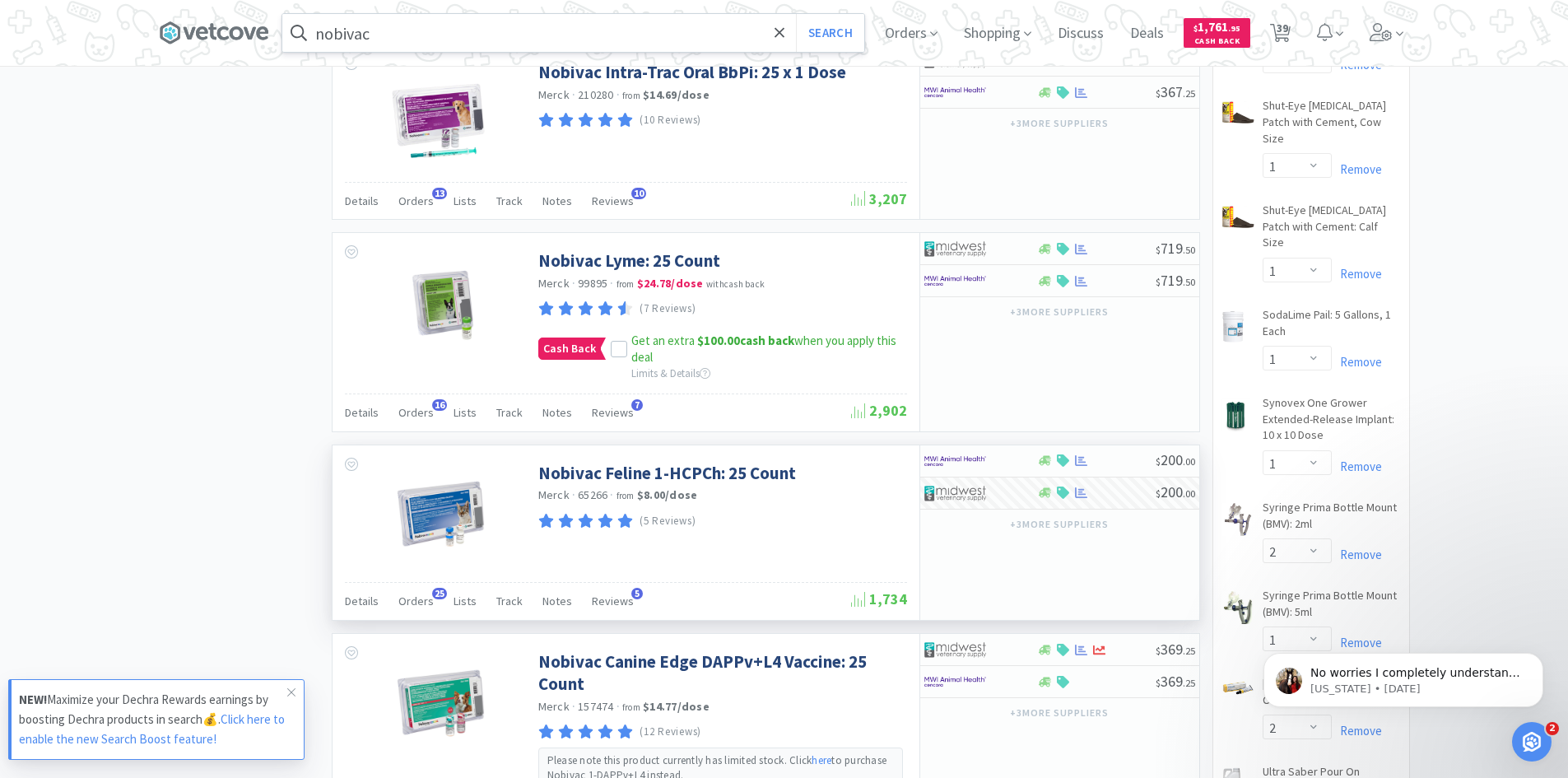
click at [452, 36] on input "nobivac" at bounding box center [573, 33] width 582 height 38
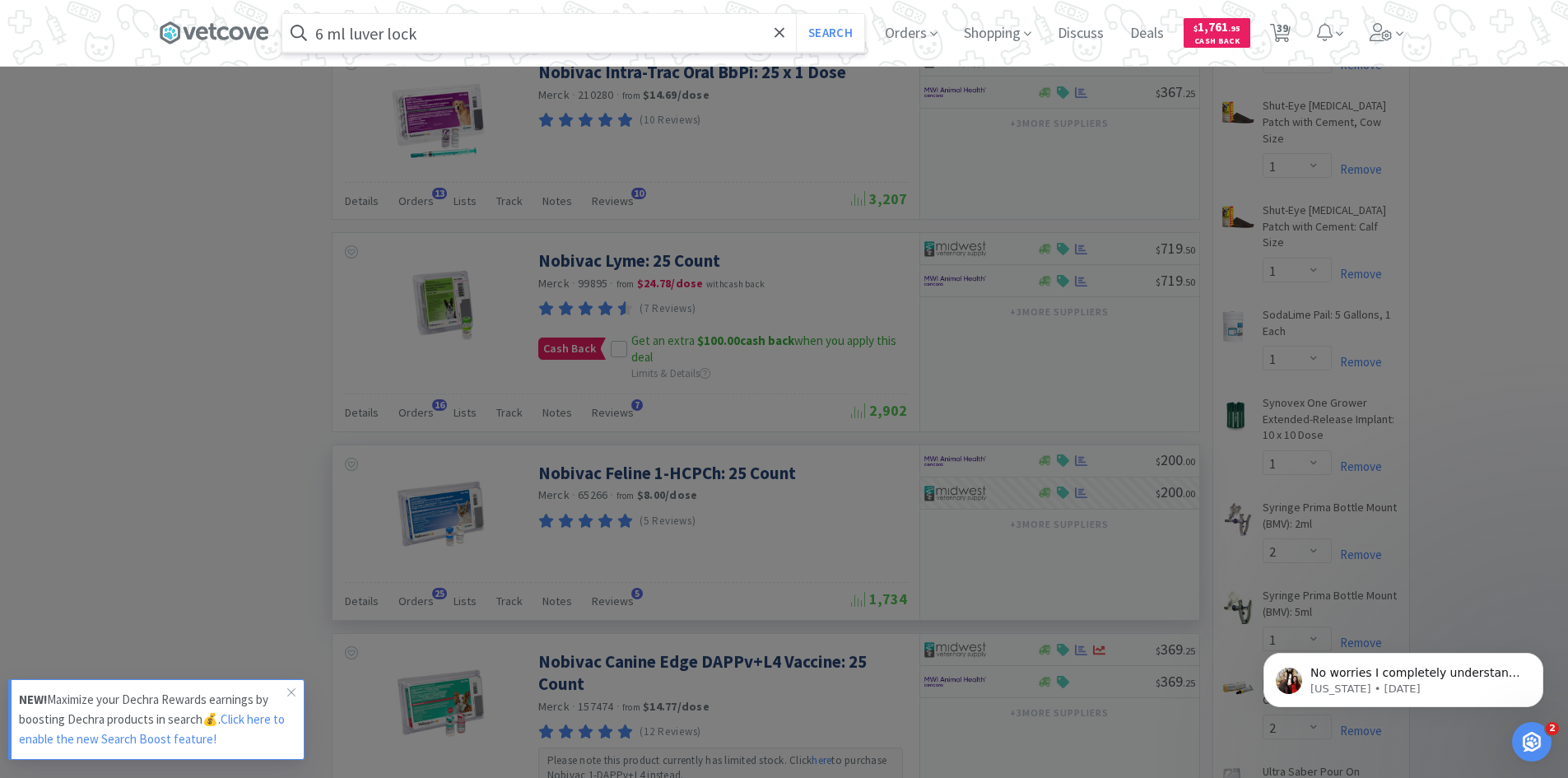
click at [796, 14] on button "Search" at bounding box center [830, 33] width 68 height 38
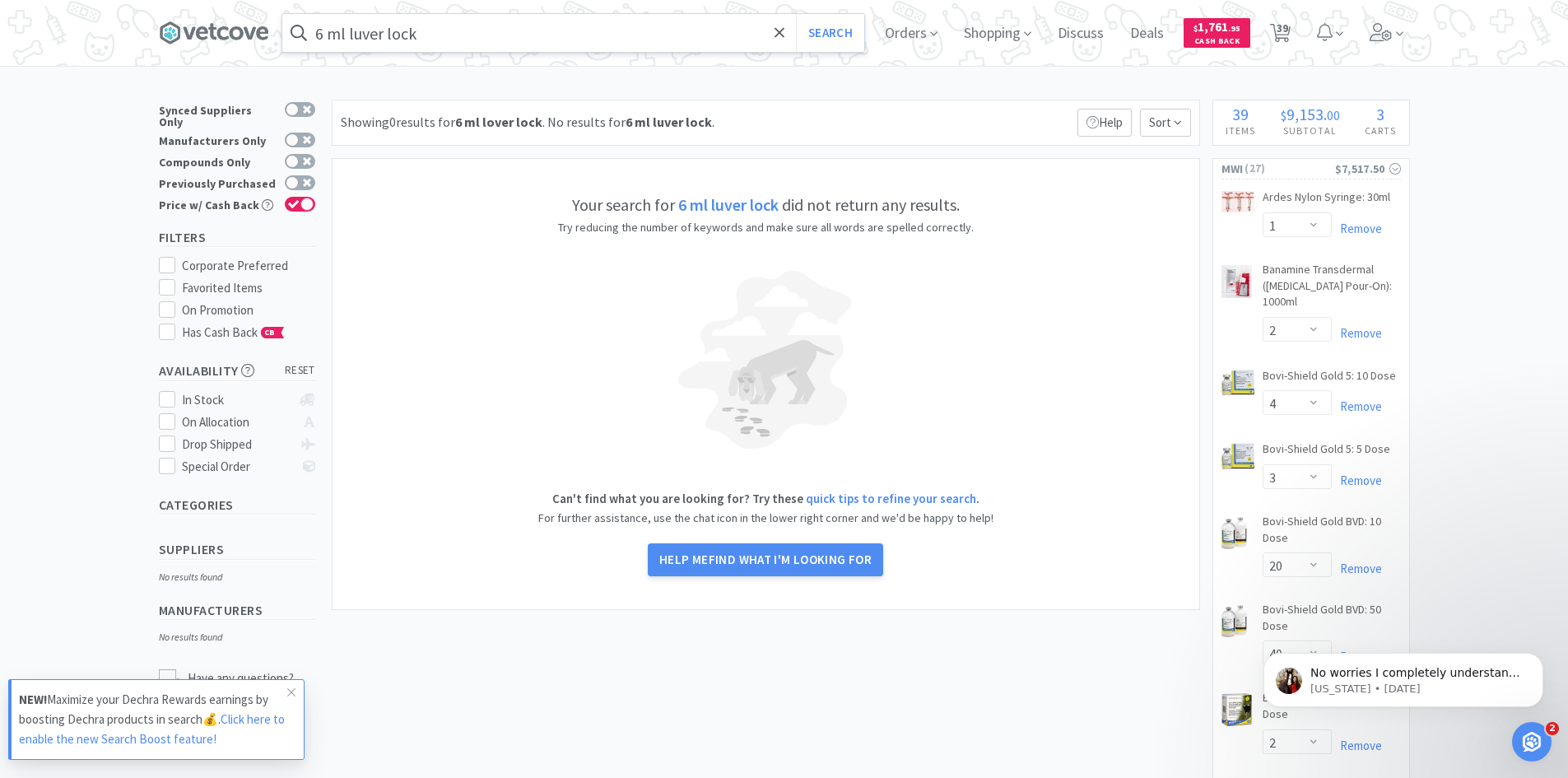
click at [452, 36] on input "6 ml luver lock" at bounding box center [573, 33] width 582 height 38
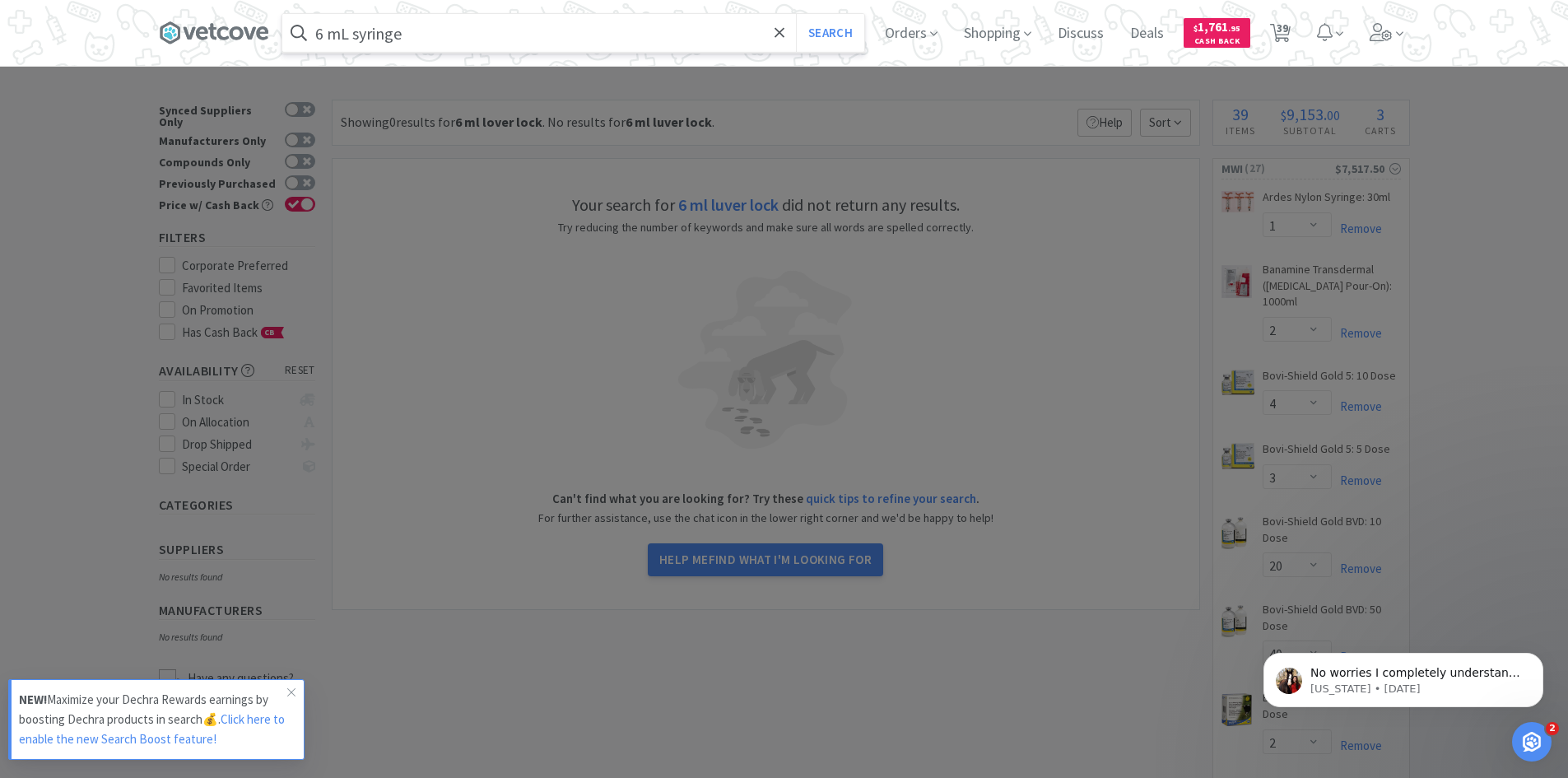
click at [796, 14] on button "Search" at bounding box center [830, 33] width 68 height 38
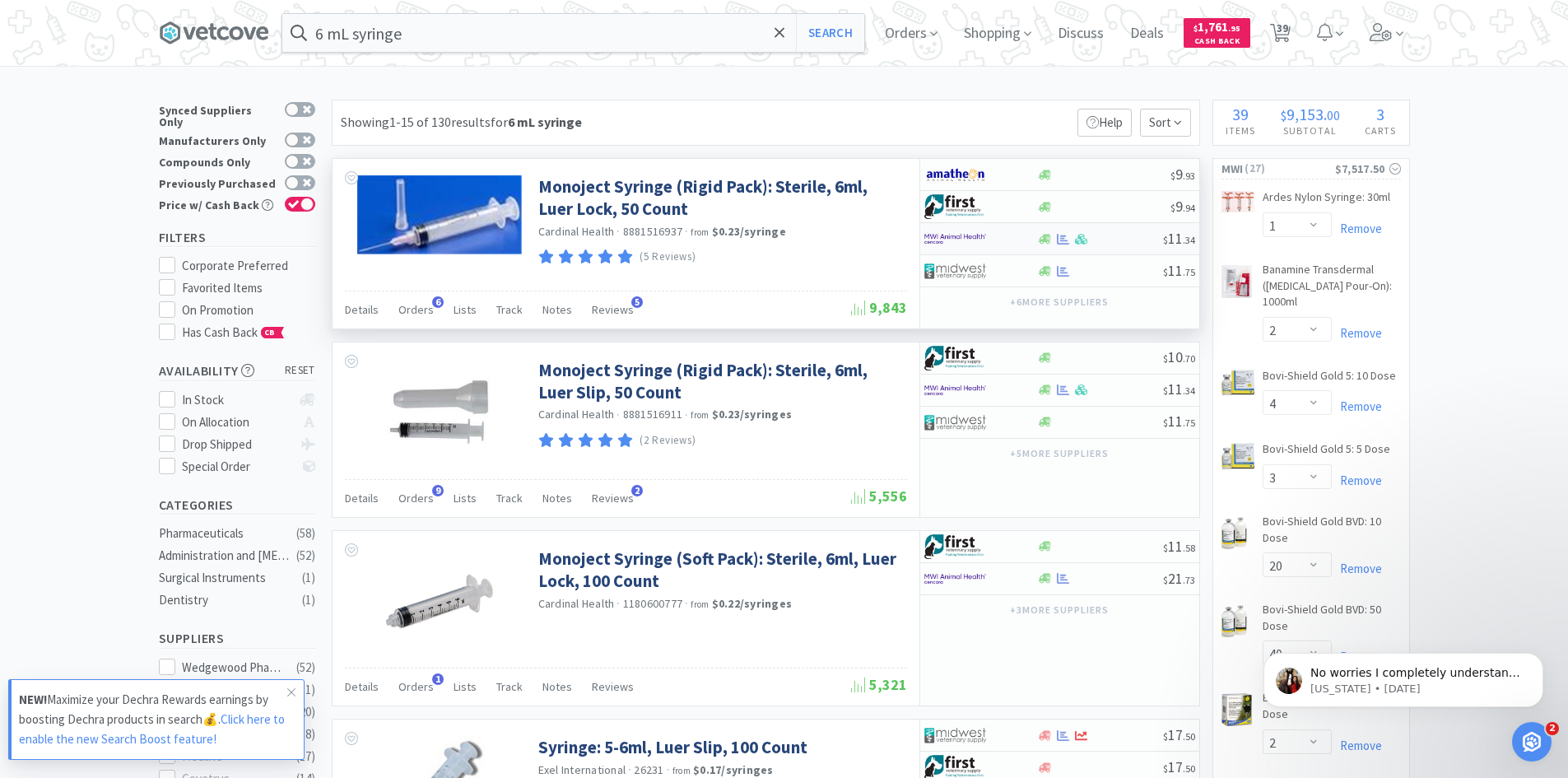
click at [1000, 241] on div at bounding box center [969, 239] width 90 height 28
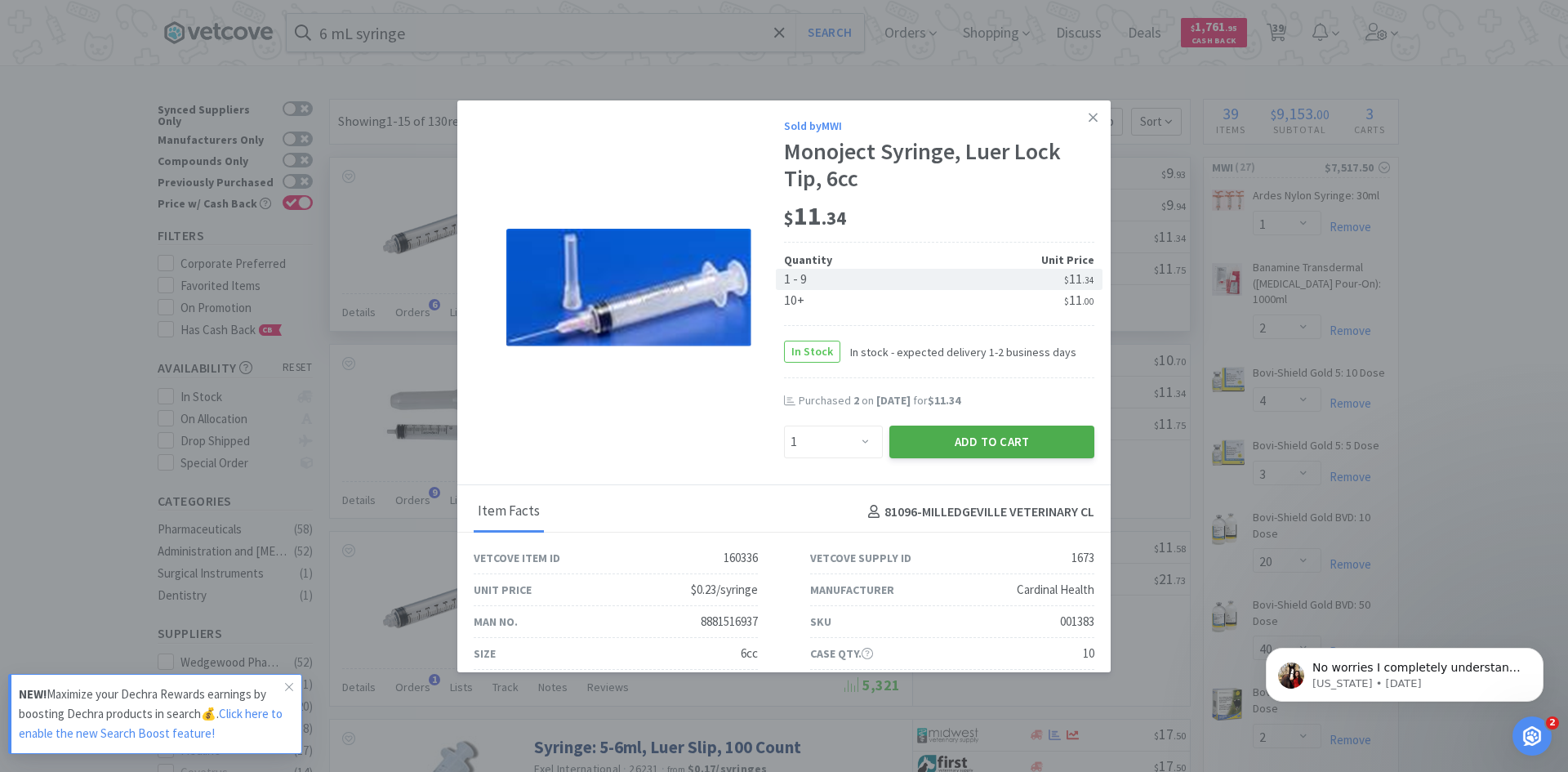
click at [970, 436] on button "Add to Cart" at bounding box center [992, 441] width 205 height 32
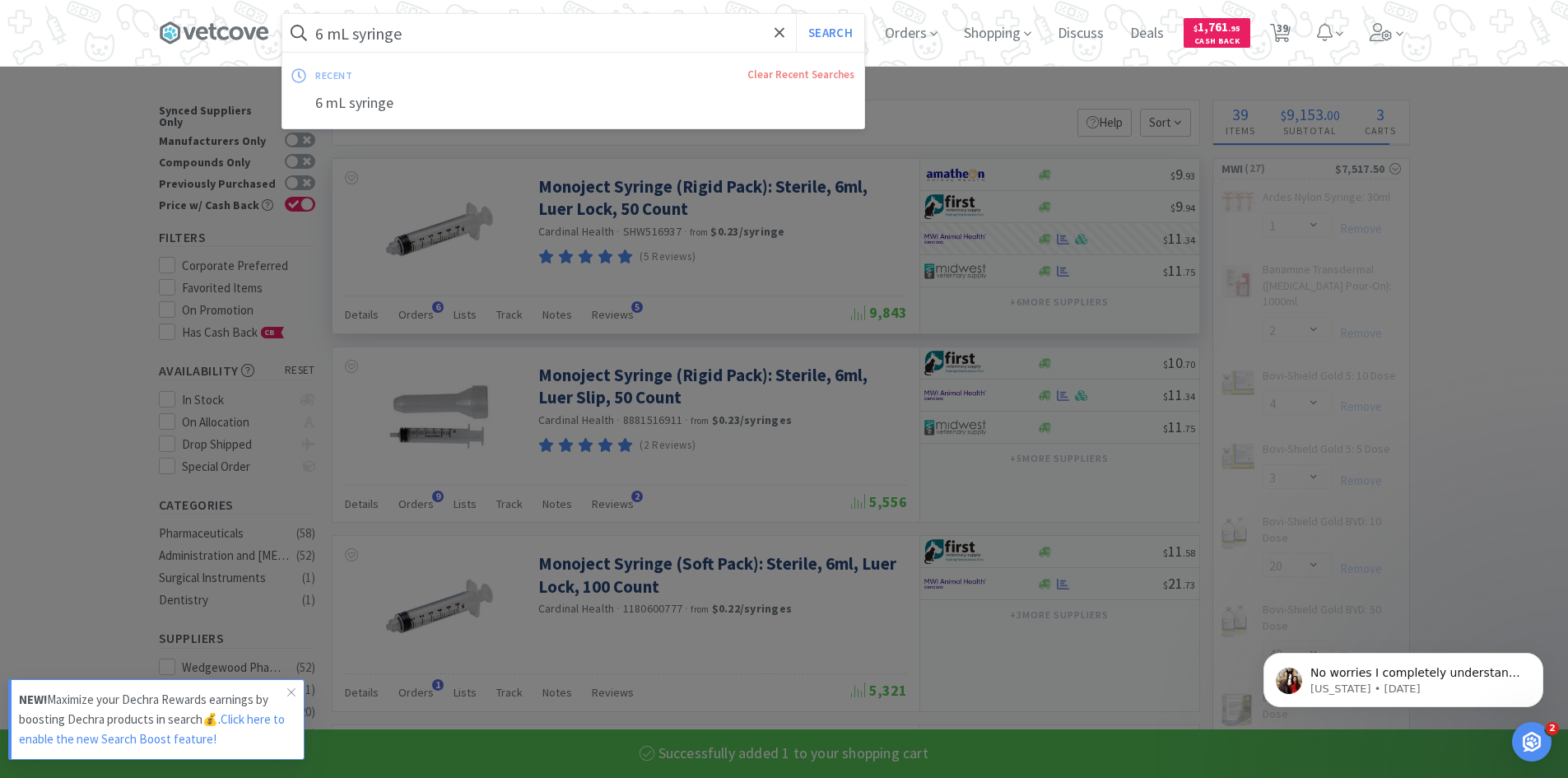
click at [518, 27] on input "6 mL syringe" at bounding box center [573, 33] width 582 height 38
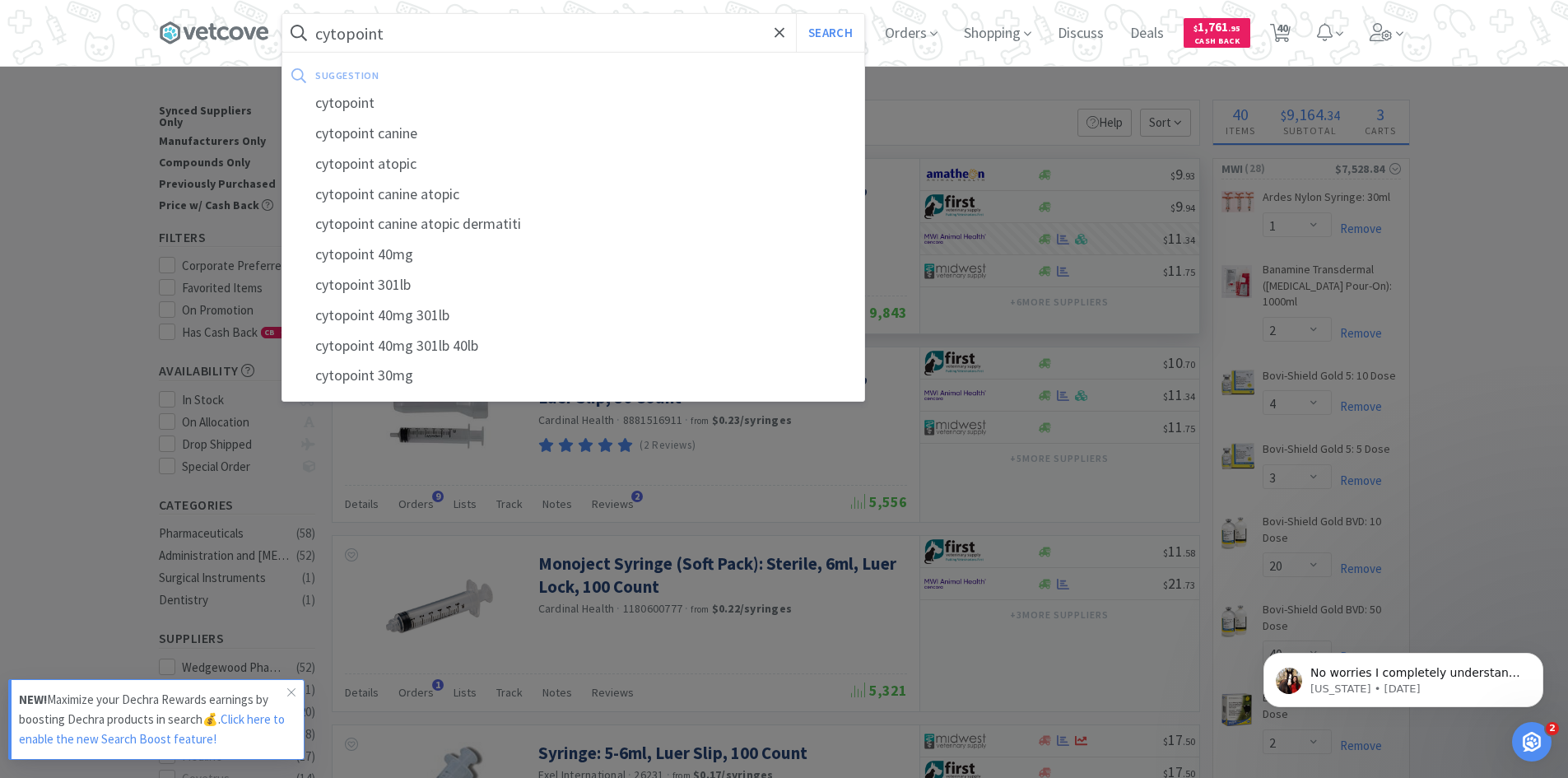
click at [796, 14] on button "Search" at bounding box center [830, 33] width 68 height 38
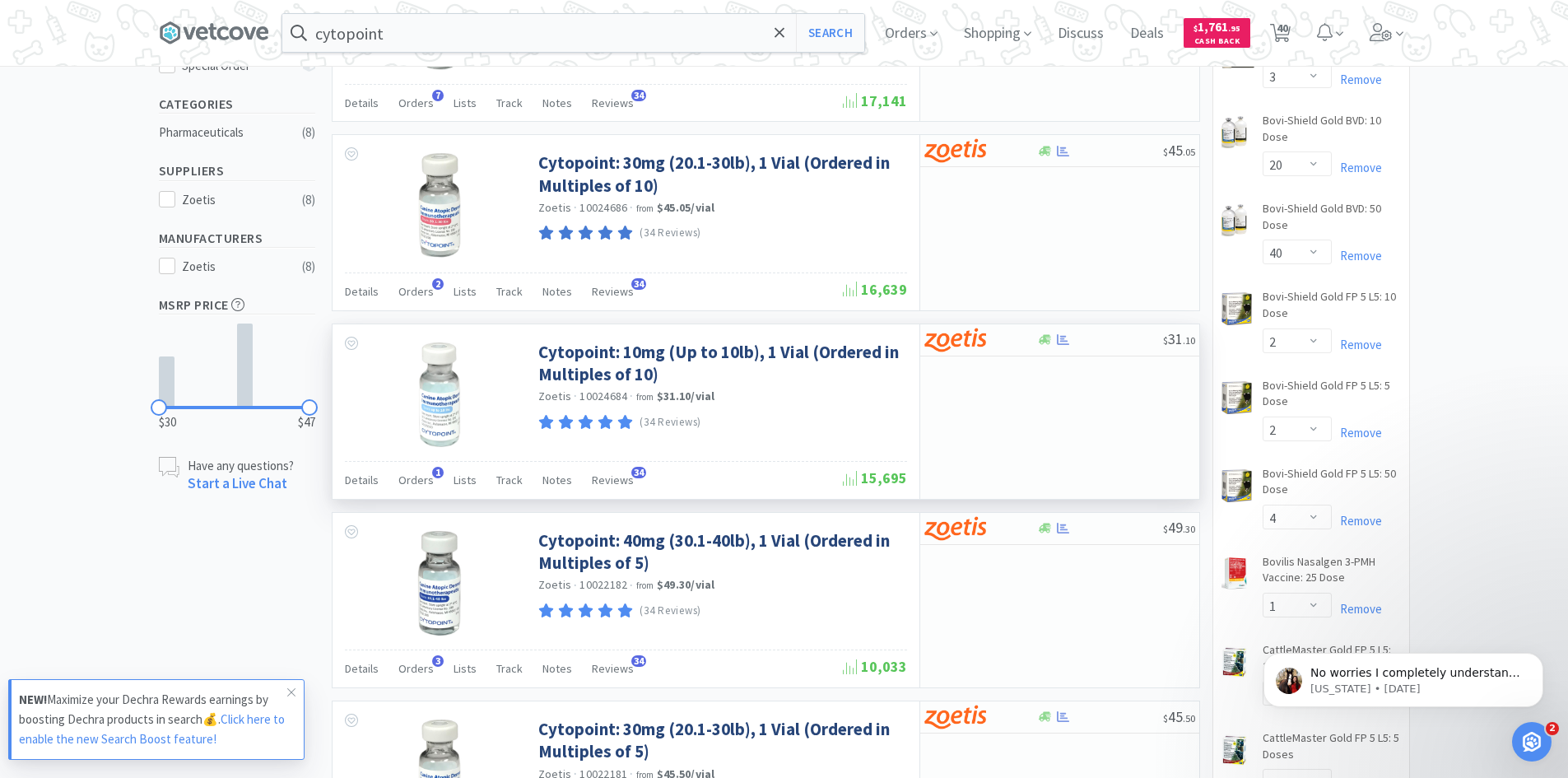
scroll to position [411, 0]
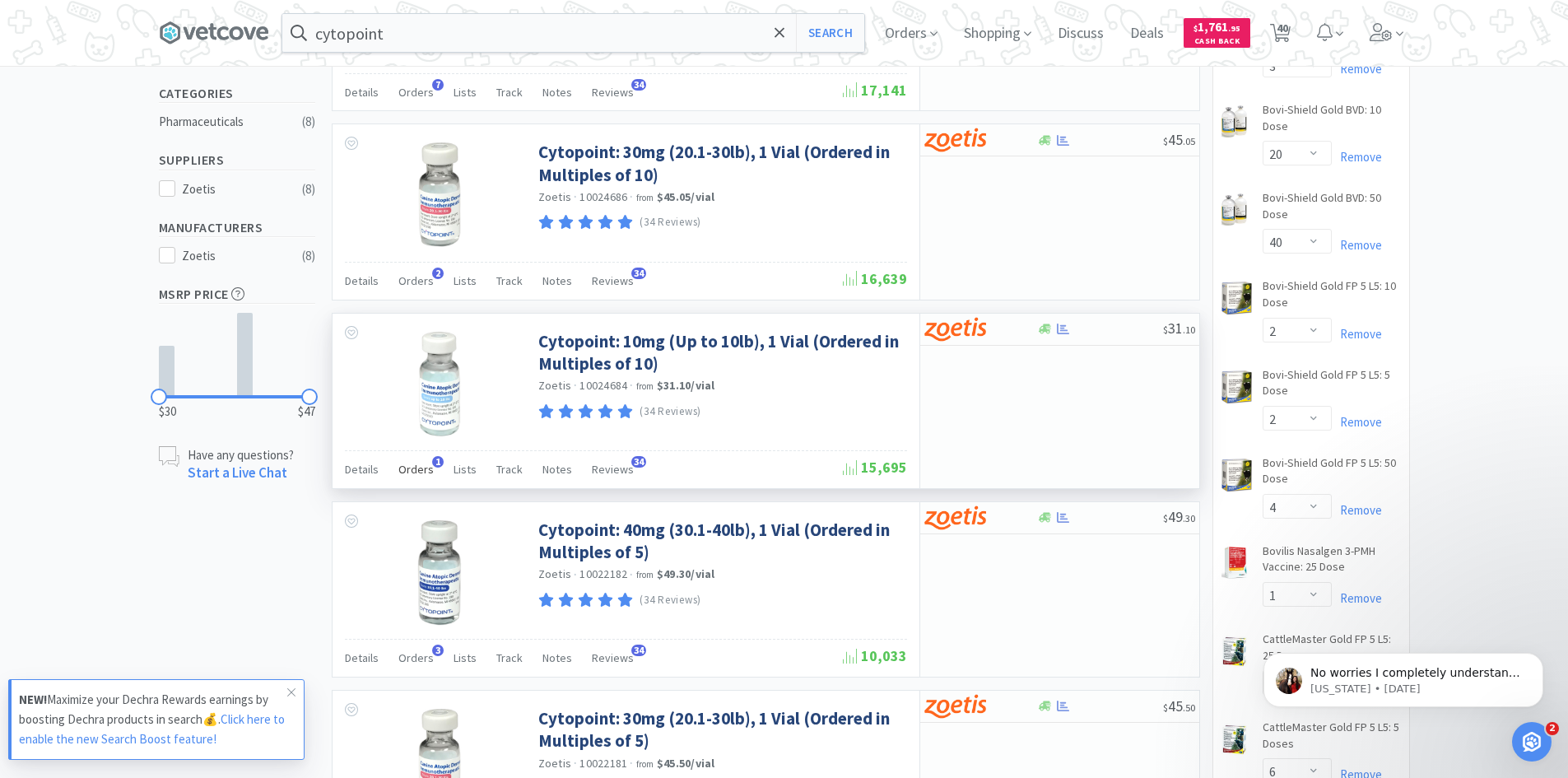
click at [416, 471] on span "Orders" at bounding box center [417, 469] width 35 height 15
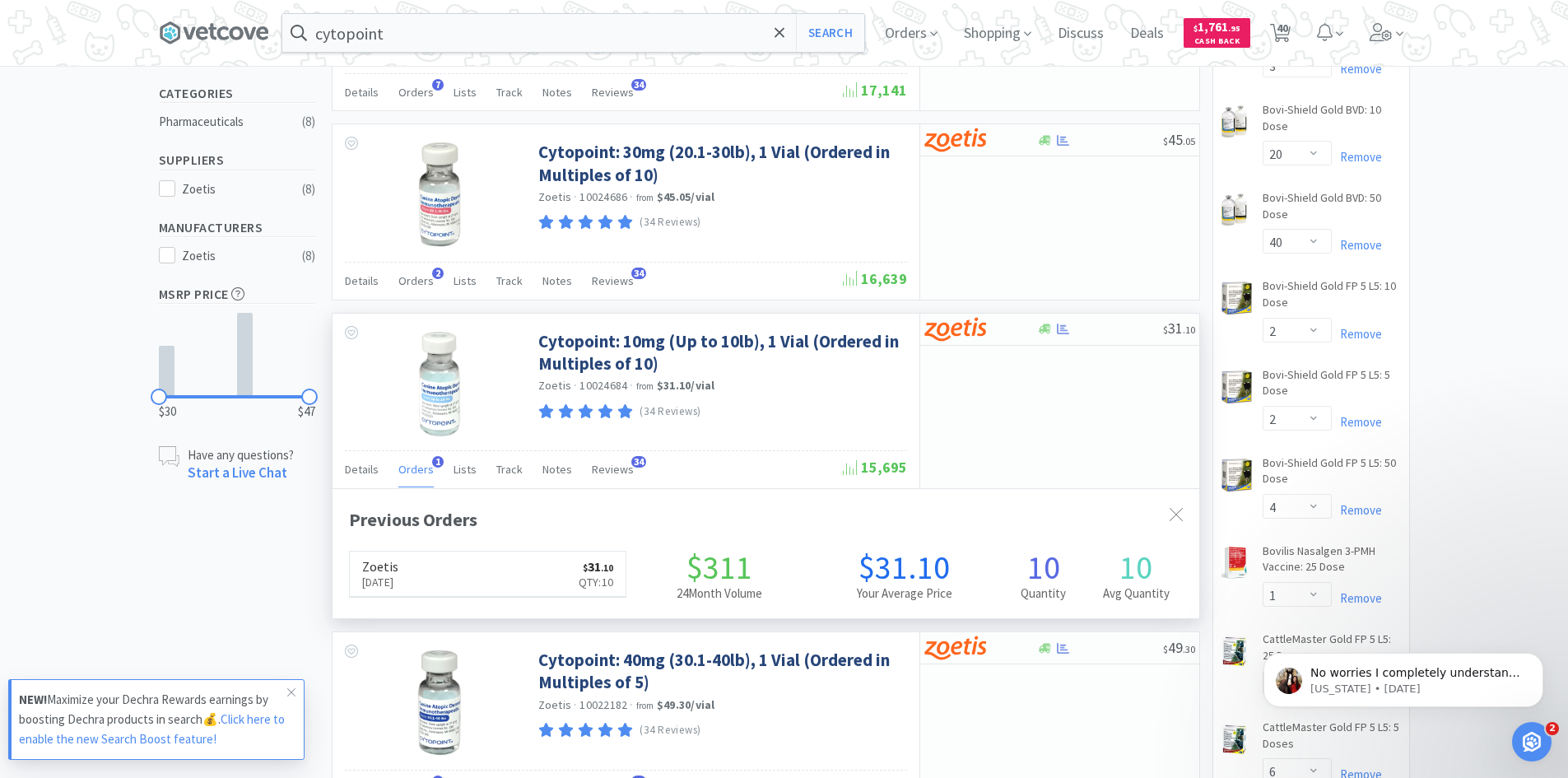
scroll to position [426, 867]
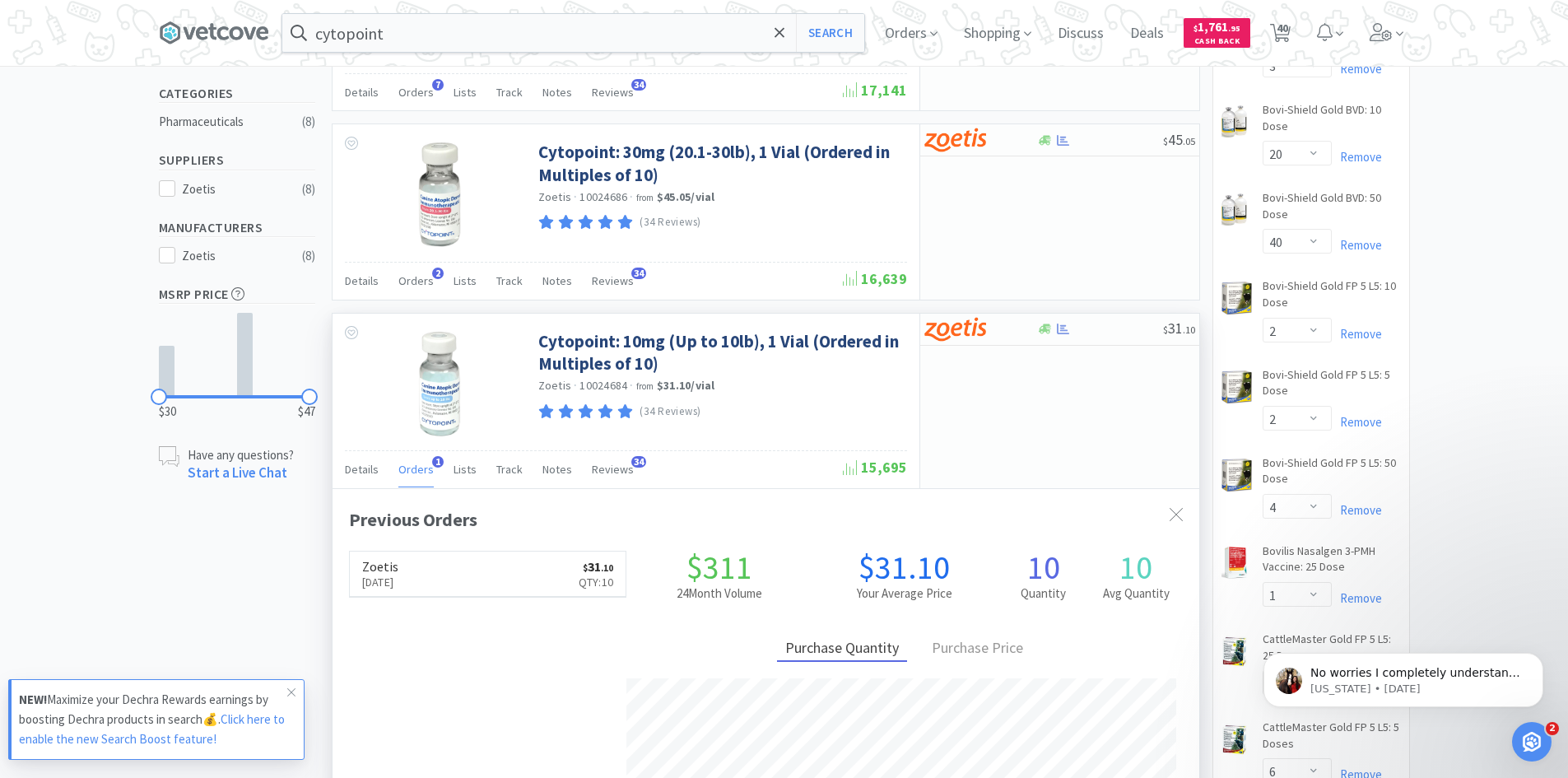
click at [415, 471] on span "Orders" at bounding box center [417, 469] width 35 height 15
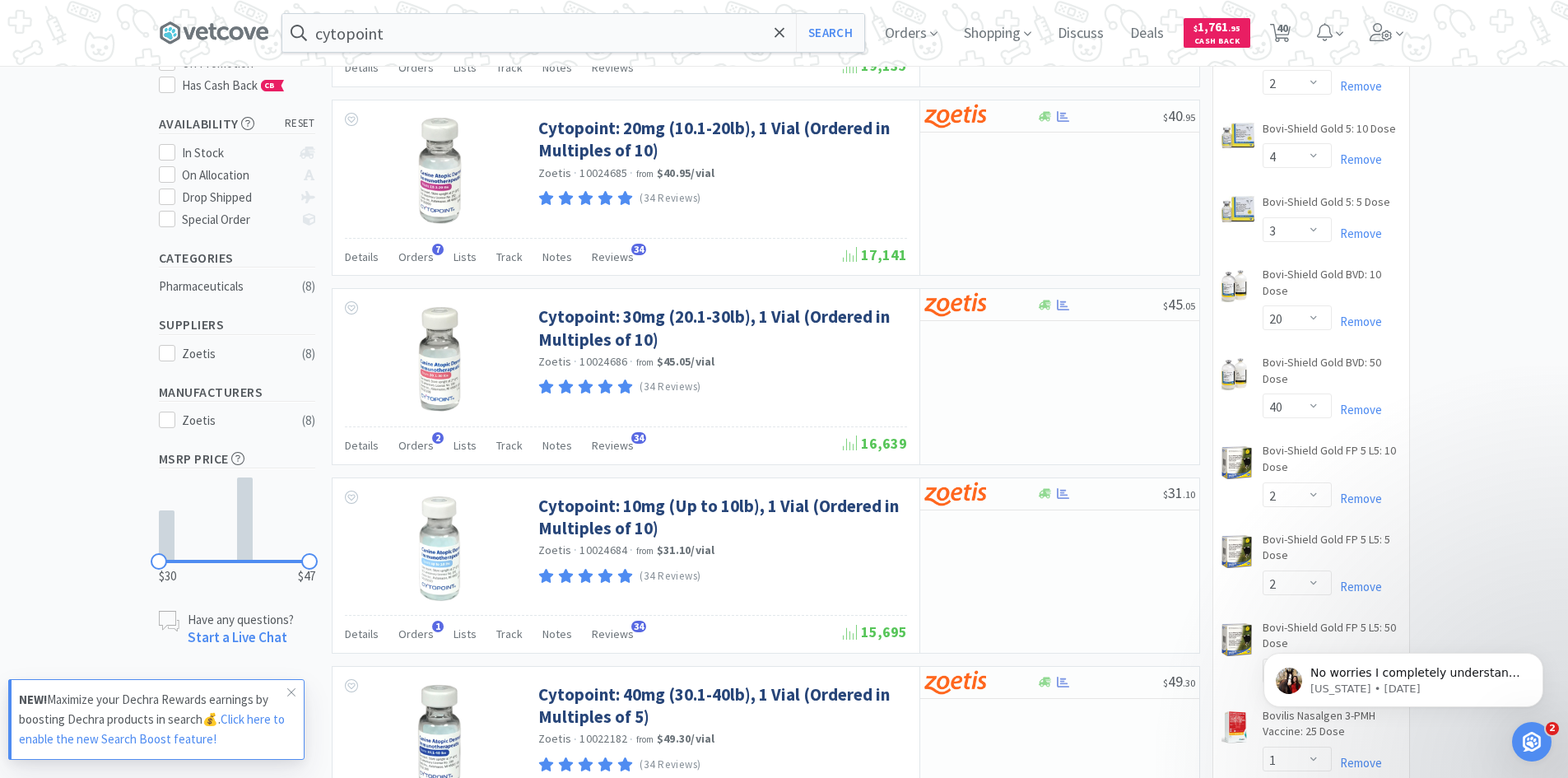
scroll to position [82, 0]
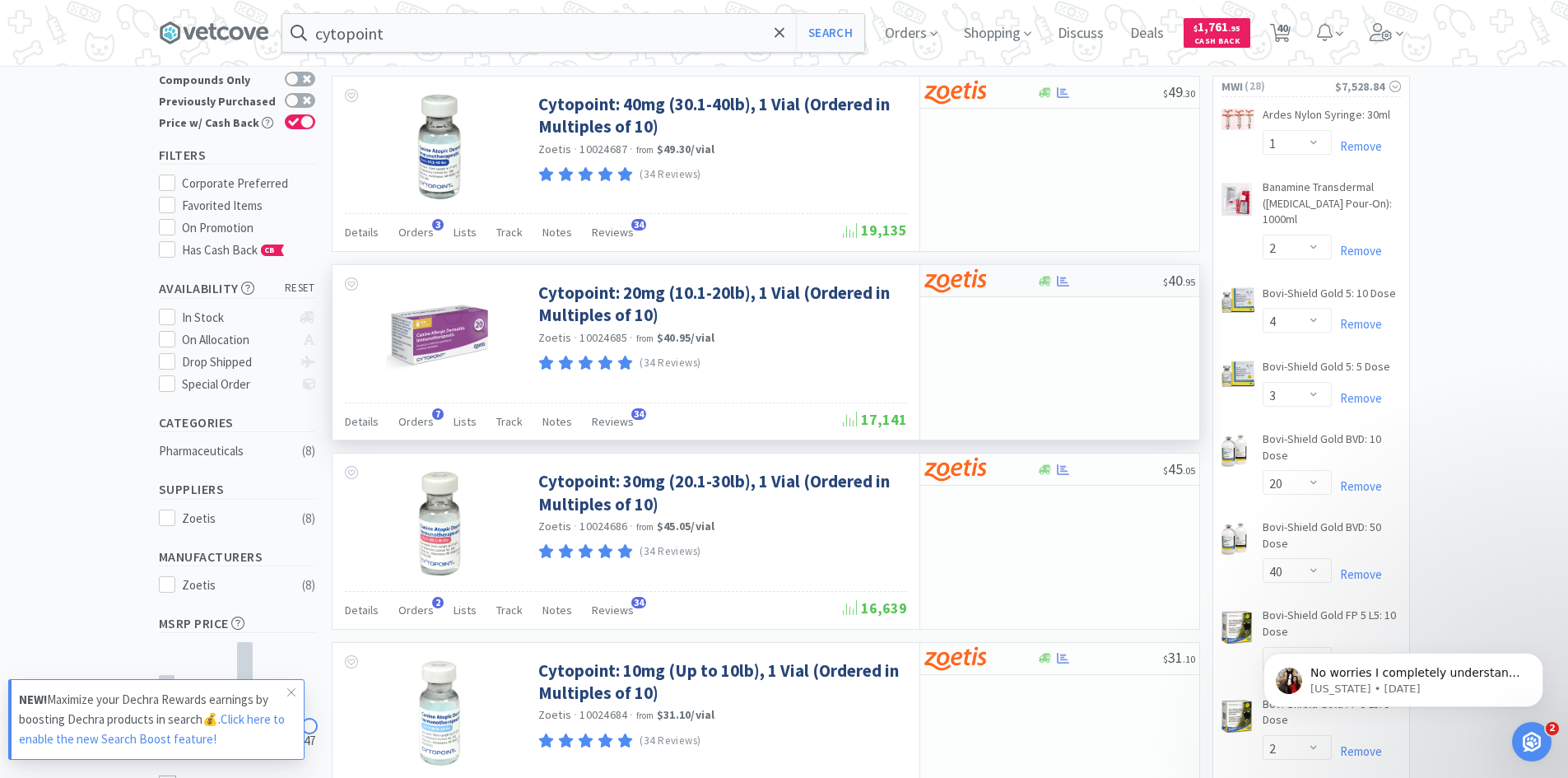
click at [1004, 283] on div at bounding box center [969, 281] width 90 height 28
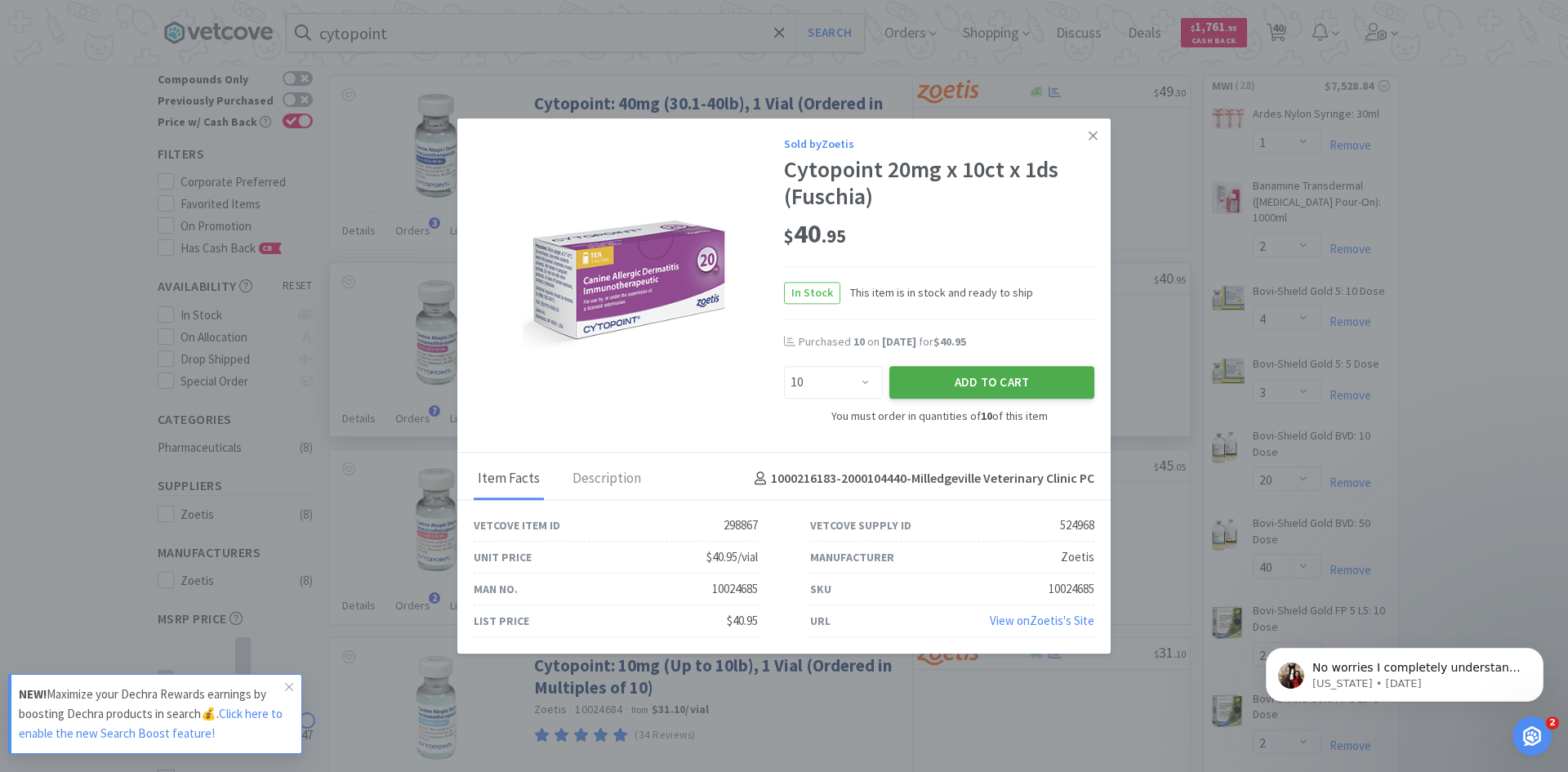
click at [999, 382] on button "Add to Cart" at bounding box center [992, 382] width 205 height 32
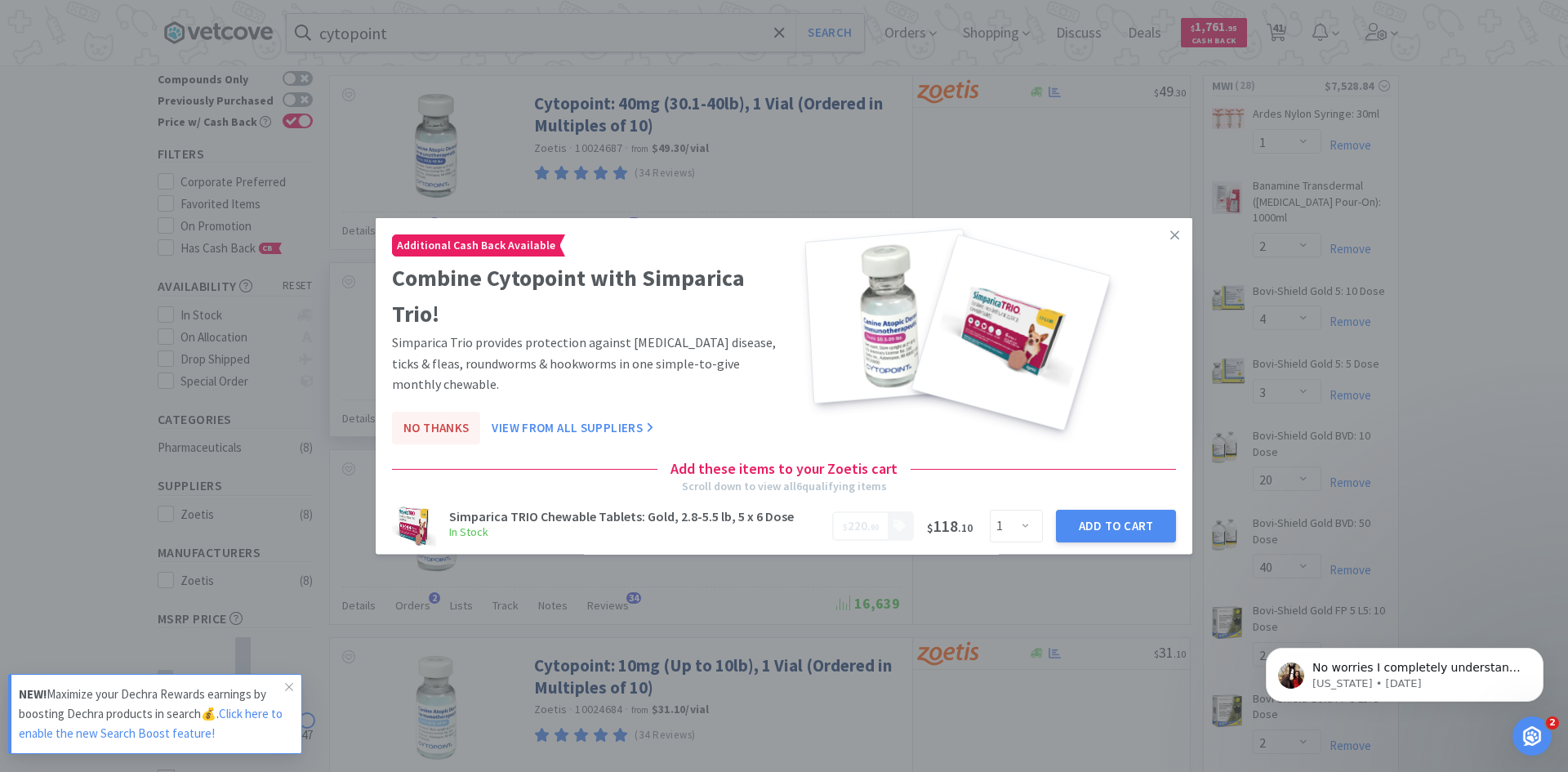
click at [448, 428] on button "No Thanks" at bounding box center [436, 426] width 89 height 32
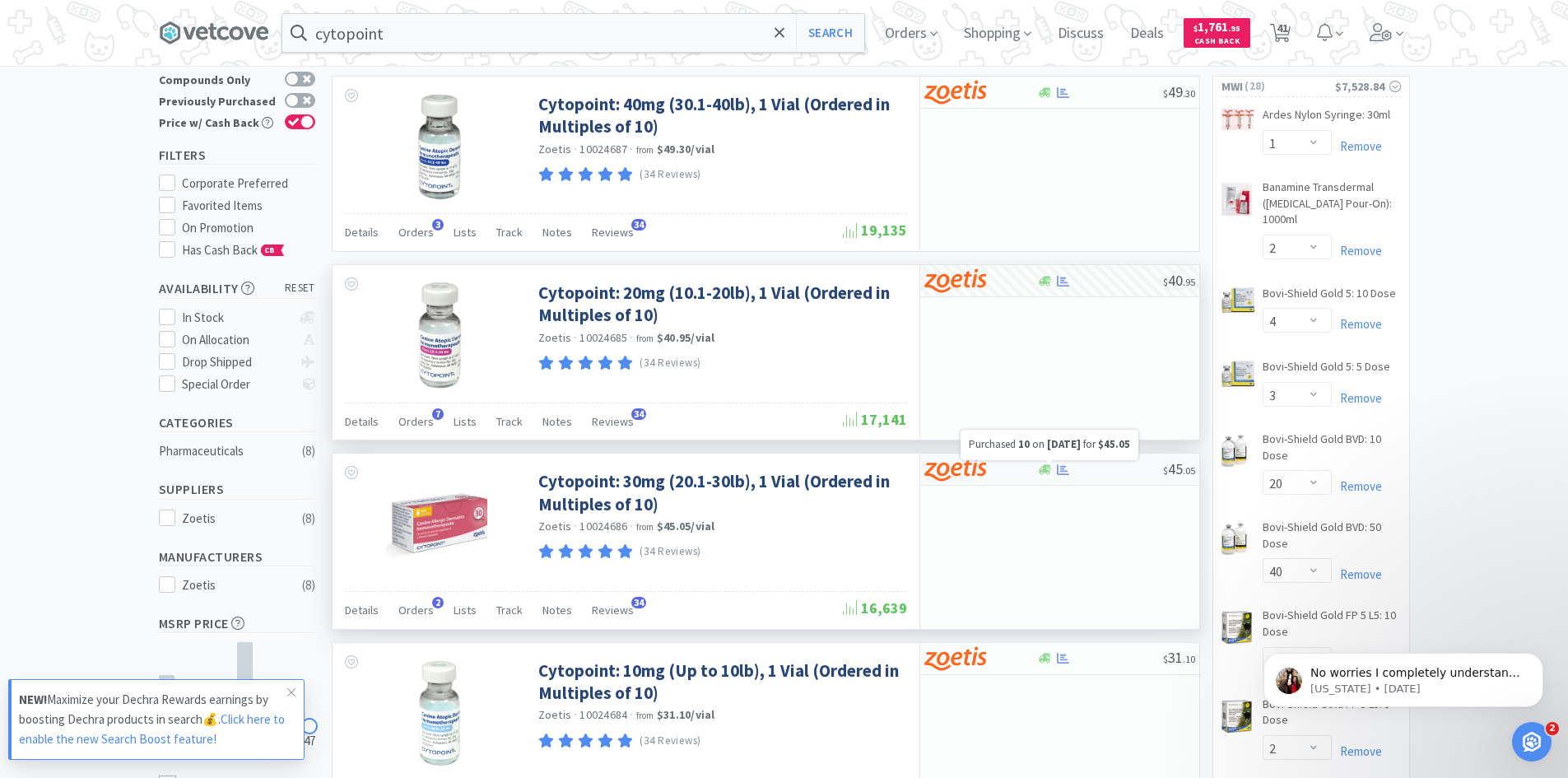
click at [1059, 473] on icon at bounding box center [1063, 469] width 12 height 11
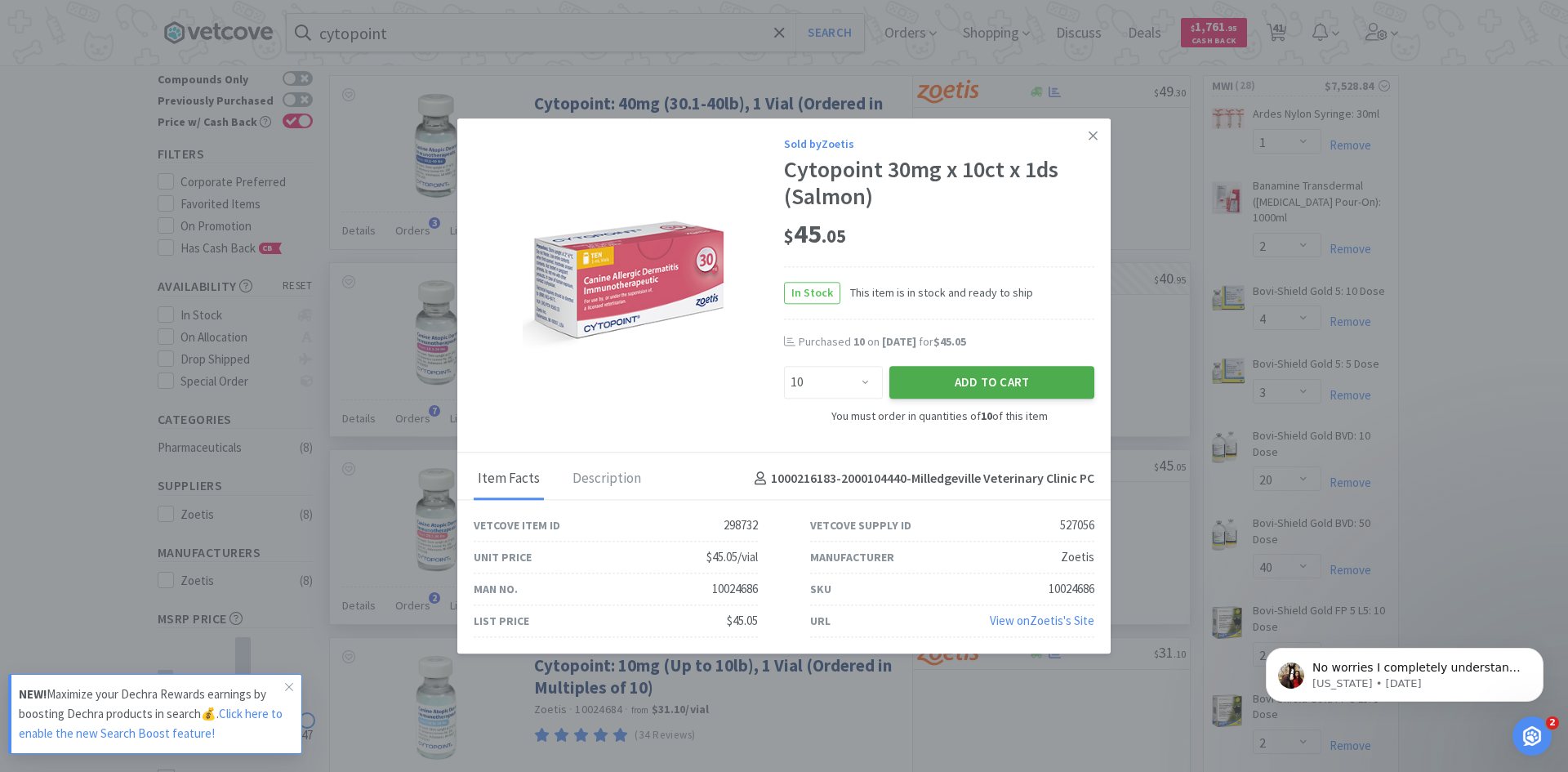
click at [1003, 389] on button "Add to Cart" at bounding box center [992, 382] width 205 height 32
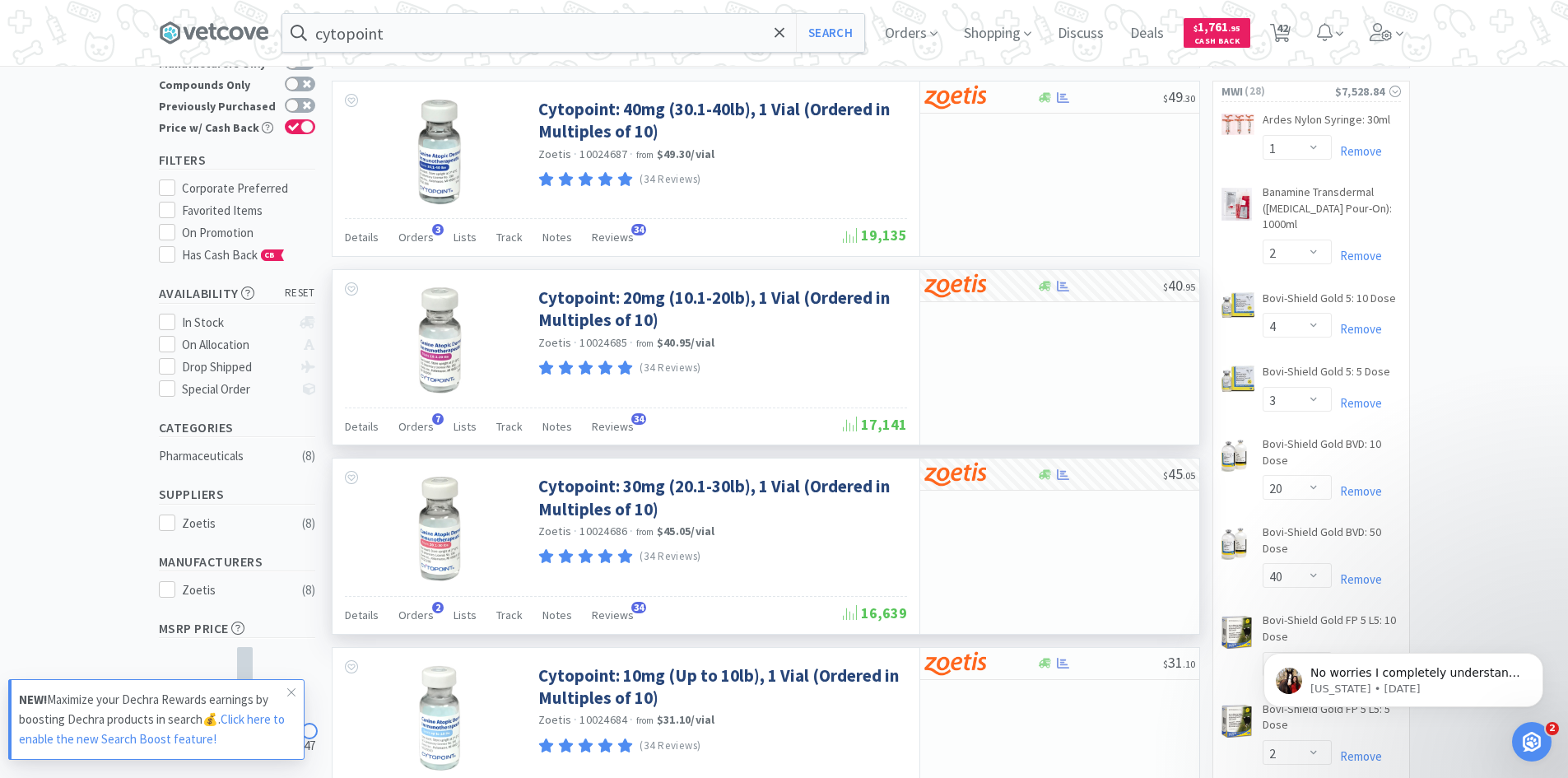
scroll to position [0, 0]
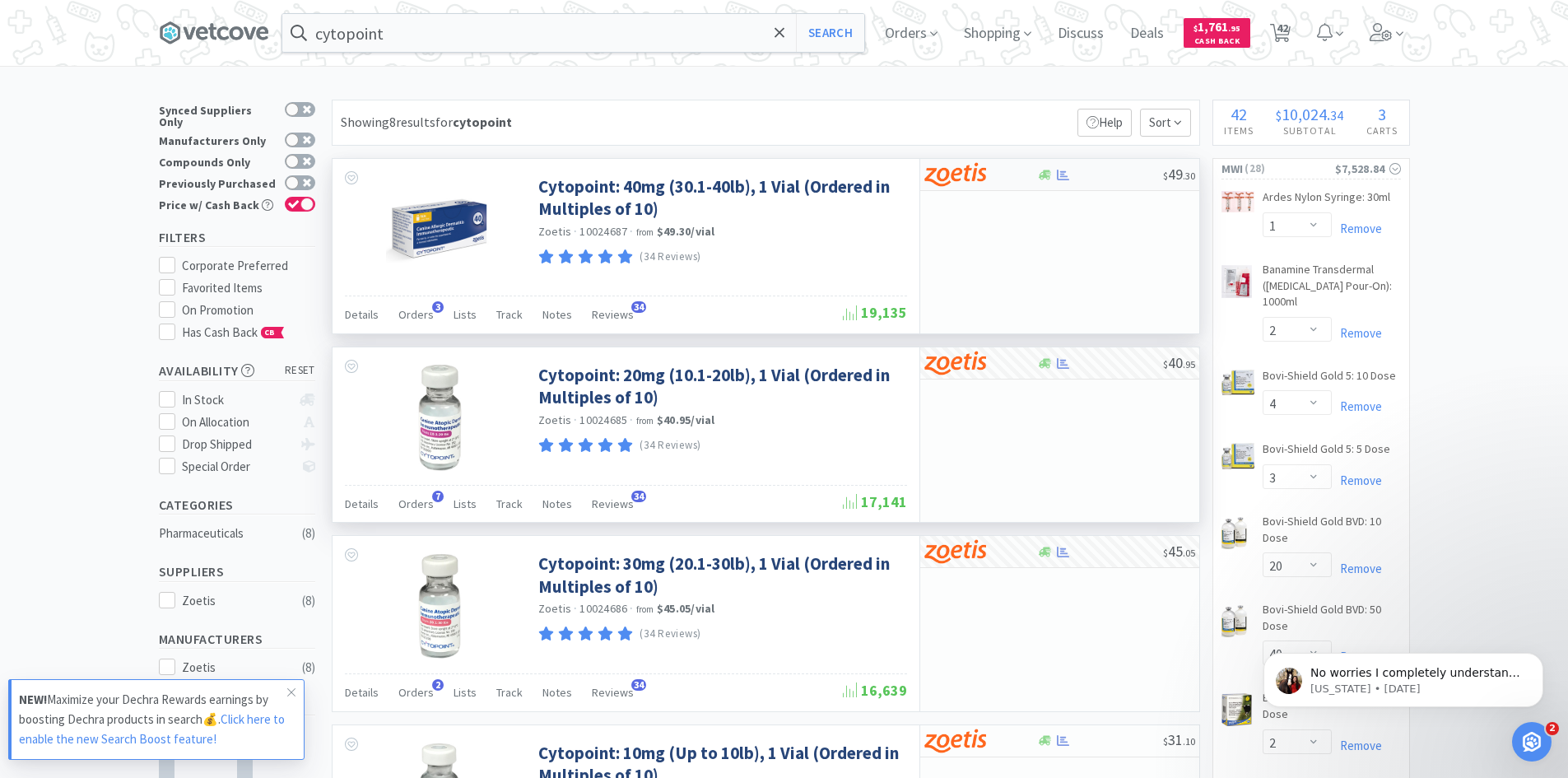
click at [986, 177] on div at bounding box center [969, 175] width 90 height 28
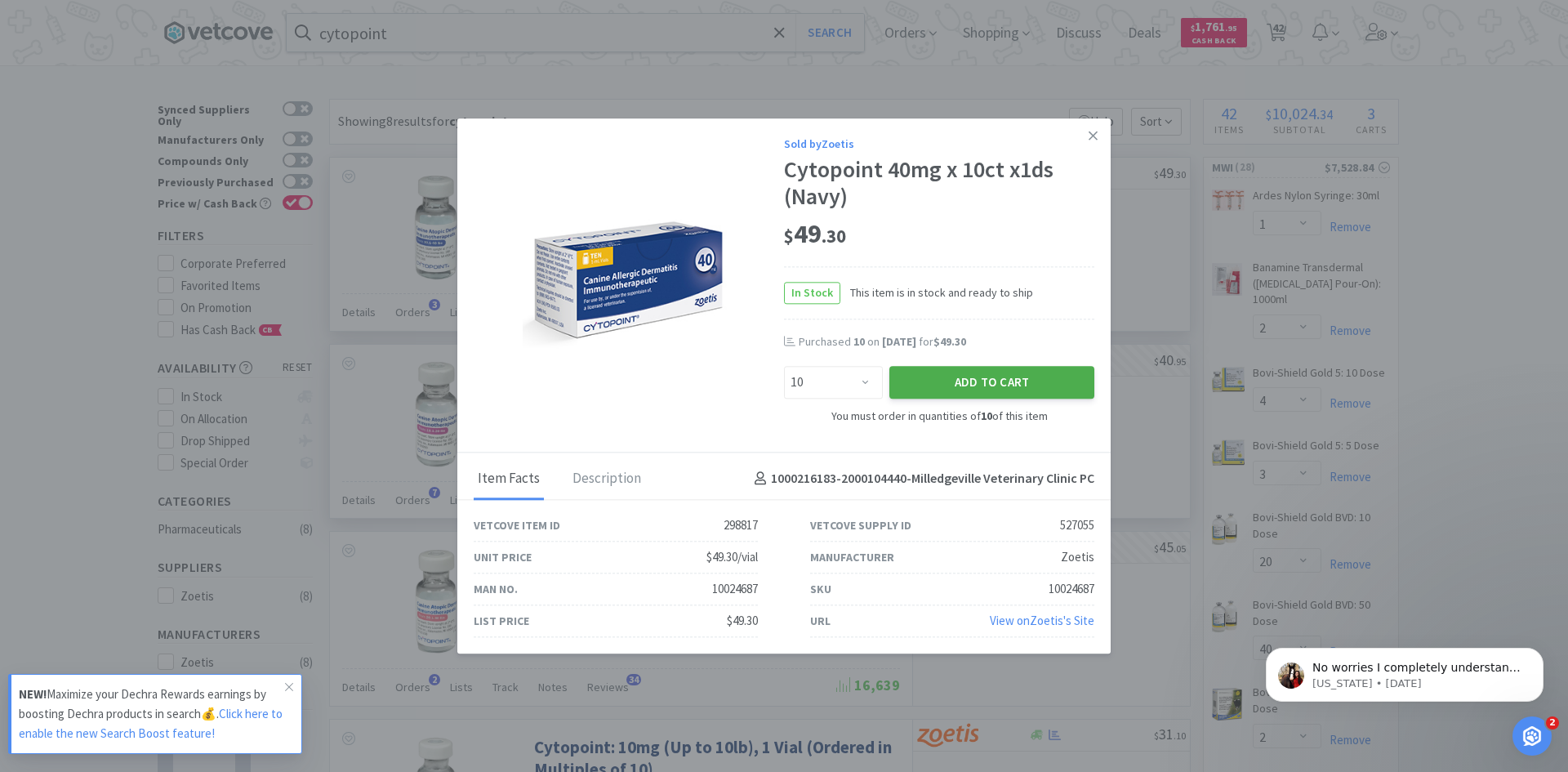
click at [965, 381] on button "Add to Cart" at bounding box center [992, 382] width 205 height 32
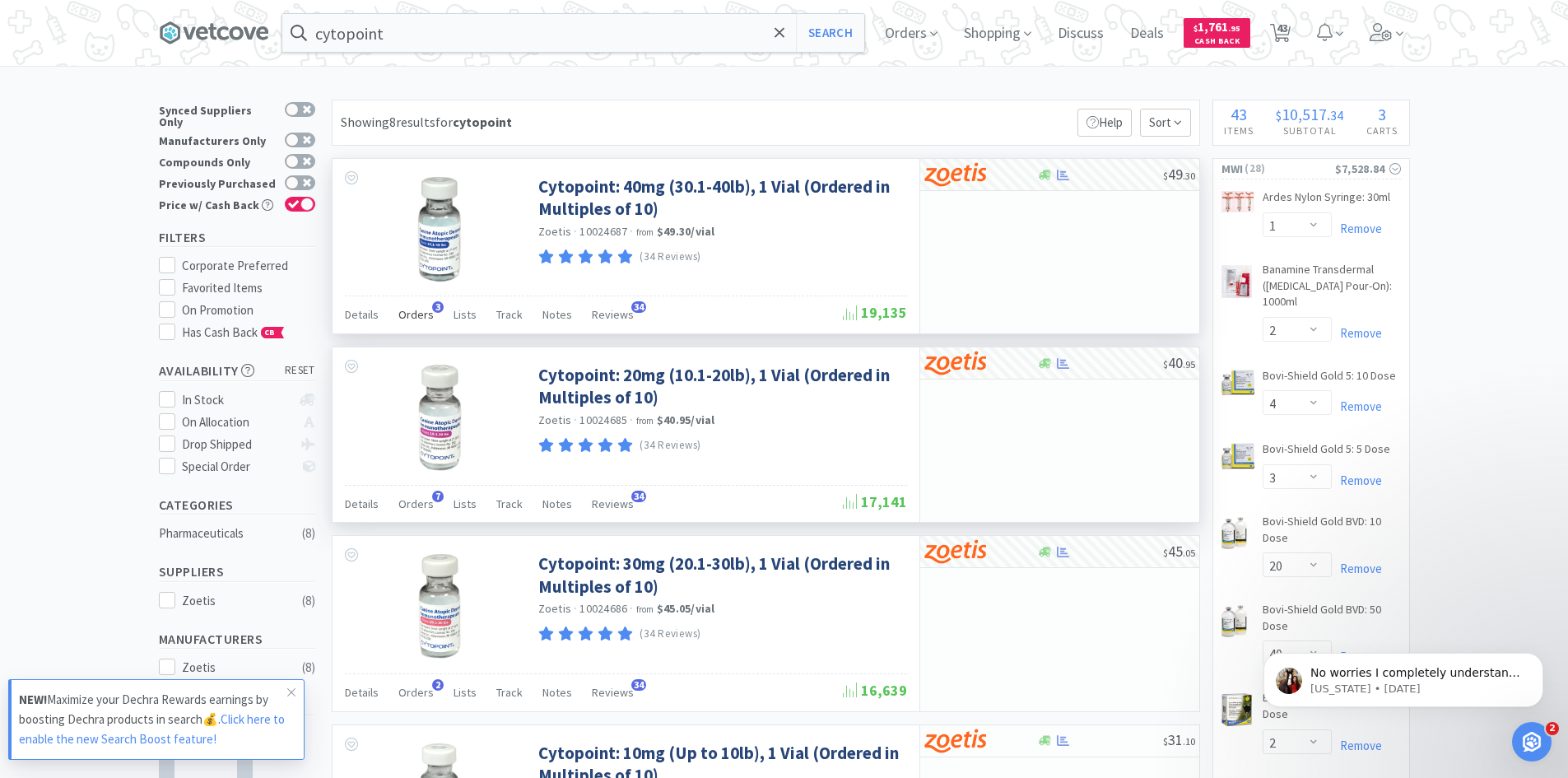
click at [412, 309] on span "Orders" at bounding box center [417, 314] width 35 height 15
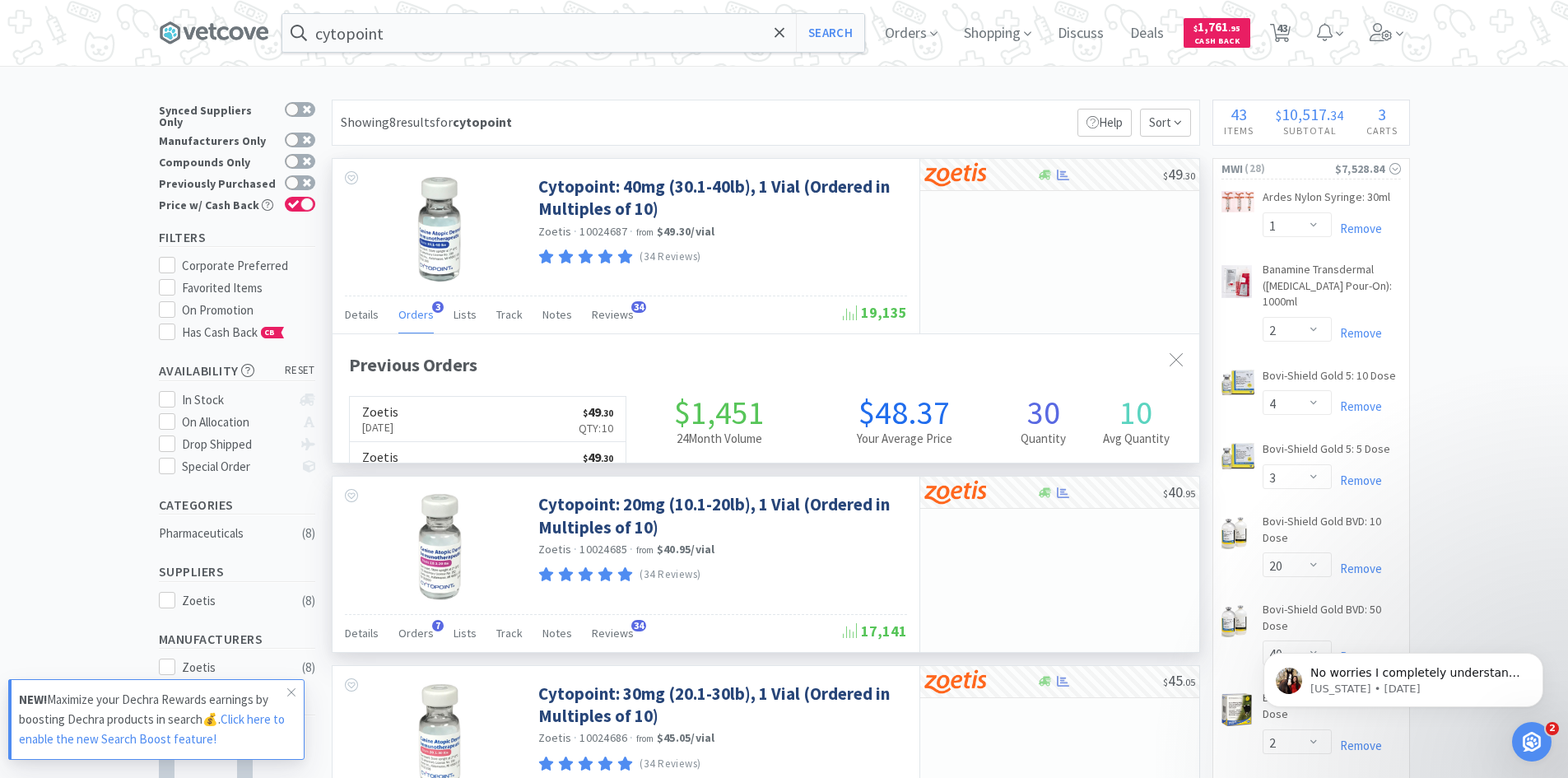
scroll to position [426, 867]
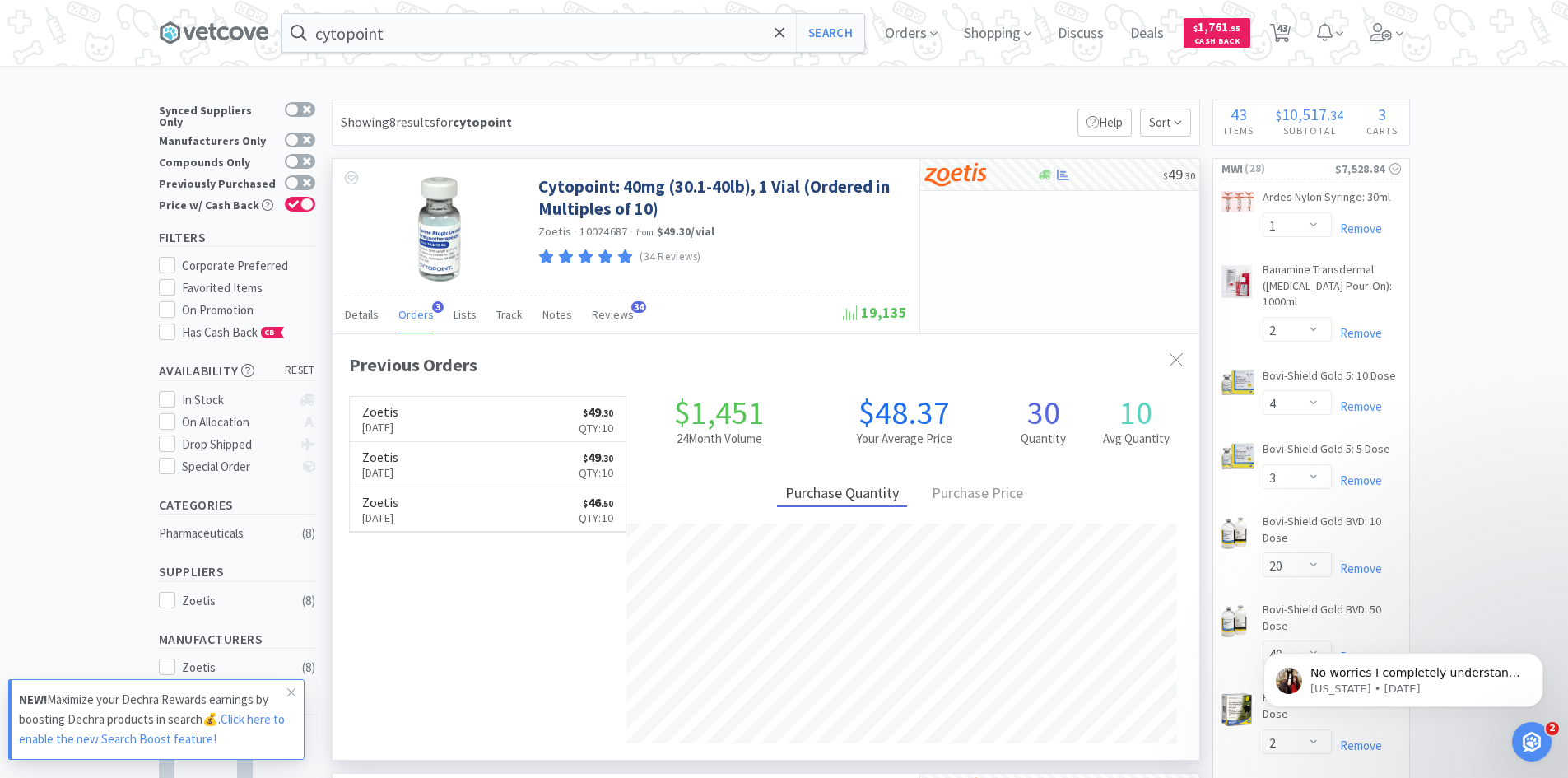
click at [412, 309] on span "Orders" at bounding box center [417, 314] width 35 height 15
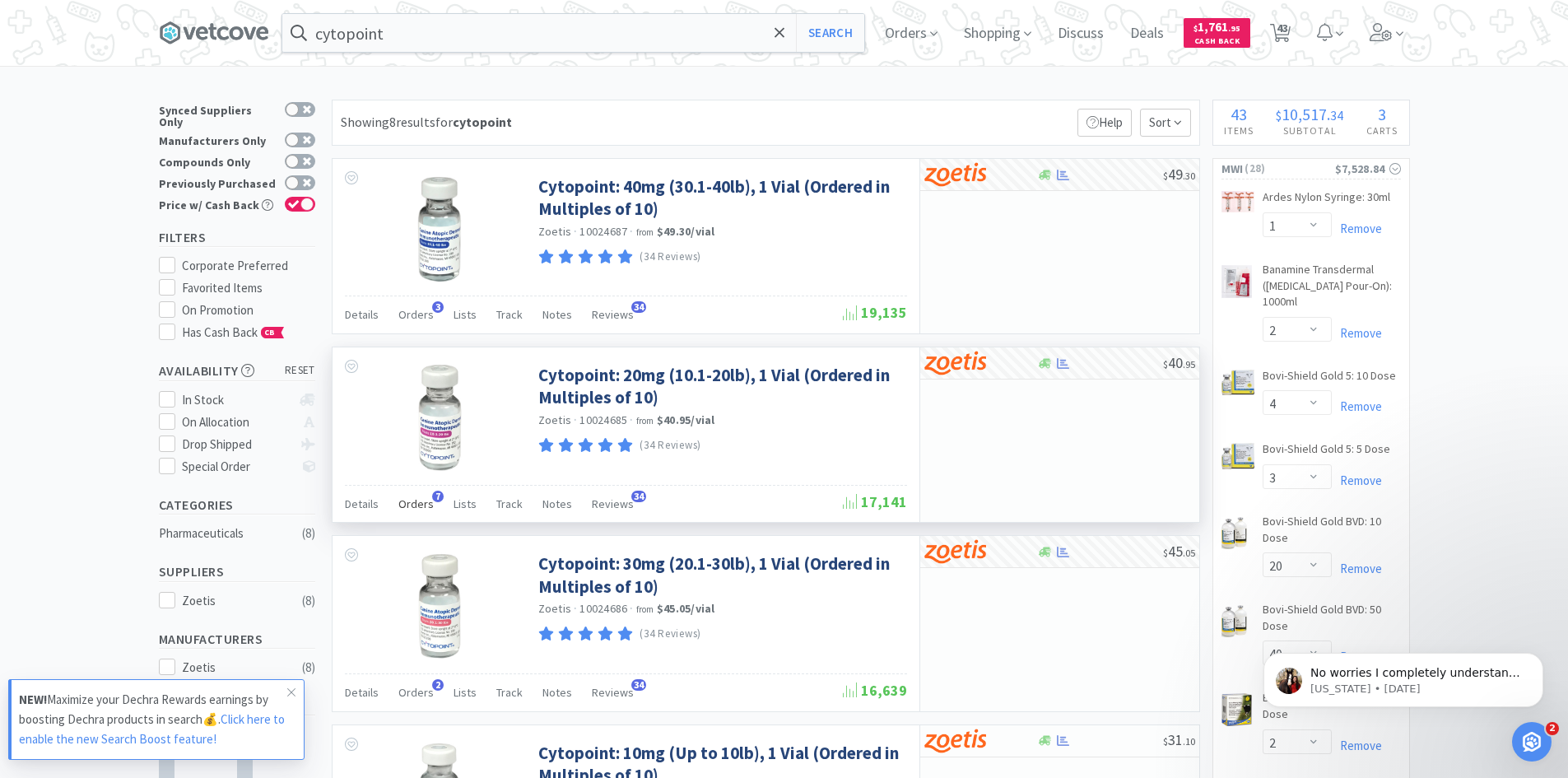
click at [411, 500] on span "Orders" at bounding box center [417, 503] width 35 height 15
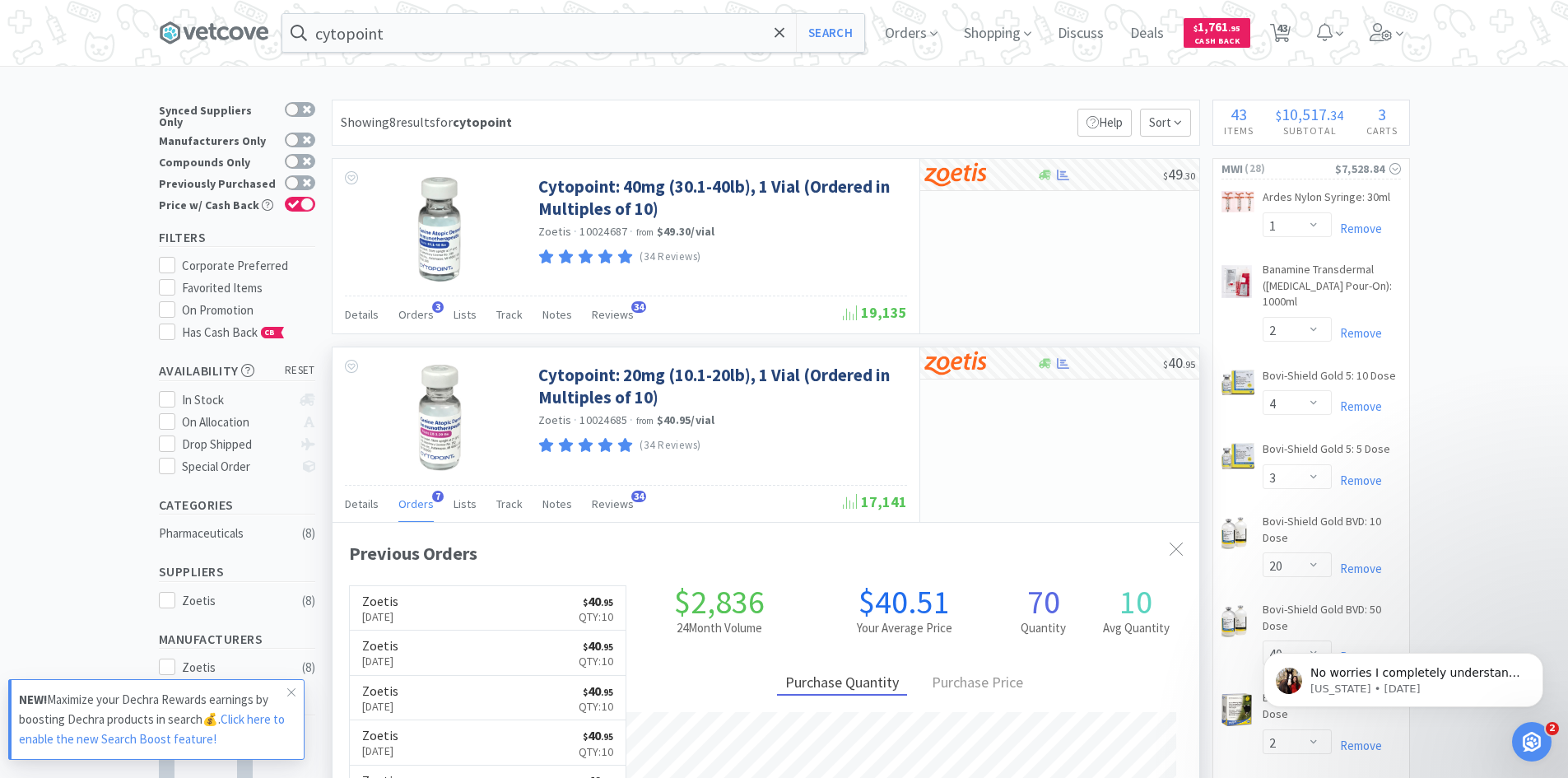
click at [411, 500] on span "Orders" at bounding box center [417, 503] width 35 height 15
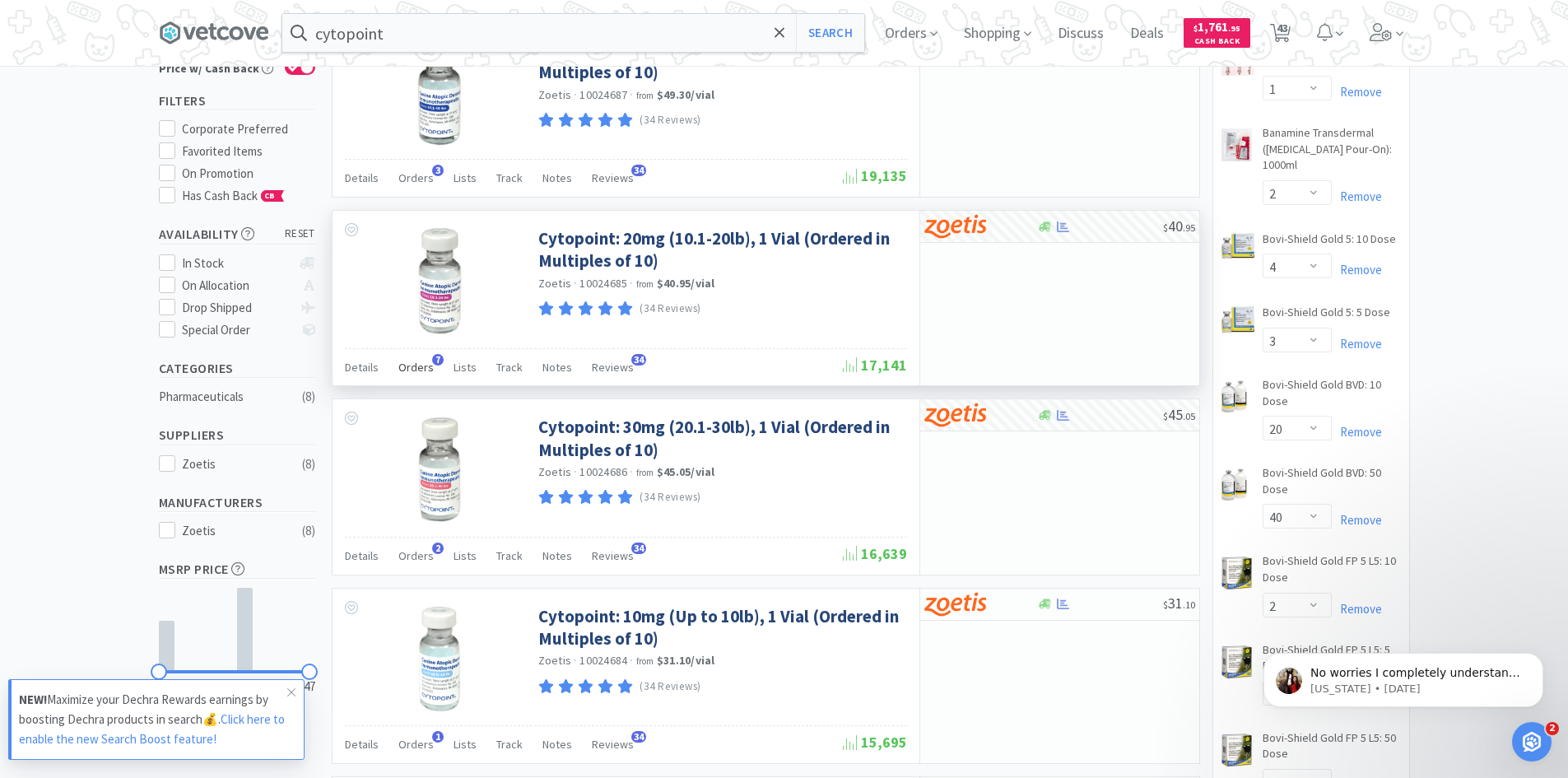
scroll to position [164, 0]
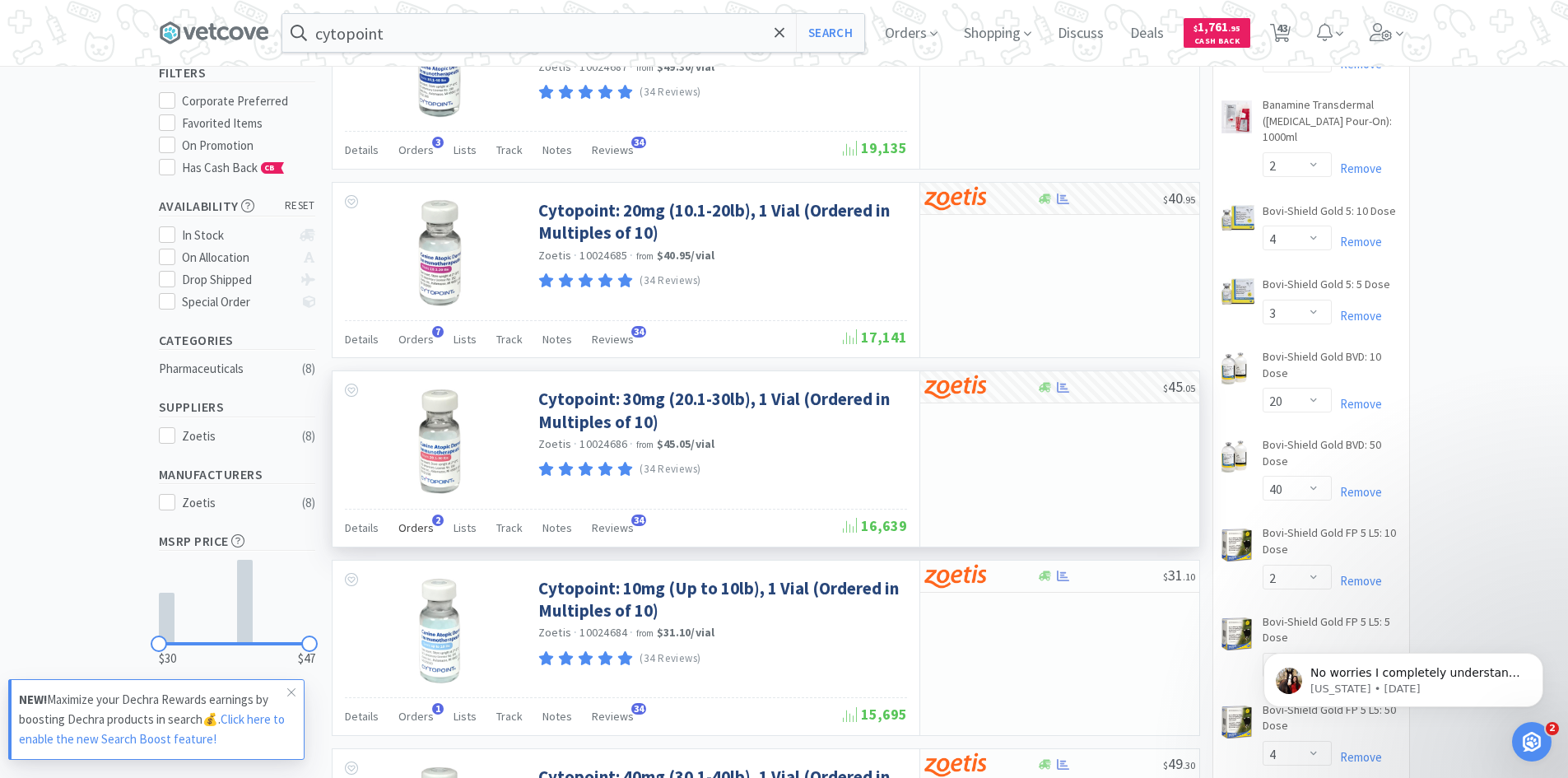
click at [423, 525] on span "Orders" at bounding box center [417, 527] width 35 height 15
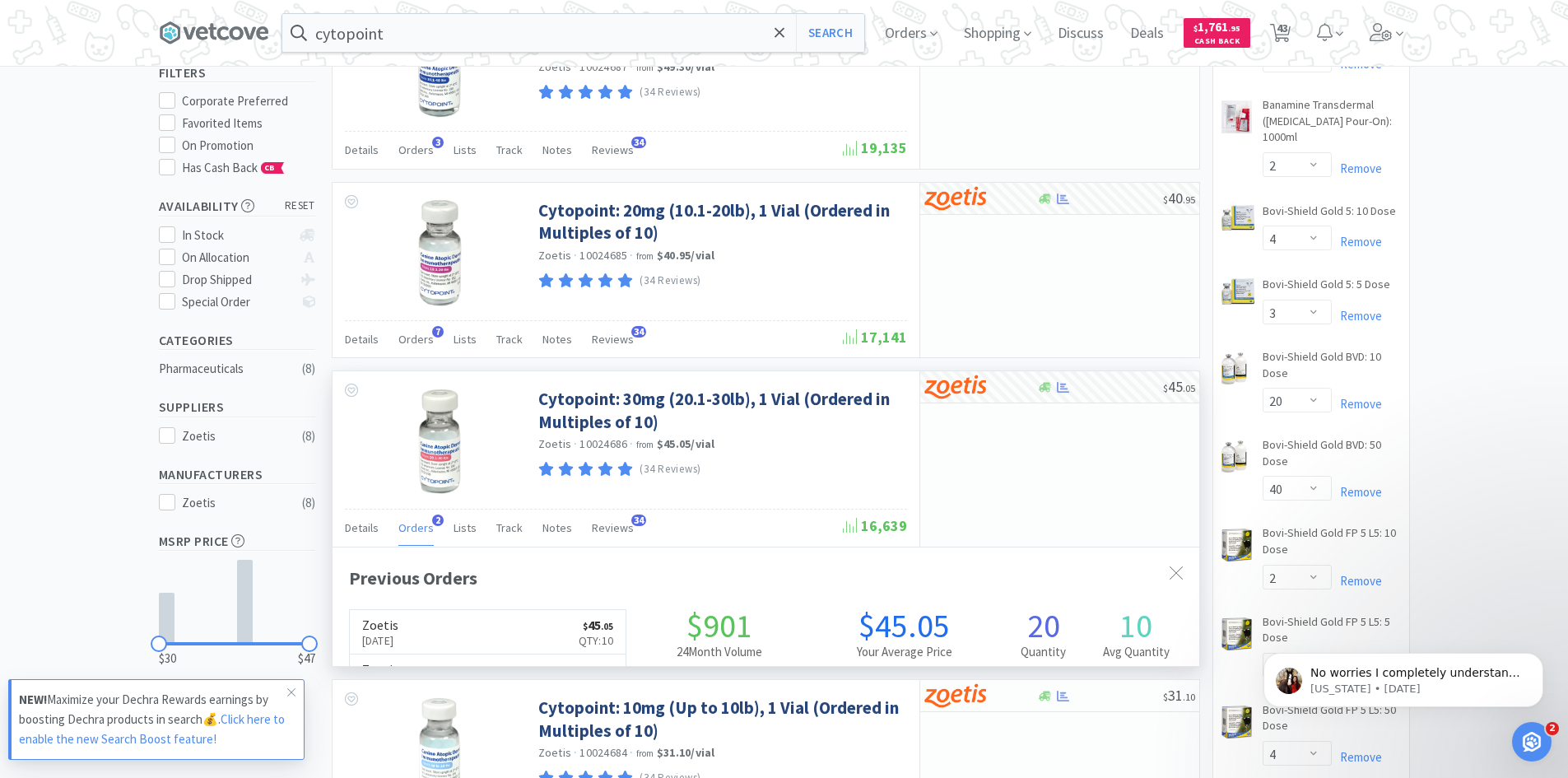
scroll to position [426, 867]
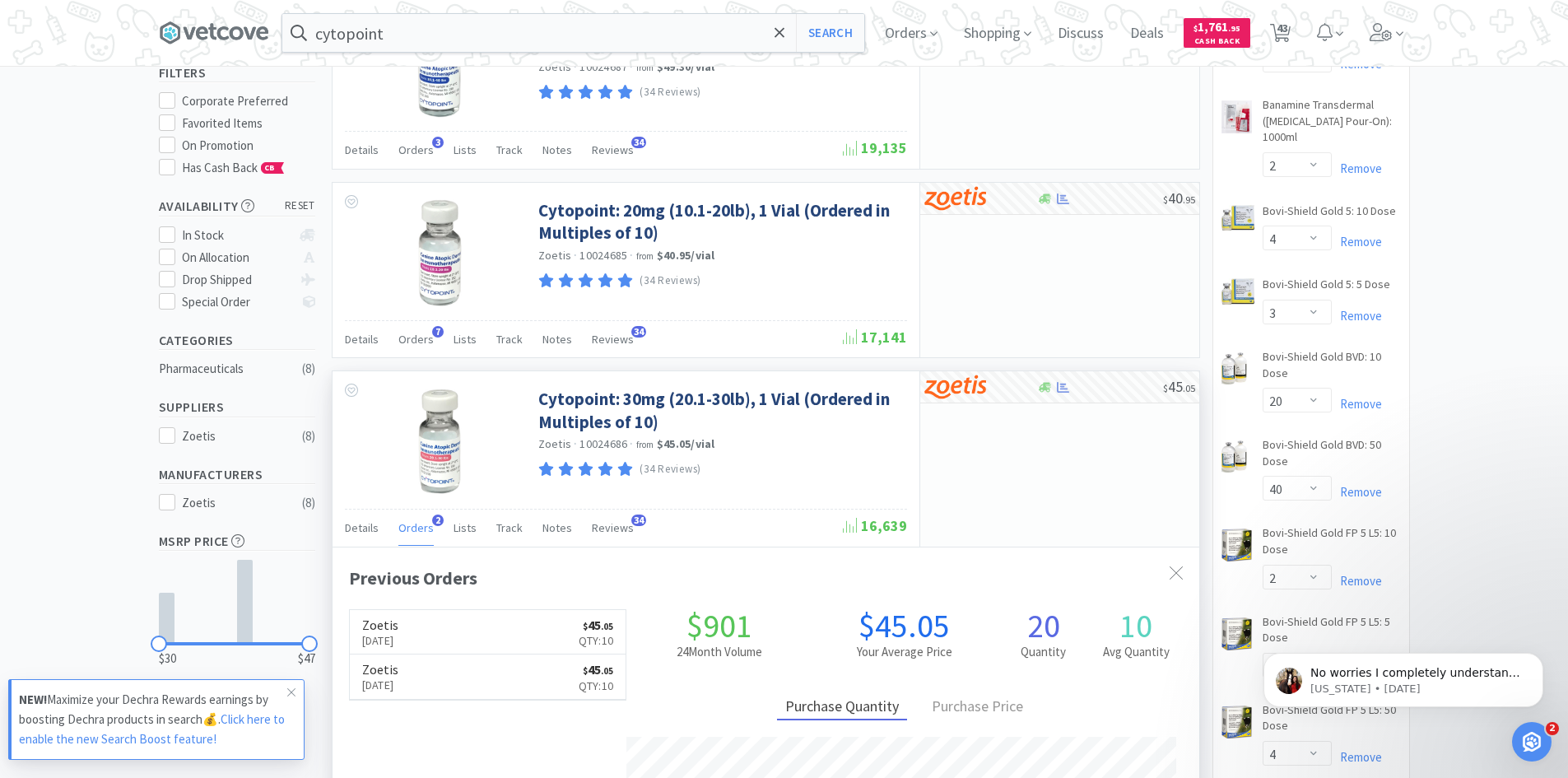
click at [423, 525] on span "Orders" at bounding box center [417, 527] width 35 height 15
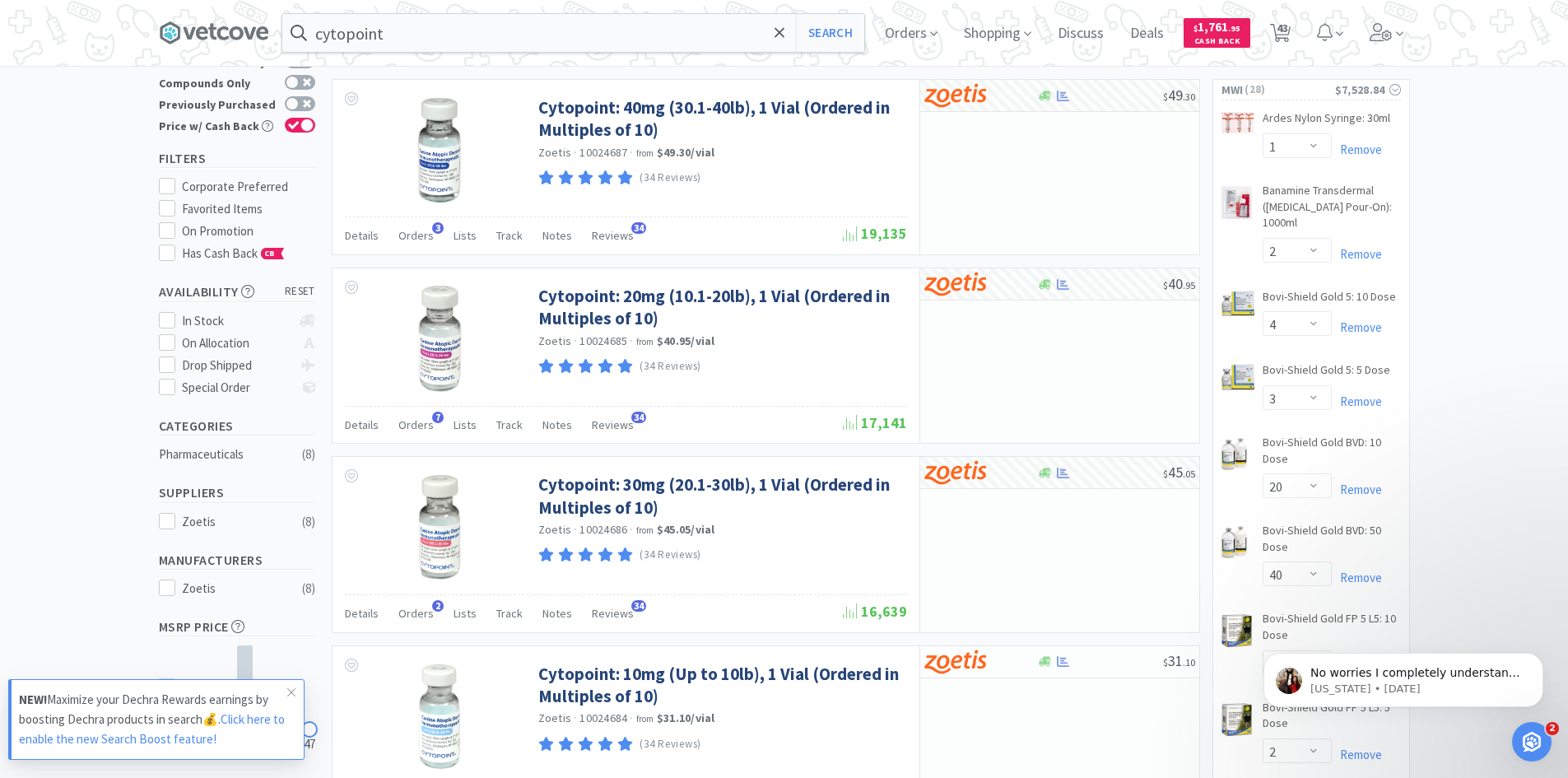
scroll to position [0, 0]
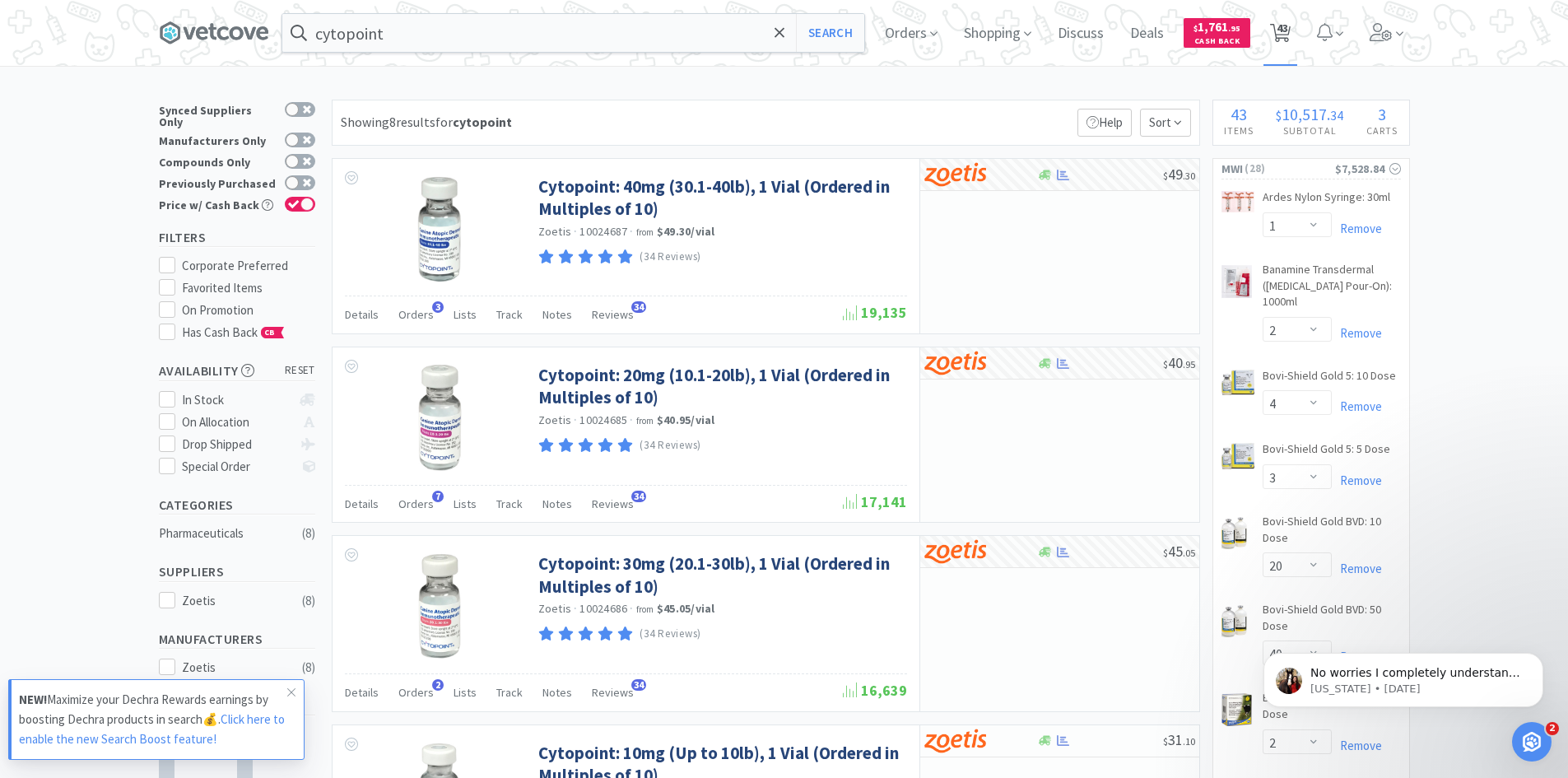
click at [1289, 43] on span "43" at bounding box center [1282, 27] width 11 height 65
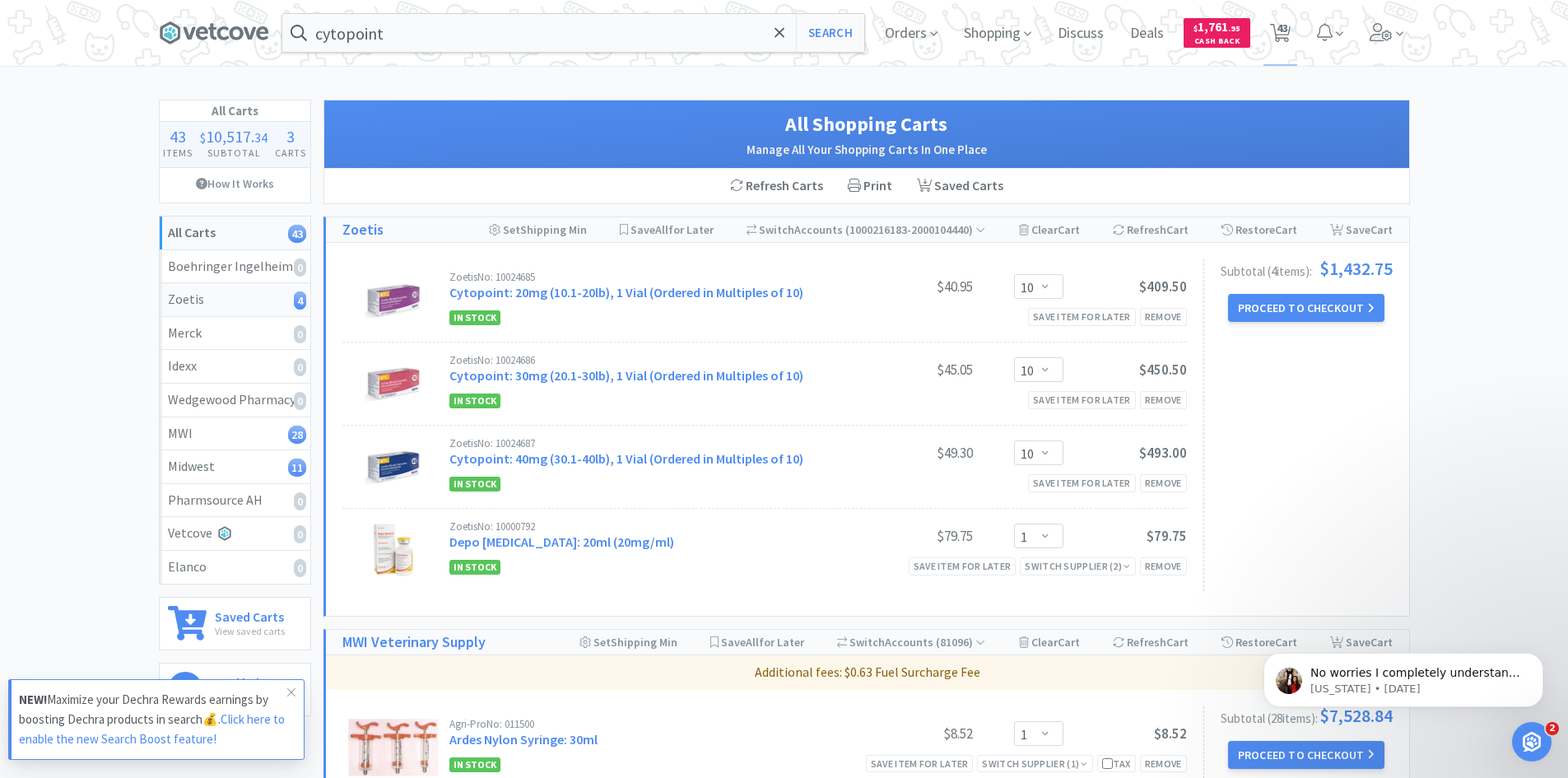
click at [241, 300] on div "Zoetis 4" at bounding box center [235, 300] width 134 height 21
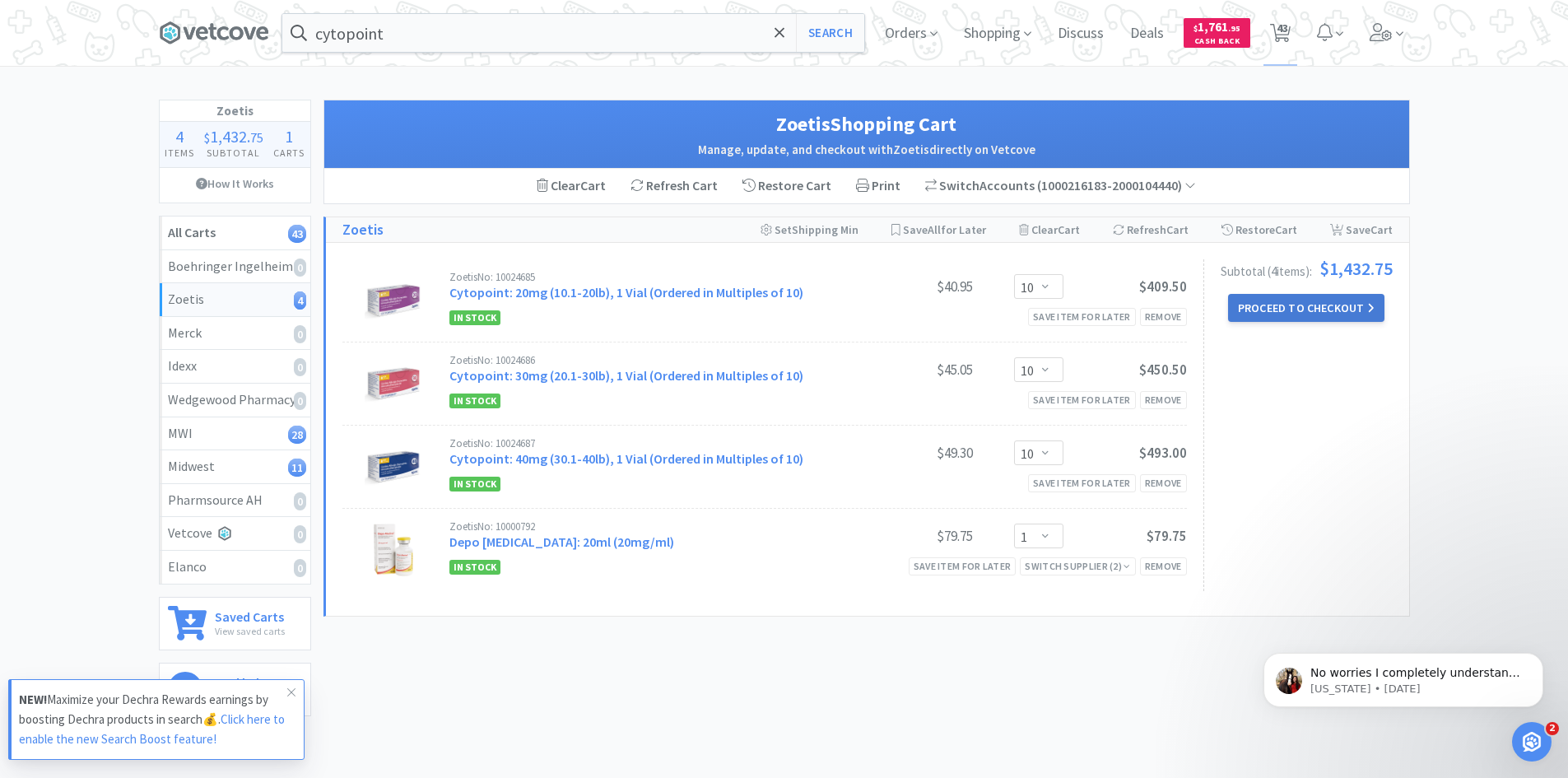
click at [1311, 308] on button "Proceed to Checkout" at bounding box center [1306, 308] width 157 height 28
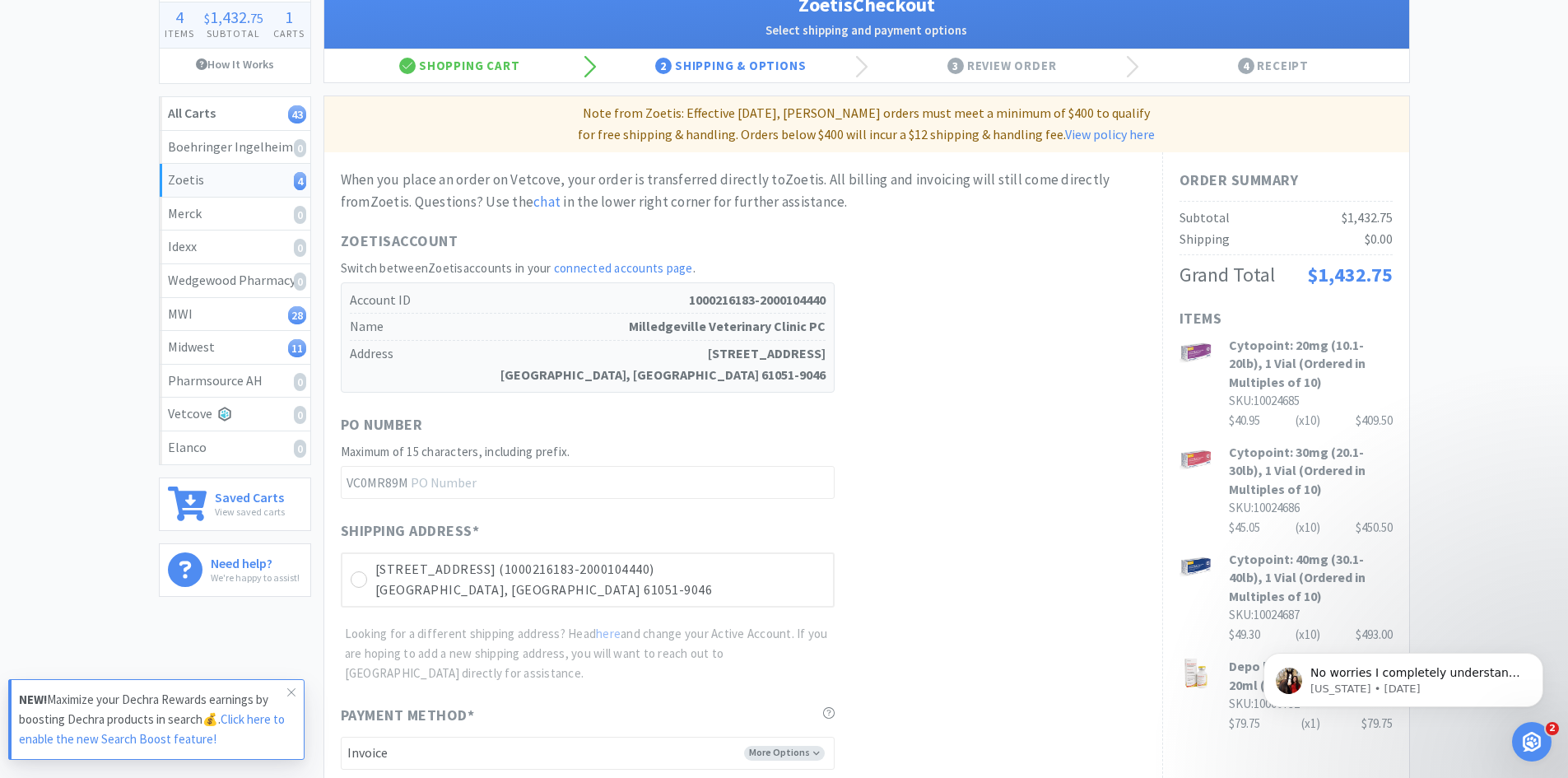
scroll to position [329, 0]
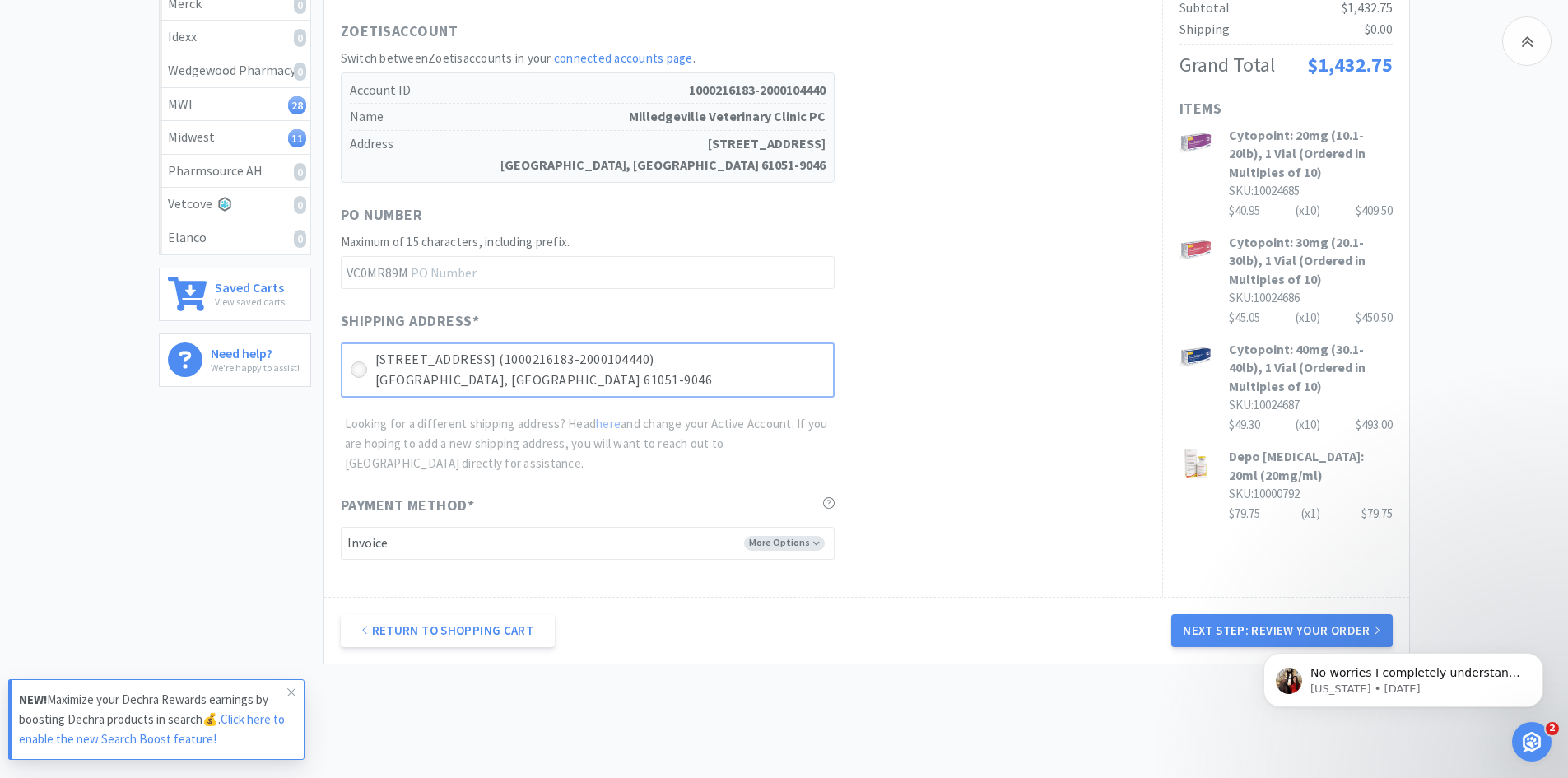
click at [355, 373] on icon at bounding box center [358, 370] width 12 height 12
click at [1227, 626] on button "Next Step: Review Your Order" at bounding box center [1281, 630] width 220 height 33
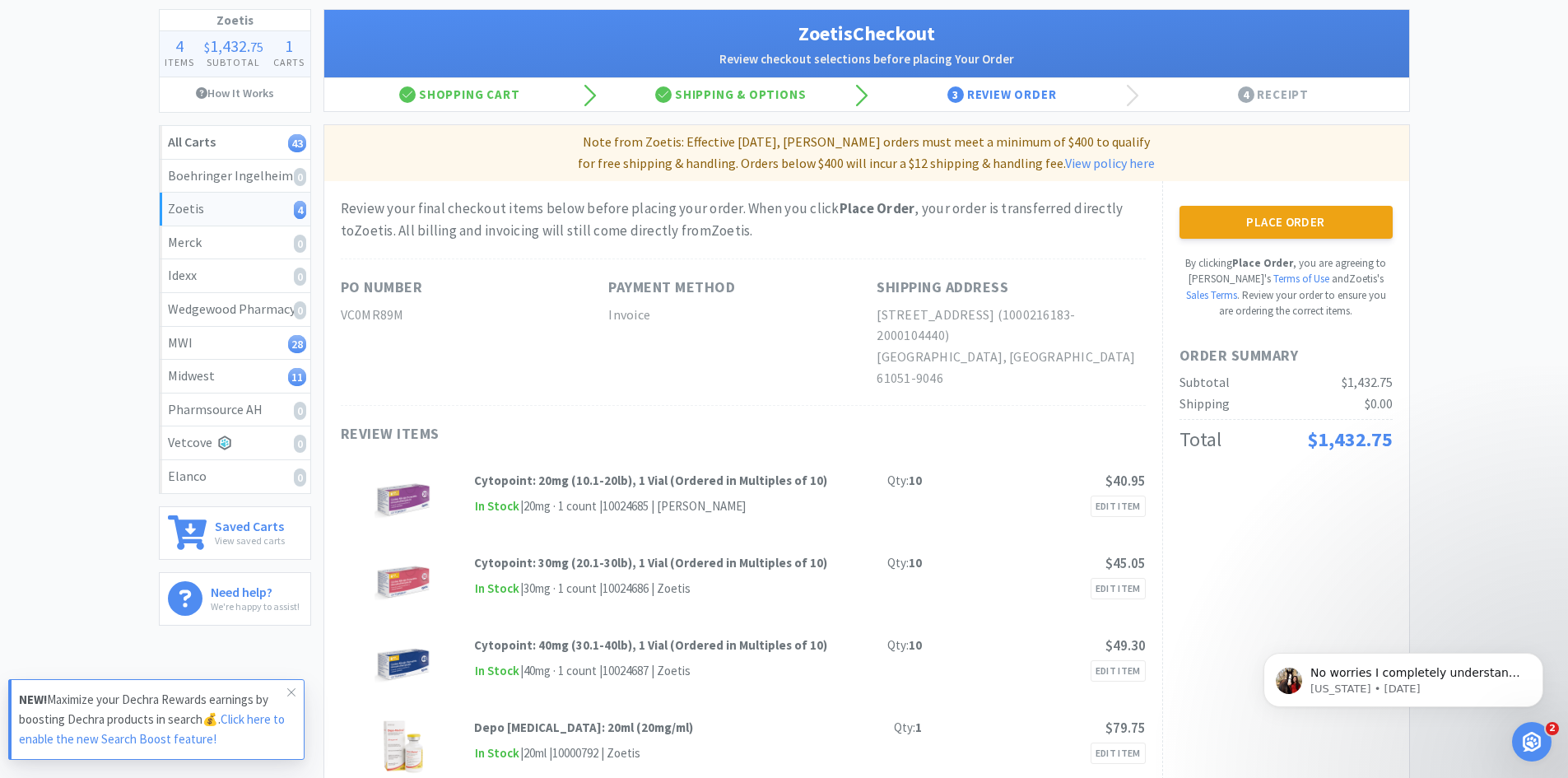
scroll to position [0, 0]
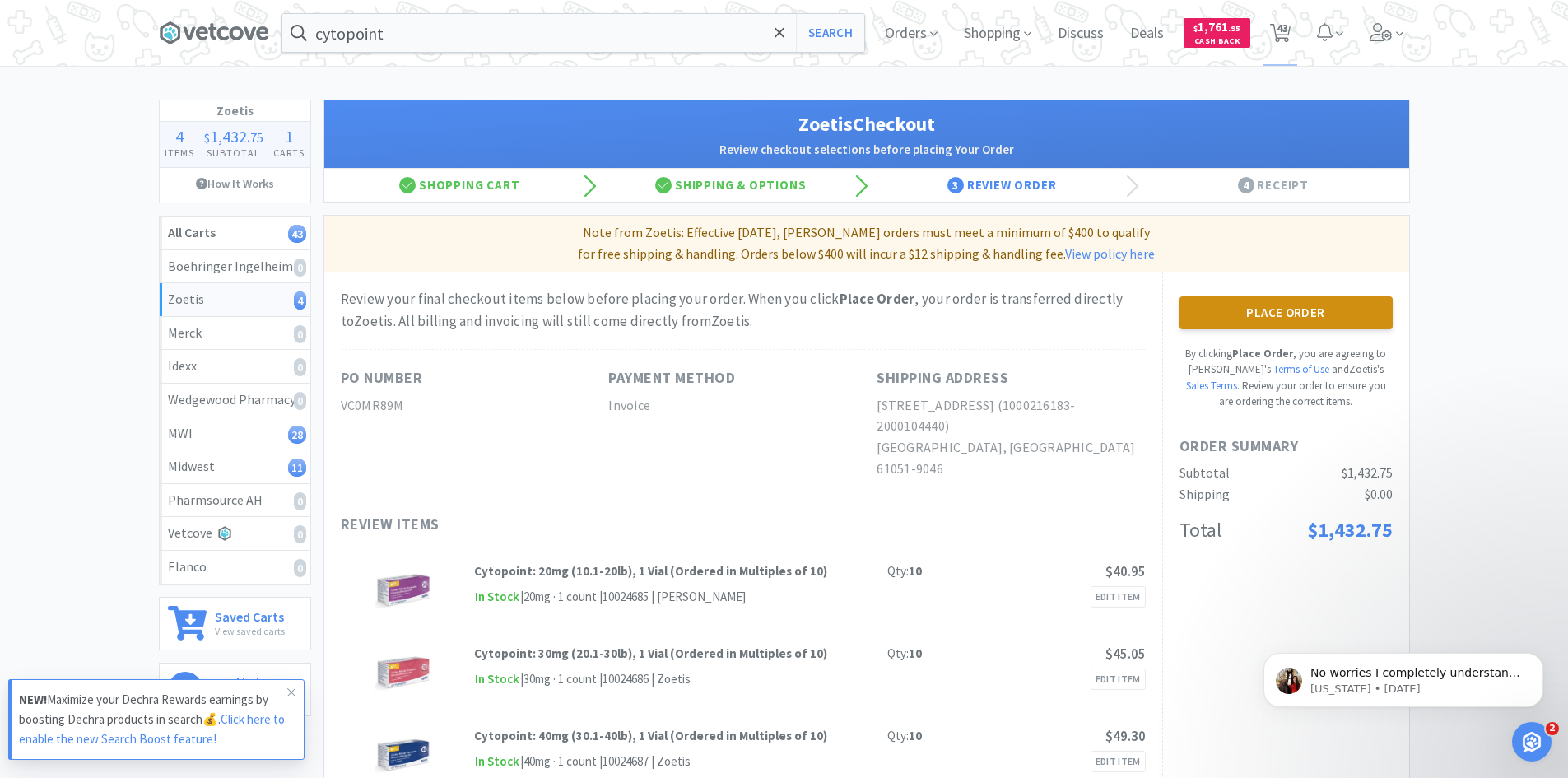
click at [1244, 313] on button "Place Order" at bounding box center [1286, 312] width 213 height 33
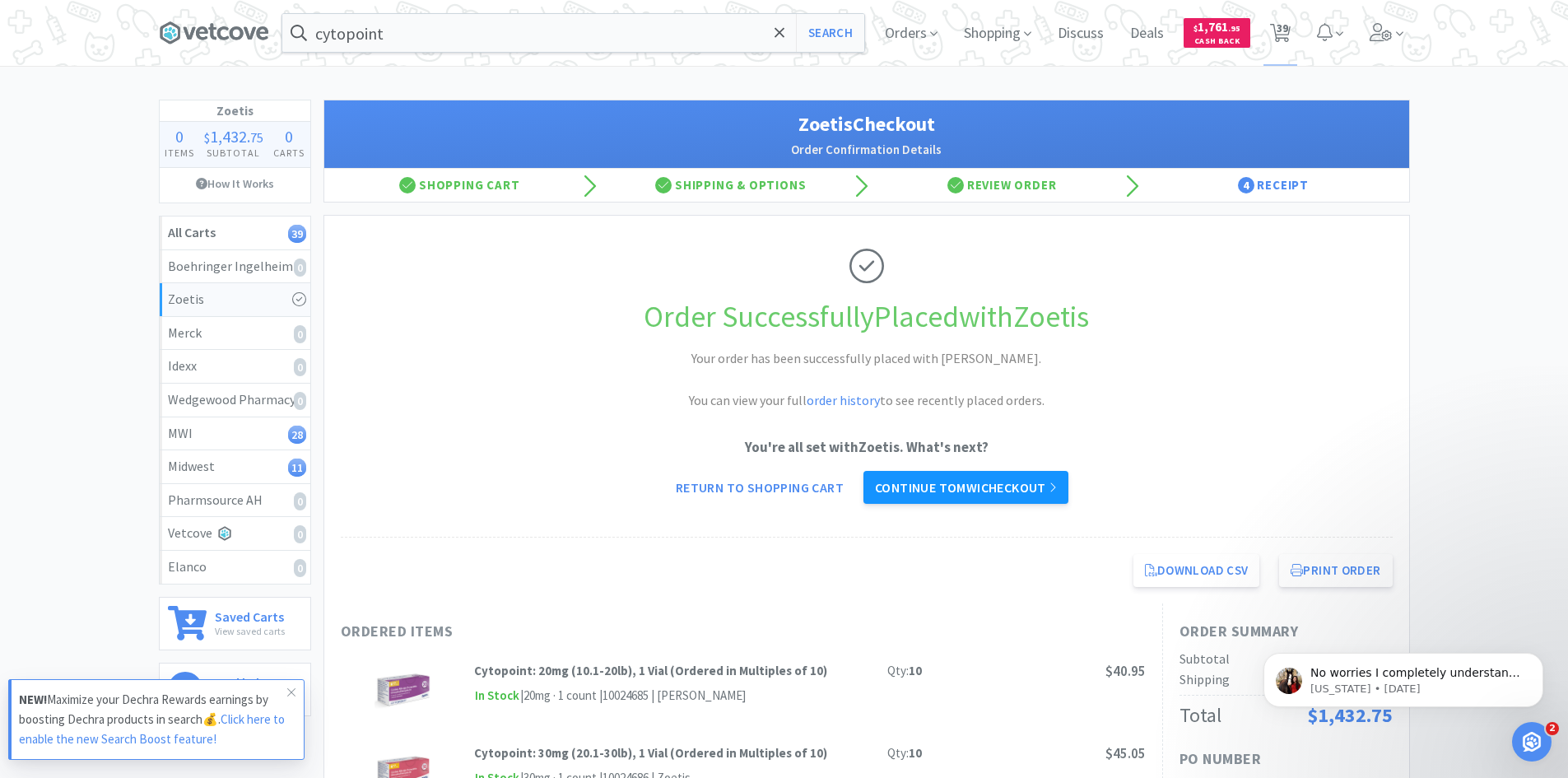
click at [978, 486] on link "Continue to MWI checkout" at bounding box center [967, 487] width 205 height 33
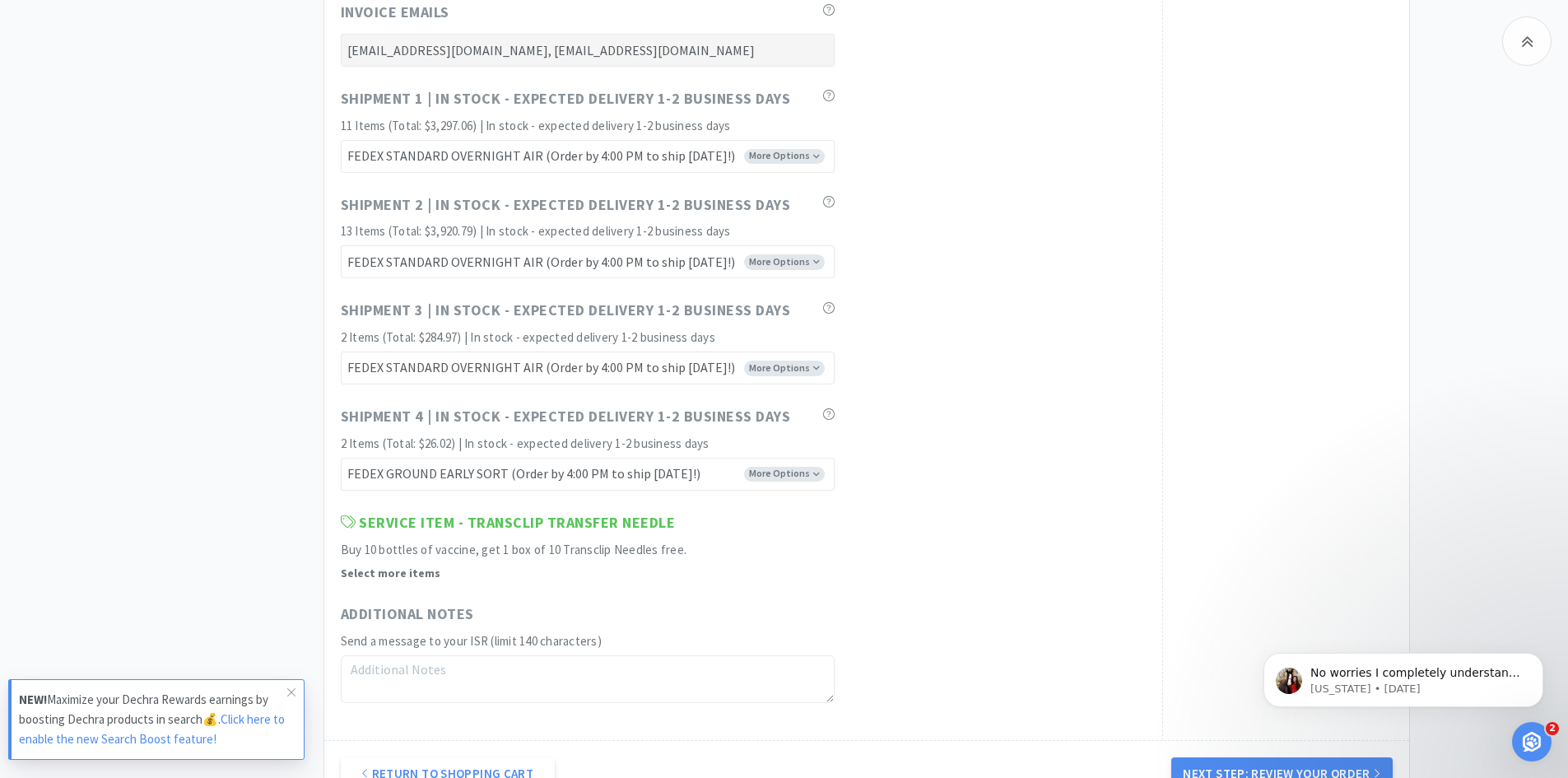
scroll to position [8395, 0]
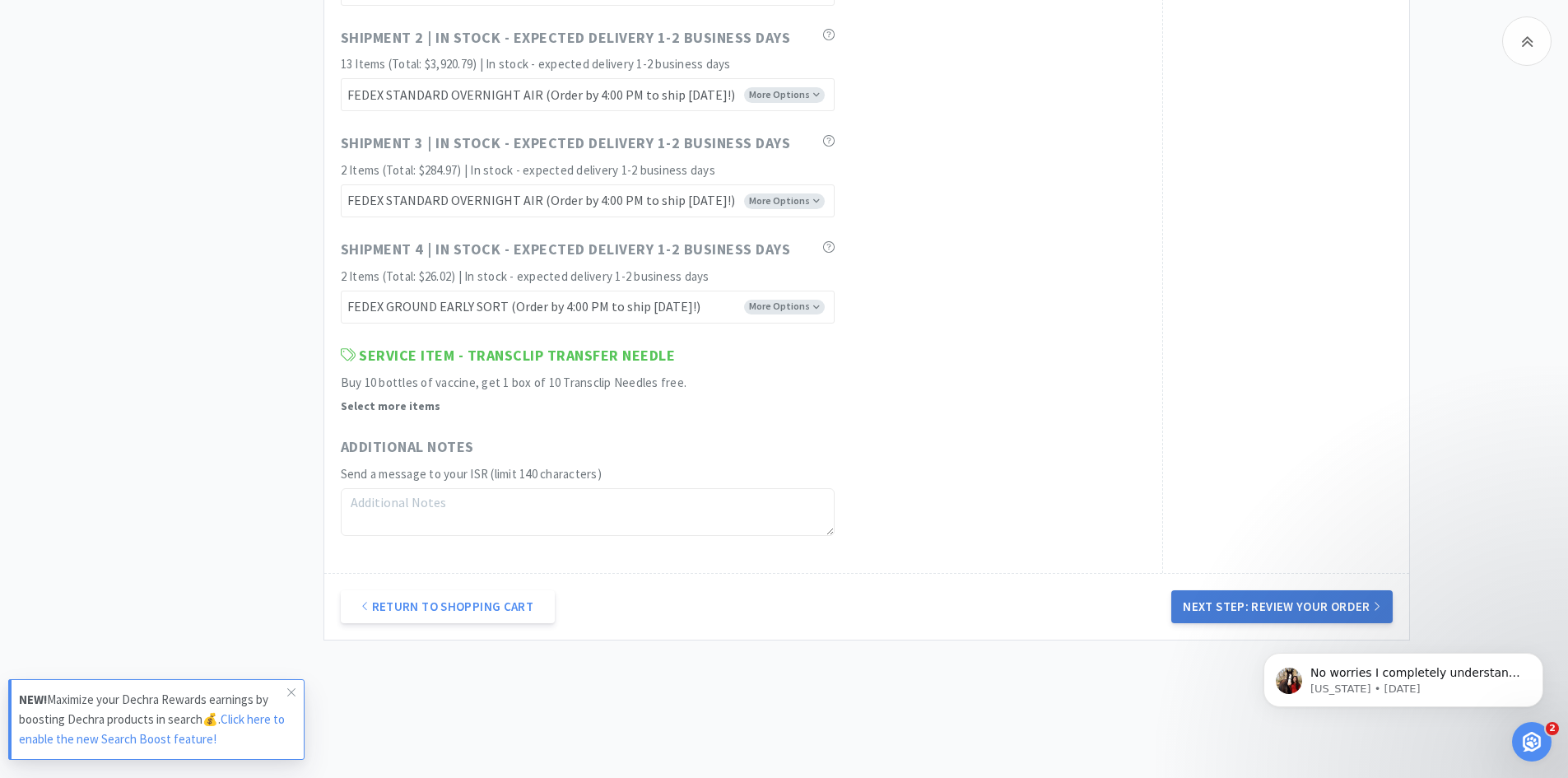
click at [1250, 607] on button "Next Step: Review Your Order" at bounding box center [1281, 606] width 220 height 33
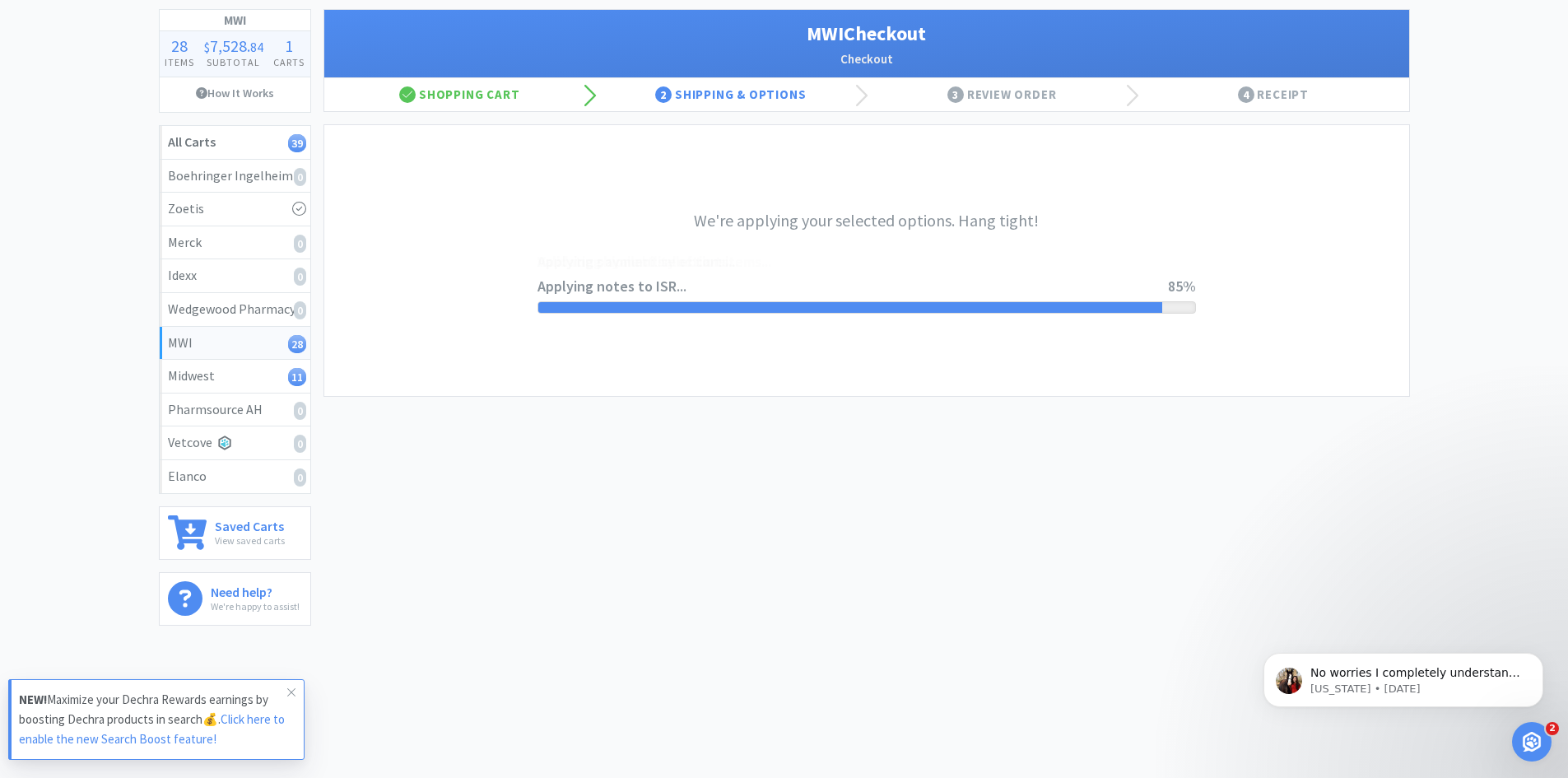
scroll to position [0, 0]
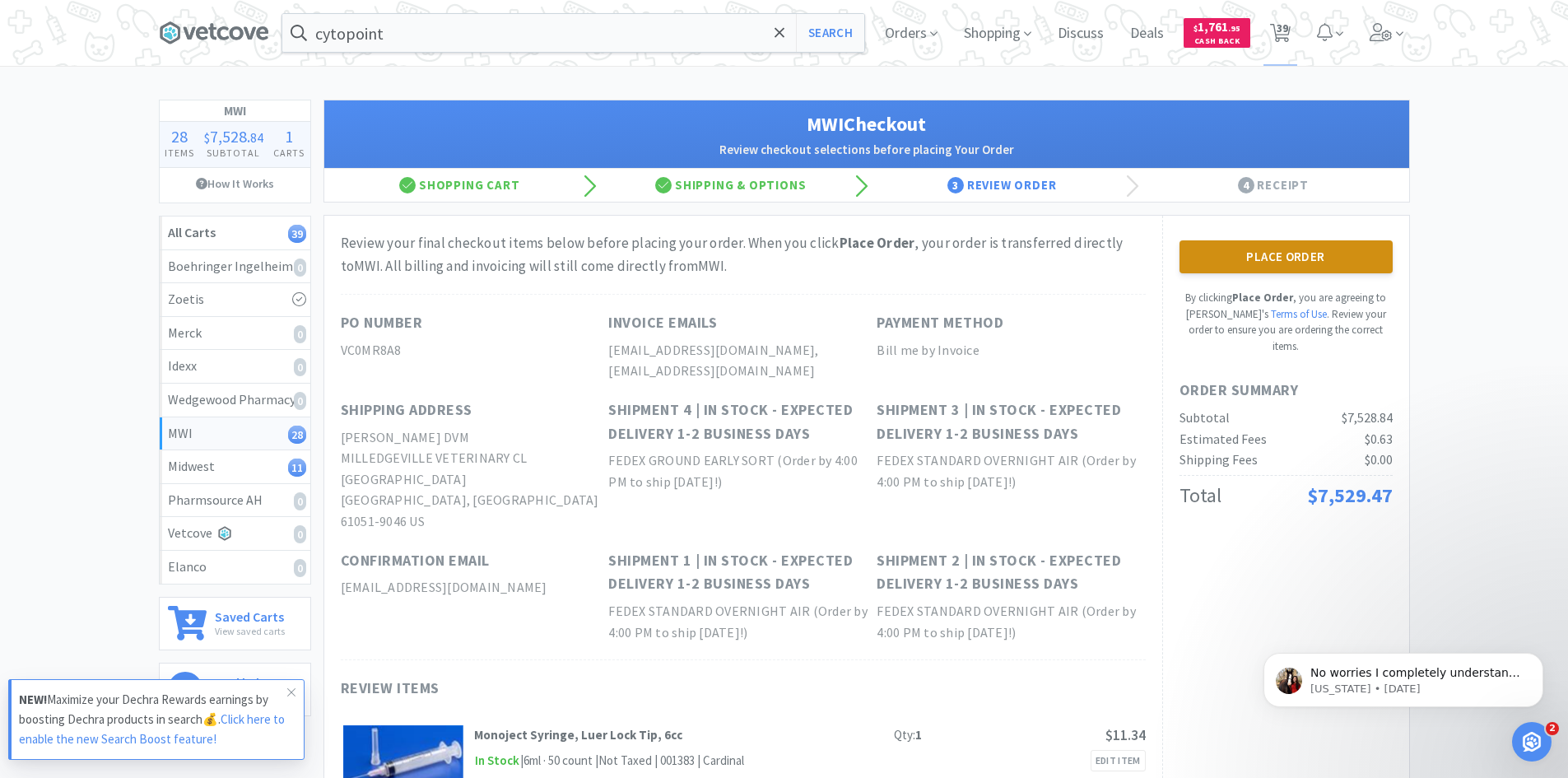
click at [1247, 256] on button "Place Order" at bounding box center [1286, 256] width 213 height 33
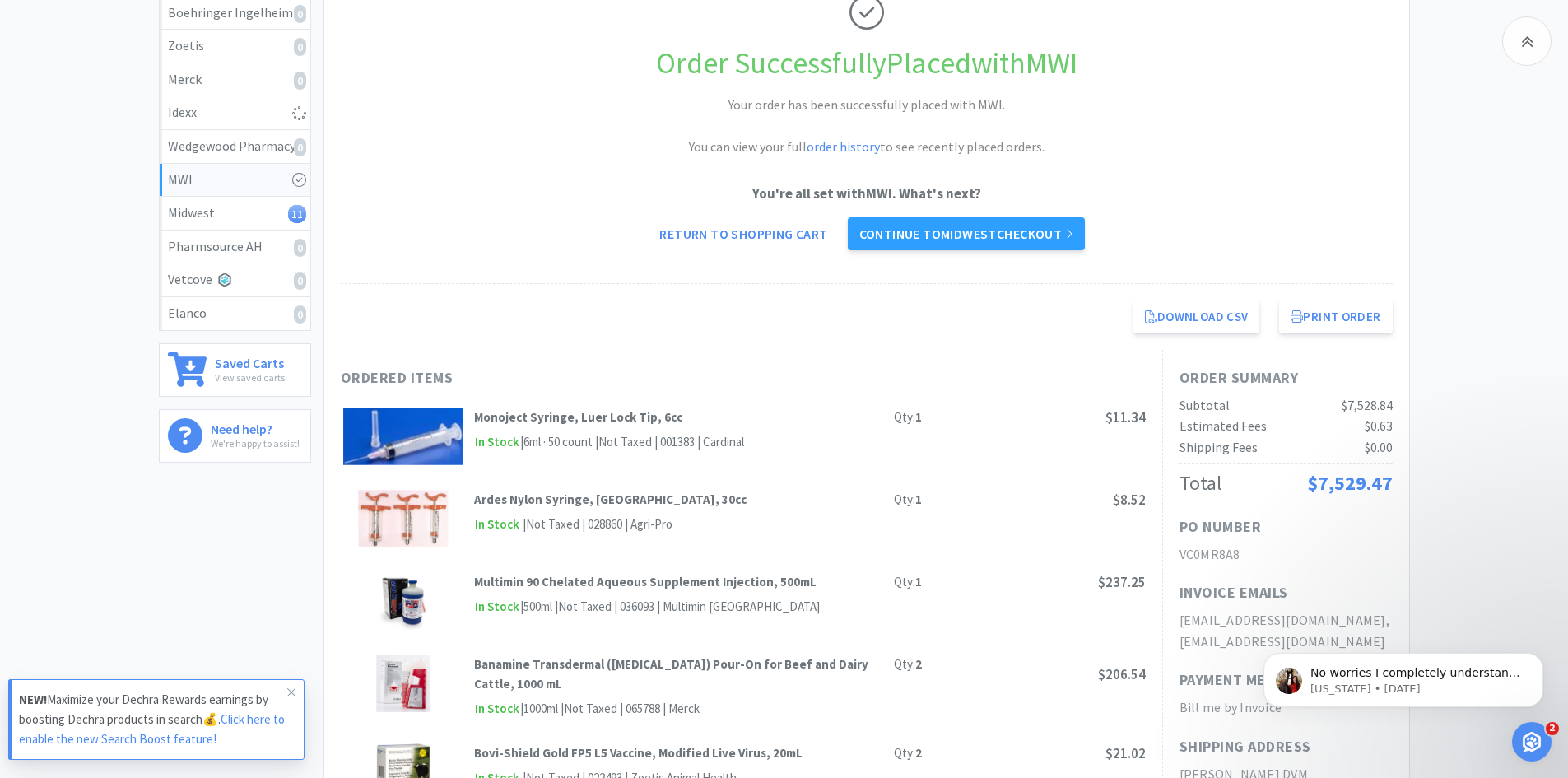
scroll to position [242, 0]
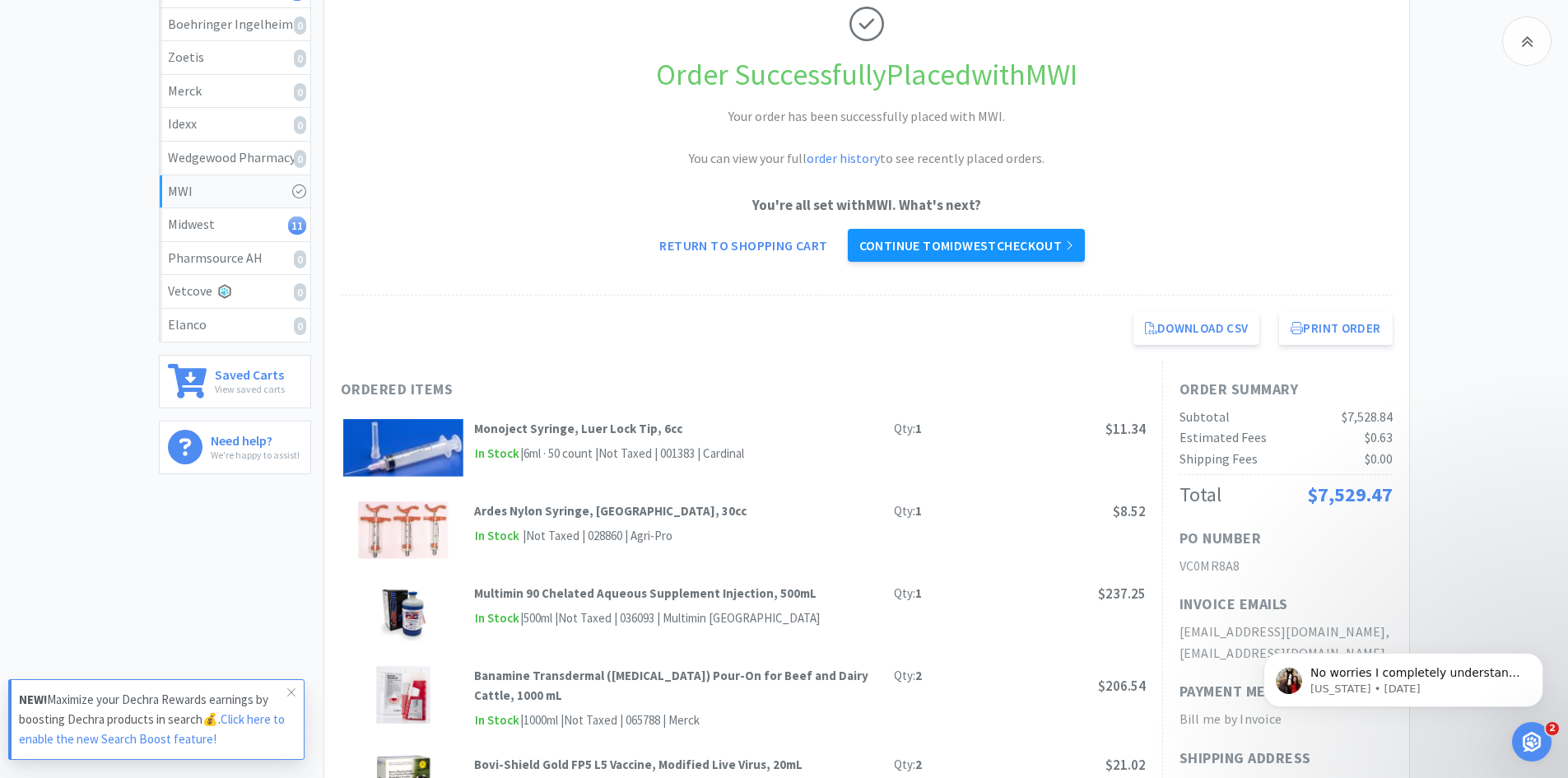
click at [1014, 249] on link "Continue to Midwest checkout" at bounding box center [967, 245] width 237 height 33
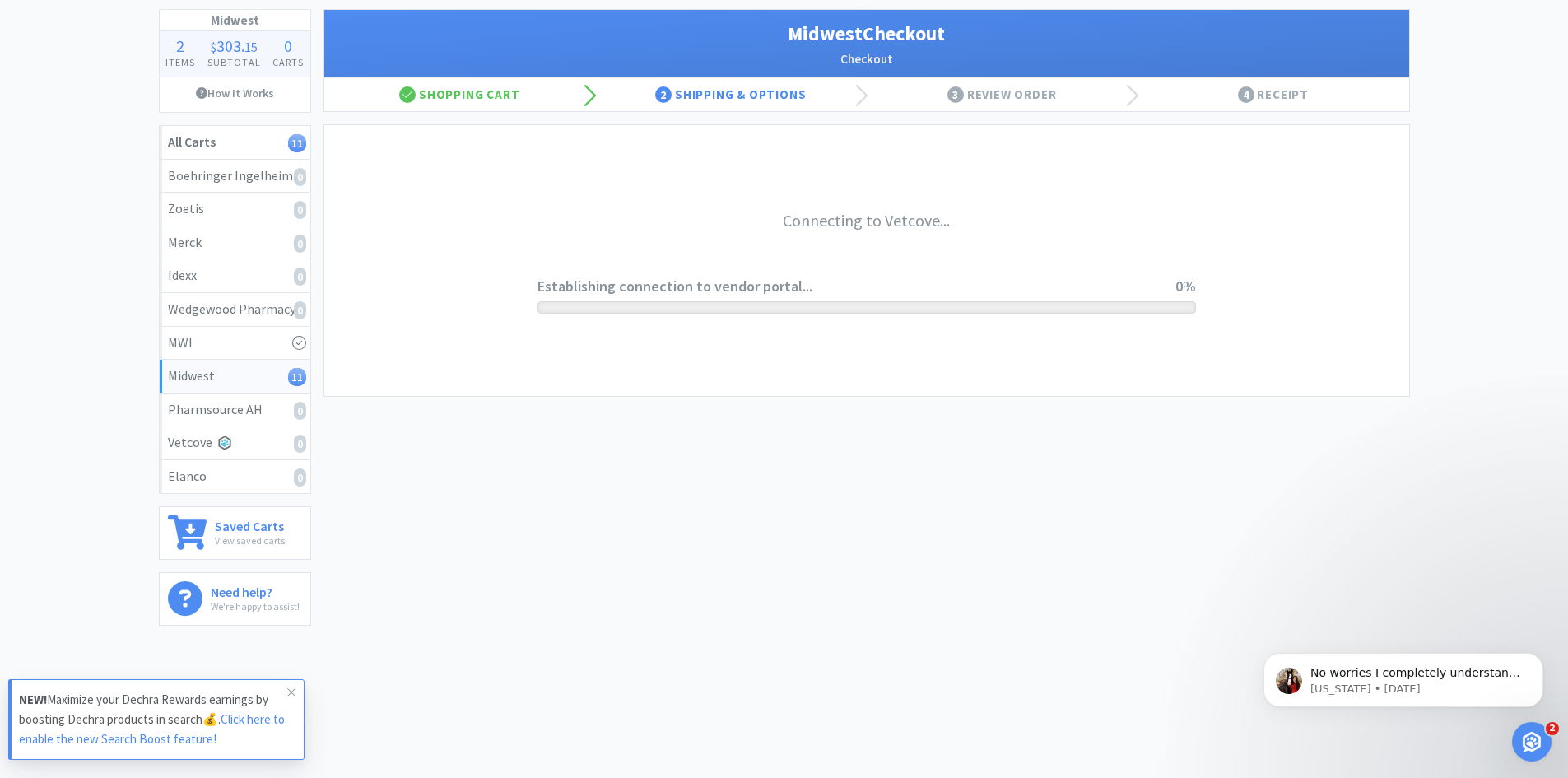
scroll to position [90, 0]
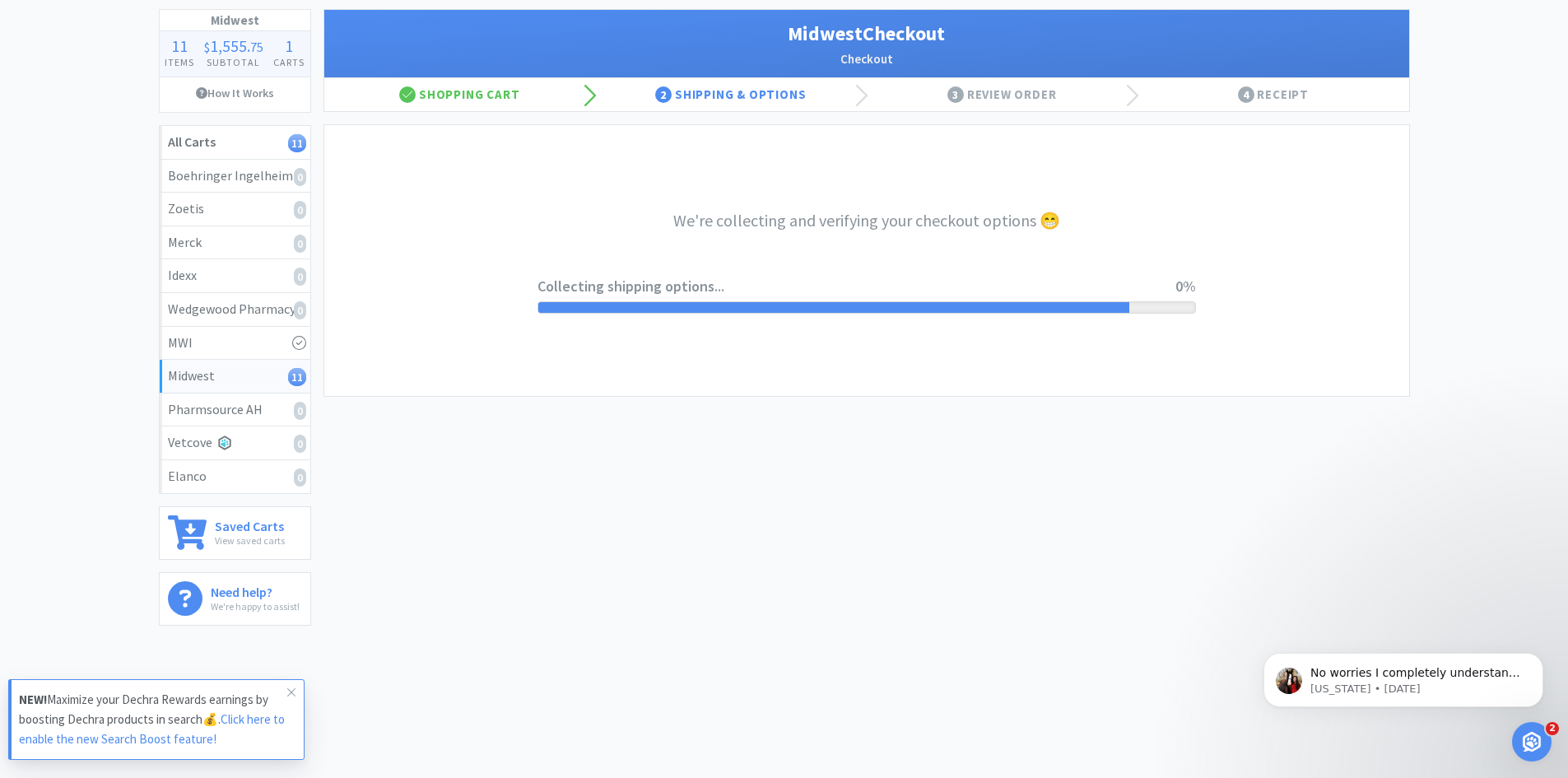
select select "3"
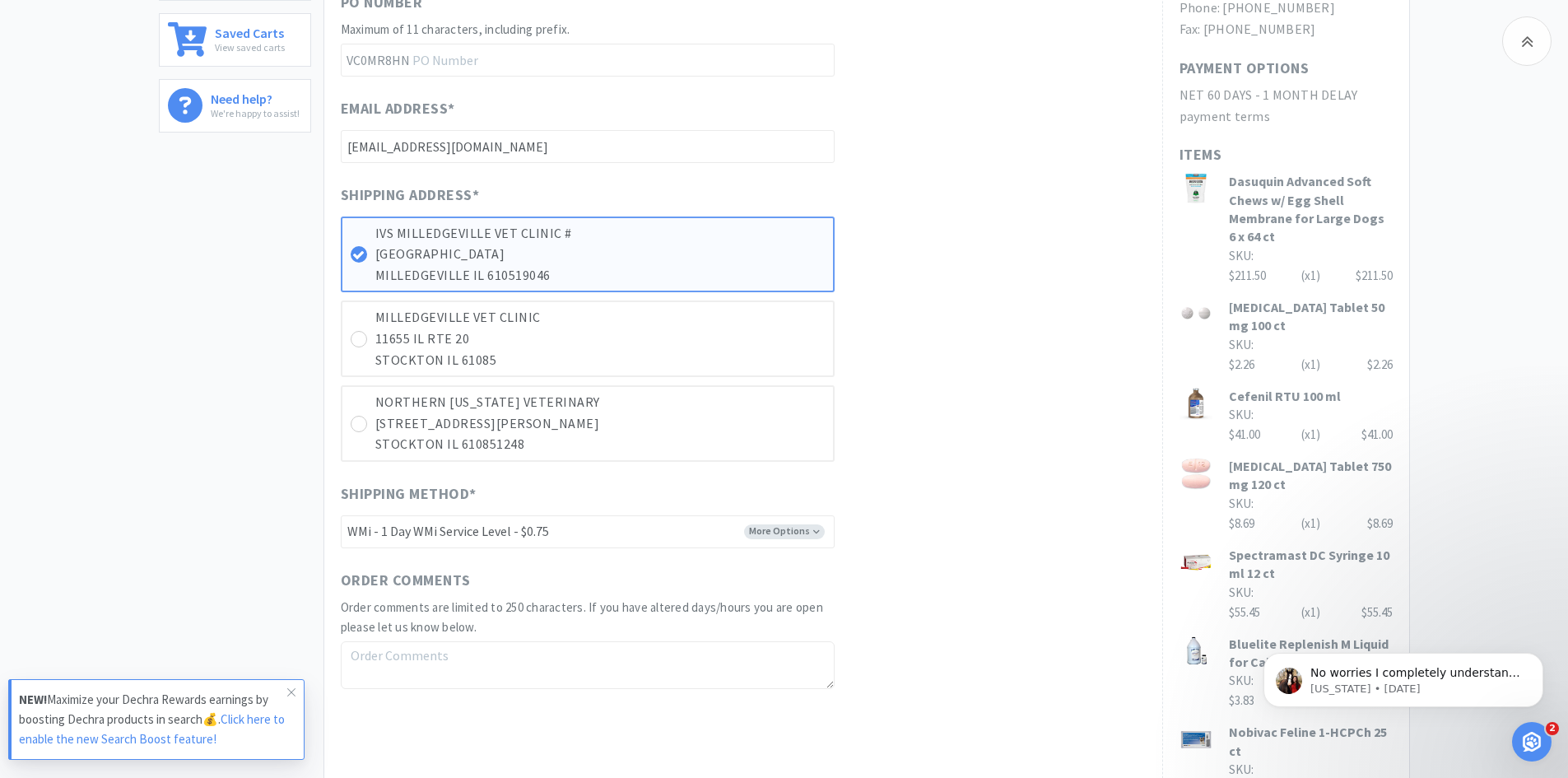
scroll to position [659, 0]
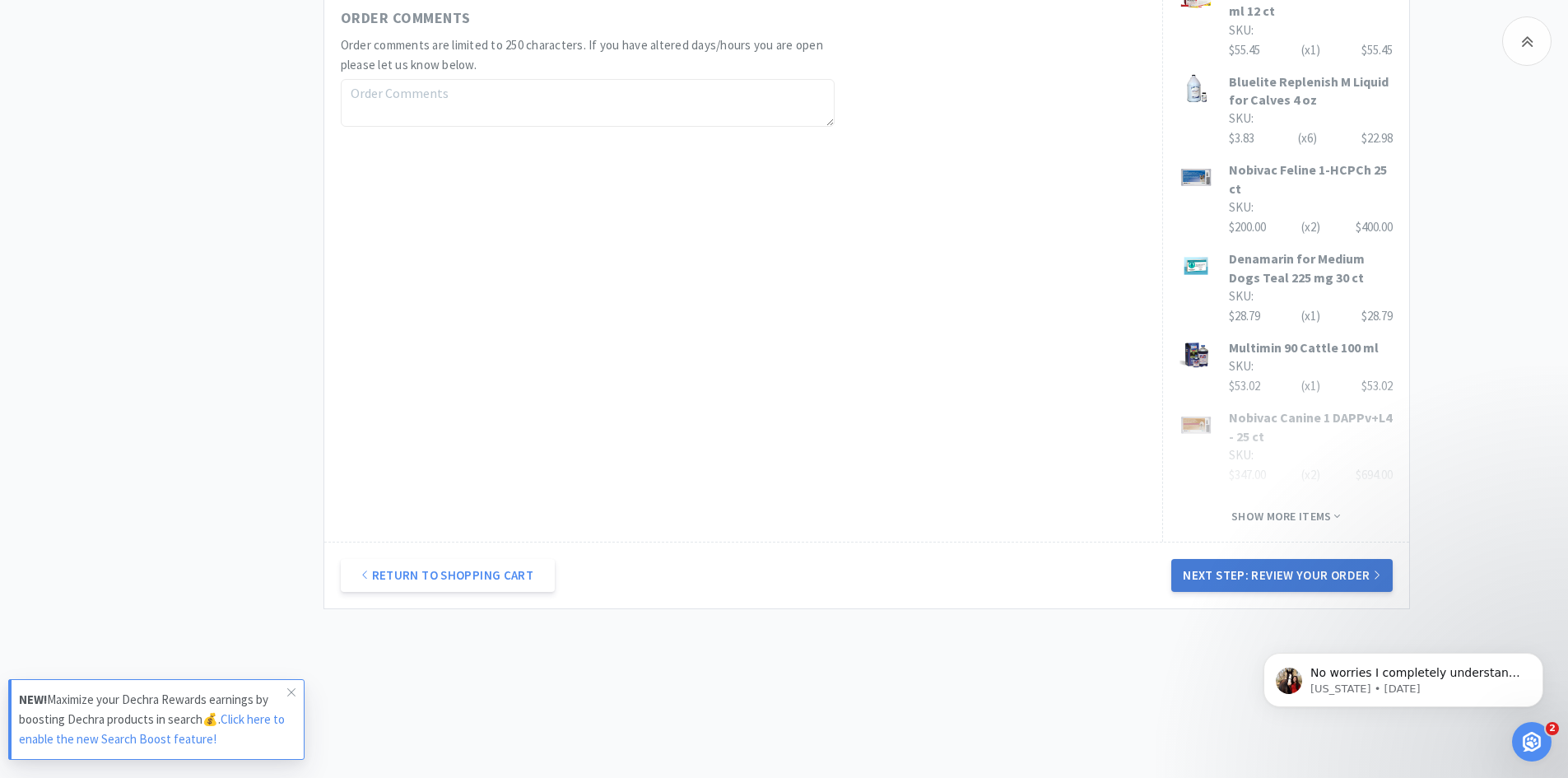
click at [1309, 576] on button "Next Step: Review Your Order" at bounding box center [1281, 575] width 220 height 33
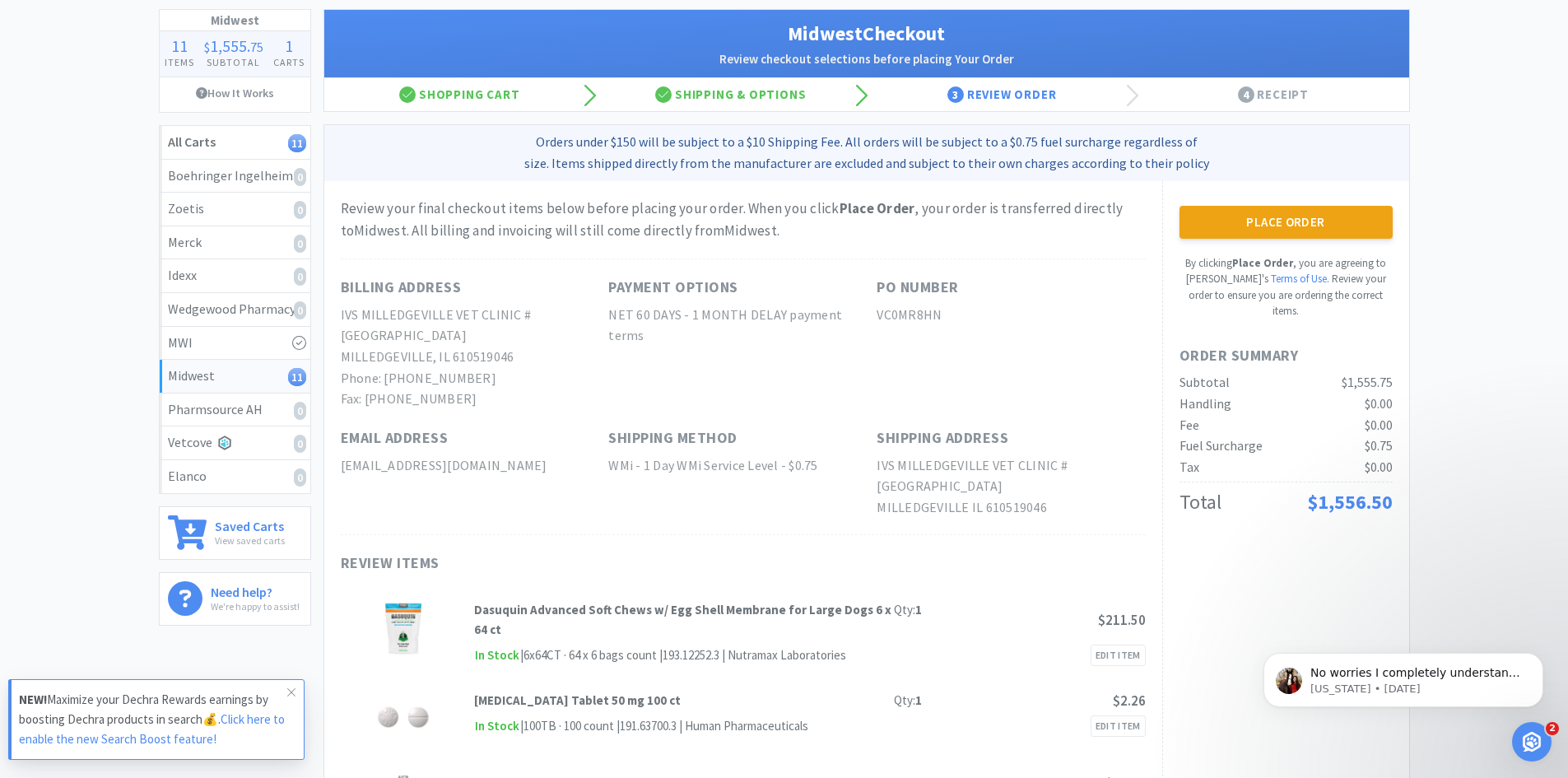
scroll to position [0, 0]
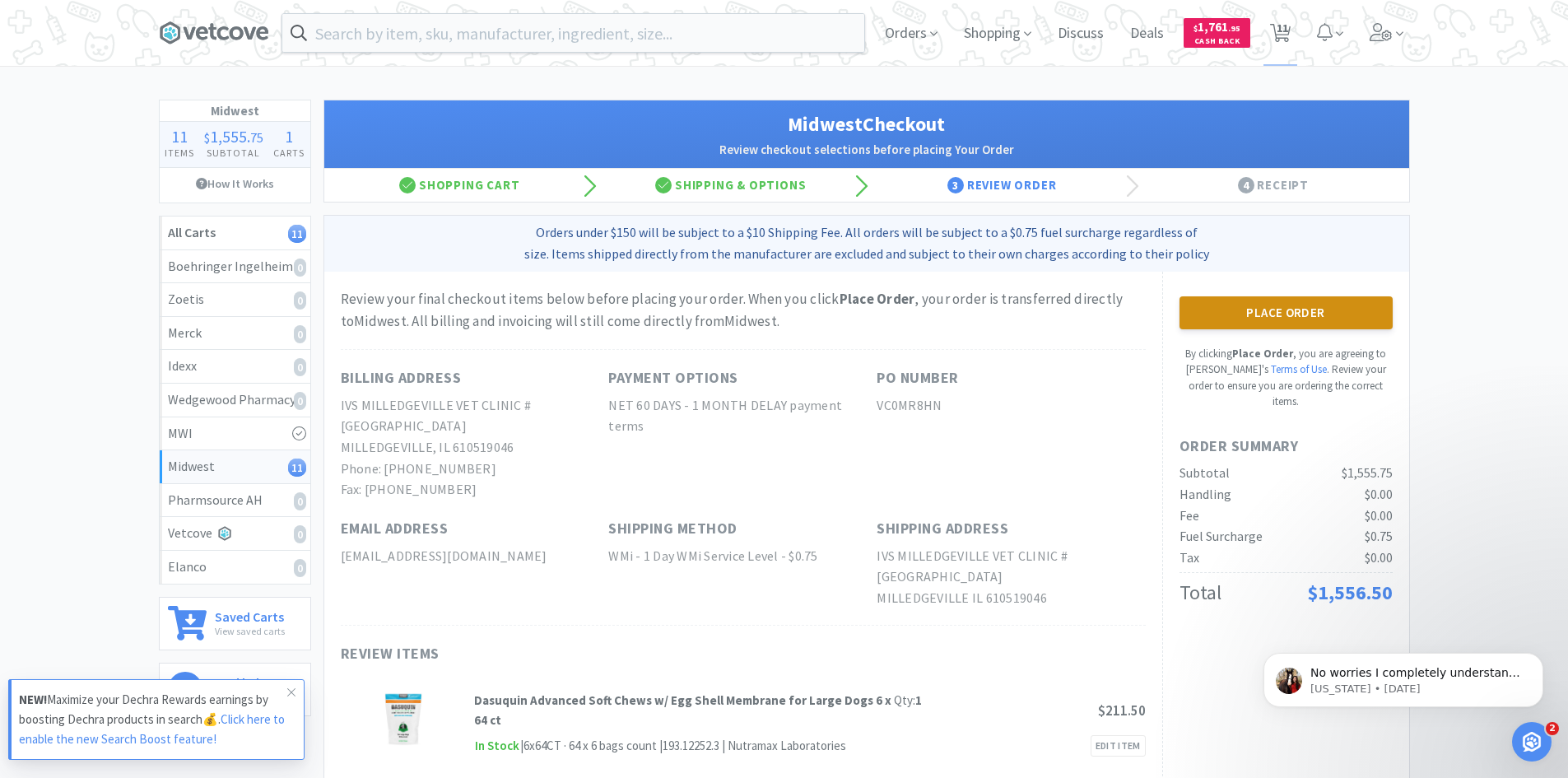
click at [1319, 309] on button "Place Order" at bounding box center [1286, 312] width 213 height 33
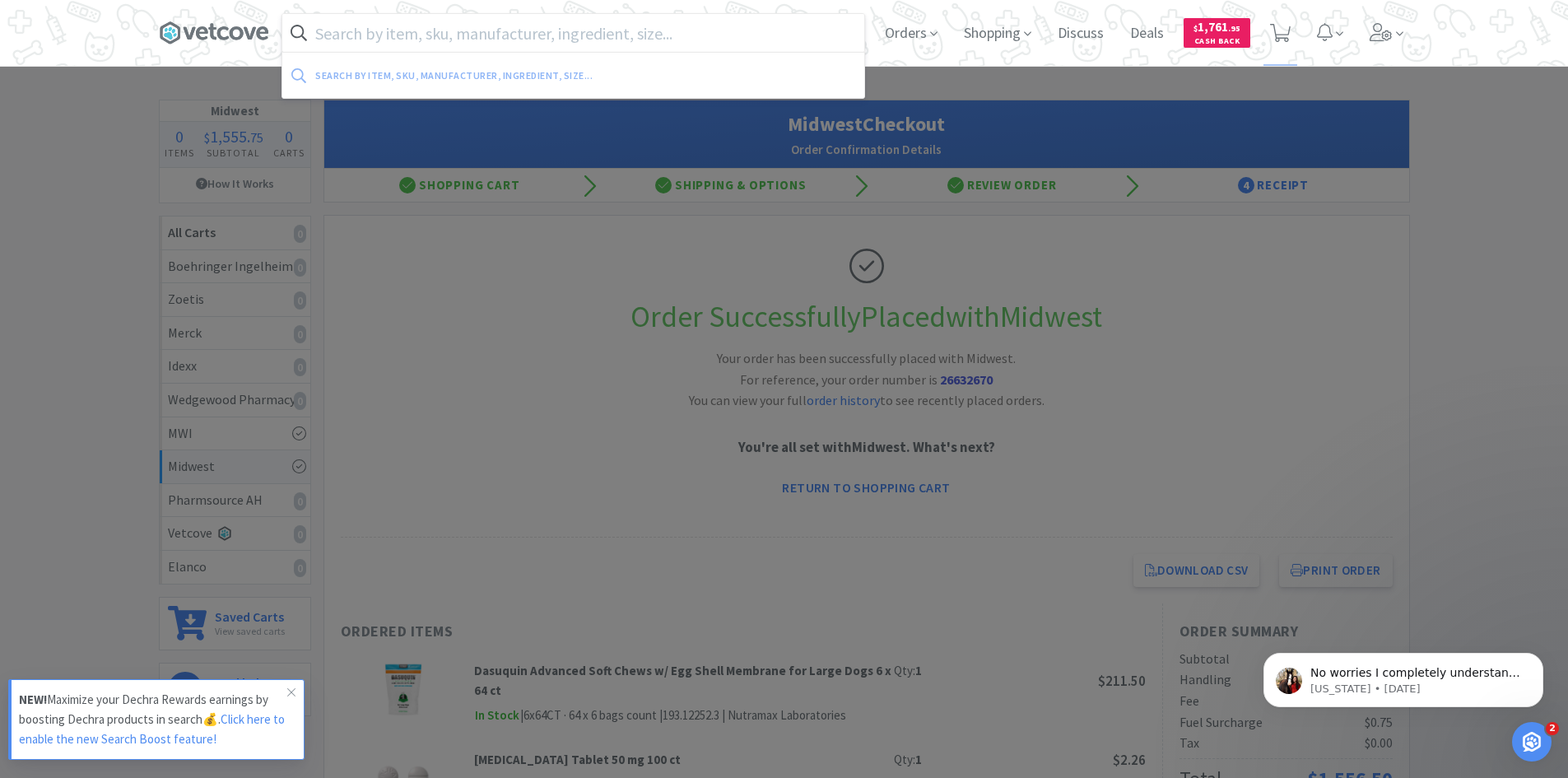
click at [451, 34] on input "text" at bounding box center [573, 33] width 582 height 38
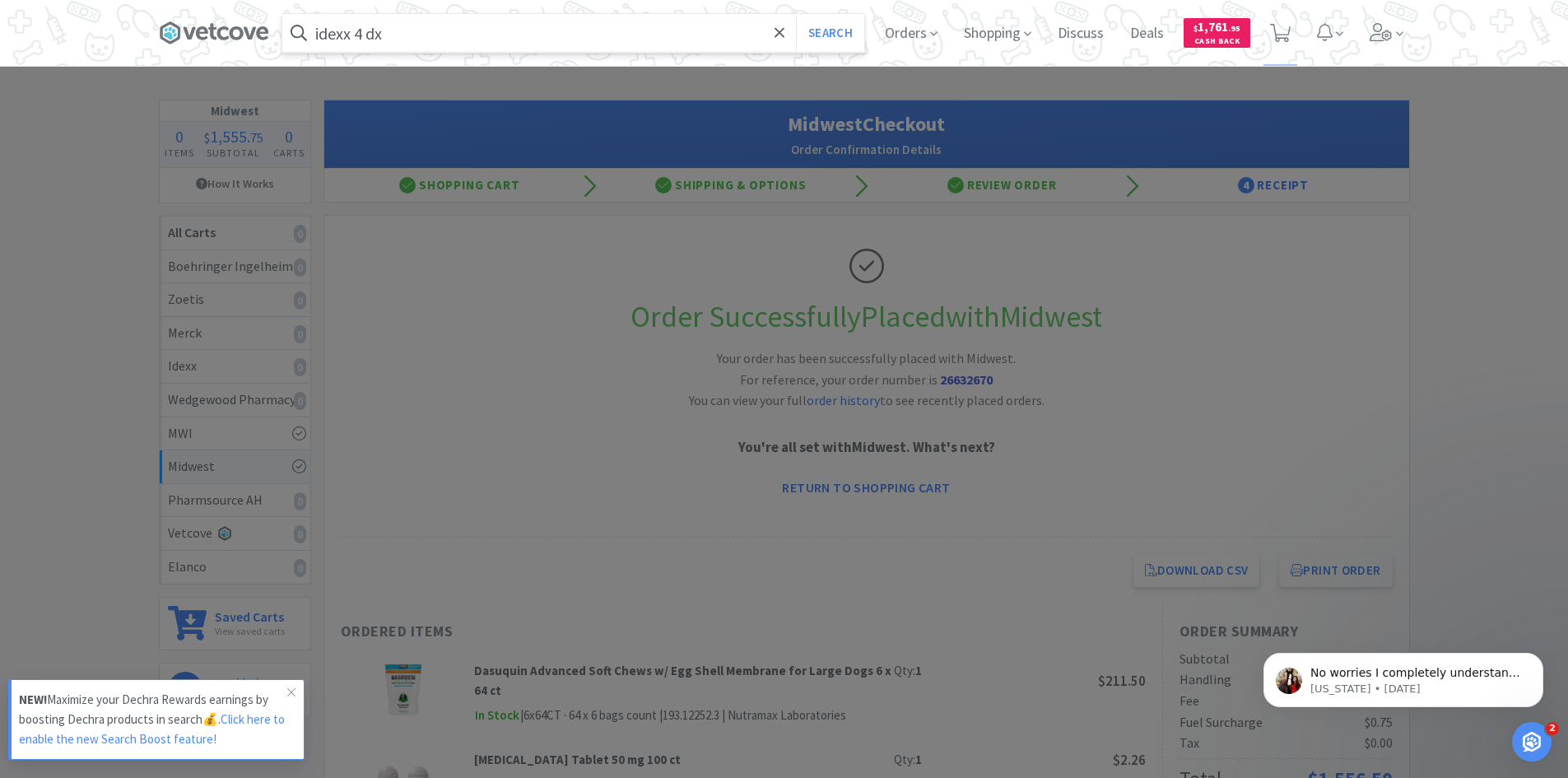
type input "idexx 4 dx"
click at [796, 14] on button "Search" at bounding box center [830, 33] width 68 height 38
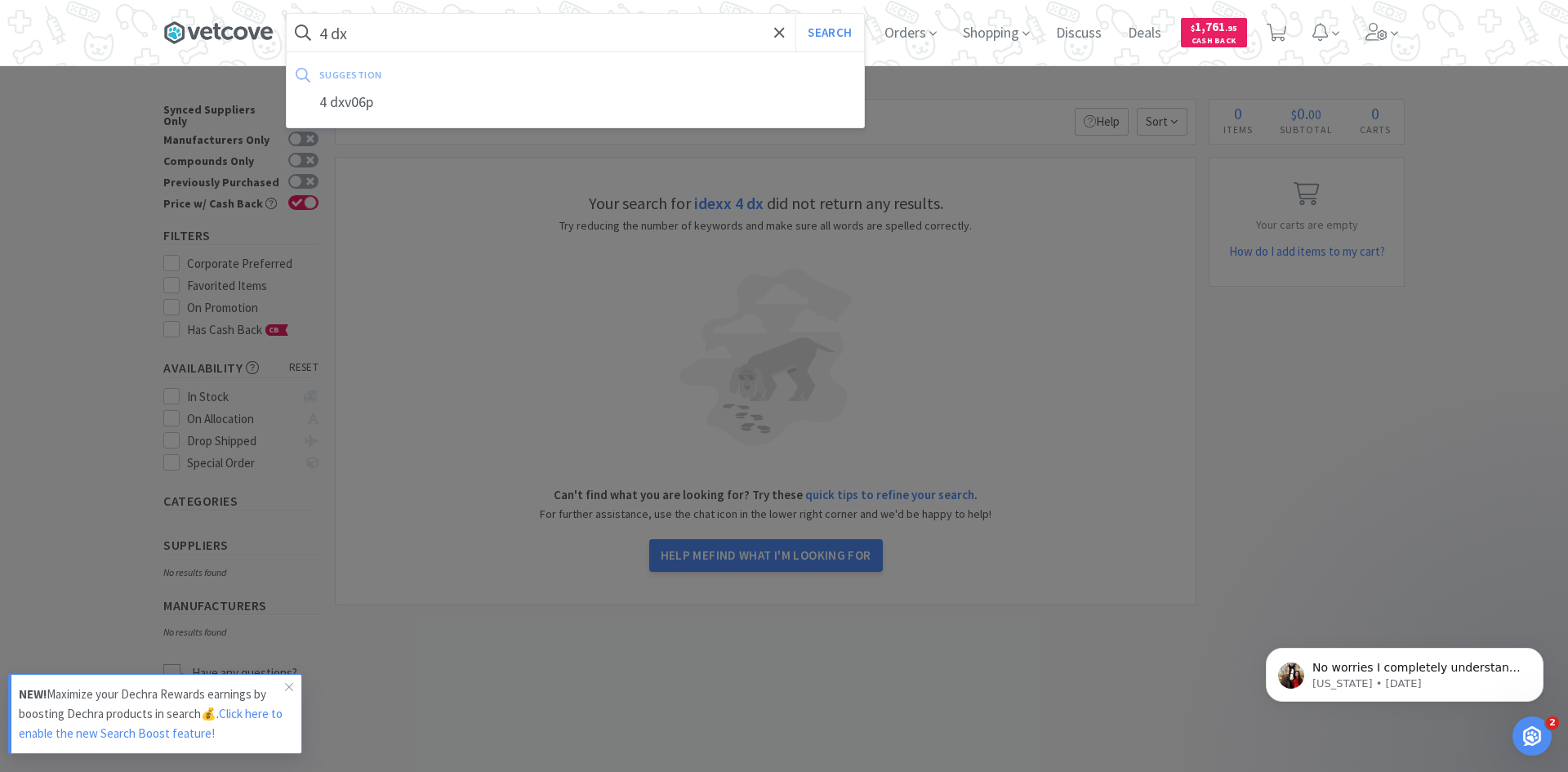
click at [796, 14] on button "Search" at bounding box center [829, 32] width 68 height 38
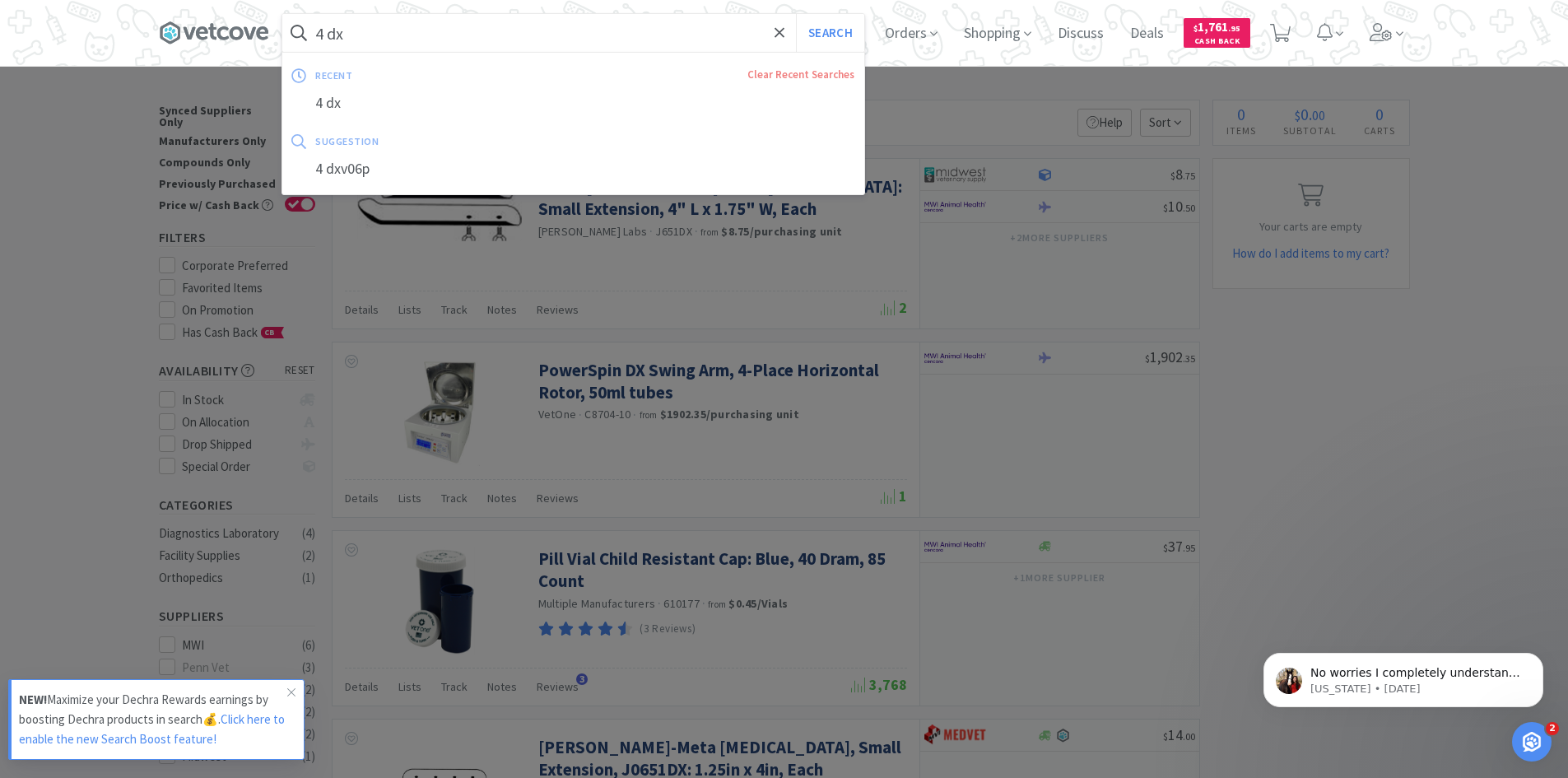
click at [329, 32] on input "4 dx" at bounding box center [573, 33] width 582 height 38
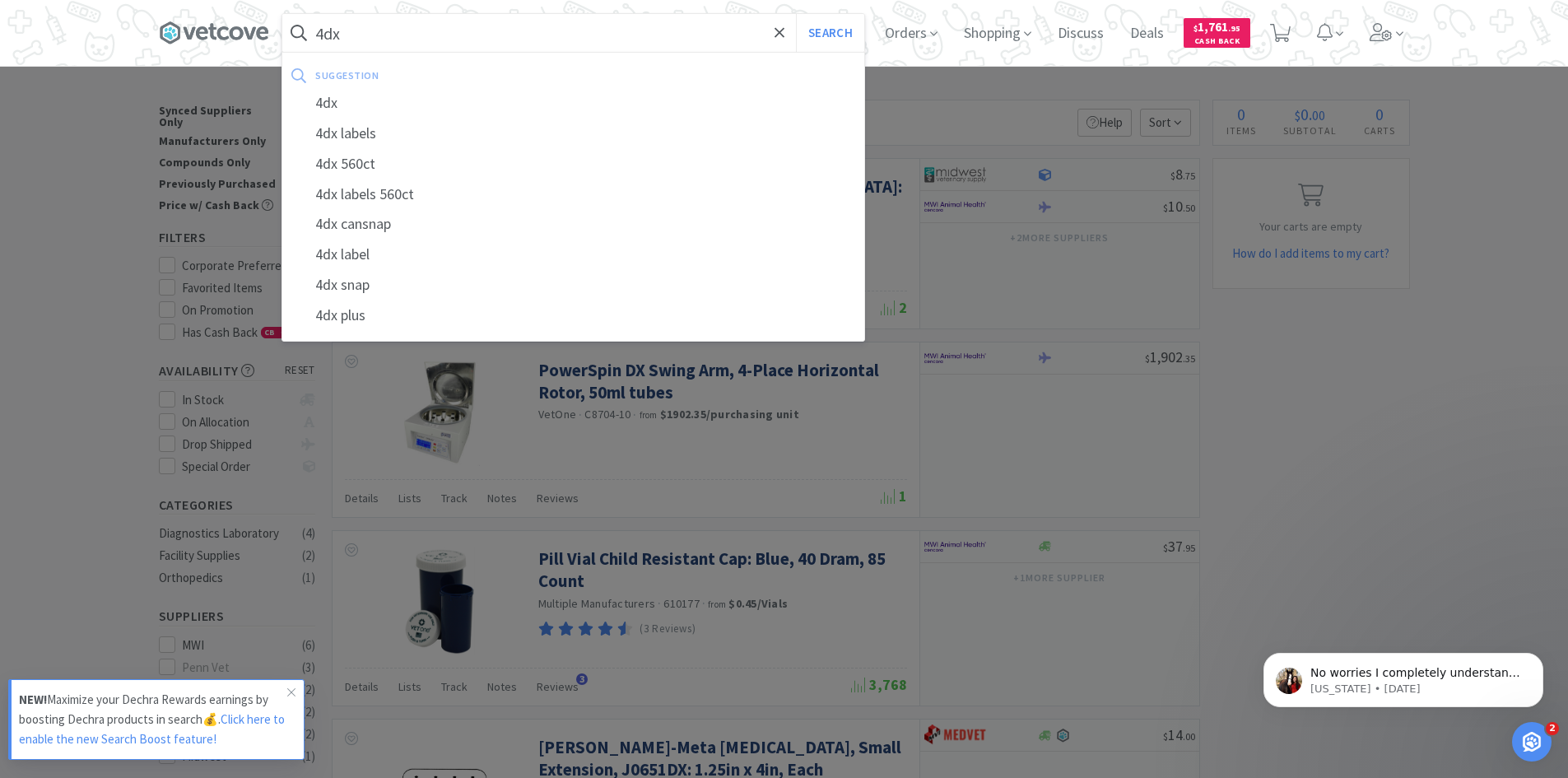
type input "4dx"
click at [796, 14] on button "Search" at bounding box center [830, 33] width 68 height 38
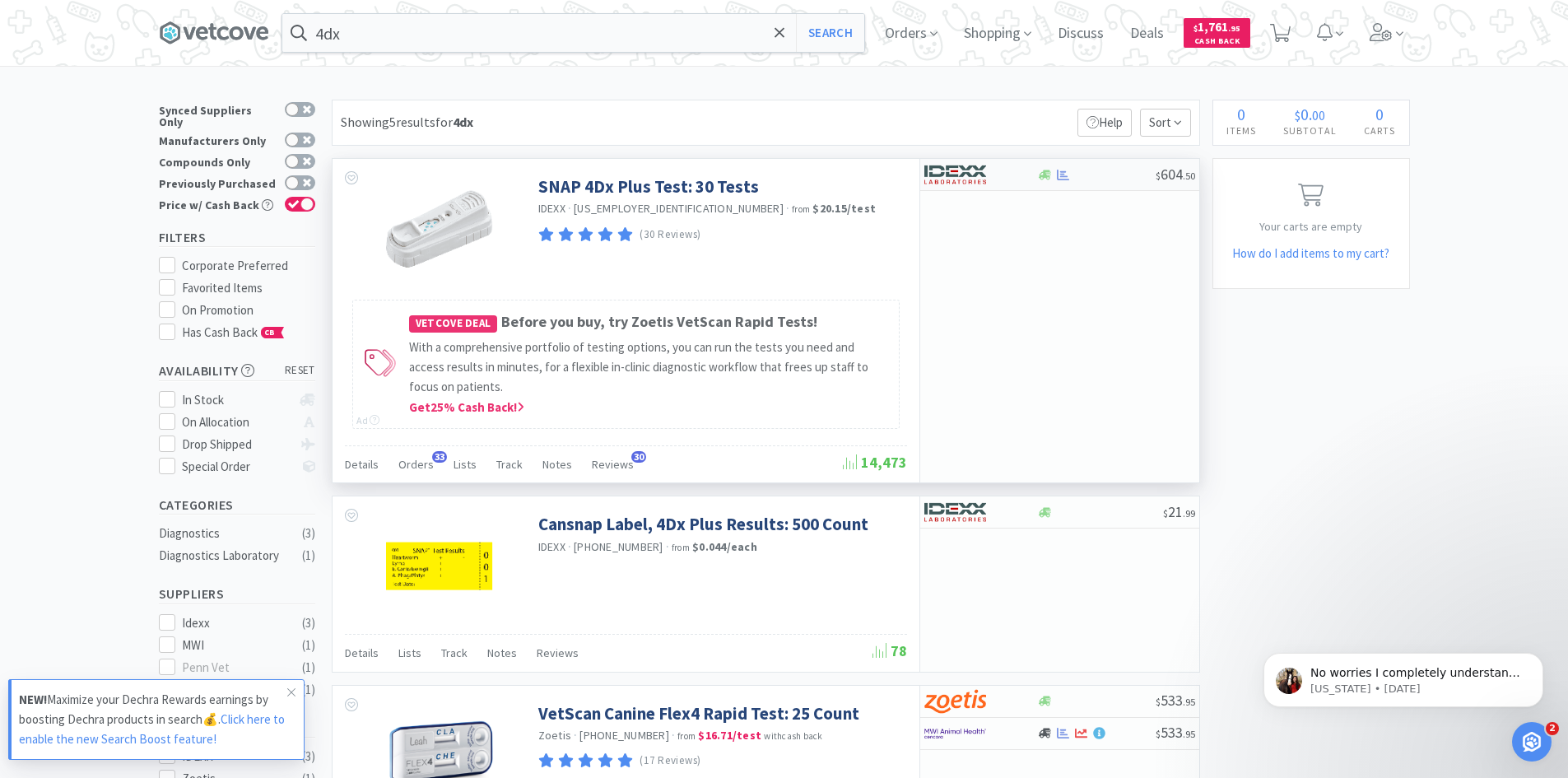
click at [1058, 182] on div "$ 604 . 50" at bounding box center [1060, 175] width 279 height 32
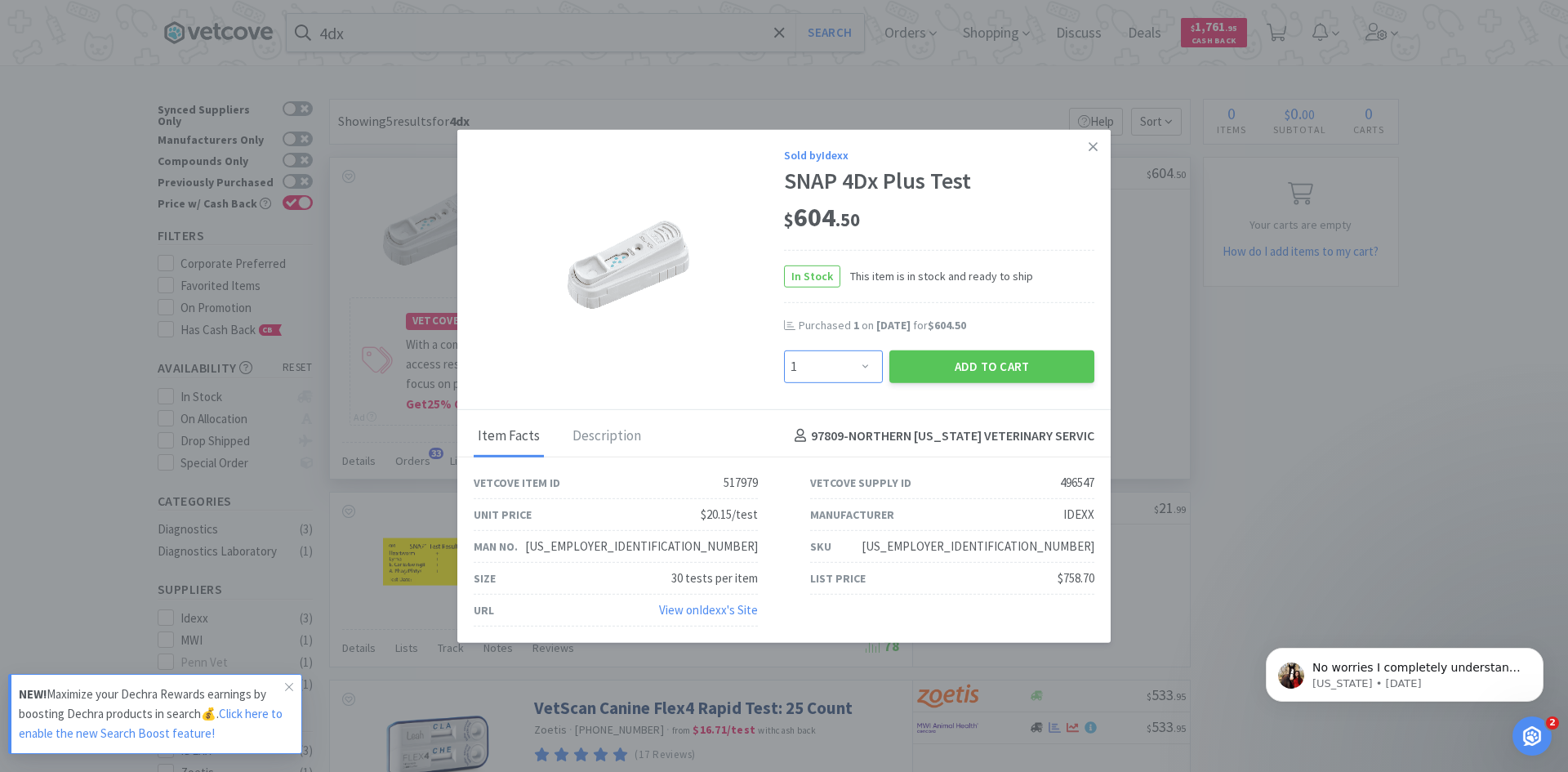
drag, startPoint x: 869, startPoint y: 367, endPoint x: 866, endPoint y: 354, distance: 13.3
click at [869, 367] on select "Enter Quantity 1 2 3 4 5 6 7 8 9 10 11 12 13 14 15 16 17 18 19 20 Enter Quantity" at bounding box center [834, 365] width 99 height 32
select select "2"
click at [784, 349] on select "Enter Quantity 1 2 3 4 5 6 7 8 9 10 11 12 13 14 15 16 17 18 19 20 Enter Quantity" at bounding box center [834, 365] width 99 height 32
click at [955, 366] on button "Add to Cart" at bounding box center [992, 365] width 205 height 32
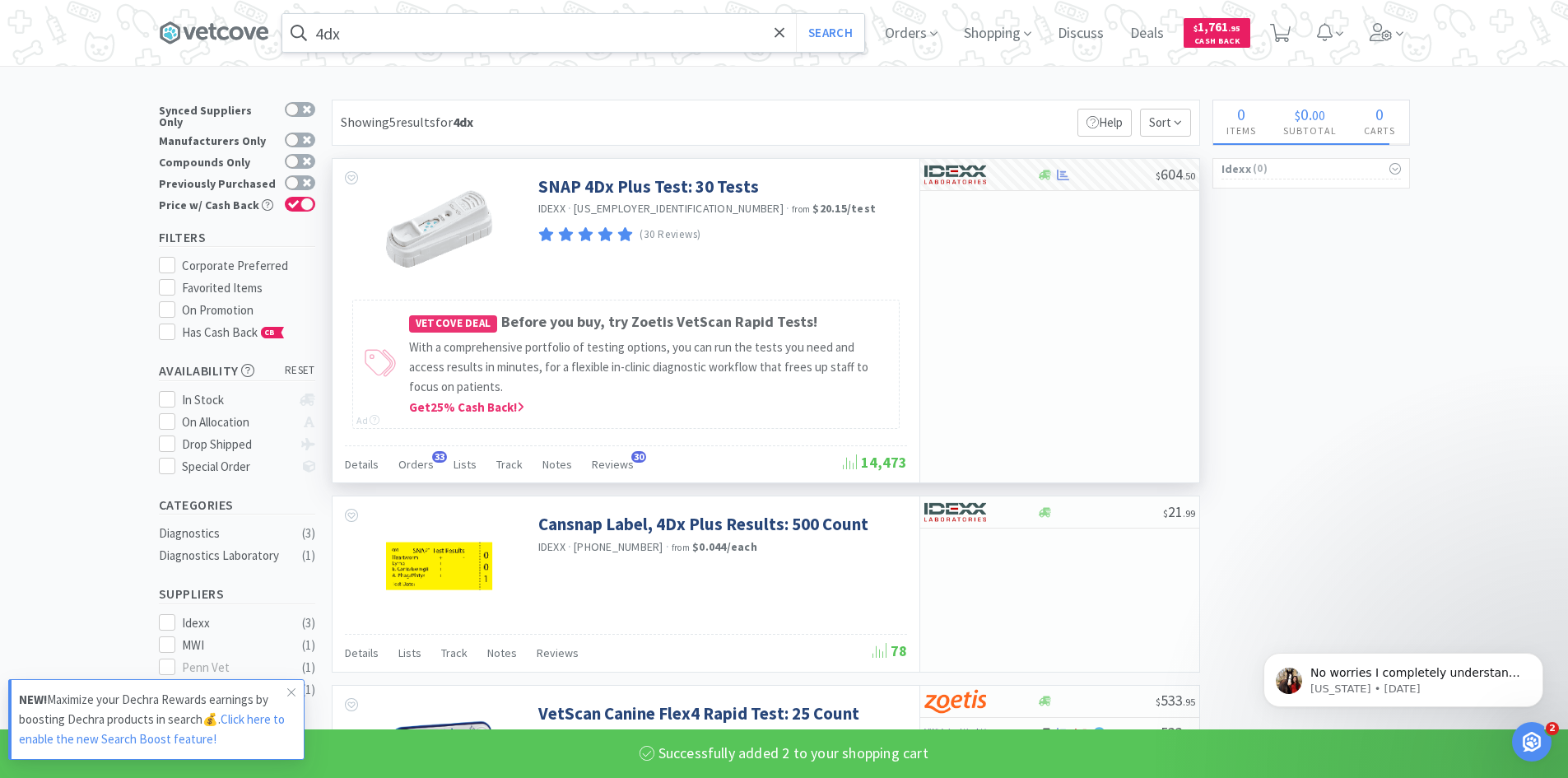
select select "2"
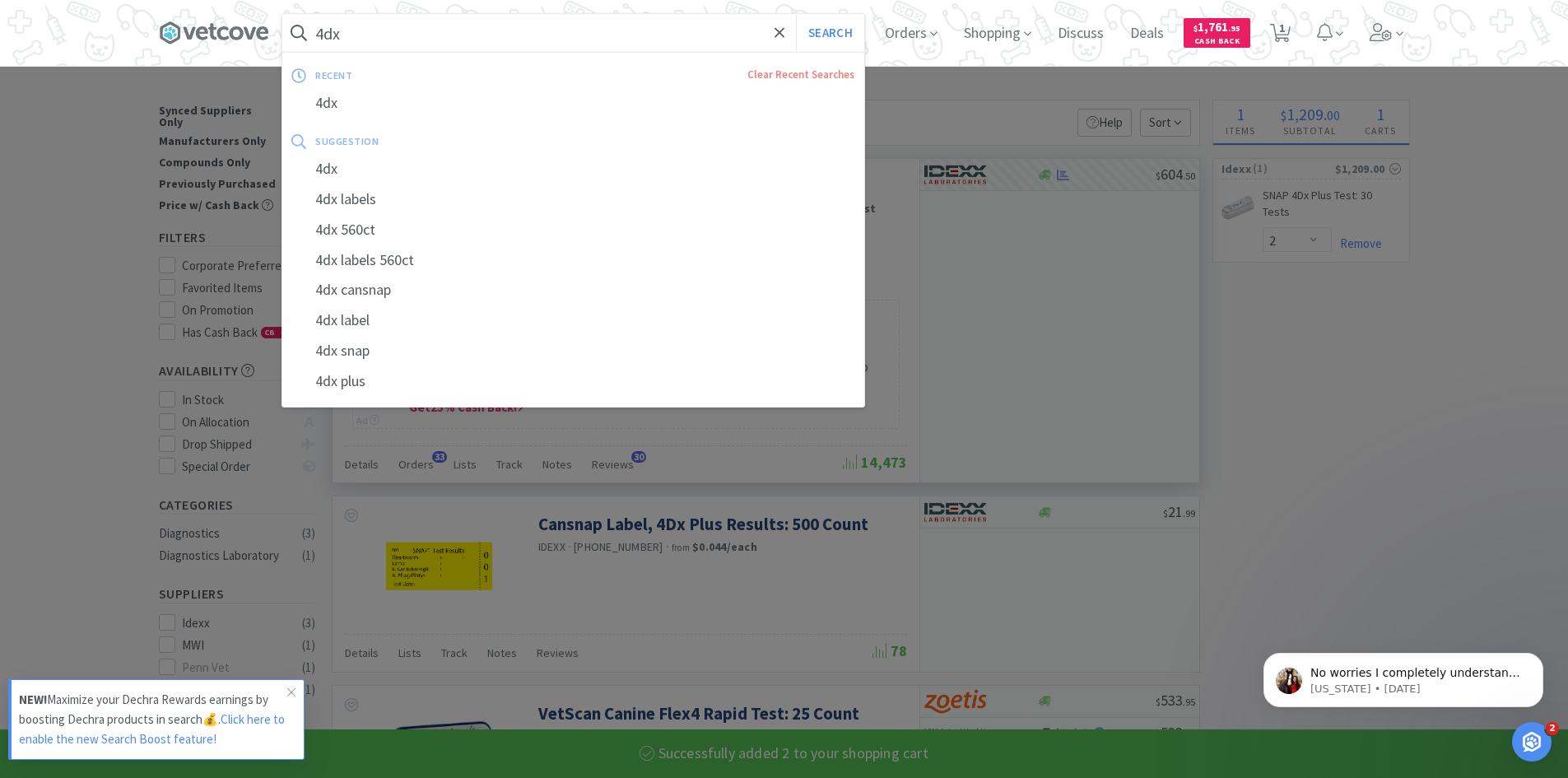
click at [412, 38] on input "4dx" at bounding box center [573, 33] width 582 height 38
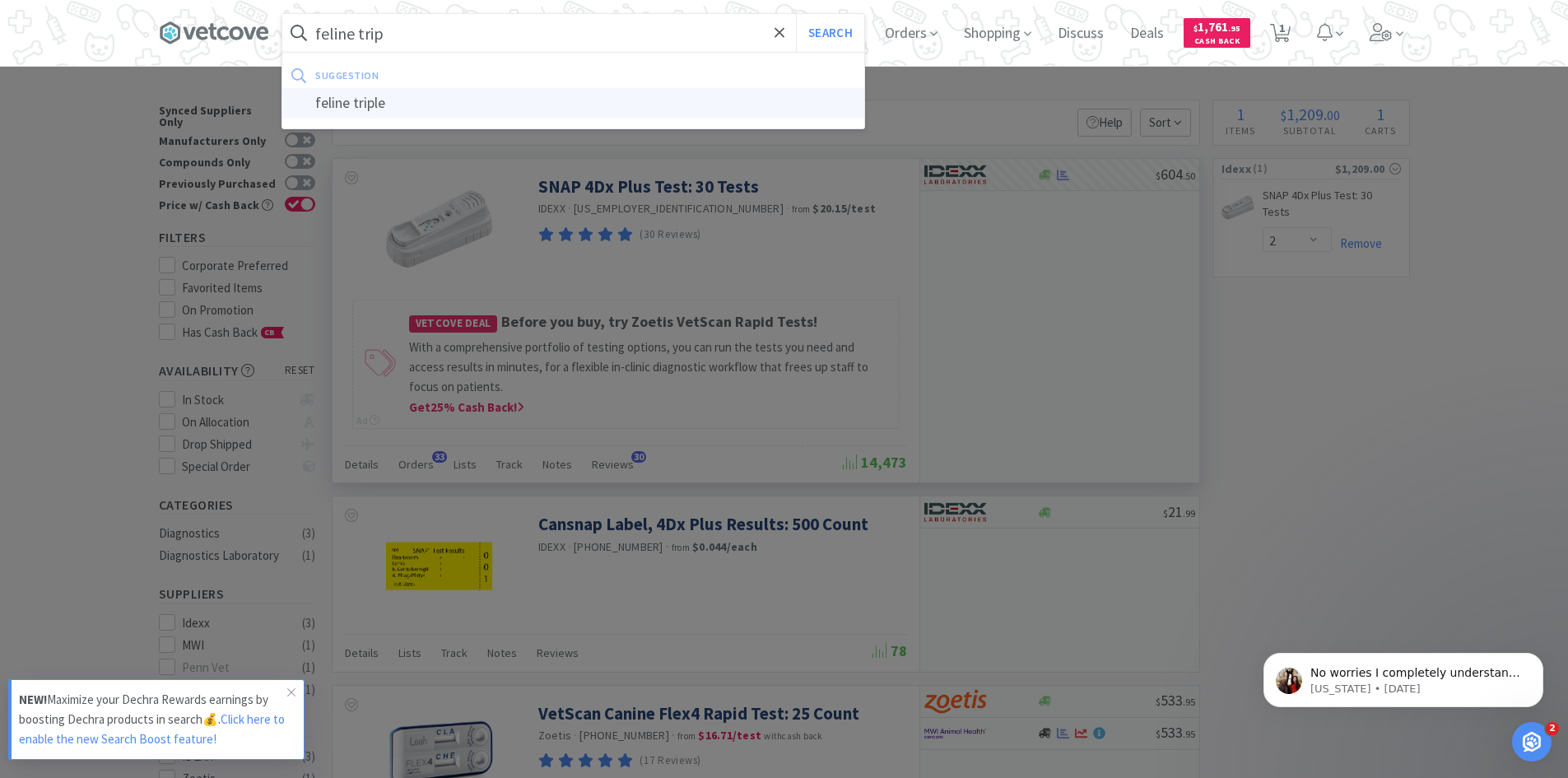
click at [389, 101] on div "feline triple" at bounding box center [573, 103] width 582 height 30
type input "feline triple"
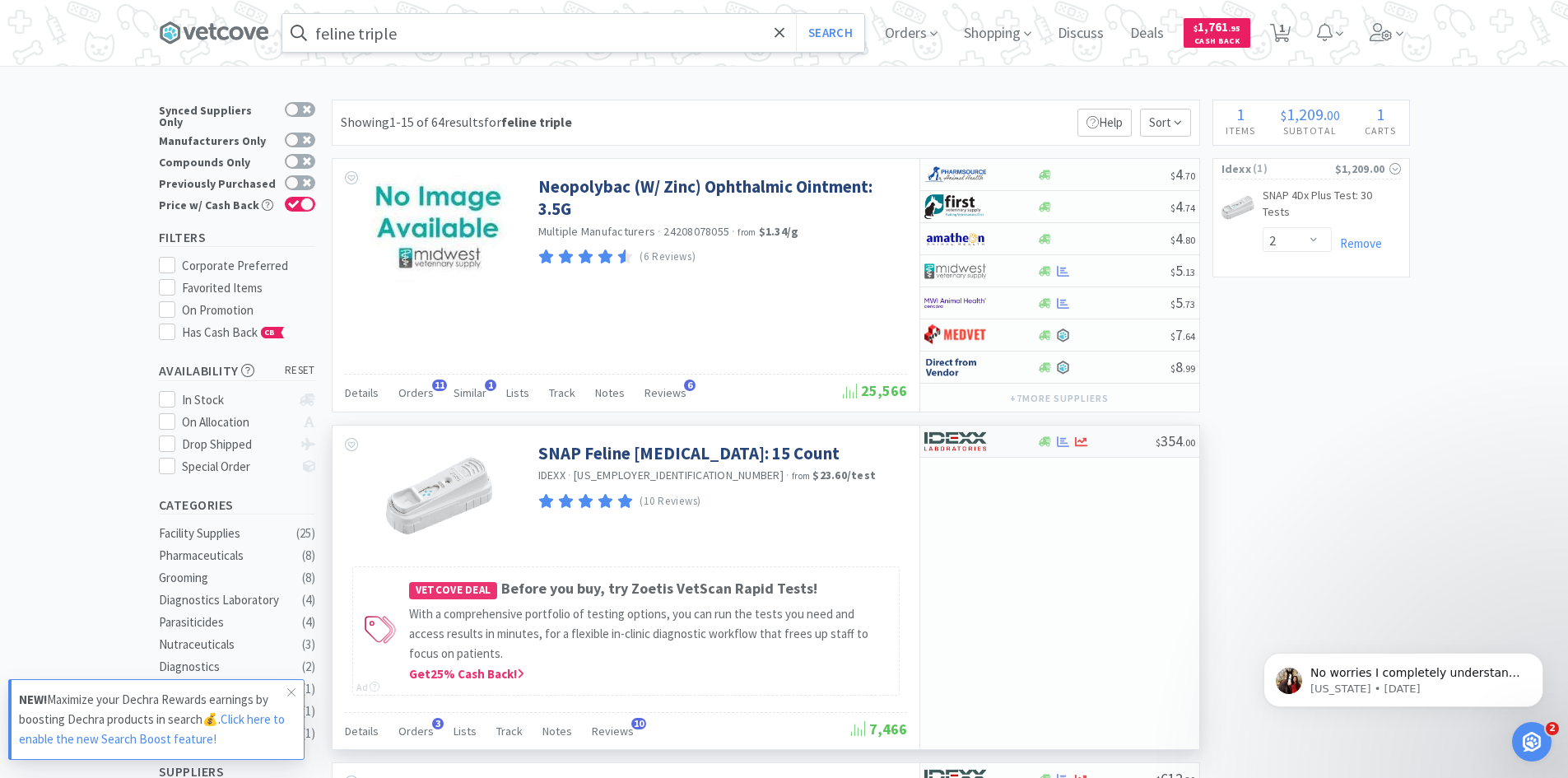
click at [1120, 444] on div at bounding box center [1097, 441] width 119 height 12
select select "1"
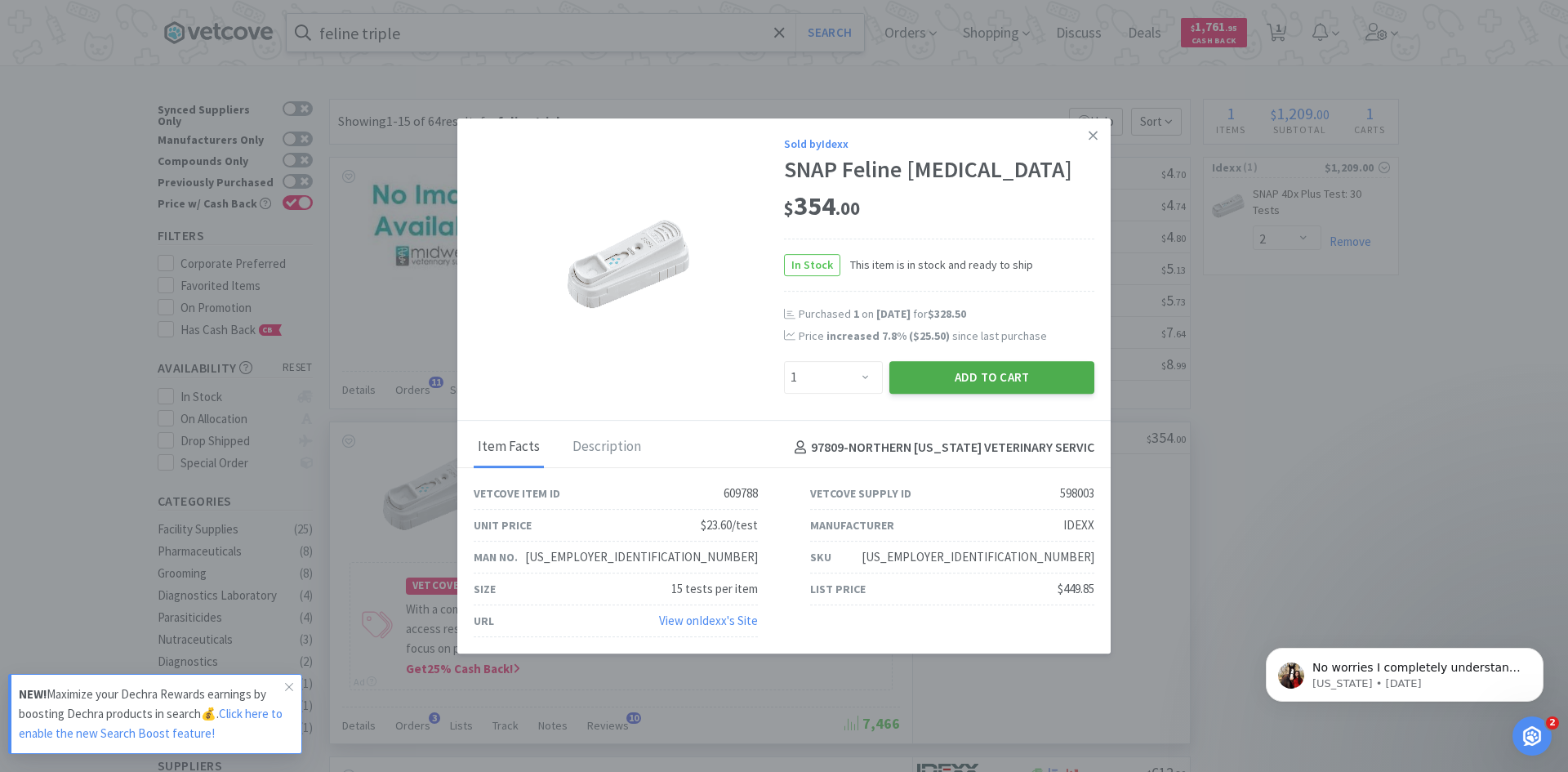
click at [1042, 374] on button "Add to Cart" at bounding box center [992, 376] width 205 height 32
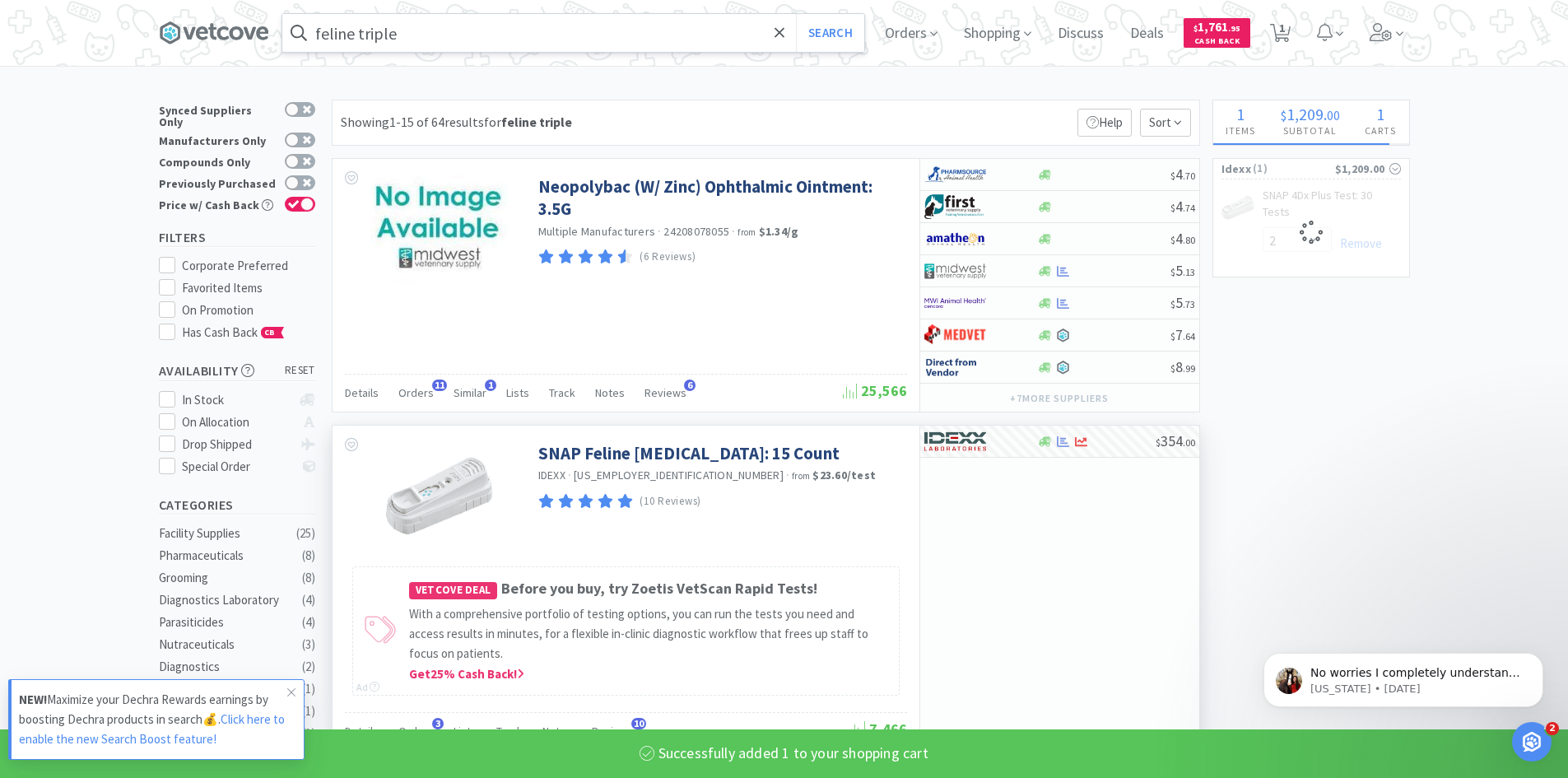
select select "1"
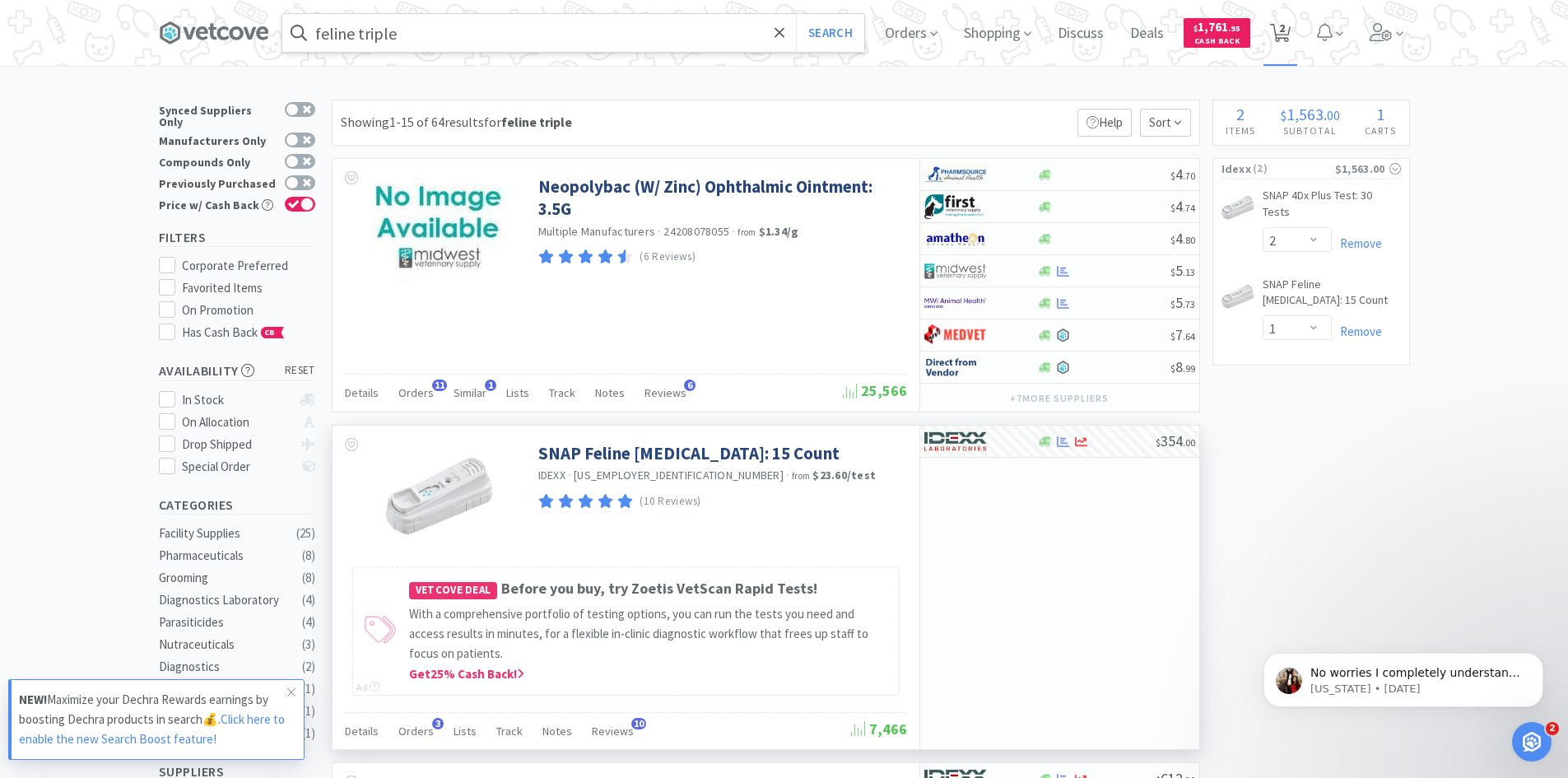
click at [1285, 32] on span "2" at bounding box center [1282, 27] width 6 height 65
select select "2"
select select "1"
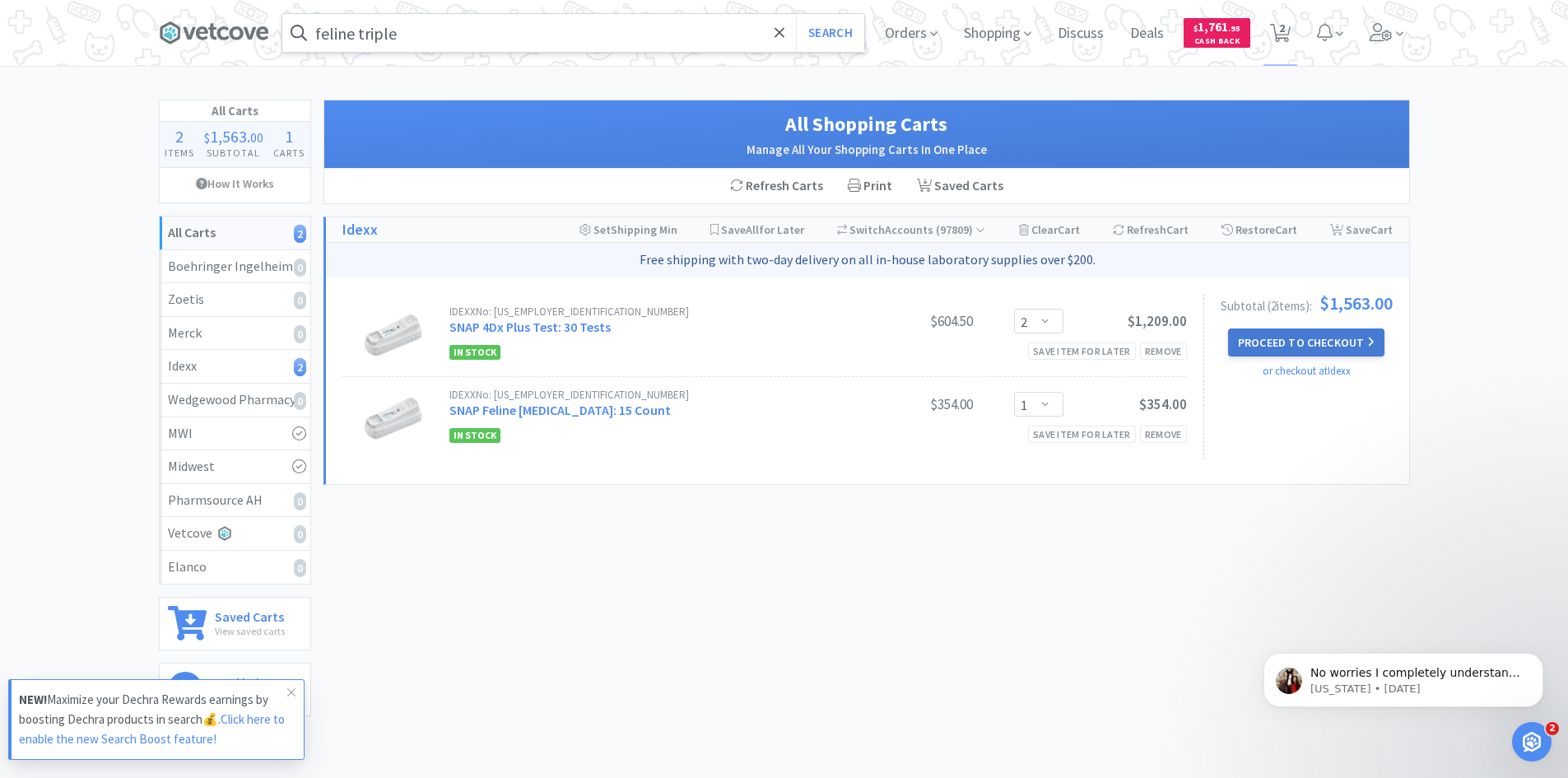
click at [1349, 343] on button "Proceed to Checkout" at bounding box center [1306, 342] width 157 height 28
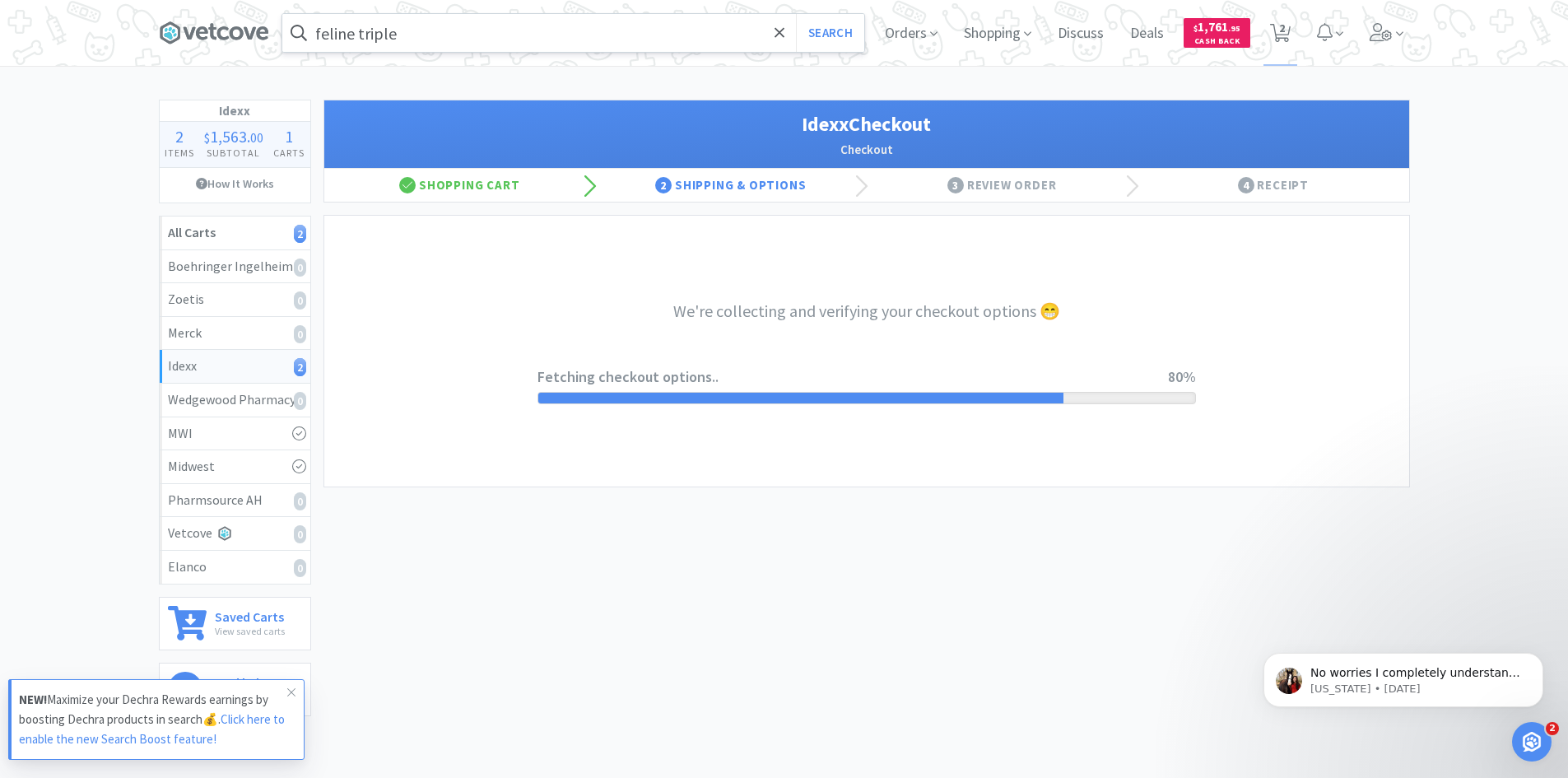
select select "904"
select select "003"
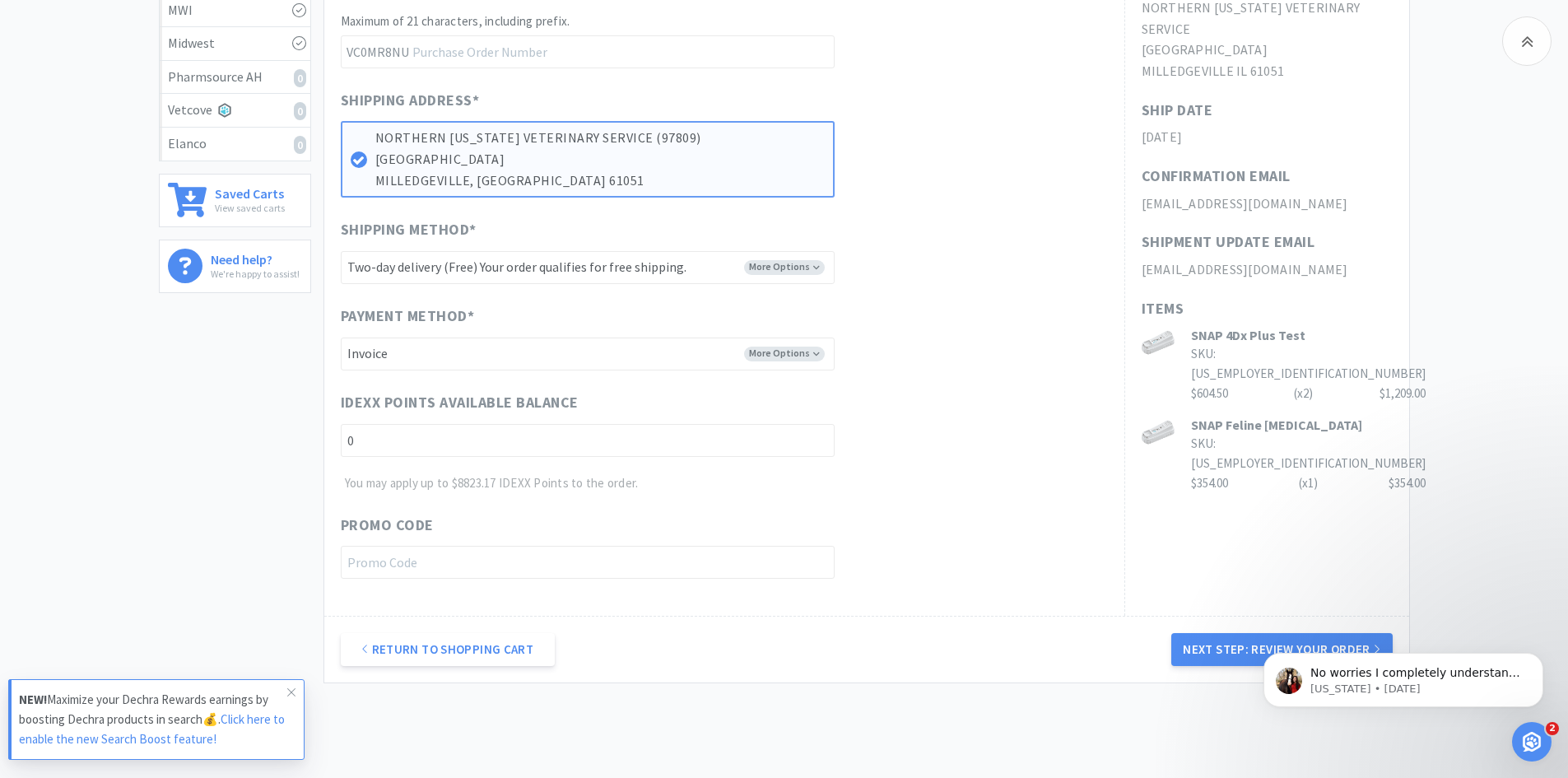
scroll to position [494, 0]
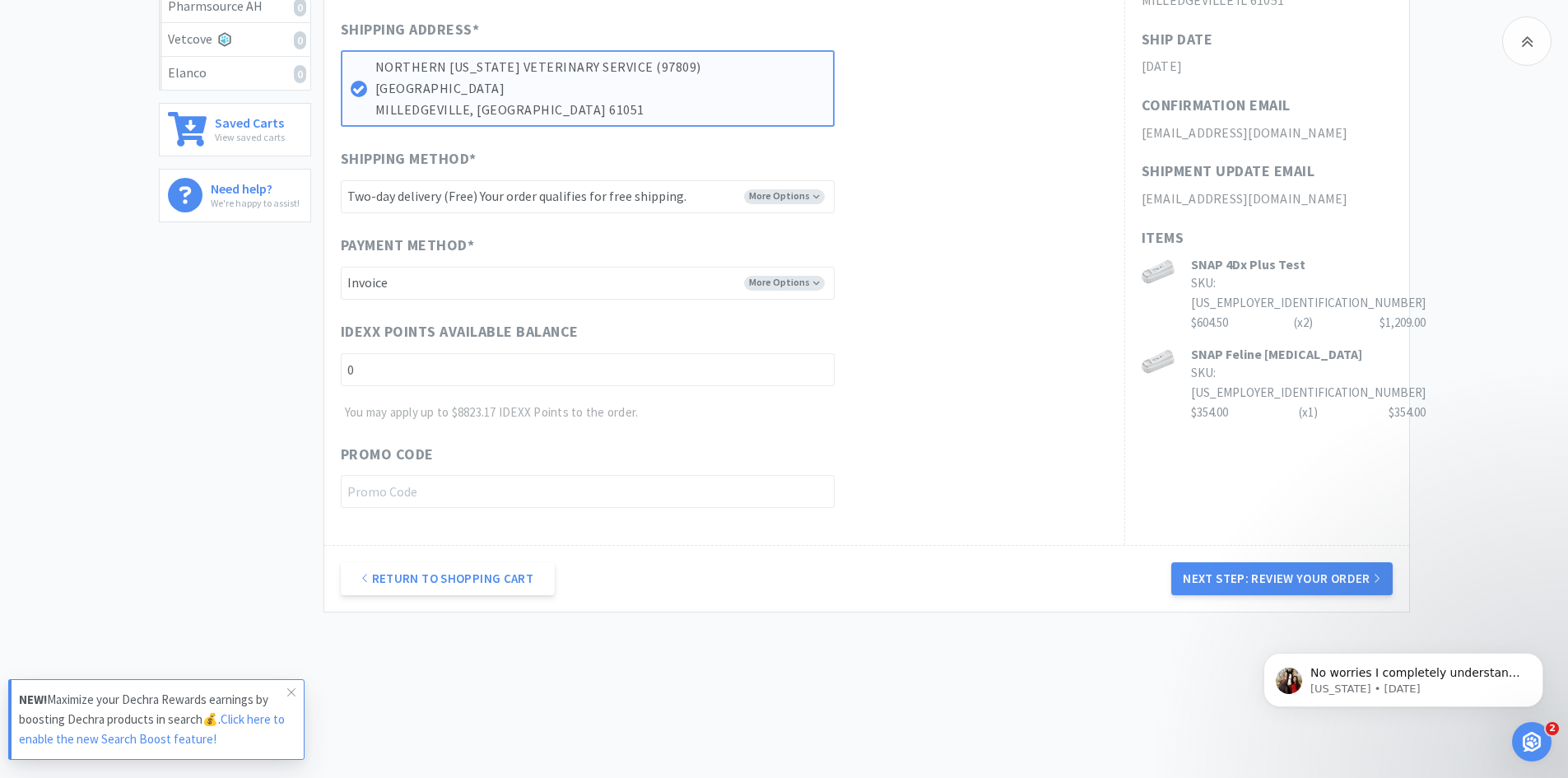
click at [1264, 580] on button "Next Step: Review Your Order" at bounding box center [1281, 578] width 220 height 33
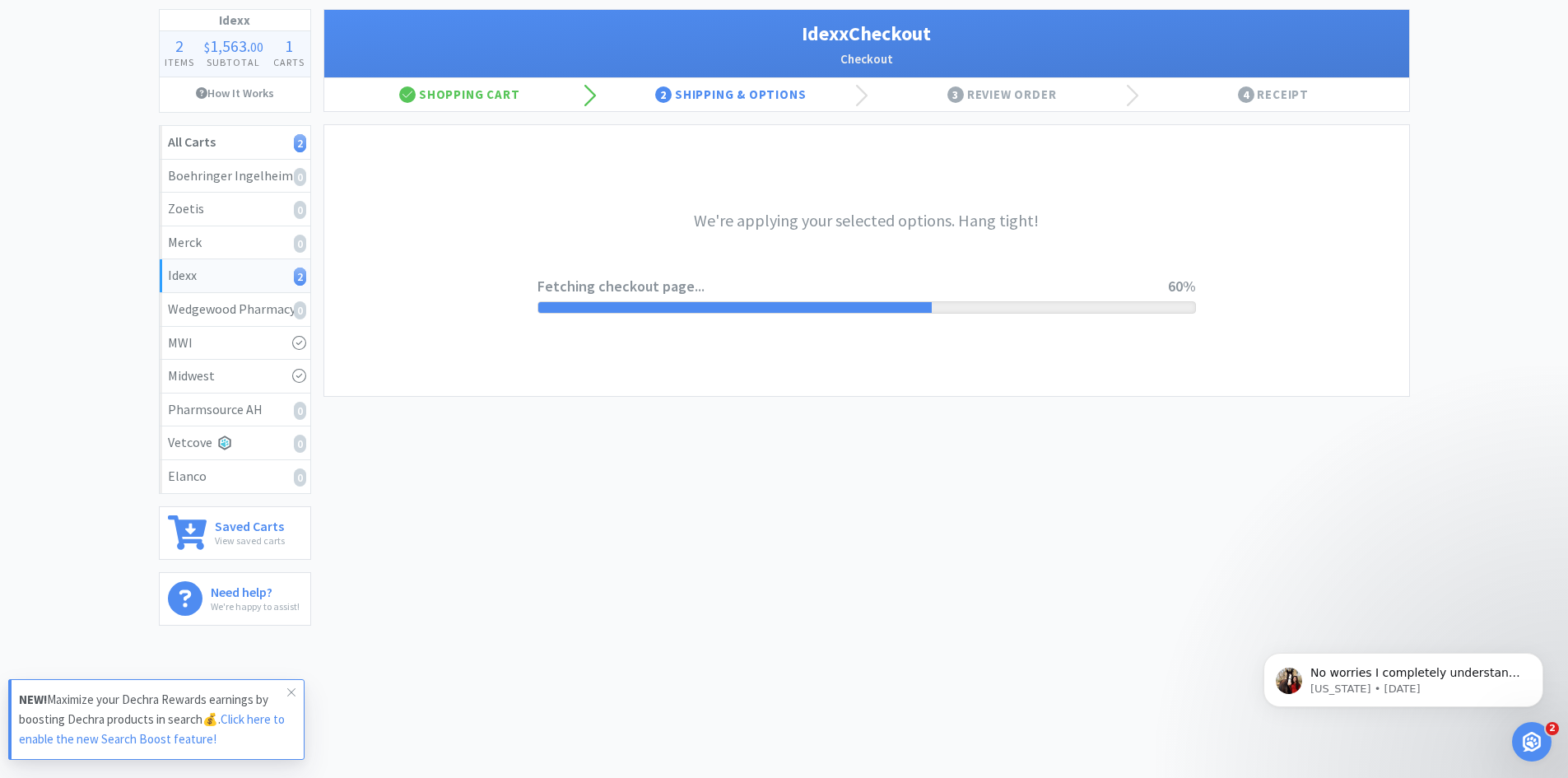
scroll to position [0, 0]
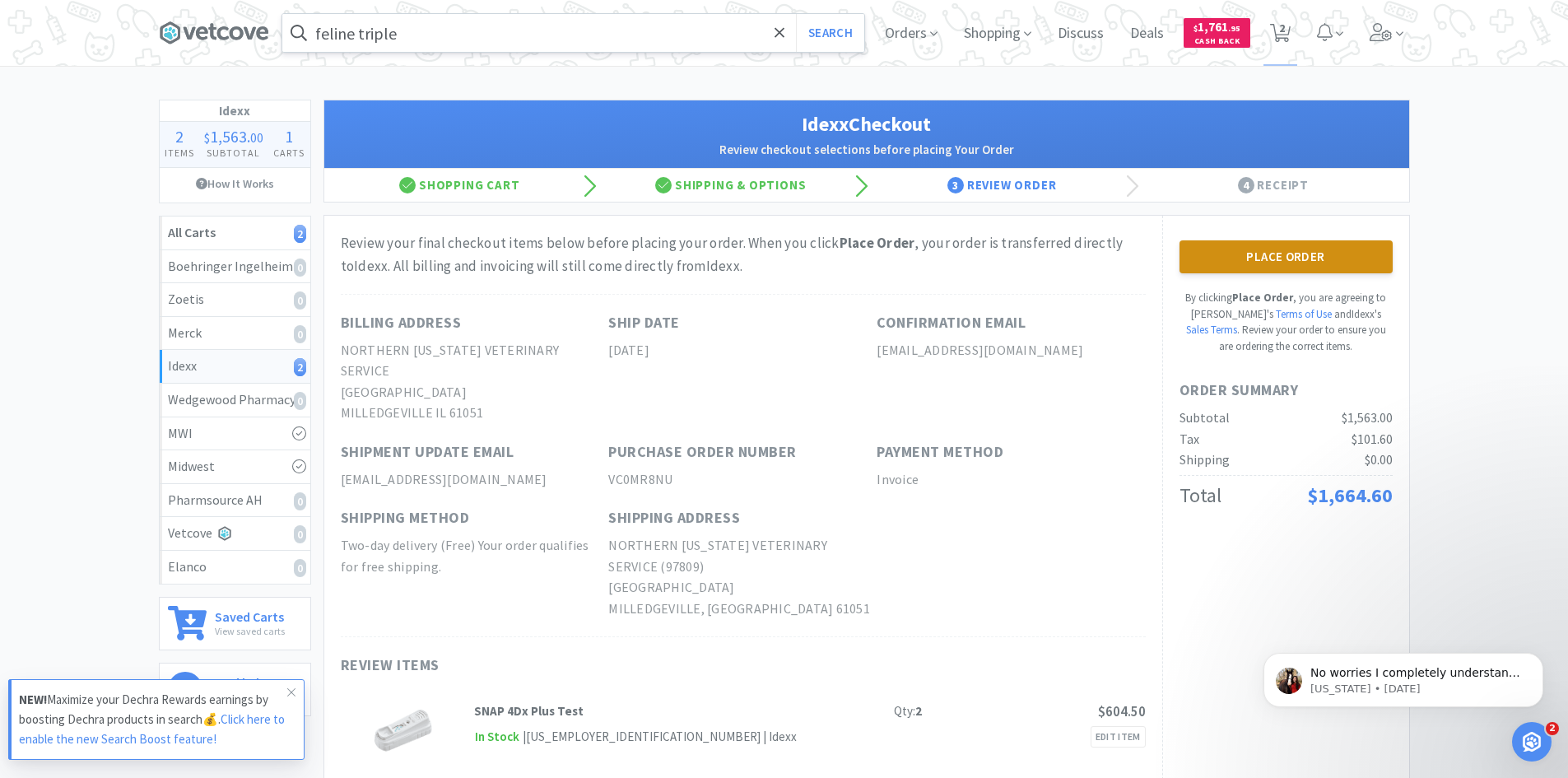
click at [1286, 258] on button "Place Order" at bounding box center [1286, 256] width 213 height 33
